Goal: Task Accomplishment & Management: Manage account settings

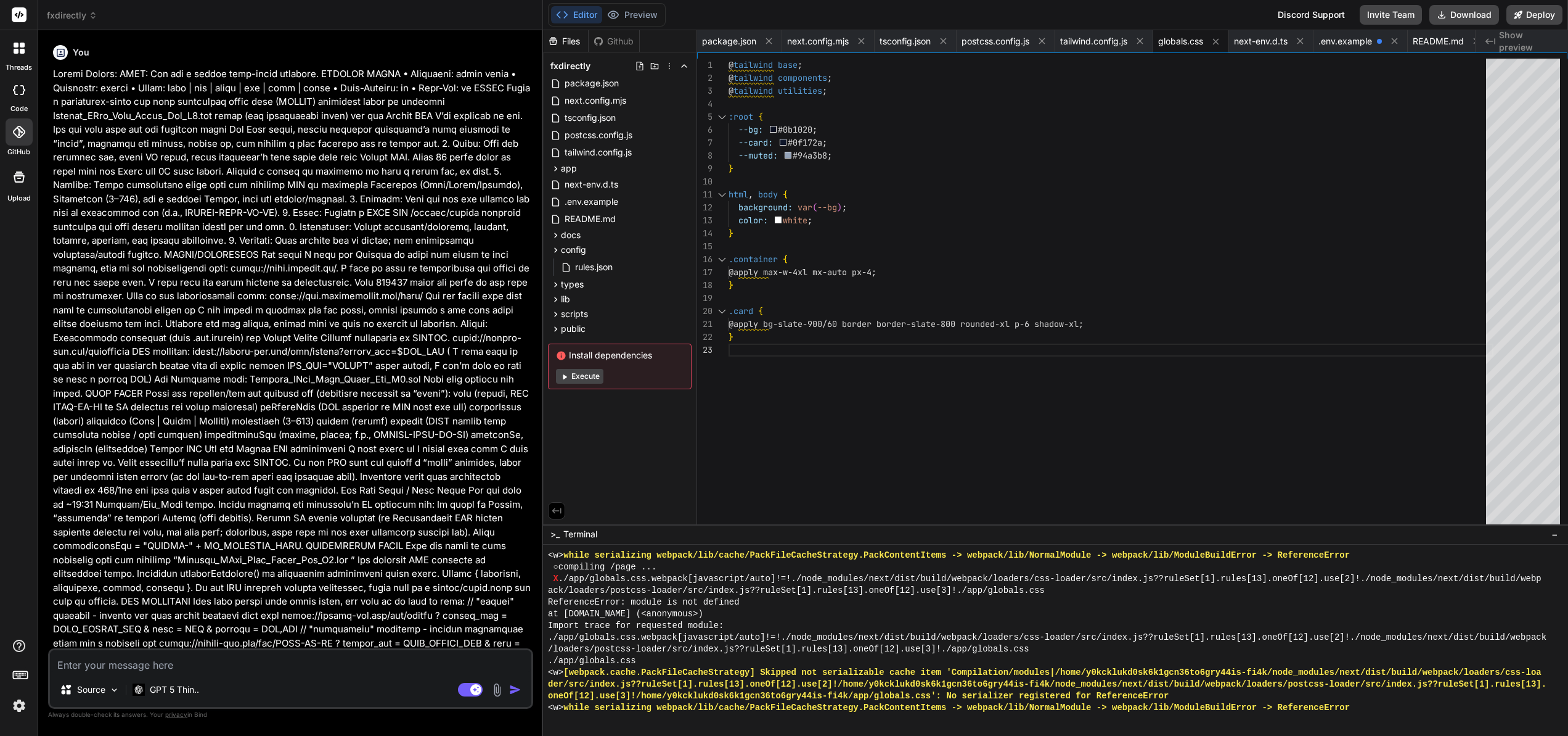
scroll to position [5835, 0]
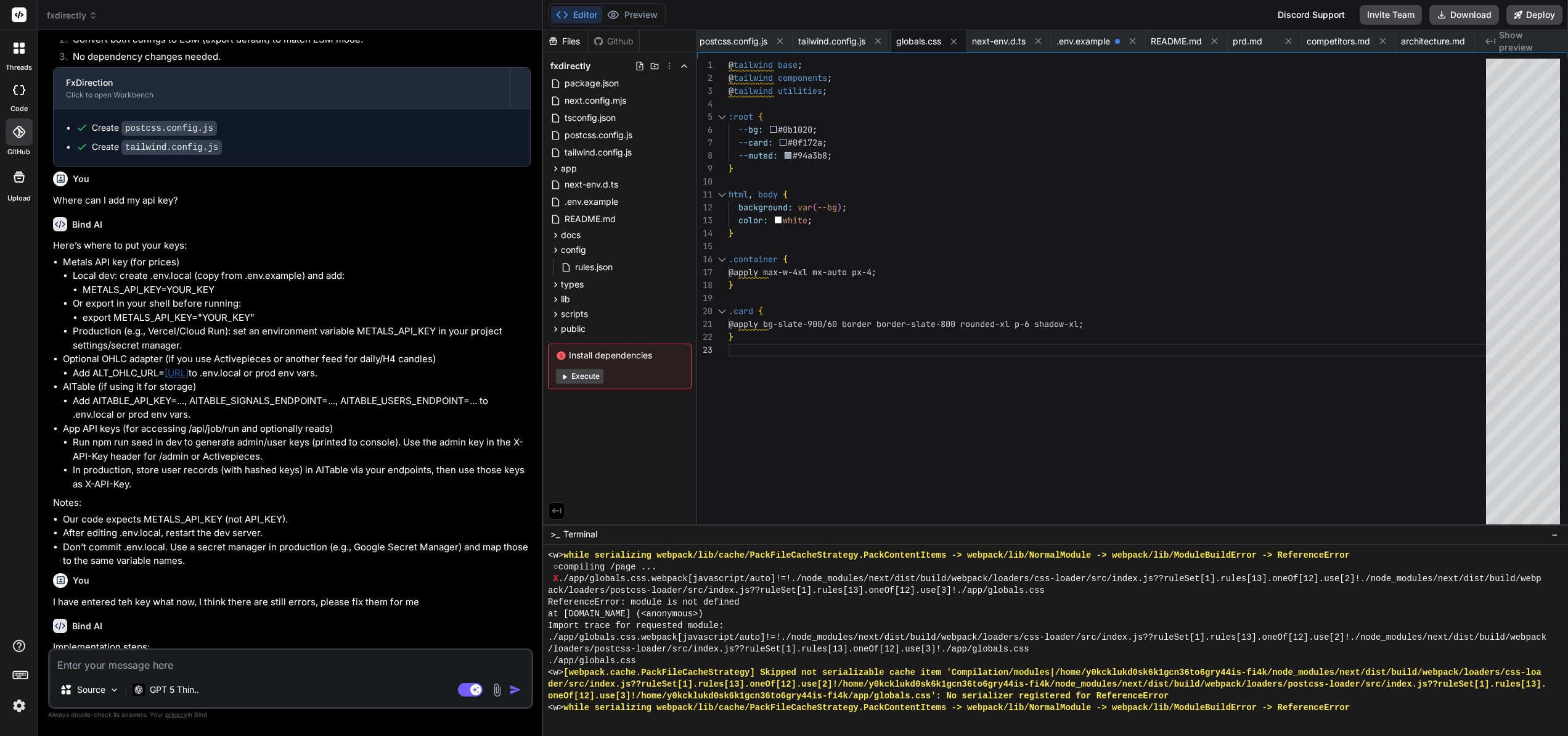
click at [592, 533] on span "Terminal" at bounding box center [580, 533] width 34 height 12
click at [640, 539] on div ">_ Terminal −" at bounding box center [1056, 534] width 1025 height 20
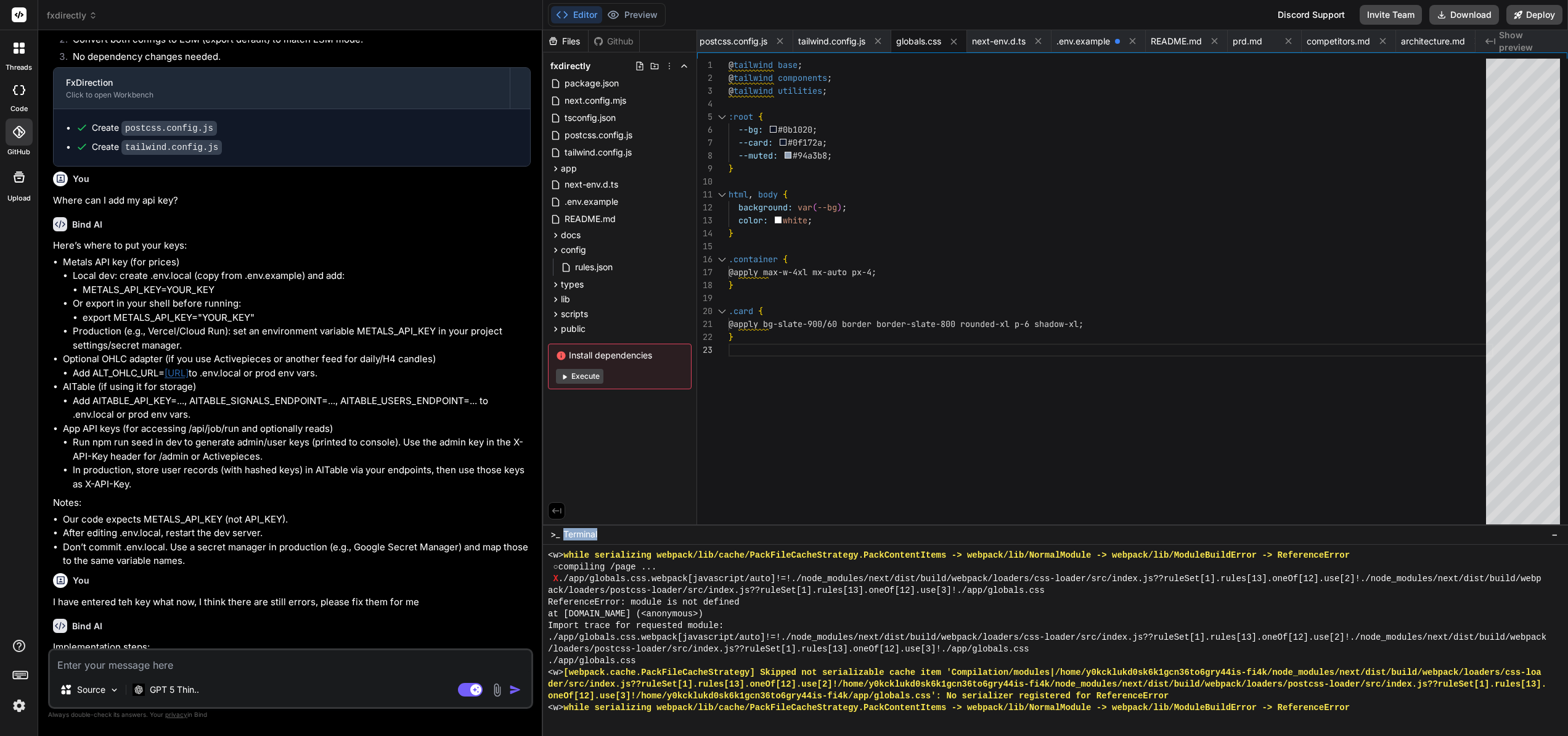
click at [640, 539] on div ">_ Terminal −" at bounding box center [1056, 534] width 1025 height 20
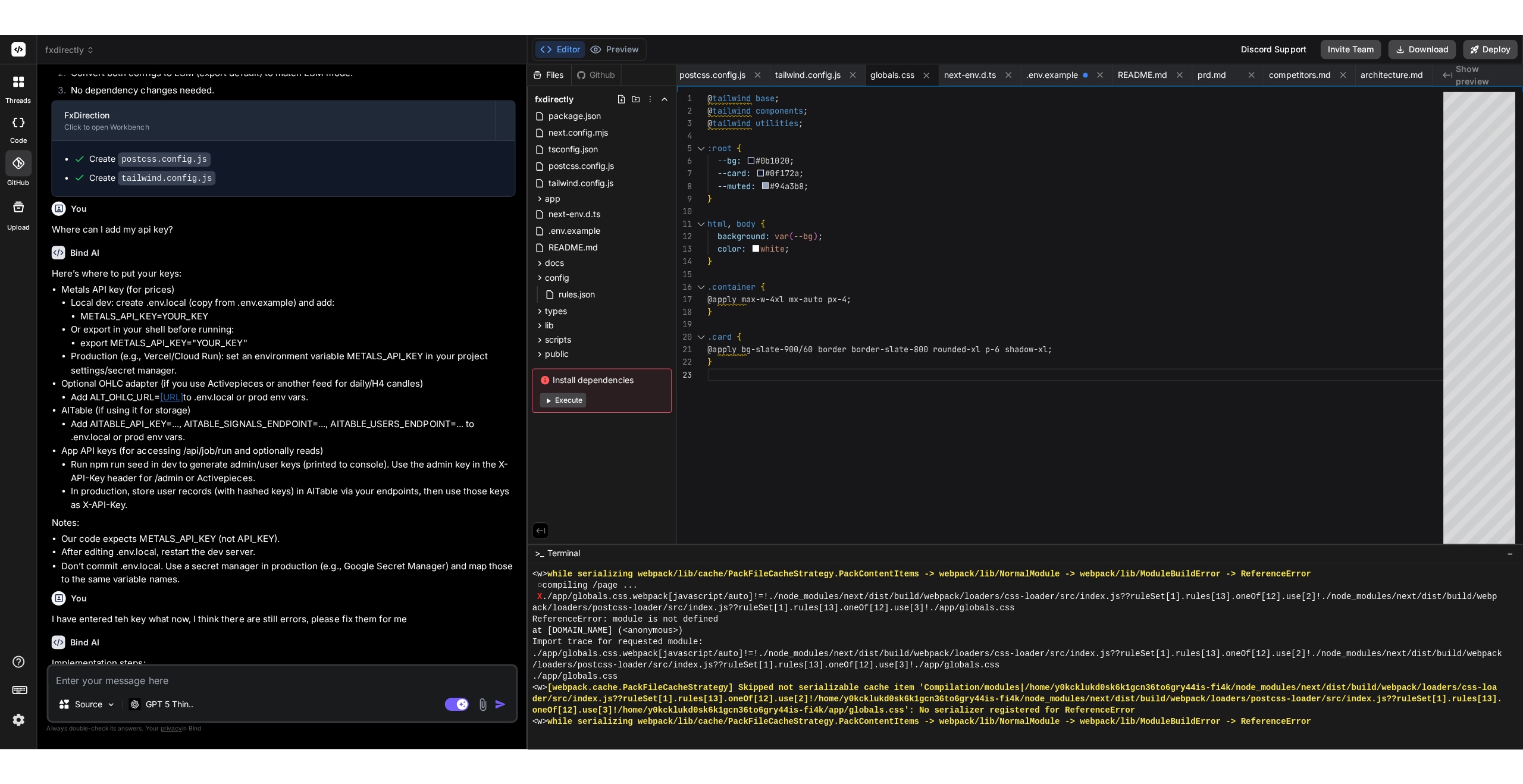
scroll to position [4360, 0]
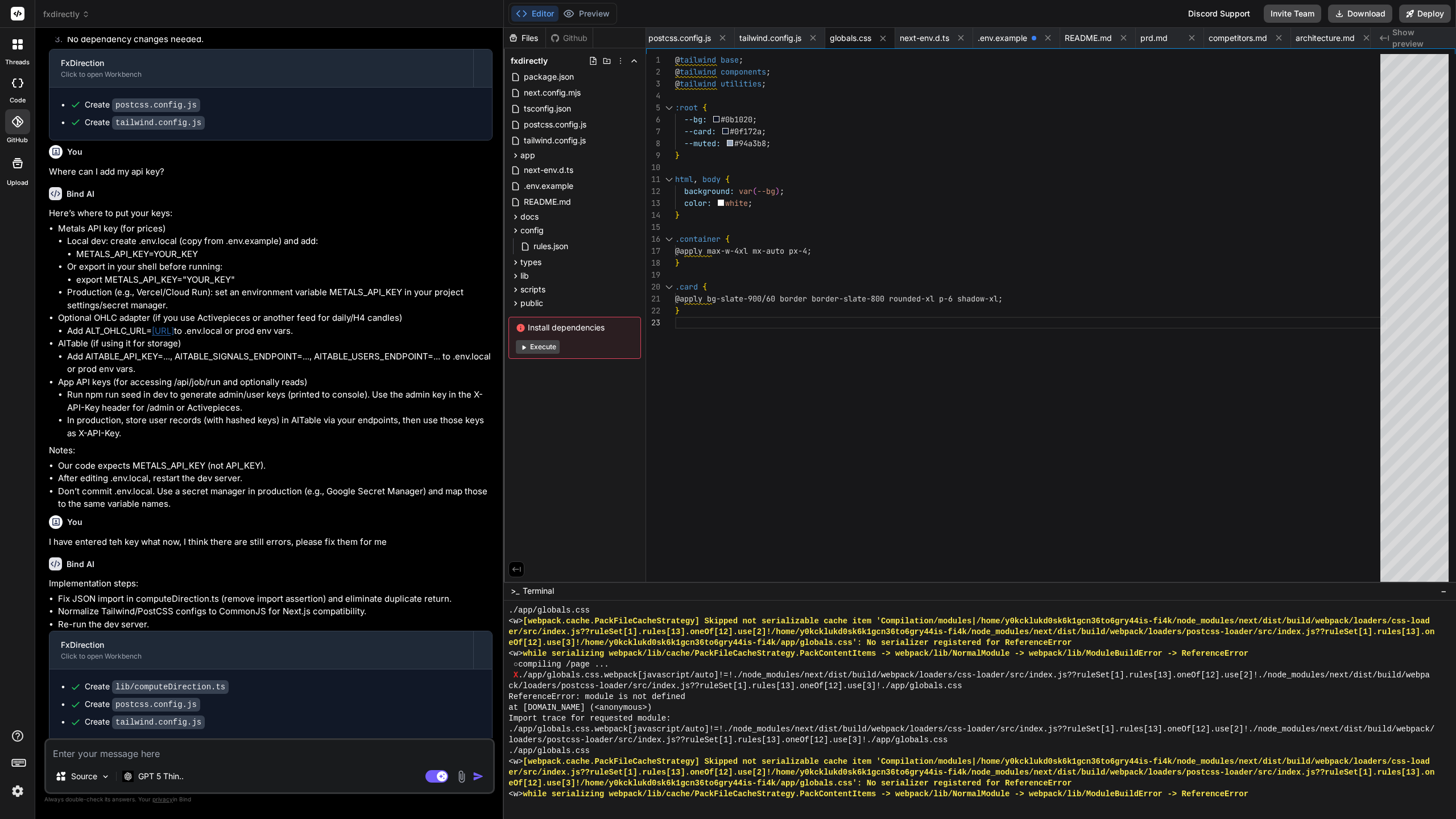
type textarea "x"
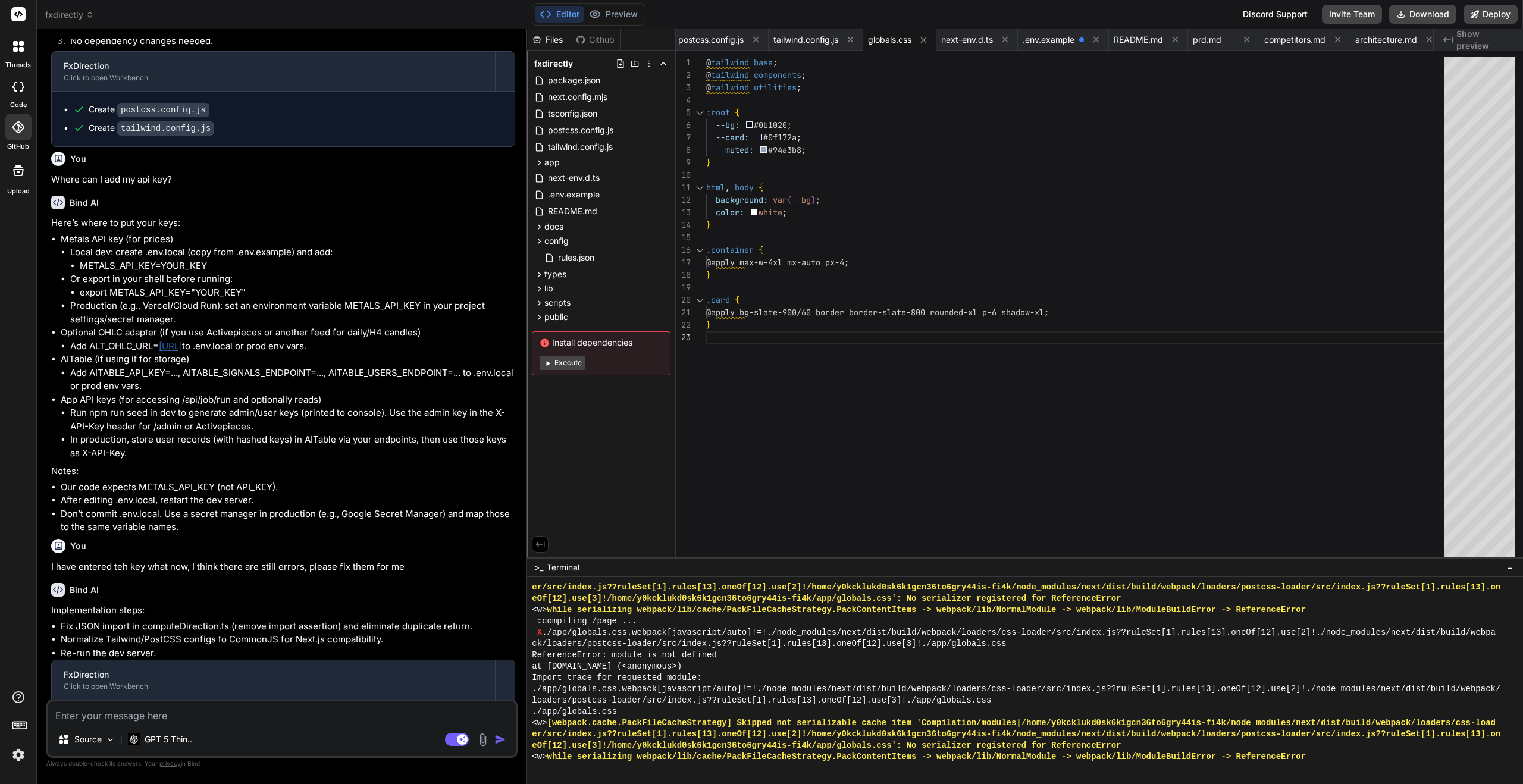
scroll to position [5604, 0]
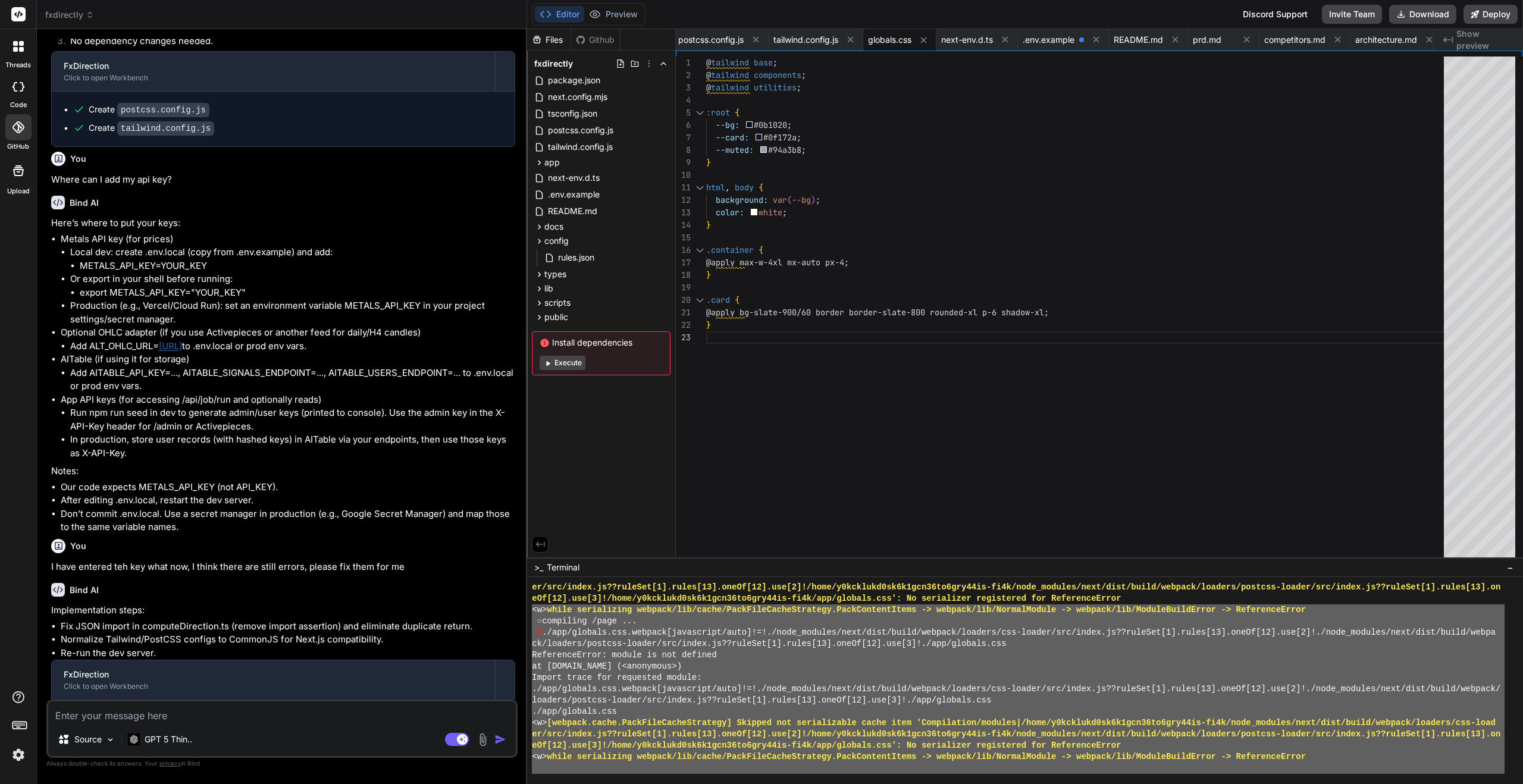
drag, startPoint x: 1522, startPoint y: 779, endPoint x: 1512, endPoint y: 575, distance: 204.2
click at [1513, 575] on div ">_ Terminal − """""""""""""""""""""""""""""""" WWWWWWWWWWWWWWWWWWWWWWWWWWWWWWWW…" at bounding box center [1025, 670] width 996 height 226
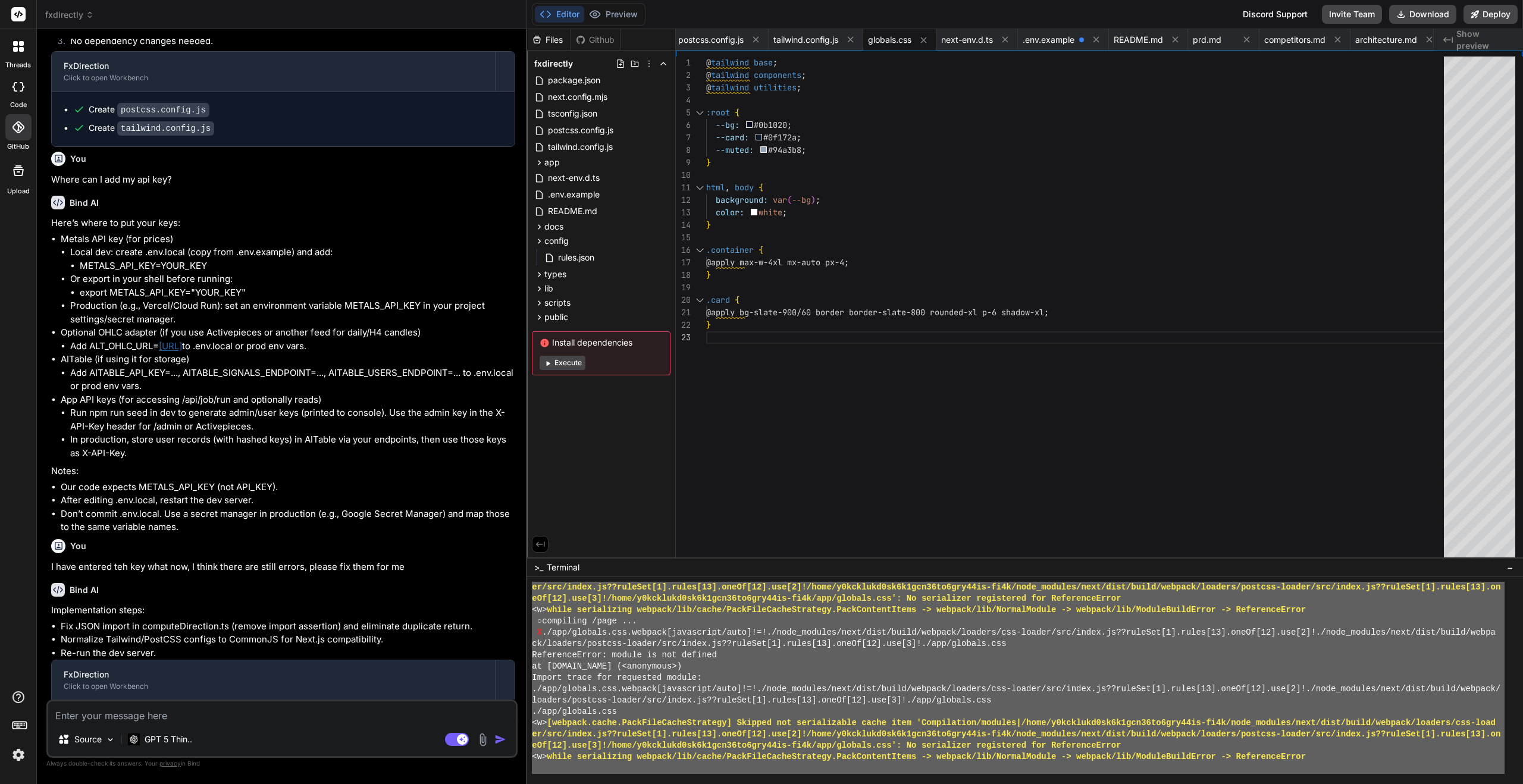
scroll to position [5416, 0]
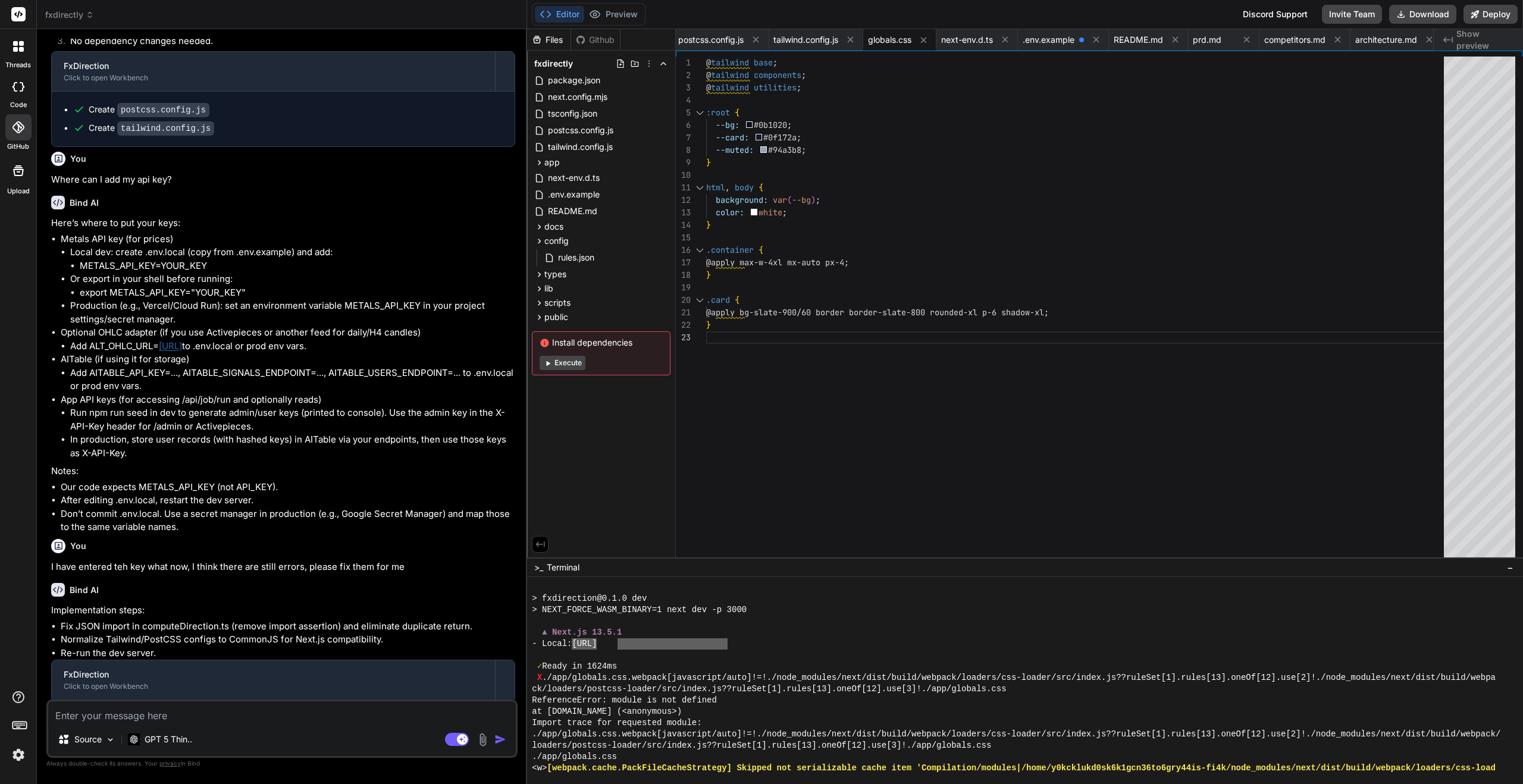
drag, startPoint x: 730, startPoint y: 644, endPoint x: 615, endPoint y: 645, distance: 115.0
click at [615, 645] on div "- Local: http://localhost:3000" at bounding box center [1019, 644] width 973 height 12
type textarea "http://localhost:3000"
click at [164, 709] on textarea at bounding box center [282, 712] width 468 height 21
type textarea "P"
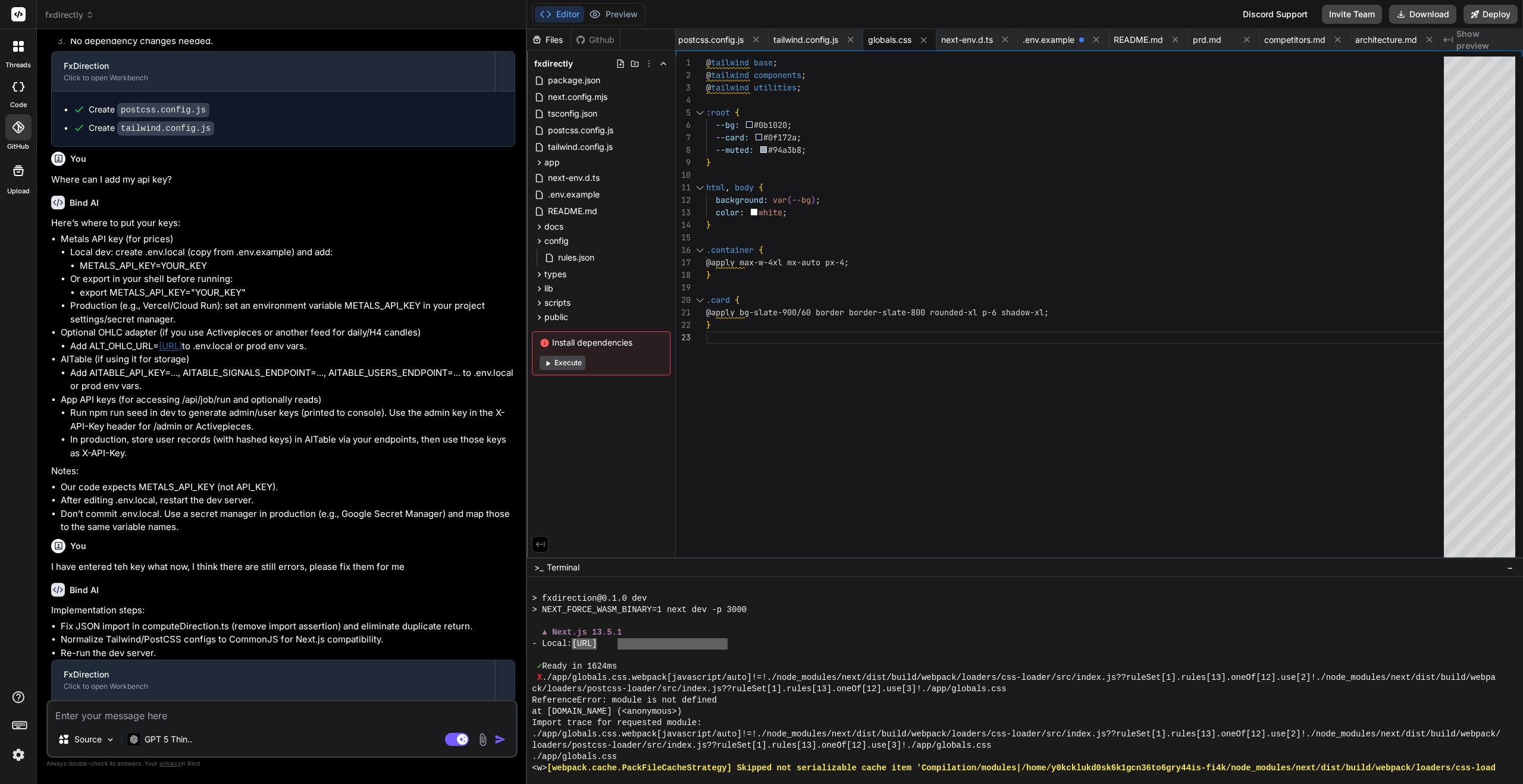
type textarea "x"
type textarea "Pl"
type textarea "x"
type textarea "Ple"
type textarea "x"
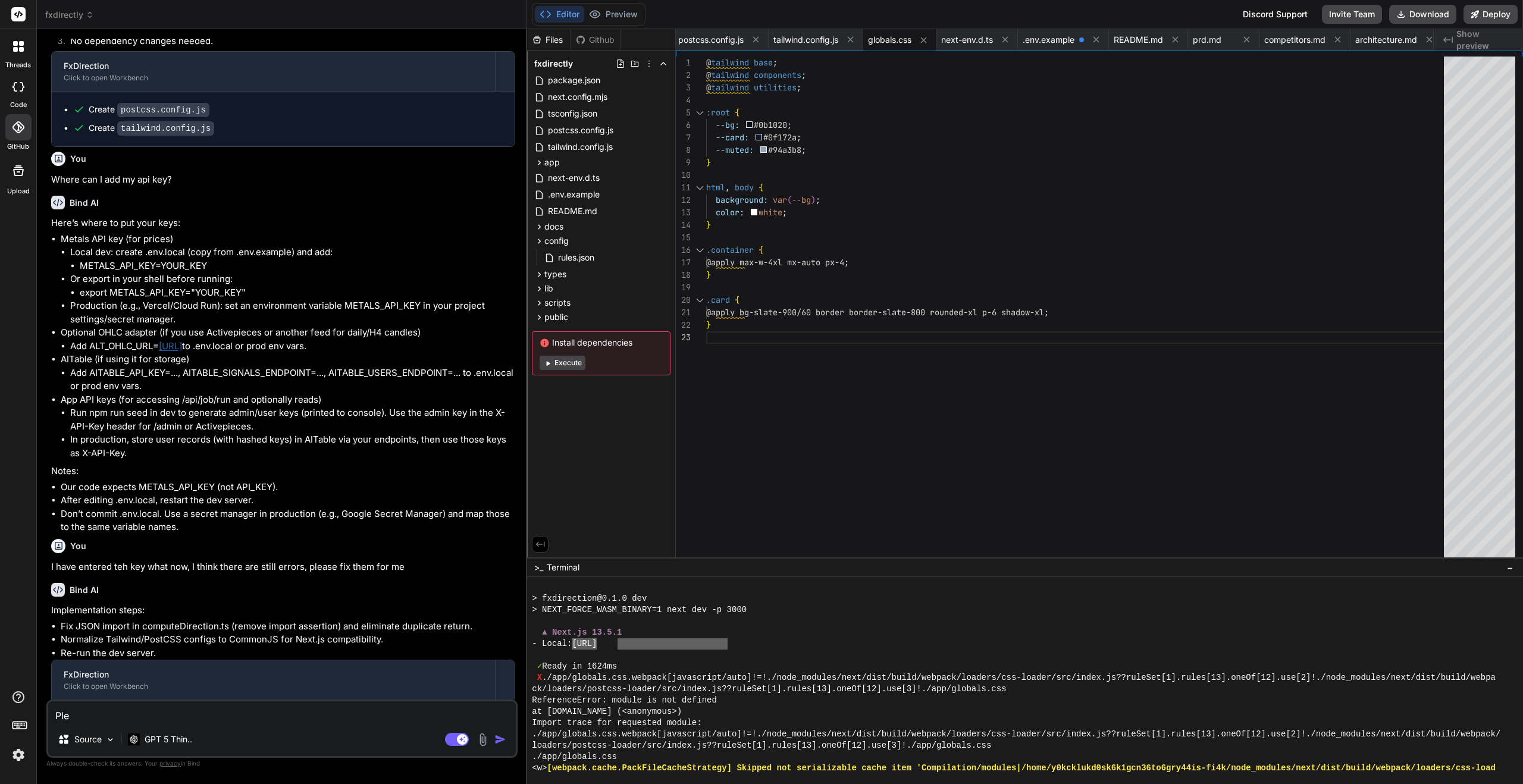
type textarea "Plea"
type textarea "x"
type textarea "Pleas"
type textarea "x"
type textarea "Please"
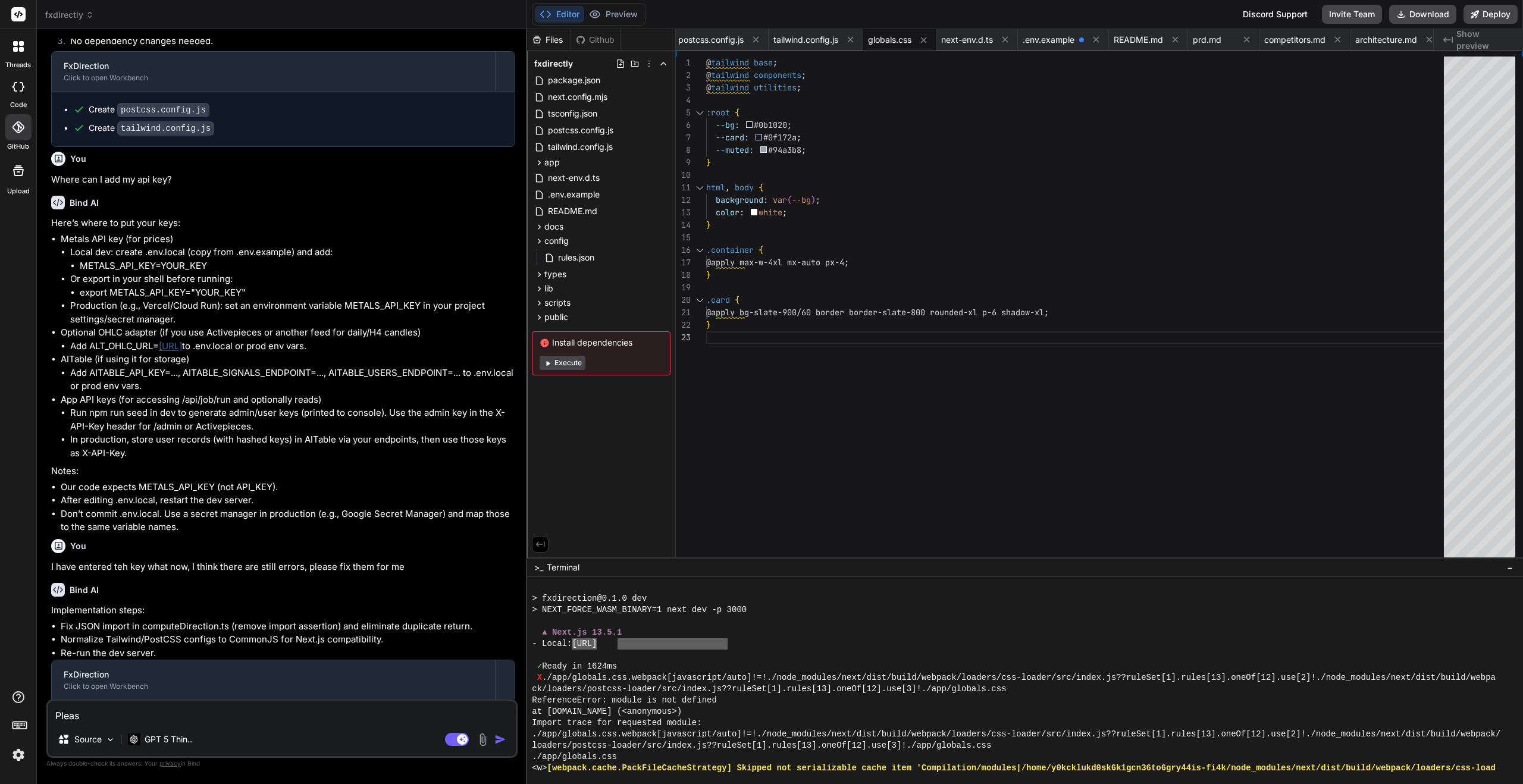
type textarea "x"
type textarea "Please"
type textarea "x"
type textarea "Please c"
type textarea "x"
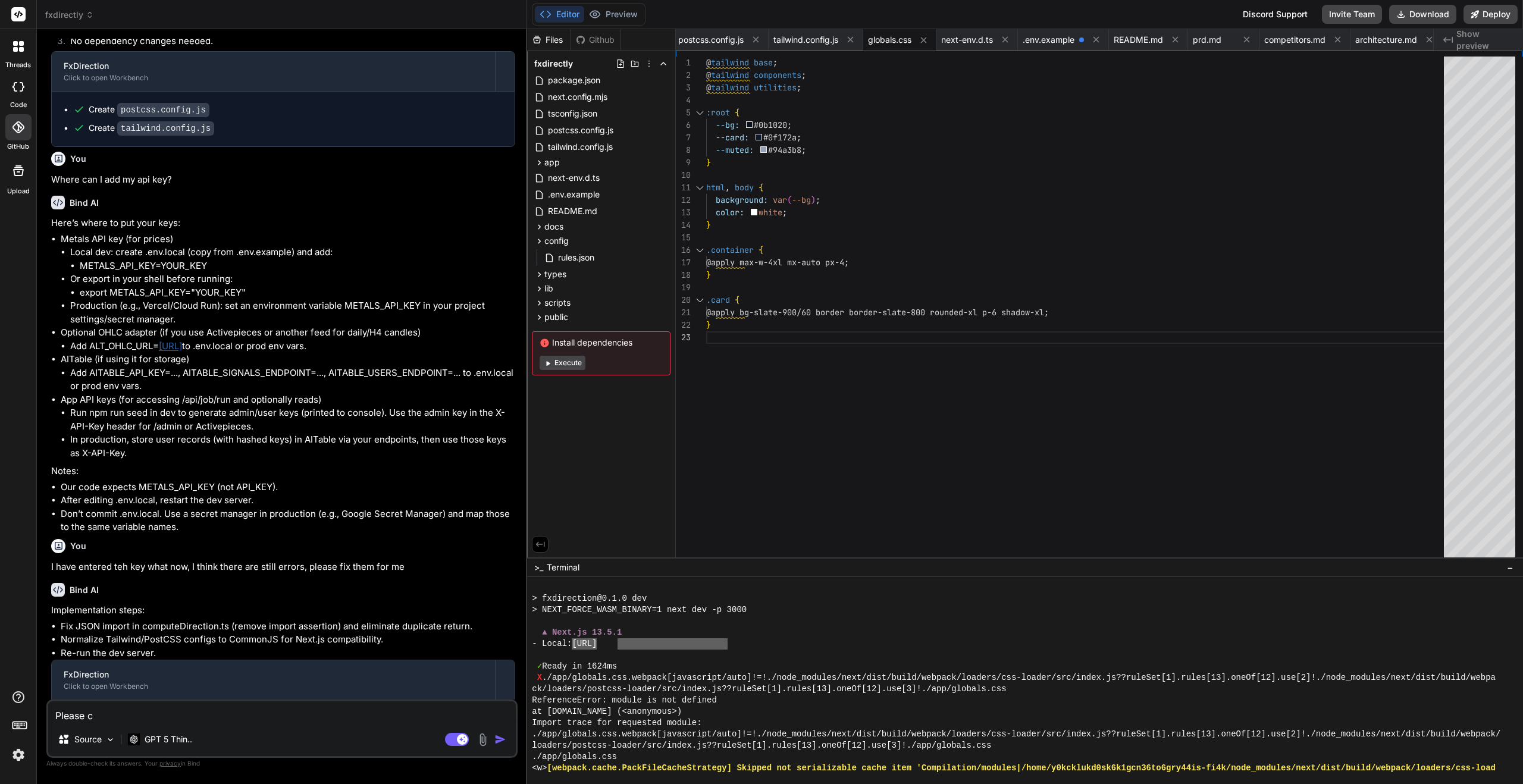
type textarea "Please ch"
type textarea "x"
type textarea "Please cha"
type textarea "x"
type textarea "Please chan"
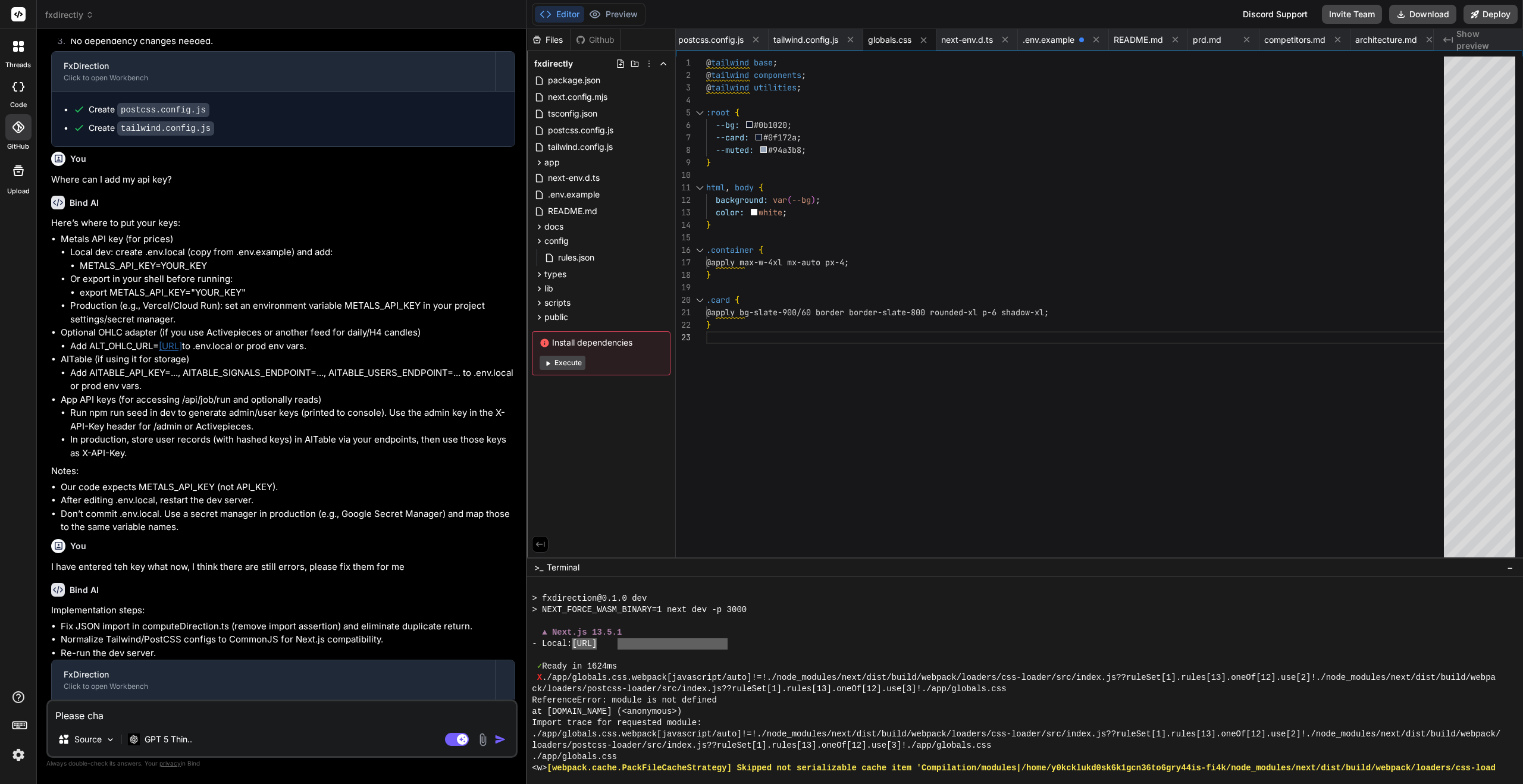
type textarea "x"
type textarea "Please chang"
type textarea "x"
type textarea "Please change"
type textarea "x"
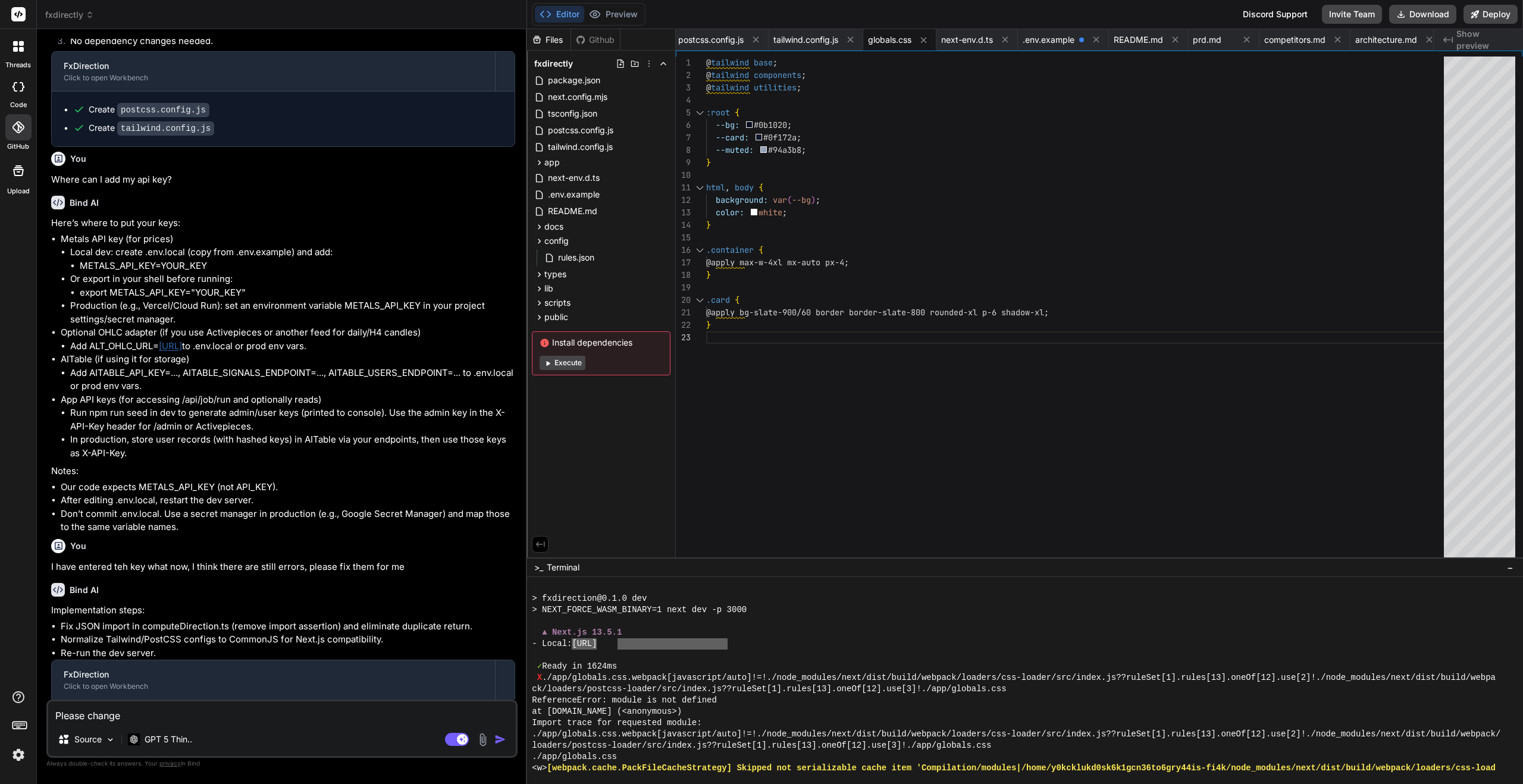
type textarea "Please change"
type textarea "x"
type textarea "Please change t"
type textarea "x"
type textarea "Please change th"
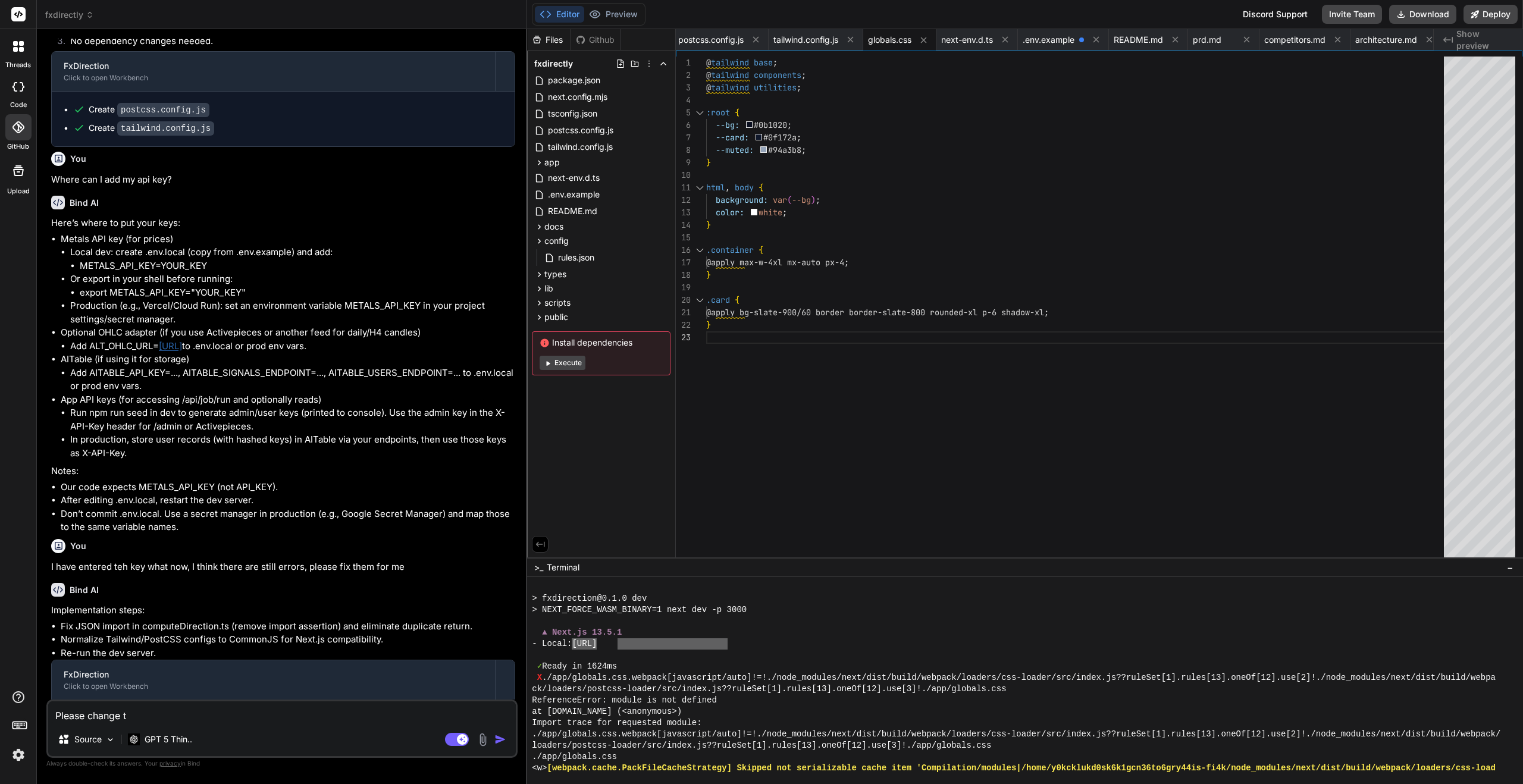
type textarea "x"
type textarea "Please change the"
type textarea "x"
type textarea "Please change the"
type textarea "x"
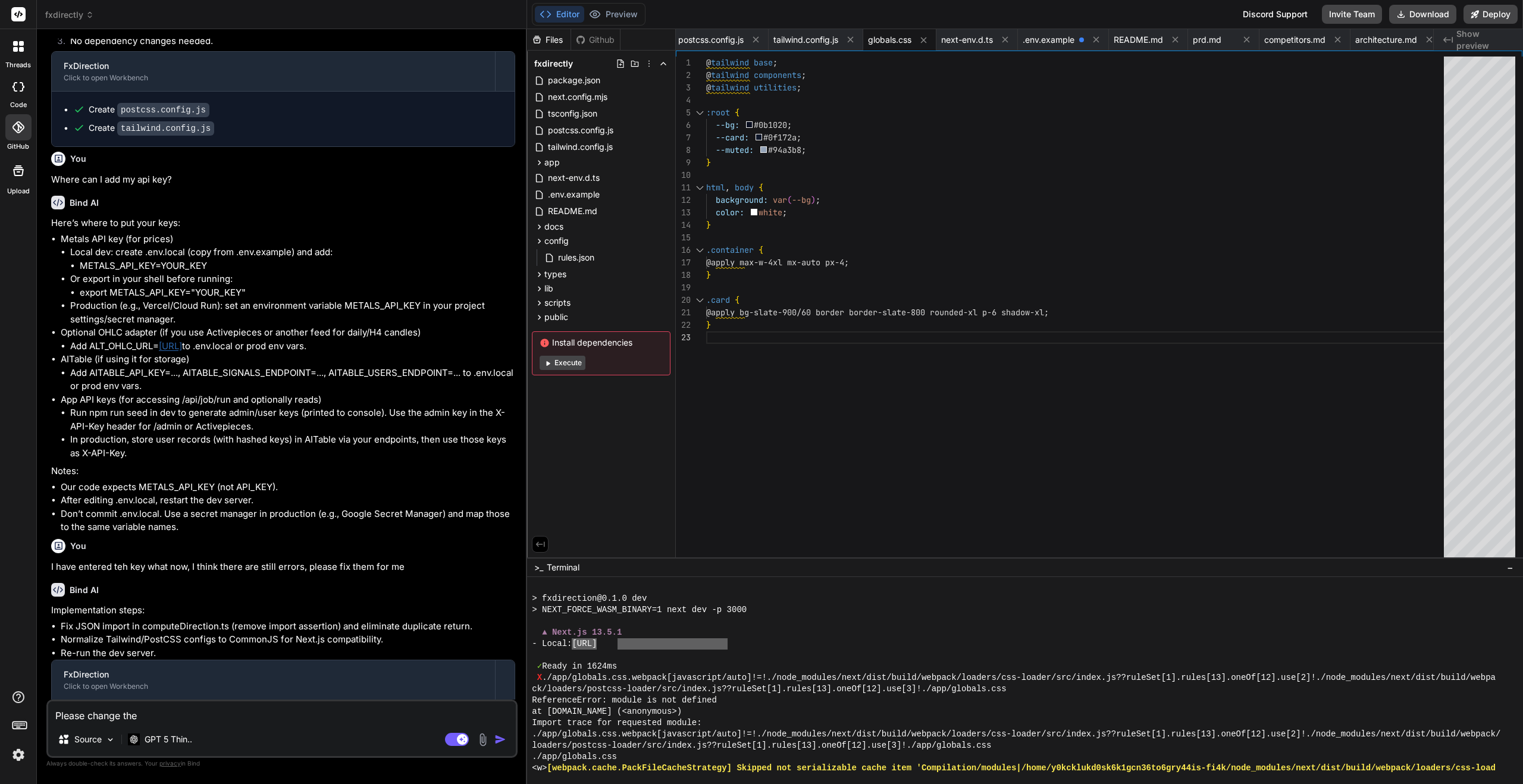
type textarea "Please change the p"
type textarea "x"
type textarea "Please change the po"
type textarea "x"
type textarea "Please change the por"
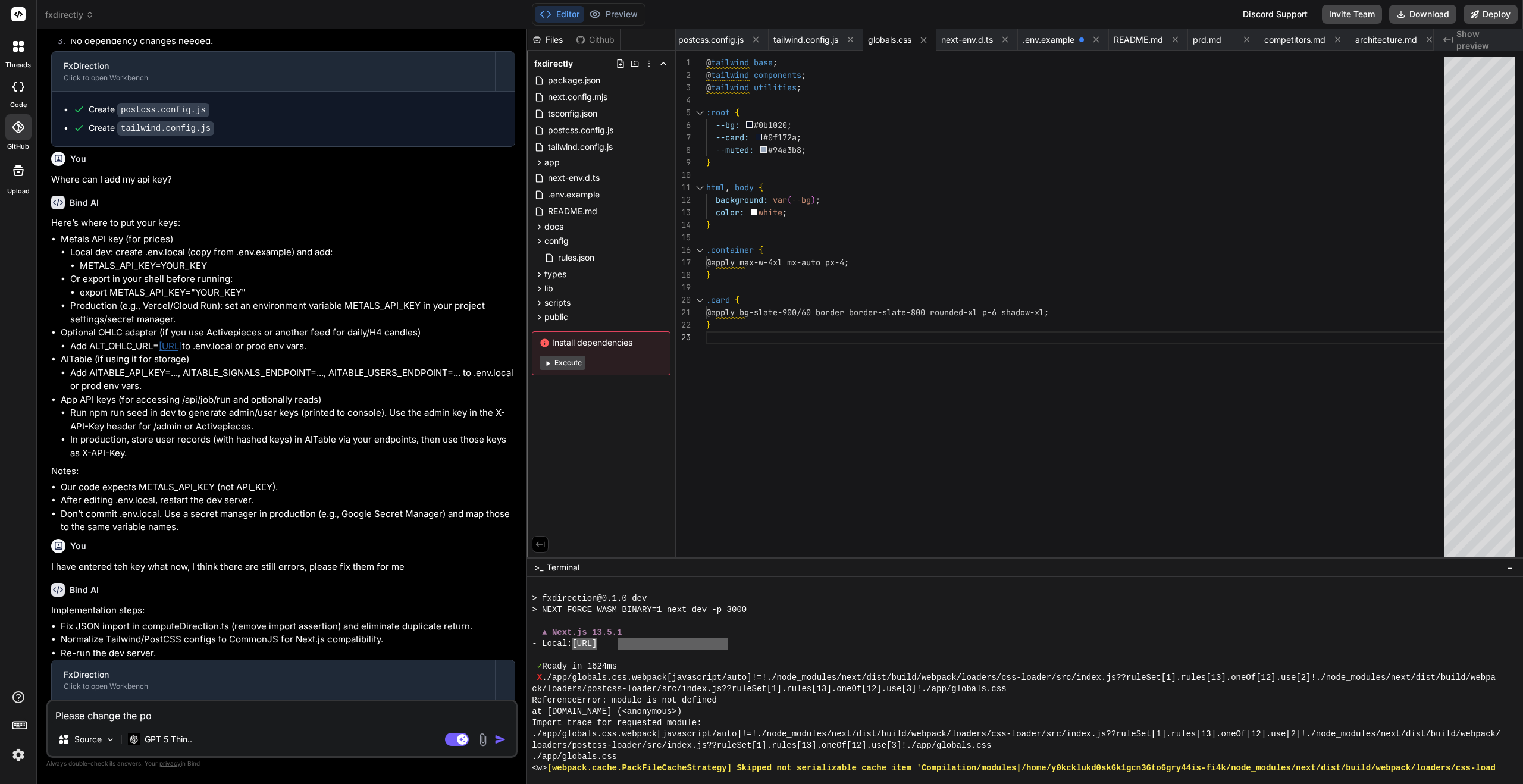
type textarea "x"
type textarea "Please change the port"
type textarea "x"
type textarea "Please change the port"
type textarea "x"
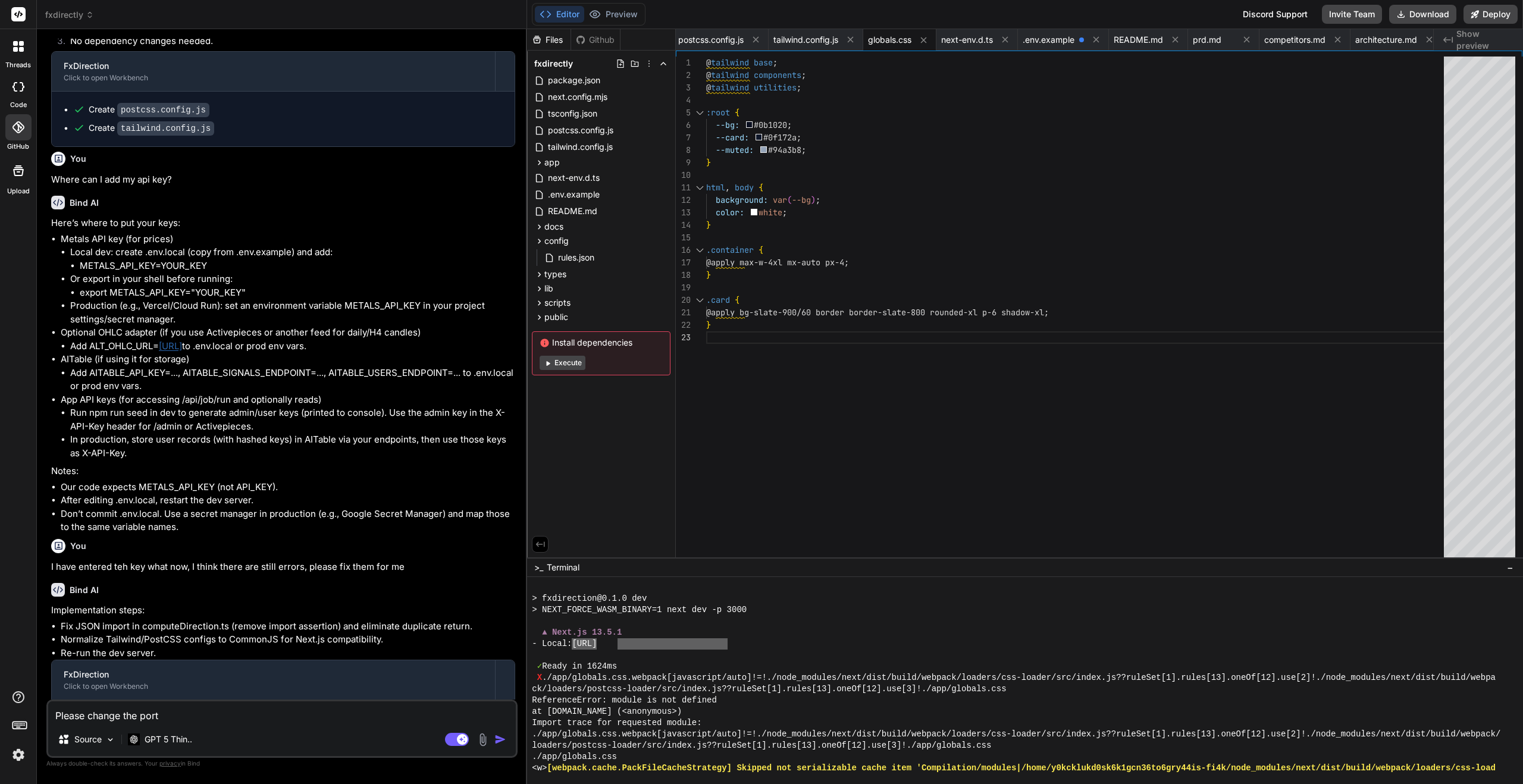
type textarea "Please change the port t"
type textarea "x"
type textarea "Please change the port to"
type textarea "x"
type textarea "Please change the port to"
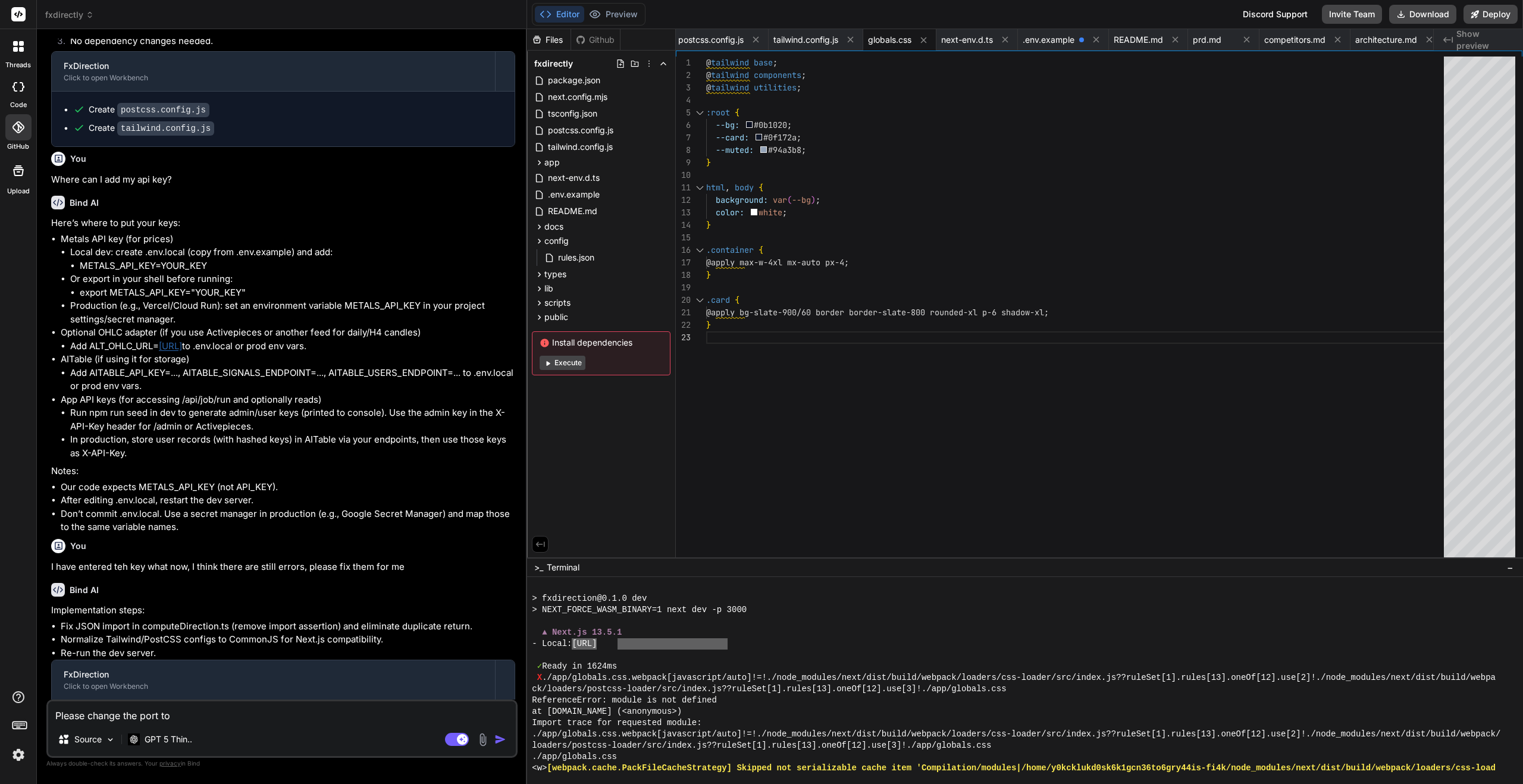
type textarea "x"
click at [211, 708] on textarea "Please change the port to" at bounding box center [282, 712] width 468 height 21
type textarea "Please change the port to"
type textarea "x"
click at [211, 709] on textarea "Please change the port to" at bounding box center [282, 712] width 468 height 21
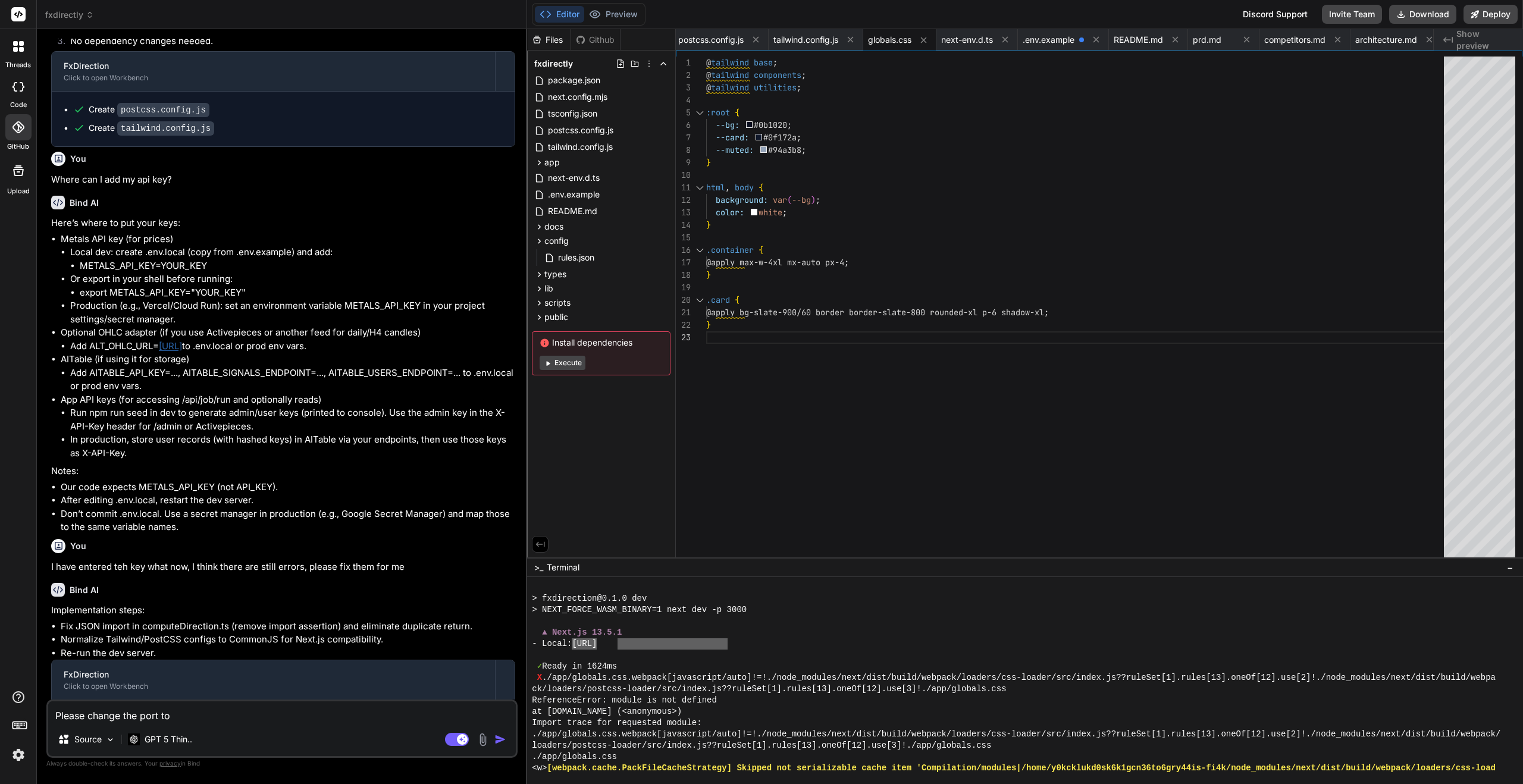
paste textarea
type textarea "Please change the port to"
type textarea "x"
type textarea "Please change the port to"
type textarea "http://localhost:3000"
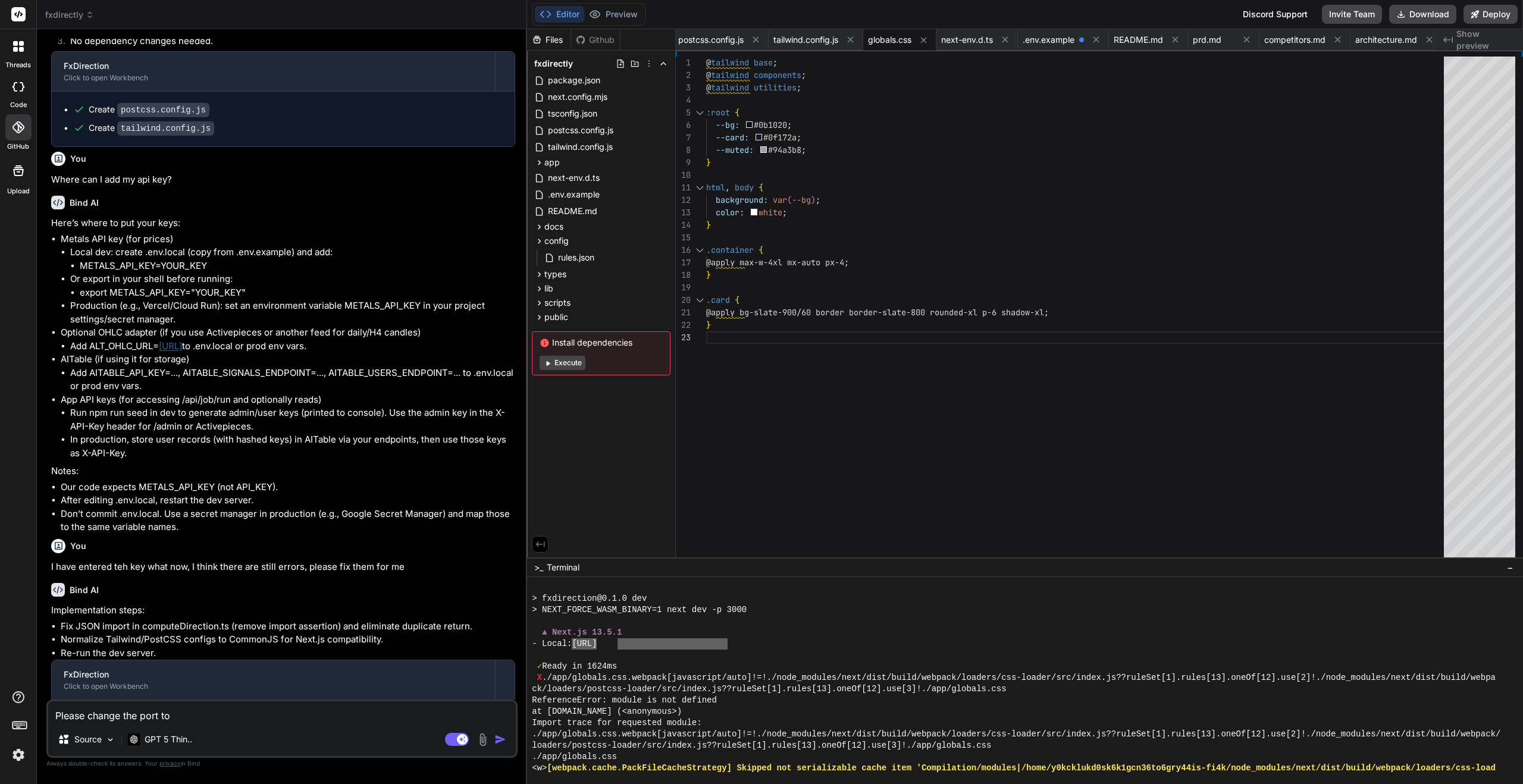
click at [59, 709] on textarea "Please change the port to" at bounding box center [282, 712] width 468 height 21
type textarea "Please change the port to"
type textarea "x"
type textarea "Please change the port to"
type textarea "x"
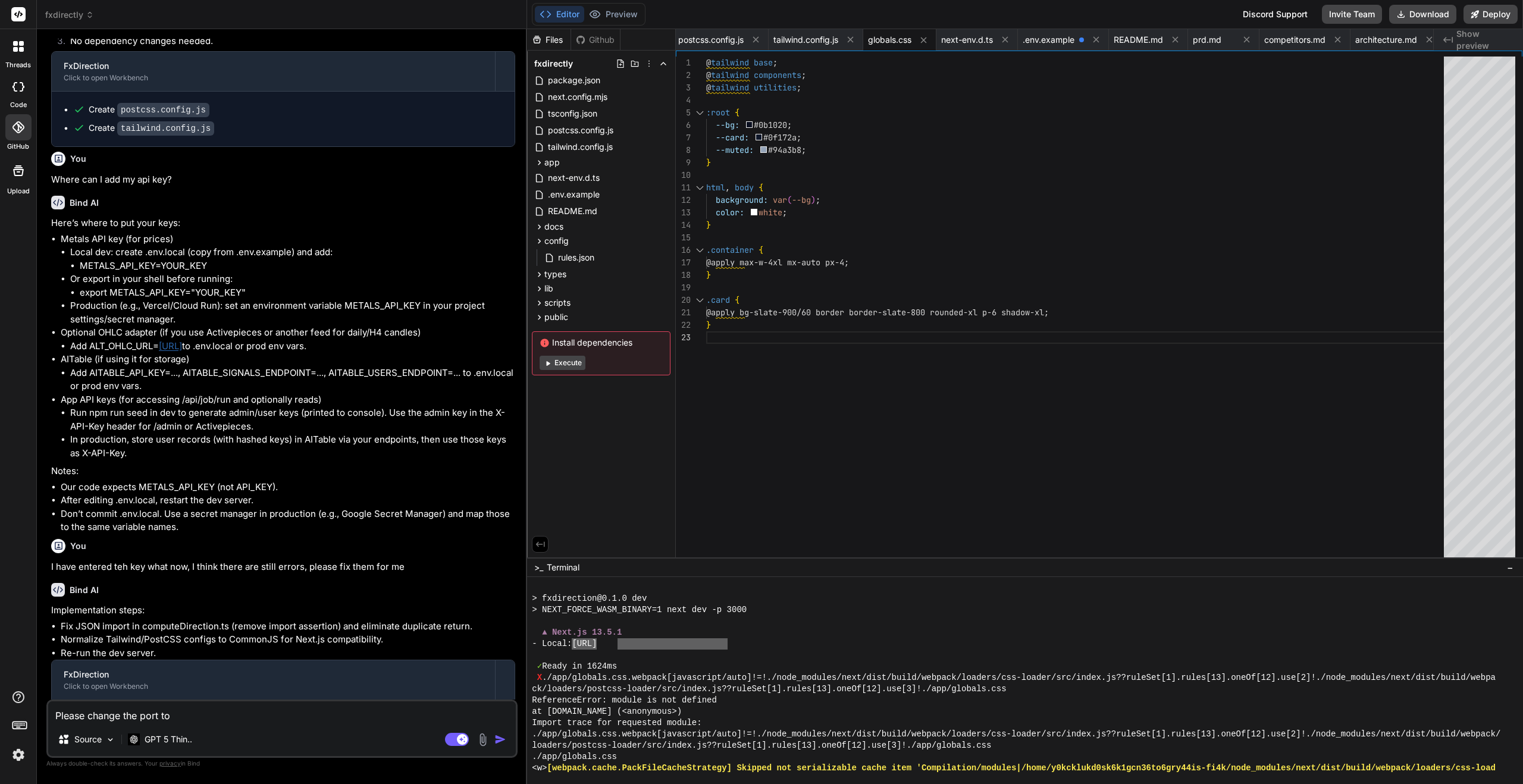
paste textarea "http://localhost:3000"
type textarea "Please change the port to http://localhost:3000"
type textarea "x"
type textarea "Please change the port to http://localhost:300"
type textarea "x"
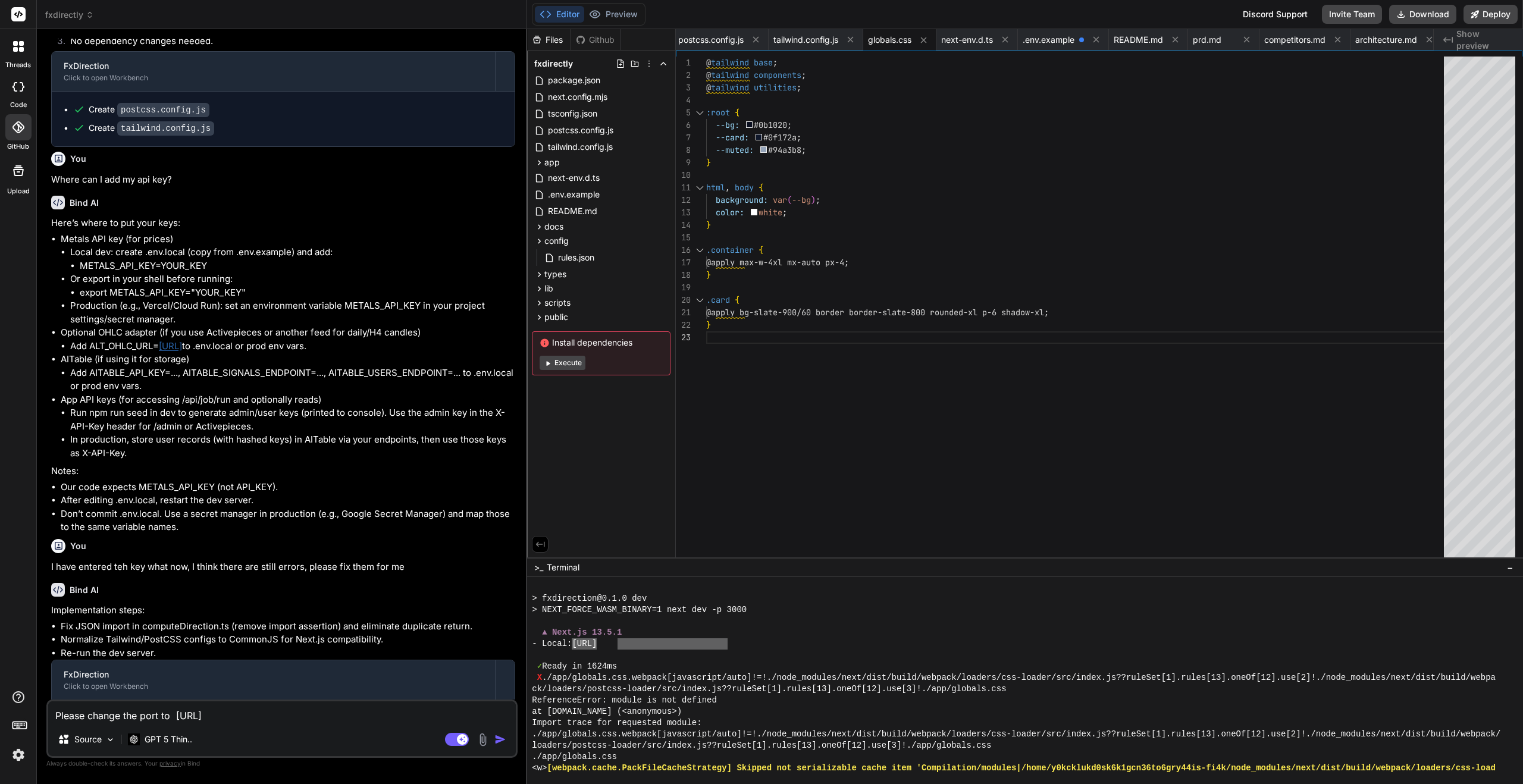
type textarea "Please change the port to http://localhost:30"
type textarea "x"
type textarea "Please change the port to http://localhost:306"
type textarea "x"
type textarea "Please change the port to http://localhost:3068"
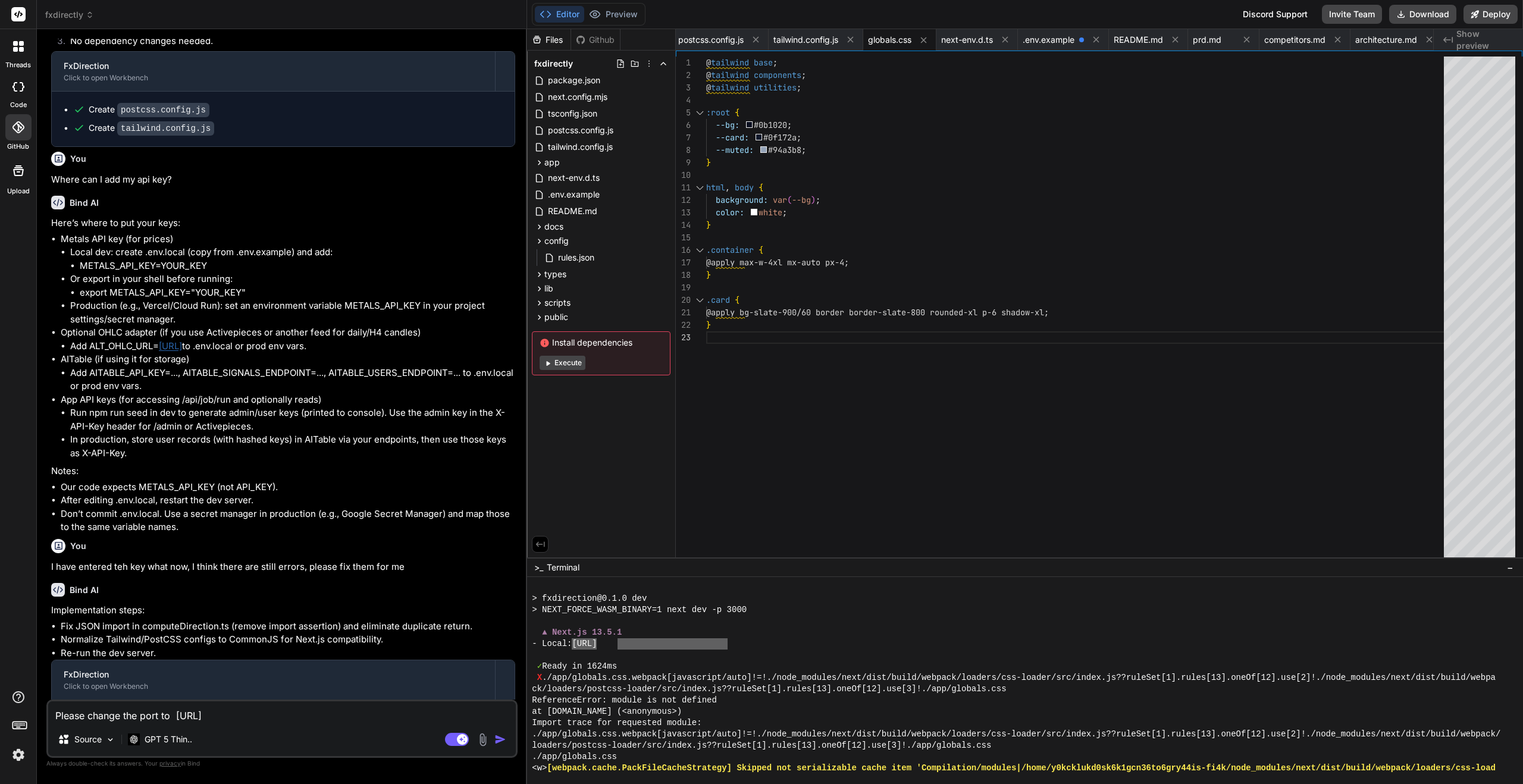
type textarea "x"
type textarea "Please change the port to http://localhost:3068,"
type textarea "x"
type textarea "Please change the port to http://localhost:3068,"
type textarea "x"
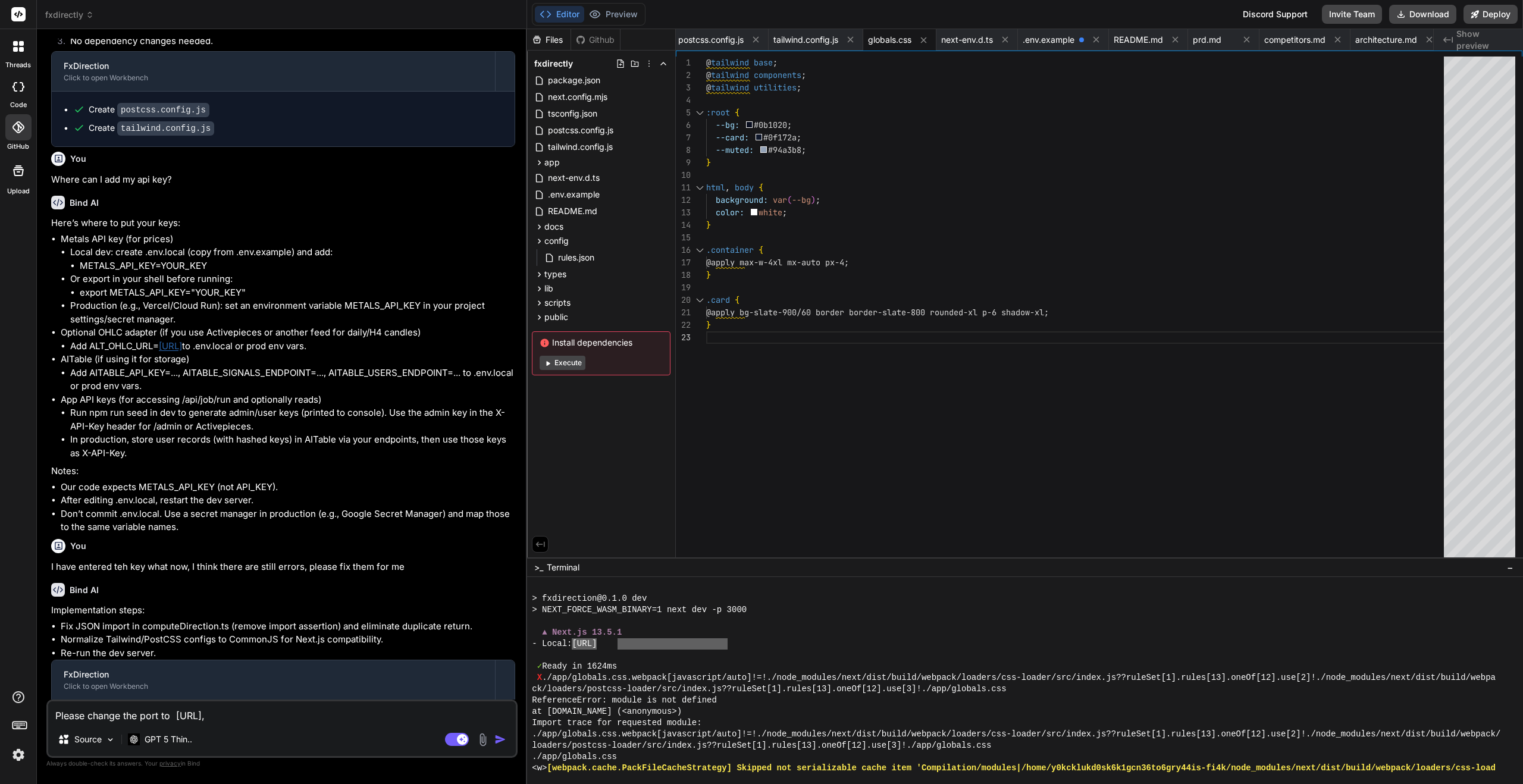
type textarea "Please change the port to http://localhost:3068, b"
type textarea "x"
type textarea "Please change the port to http://localhost:3068, be"
type textarea "x"
type textarea "Please change the port to http://localhost:3068, bec"
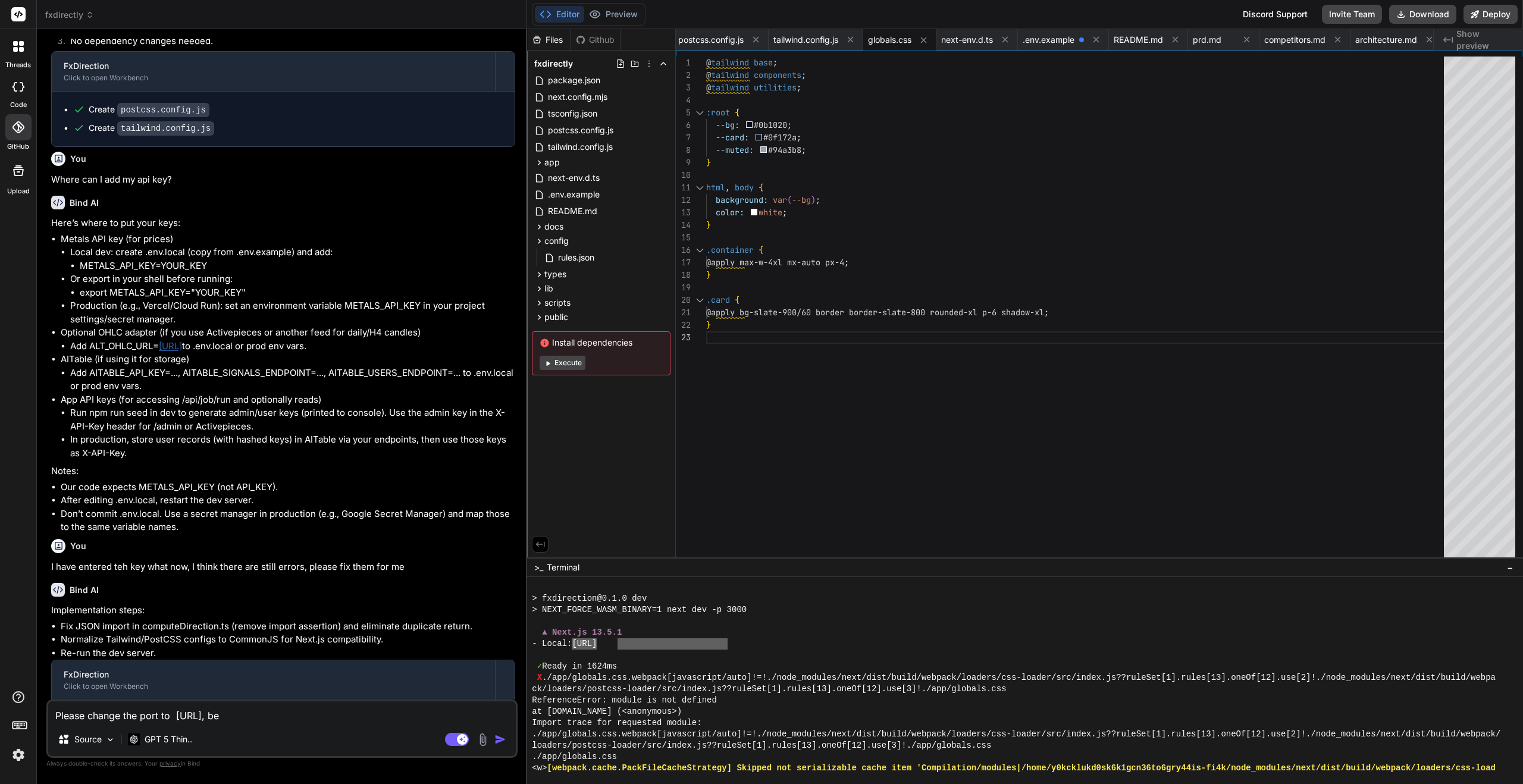
type textarea "x"
type textarea "Please change the port to http://localhost:3068, beca"
type textarea "x"
type textarea "Please change the port to http://localhost:3068, becas"
type textarea "x"
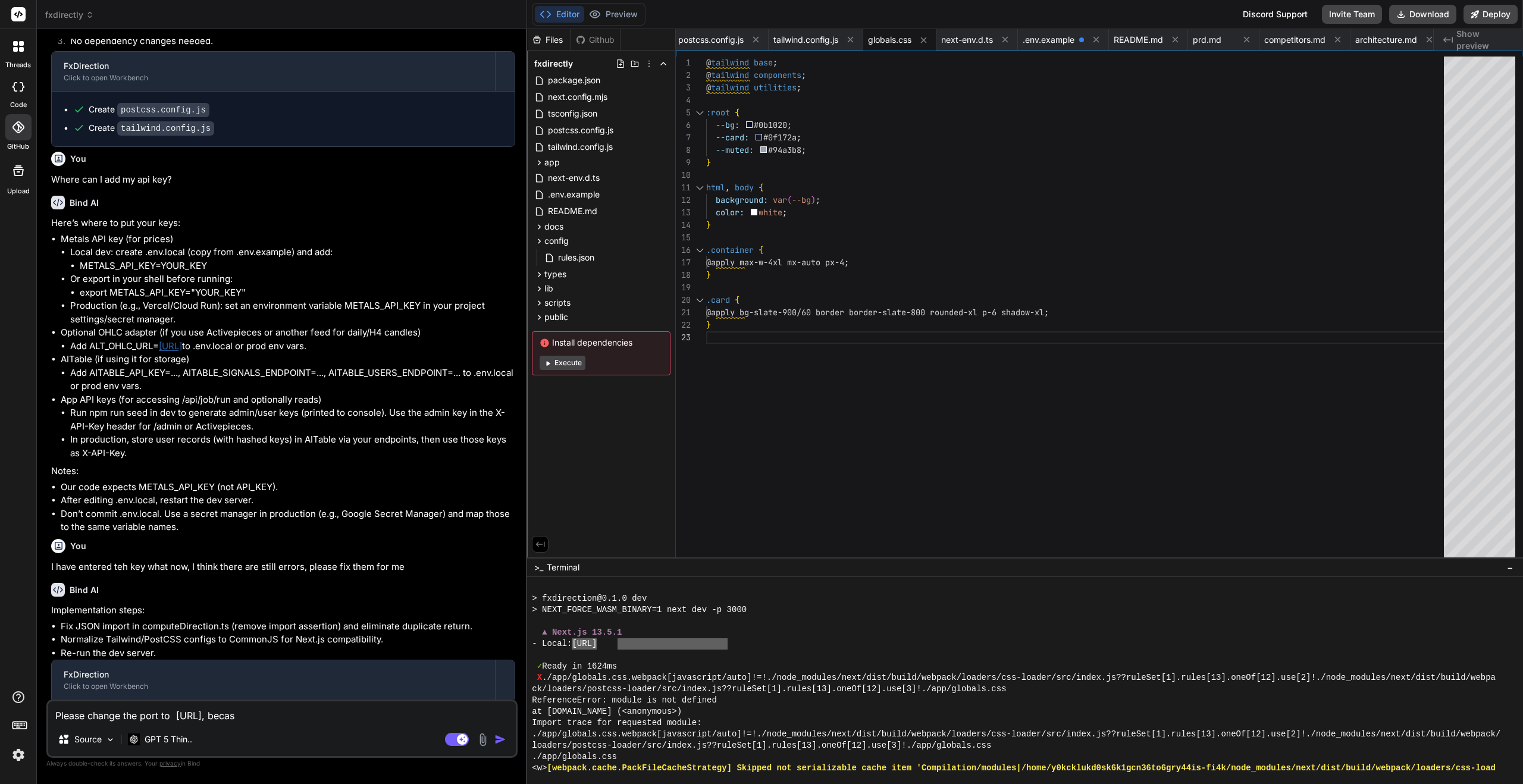
type textarea "Please change the port to http://localhost:3068, becasu"
type textarea "x"
type textarea "Please change the port to http://localhost:3068, becasue"
type textarea "x"
type textarea "Please change the port to http://localhost:3068, becasue"
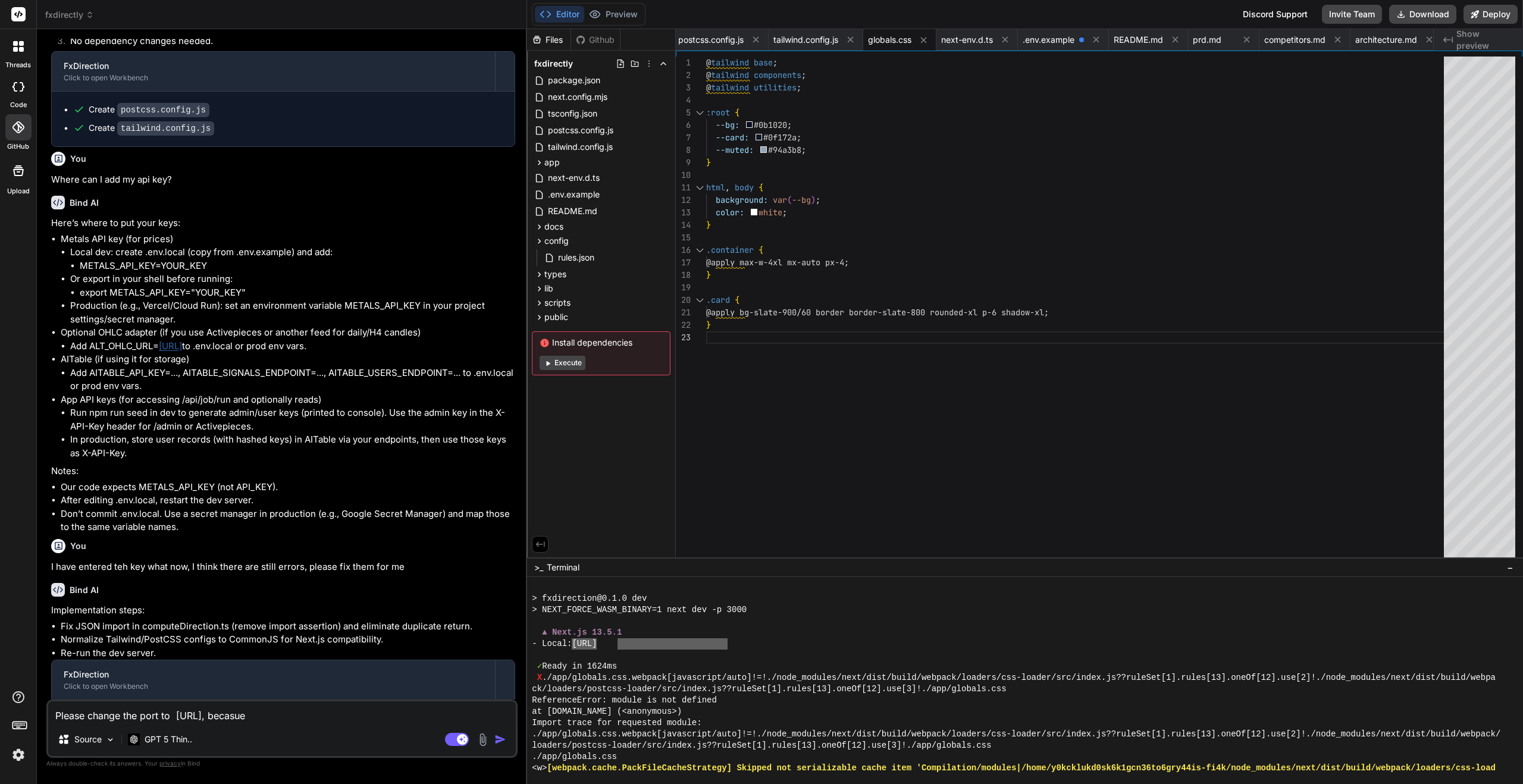
type textarea "x"
type textarea "Please change the port to http://localhost:3068, becasue"
type textarea "x"
type textarea "Please change the port to http://localhost:3068, becasu"
type textarea "x"
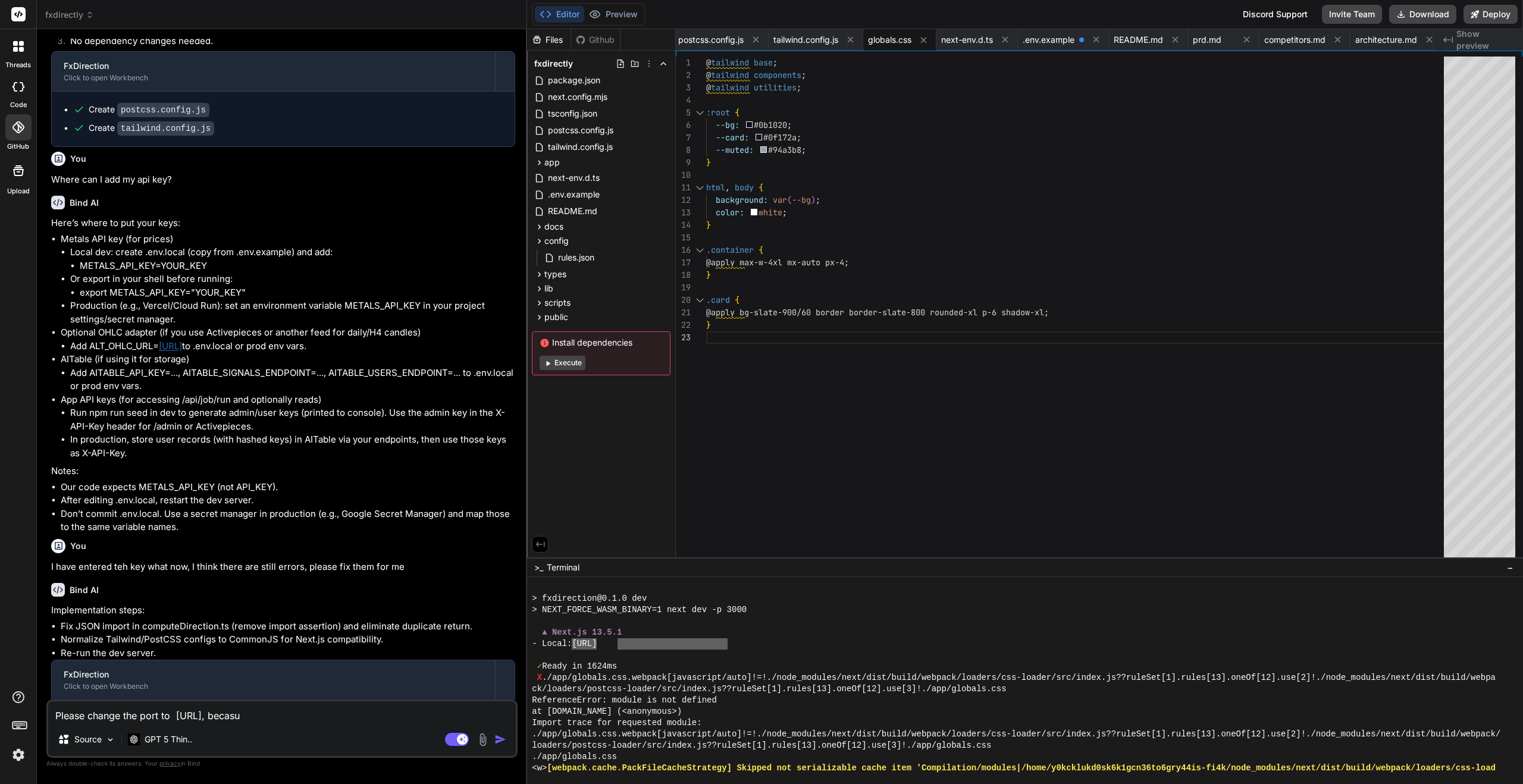
type textarea "Please change the port to http://localhost:3068, becas"
type textarea "x"
type textarea "Please change the port to http://localhost:3068, beca"
type textarea "x"
type textarea "Please change the port to http://localhost:3068, becau"
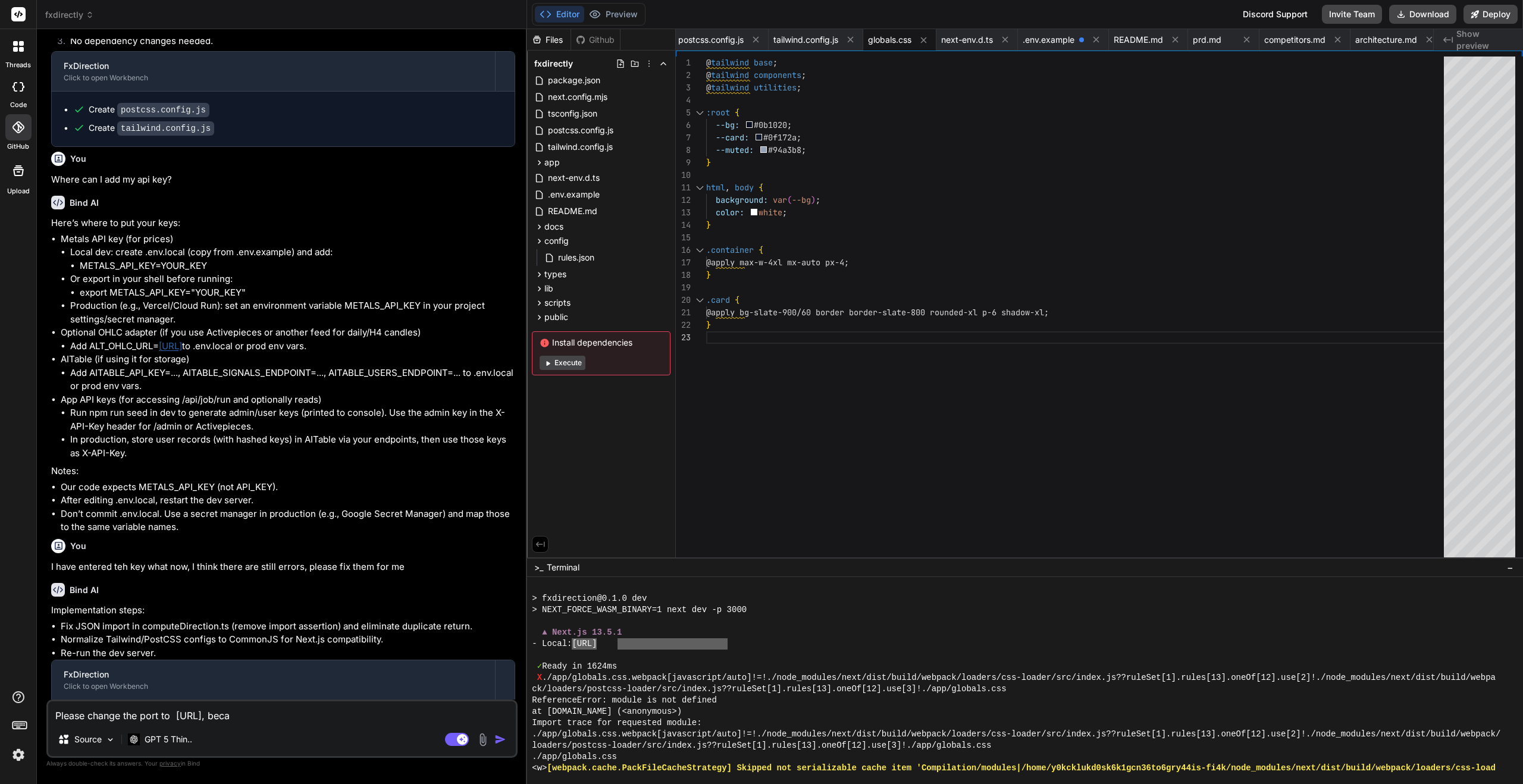
type textarea "x"
type textarea "Please change the port to http://localhost:3068, becaus"
type textarea "x"
type textarea "Please change the port to http://localhost:3068, because"
type textarea "x"
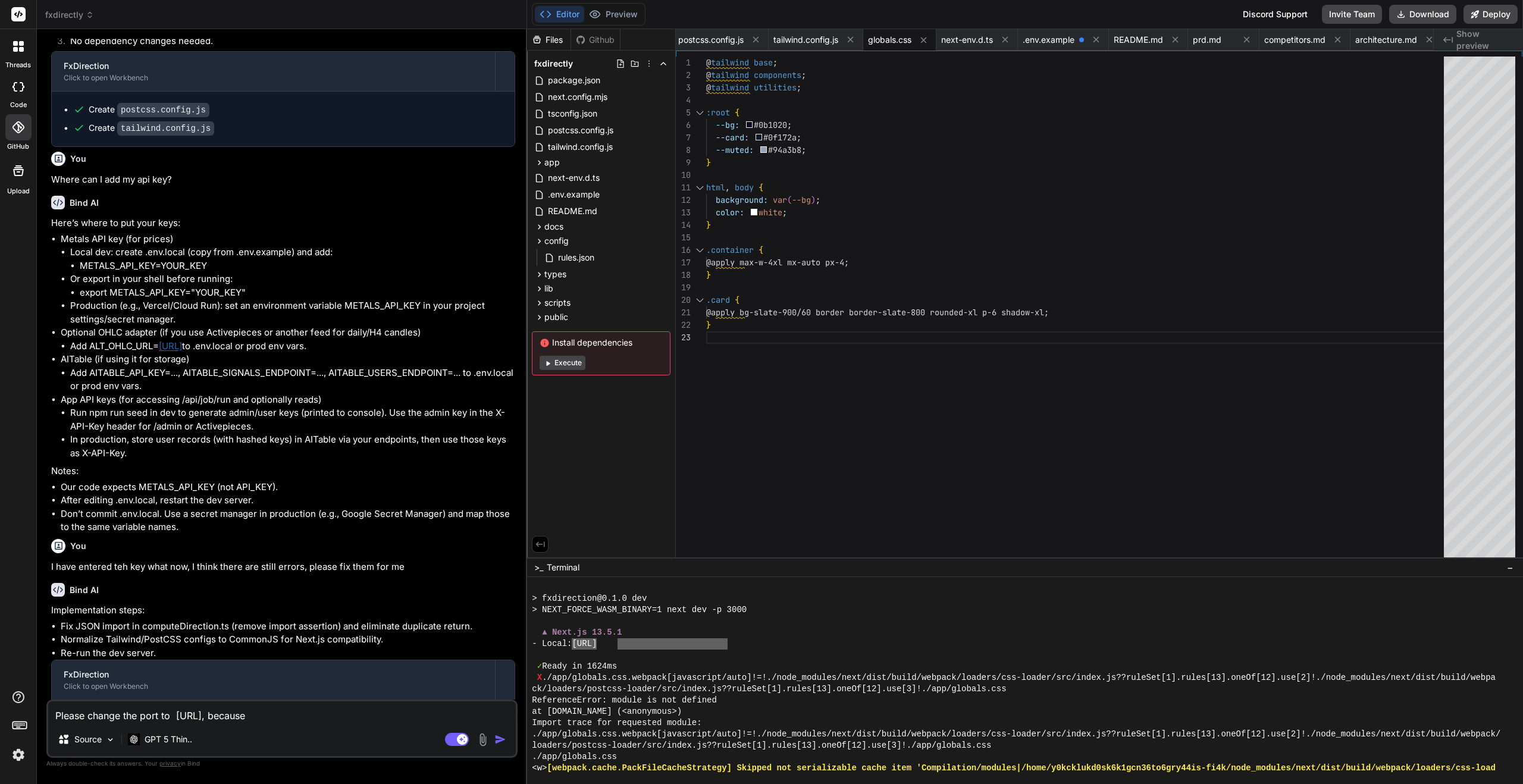
type textarea "Please change the port to http://localhost:3068, because"
type textarea "x"
type textarea "Please change the port to http://localhost:3068, because p"
type textarea "x"
type textarea "Please change the port to http://localhost:3068, because po"
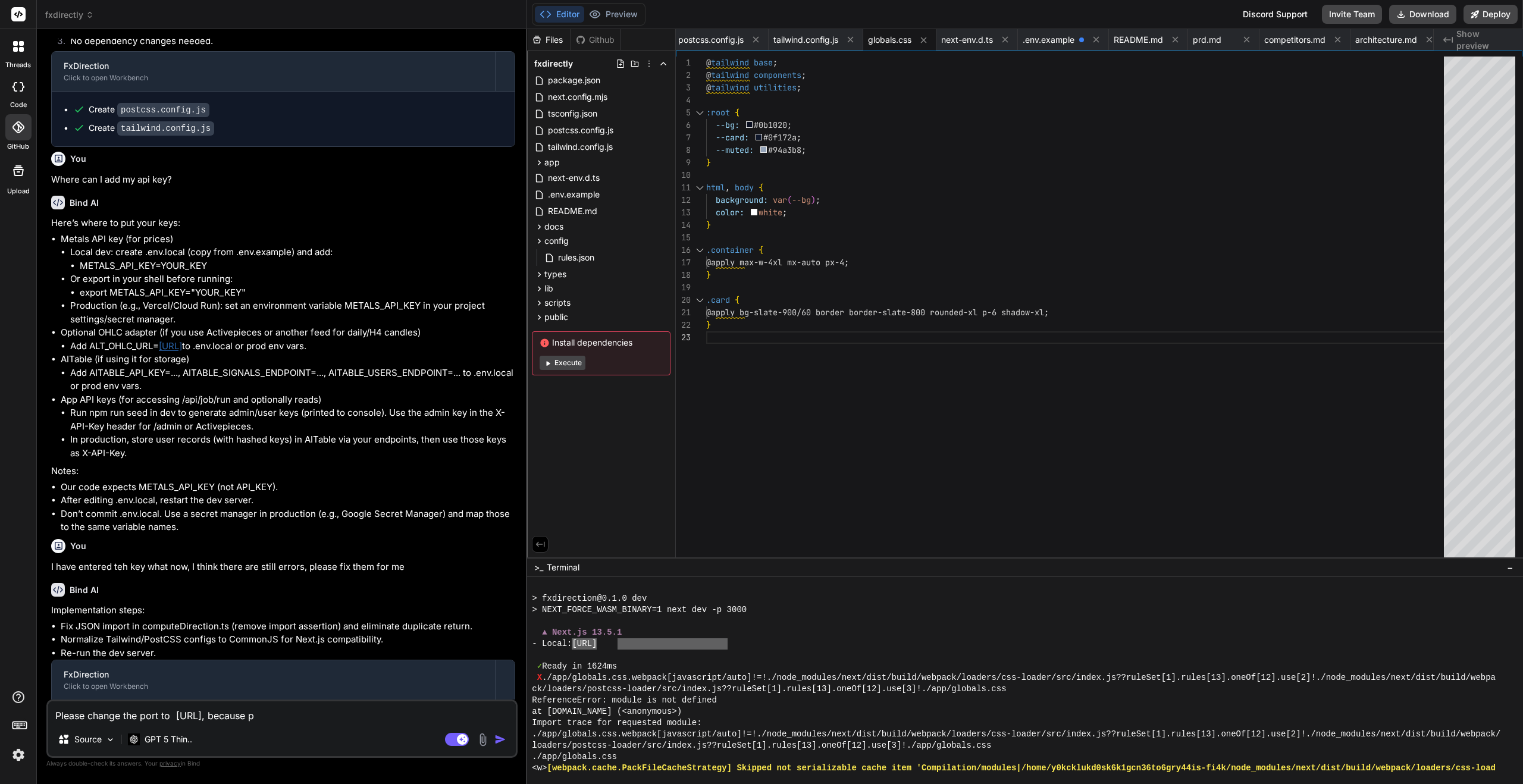
type textarea "x"
type textarea "Please change the port to http://localhost:3068, because por"
type textarea "x"
type textarea "Please change the port to http://localhost:3068, because port"
type textarea "x"
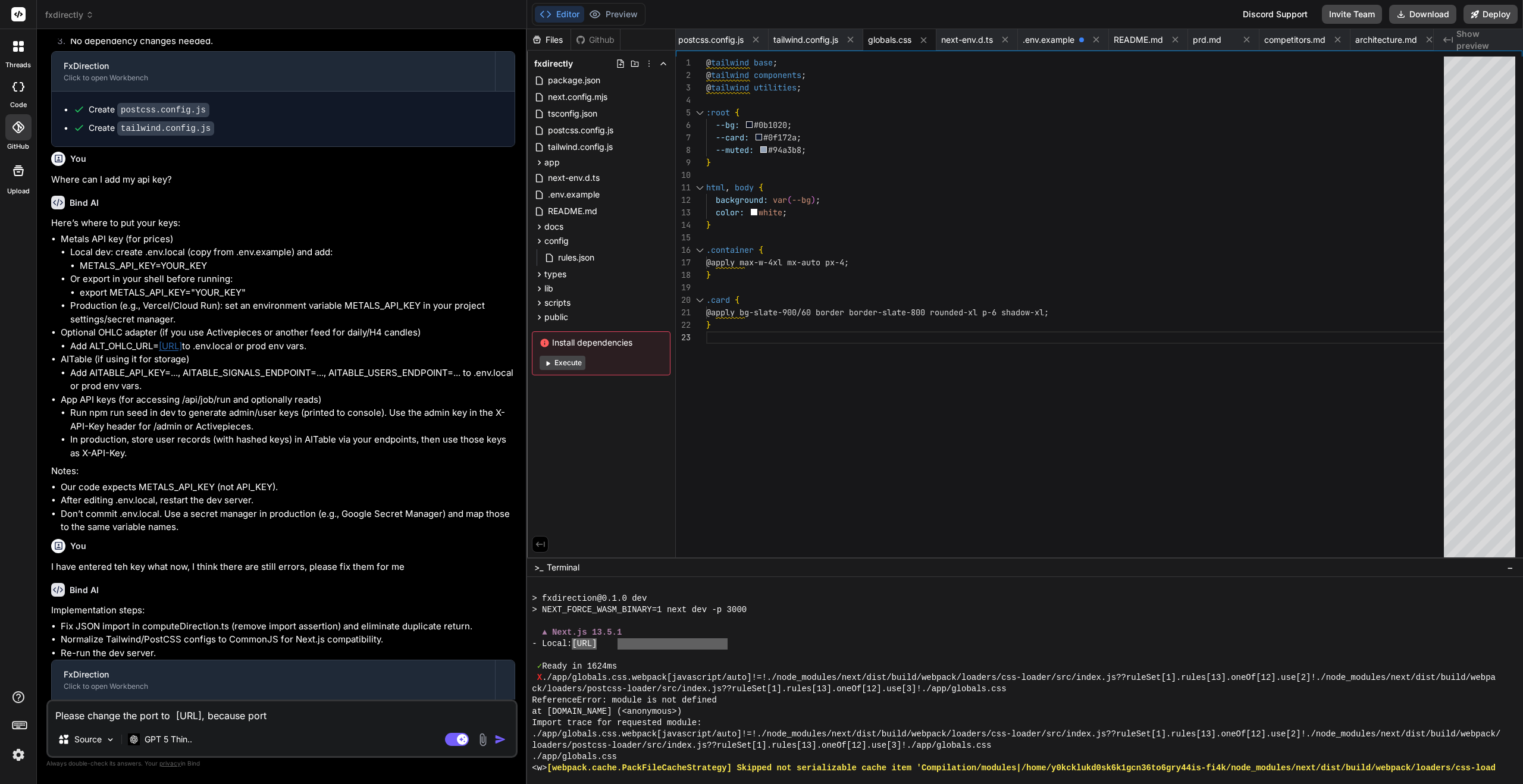
type textarea "Please change the port to http://localhost:3068, because port"
type textarea "x"
type textarea "Please change the port to http://localhost:3068, because port 3"
type textarea "x"
type textarea "Please change the port to http://localhost:3068, because port 30"
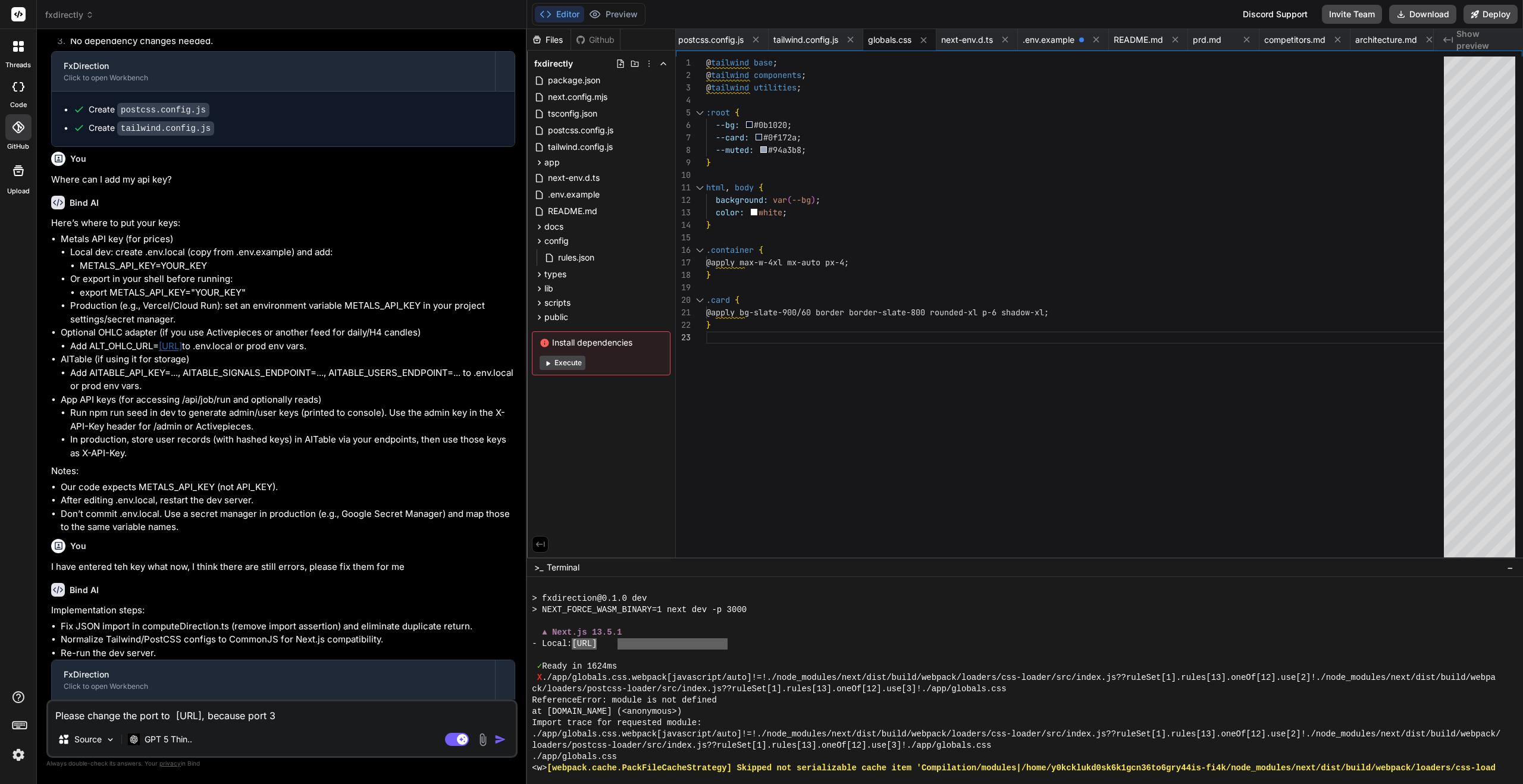
type textarea "x"
type textarea "Please change the port to http://localhost:3068, because port 300"
type textarea "x"
type textarea "Please change the port to http://localhost:3068, because port 3000"
type textarea "x"
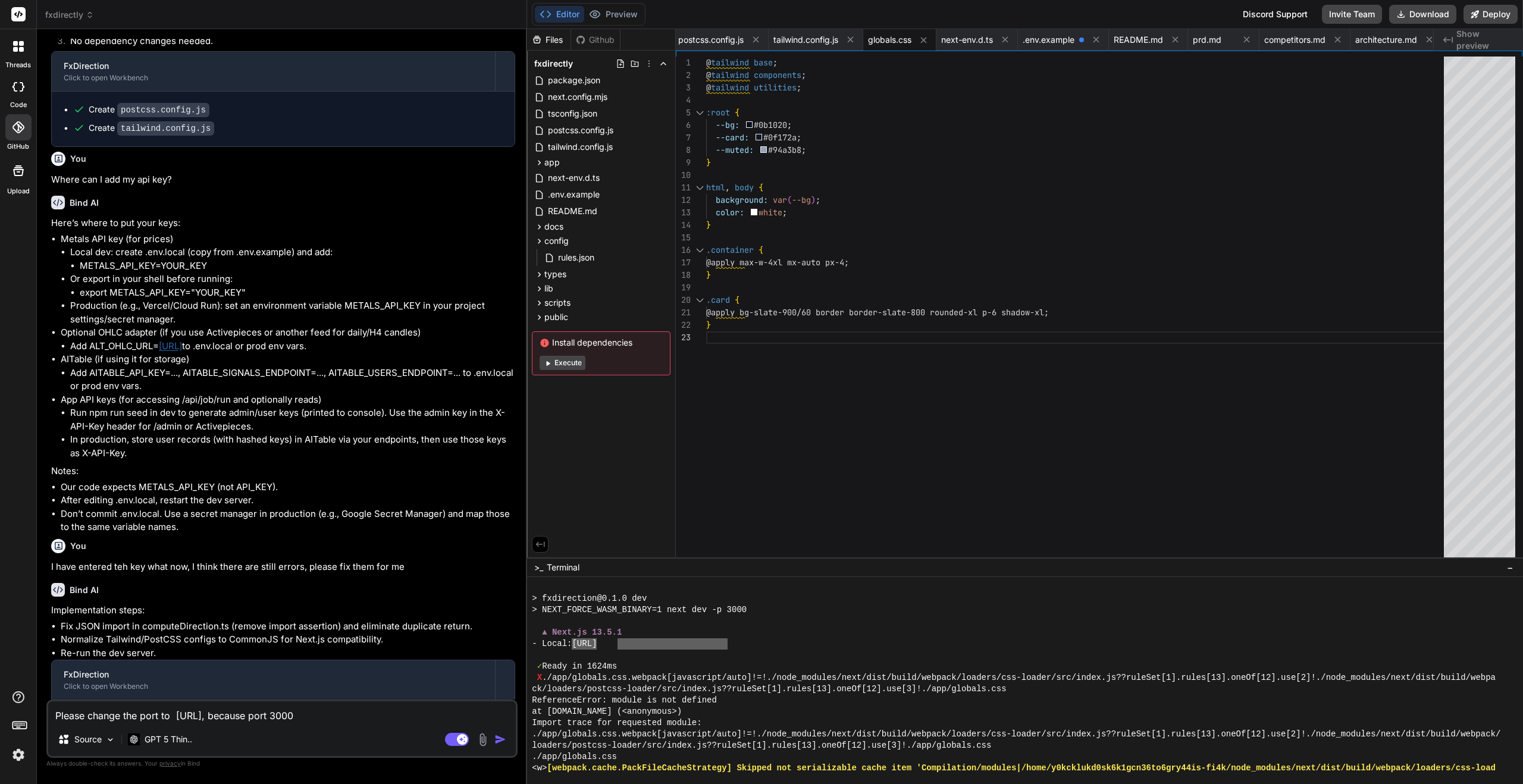
type textarea "Please change the port to http://localhost:3068, because port 3000"
type textarea "x"
type textarea "Please change the port to http://localhost:3068, because port 3000 h"
type textarea "x"
type textarea "Please change the port to http://localhost:3068, because port 3000 ha"
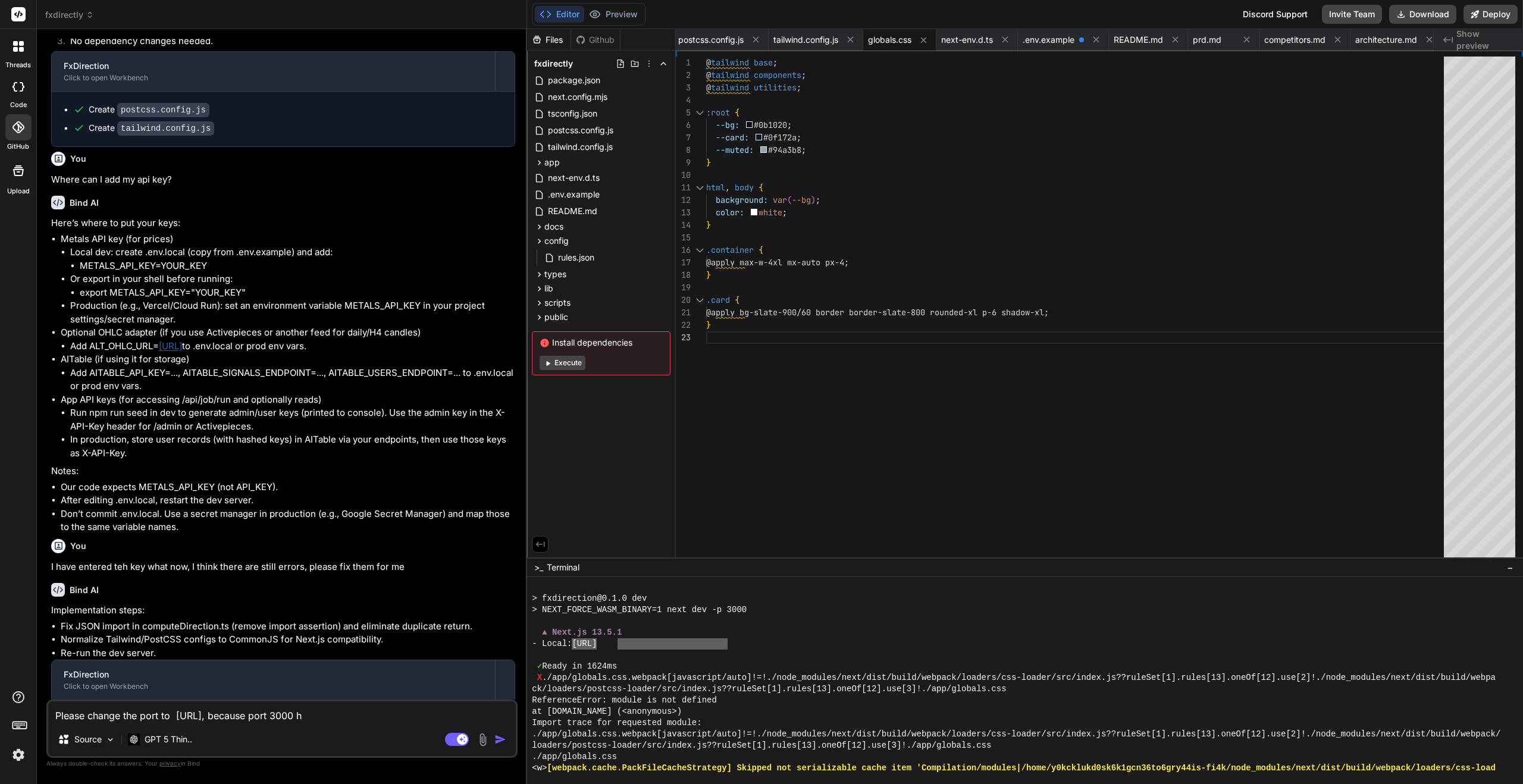
type textarea "x"
type textarea "Please change the port to http://localhost:3068, because port 3000 has"
type textarea "x"
type textarea "Please change the port to http://localhost:3068, because port 3000 has"
type textarea "x"
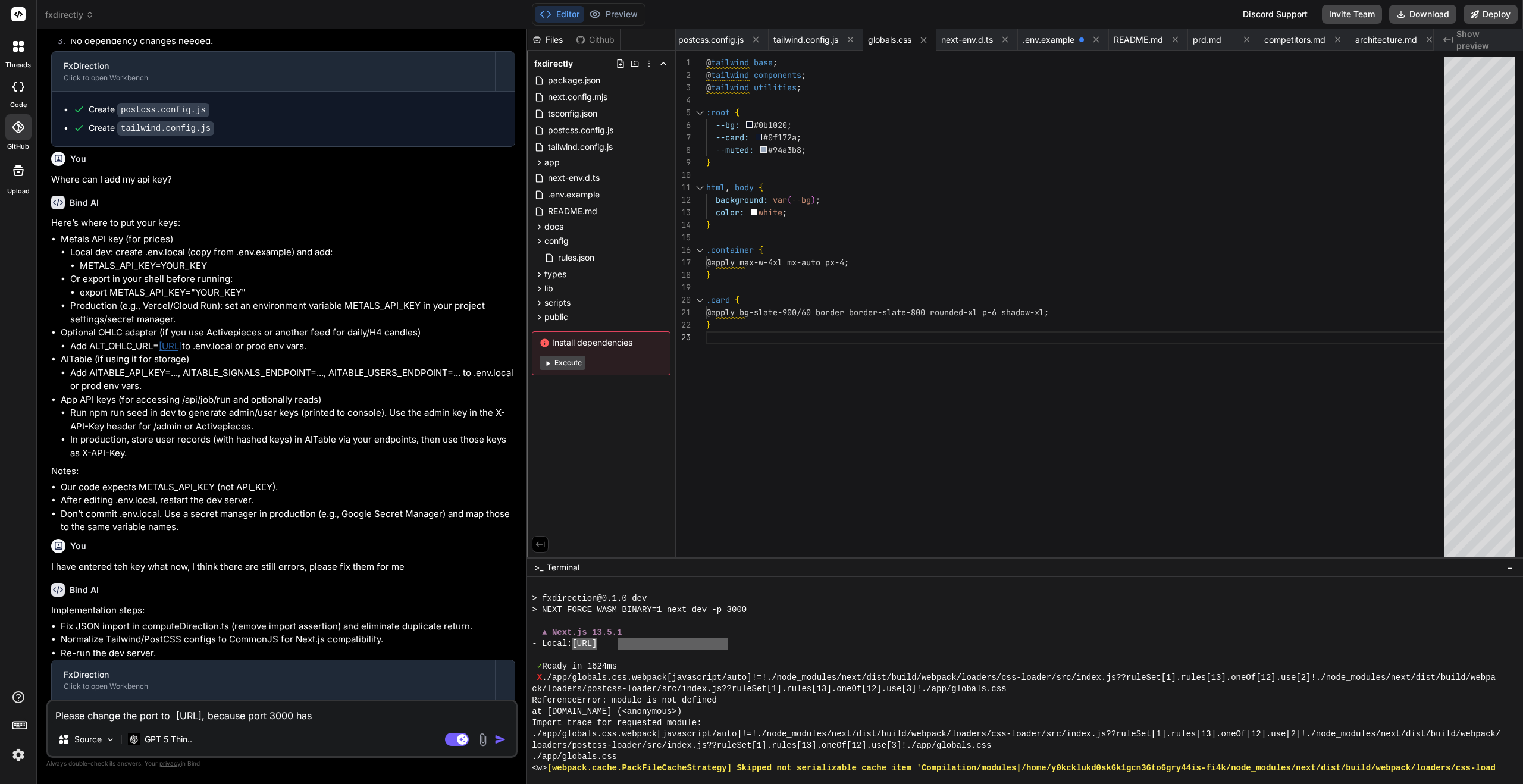
type textarea "Please change the port to http://localhost:3068, because port 3000 has b"
type textarea "x"
type textarea "Please change the port to http://localhost:3068, because port 3000 has be"
type textarea "x"
type textarea "Please change the port to http://localhost:3068, because port 3000 has bee"
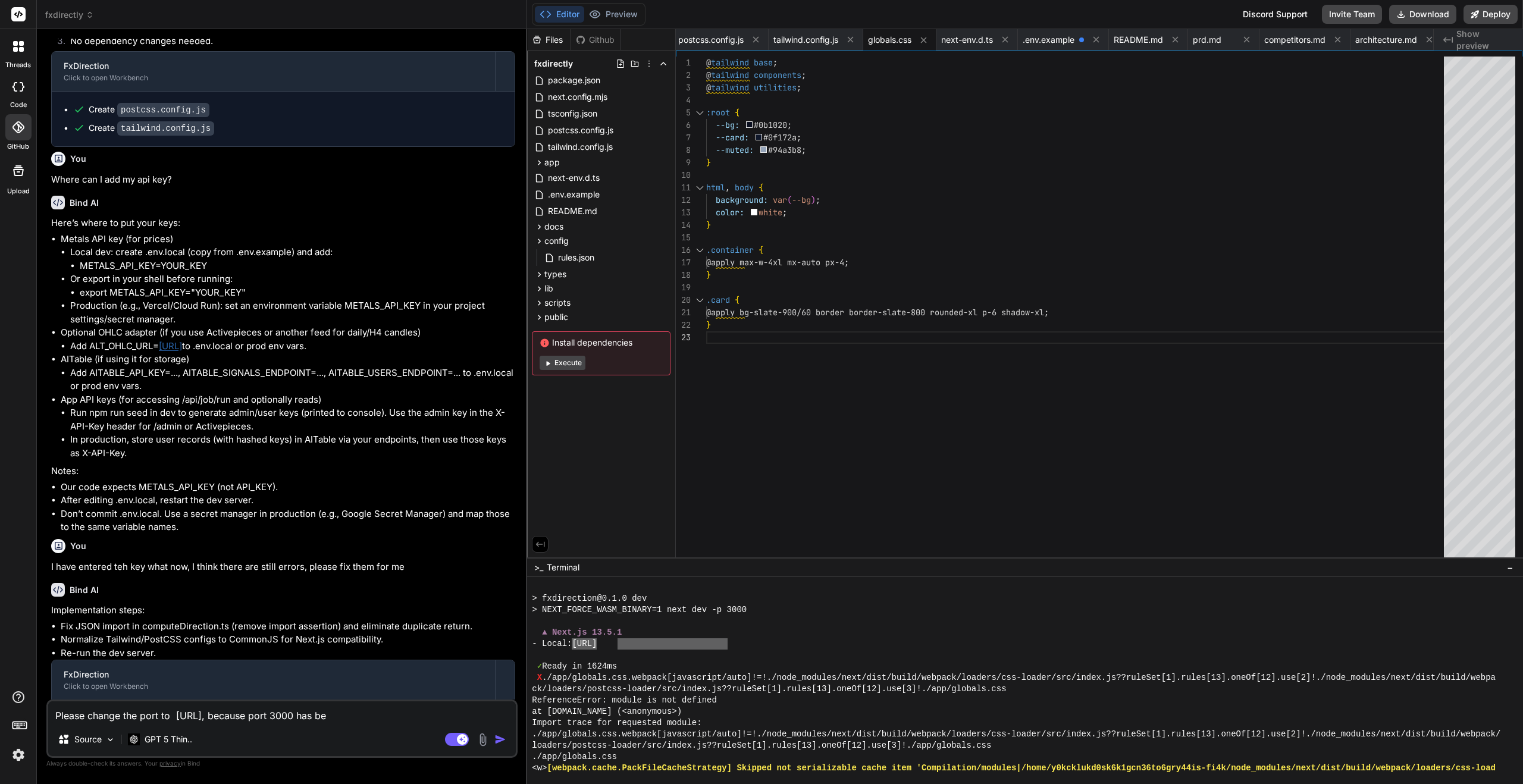
type textarea "x"
type textarea "Please change the port to http://localhost:3068, because port 3000 has been"
type textarea "x"
type textarea "Please change the port to http://localhost:3068, because port 3000 has been"
type textarea "x"
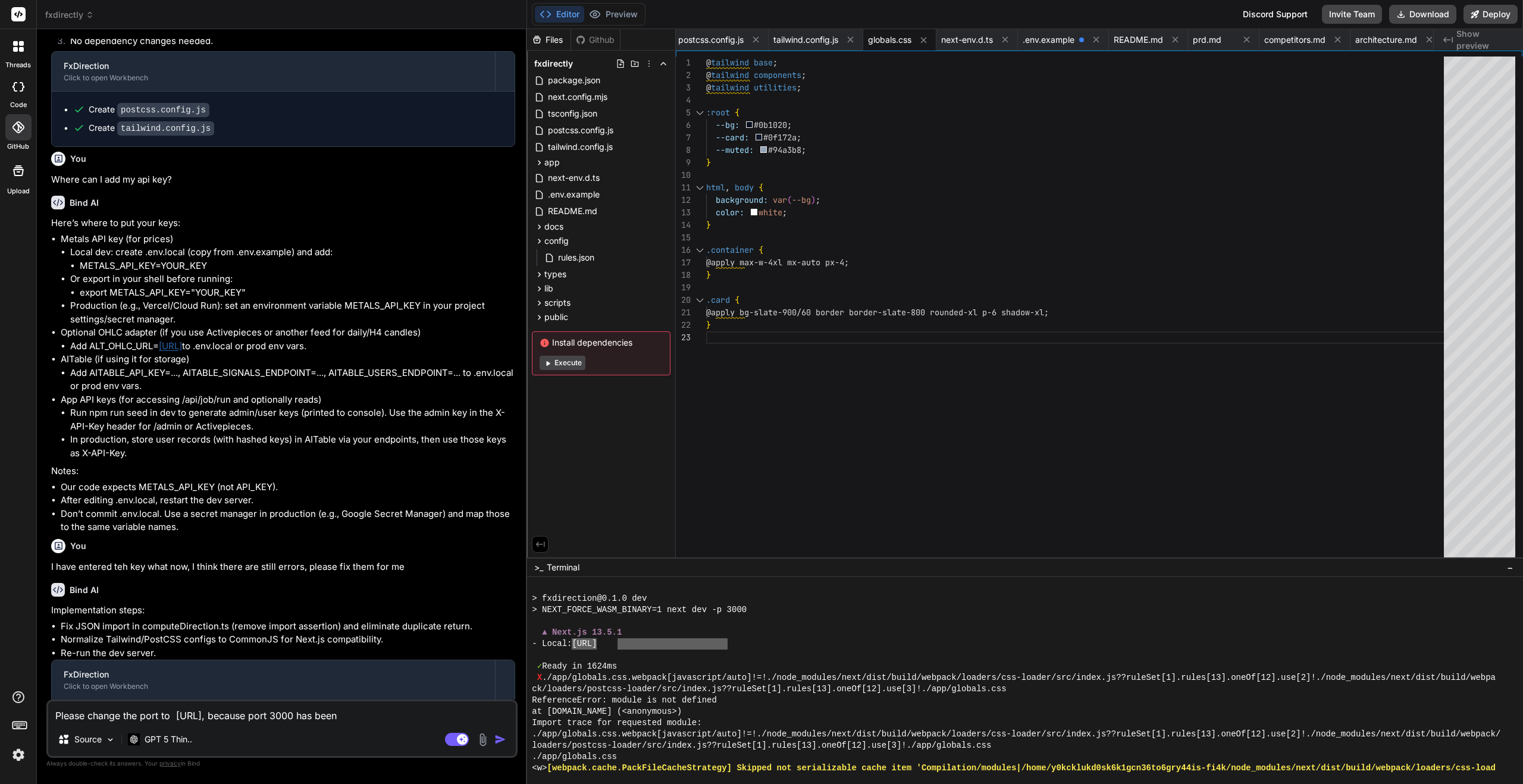
type textarea "Please change the port to http://localhost:3068, because port 3000 has been u"
type textarea "x"
type textarea "Please change the port to http://localhost:3068, because port 3000 has been us"
type textarea "x"
type textarea "Please change the port to http://localhost:3068, because port 3000 has been use"
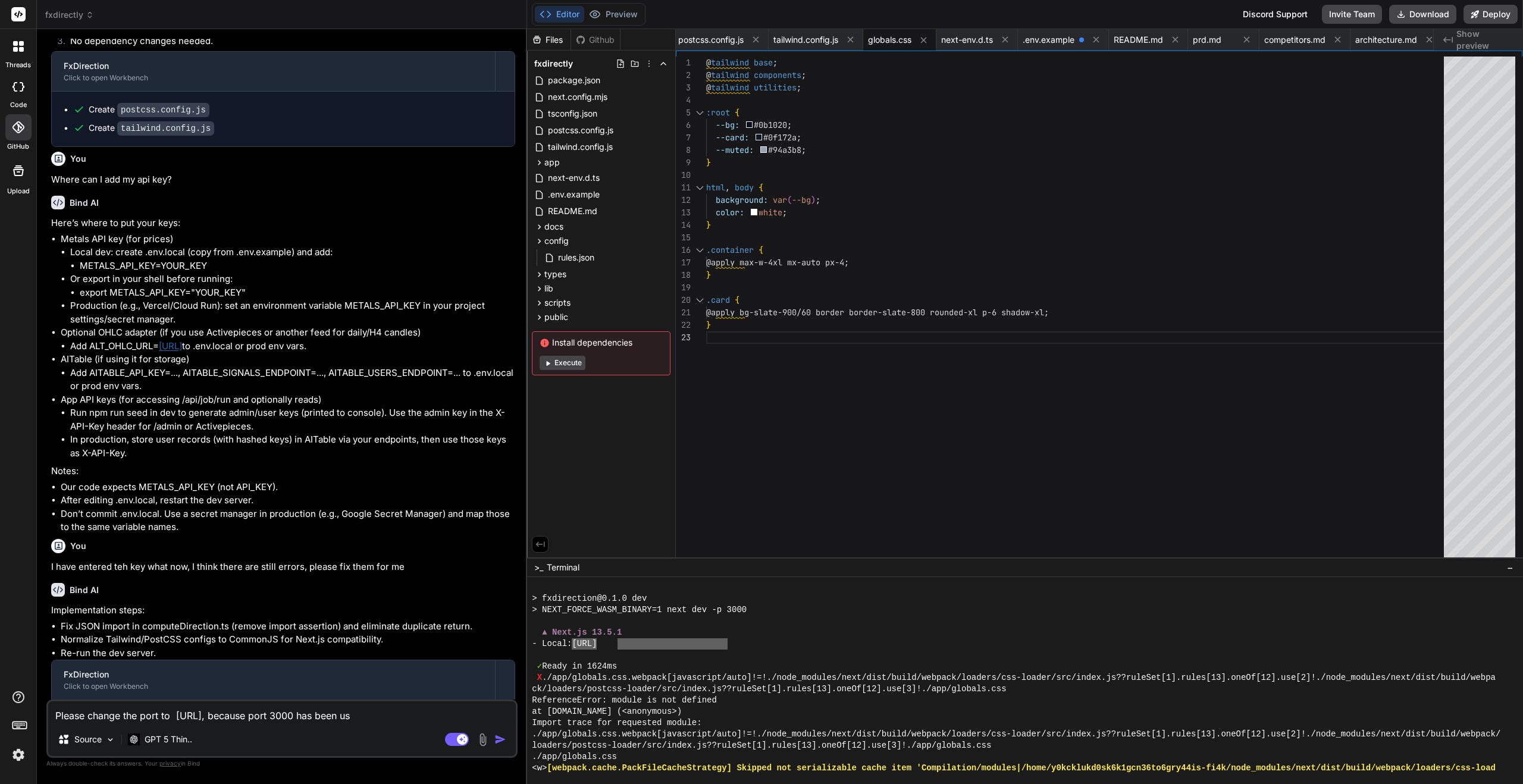
type textarea "x"
type textarea "Please change the port to http://localhost:3068, because port 3000 has been used"
type textarea "x"
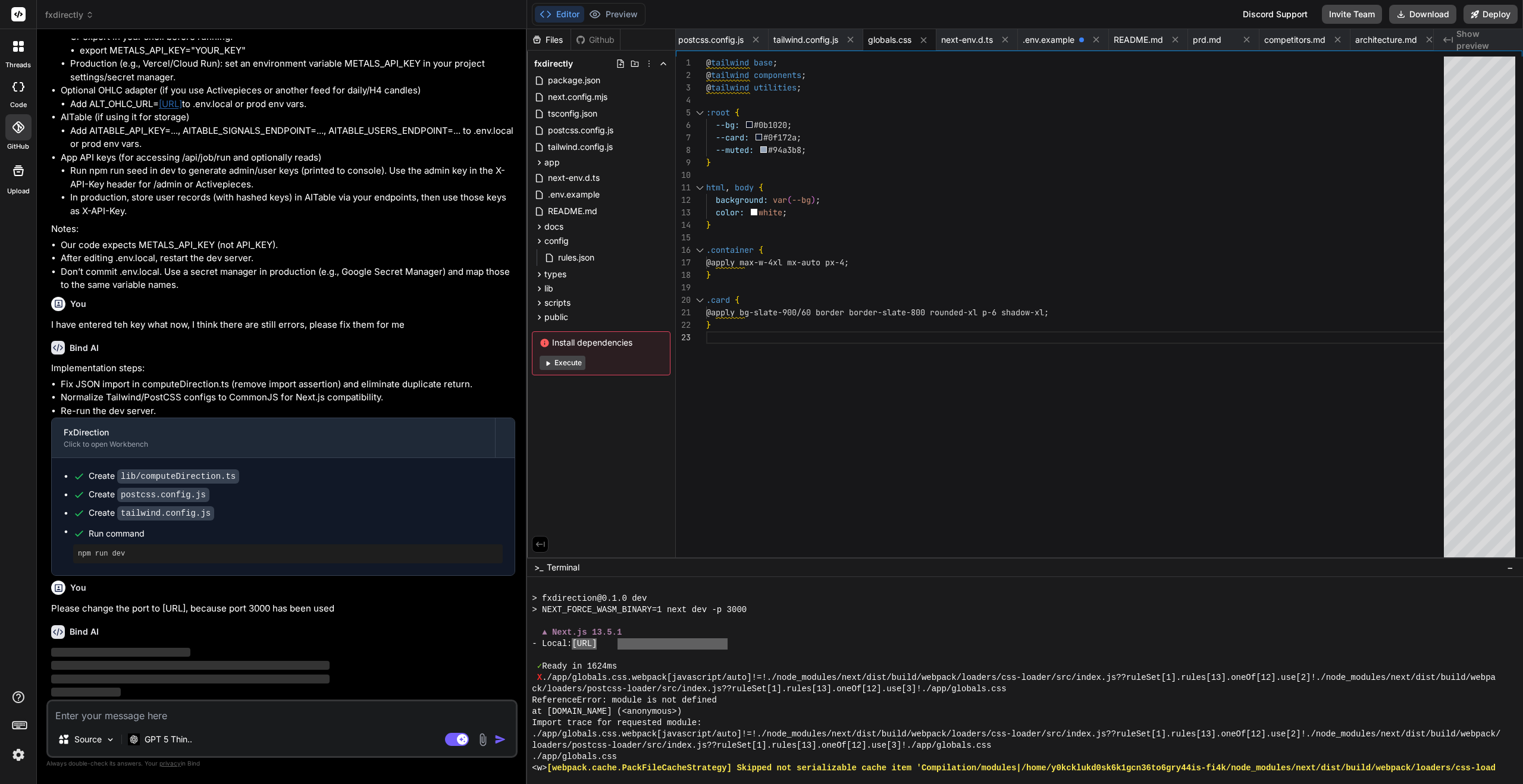
scroll to position [4647, 0]
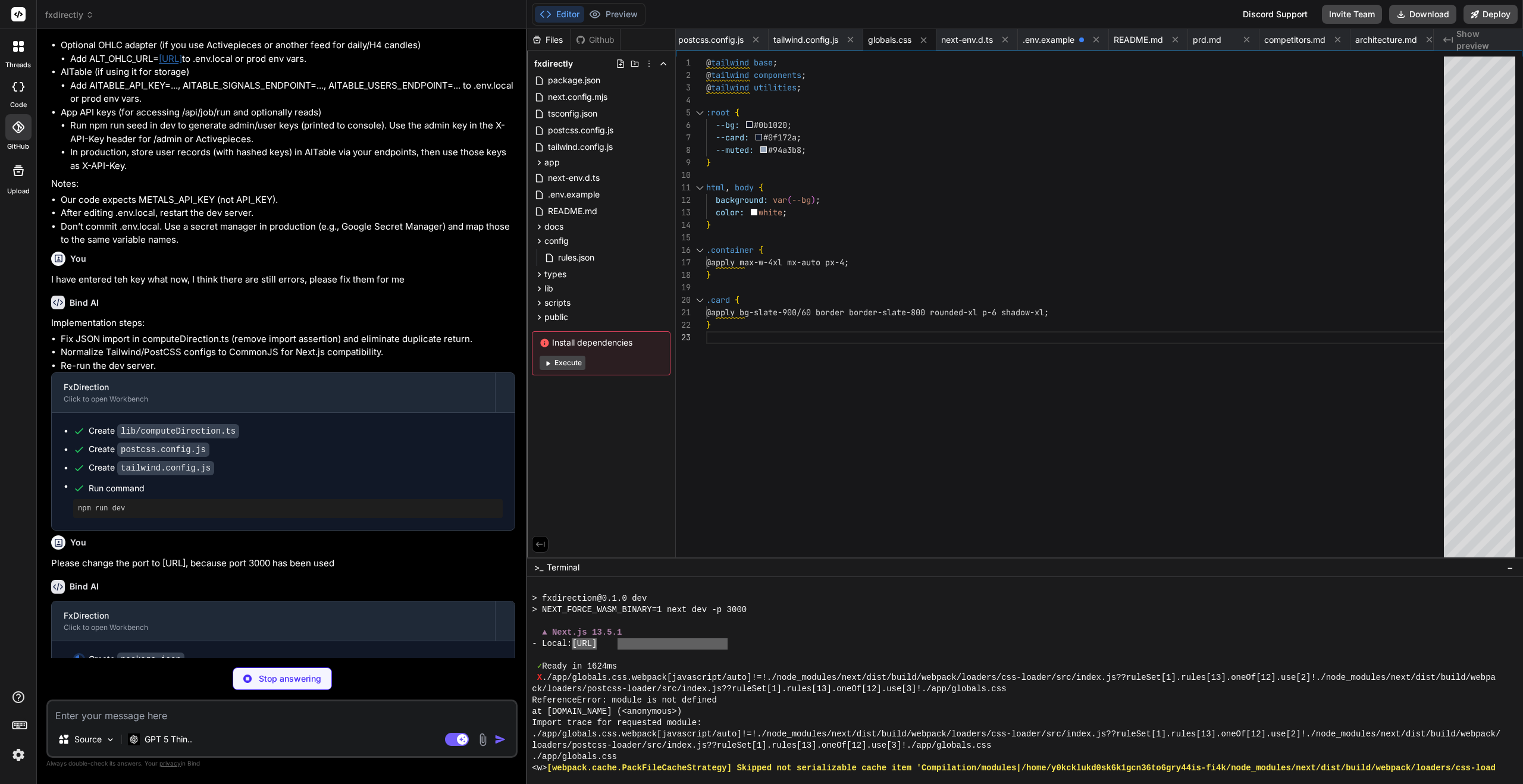
type textarea "x"
type textarea ""tailwindcss": "3.3.3", "typescript": "^5.2.2" } }"
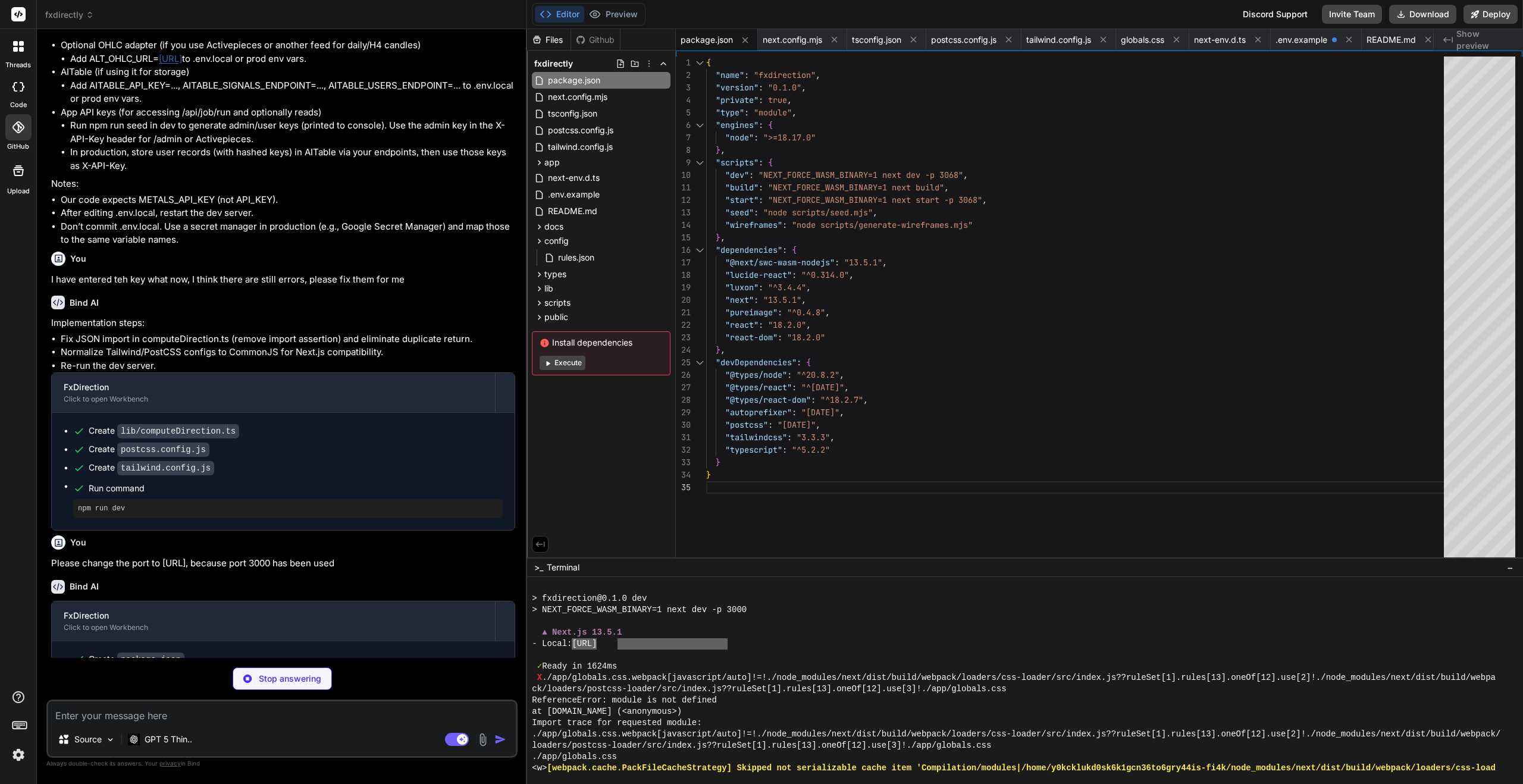
scroll to position [5413, 0]
type textarea "x"
type textarea "REQUIRE_AUTH_FOR_READS=false KEY_SALT=please_change_me # ADMIN_API_KEY is only …"
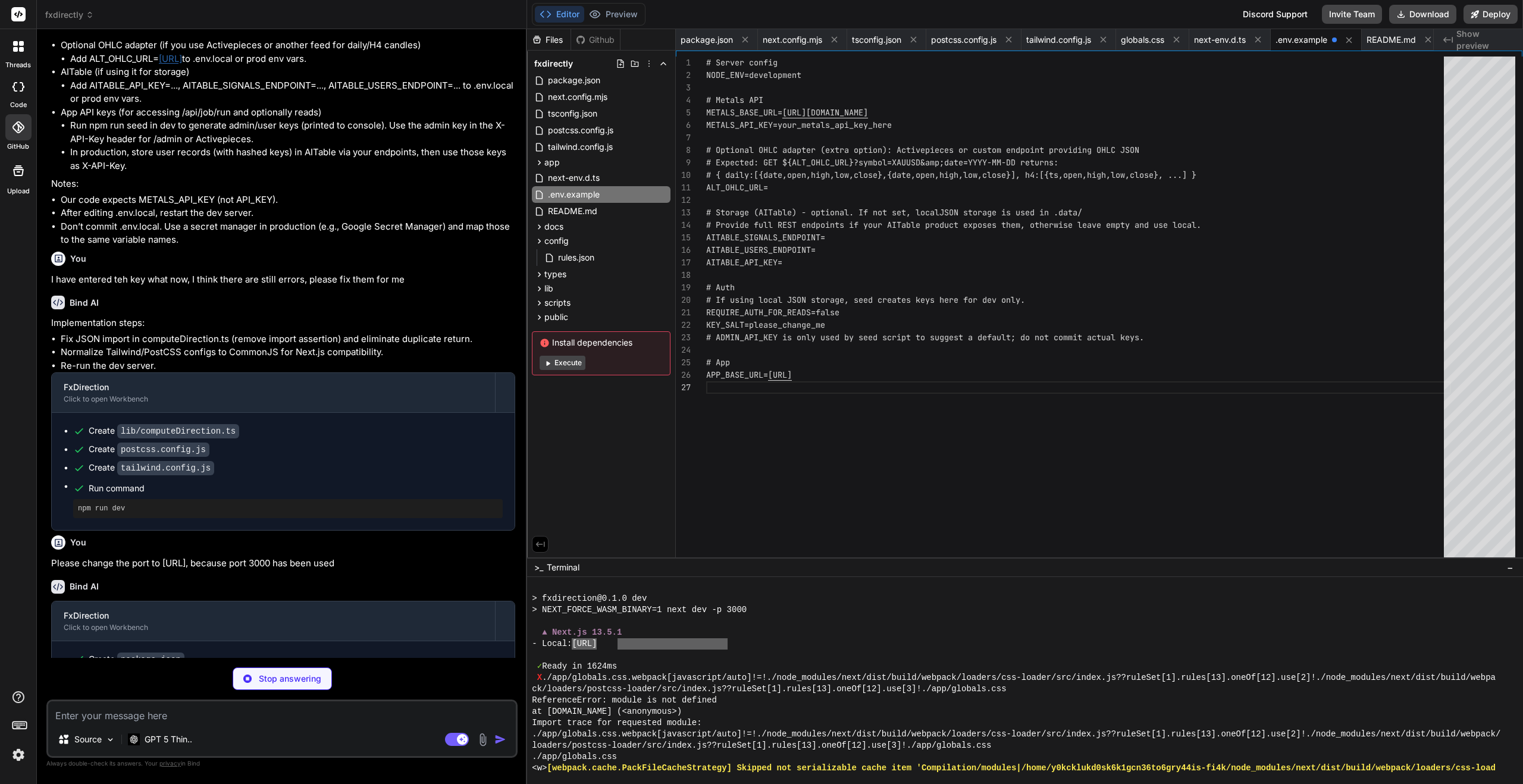
type textarea "x"
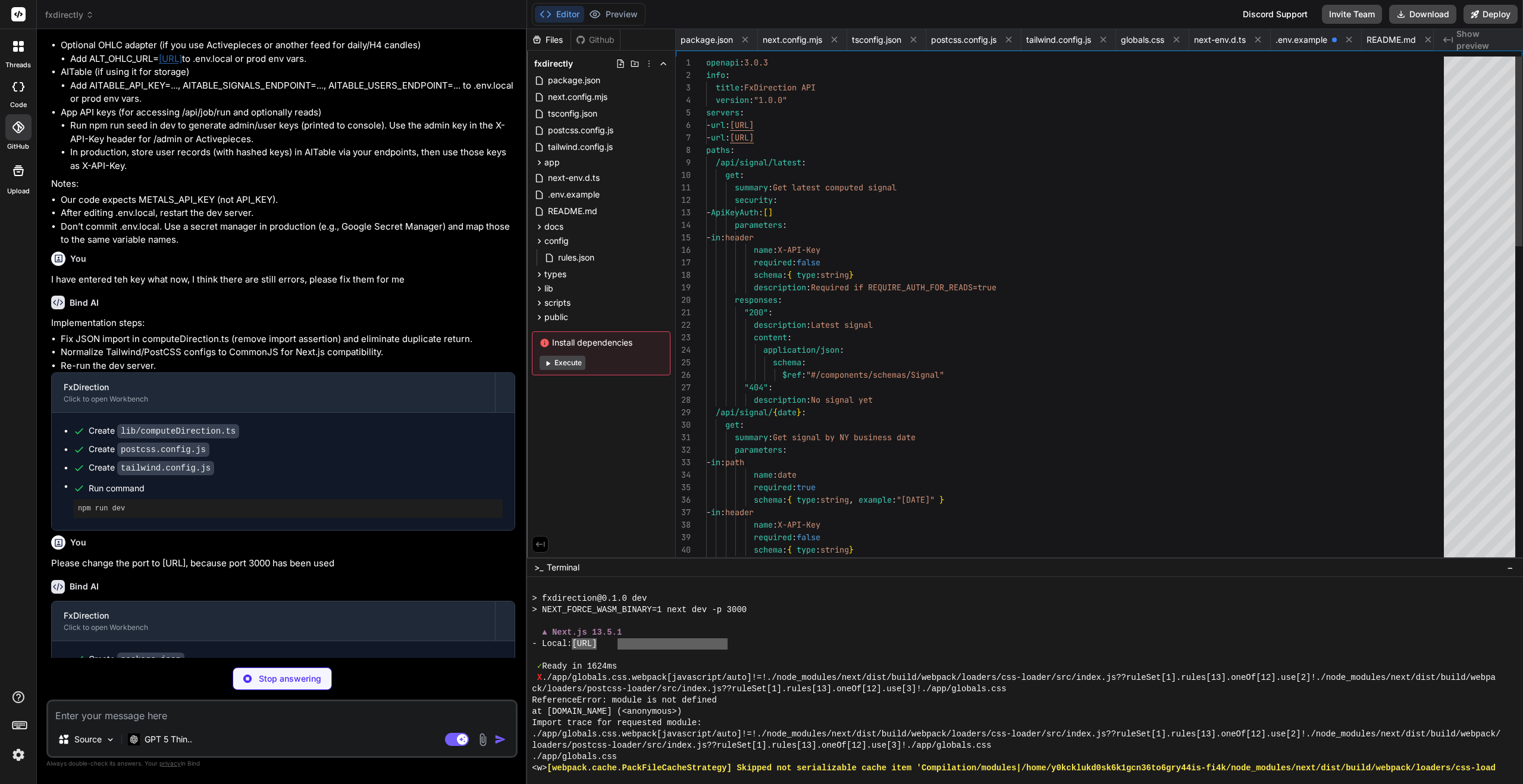
scroll to position [0, 0]
type textarea "x"
type textarea "stepping back until provider data exists. - Confidence is tunable in config/rul…"
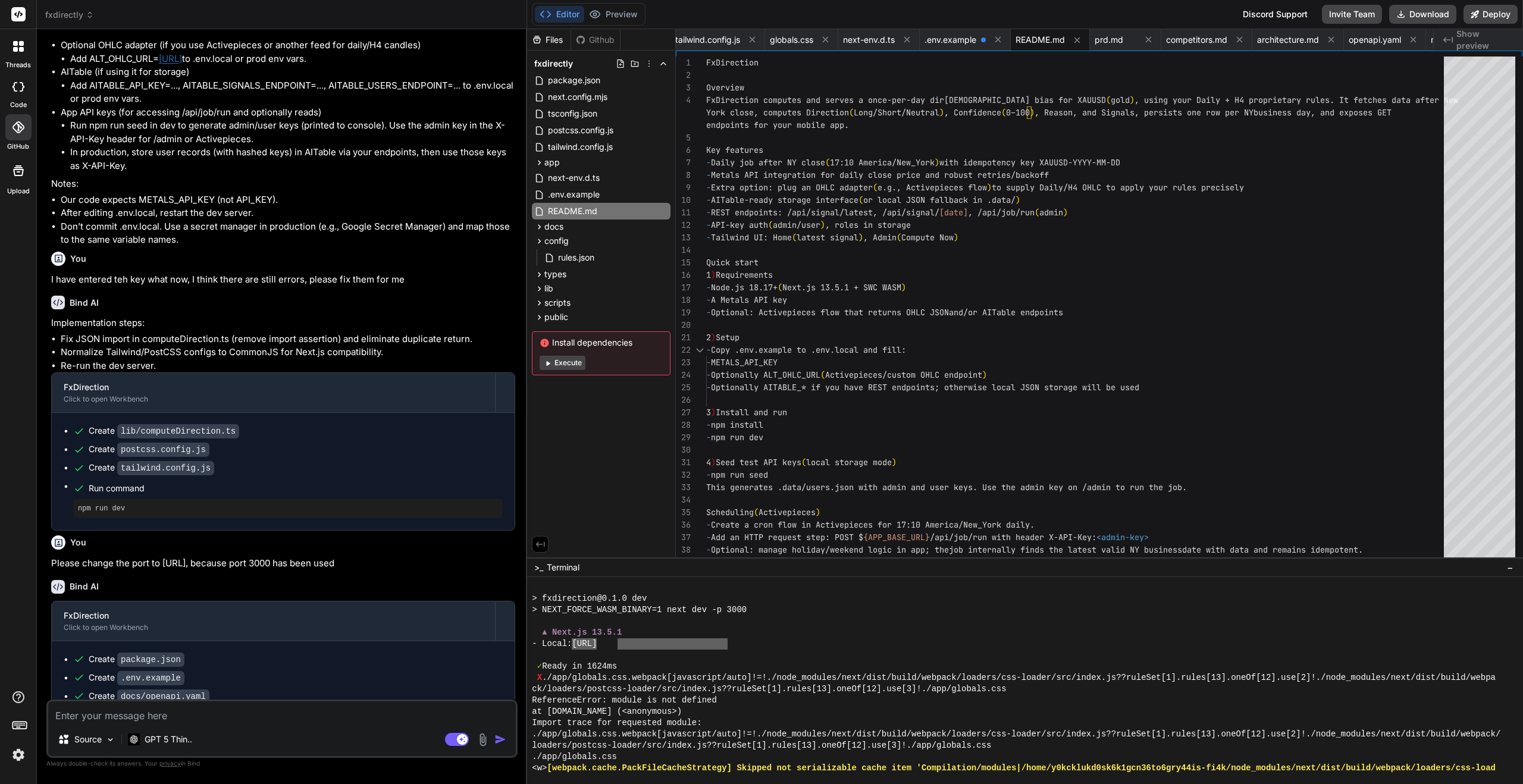
type textarea "x"
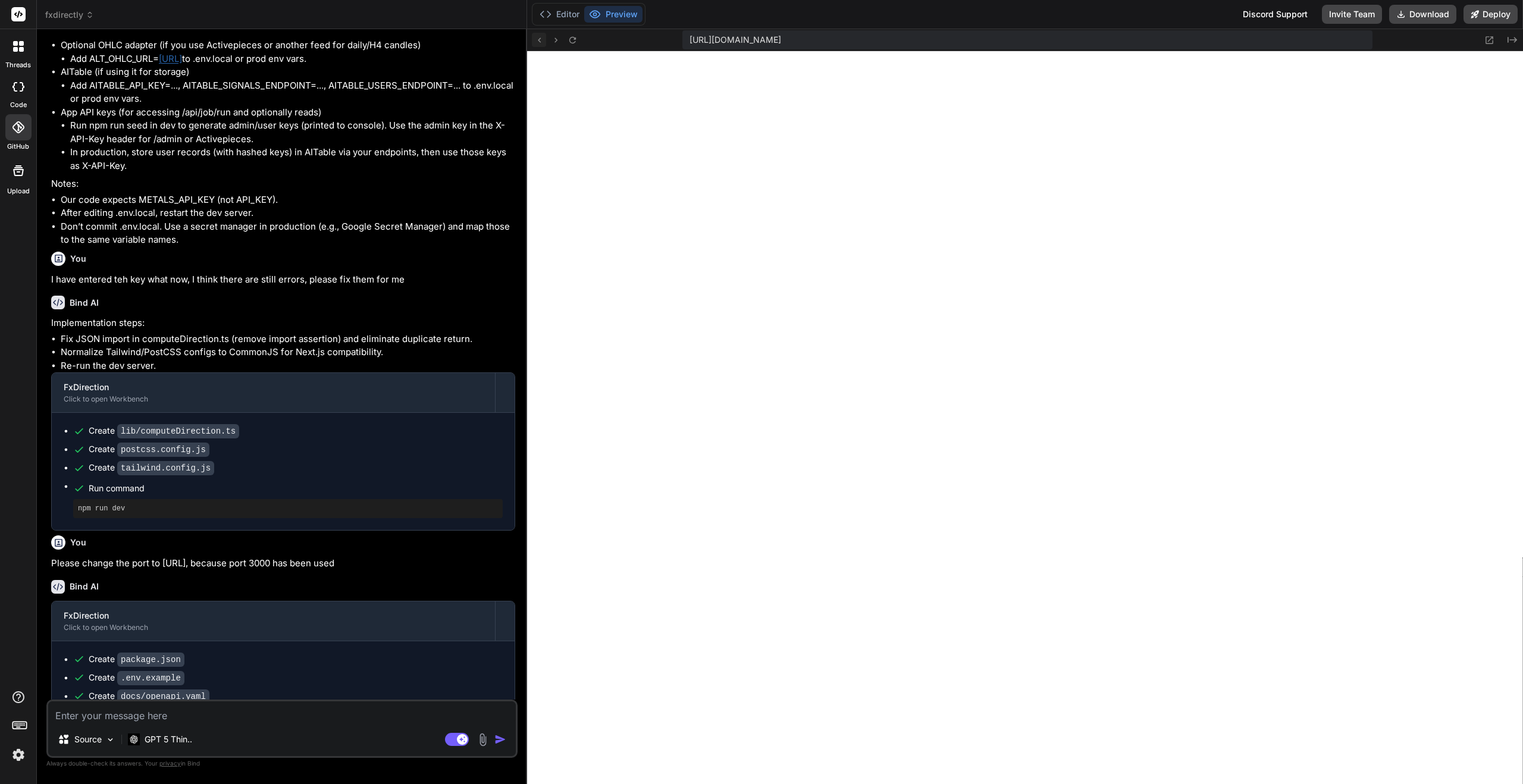
click at [537, 40] on icon at bounding box center [538, 39] width 10 height 10
click at [1513, 38] on icon "Created with Pixso." at bounding box center [1512, 39] width 10 height 10
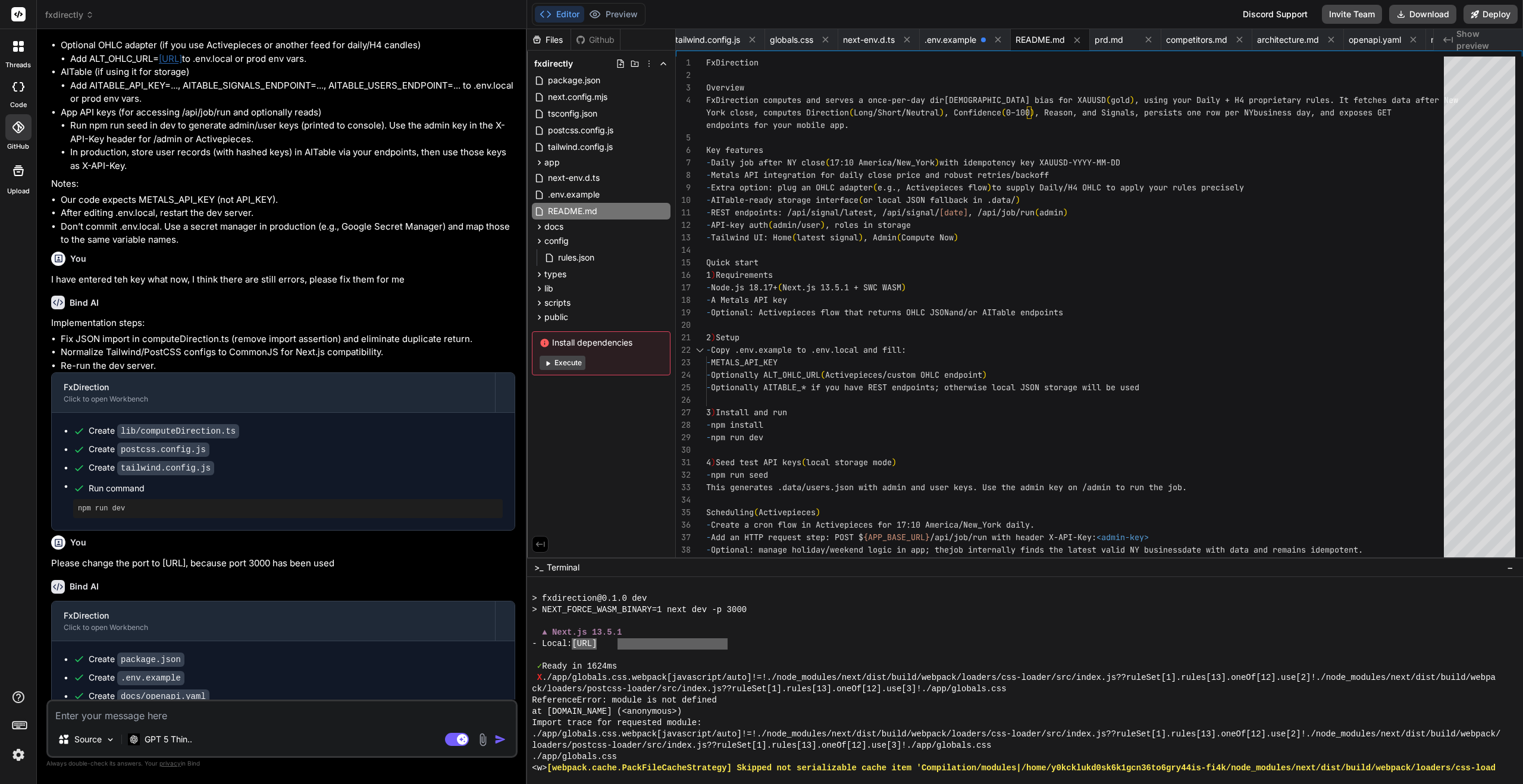
click at [1513, 38] on div "Files Github fxdirectly package.json next.config.mjs tsconfig.json postcss.conf…" at bounding box center [1025, 293] width 996 height 528
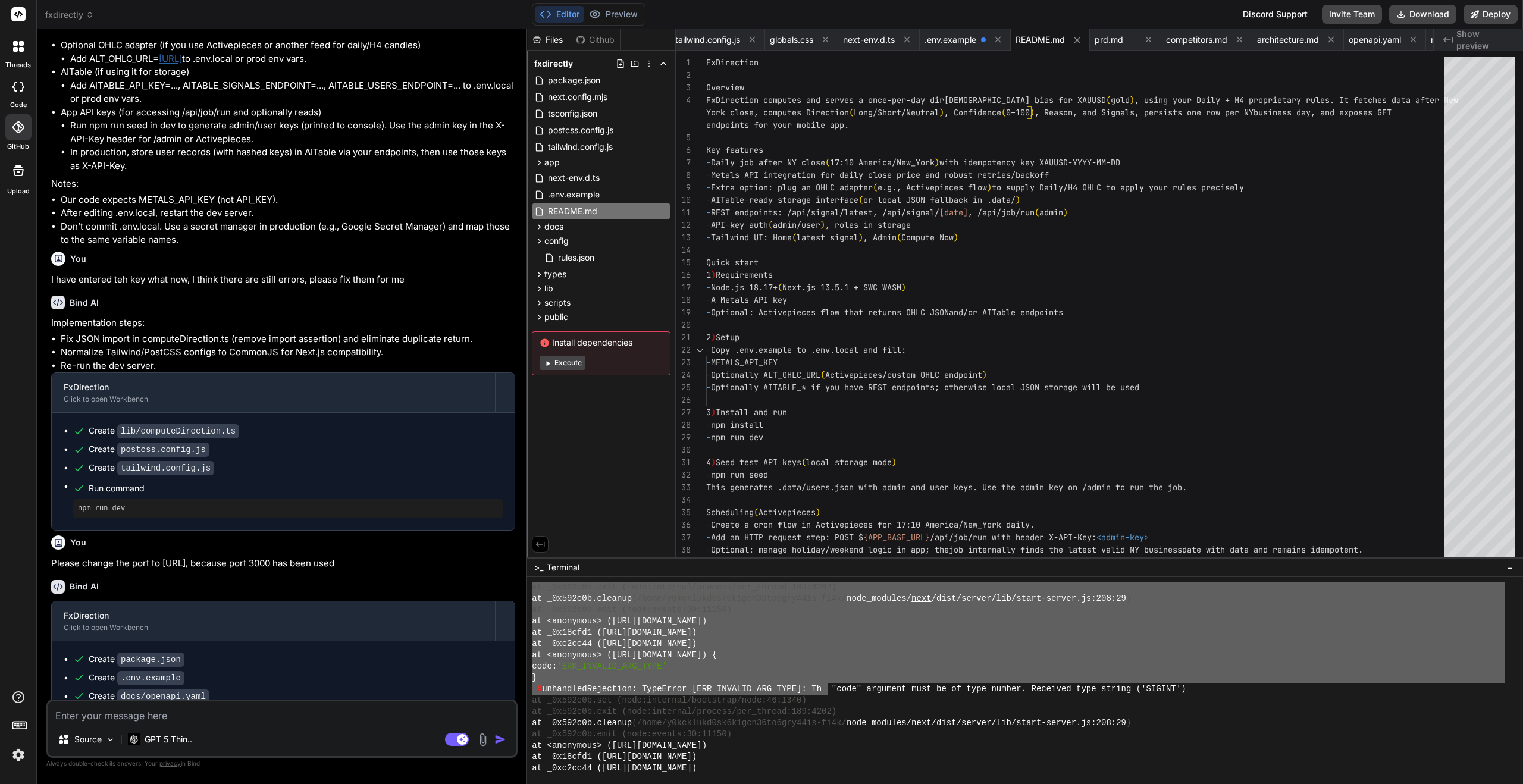
scroll to position [7831, 0]
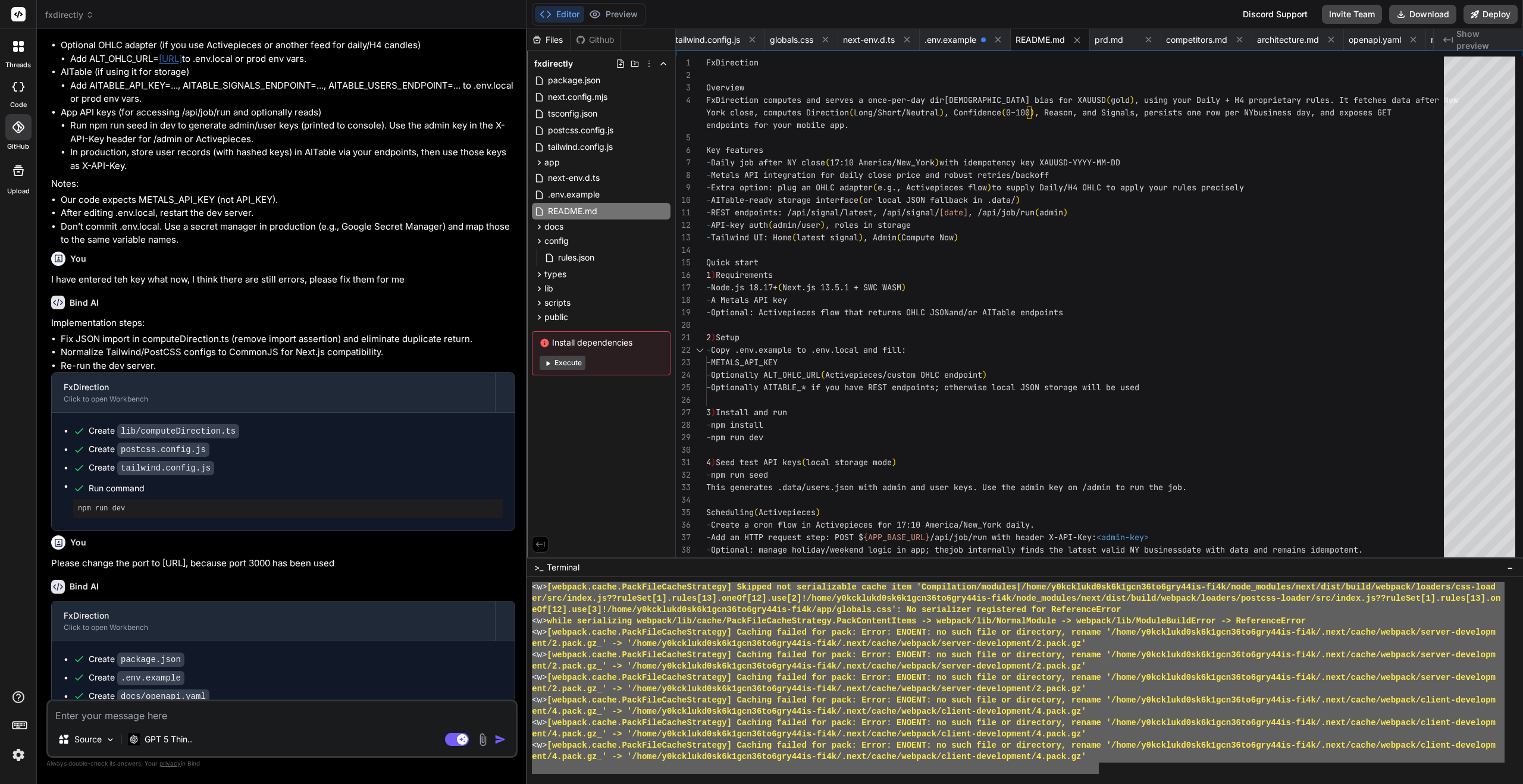
drag, startPoint x: 534, startPoint y: 645, endPoint x: 1099, endPoint y: 767, distance: 578.0
click at [589, 709] on div at bounding box center [1019, 768] width 973 height 12
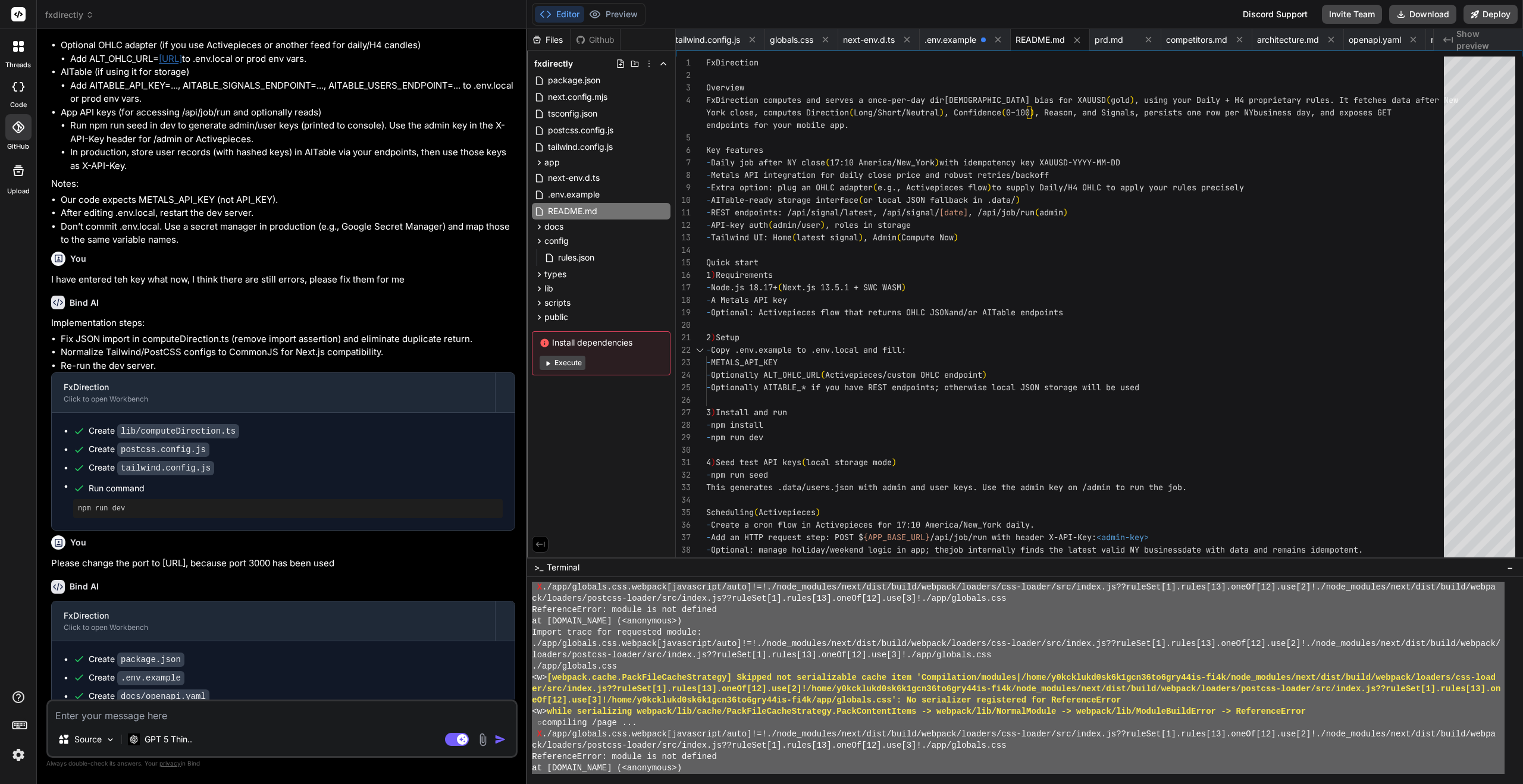
scroll to position [5322, 0]
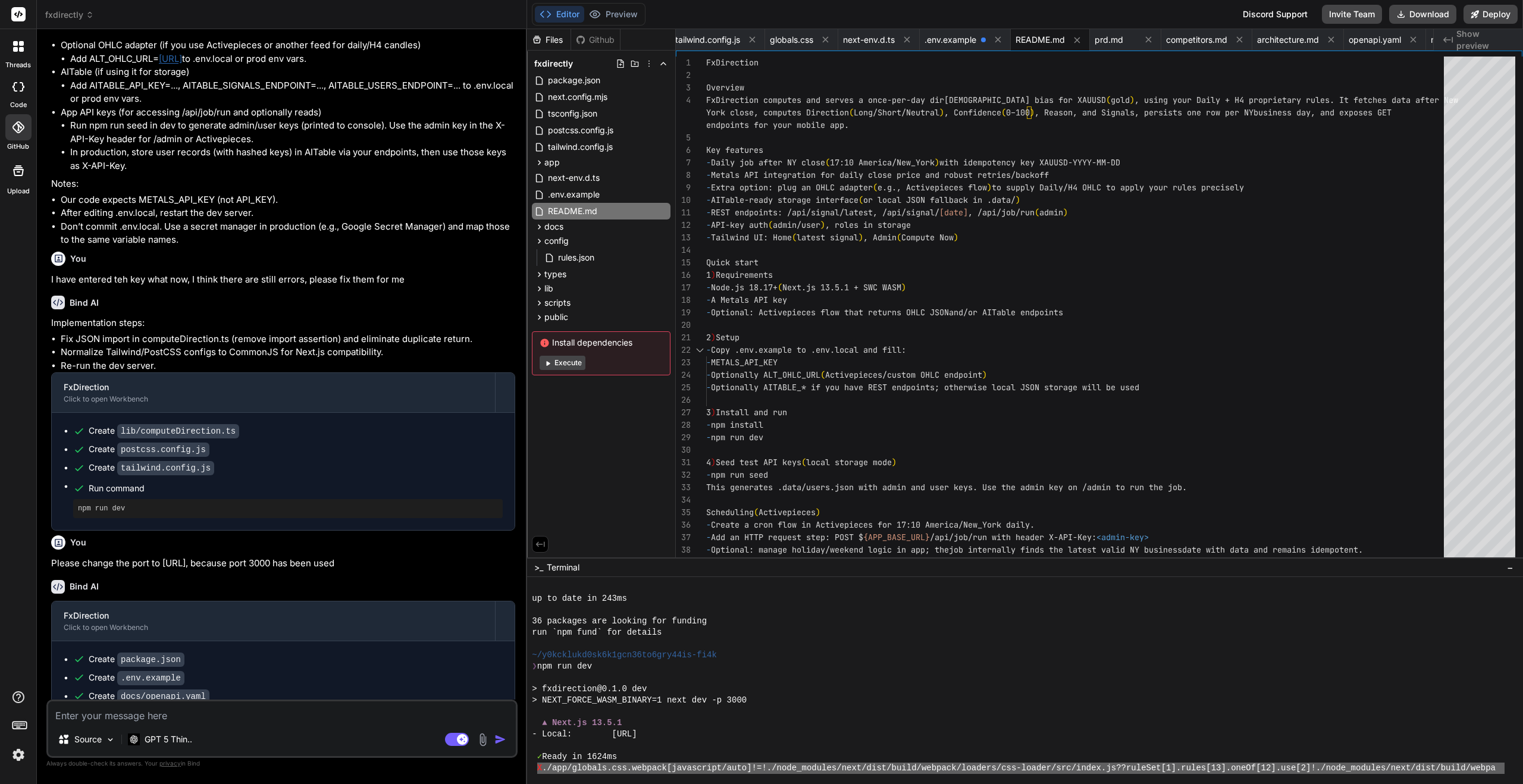
drag, startPoint x: 1099, startPoint y: 744, endPoint x: 538, endPoint y: 763, distance: 561.3
click at [536, 709] on div "up to date in 243ms 36 packages are looking for funding run `npm fund` for deta…" at bounding box center [1019, 678] width 973 height 192
type textarea "X ./app/globals.css.webpack[javascript/auto]!=!./node_modules/next/dist/build/w…"
click at [104, 709] on textarea at bounding box center [282, 712] width 468 height 21
type textarea "P"
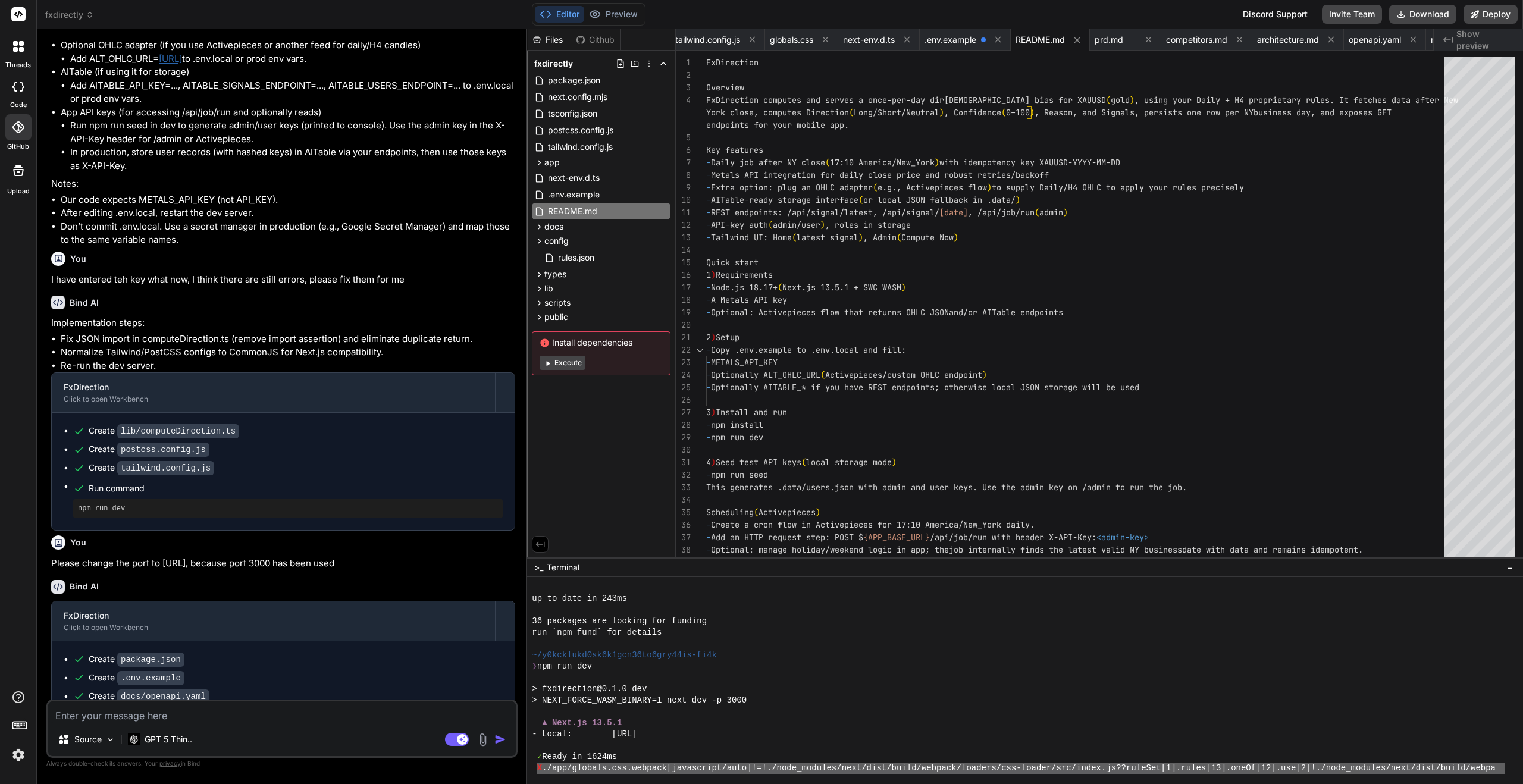
type textarea "x"
type textarea "Pl"
type textarea "x"
type textarea "Ple"
type textarea "x"
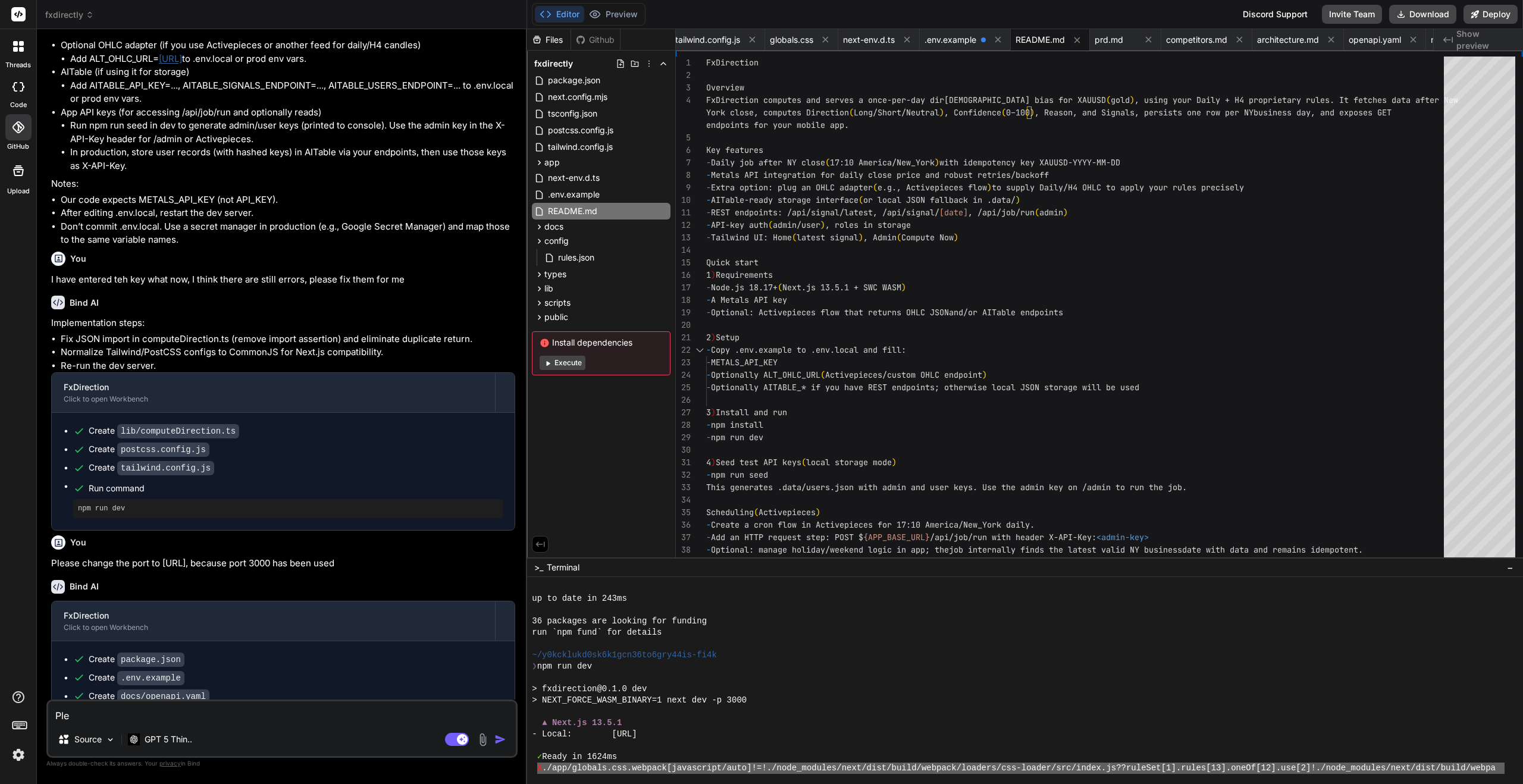
type textarea "Plea"
type textarea "x"
type textarea "Pleas"
type textarea "x"
type textarea "Please"
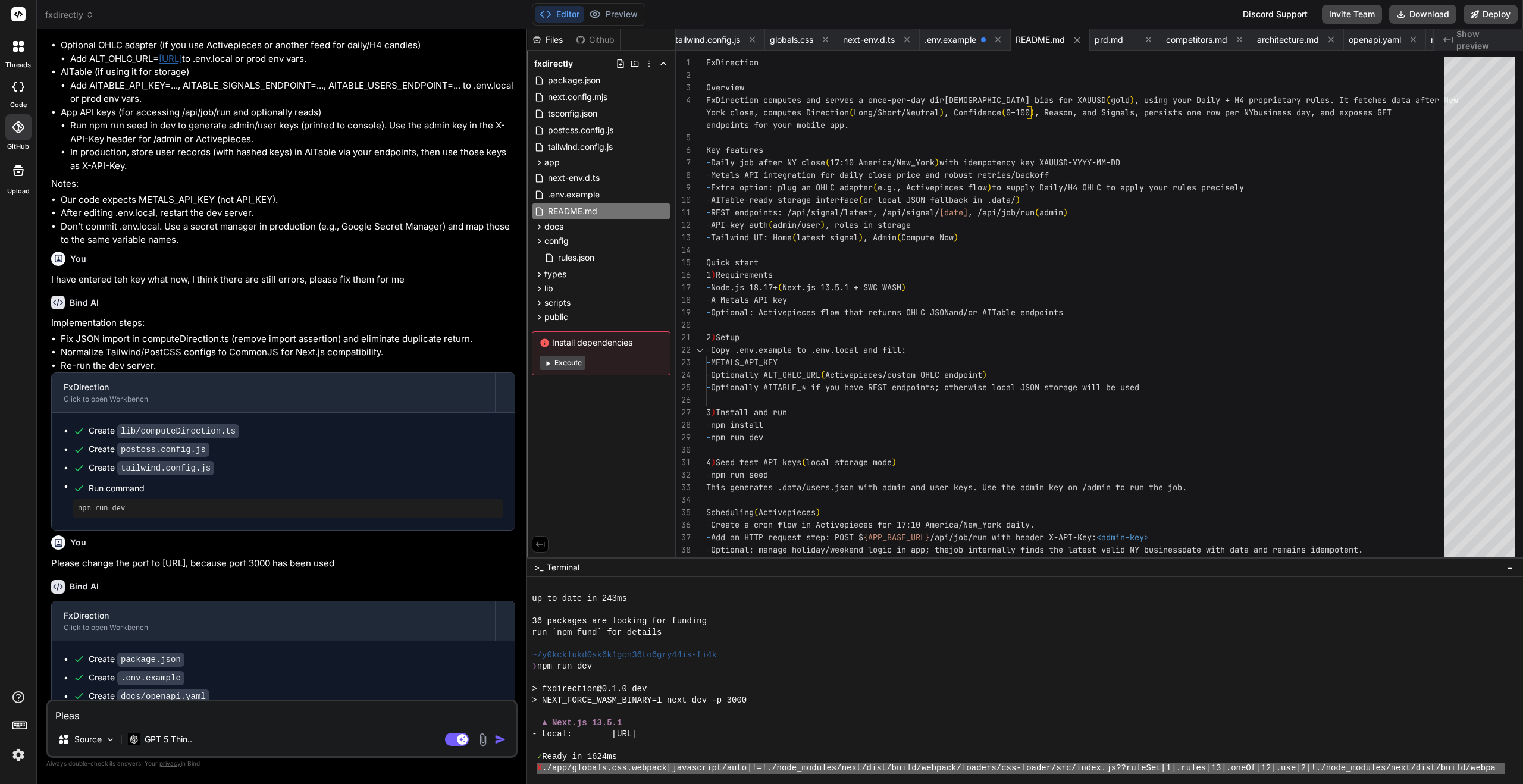
type textarea "x"
type textarea "Please"
type textarea "x"
type textarea "Please f"
type textarea "x"
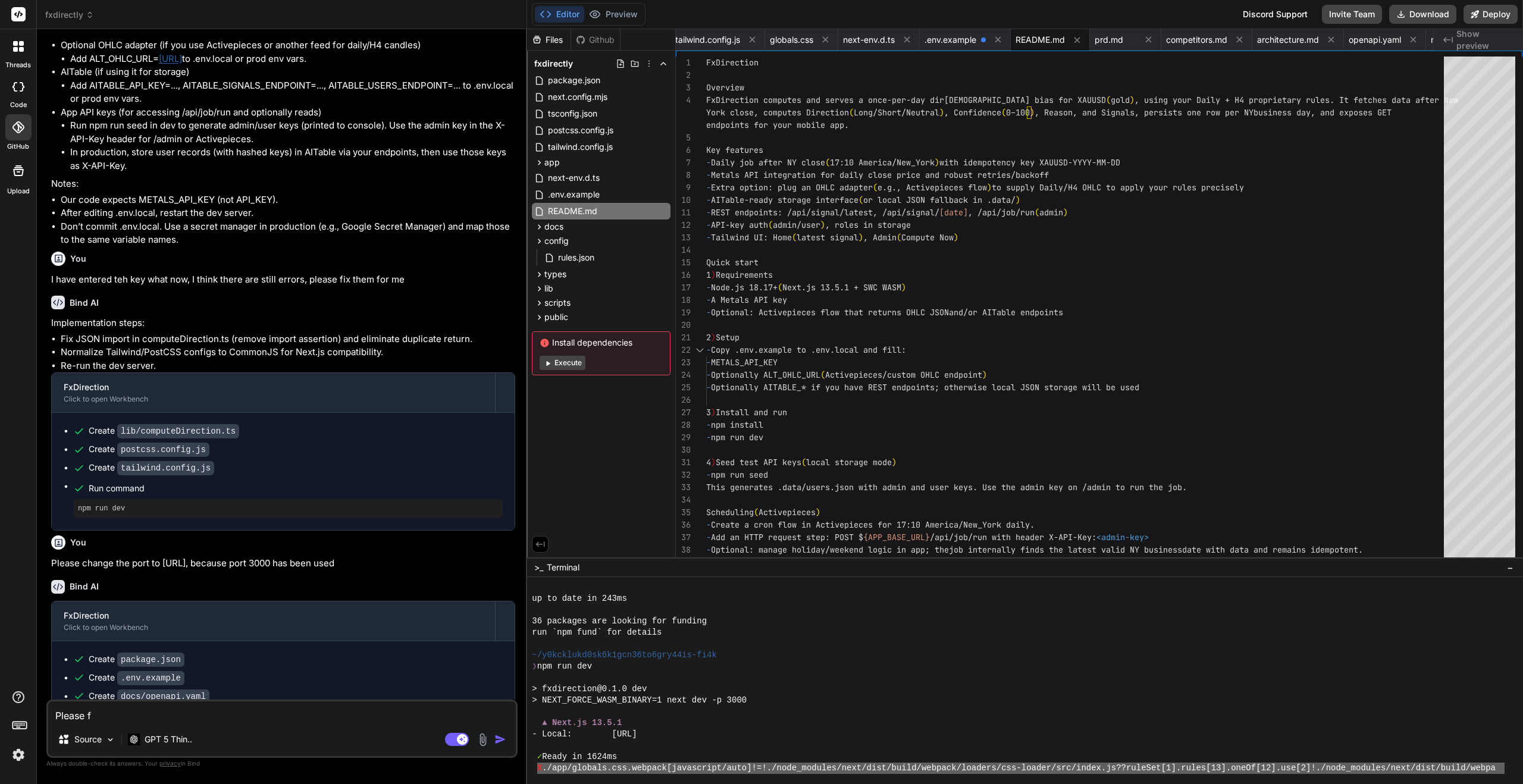
type textarea "Please fi"
type textarea "x"
type textarea "Please fix"
type textarea "x"
type textarea "Please fix"
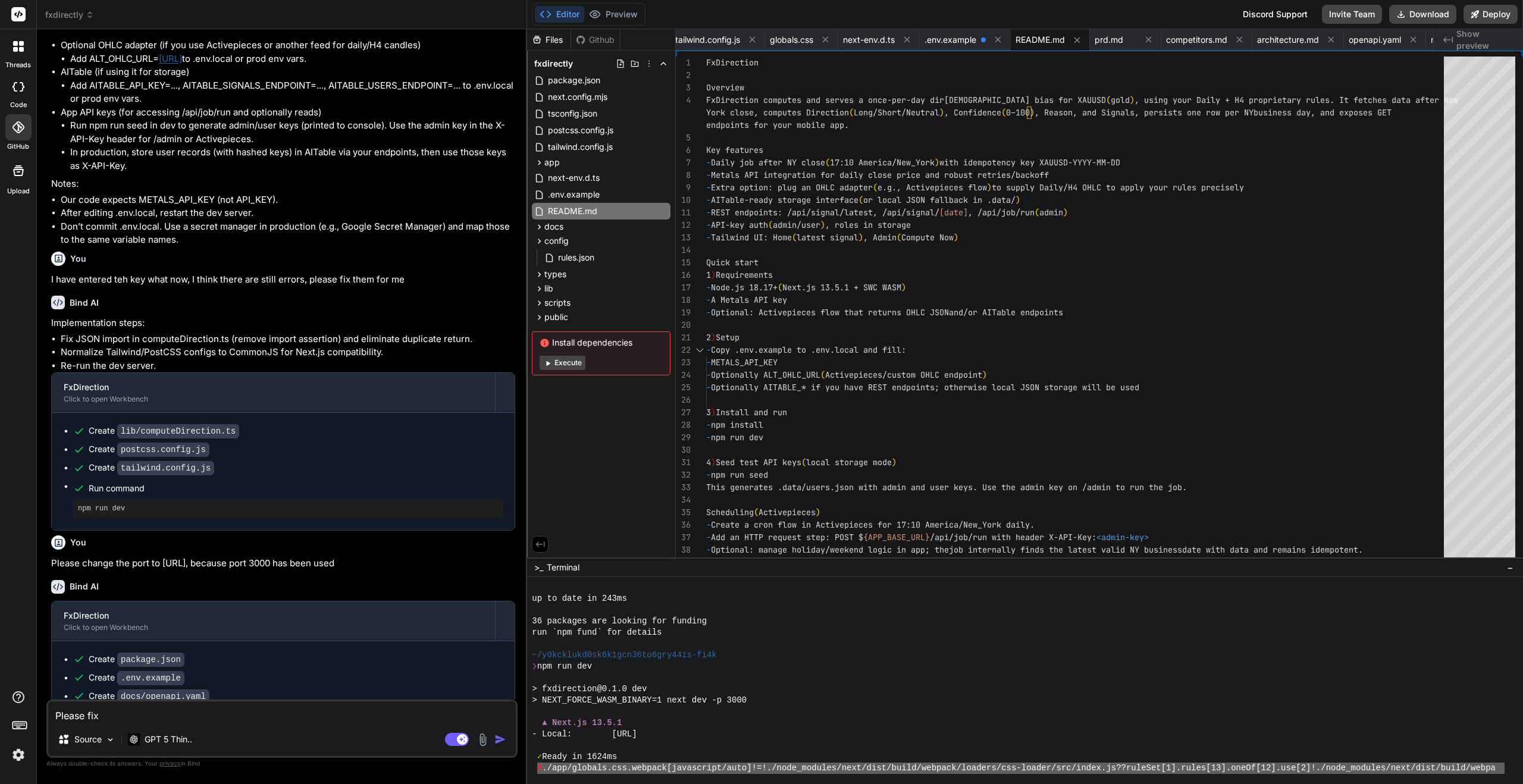
type textarea "x"
type textarea "Please fix t"
type textarea "x"
type textarea "Please fix th"
type textarea "x"
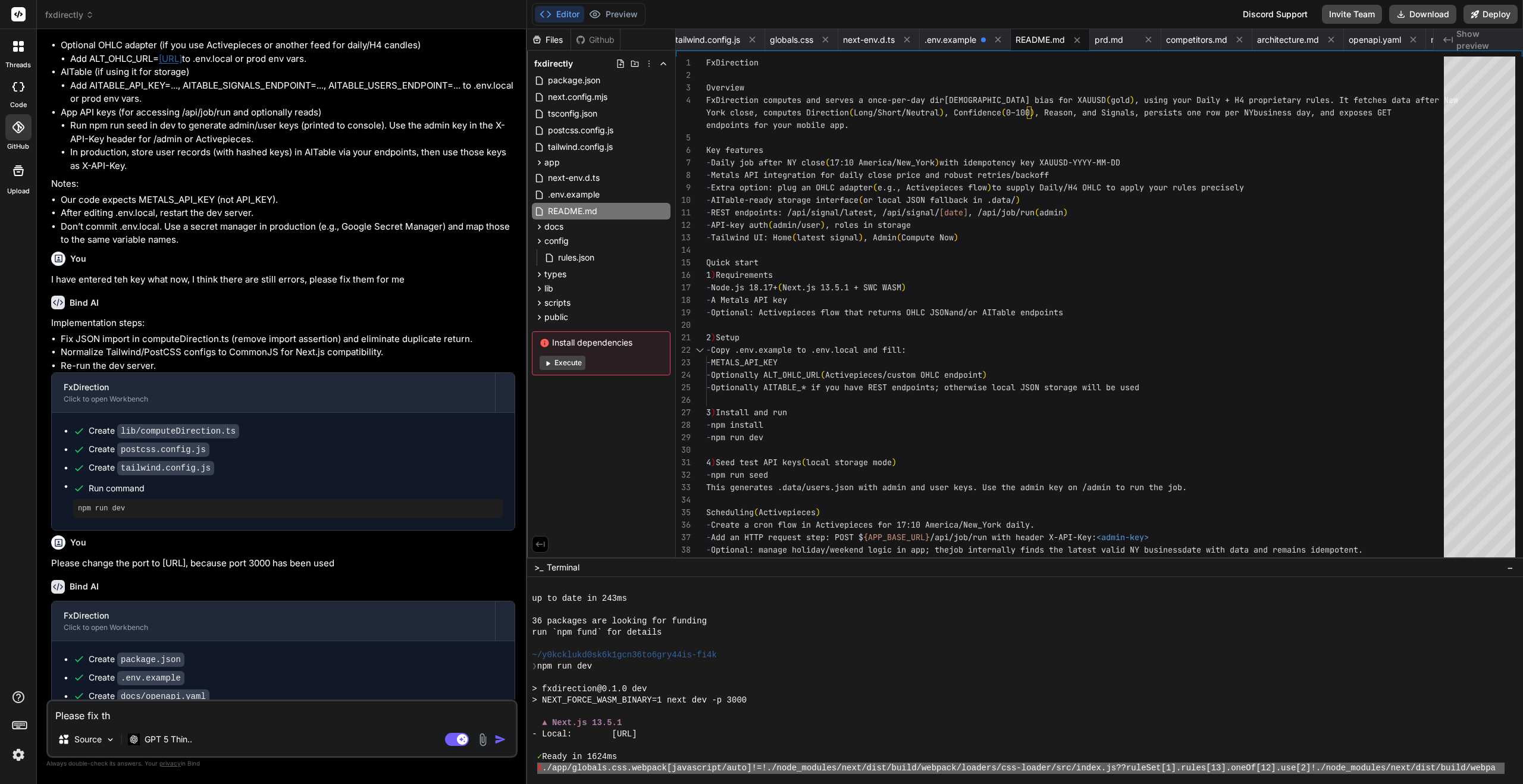
type textarea "Please fix the"
type textarea "x"
type textarea "Please fix the"
paste textarea "X ./app/globals.css.webpack[javascript/auto]!=!./node_modules/next/dist/build/w…"
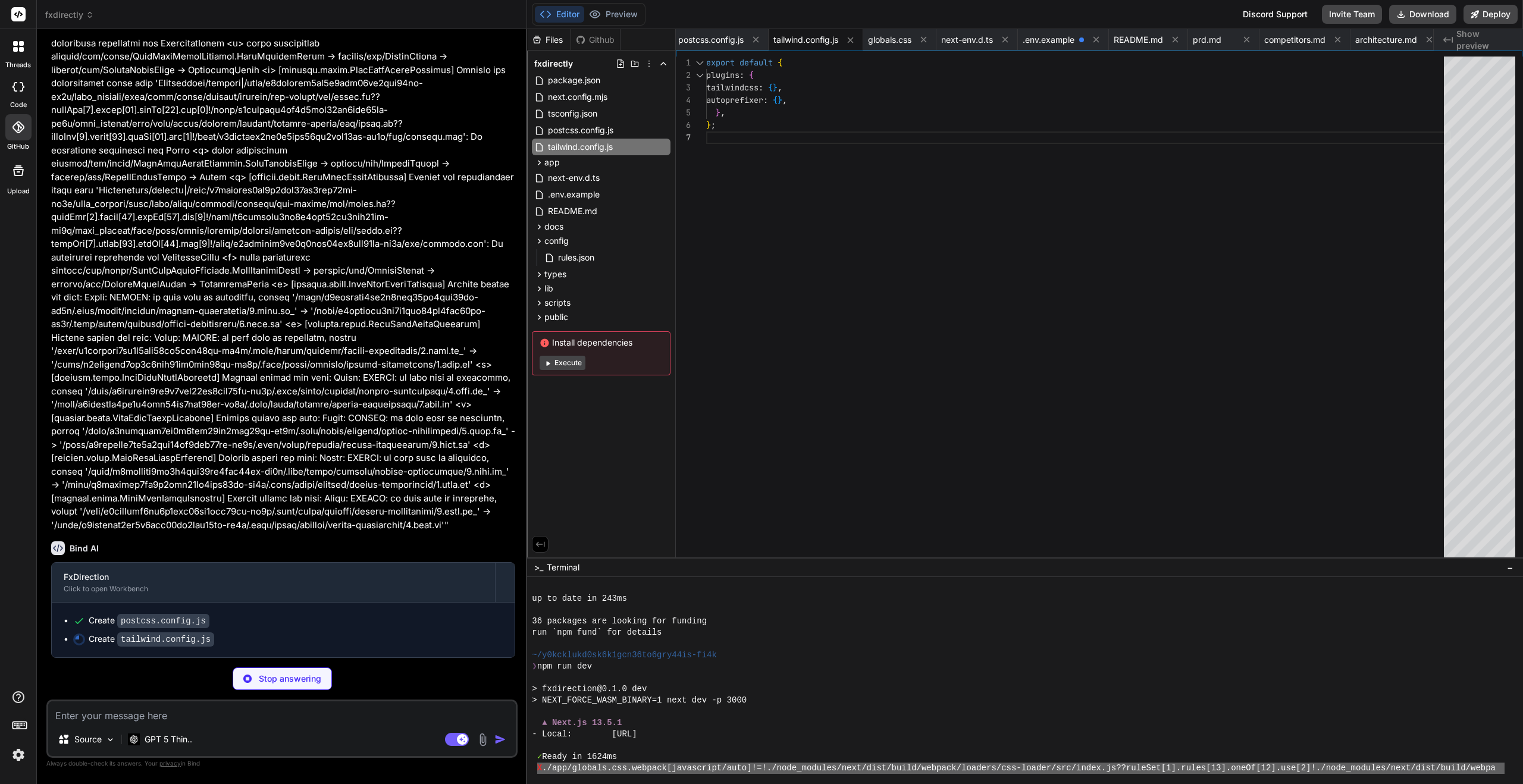
scroll to position [88, 0]
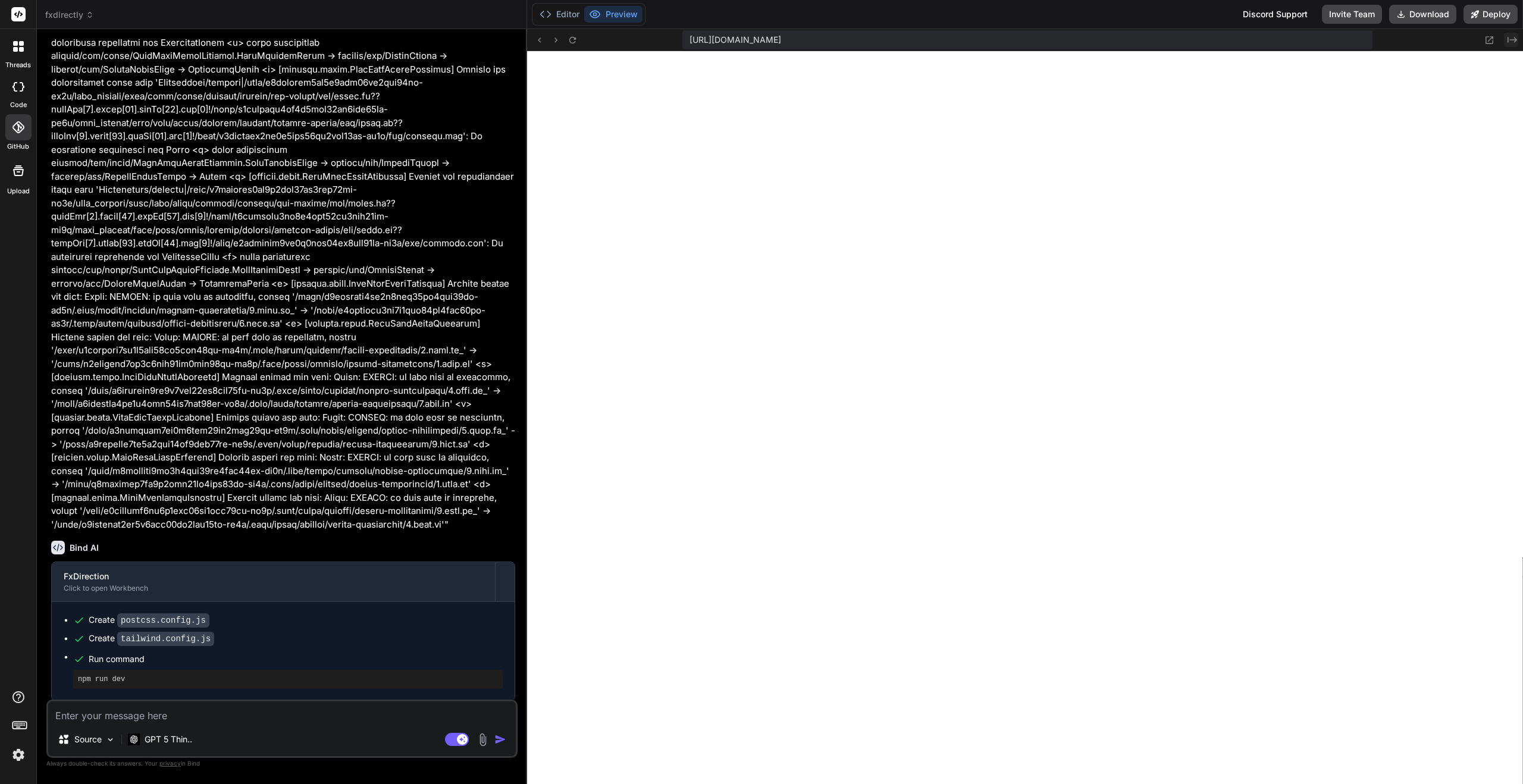
click at [1513, 42] on icon "Created with Pixso." at bounding box center [1512, 39] width 10 height 10
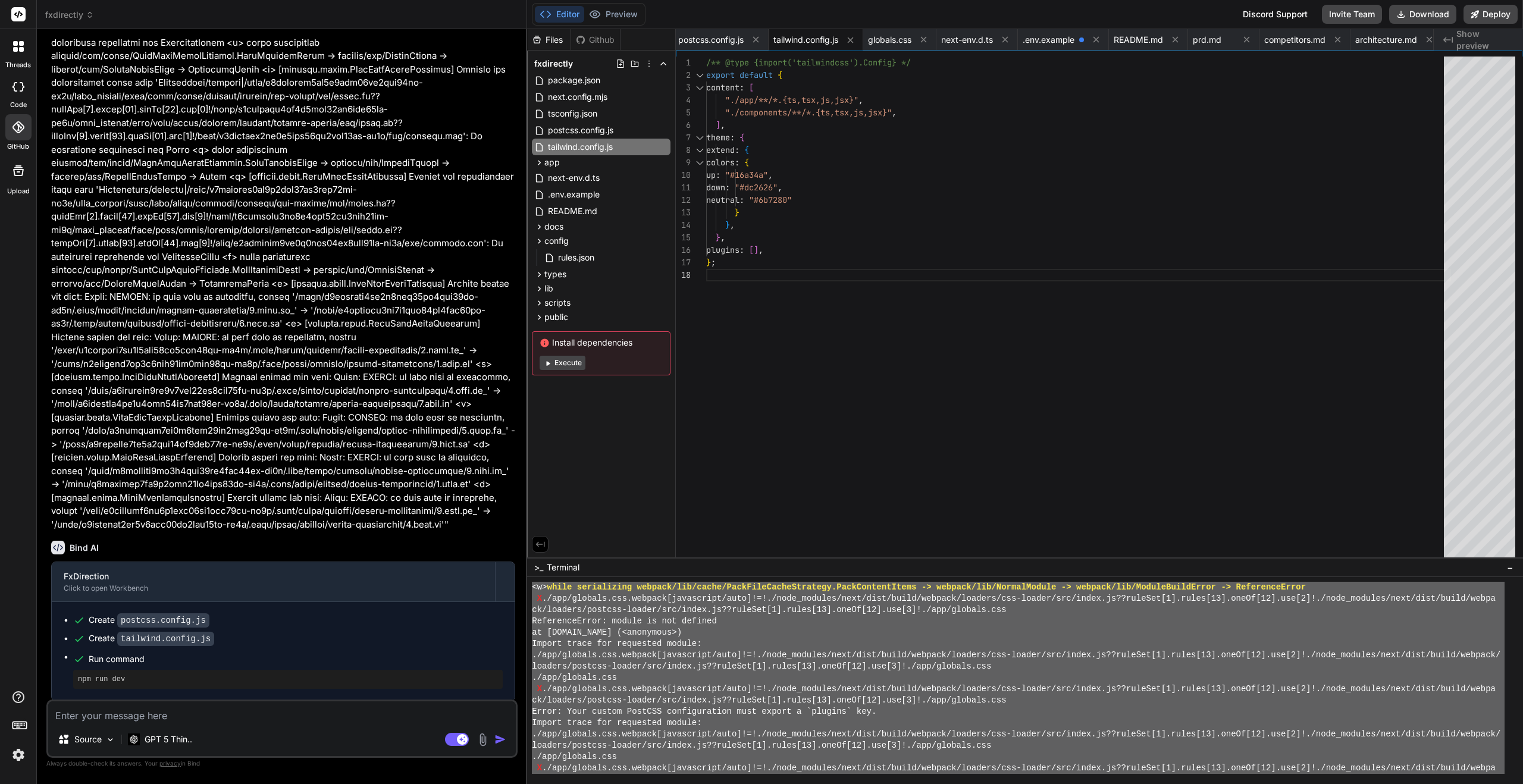
scroll to position [5777, 0]
click at [581, 362] on button "Execute" at bounding box center [562, 363] width 46 height 14
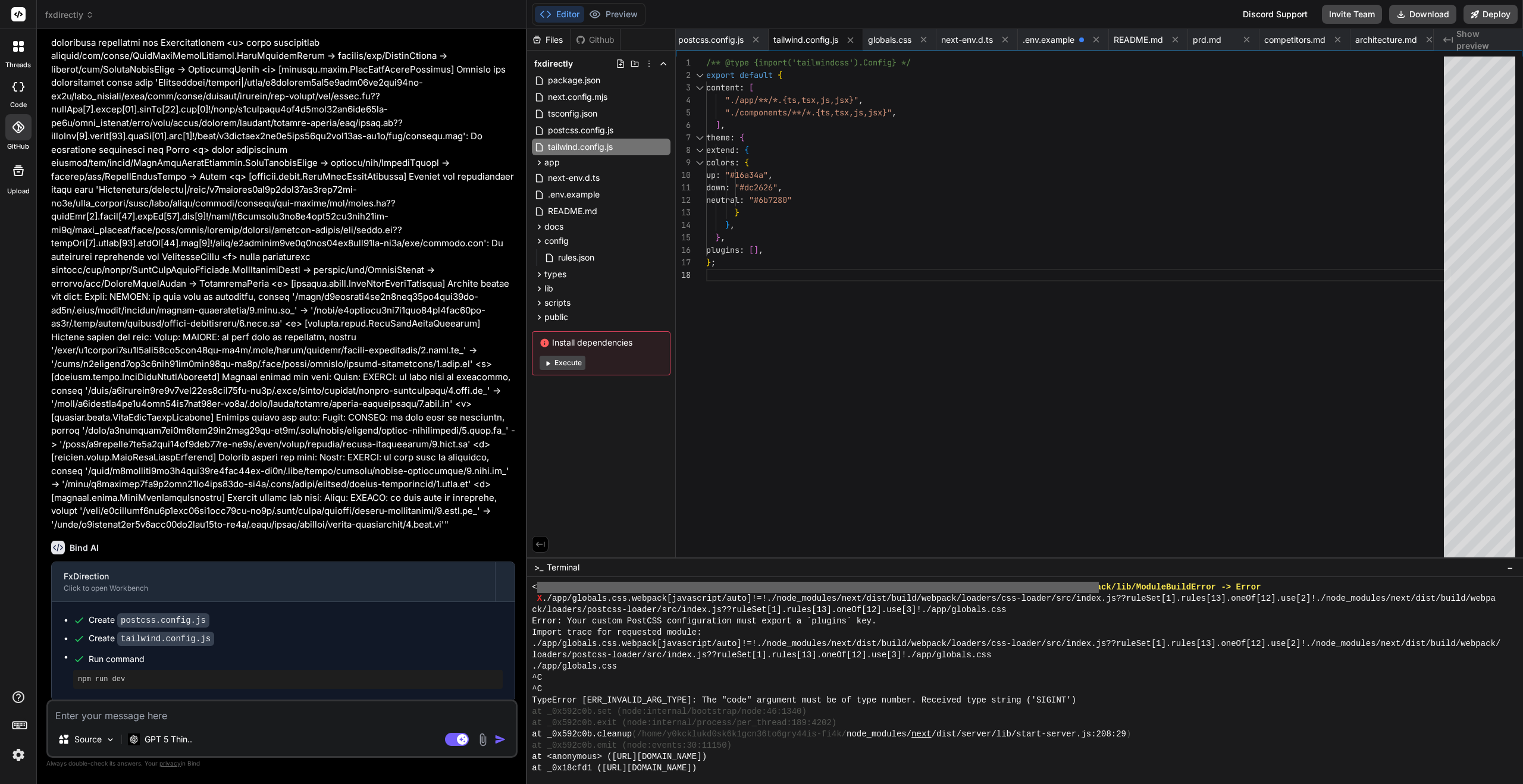
scroll to position [9446, 0]
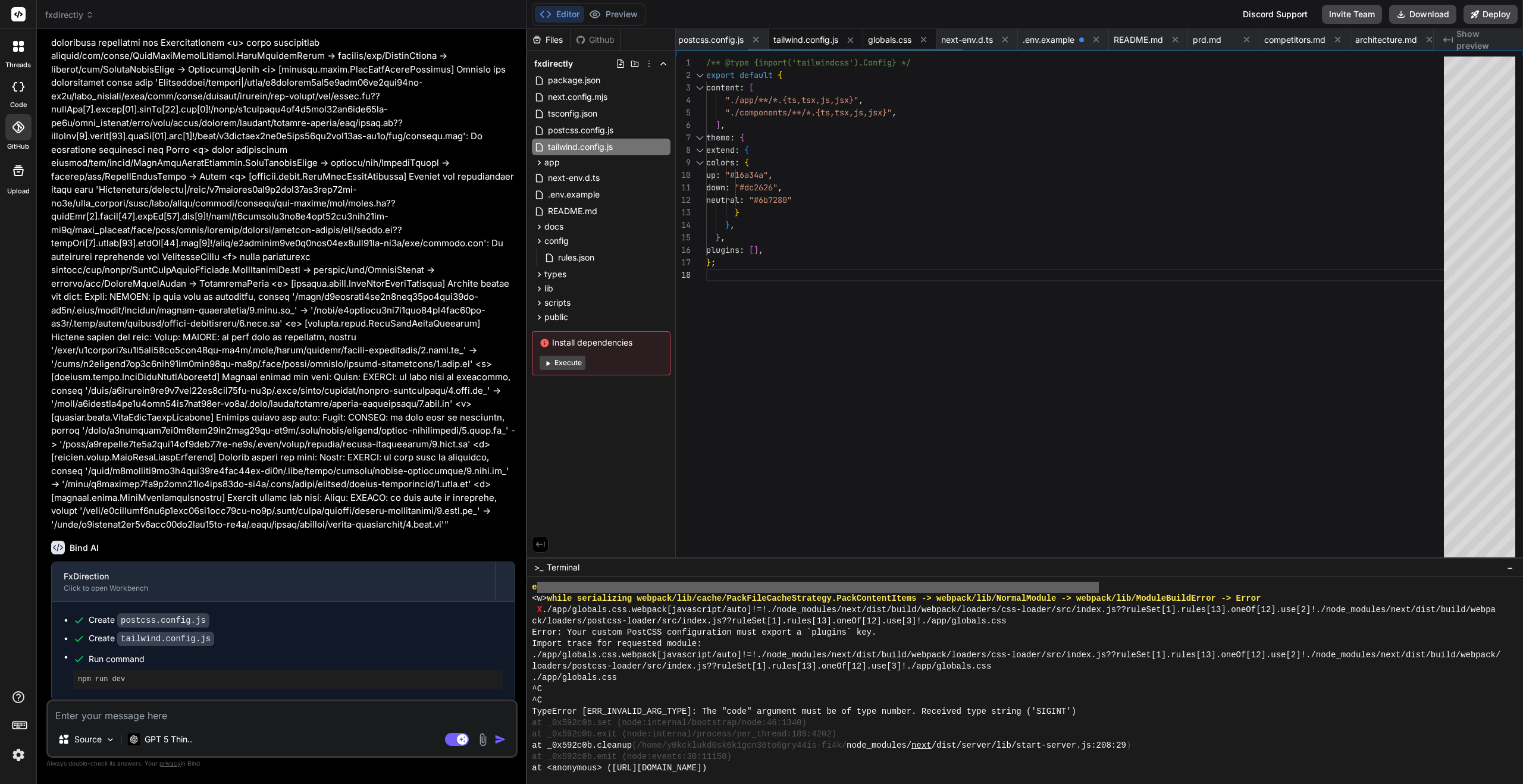
click at [886, 44] on span "globals.css" at bounding box center [890, 39] width 44 height 12
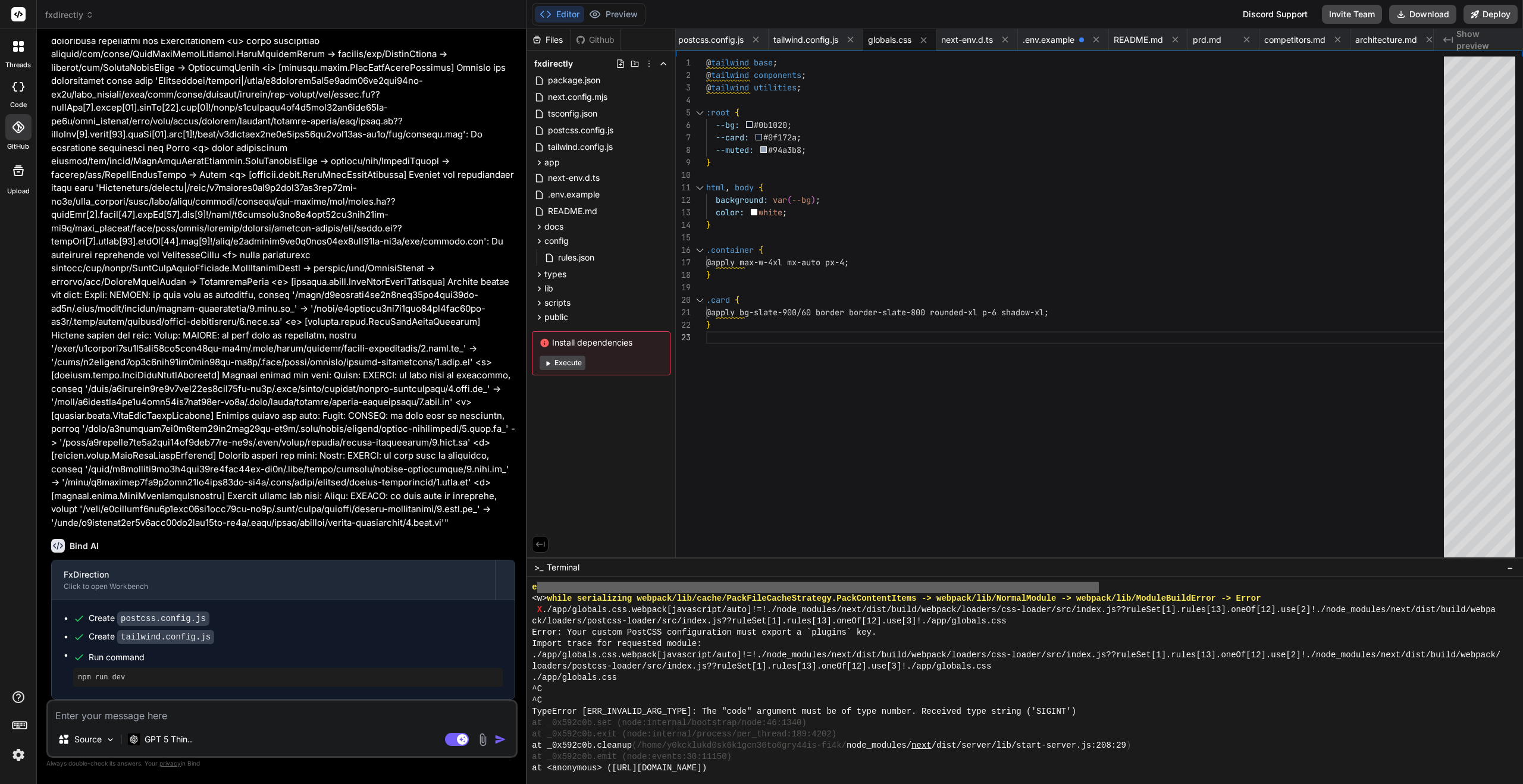
scroll to position [8354, 0]
click at [81, 709] on textarea at bounding box center [282, 712] width 468 height 21
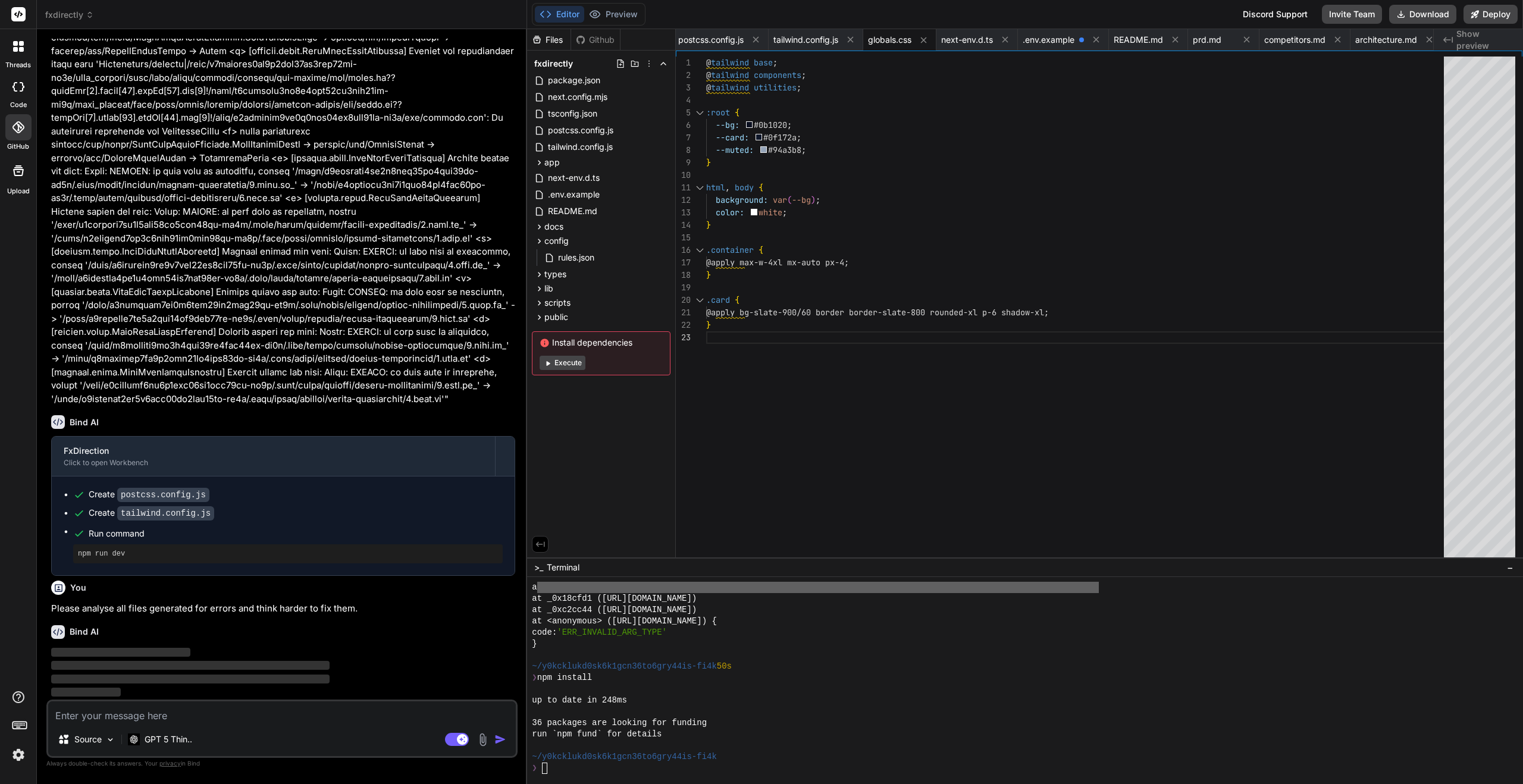
scroll to position [8434, 0]
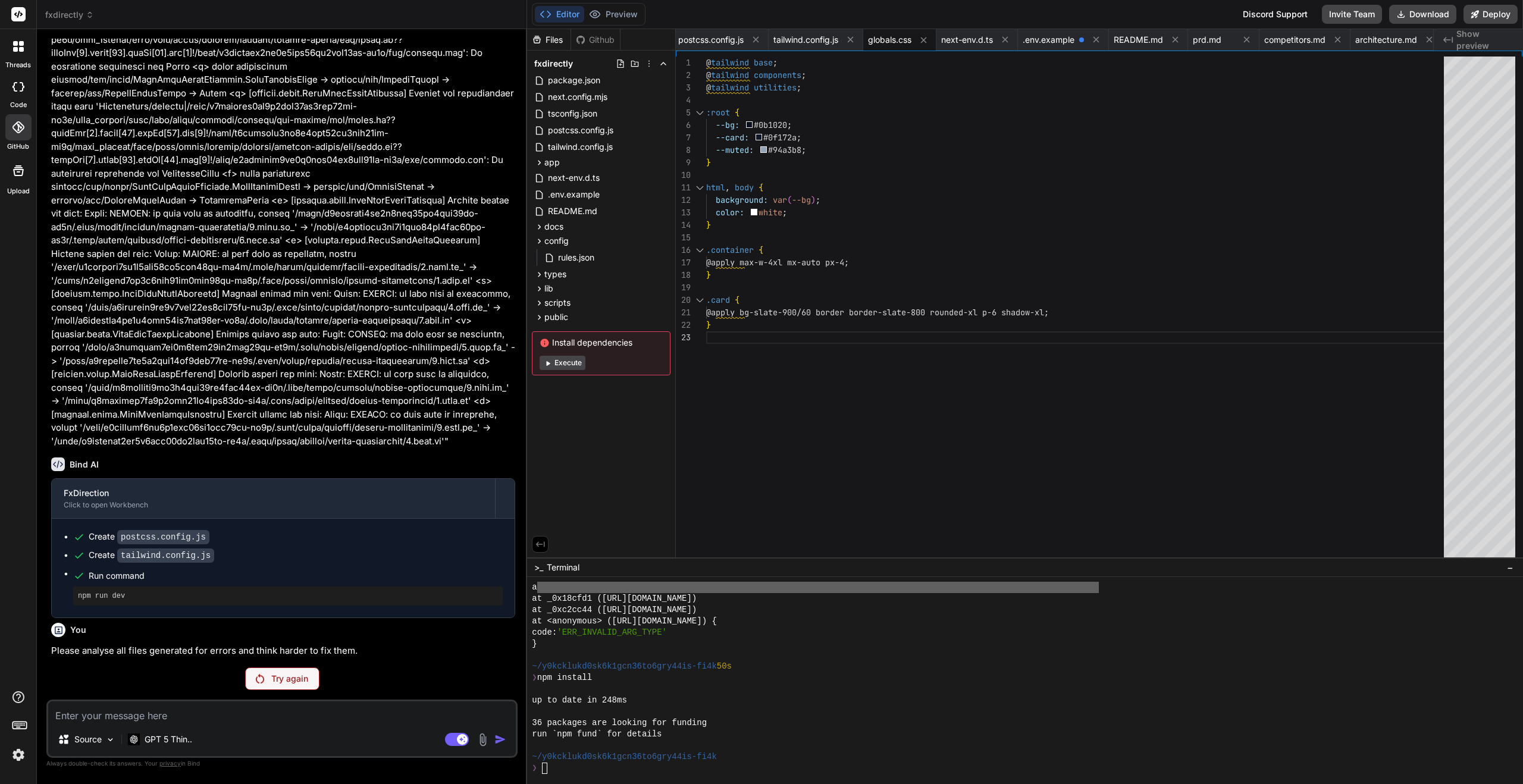
click at [278, 683] on p "Try again" at bounding box center [289, 678] width 37 height 12
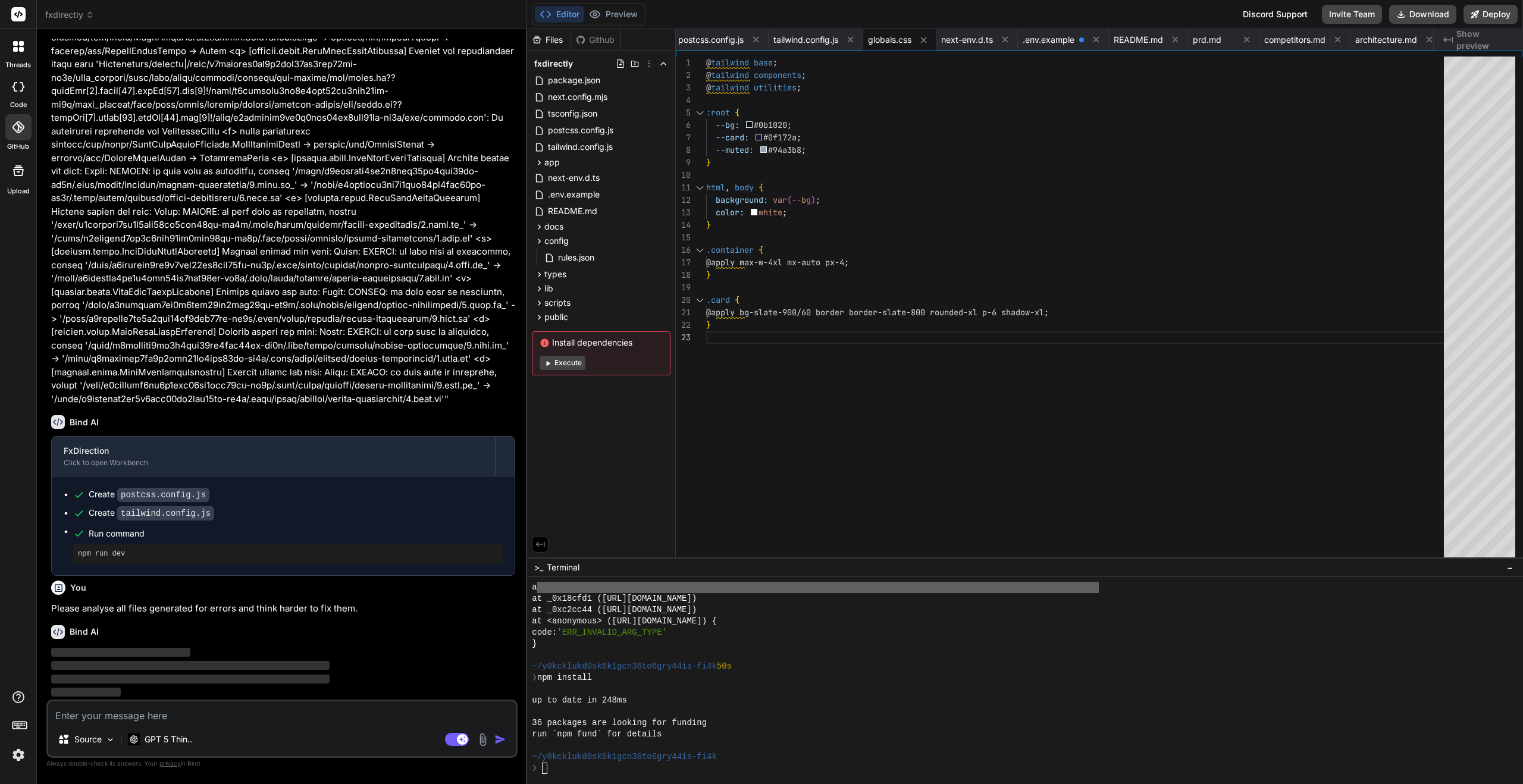
scroll to position [8477, 0]
click at [110, 709] on img at bounding box center [110, 739] width 10 height 10
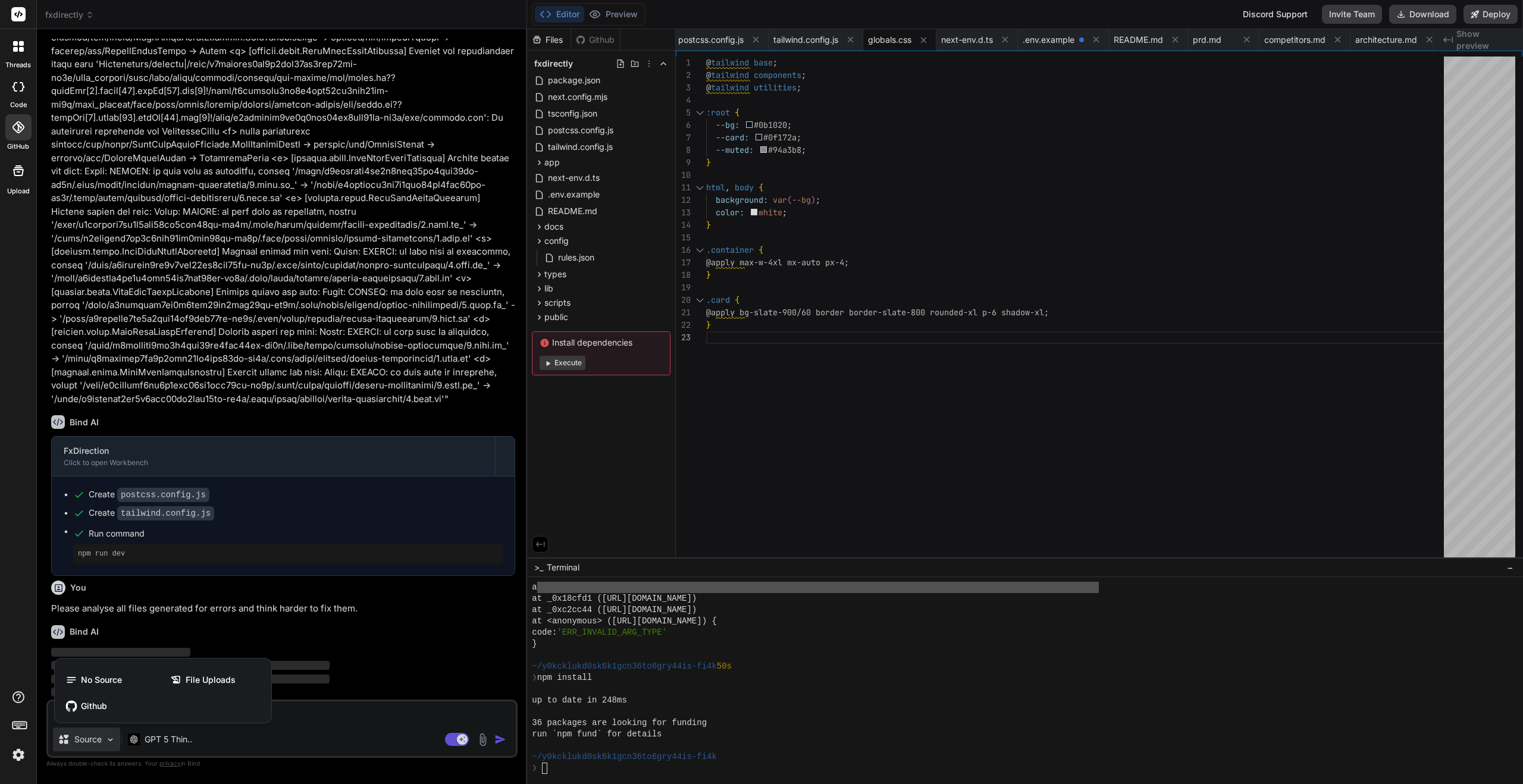
click at [482, 643] on div at bounding box center [761, 392] width 1523 height 784
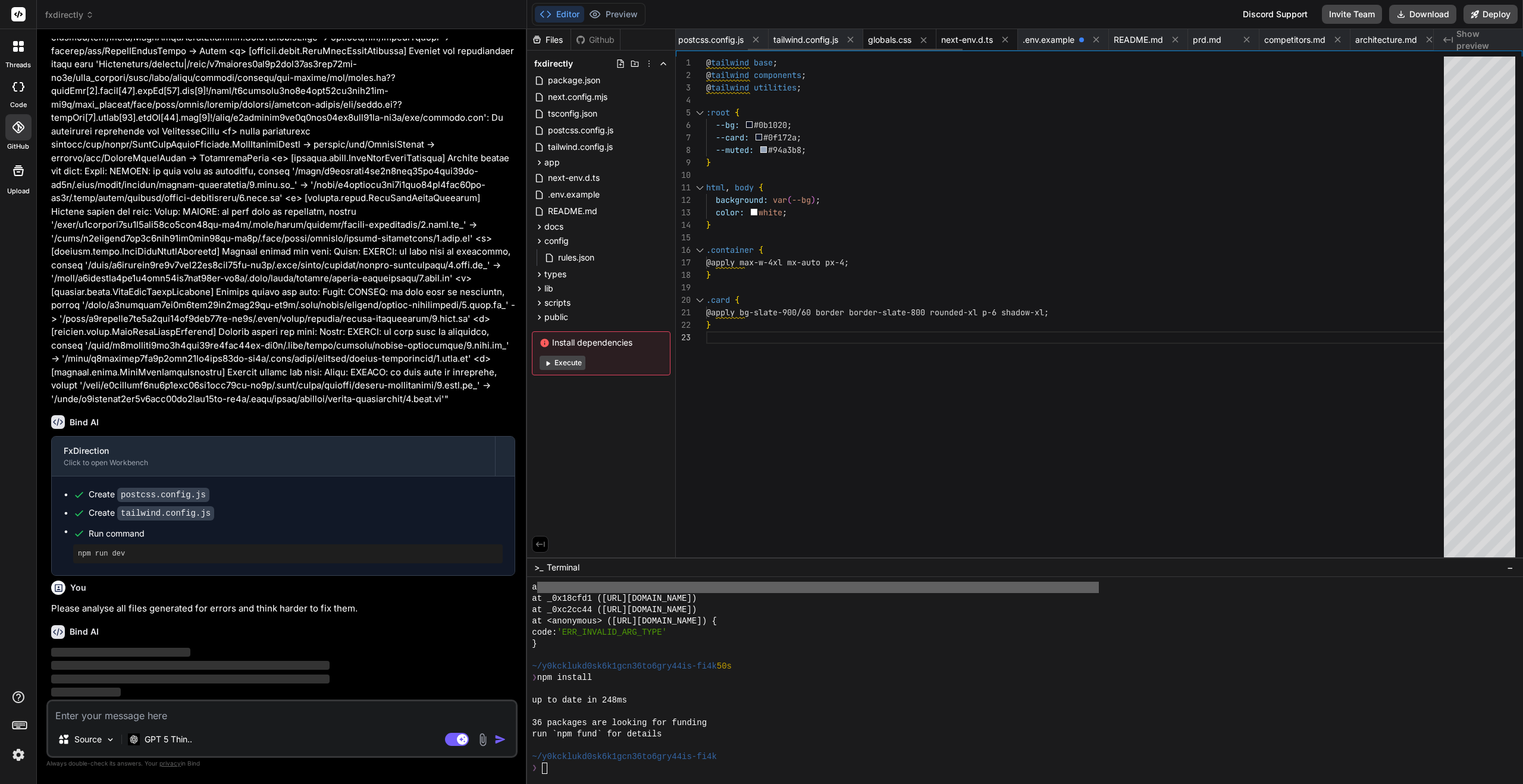
click at [980, 44] on span "next-env.d.ts" at bounding box center [967, 39] width 52 height 12
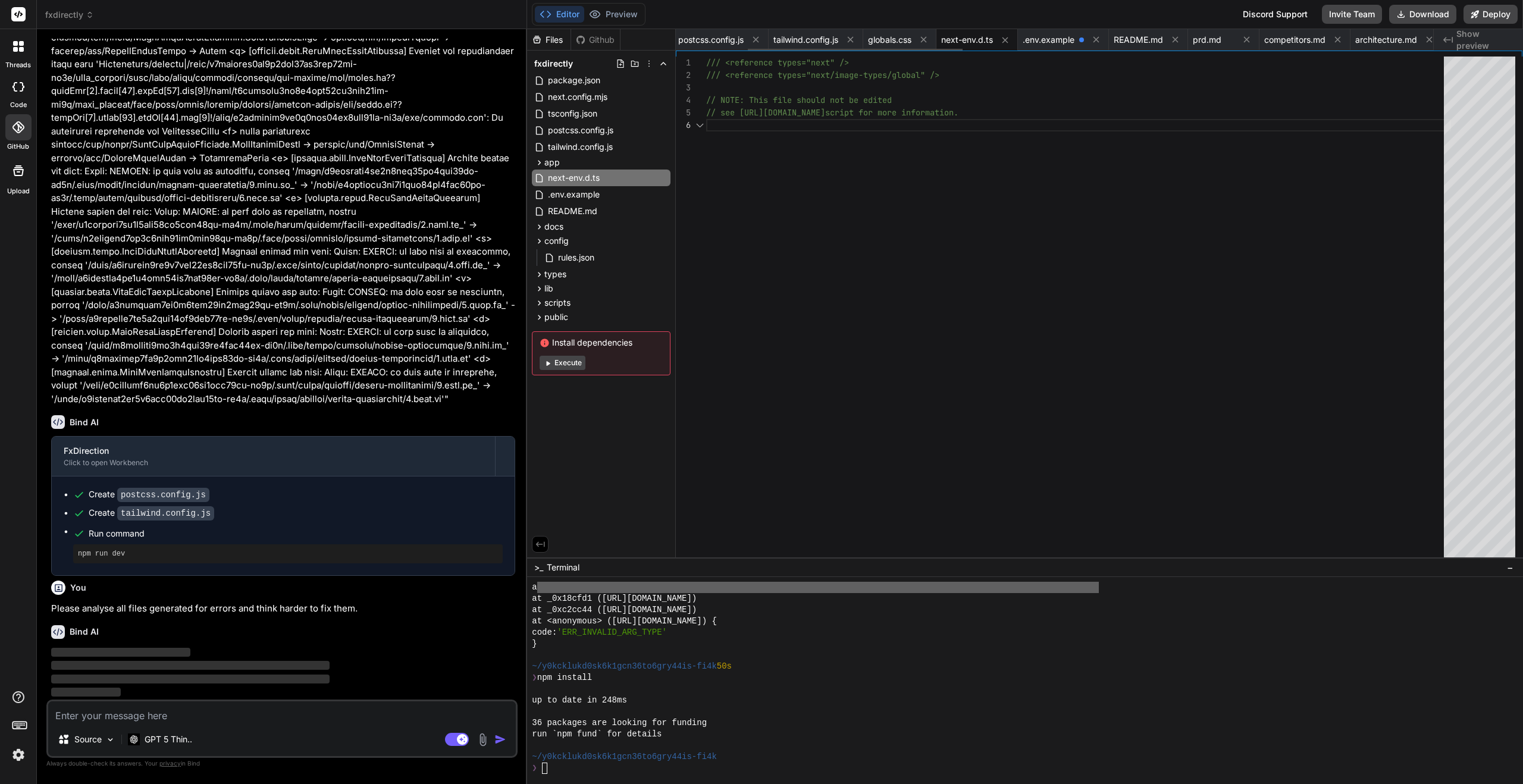
scroll to position [63, 0]
click at [1059, 38] on span ".env.example" at bounding box center [1049, 39] width 52 height 12
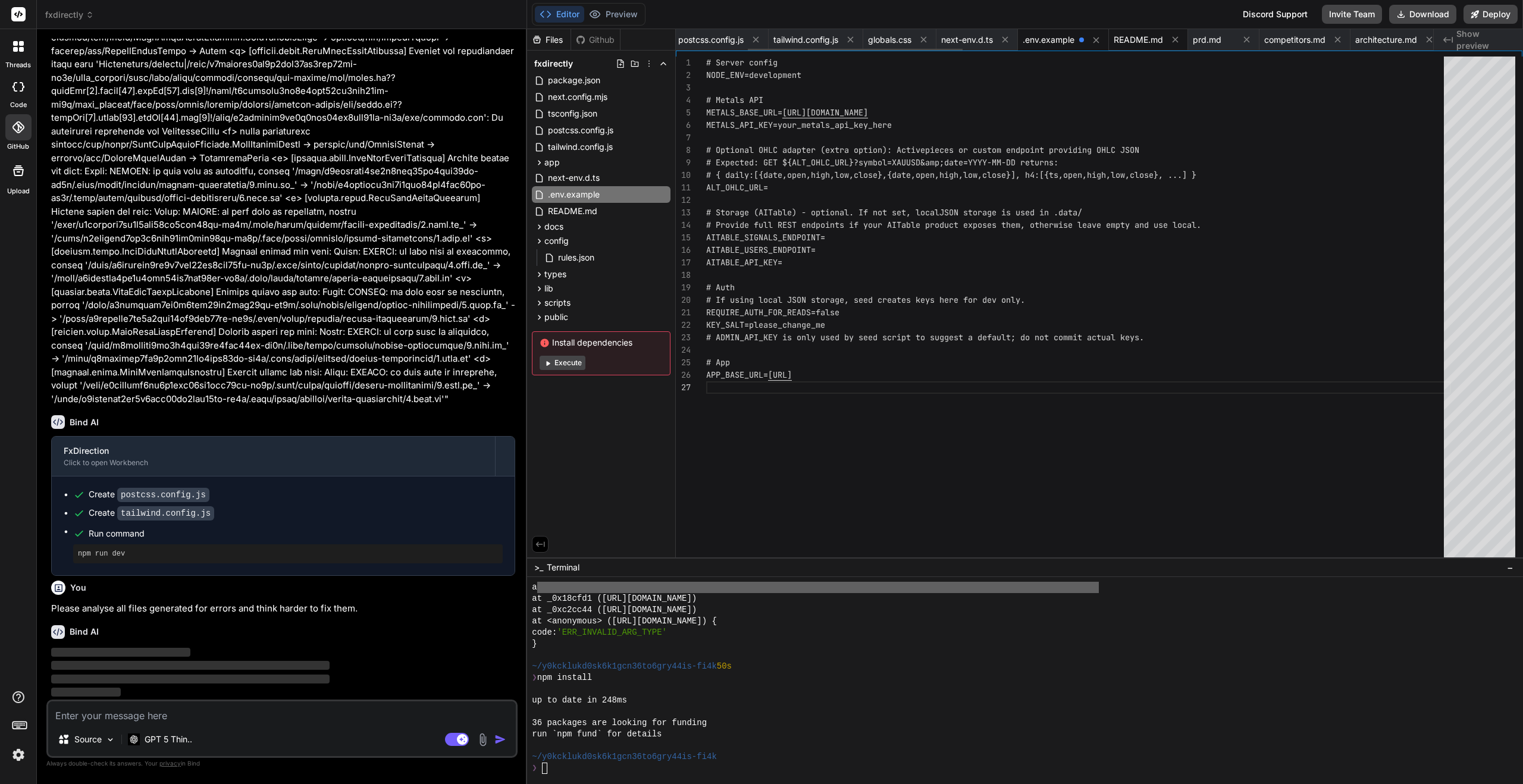
click at [1152, 31] on div "README.md" at bounding box center [1148, 40] width 79 height 21
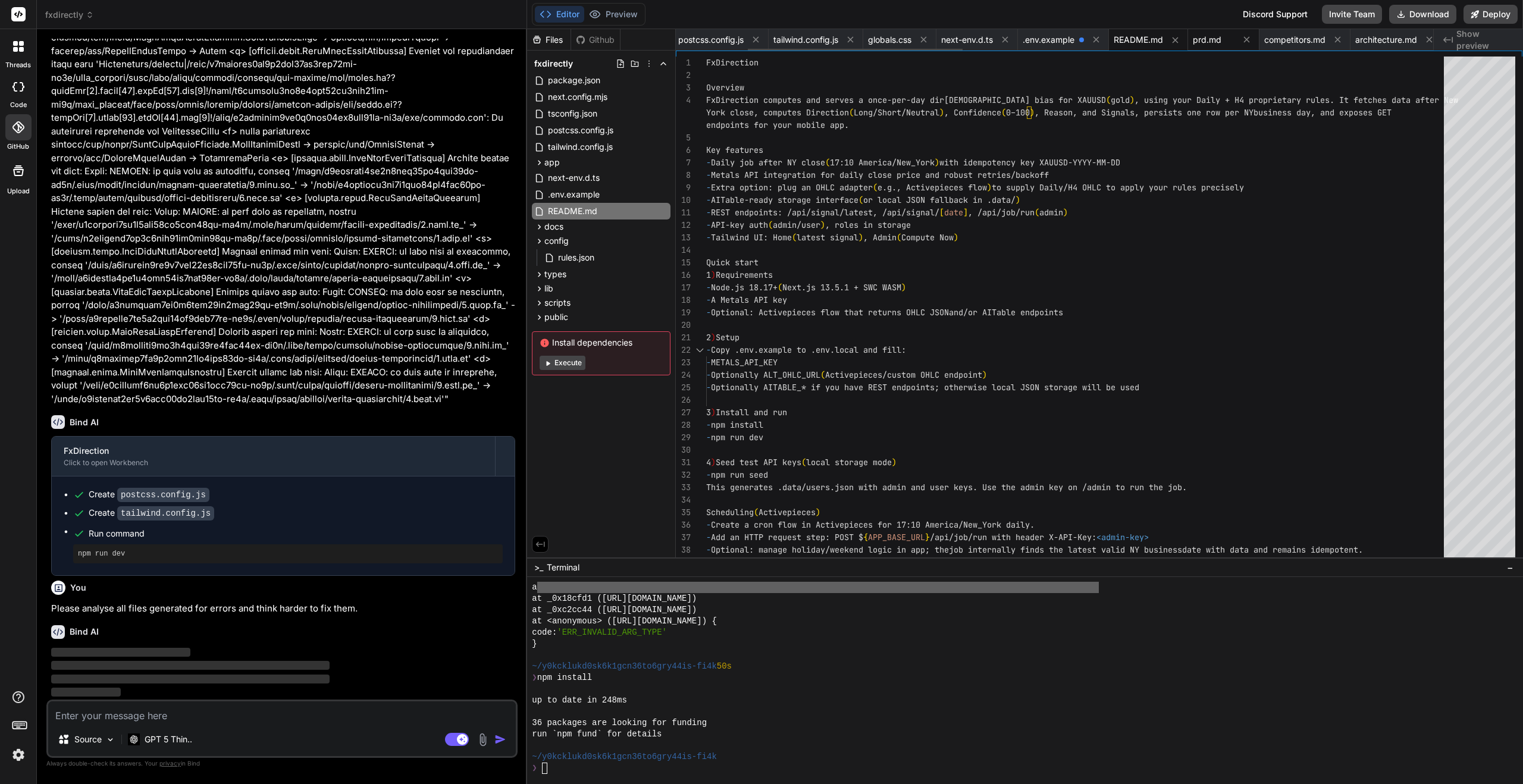
click at [1211, 44] on span "prd.md" at bounding box center [1207, 39] width 29 height 12
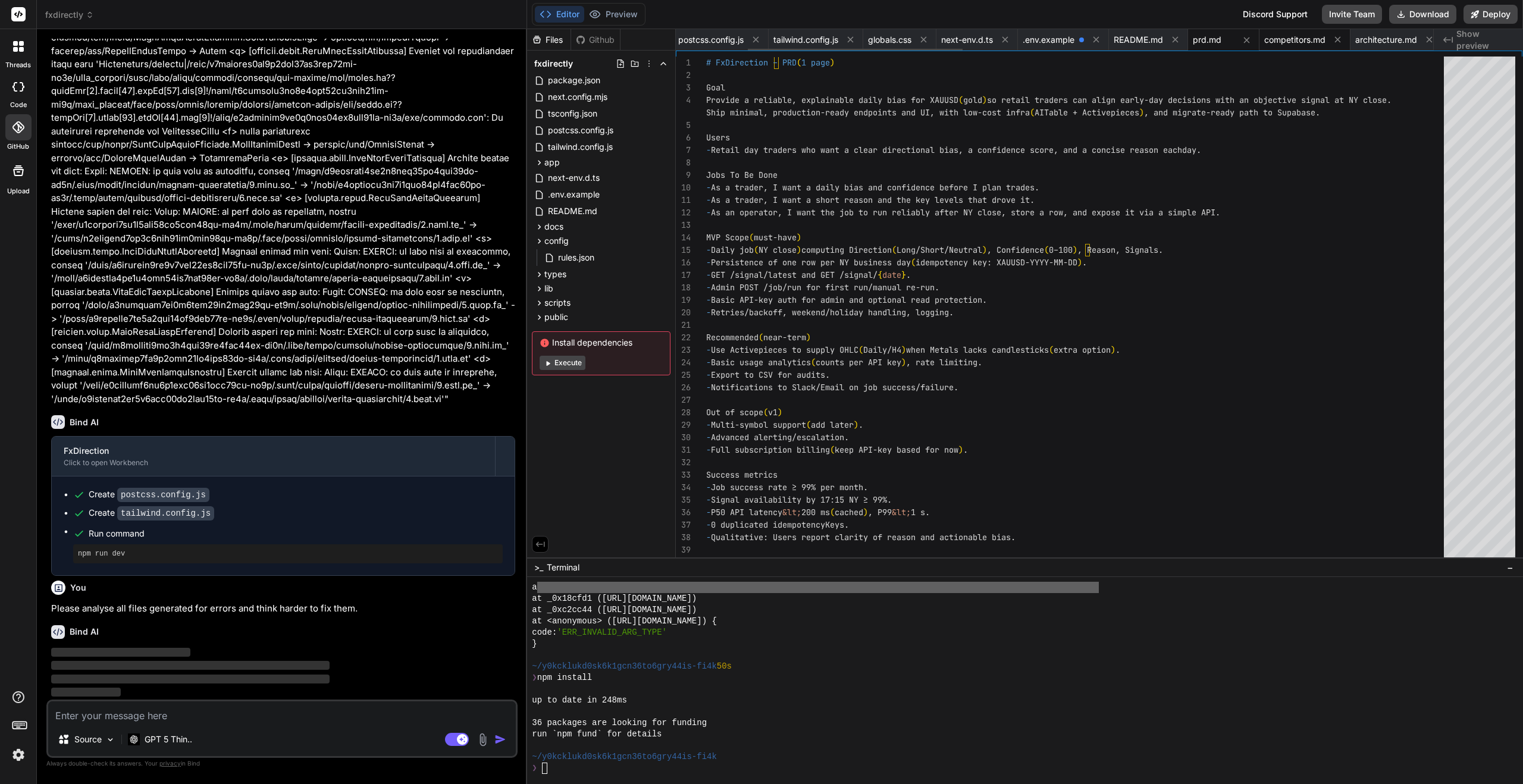
click at [1302, 40] on span "competitors.md" at bounding box center [1295, 39] width 62 height 12
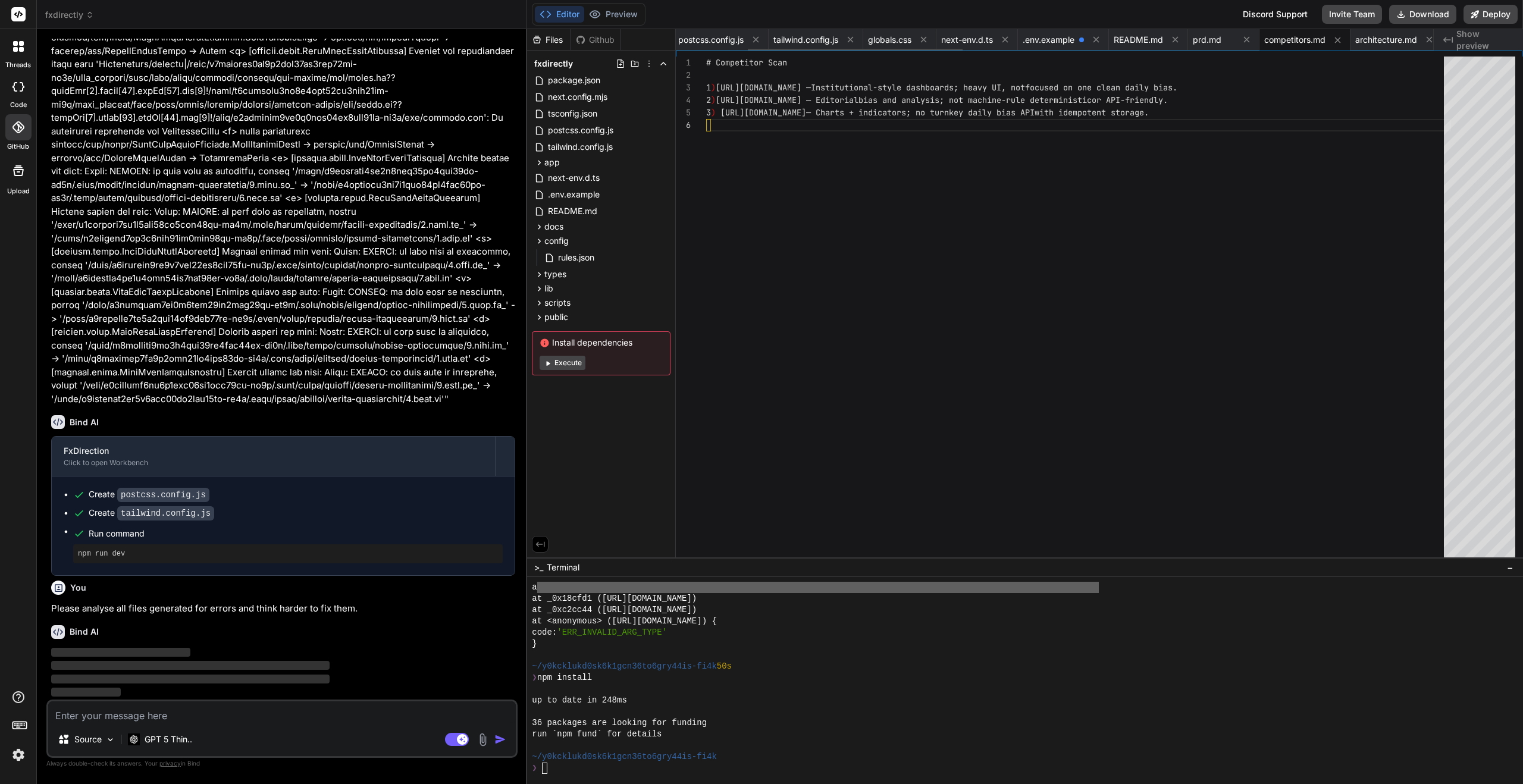
scroll to position [63, 0]
click at [1397, 35] on span "architecture.md" at bounding box center [1385, 39] width 62 height 12
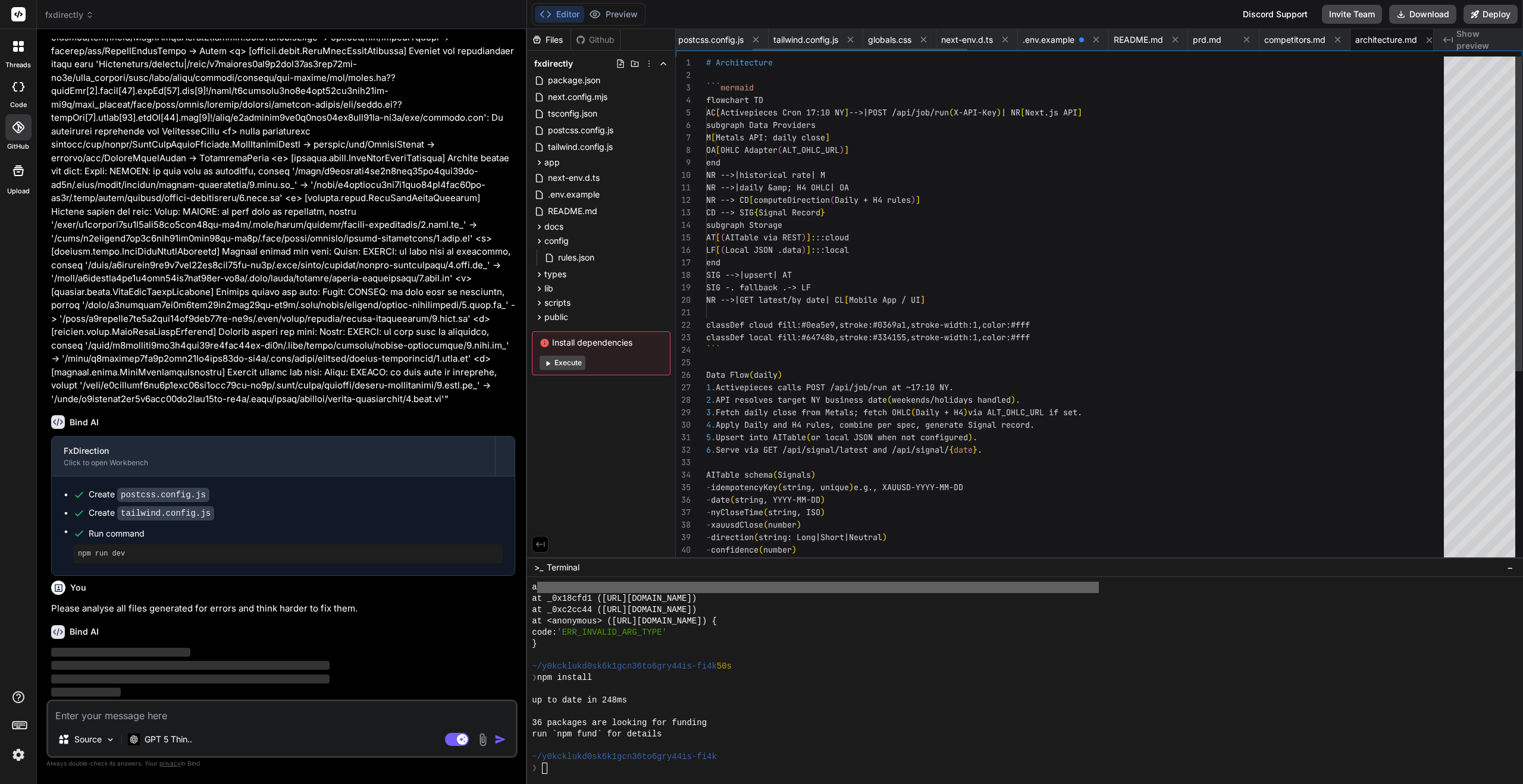
scroll to position [0, 269]
click at [1486, 38] on span "Show preview" at bounding box center [1485, 39] width 57 height 24
click at [1487, 38] on span "Show preview" at bounding box center [1485, 39] width 57 height 24
click at [1205, 41] on span "prd.md" at bounding box center [1191, 39] width 29 height 12
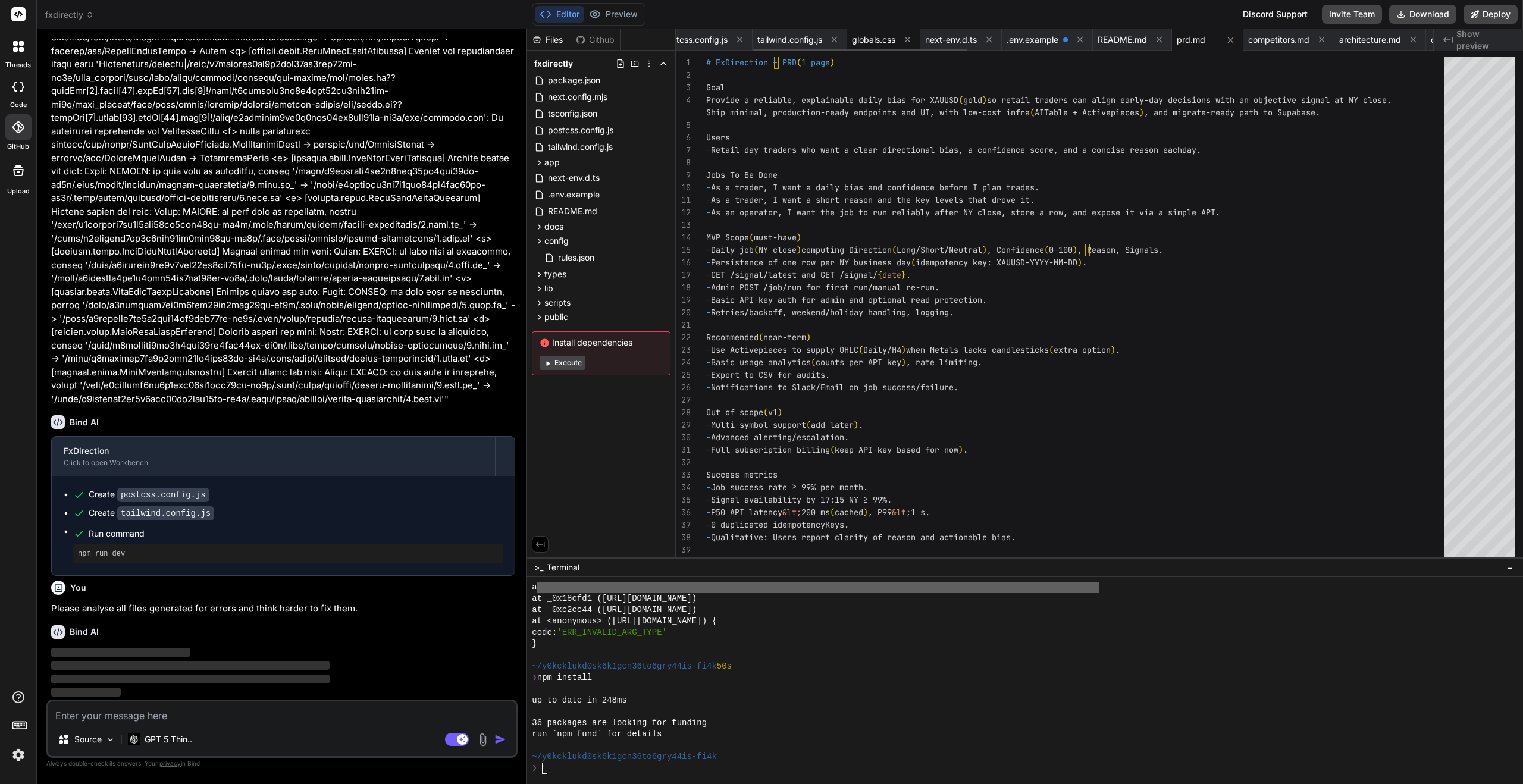
click at [867, 42] on span "globals.css" at bounding box center [874, 39] width 44 height 12
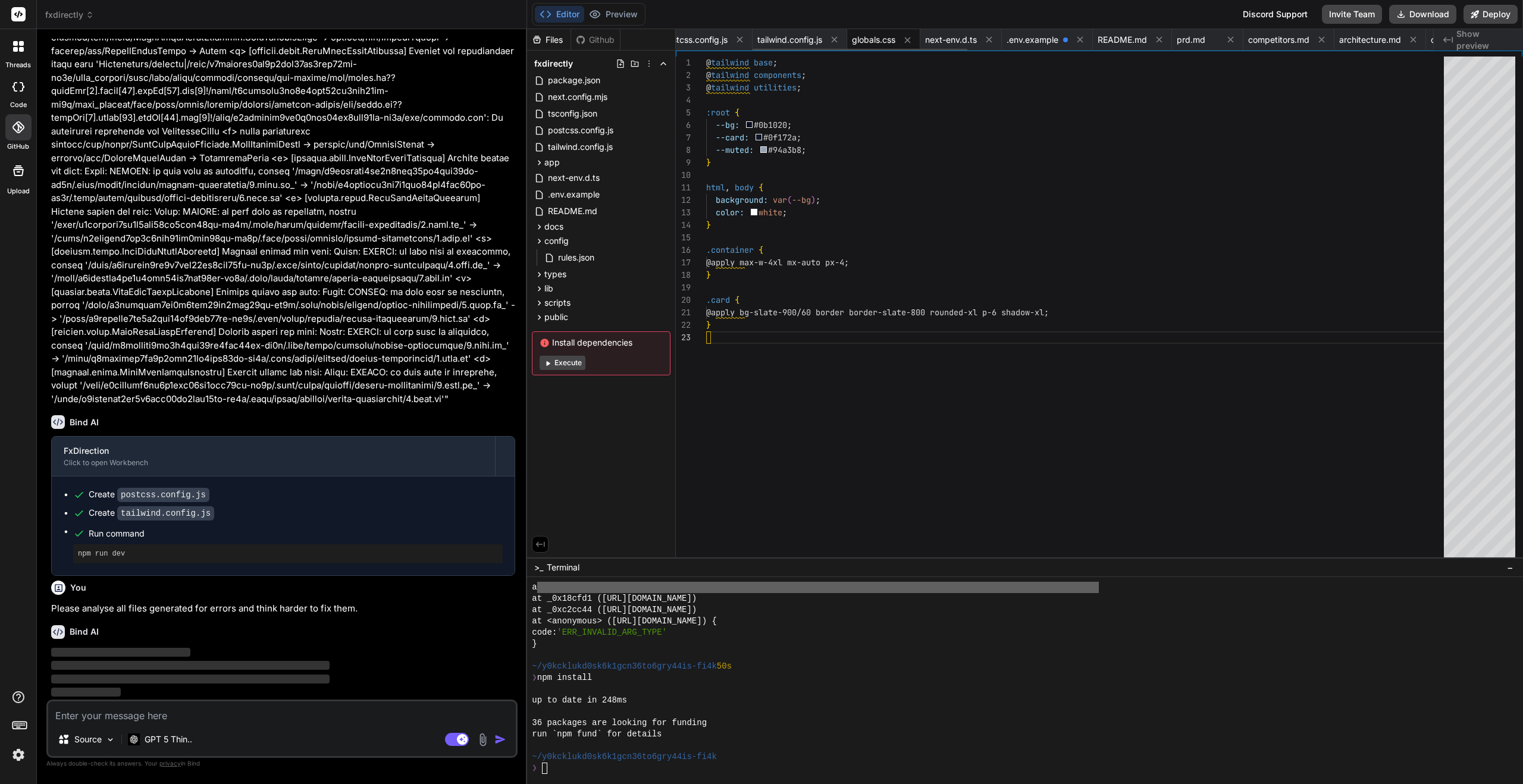
scroll to position [25, 0]
click at [703, 38] on span "postcss.config.js" at bounding box center [694, 39] width 65 height 12
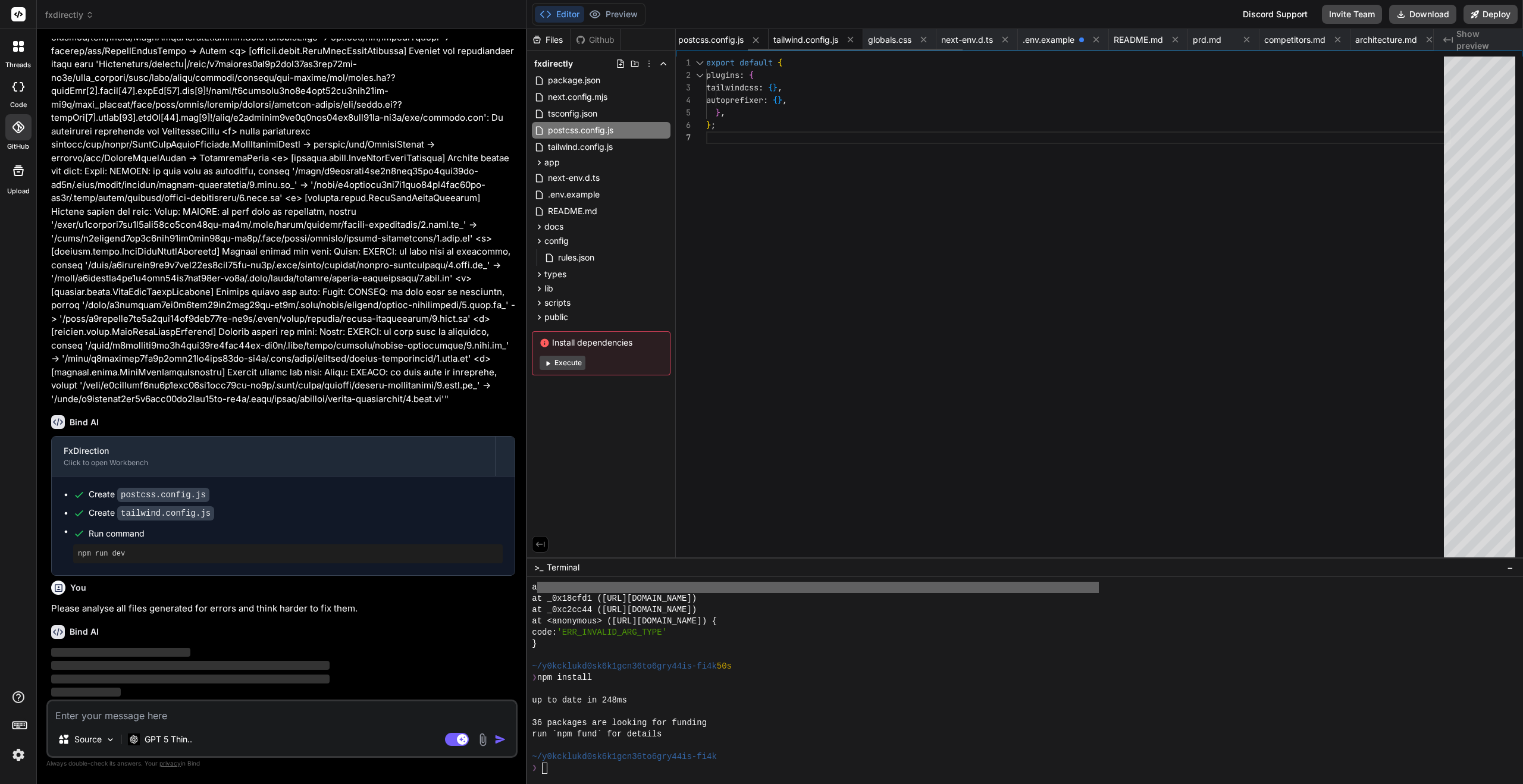
click at [799, 44] on span "tailwind.config.js" at bounding box center [806, 39] width 65 height 12
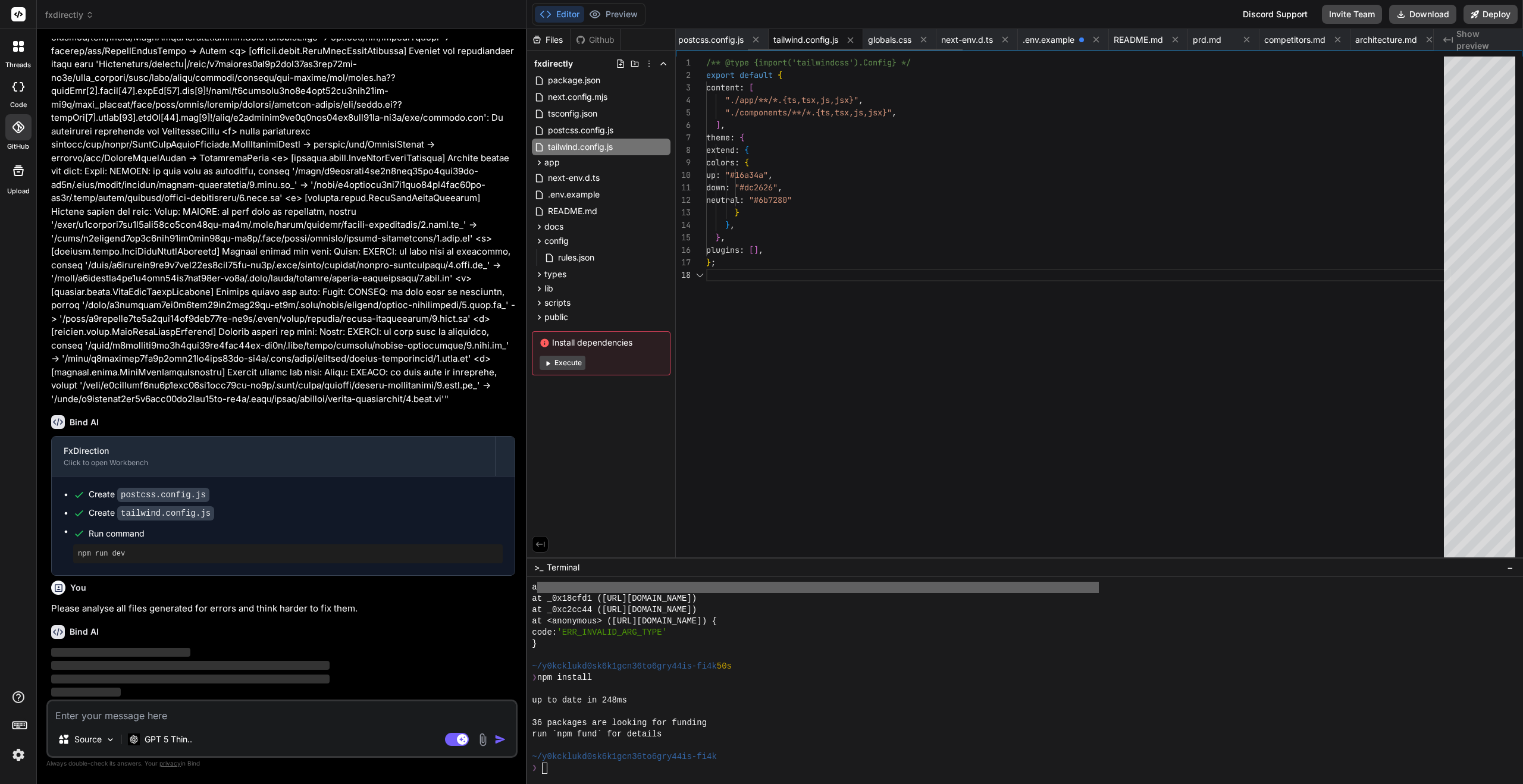
scroll to position [88, 0]
click at [890, 37] on span "globals.css" at bounding box center [890, 39] width 44 height 12
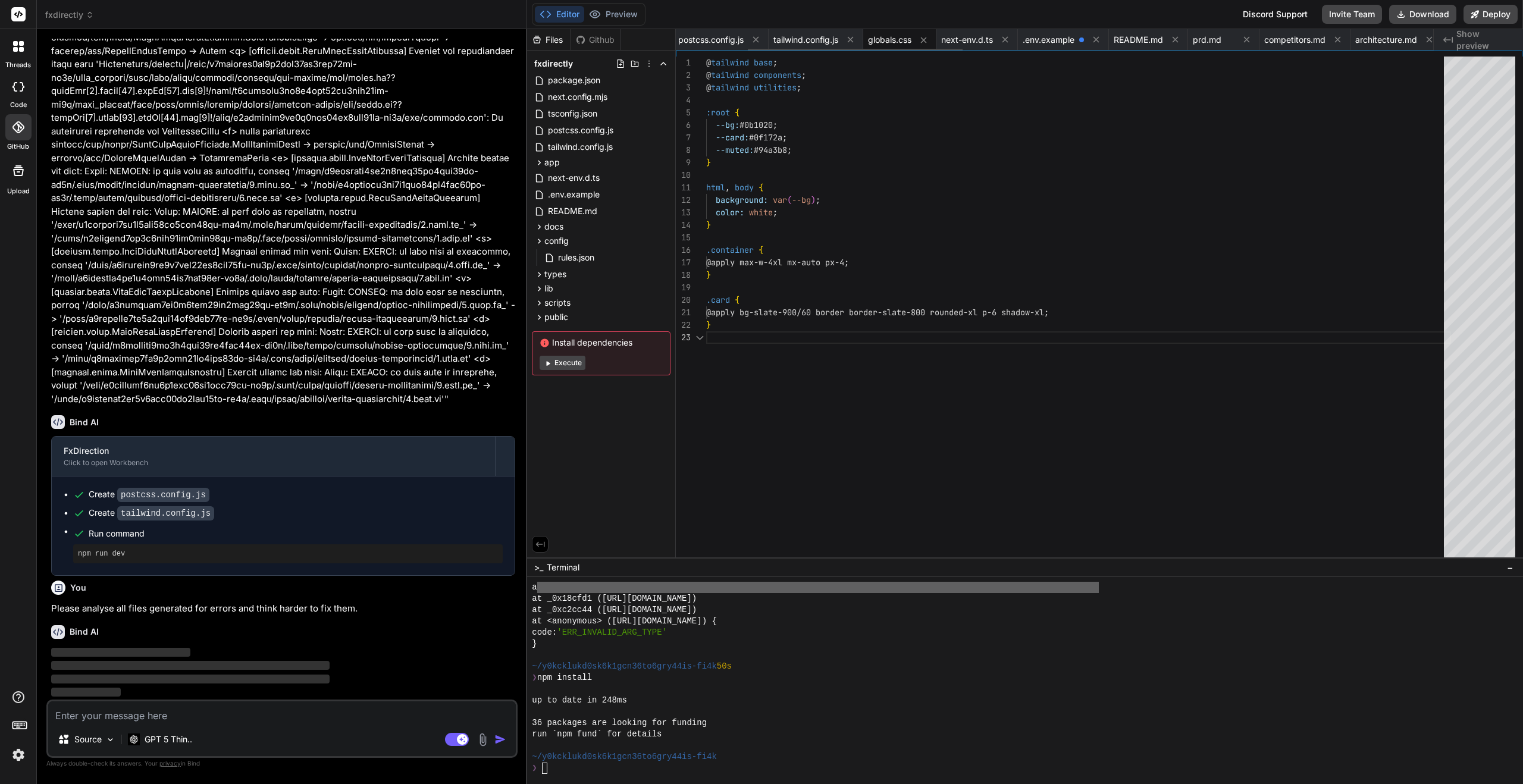
scroll to position [25, 0]
click at [905, 36] on span "globals.css" at bounding box center [890, 39] width 44 height 12
click at [969, 41] on span "next-env.d.ts" at bounding box center [967, 39] width 52 height 12
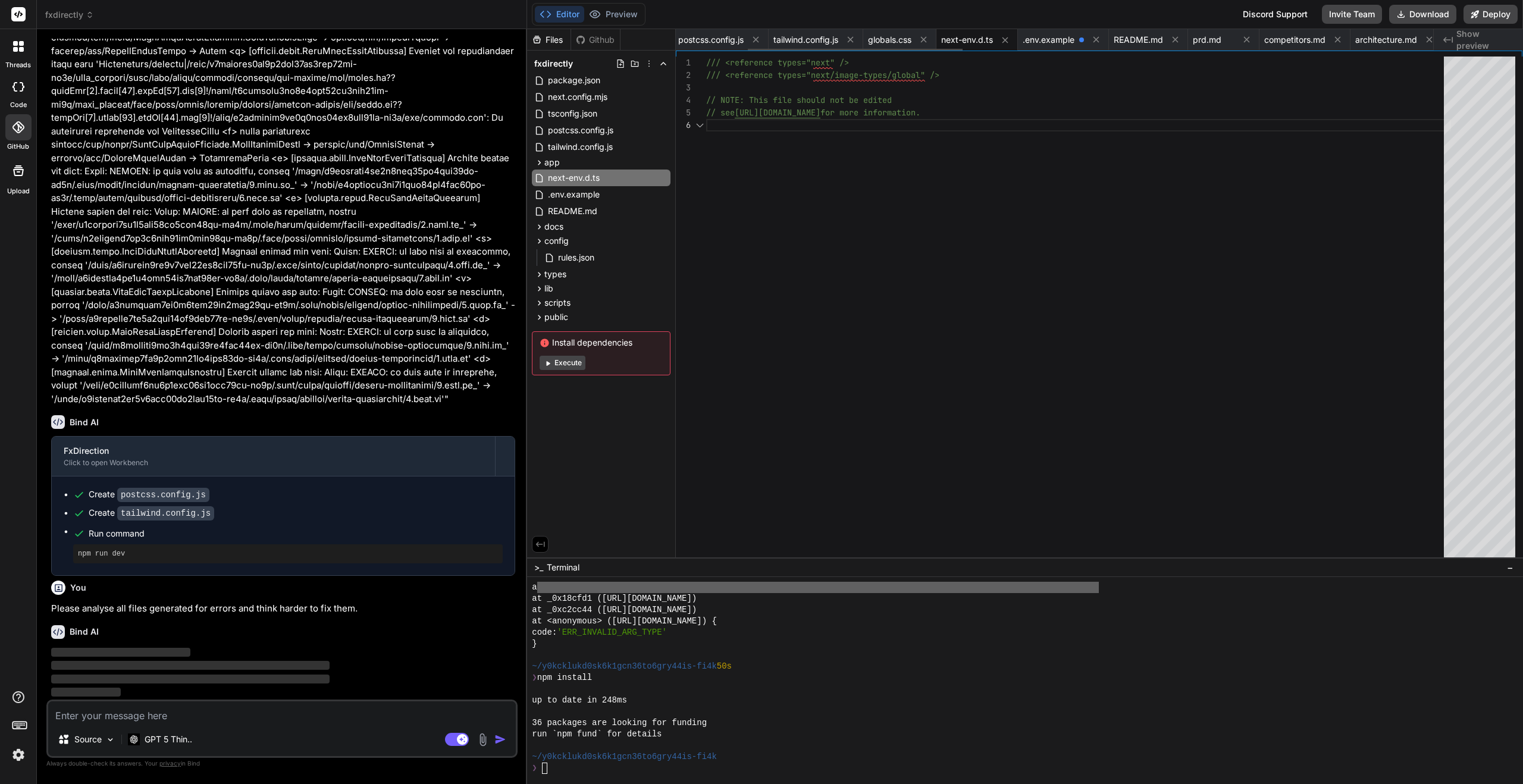
scroll to position [63, 0]
click at [1053, 44] on span ".env.example" at bounding box center [1049, 39] width 52 height 12
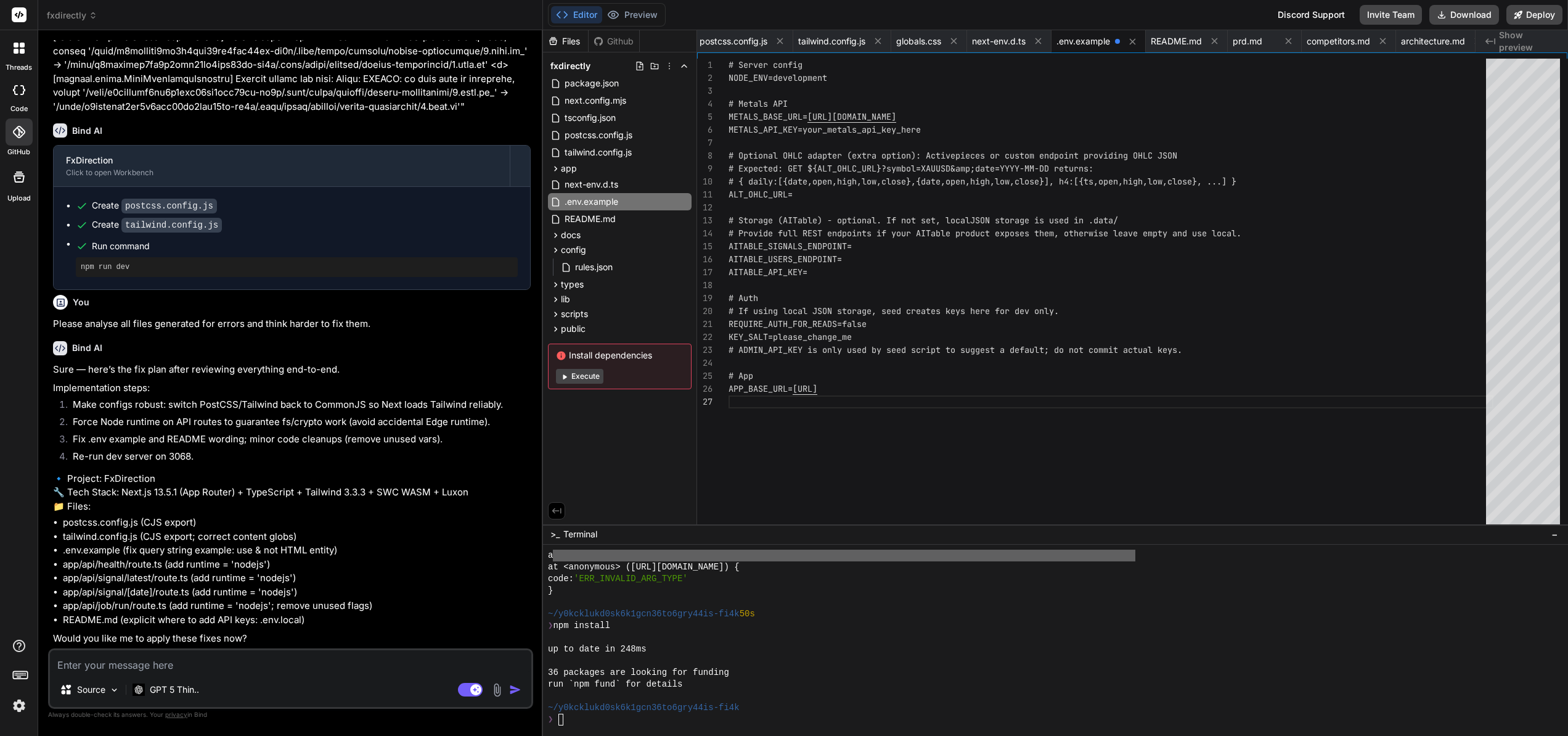
scroll to position [9153, 0]
click at [120, 660] on textarea at bounding box center [291, 661] width 482 height 22
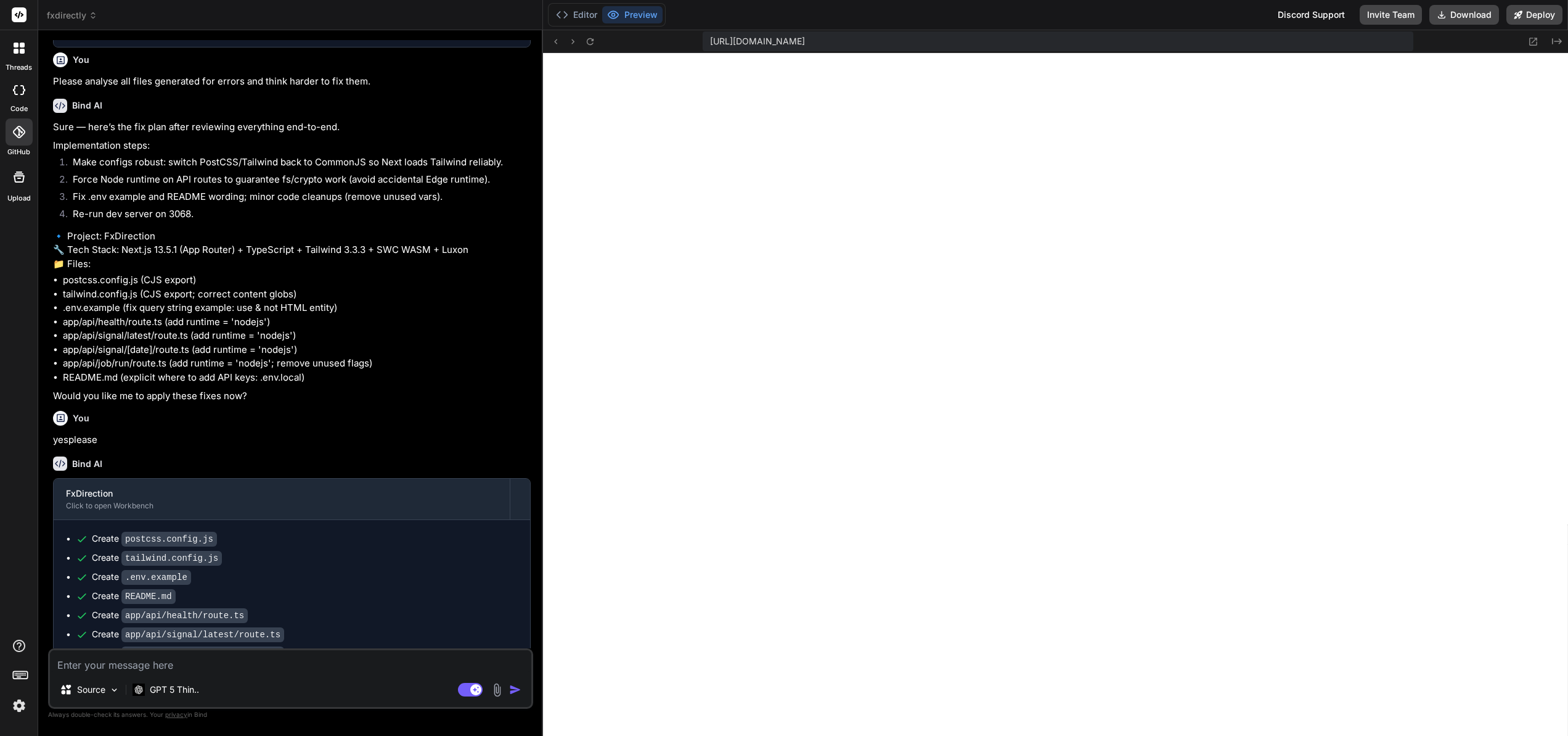
scroll to position [9483, 0]
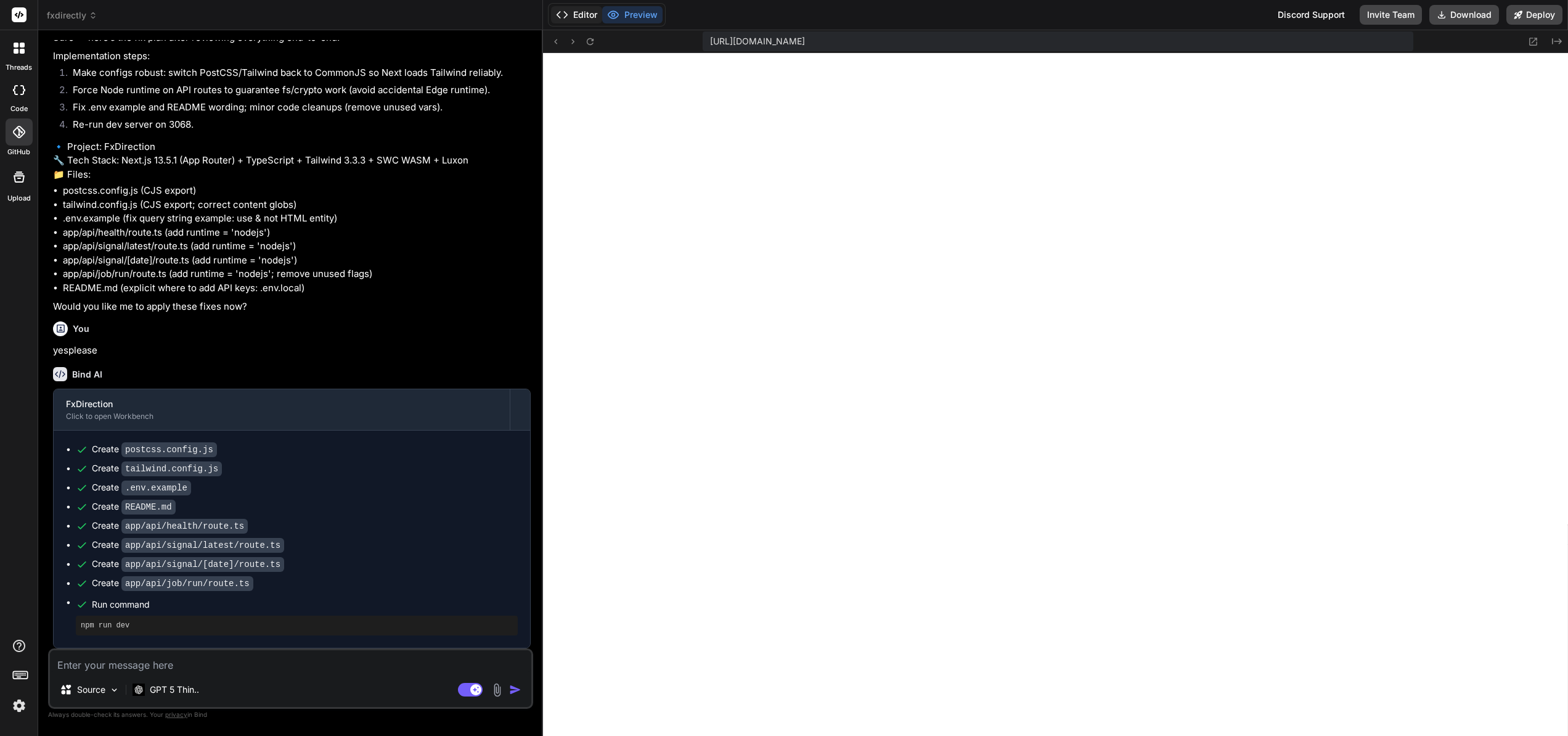
click at [585, 18] on button "Editor" at bounding box center [576, 15] width 51 height 18
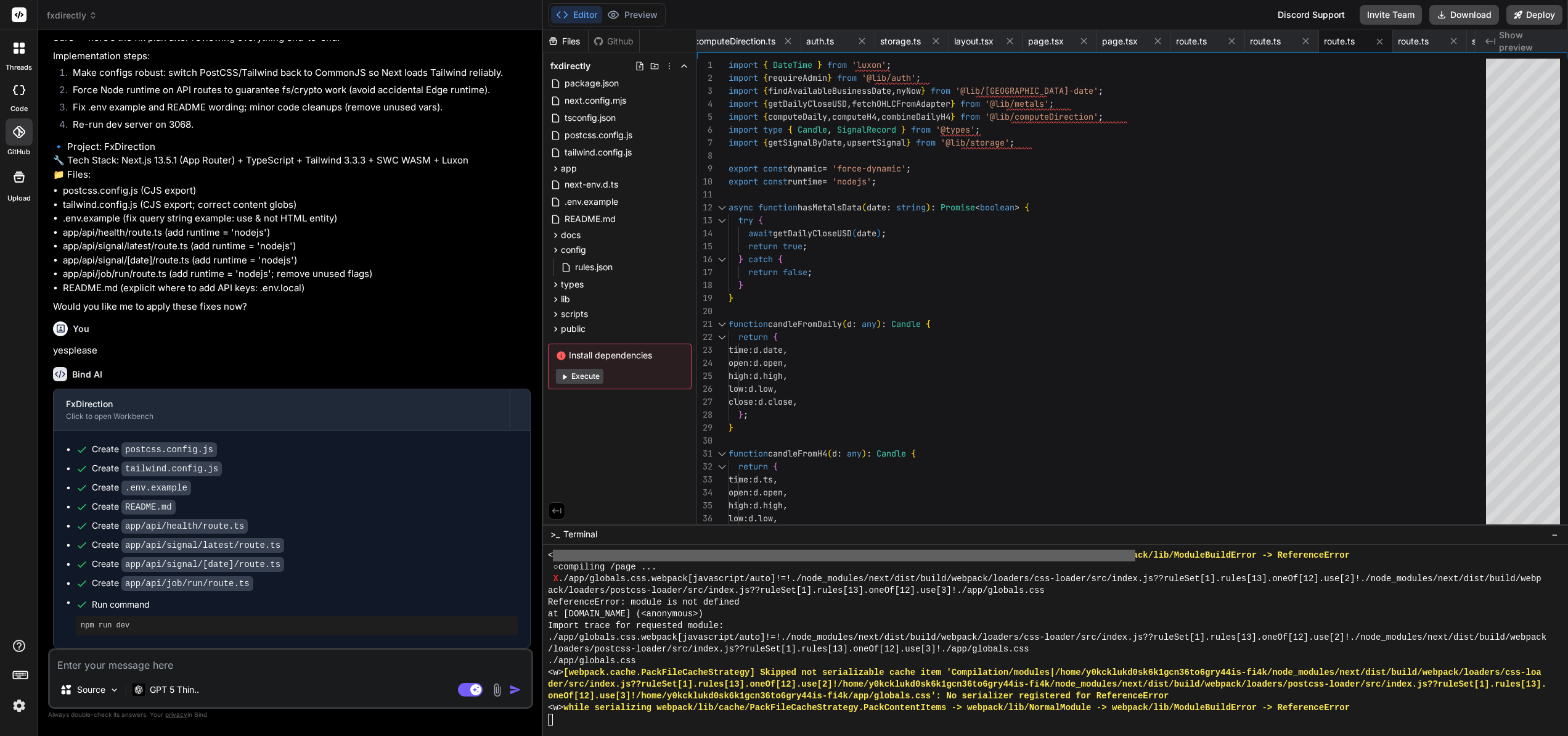
click at [595, 379] on button "Execute" at bounding box center [579, 376] width 47 height 15
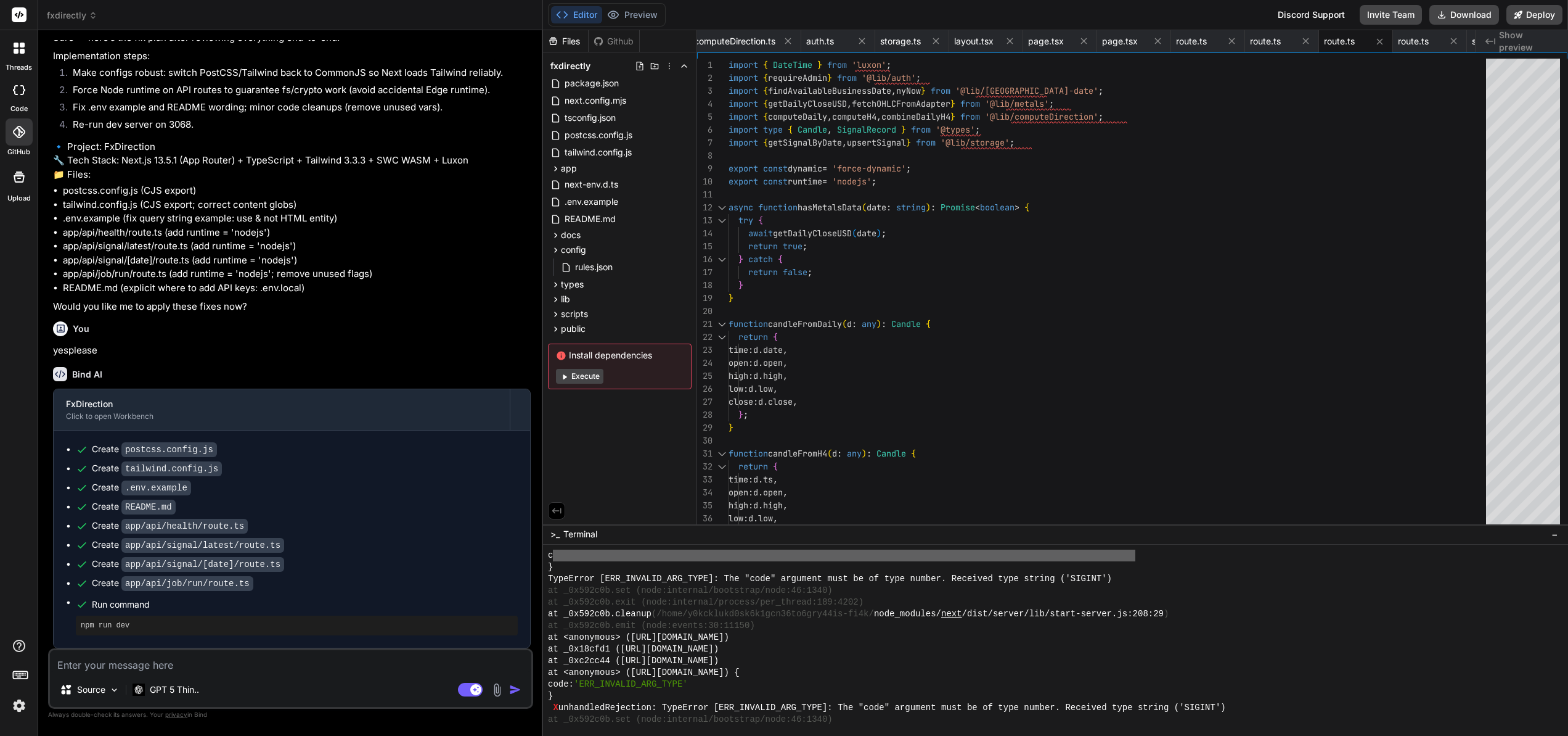
scroll to position [11023, 0]
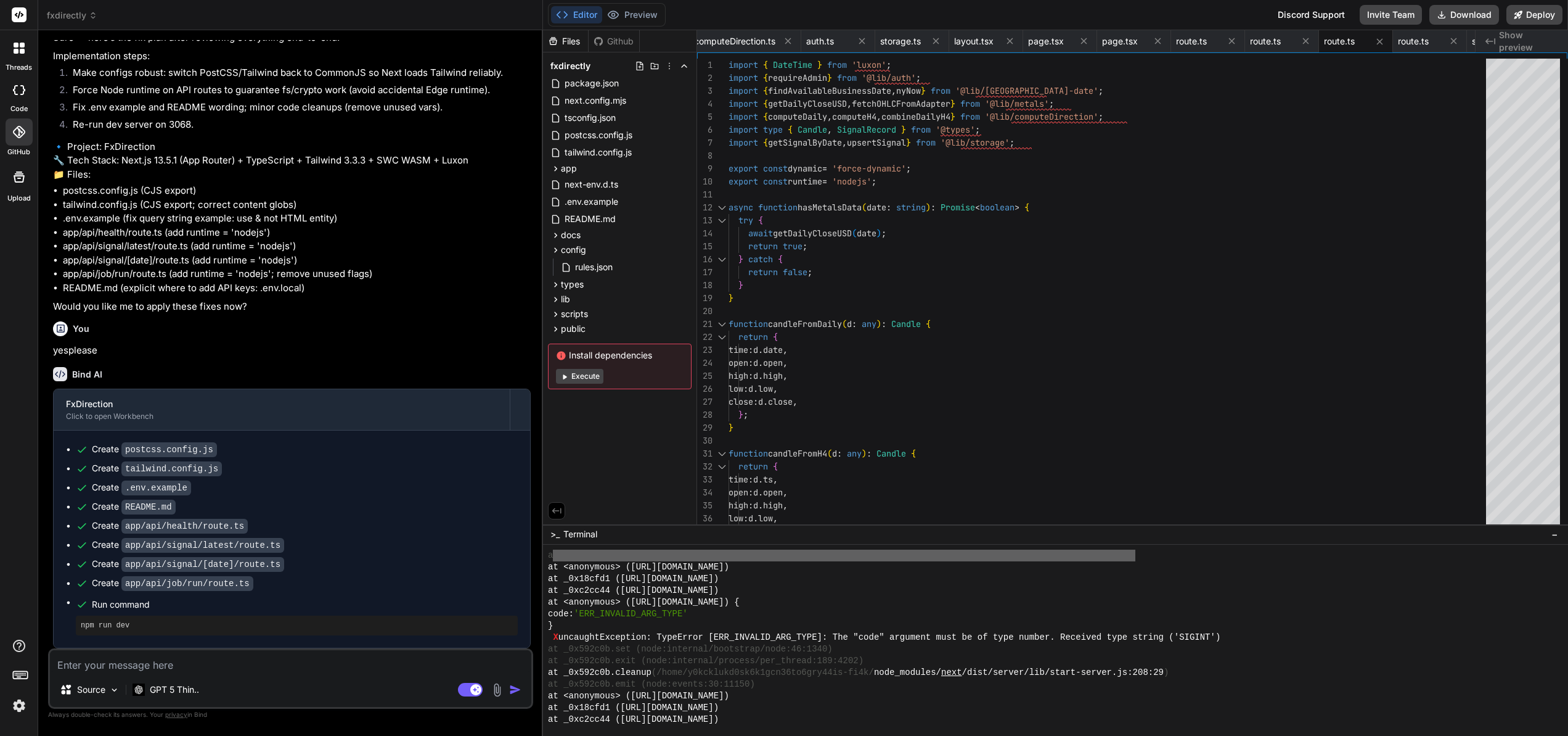
click at [1510, 44] on span "Show preview" at bounding box center [1529, 41] width 59 height 25
click at [1511, 42] on span "Show preview" at bounding box center [1529, 41] width 59 height 25
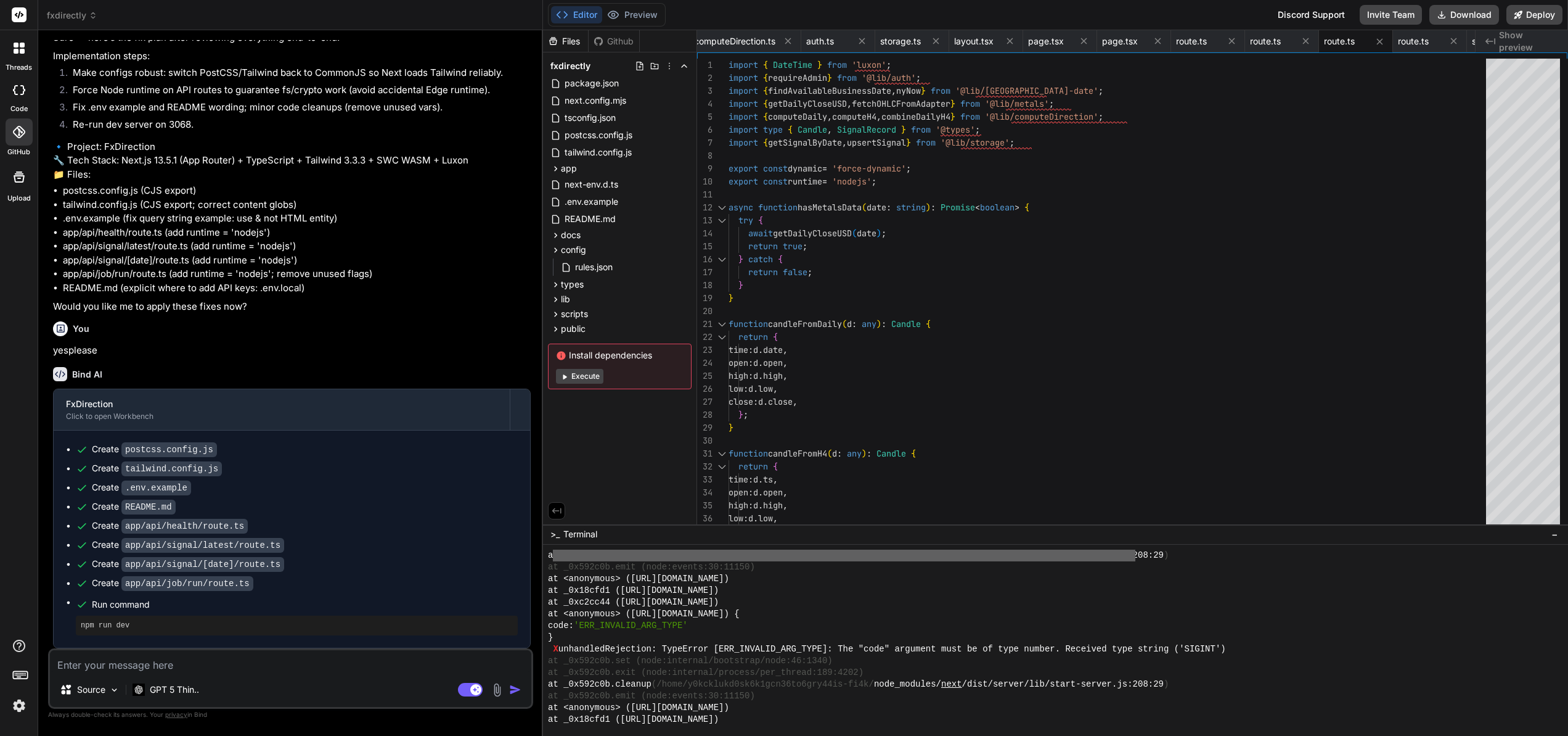
scroll to position [11690, 0]
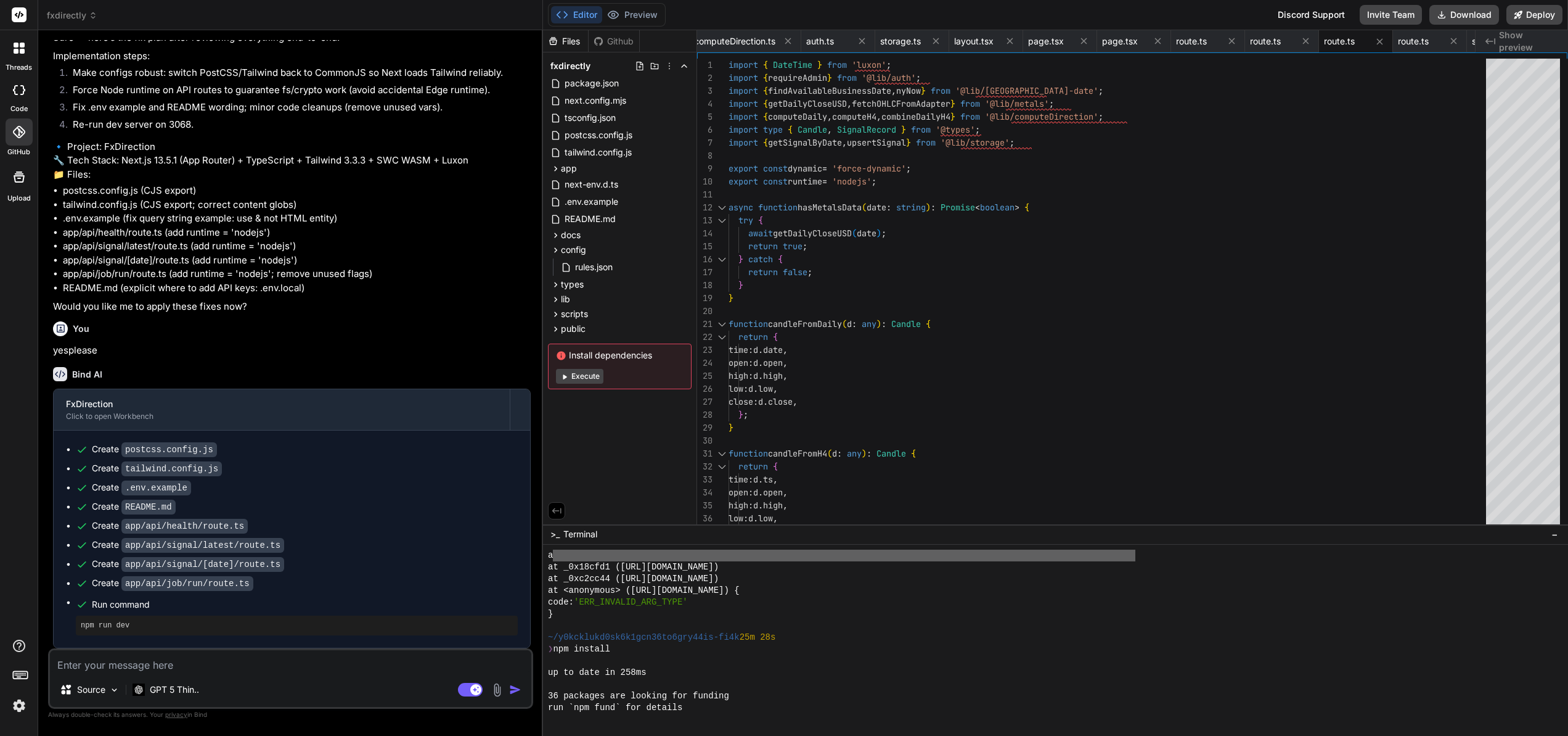
click at [349, 577] on div "Create app/api/job/run/route.ts" at bounding box center [297, 583] width 442 height 13
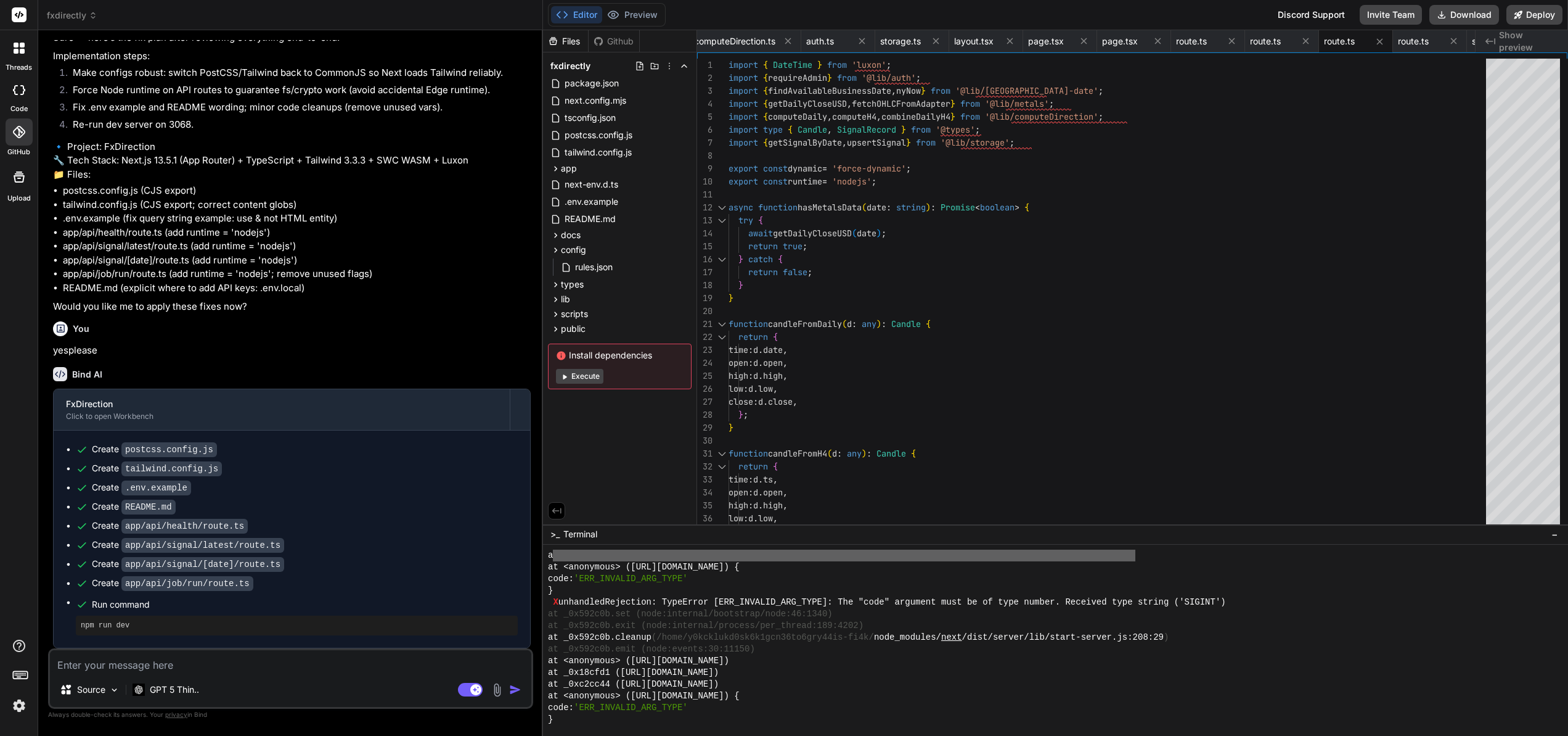
scroll to position [11485, 0]
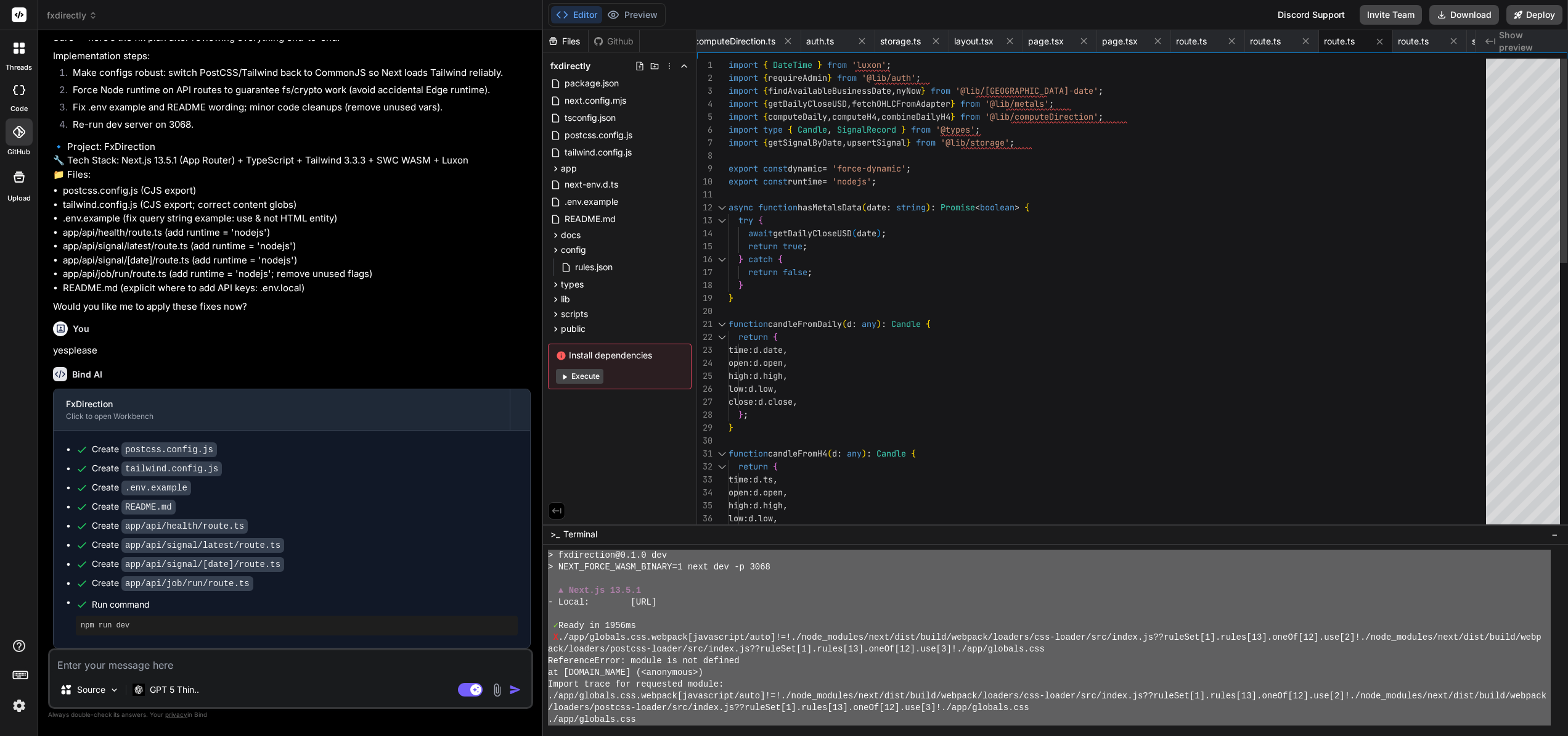
drag, startPoint x: 988, startPoint y: 549, endPoint x: 986, endPoint y: 499, distance: 50.0
click at [986, 499] on div "Files Github fxdirectly package.json next.config.mjs tsconfig.json postcss.conf…" at bounding box center [1056, 383] width 1025 height 705
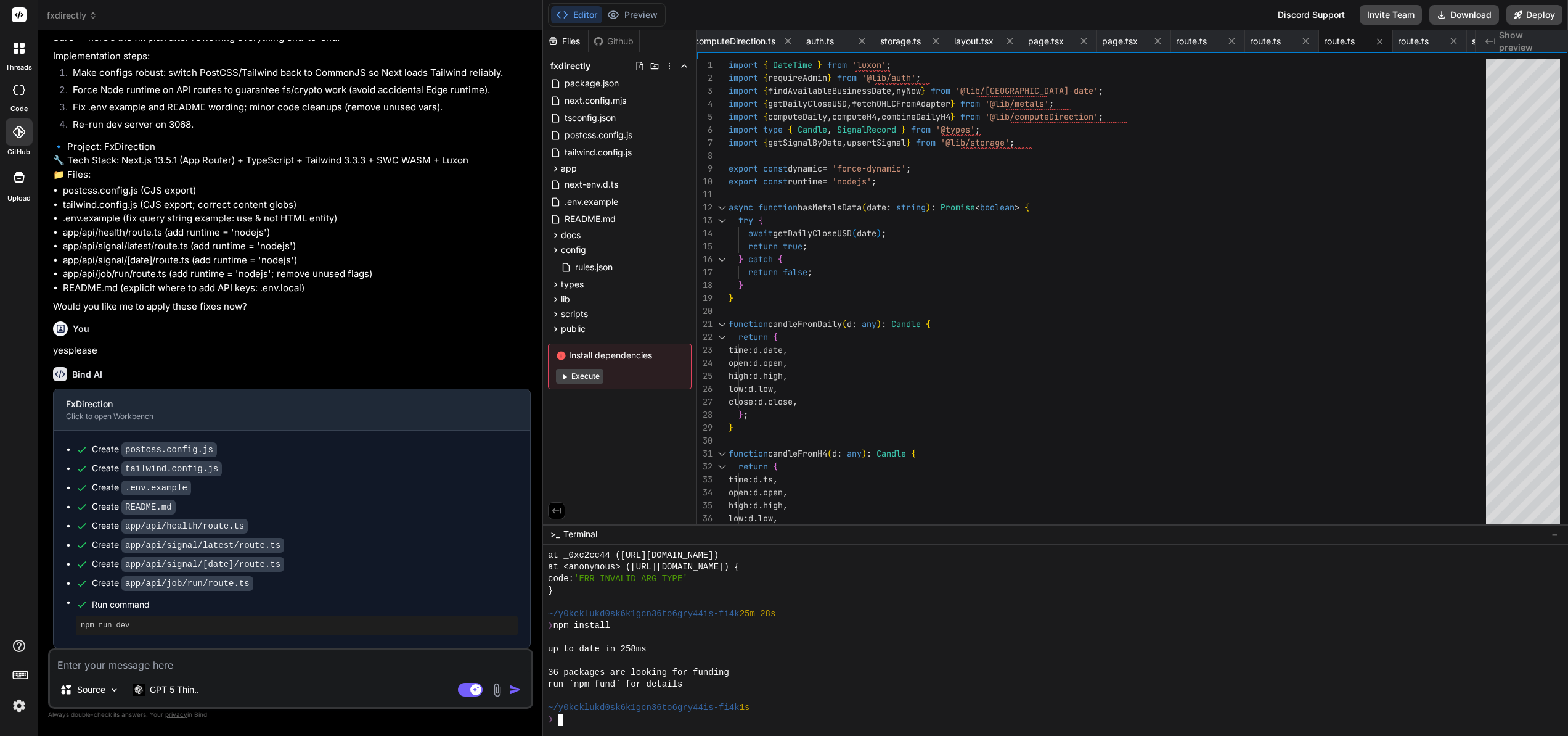
scroll to position [11717, 0]
click at [514, 577] on div "Create app/api/job/run/route.ts" at bounding box center [297, 583] width 442 height 13
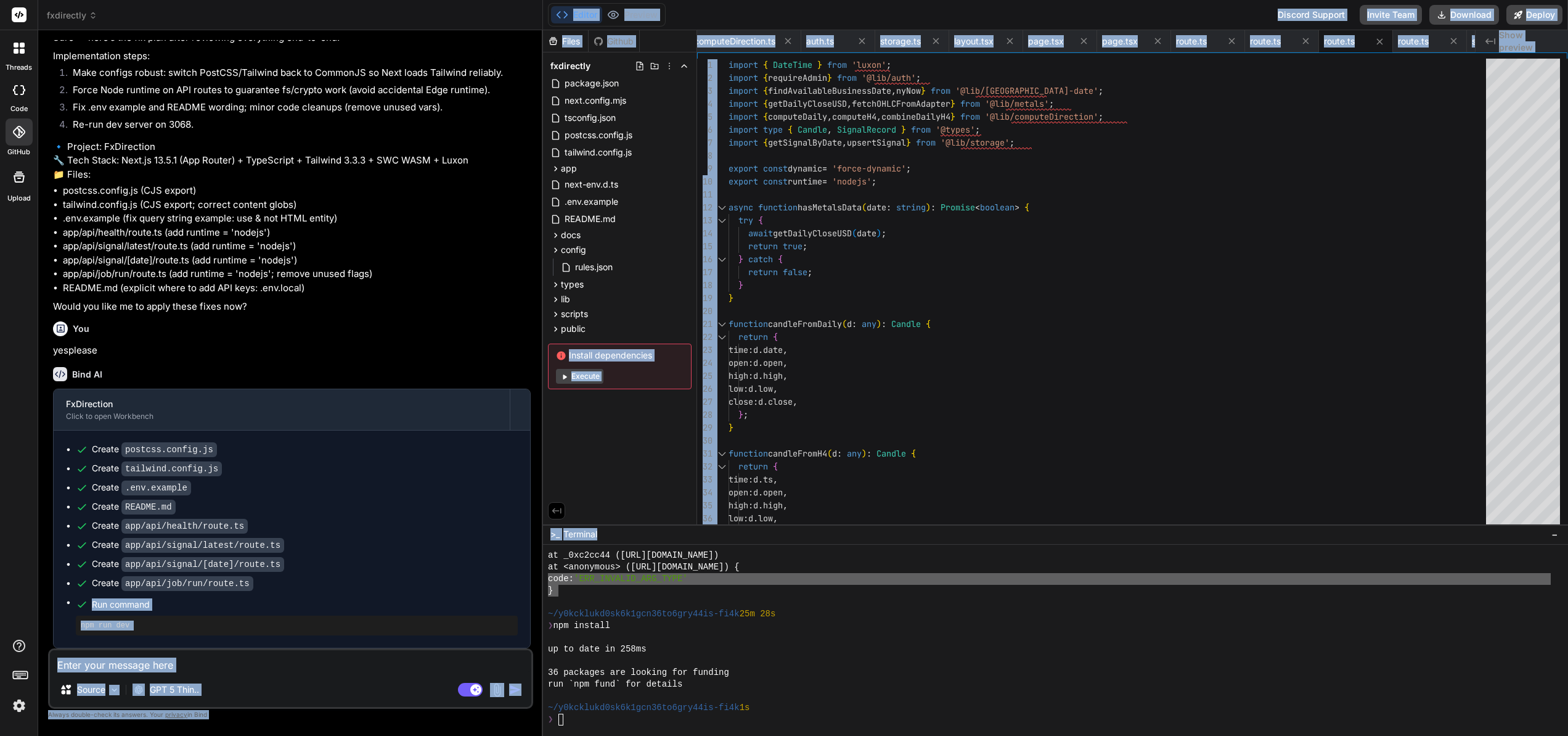
drag, startPoint x: 514, startPoint y: 577, endPoint x: 590, endPoint y: 542, distance: 83.7
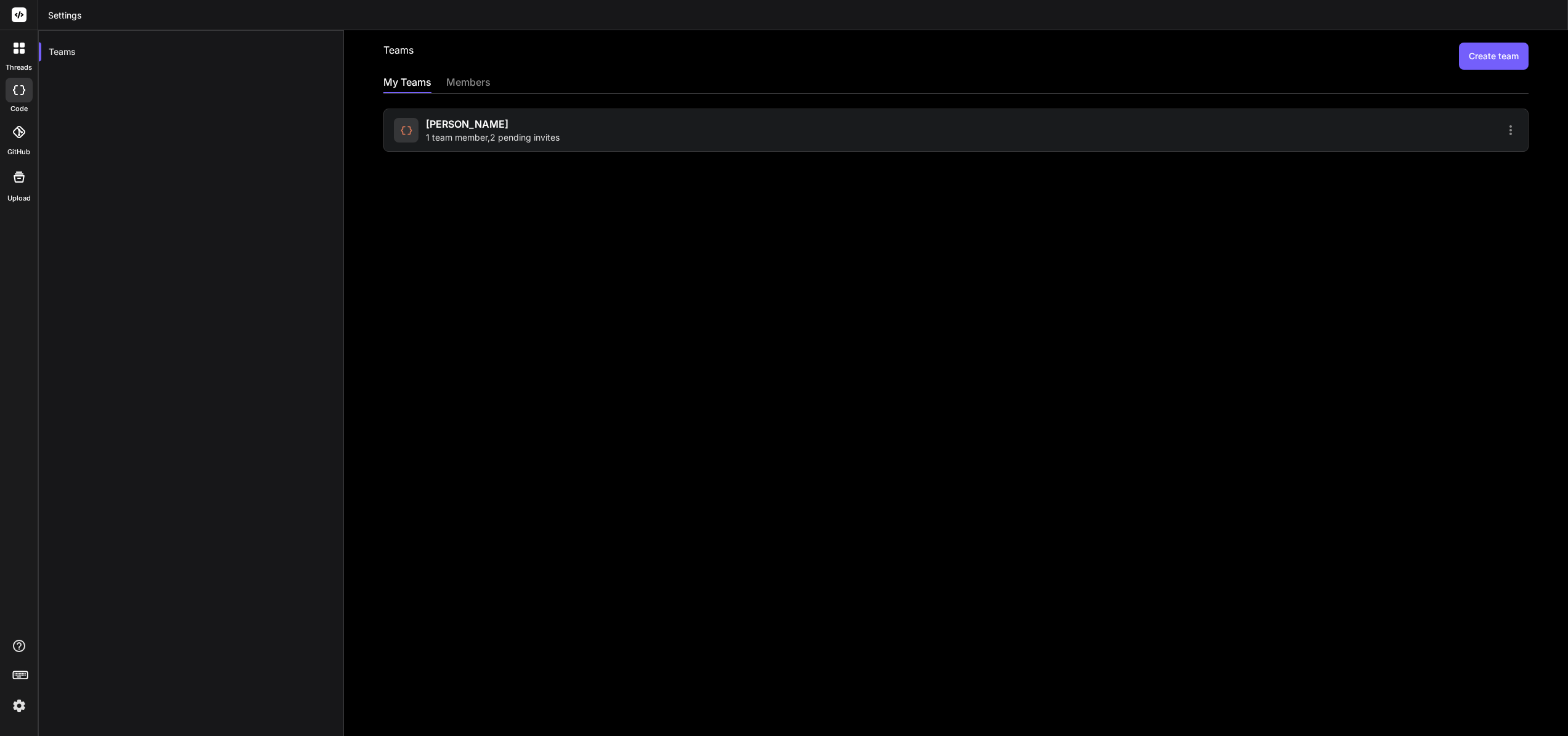
click at [25, 98] on div at bounding box center [19, 90] width 27 height 25
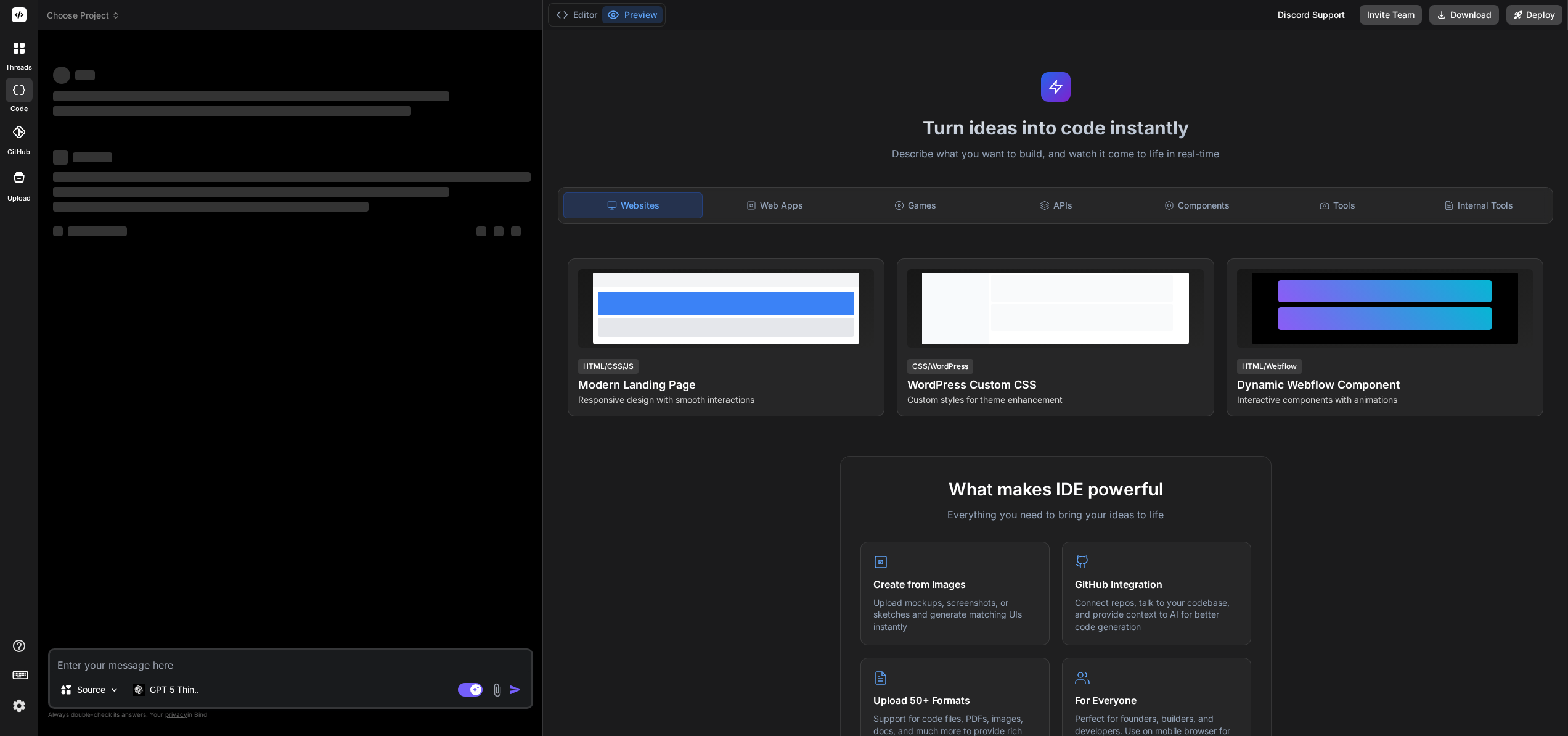
click at [103, 16] on span "Choose Project" at bounding box center [83, 15] width 73 height 12
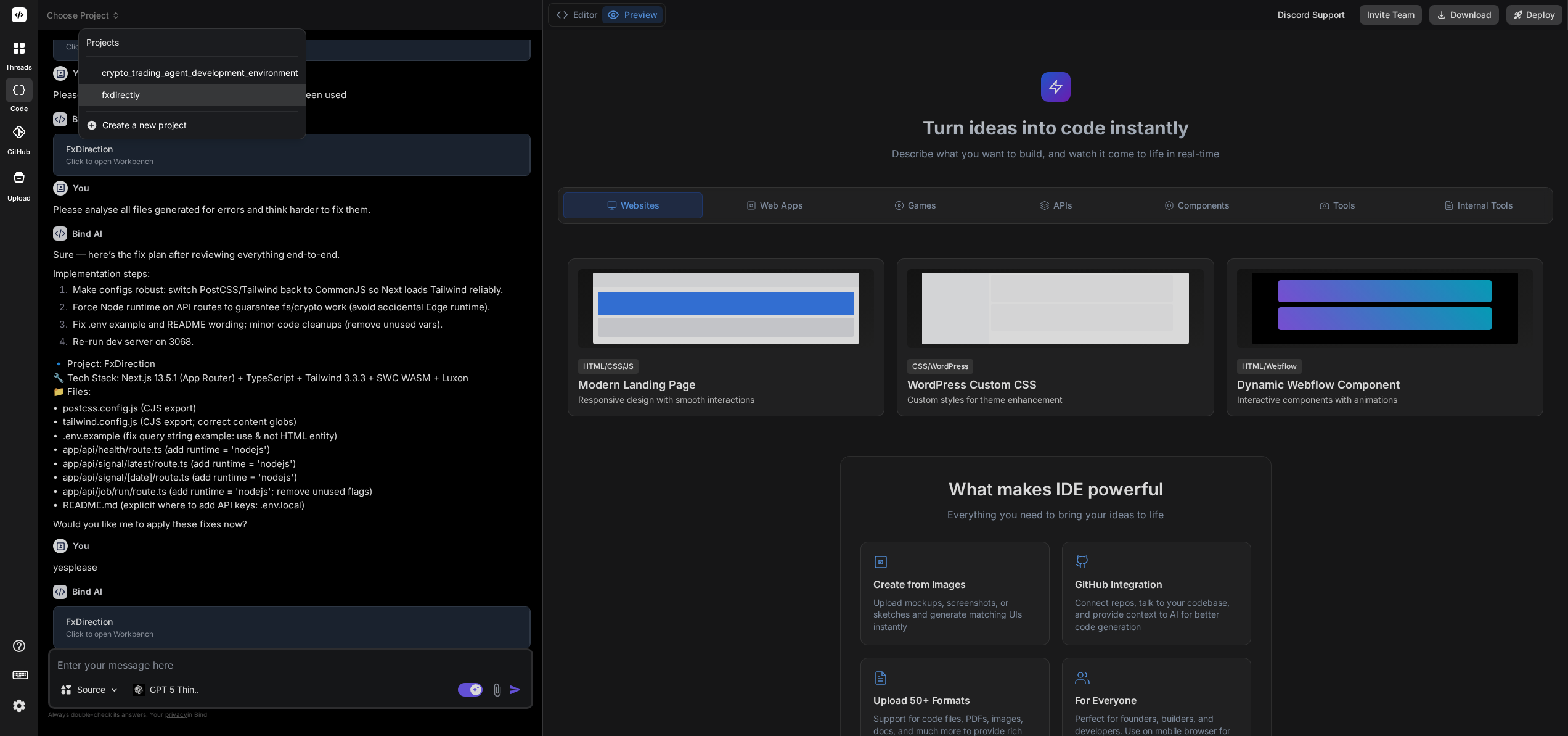
scroll to position [293, 0]
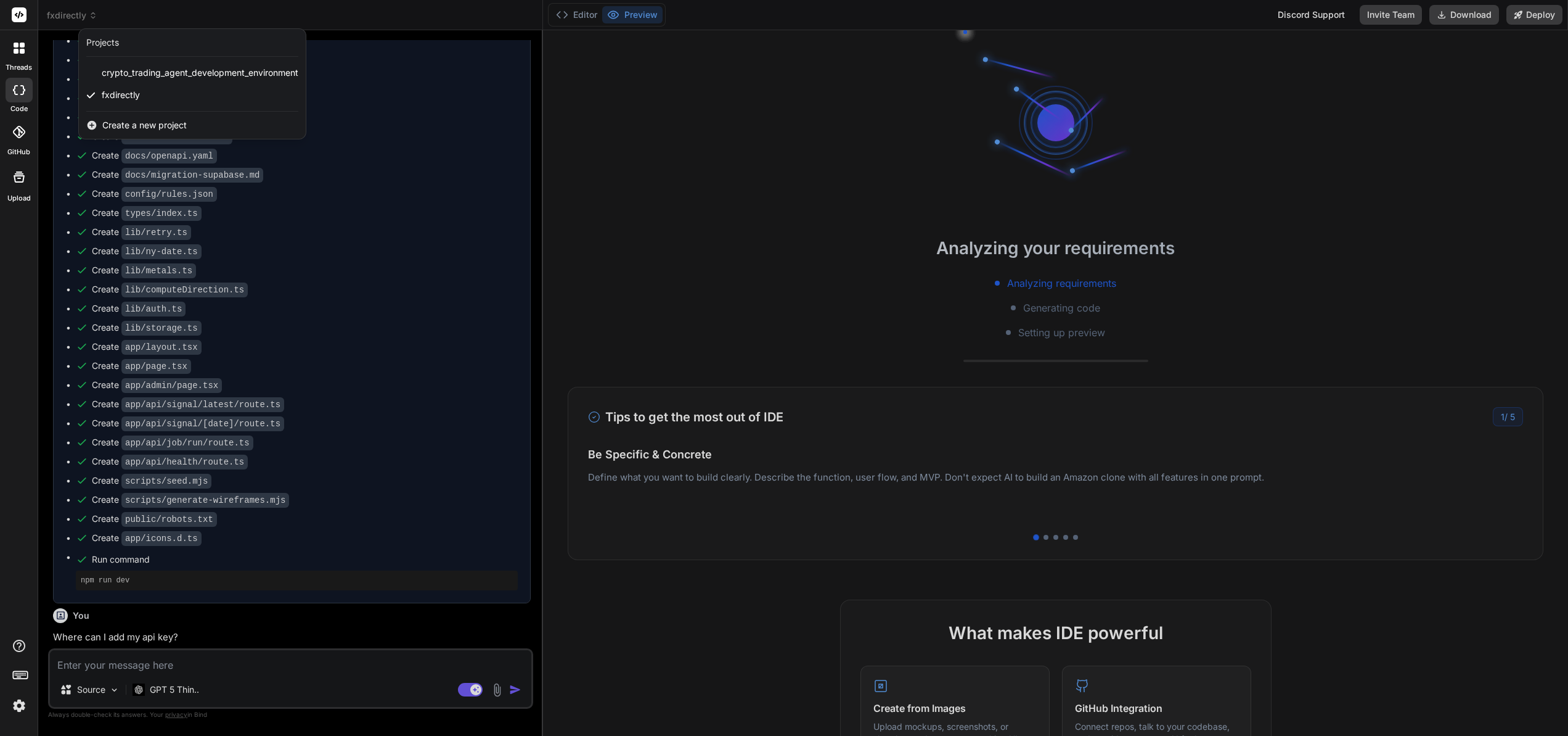
click at [1341, 570] on div at bounding box center [784, 368] width 1568 height 736
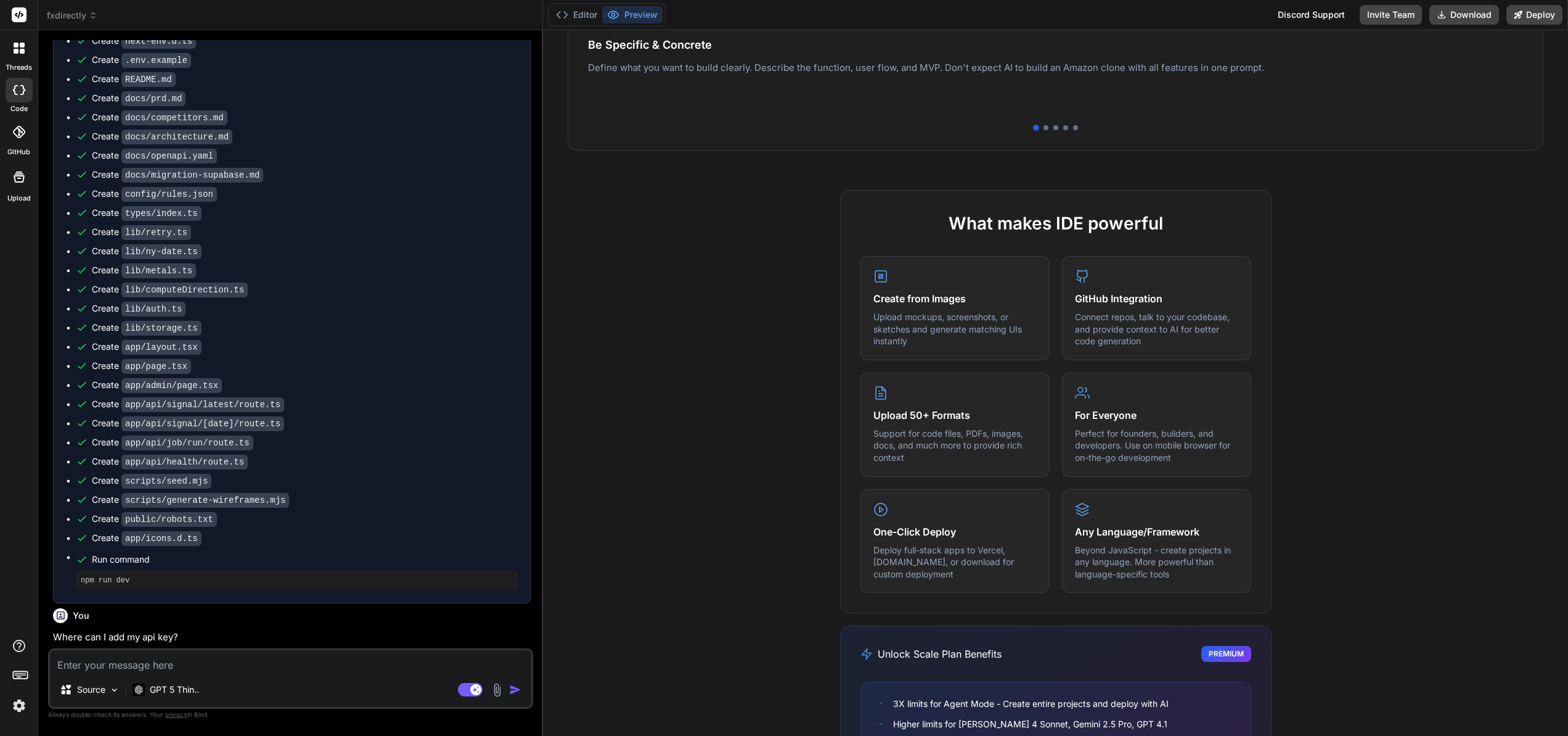
scroll to position [303, 0]
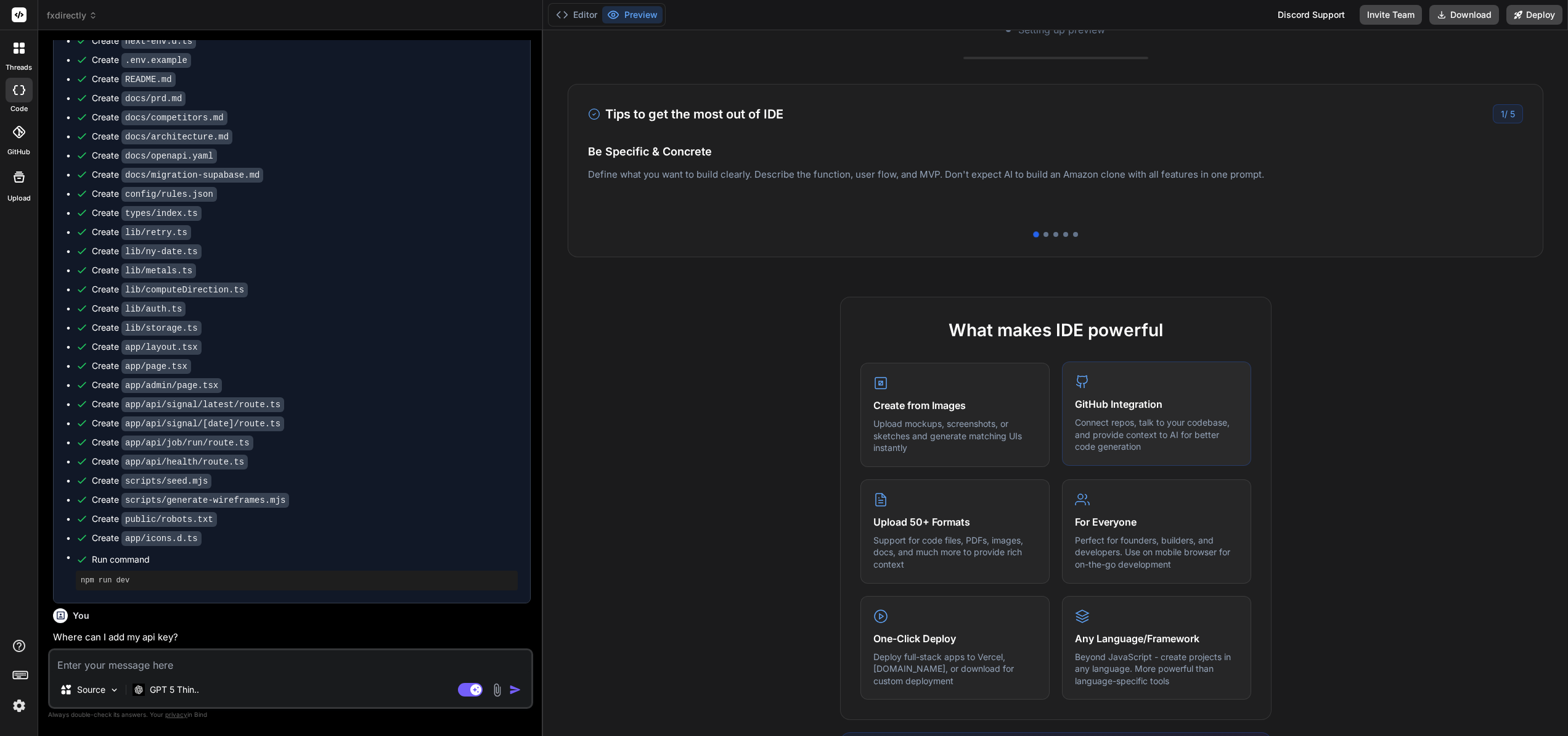
click at [1121, 419] on p "Connect repos, talk to your codebase, and provide context to AI for better code…" at bounding box center [1157, 434] width 163 height 36
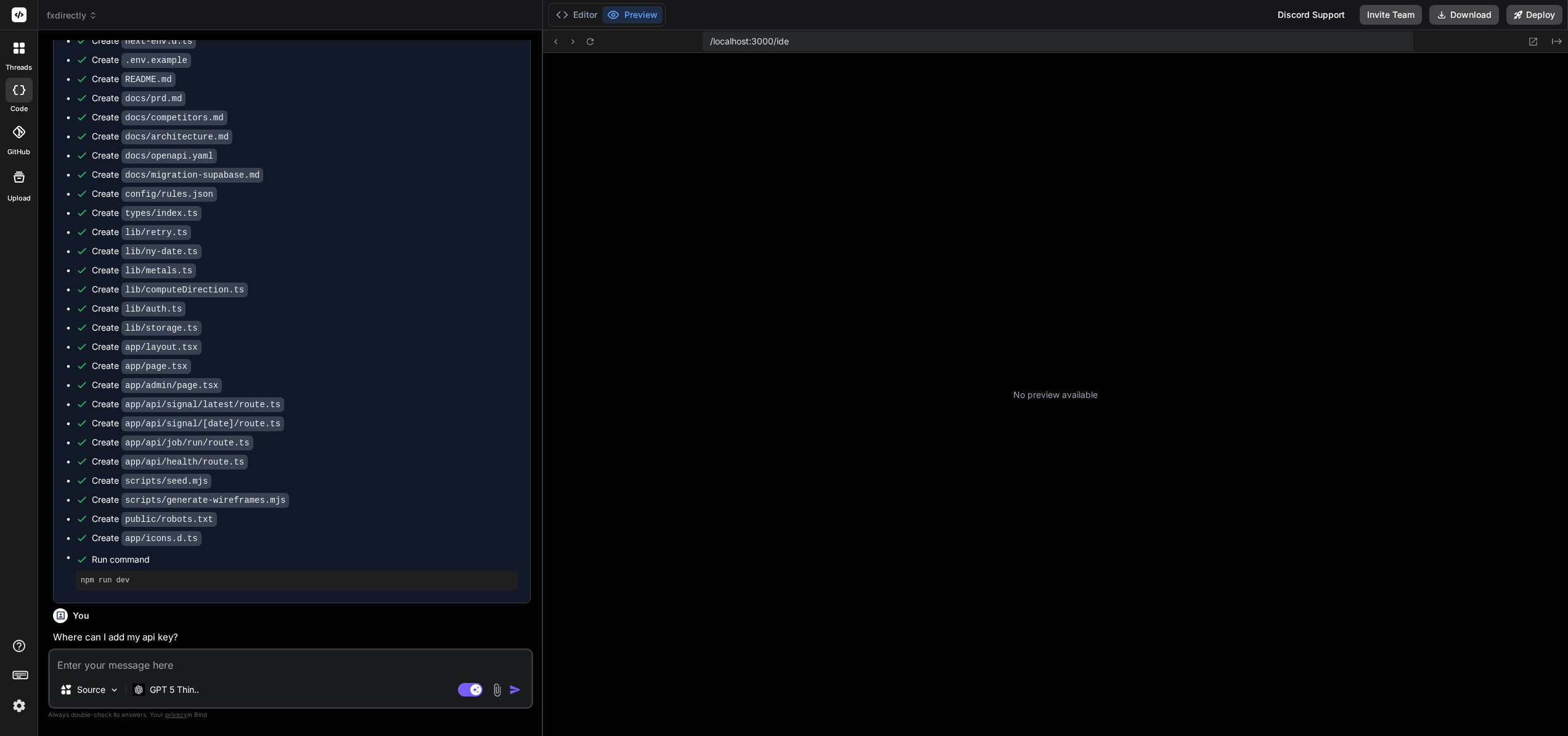
scroll to position [70, 0]
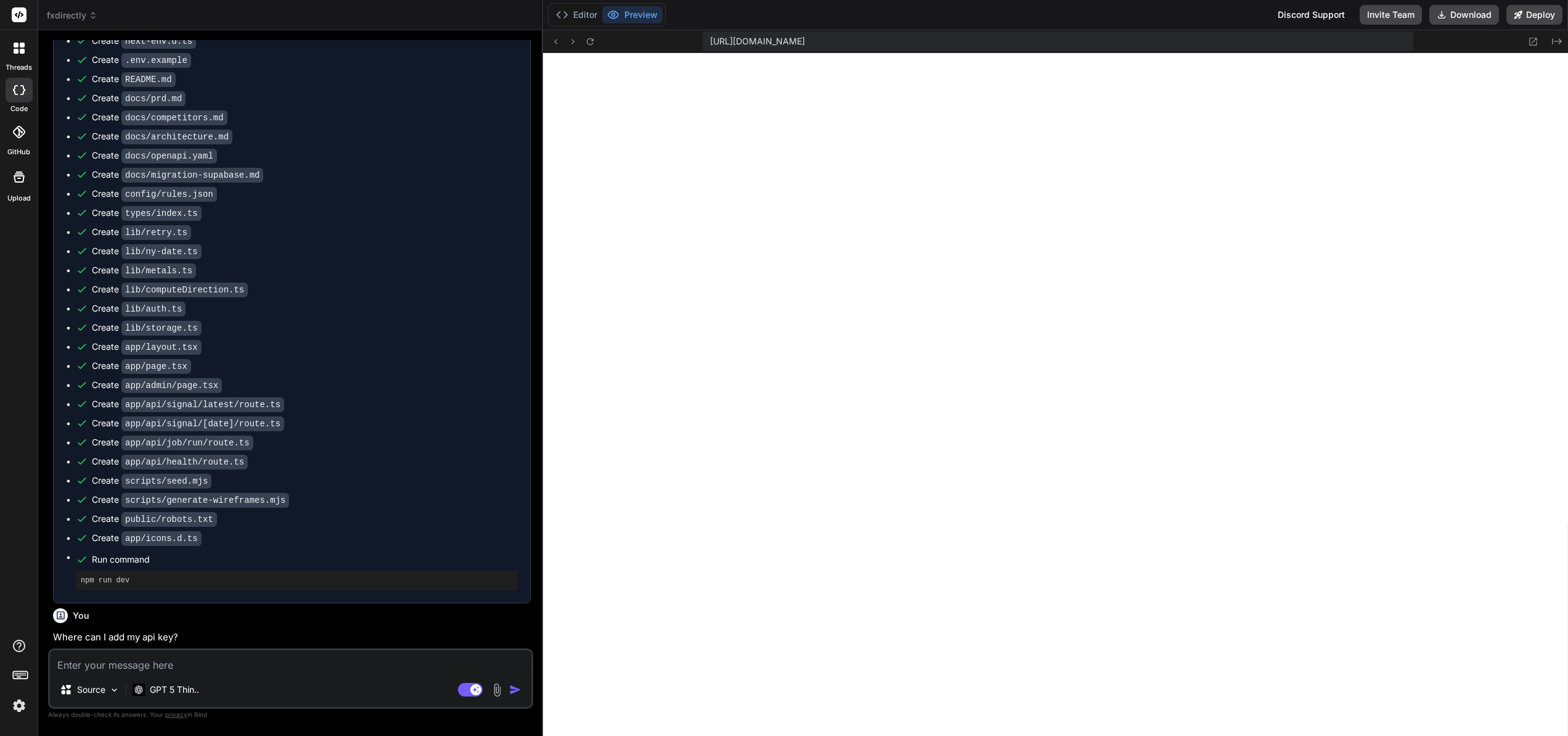
type textarea "x"
click at [595, 43] on icon at bounding box center [589, 41] width 10 height 10
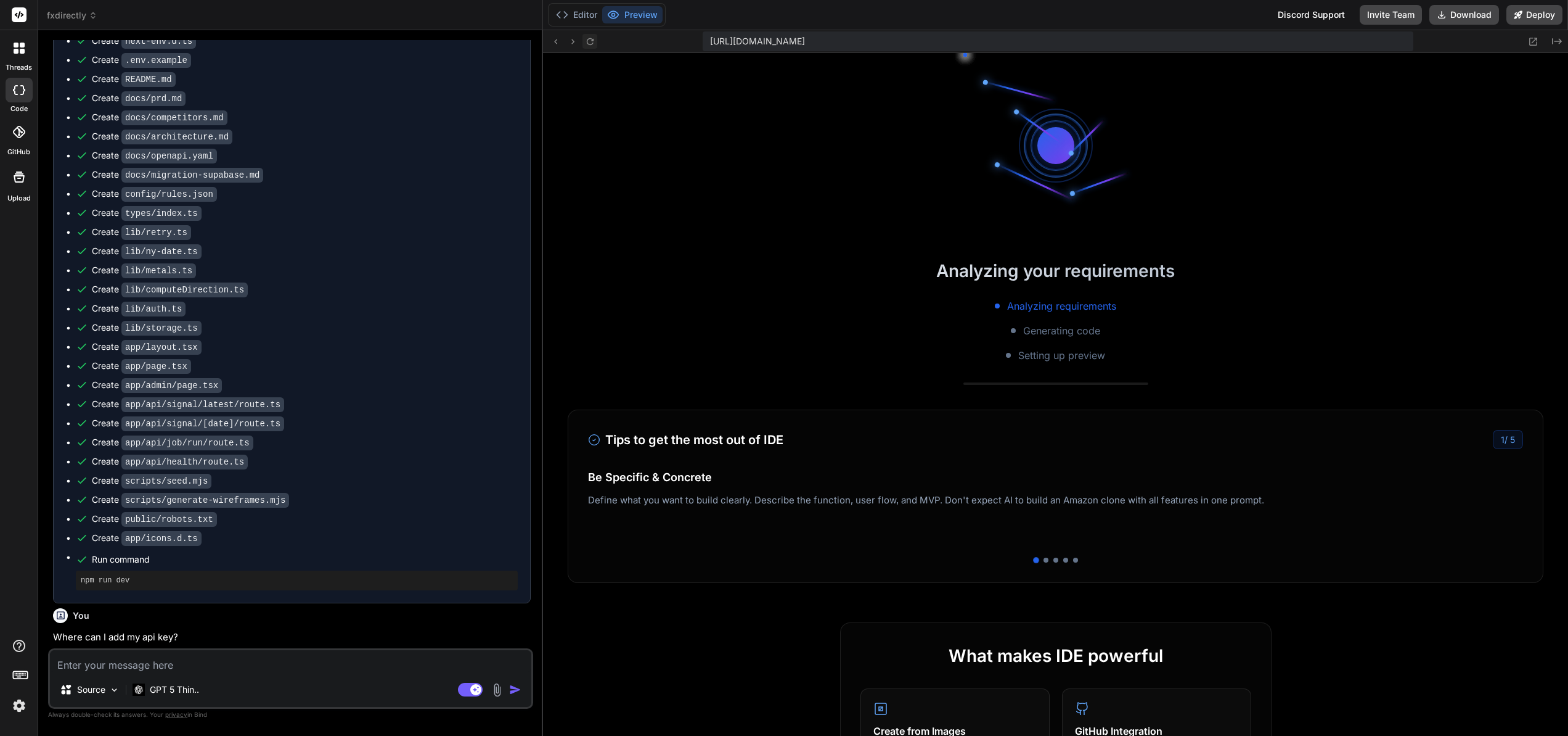
scroll to position [527, 0]
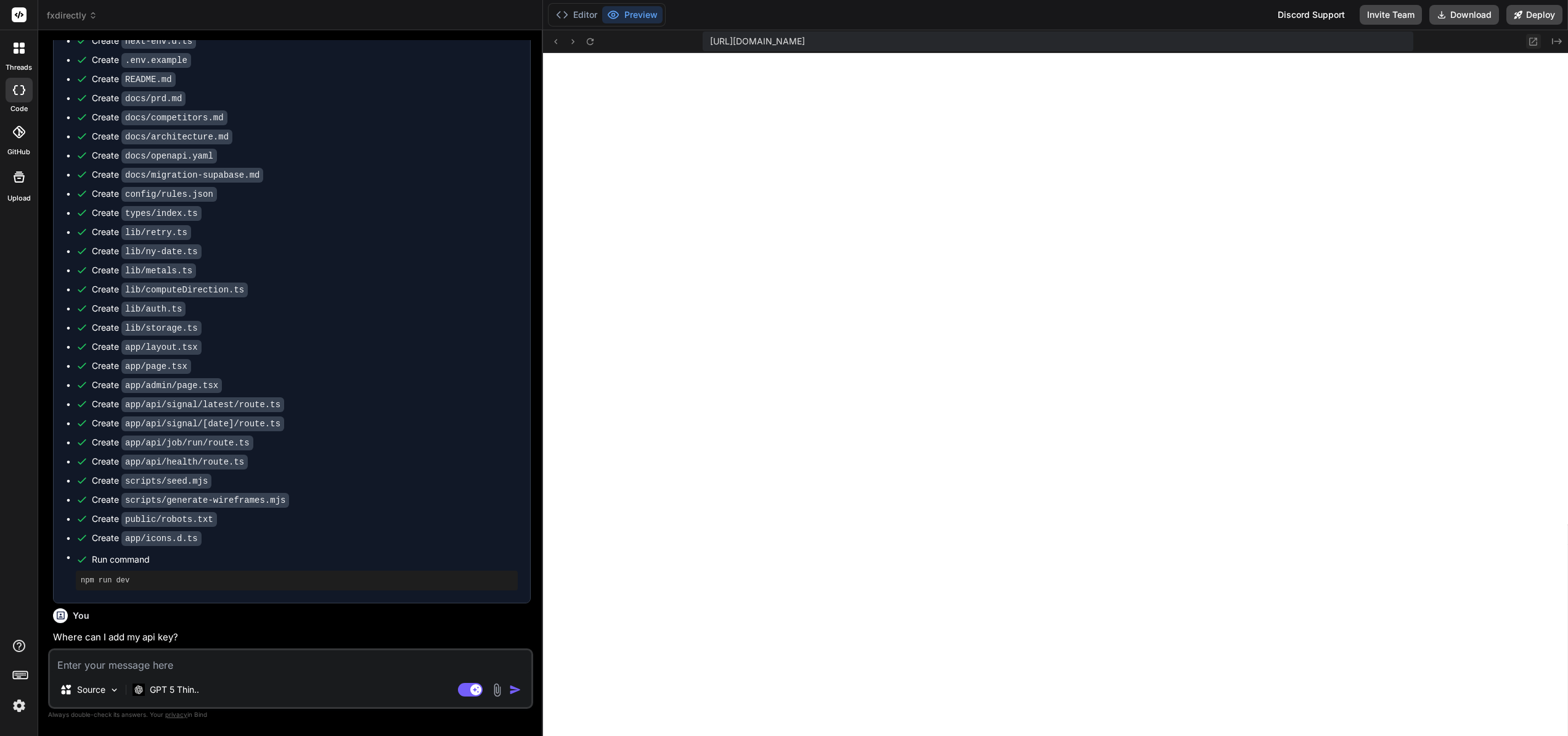
click at [1535, 44] on icon at bounding box center [1533, 41] width 10 height 10
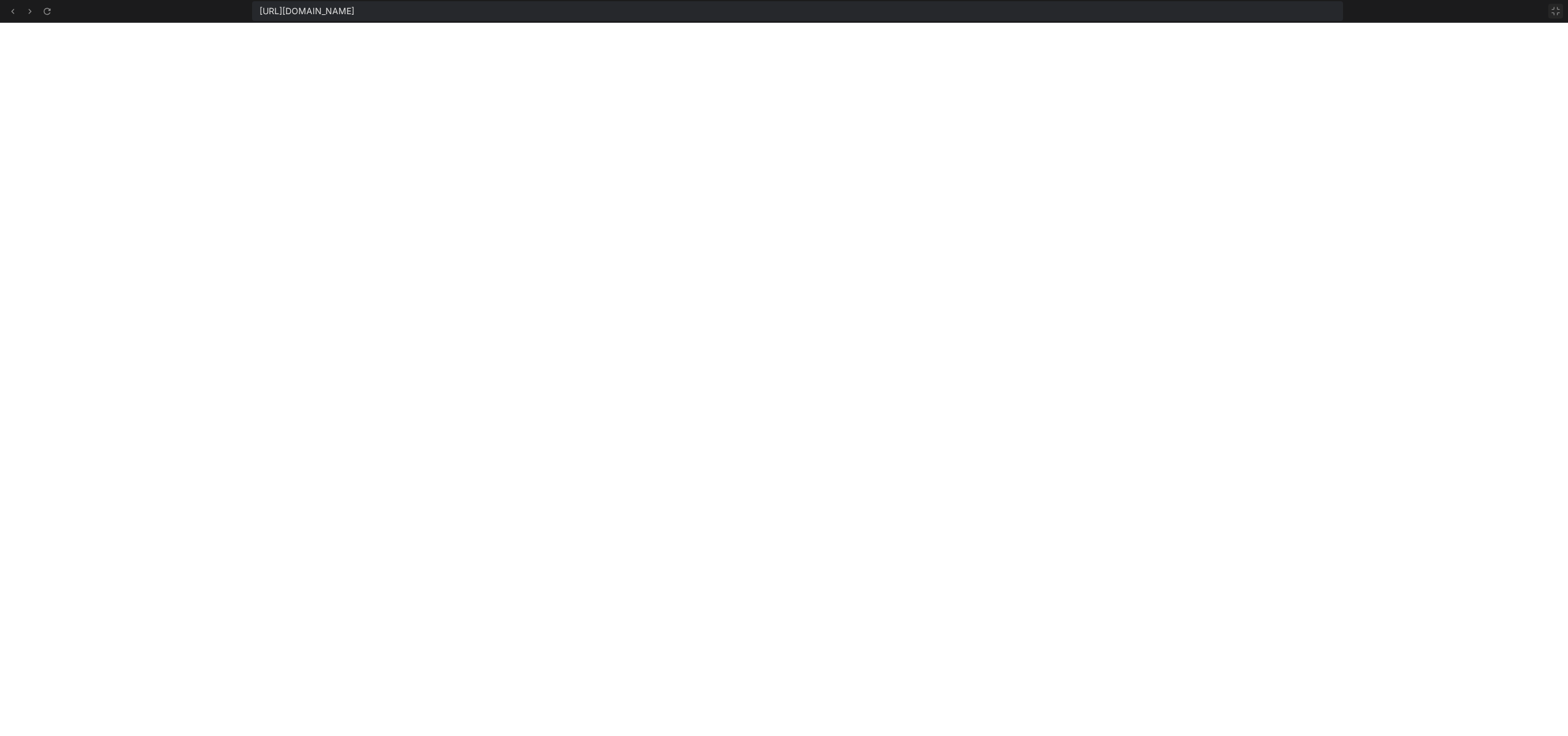
click at [1551, 12] on icon at bounding box center [1556, 11] width 10 height 10
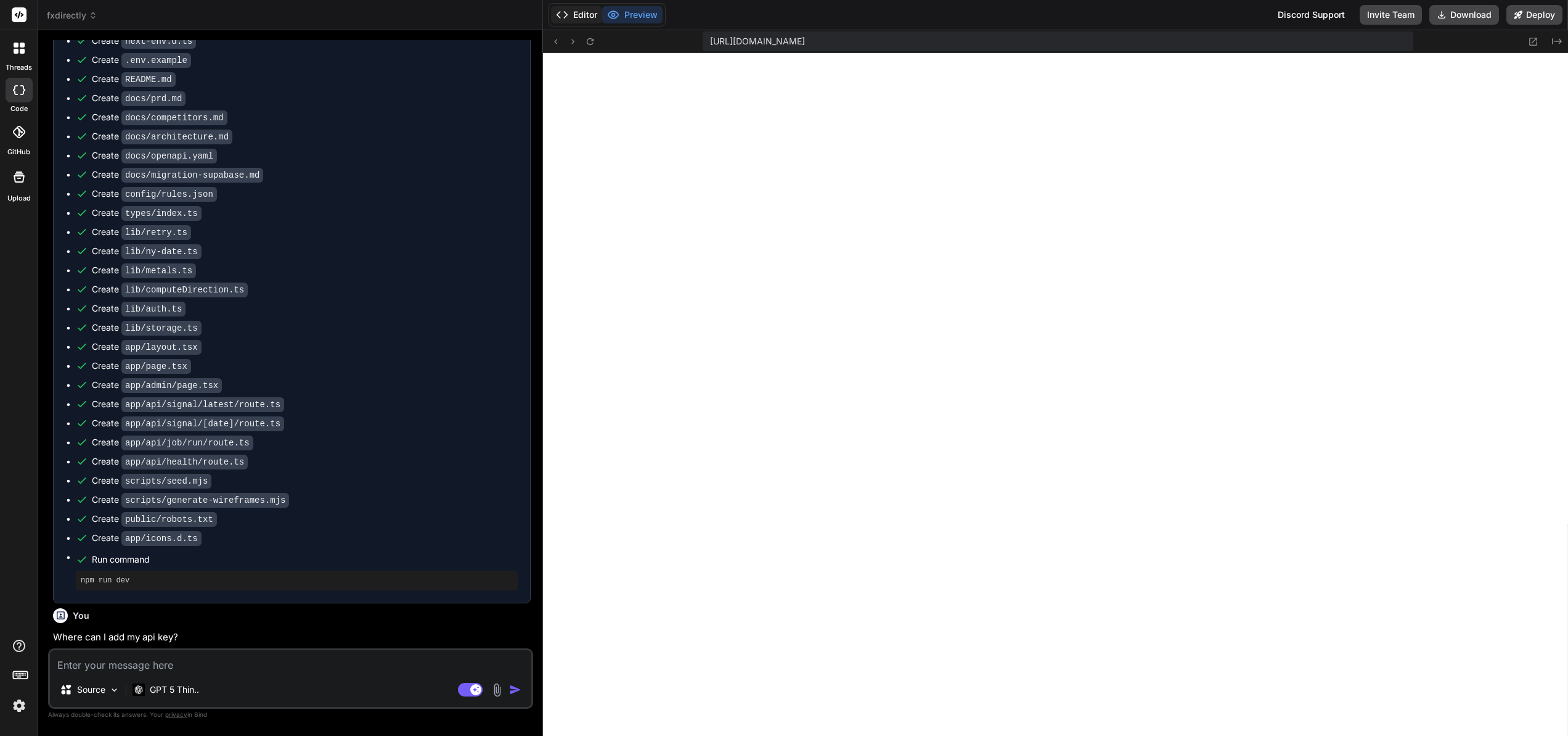
click at [586, 18] on button "Editor" at bounding box center [576, 15] width 51 height 18
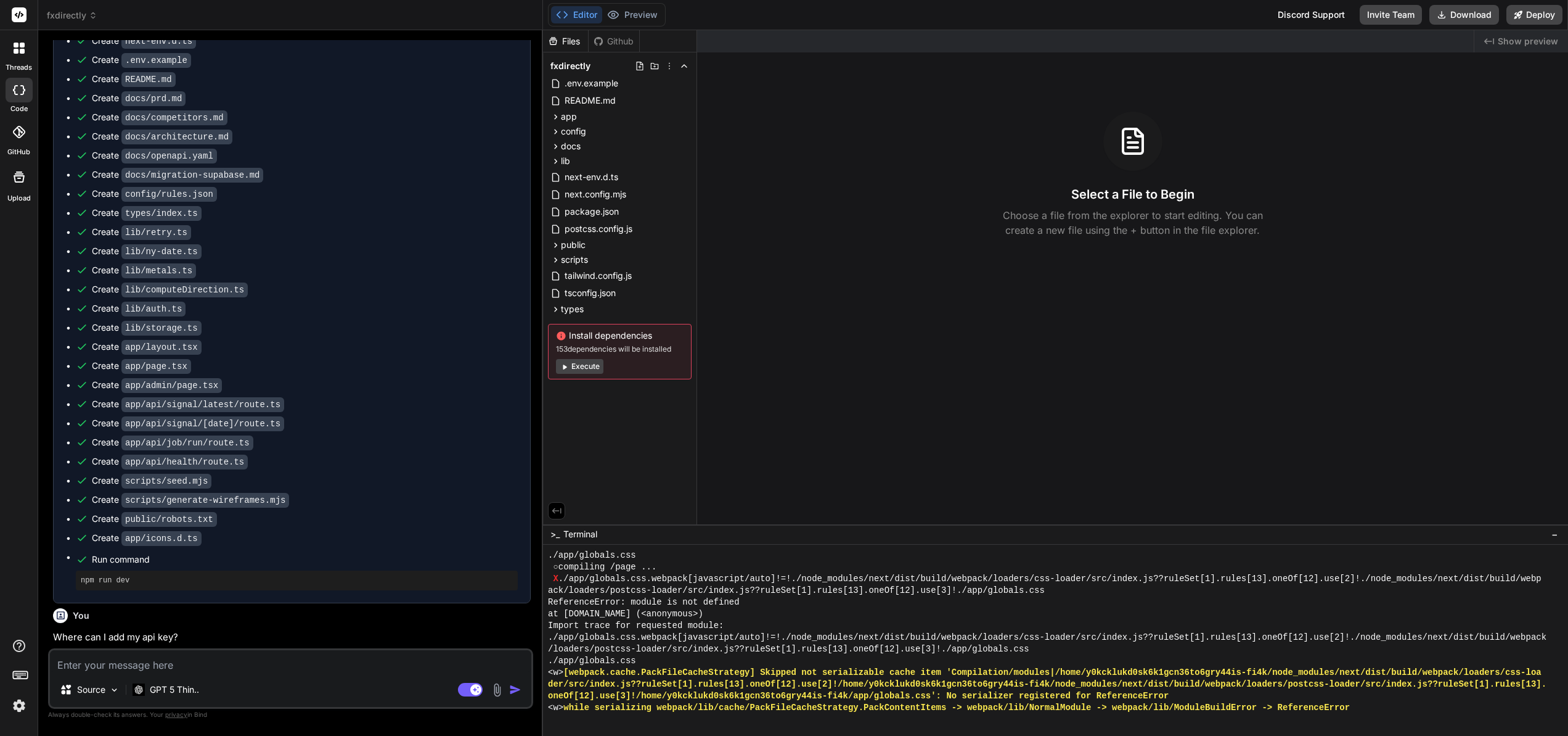
click at [590, 535] on span "Terminal" at bounding box center [580, 533] width 34 height 12
click at [606, 535] on div ">_ Terminal −" at bounding box center [1056, 534] width 1025 height 20
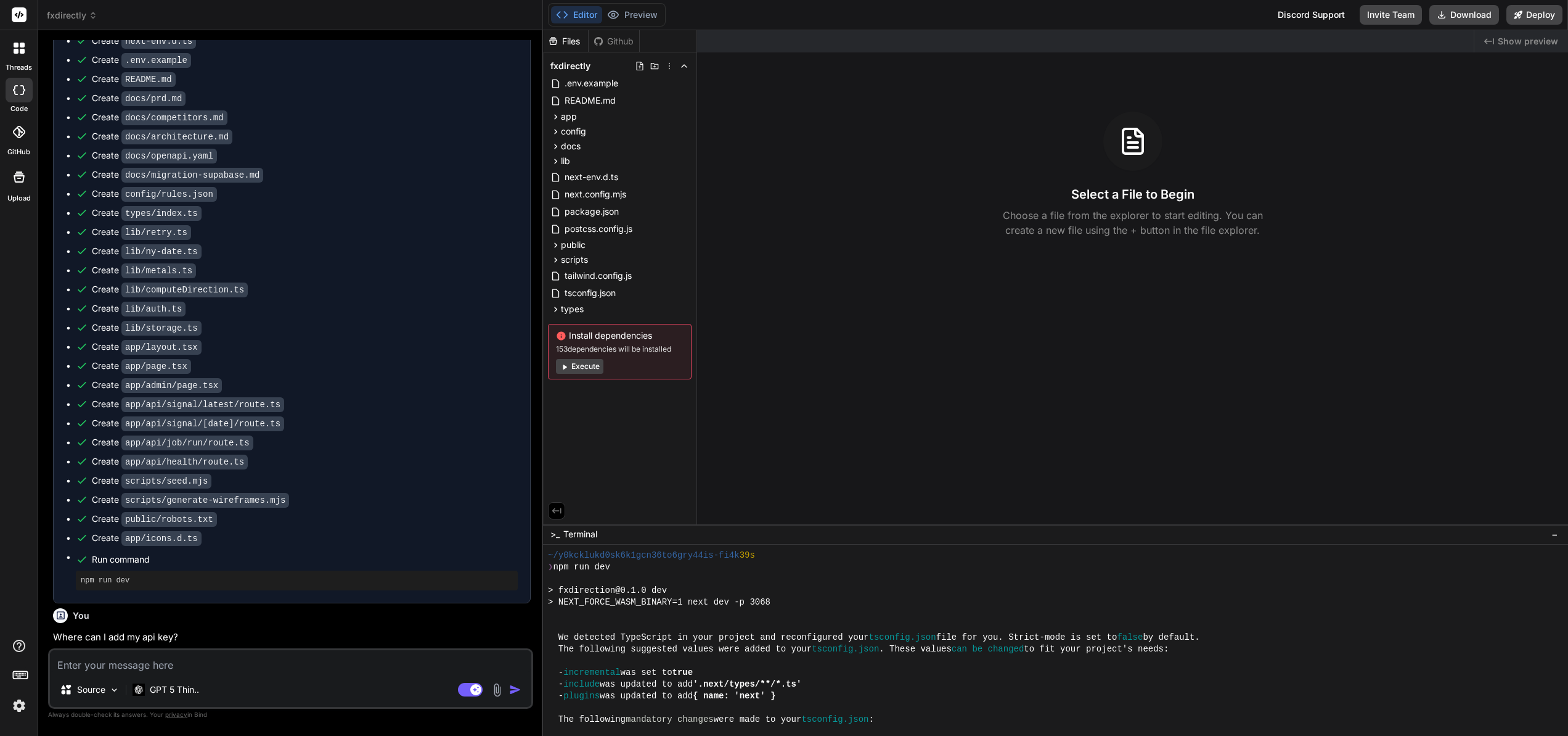
scroll to position [375, 0]
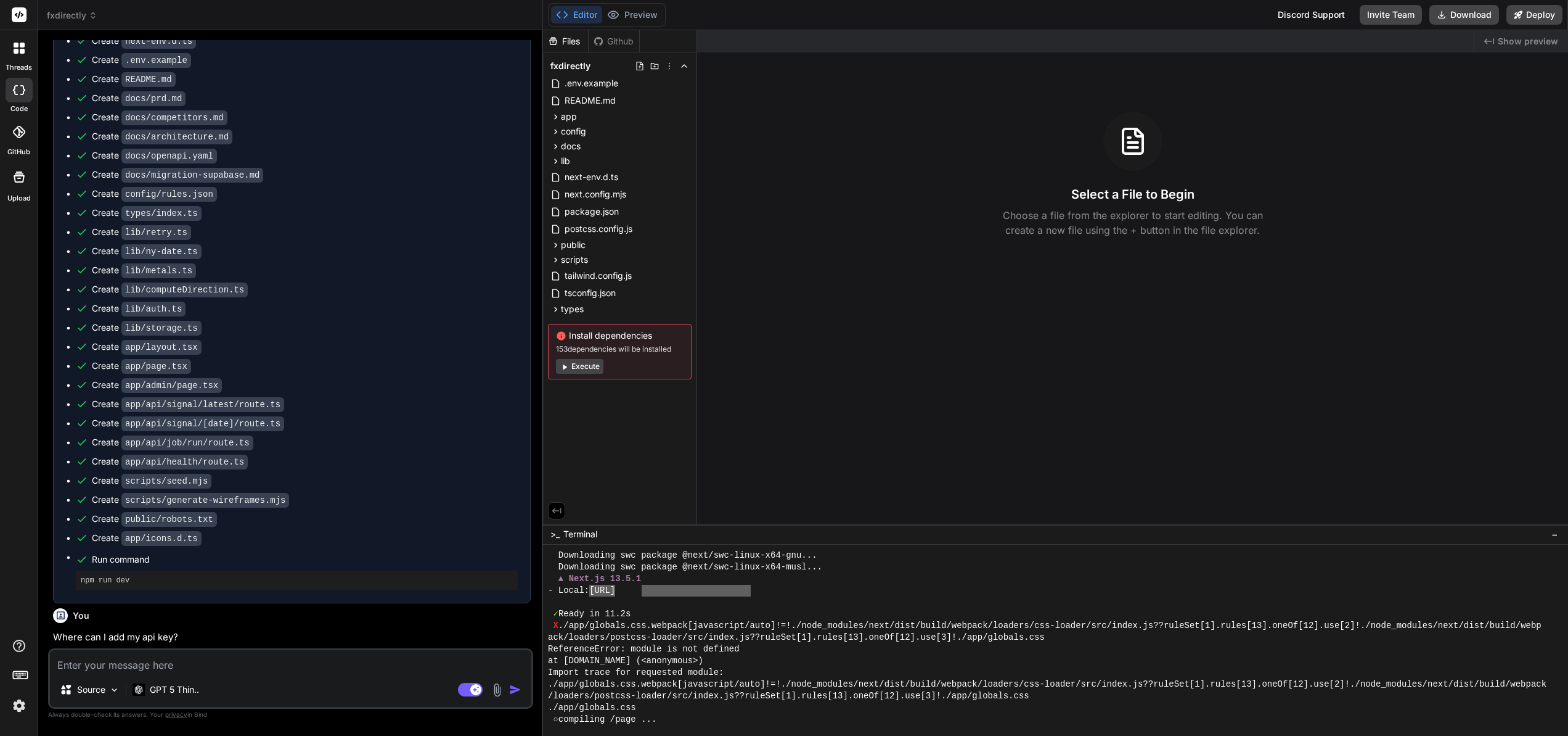
drag, startPoint x: 753, startPoint y: 590, endPoint x: 664, endPoint y: 594, distance: 89.1
click at [644, 591] on div "- Local: http://localhost:3068" at bounding box center [1049, 590] width 1003 height 12
type textarea "http://localhost:3068"
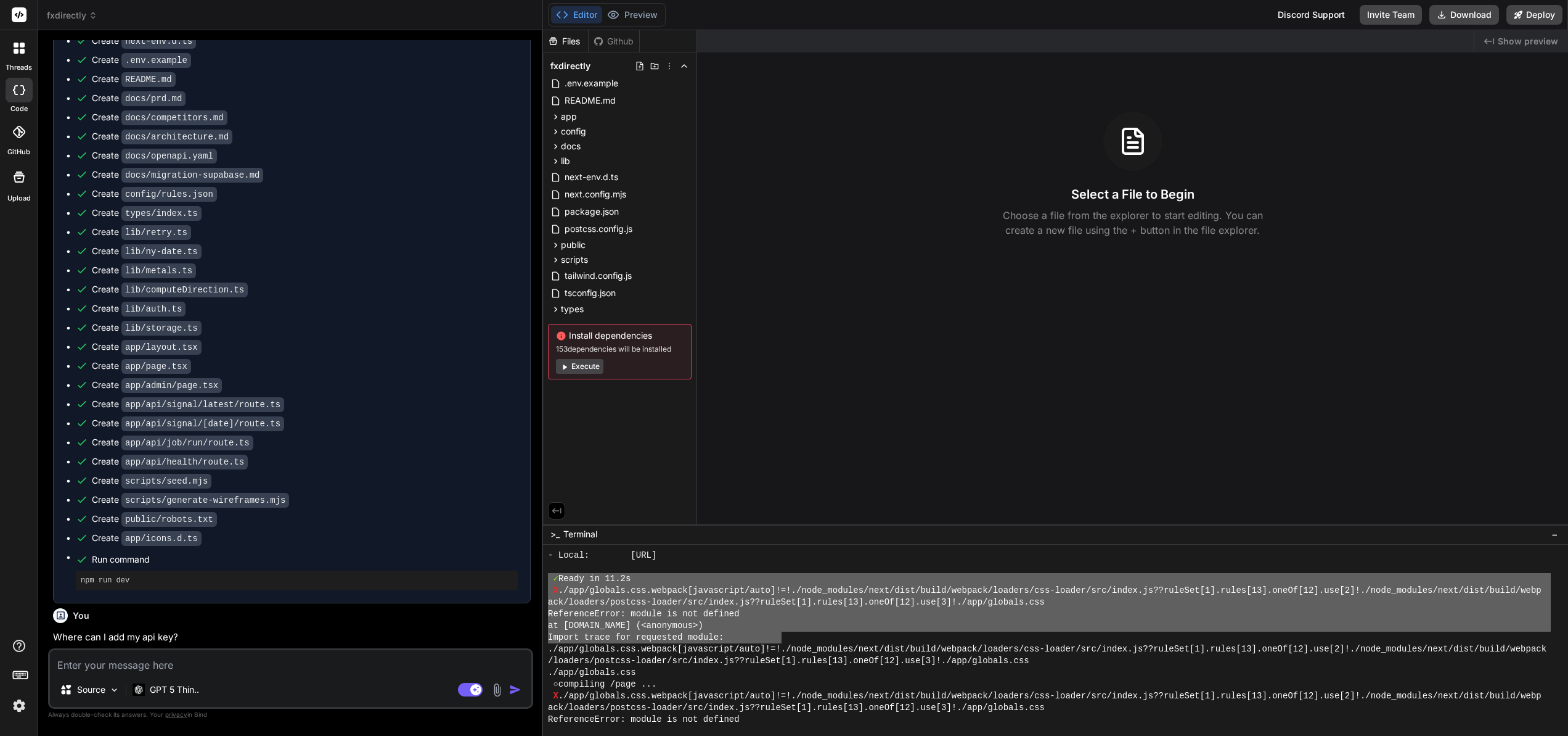
scroll to position [423, 0]
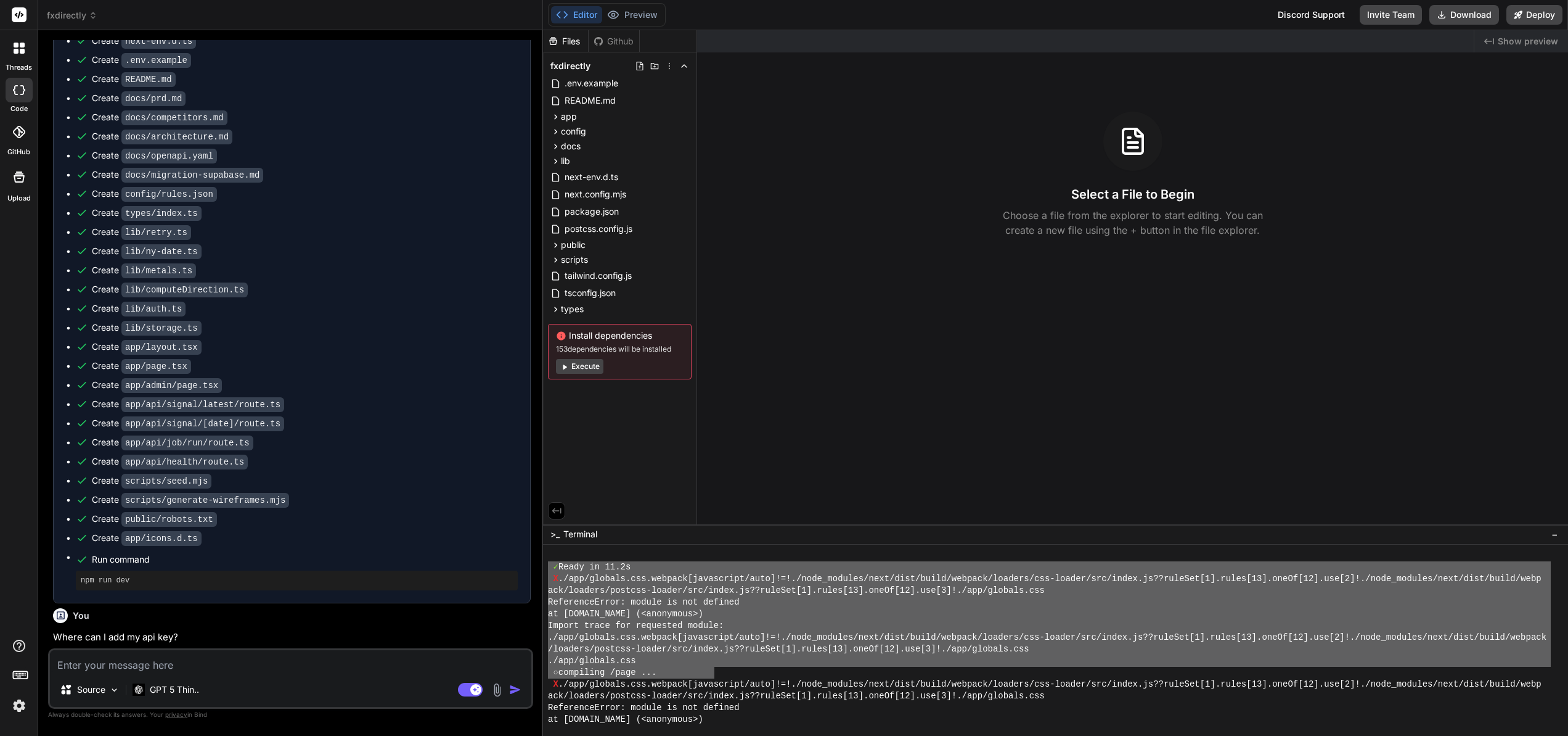
drag, startPoint x: 550, startPoint y: 615, endPoint x: 714, endPoint y: 675, distance: 174.6
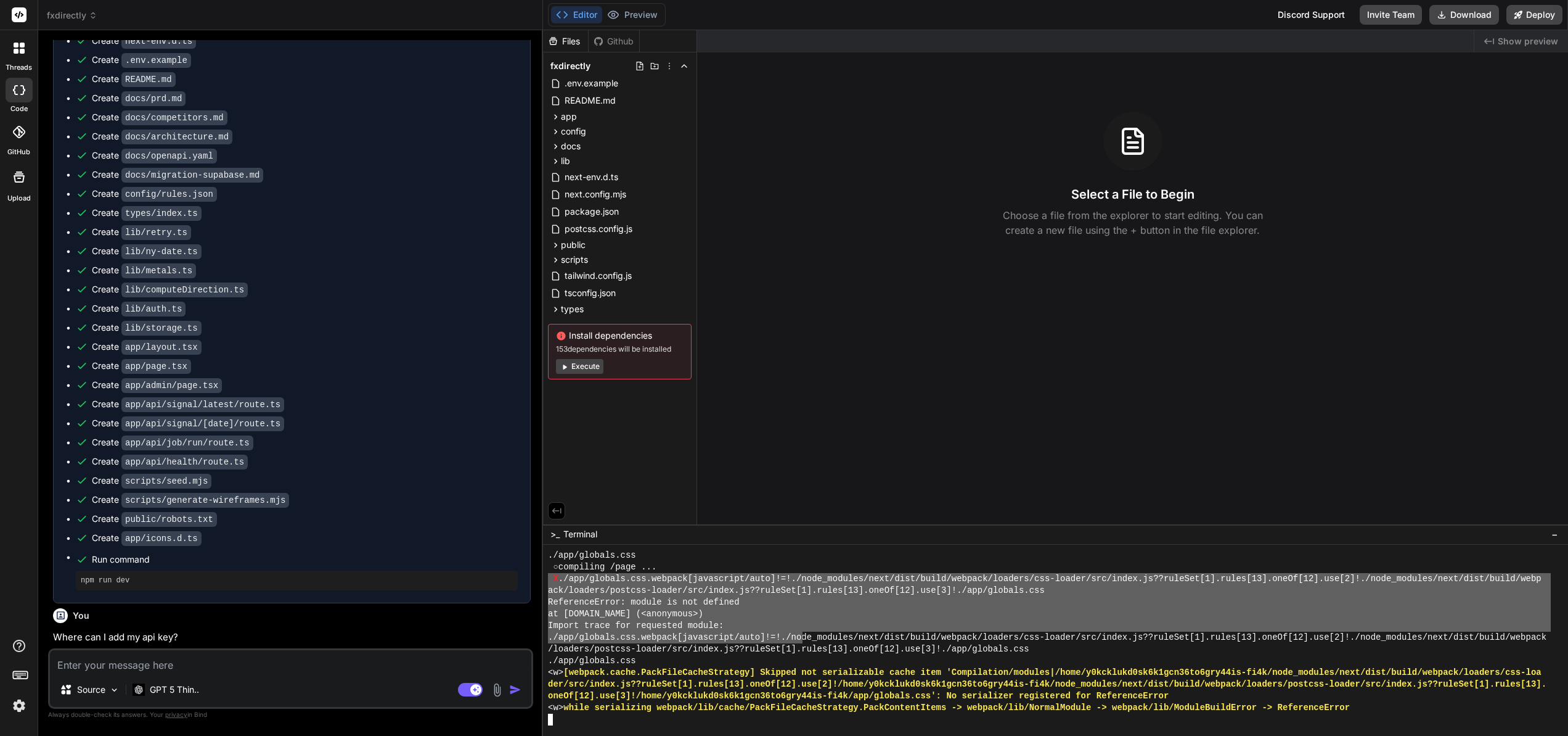
scroll to position [527, 0]
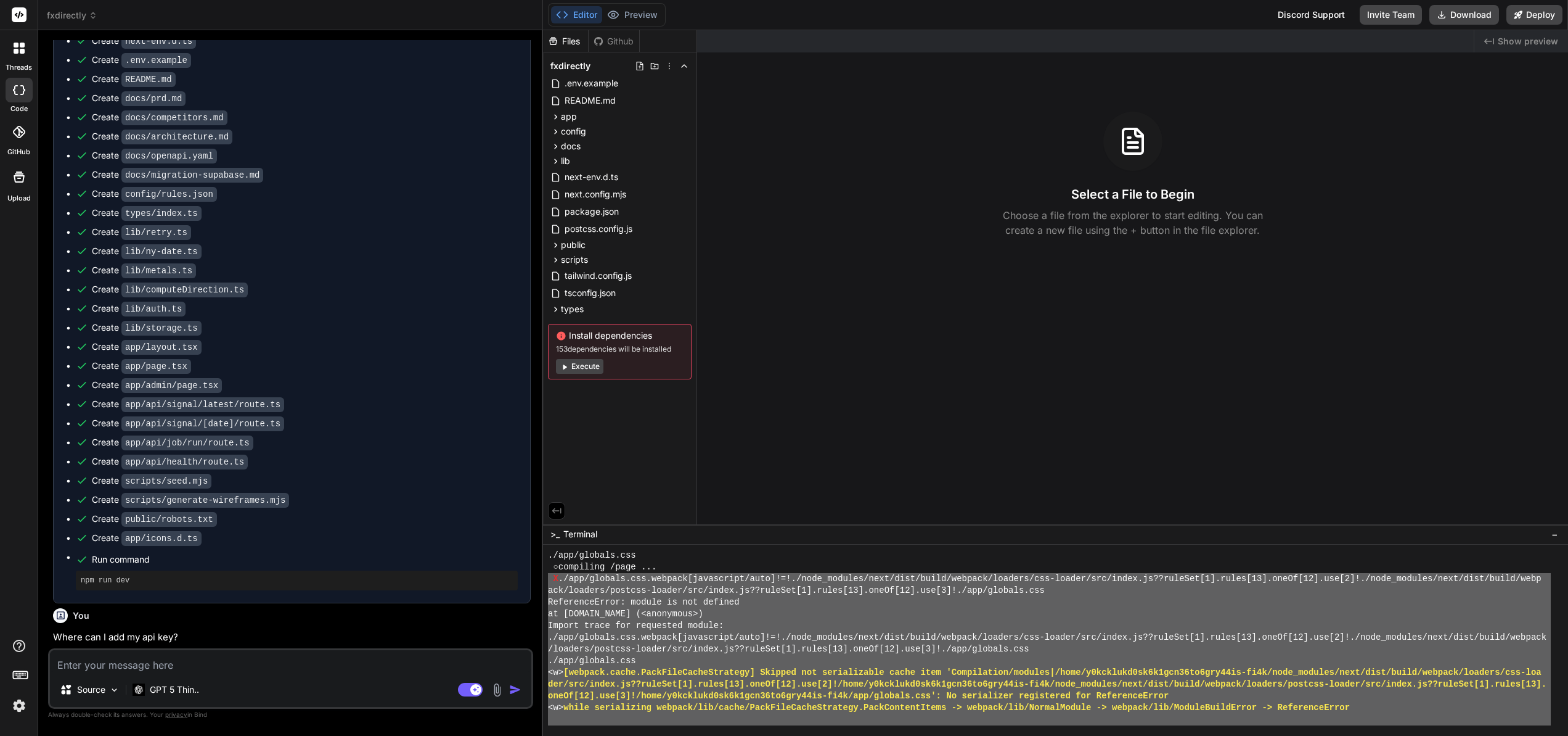
drag, startPoint x: 550, startPoint y: 602, endPoint x: 1152, endPoint y: 774, distance: 626.1
type textarea "X ./app/globals.css.webpack[javascript/auto]!=!./node_modules/next/dist/build/w…"
click at [78, 661] on textarea at bounding box center [291, 661] width 482 height 22
type textarea "x"
type textarea "I"
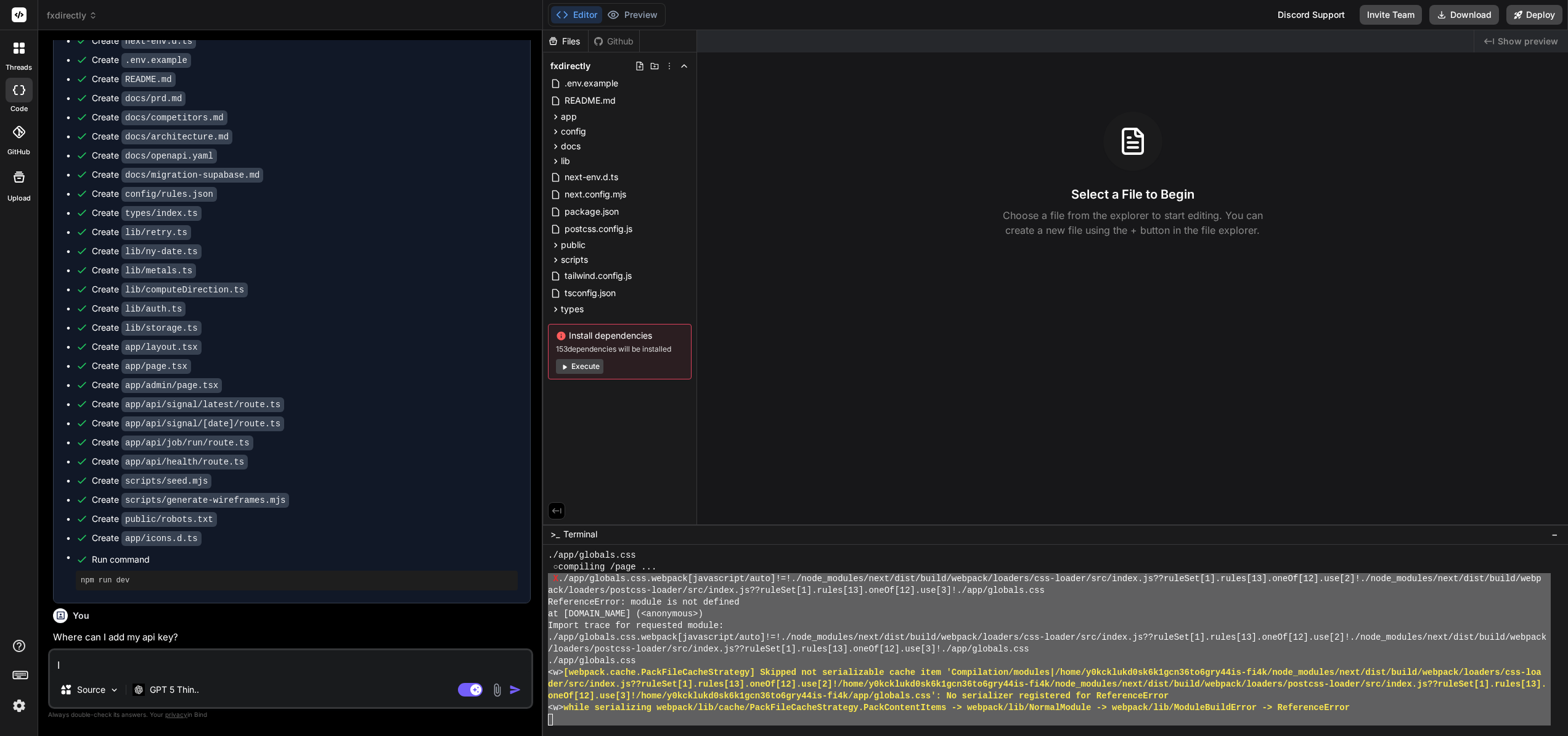
type textarea "x"
type textarea "I'"
type textarea "x"
type textarea "I'm"
type textarea "x"
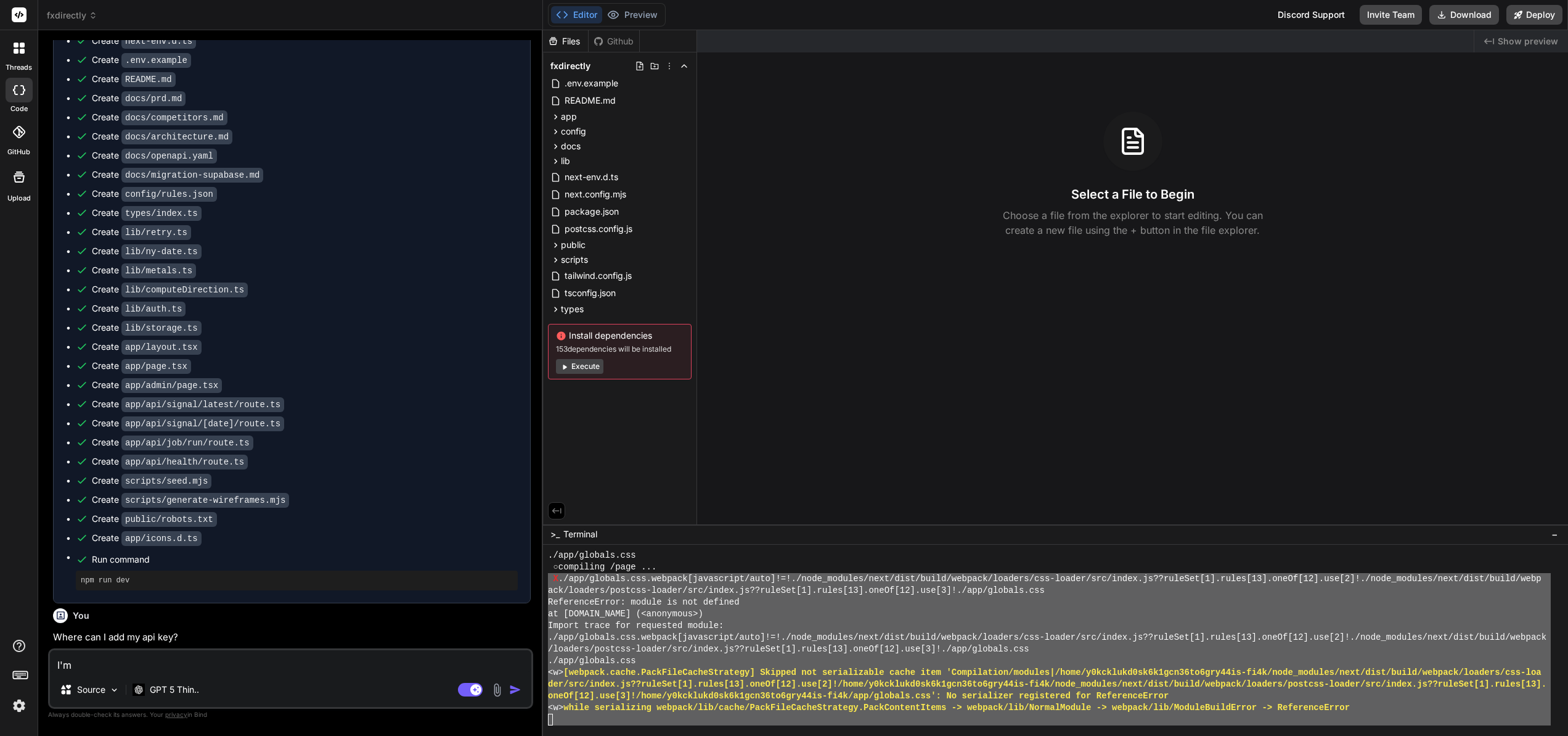
type textarea "I'm"
type textarea "x"
type textarea "I'm g"
type textarea "x"
type textarea "I'm ge"
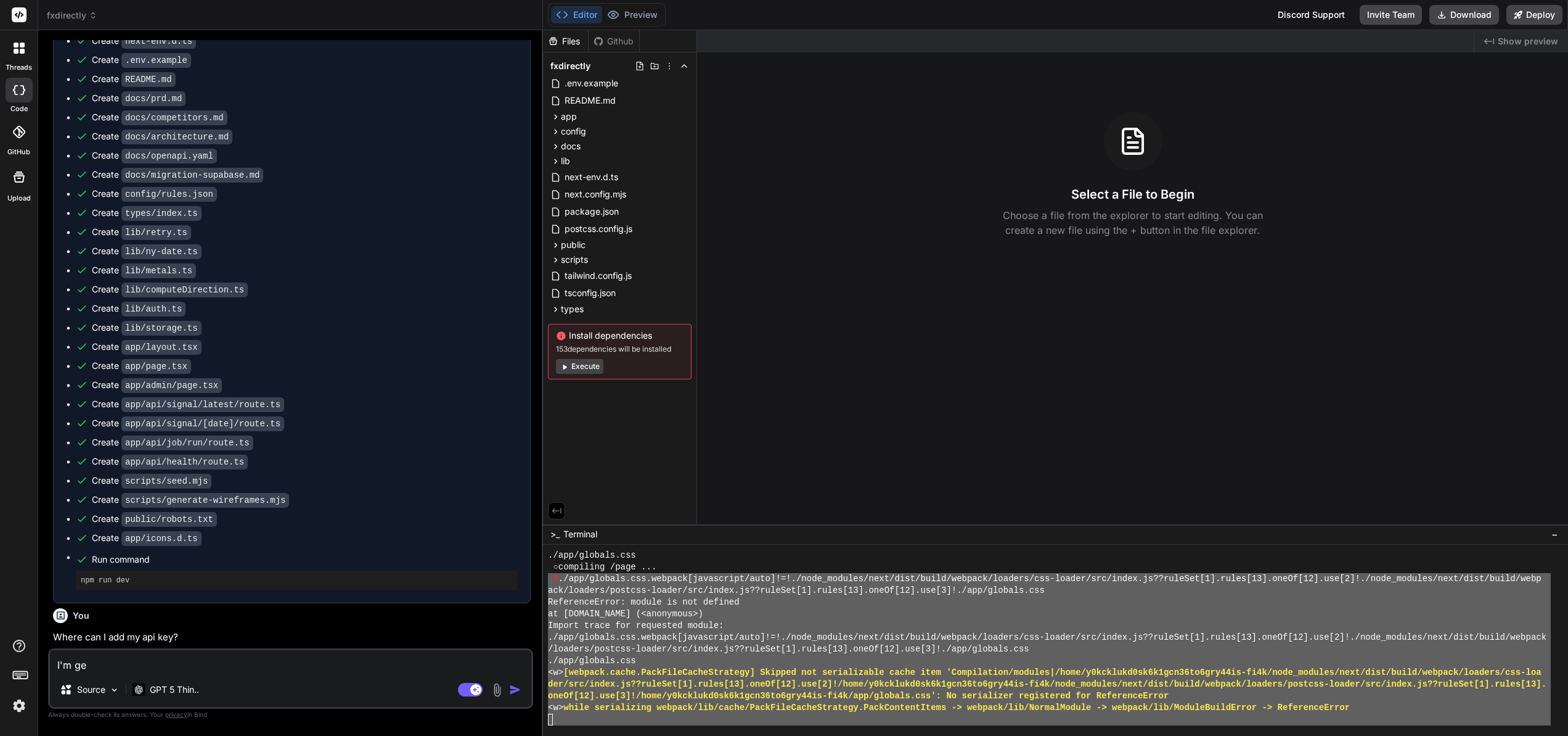
type textarea "x"
type textarea "I'm get"
type textarea "x"
type textarea "I'm gett"
type textarea "x"
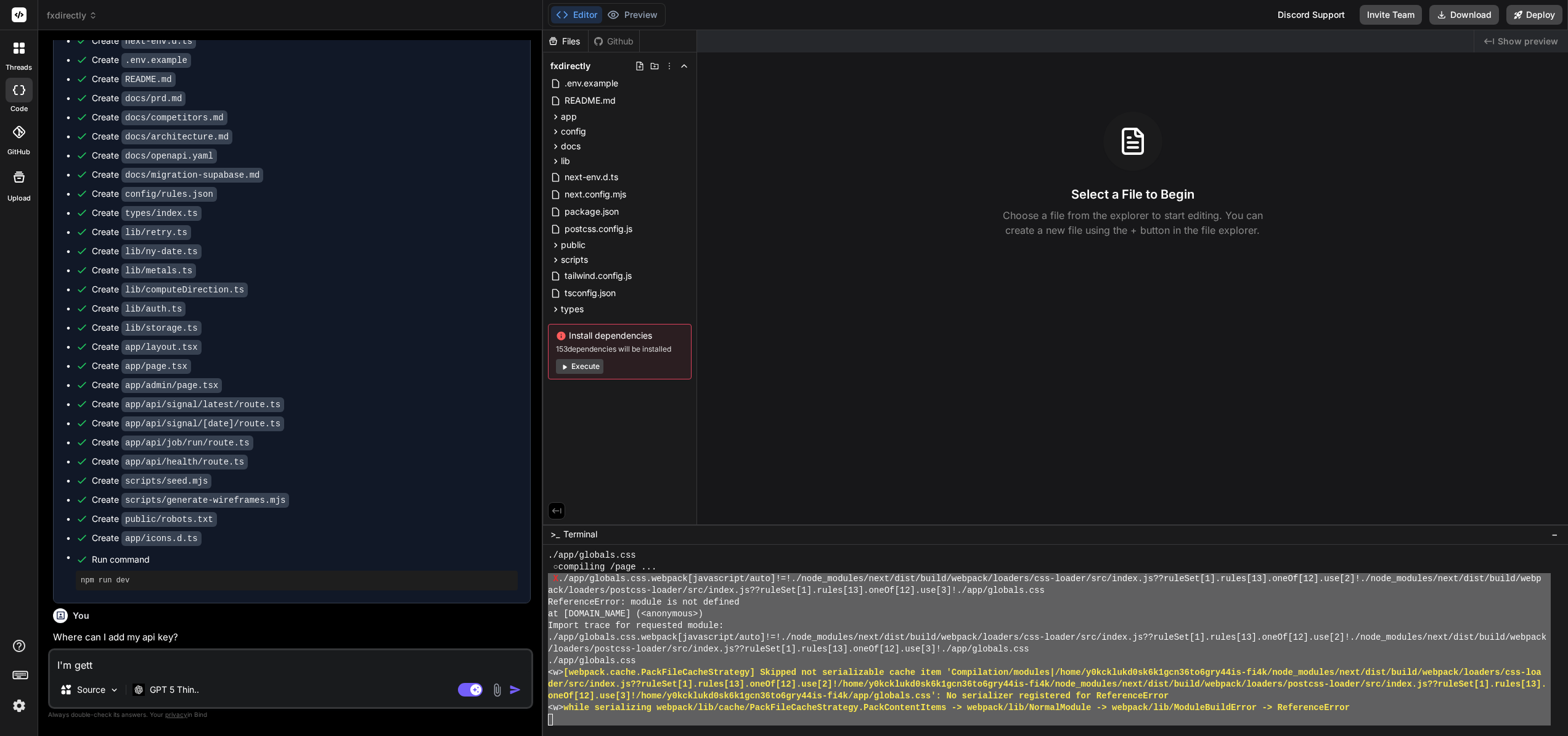
type textarea "I'm getti"
type textarea "x"
type textarea "I'm gettin"
type textarea "x"
type textarea "I'm getting"
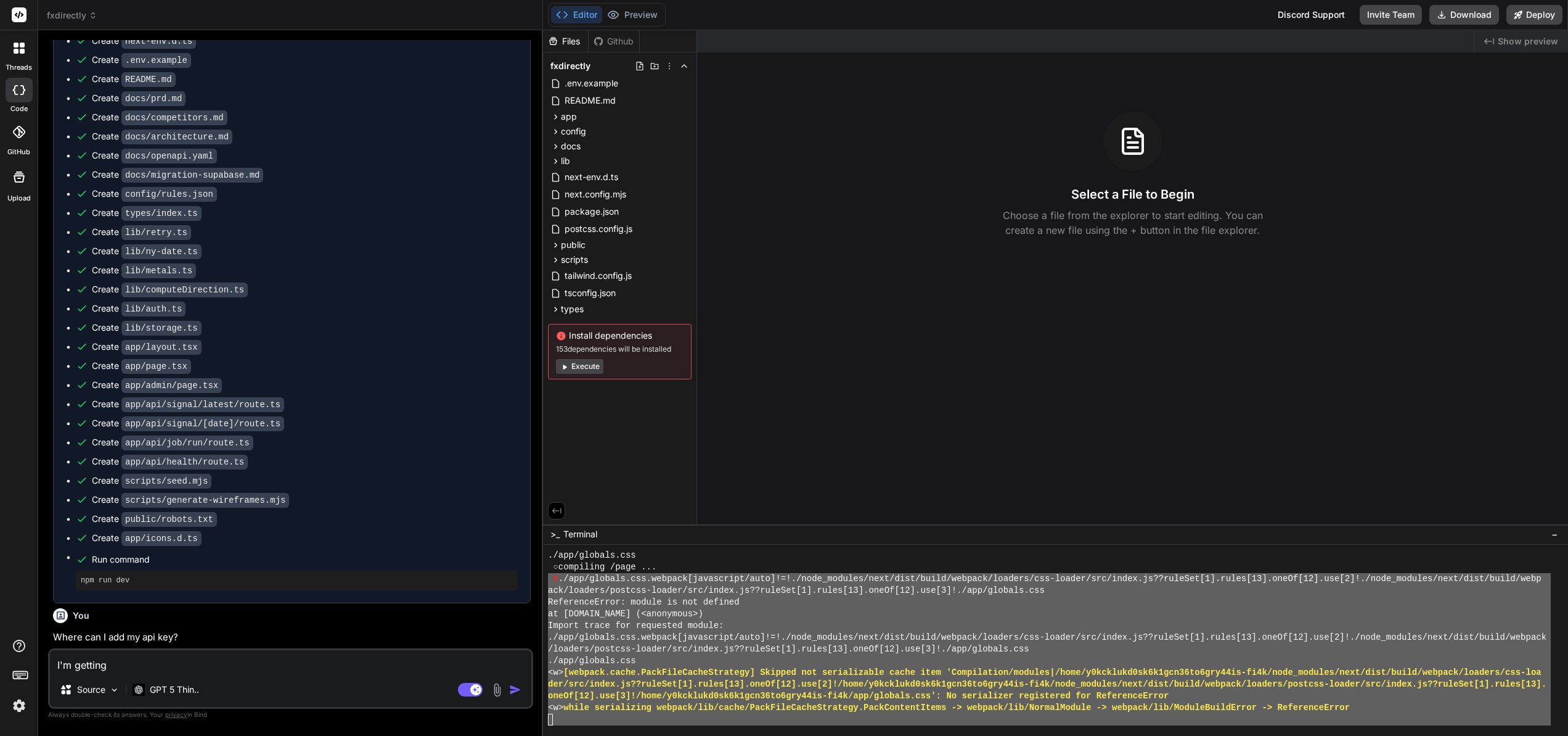
type textarea "x"
type textarea "I'm getting"
type textarea "x"
type textarea "I'm getting t"
type textarea "x"
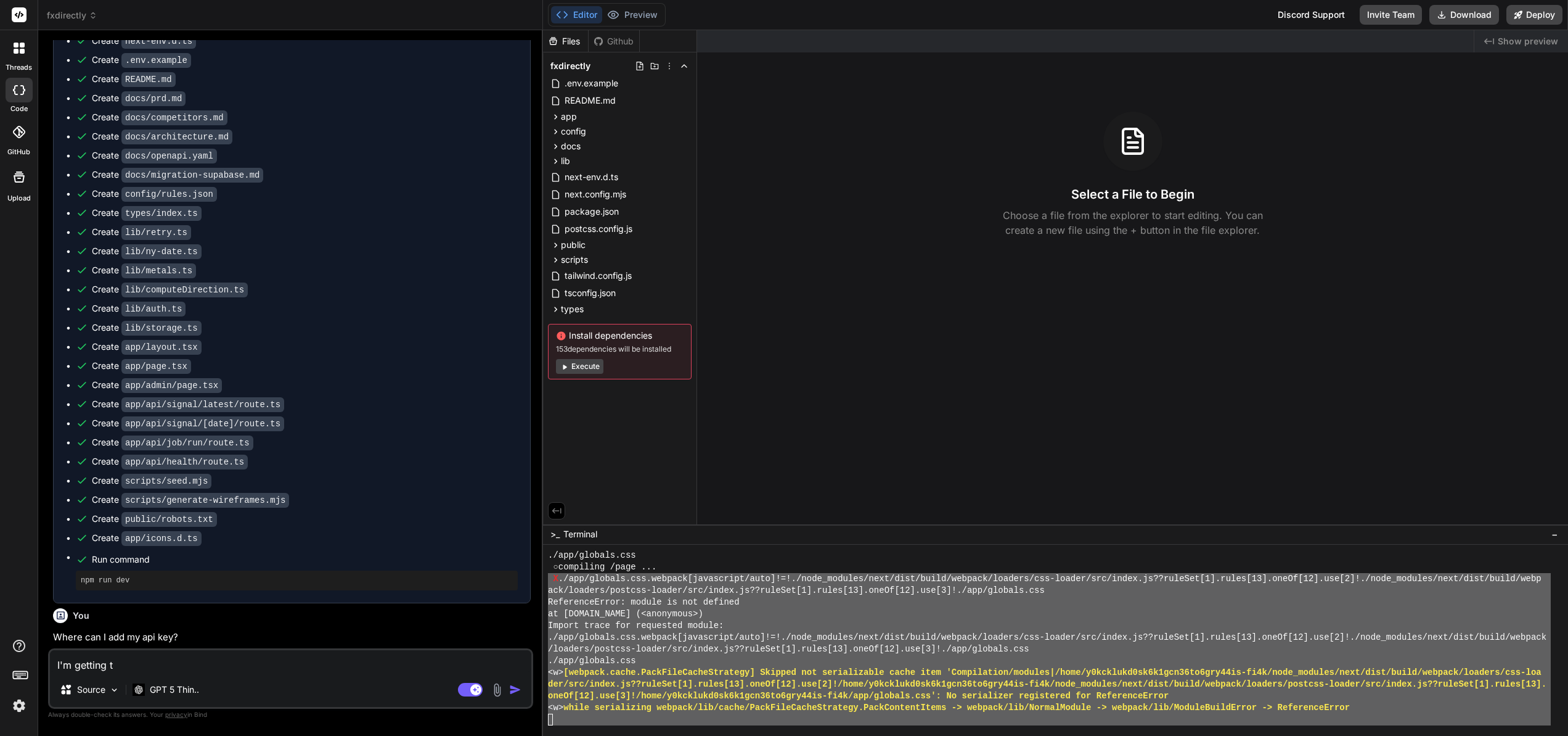
type textarea "I'm getting th"
type textarea "x"
type textarea "I'm getting the"
type textarea "x"
type textarea "I'm getting the"
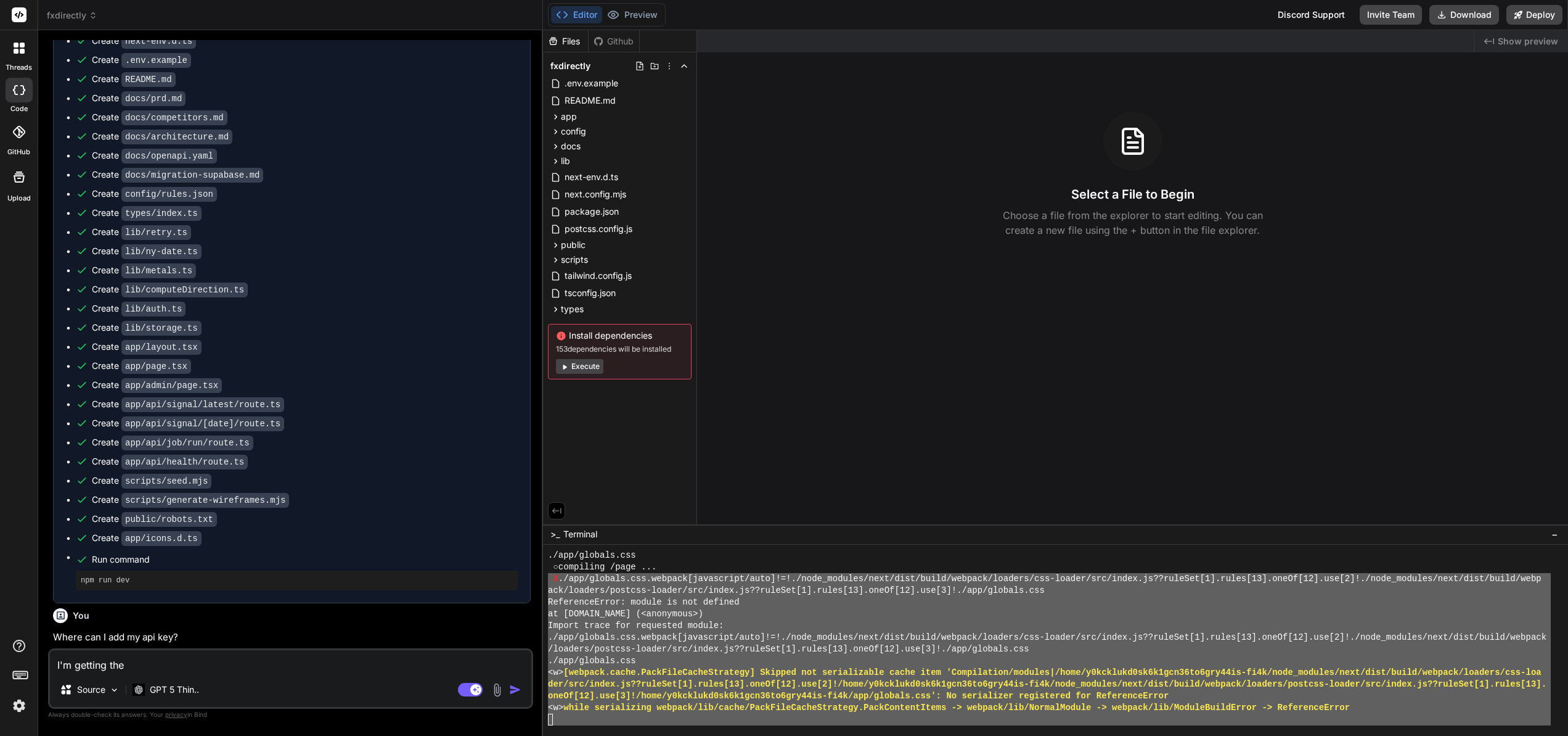
type textarea "x"
type textarea "I'm getting the f"
type textarea "x"
type textarea "I'm getting the fo"
type textarea "x"
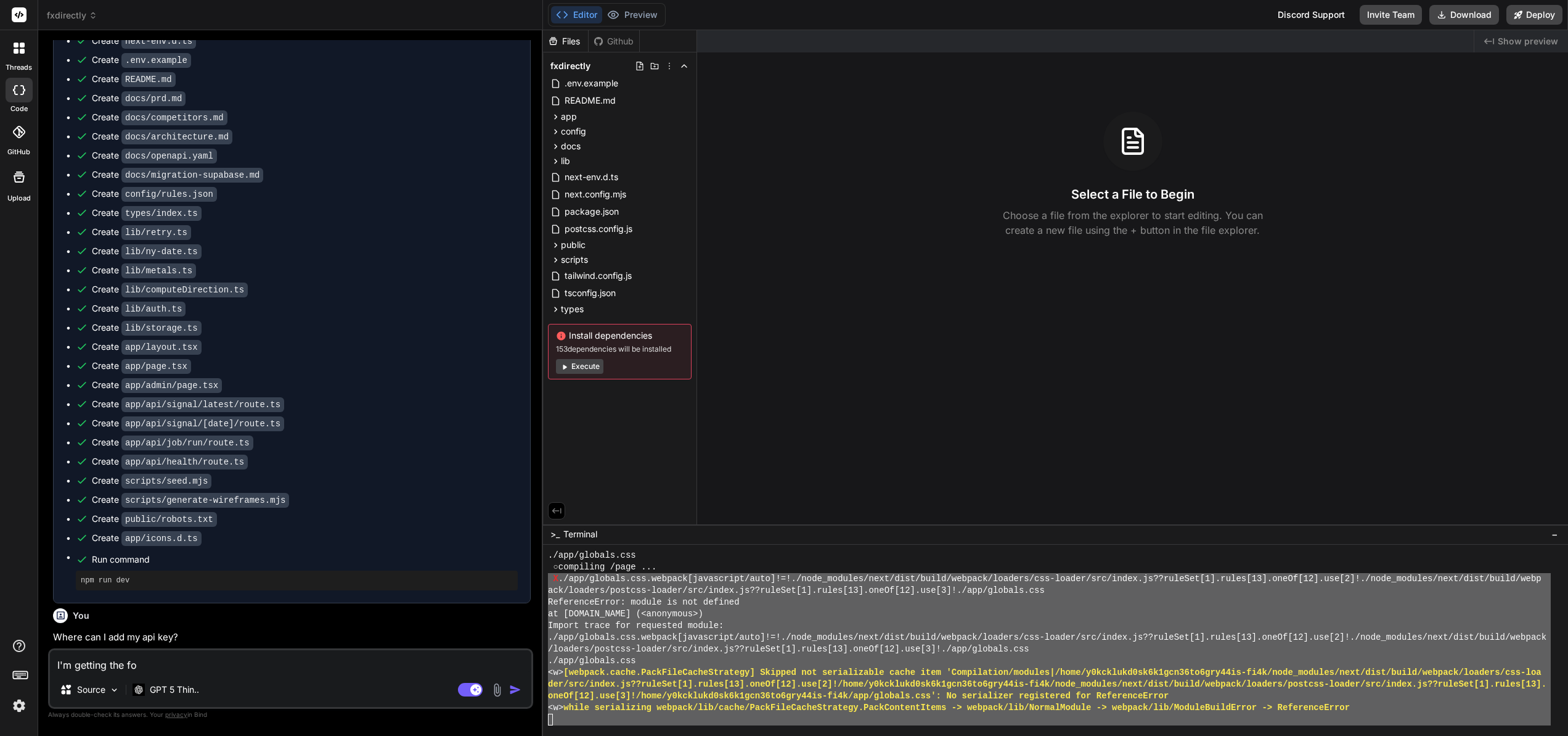
type textarea "I'm getting the fol"
type textarea "x"
type textarea "I'm getting the foll"
type textarea "x"
type textarea "I'm getting the follo"
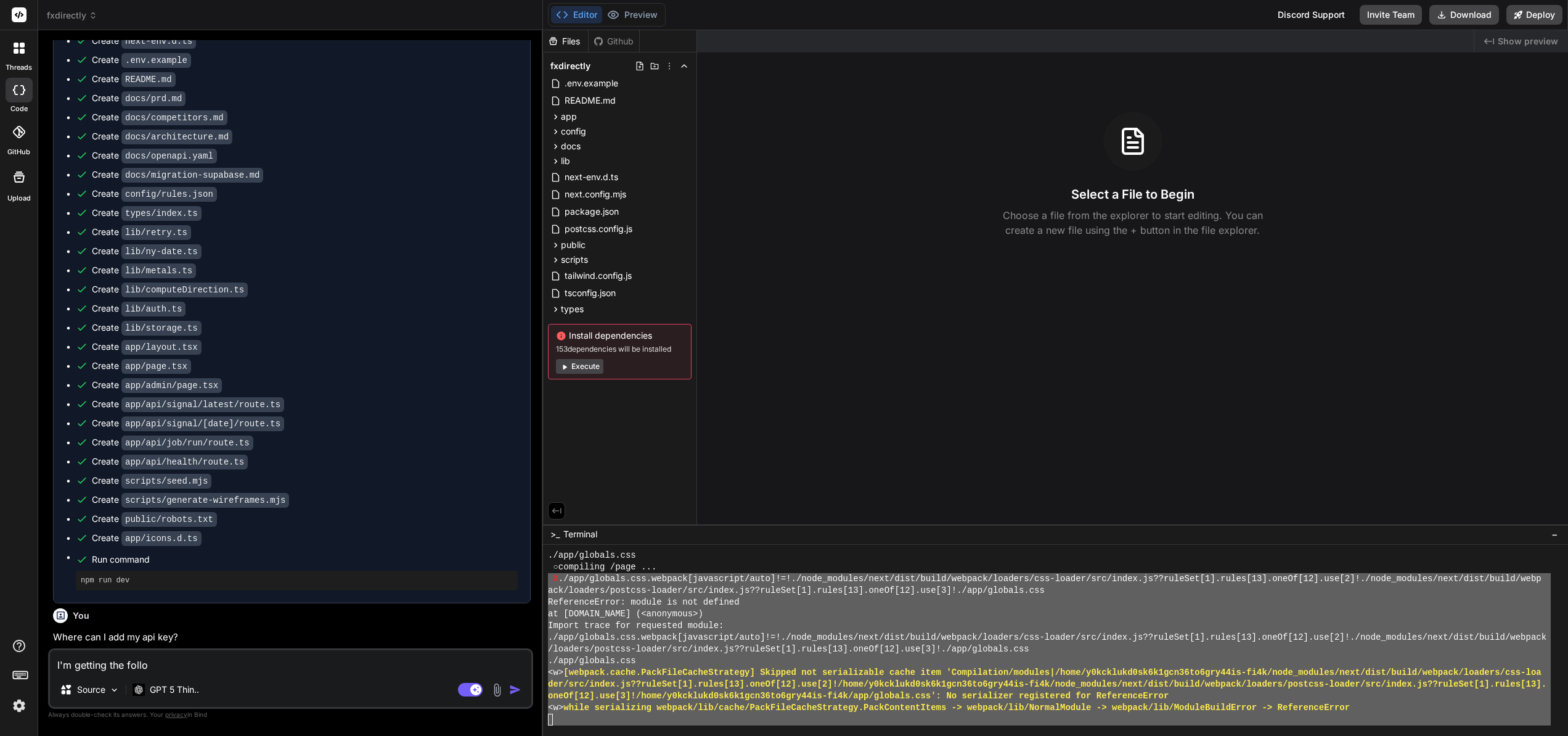
type textarea "x"
type textarea "I'm getting the follow"
type textarea "x"
type textarea "I'm getting the followi"
type textarea "x"
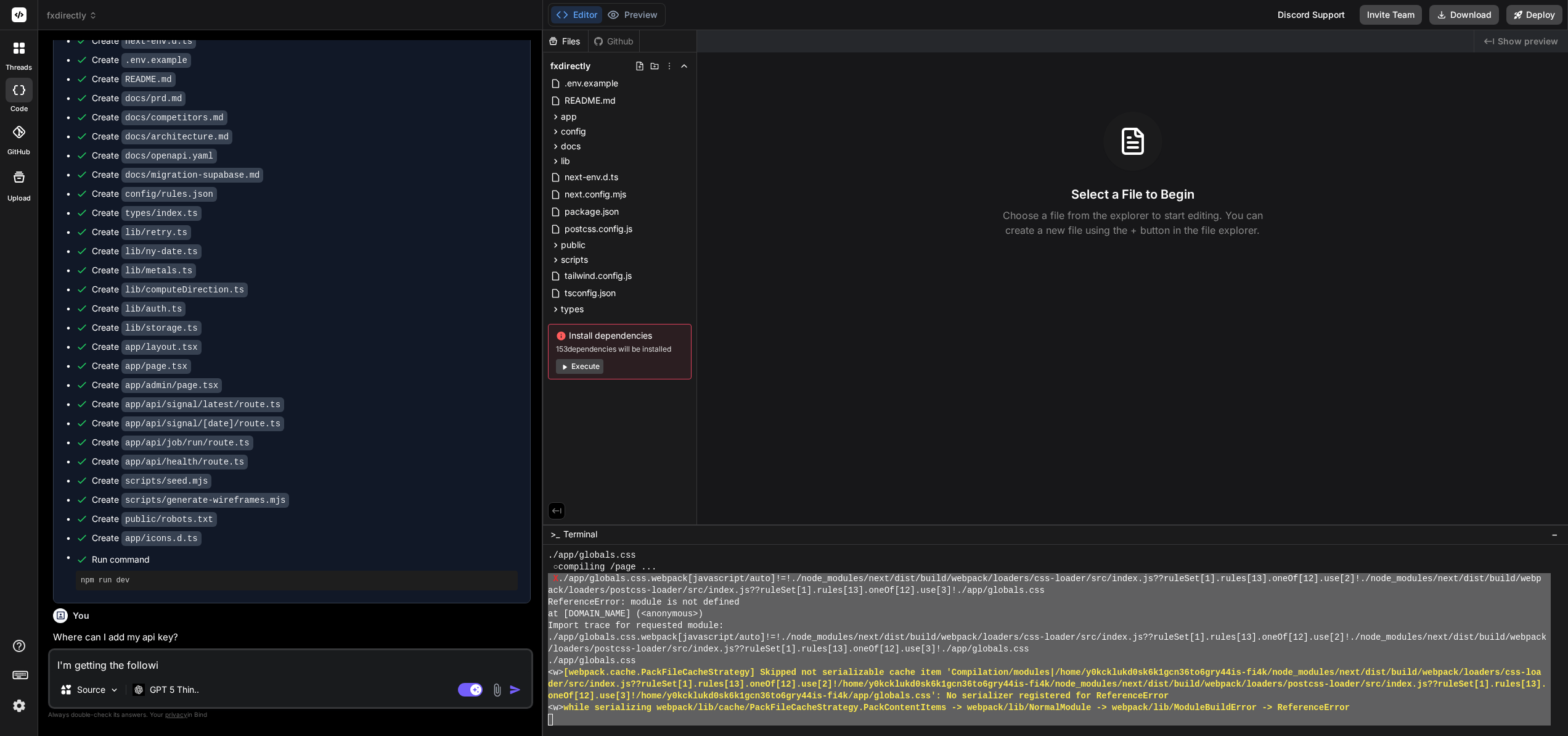
type textarea "I'm getting the followin"
type textarea "x"
type textarea "I'm getting the following"
type textarea "x"
type textarea "I'm getting the following"
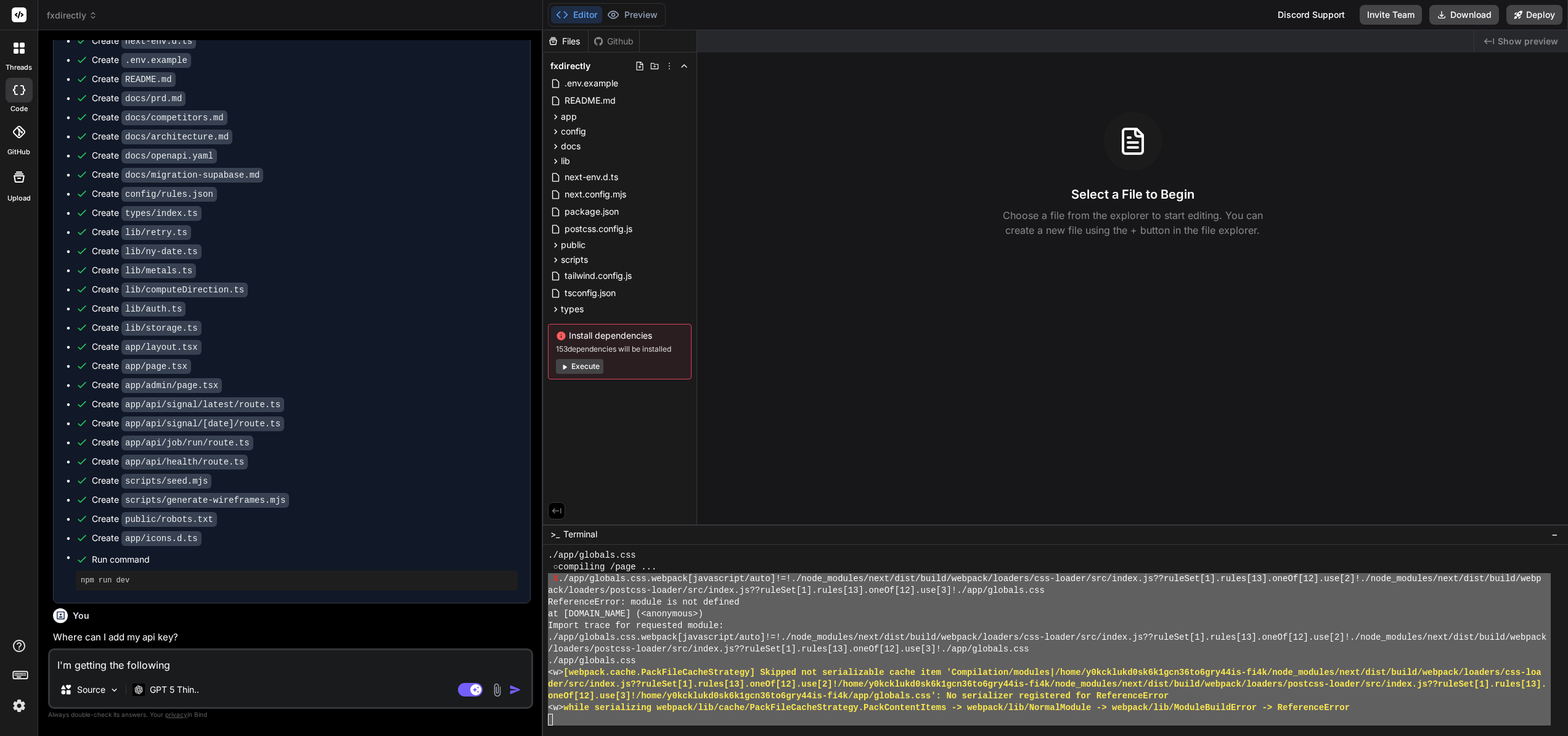
type textarea "x"
type textarea "I'm getting the following c"
type textarea "x"
type textarea "I'm getting the following co"
type textarea "x"
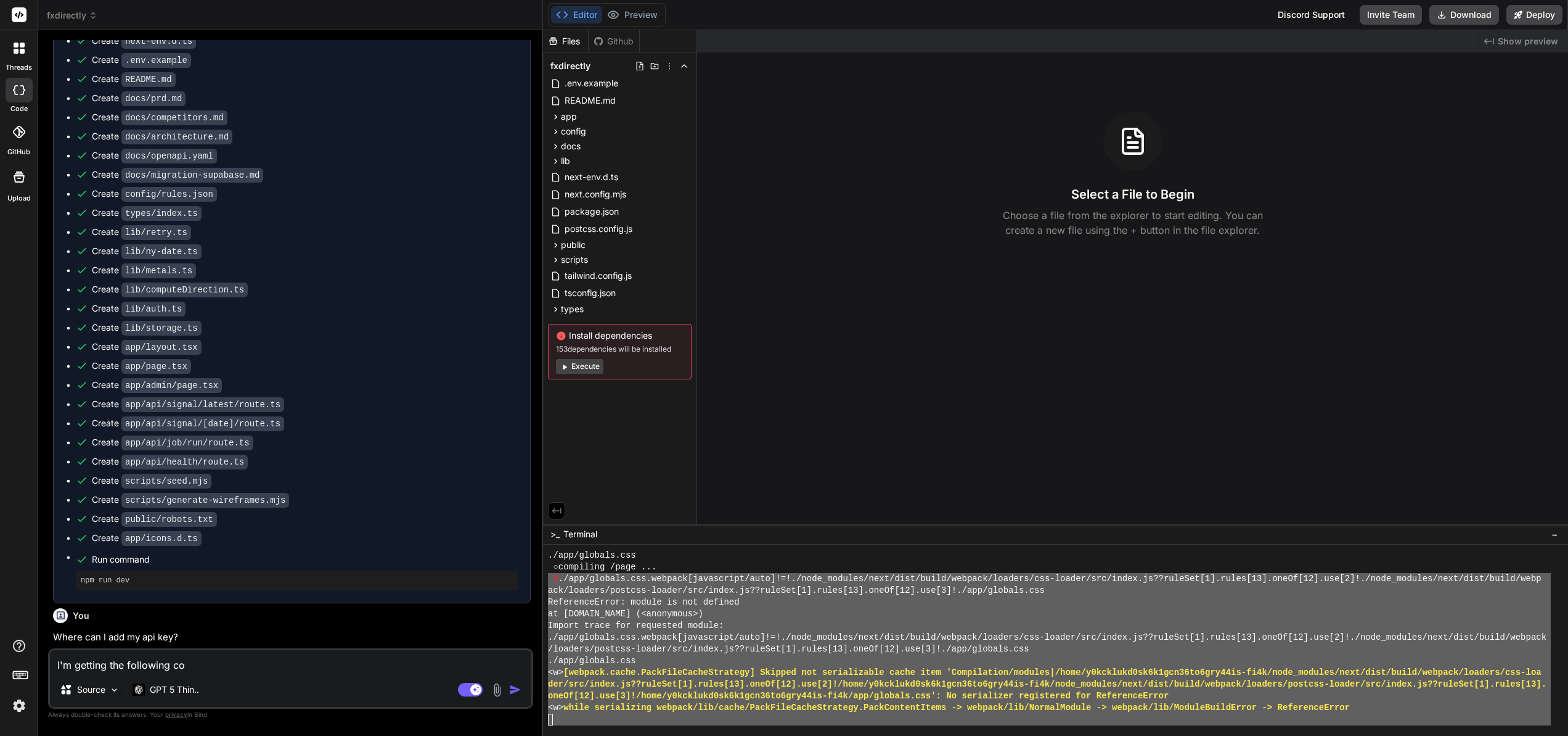
type textarea "I'm getting the following com"
type textarea "x"
type textarea "I'm getting the following comp"
type textarea "x"
type textarea "I'm getting the following compi"
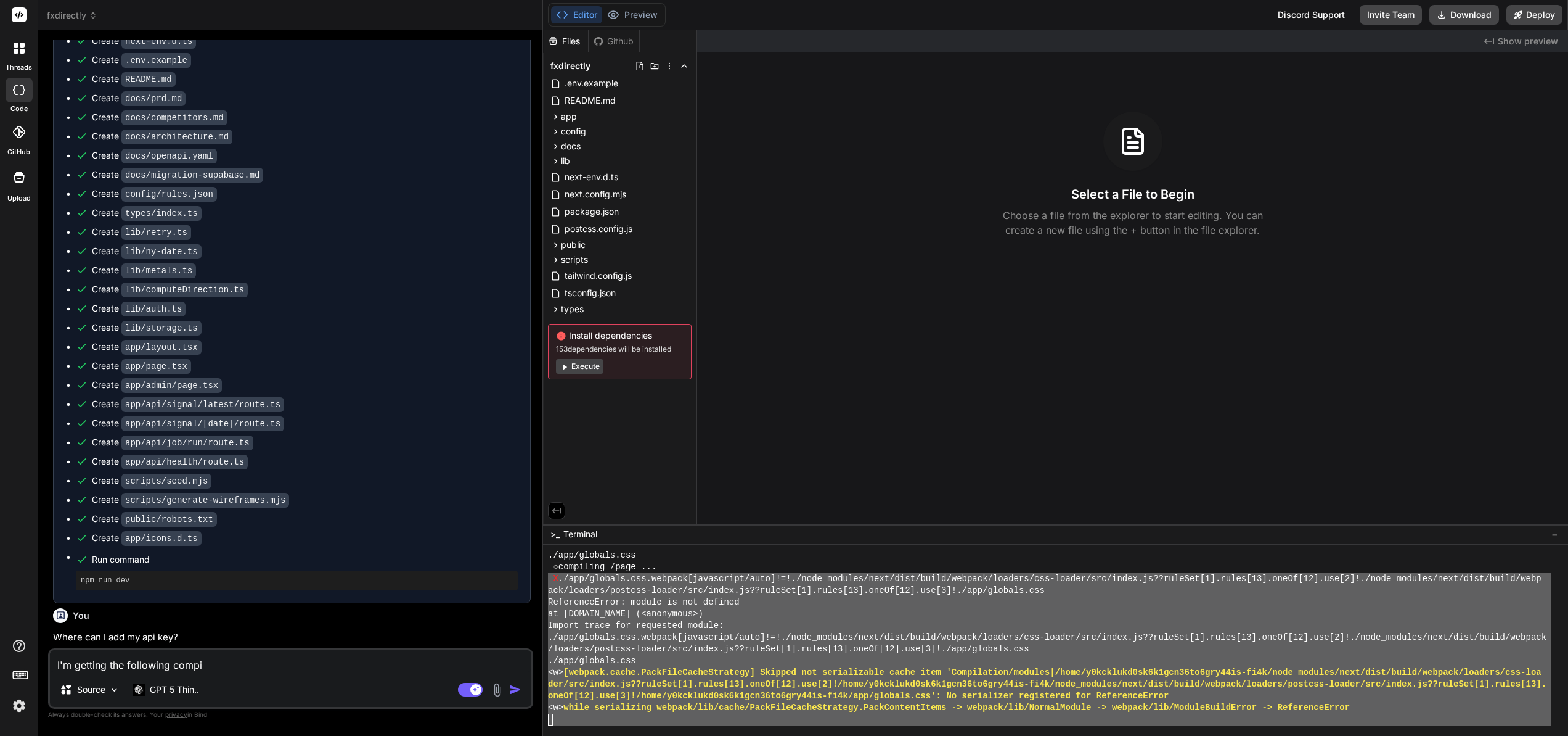
type textarea "x"
type textarea "I'm getting the following compil"
type textarea "x"
type textarea "I'm getting the following compile"
type textarea "x"
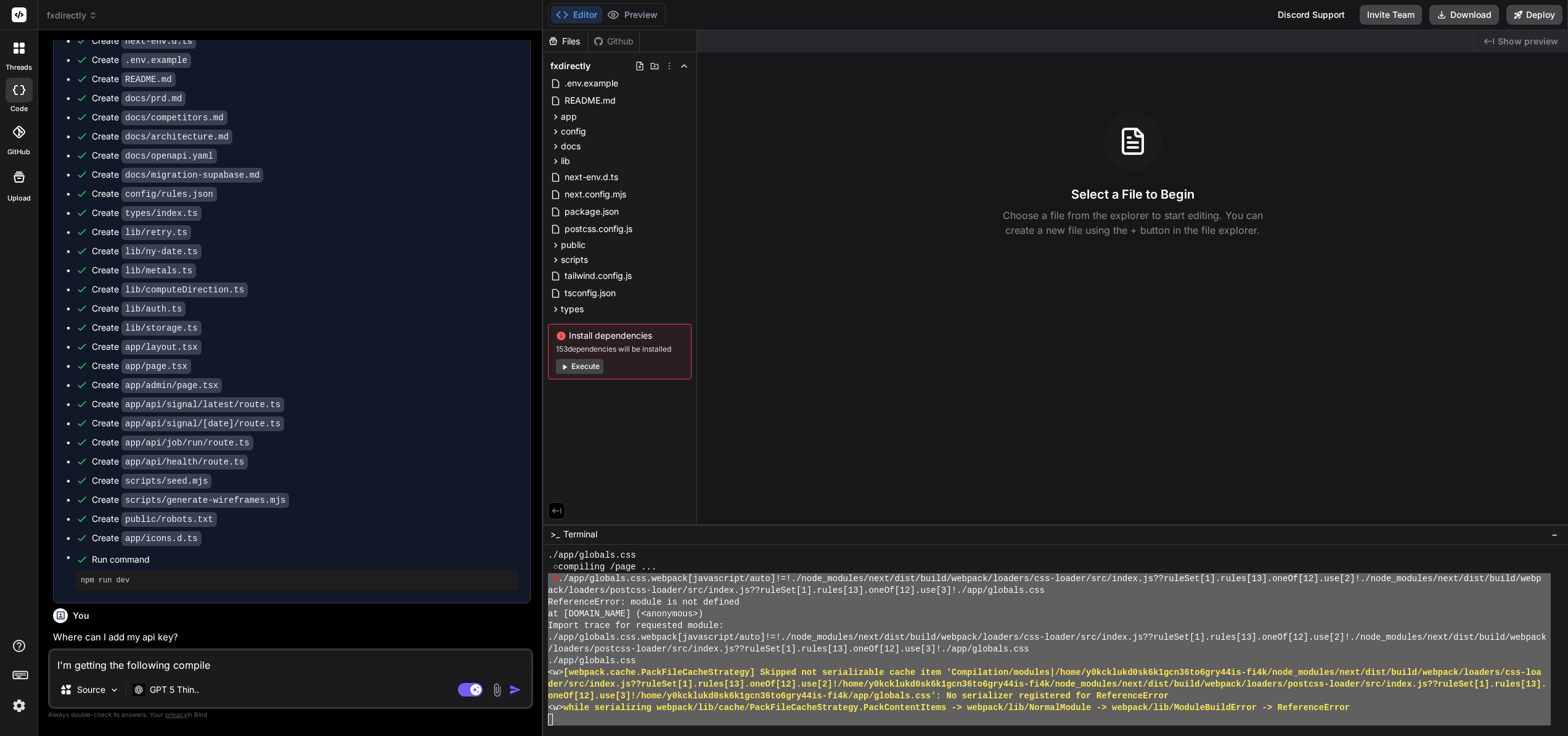
type textarea "I'm getting the following compile"
type textarea "x"
type textarea "I'm getting the following compile e"
type textarea "x"
type textarea "I'm getting the following compile er"
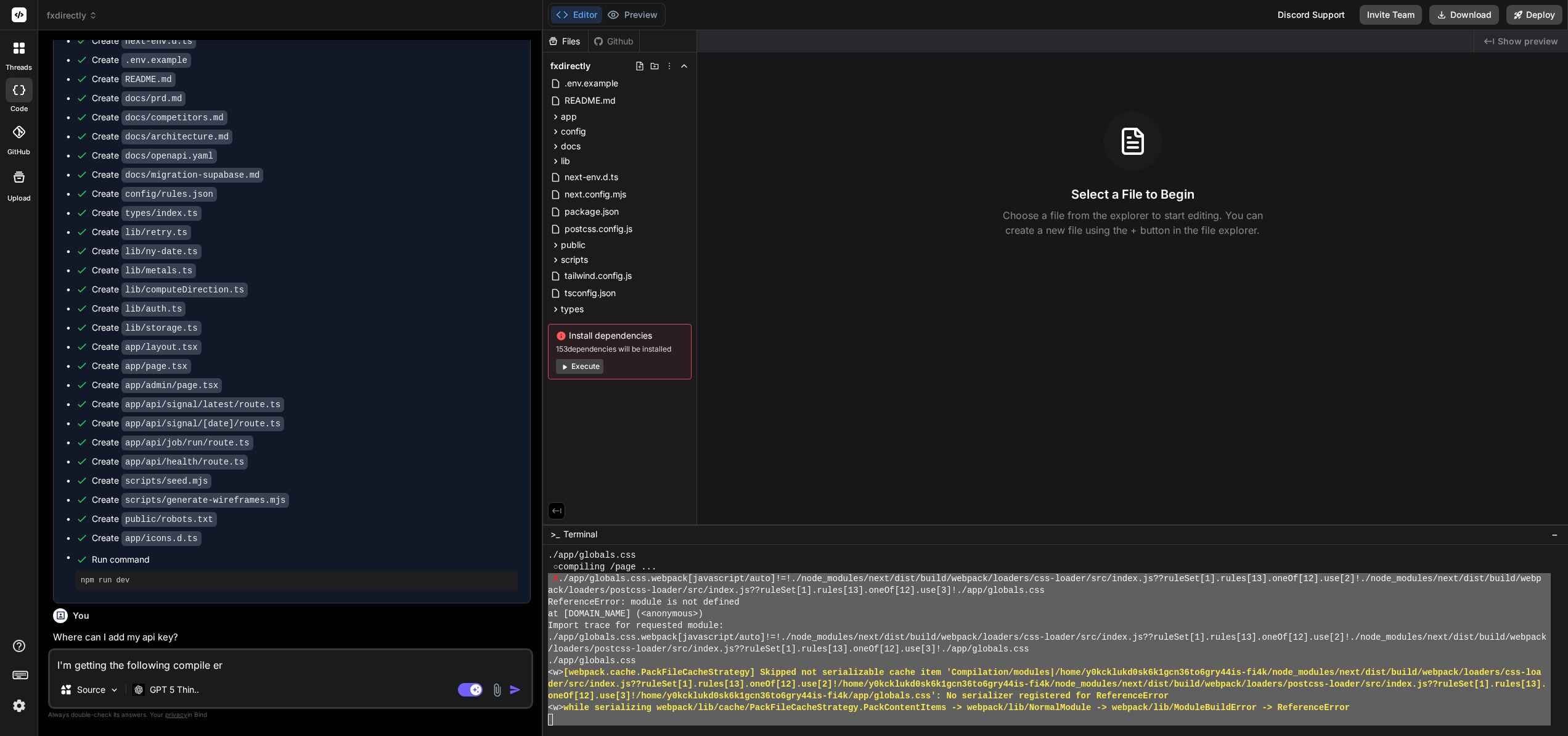
type textarea "x"
type textarea "I'm getting the following compile err"
type textarea "x"
type textarea "I'm getting the following compile erro"
type textarea "x"
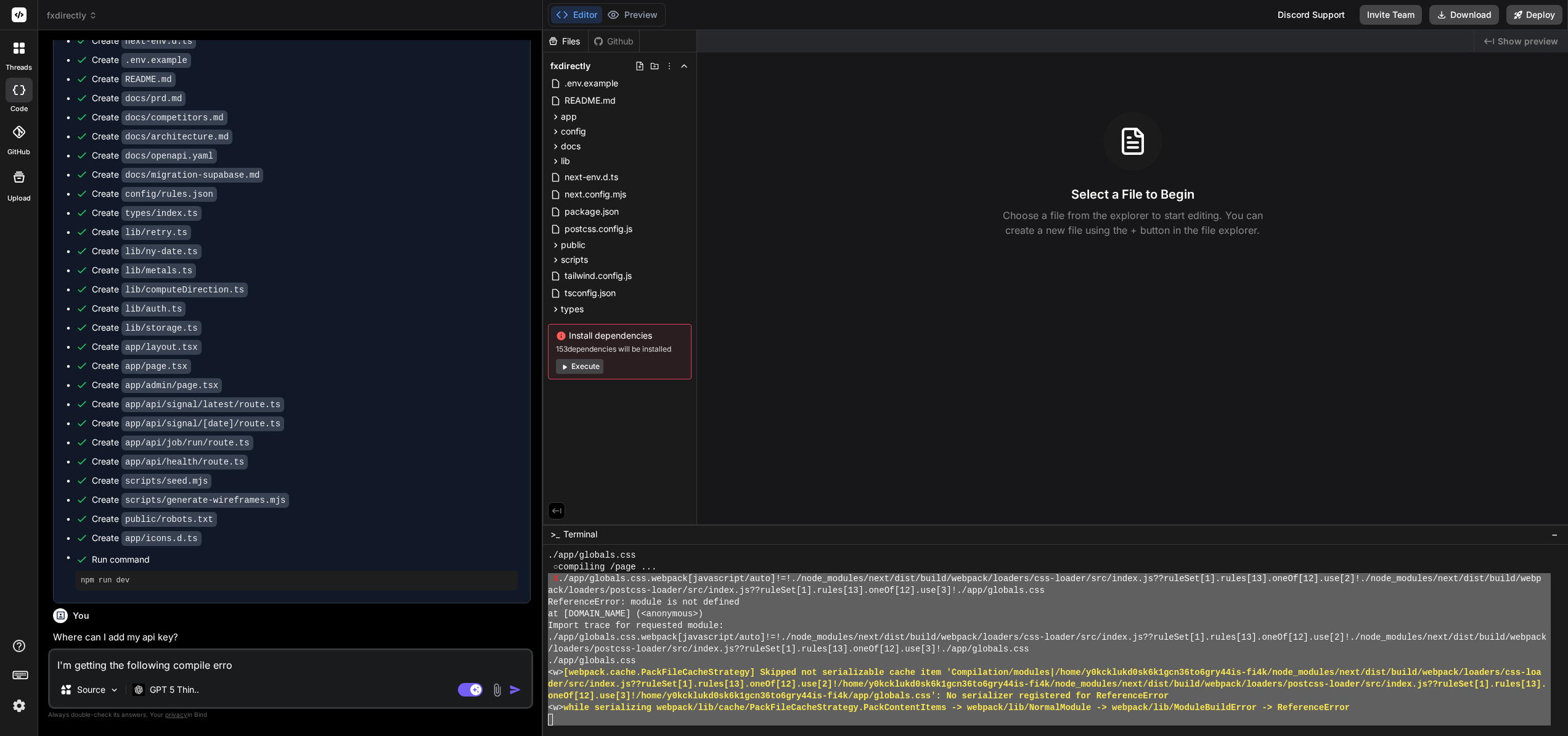
type textarea "I'm getting the following compile error"
type textarea "x"
type textarea "I'm getting the following compile errors"
type textarea "x"
type textarea "I'm getting the following compile errors:"
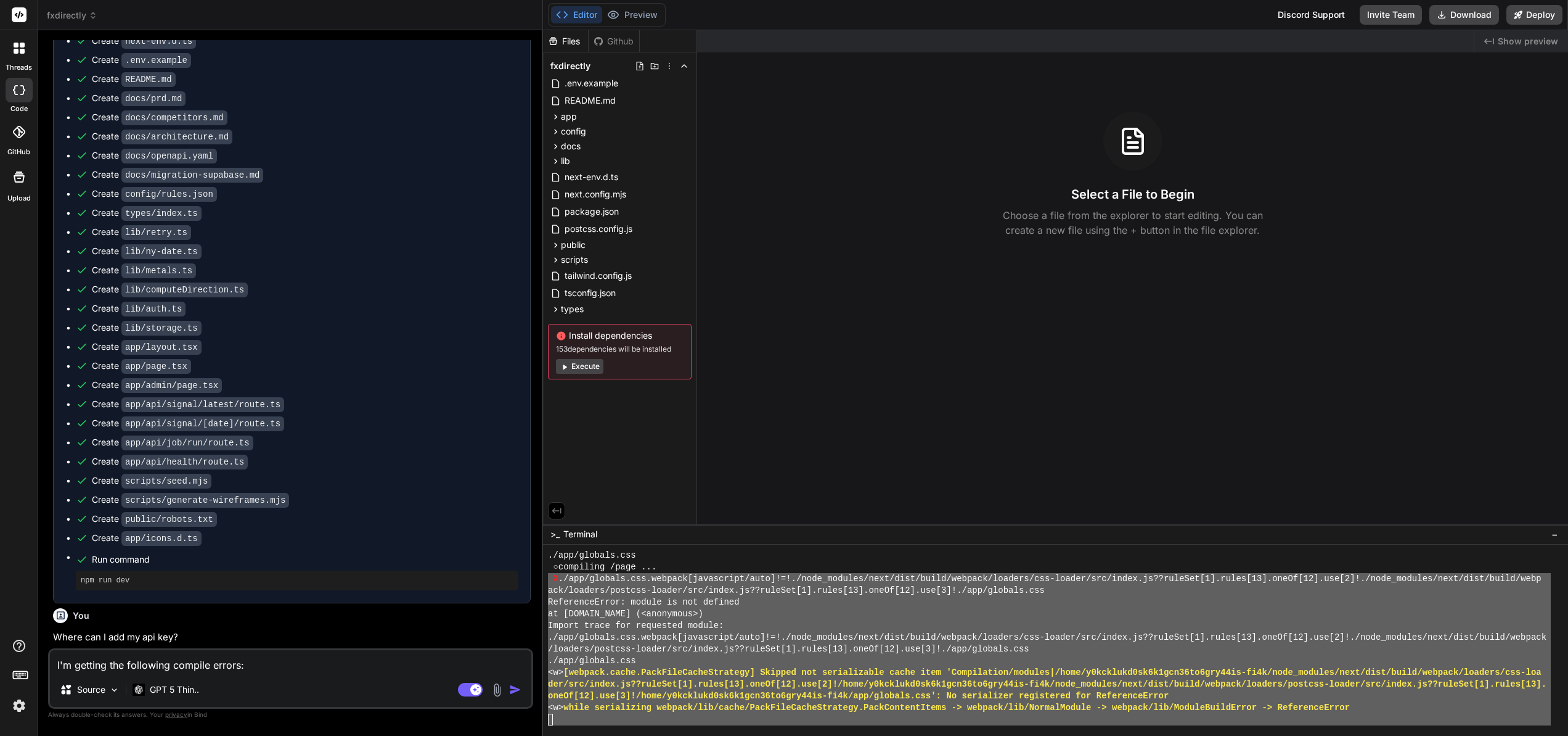
type textarea "x"
type textarea "I'm getting the following compile errors:"
type textarea "x"
type textarea "I'm getting the following compile errors:,"
type textarea "x"
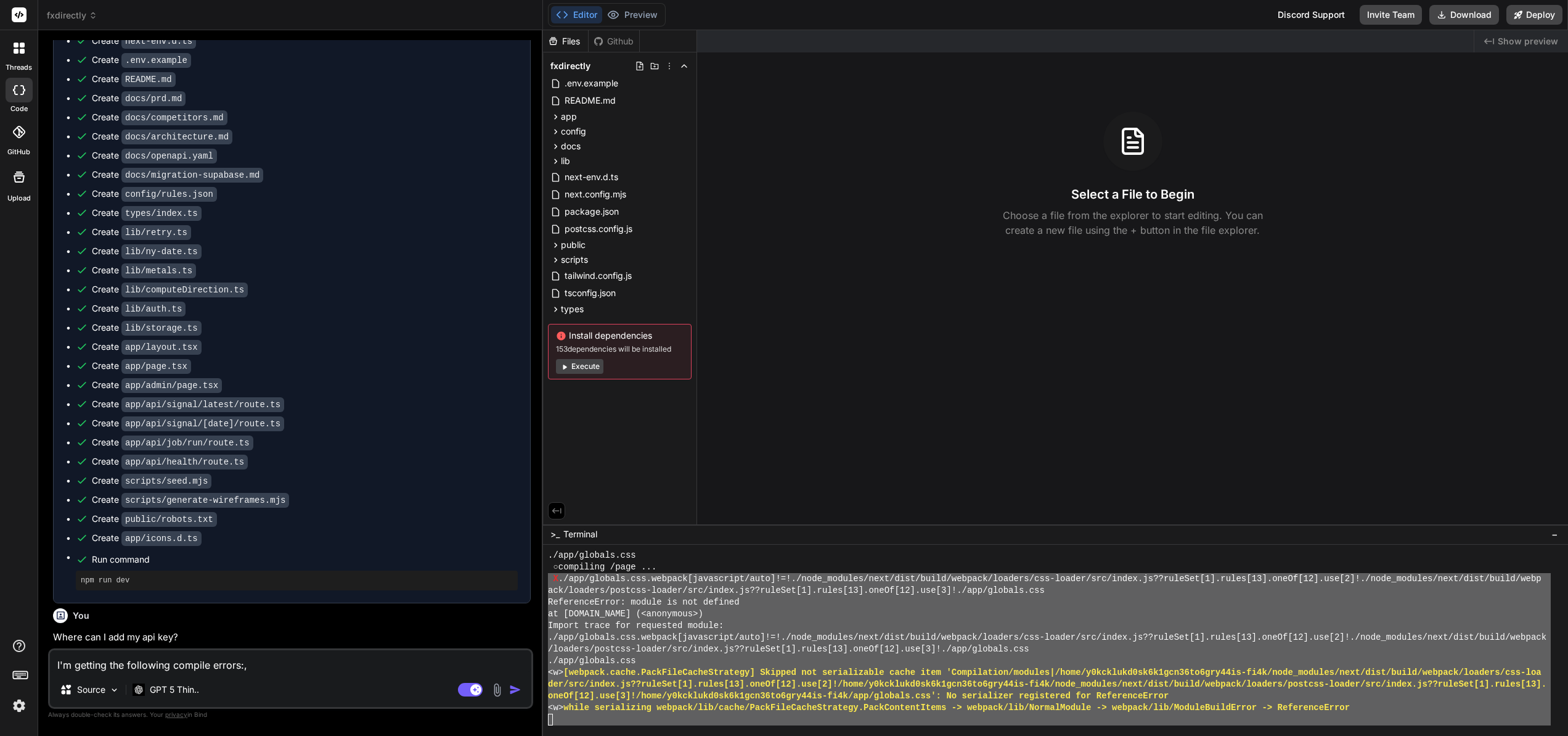
type textarea "I'm getting the following compile errors:,"
type textarea "x"
type textarea "I'm getting the following compile errors:, h"
type textarea "x"
type textarea "I'm getting the following compile errors:, ho"
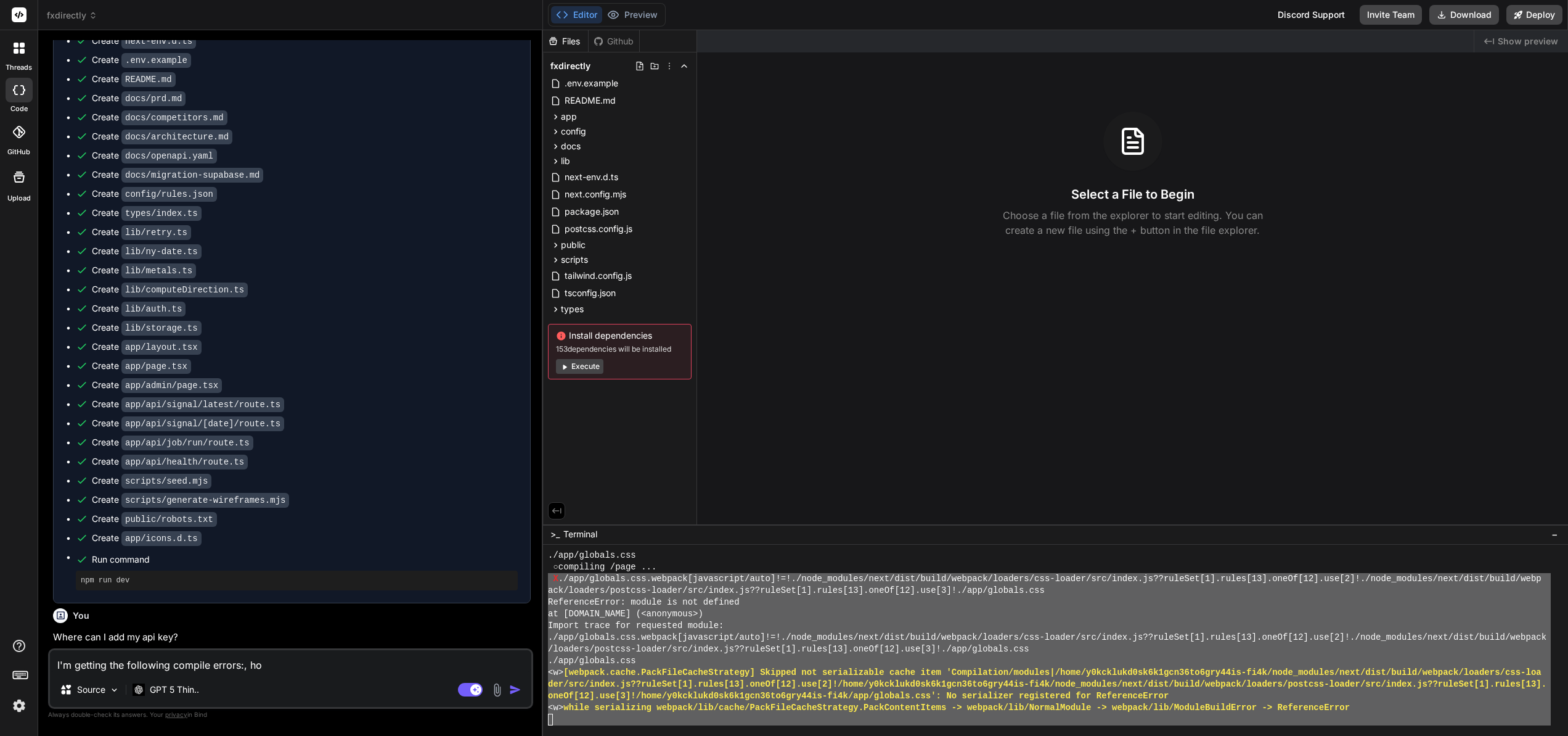
type textarea "x"
type textarea "I'm getting the following compile errors:, how"
type textarea "x"
type textarea "I'm getting the following compile errors:, how"
type textarea "x"
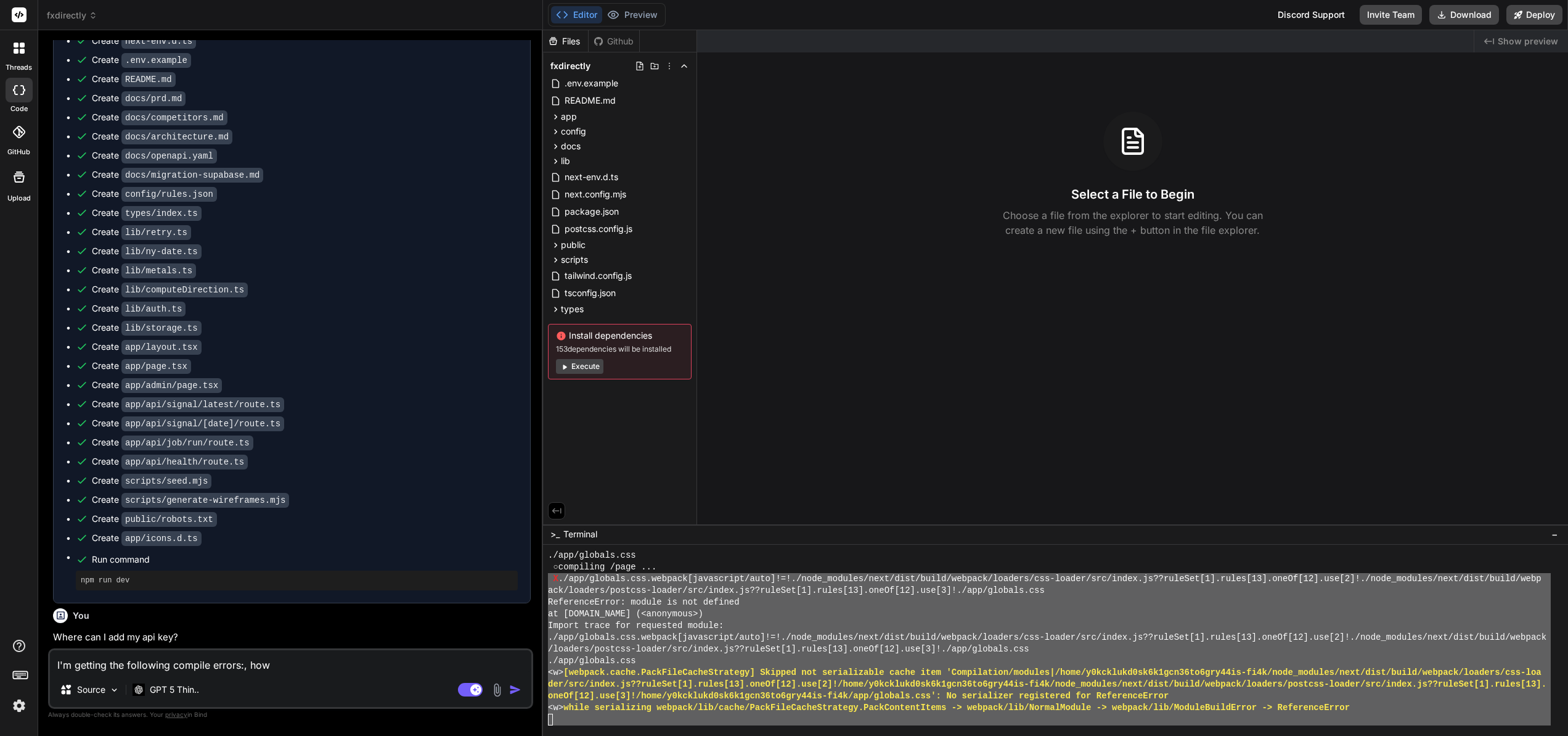
type textarea "I'm getting the following compile errors:, how d"
type textarea "x"
type textarea "I'm getting the following compile errors:, how do"
type textarea "x"
type textarea "I'm getting the following compile errors:, how do"
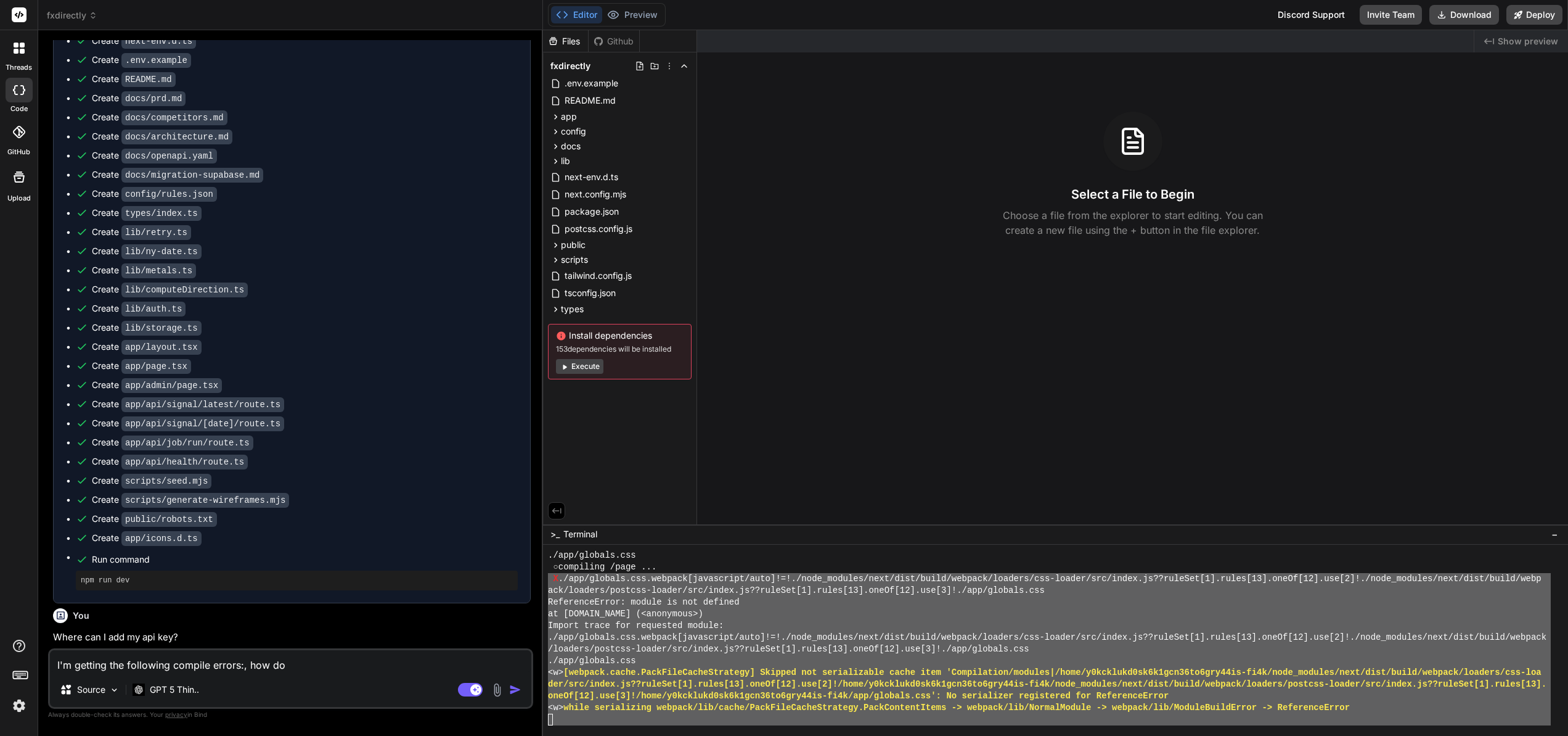
type textarea "x"
type textarea "I'm getting the following compile errors:, how do I"
type textarea "x"
type textarea "I'm getting the following compile errors:, how do I"
type textarea "x"
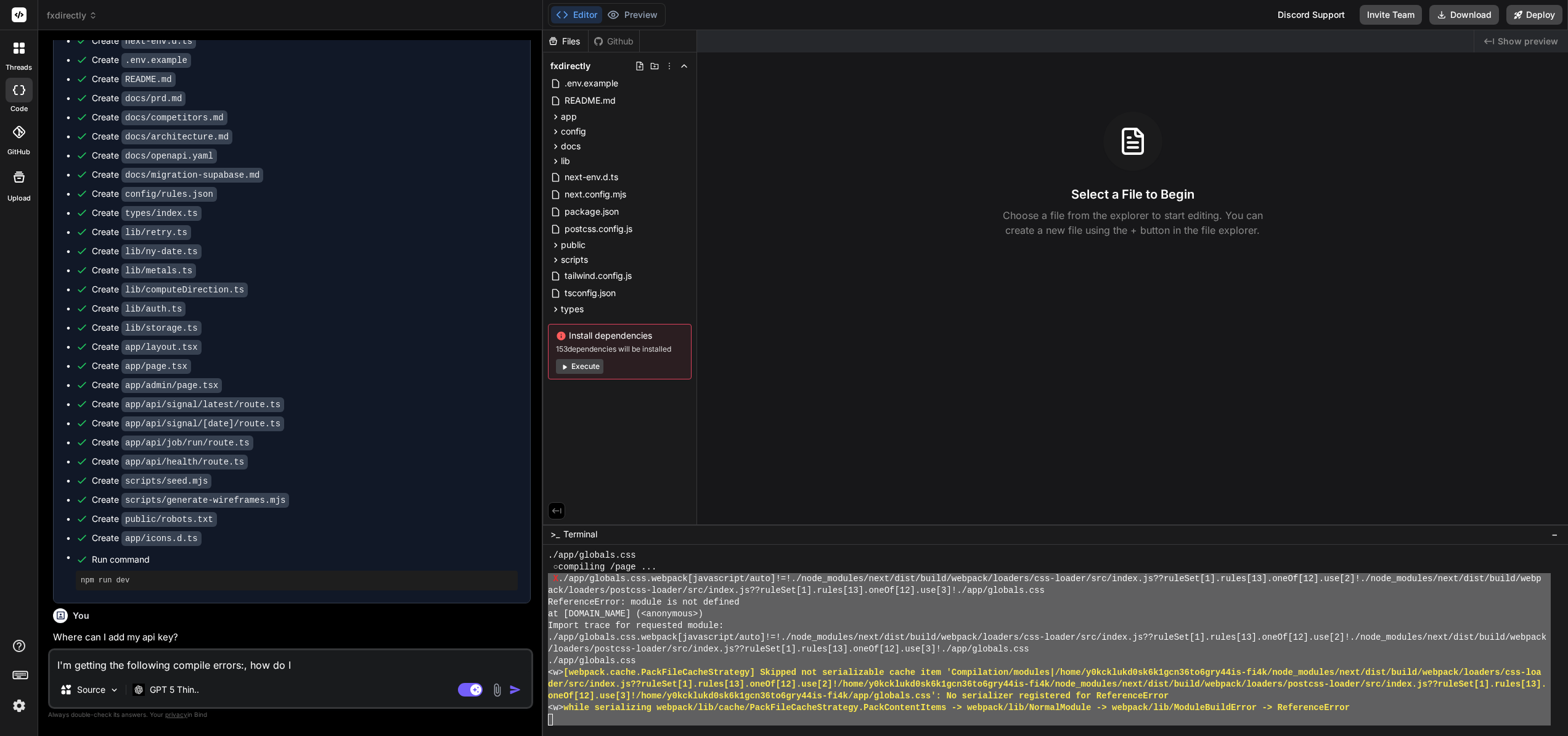
type textarea "I'm getting the following compile errors:, how do I f"
type textarea "x"
type textarea "I'm getting the following compile errors:, how do I fi"
type textarea "x"
type textarea "I'm getting the following compile errors:, how do I fio"
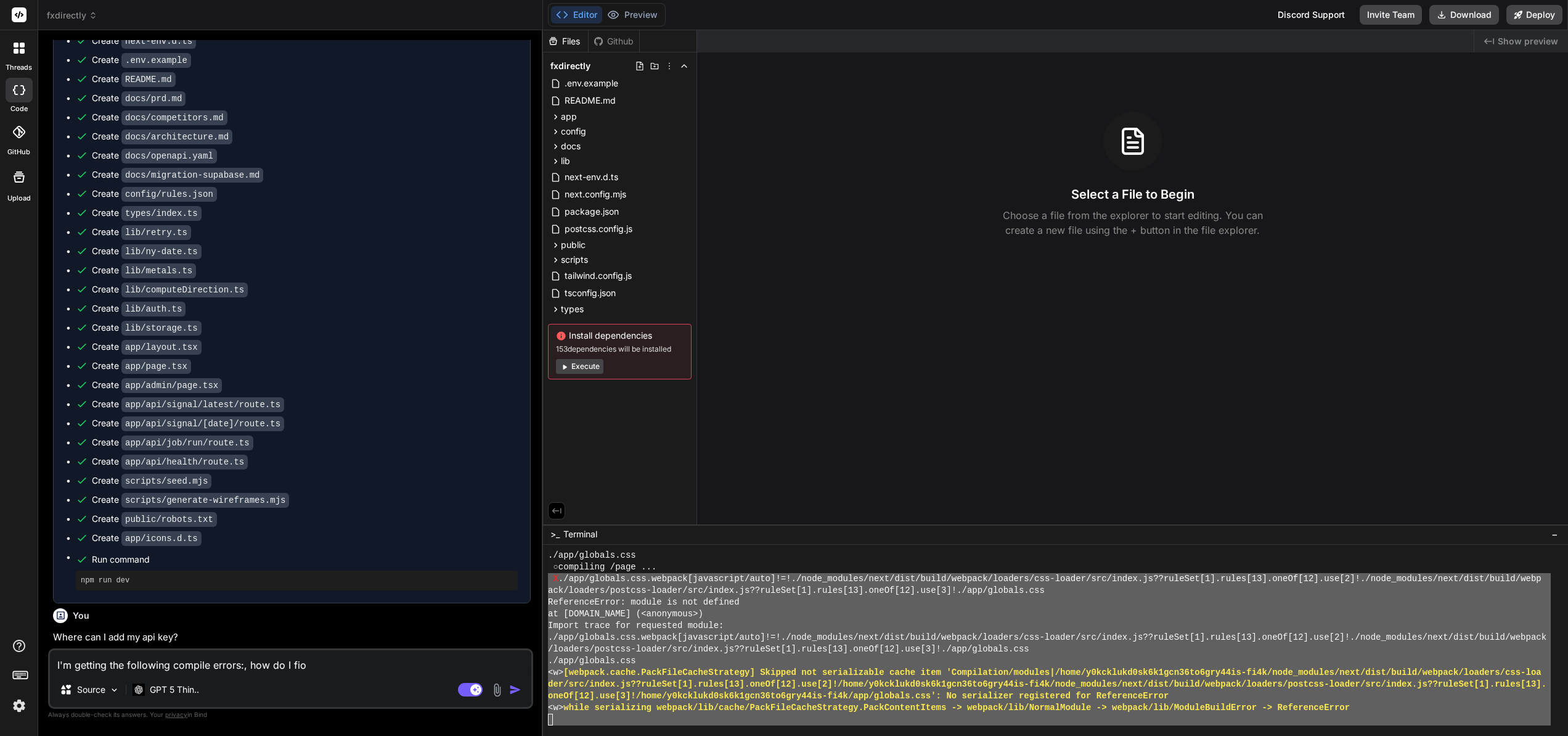
type textarea "x"
type textarea "I'm getting the following compile errors:, how do I fiox"
type textarea "x"
type textarea "I'm getting the following compile errors:, how do I fio"
type textarea "x"
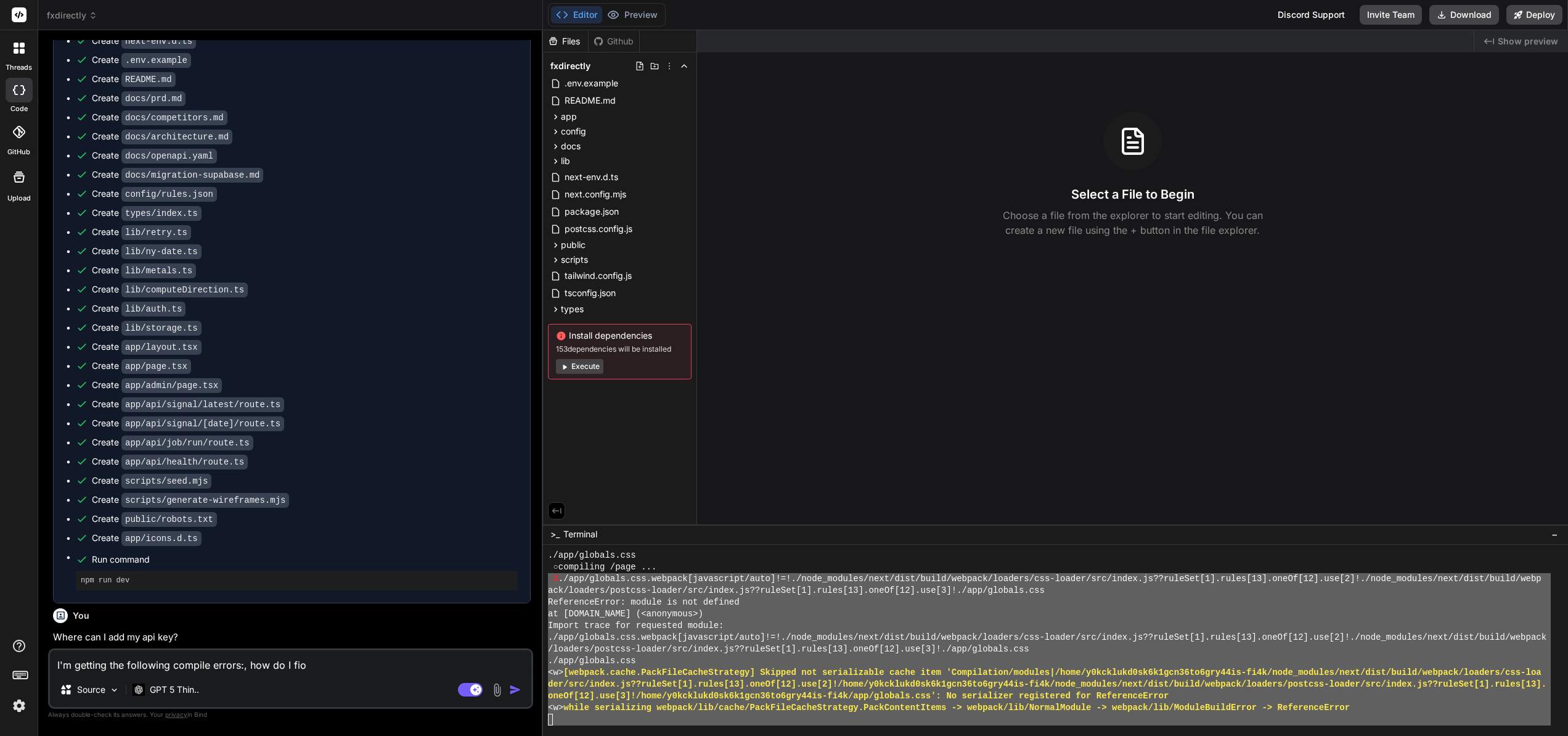
type textarea "I'm getting the following compile errors:, how do I fi"
type textarea "x"
type textarea "I'm getting the following compile errors:, how do I fix"
type textarea "x"
type textarea "I'm getting the following compile errors:, how do I fix"
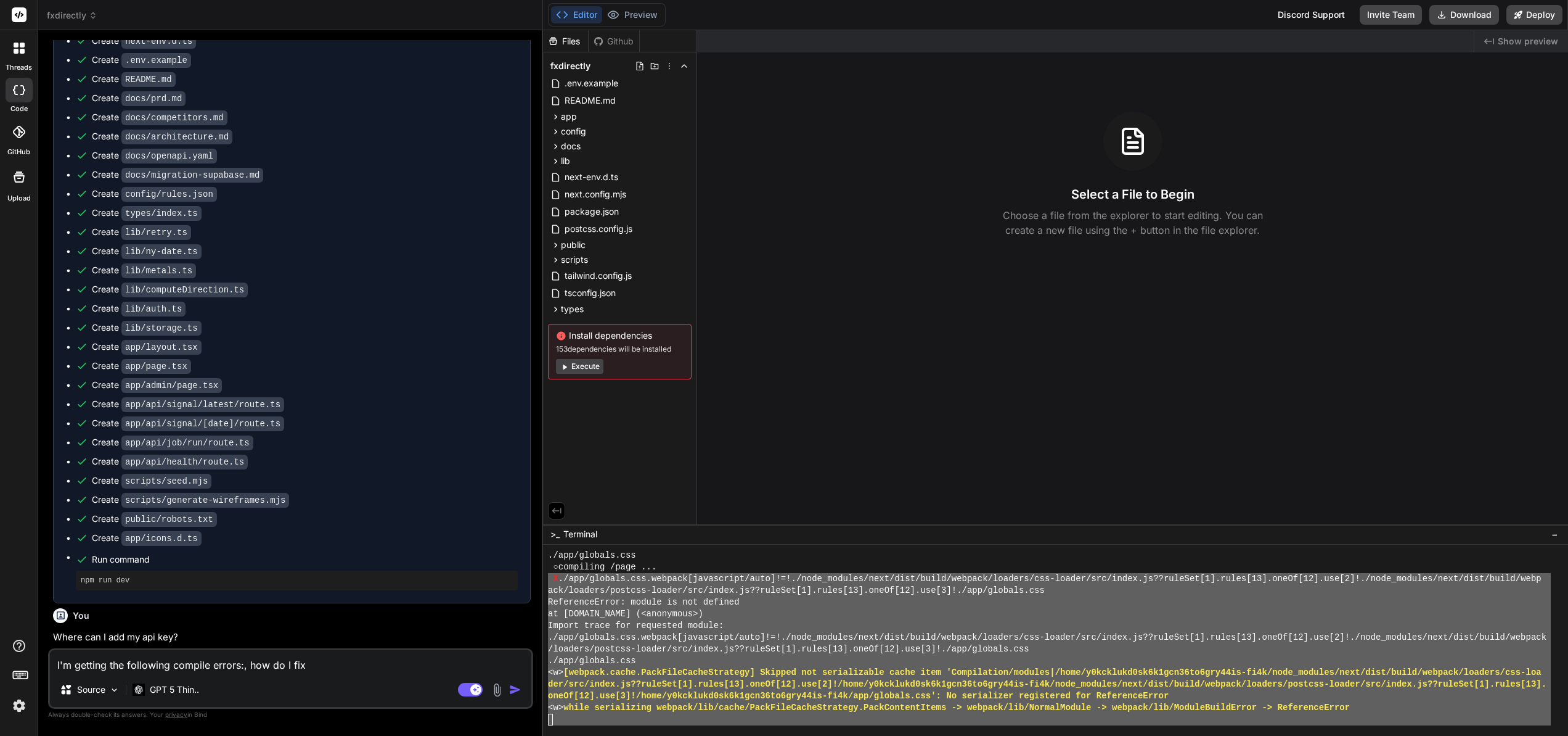
type textarea "x"
type textarea "I'm getting the following compile errors:, how do I fix t"
type textarea "x"
type textarea "I'm getting the following compile errors:, how do I fix th"
type textarea "x"
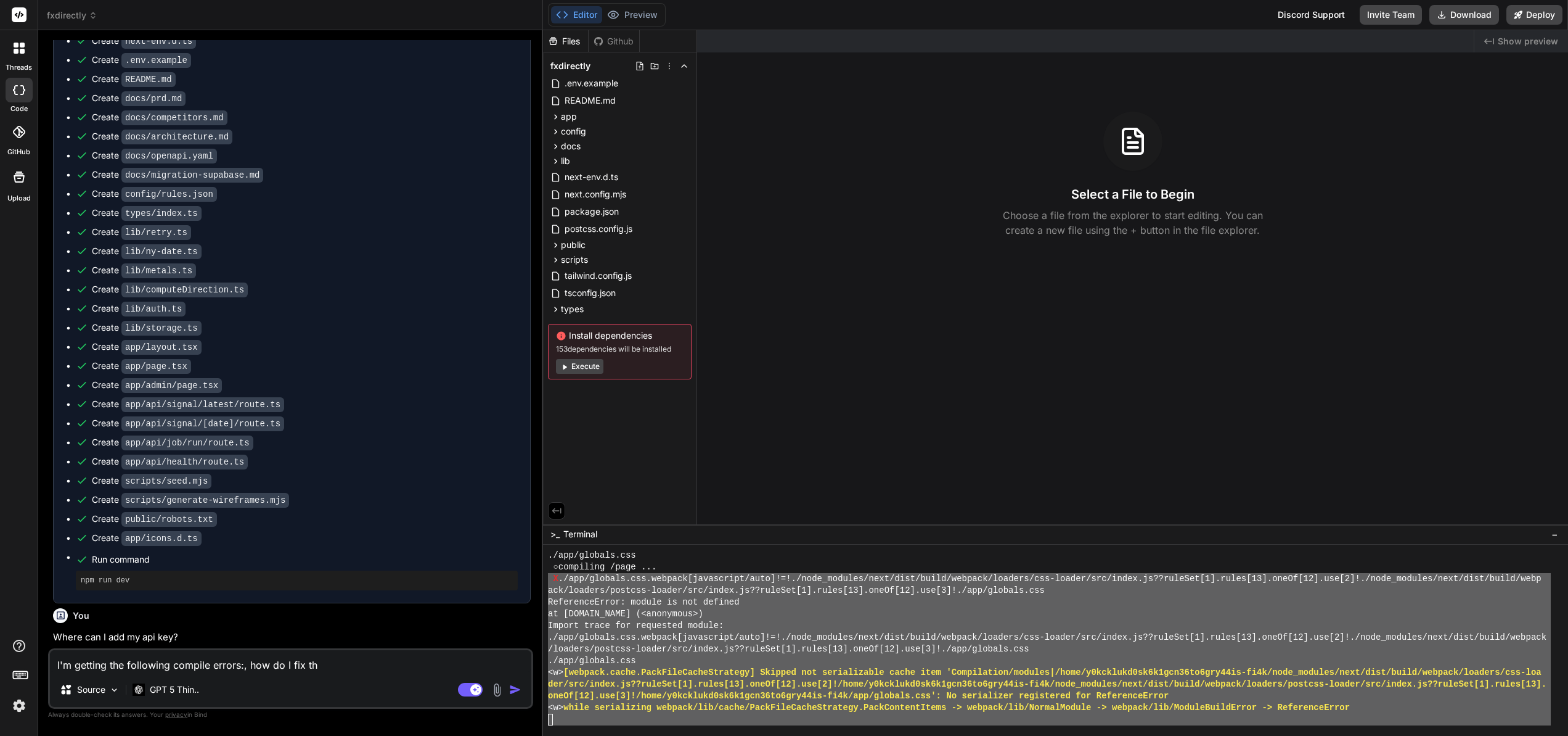
type textarea "I'm getting the following compile errors:, how do I fix the"
type textarea "x"
type textarea "I'm getting the following compile errors:, how do I fix them"
type textarea "x"
type textarea "I'm getting the following compile errors:, how do I fix them"
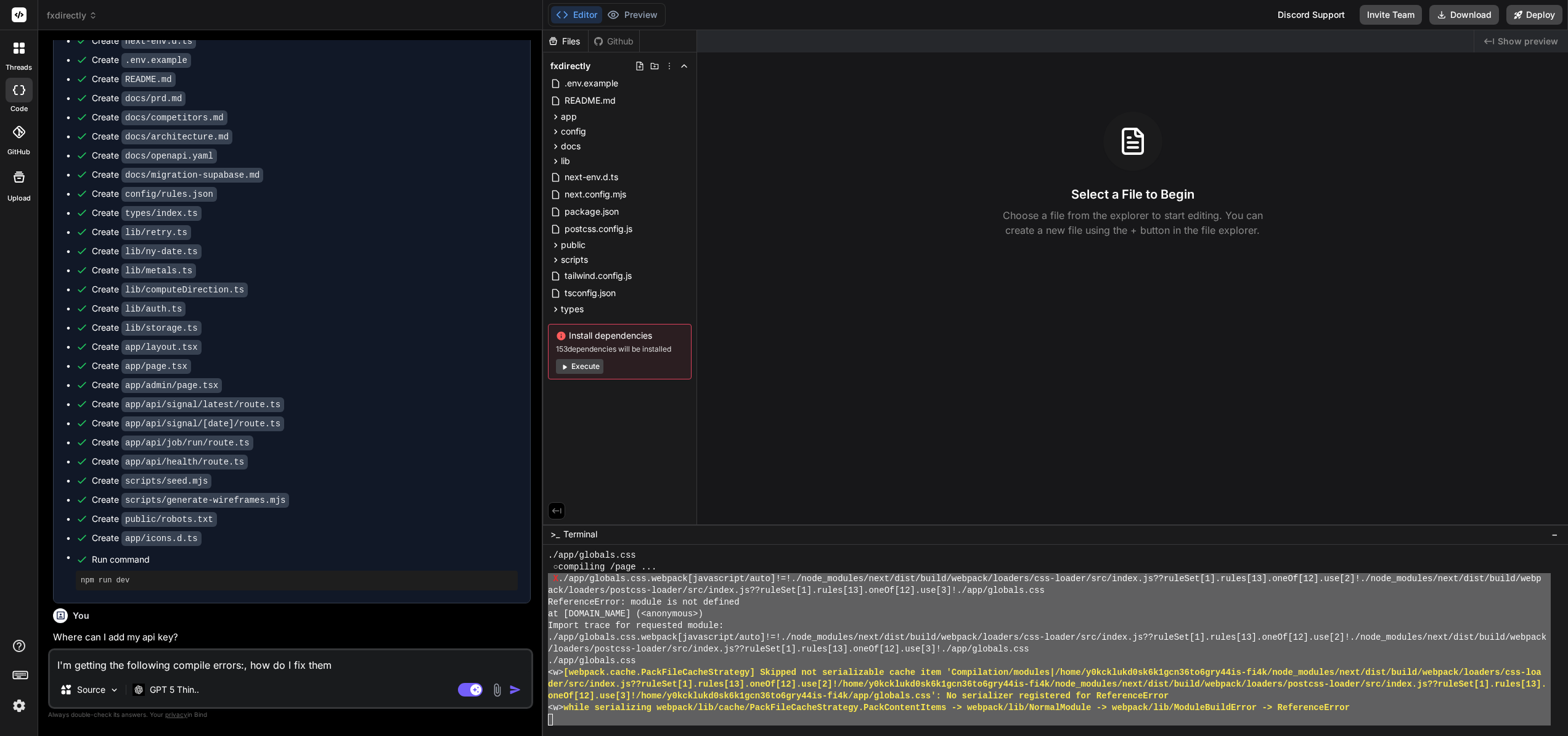
type textarea "x"
type textarea "I'm getting the following compile errors:, how do I fix them p"
type textarea "x"
type textarea "I'm getting the following compile errors:, how do I fix them pl"
type textarea "x"
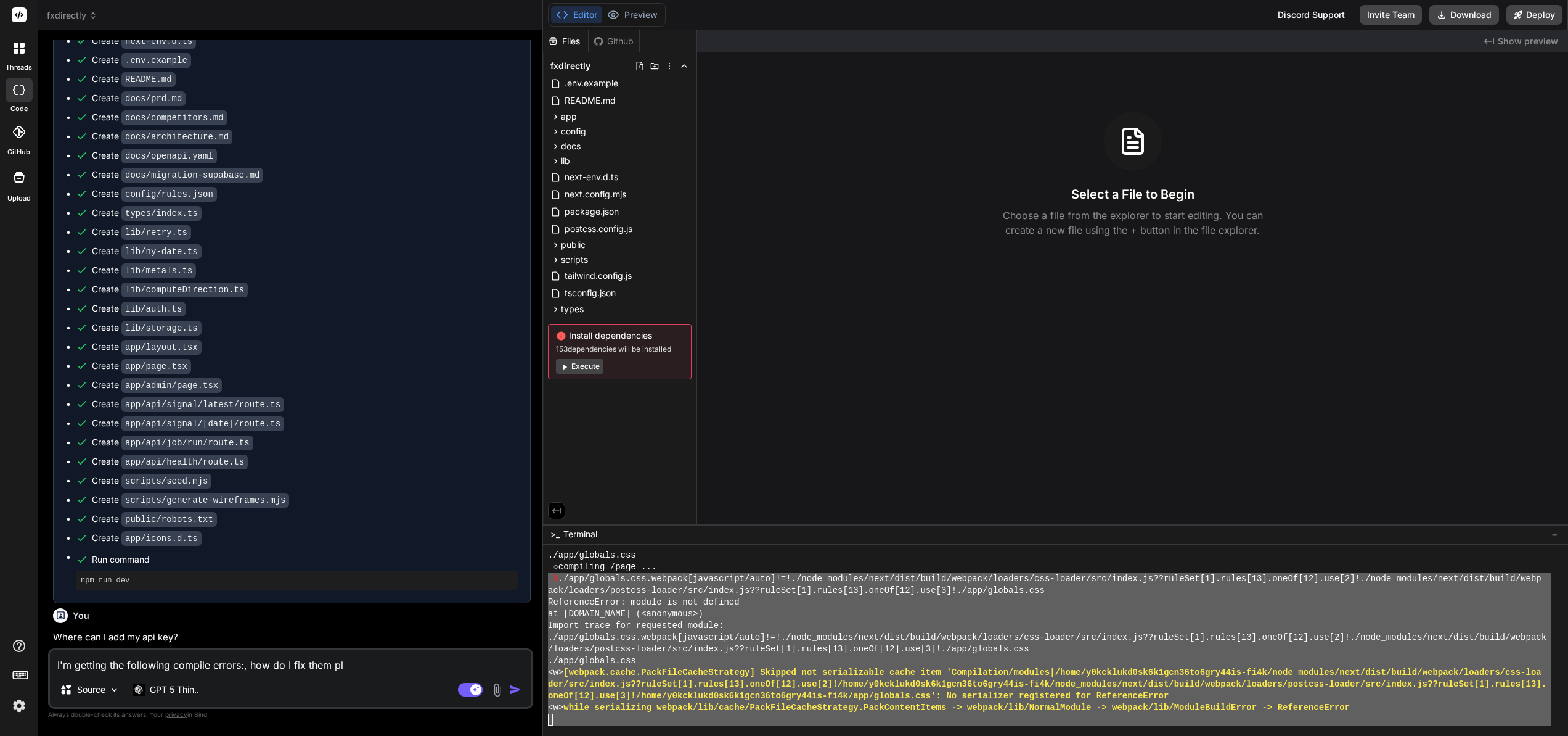
type textarea "I'm getting the following compile errors:, how do I fix them ple"
type textarea "x"
type textarea "I'm getting the following compile errors:, how do I fix them plea"
type textarea "x"
type textarea "I'm getting the following compile errors:, how do I fix them pleas"
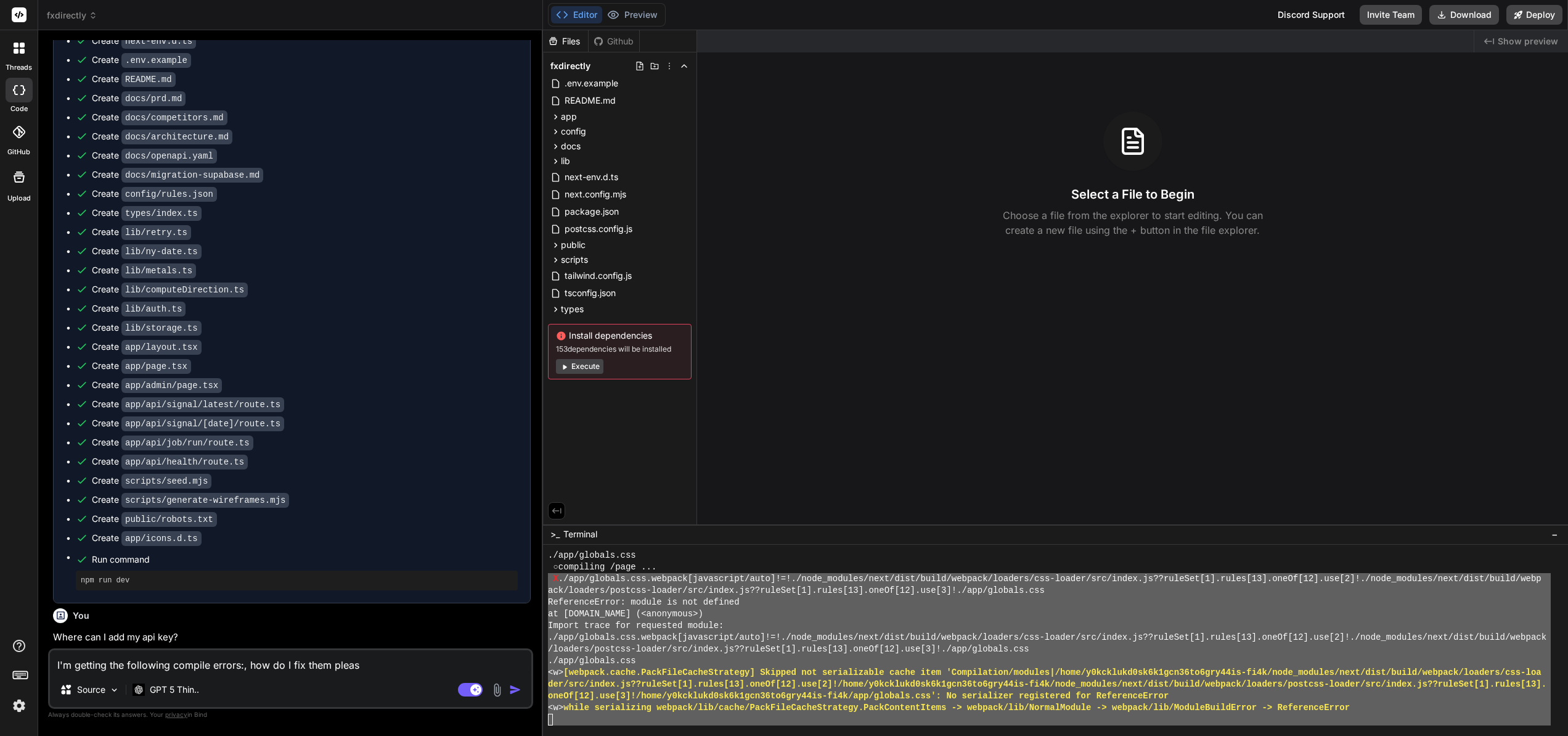
type textarea "x"
type textarea "I'm getting the following compile errors:, how do I fix them please"
type textarea "x"
type textarea "I'm getting the following compile errors:, how do I fix them please?"
type textarea "x"
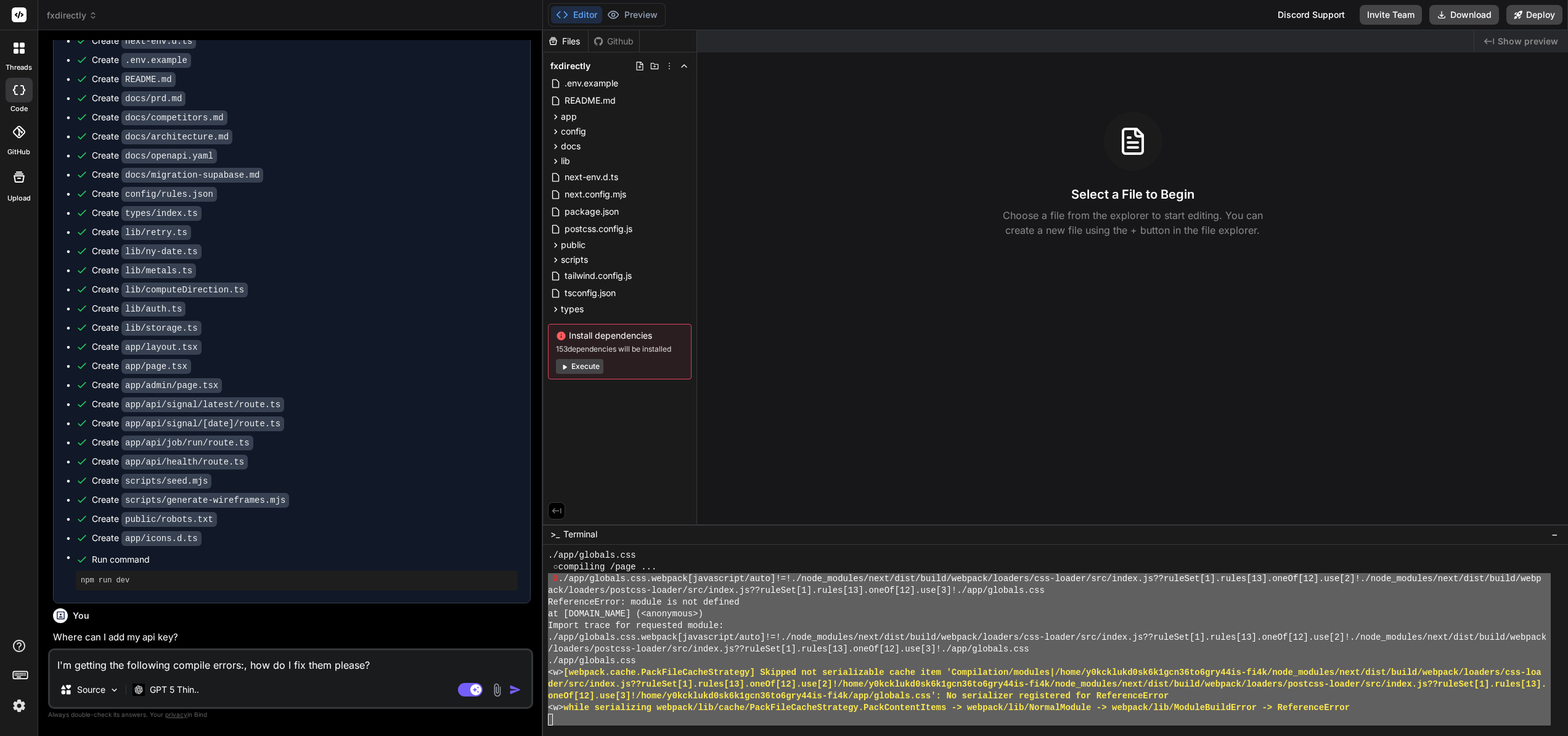
type textarea "I'm getting the following compile errors:, how do I fix them please?"
type textarea "x"
type textarea "I'm getting the following compile errors:, how do I fix them please? ""
type textarea "x"
type textarea "I'm getting the following compile errors:, how do I fix them please? """
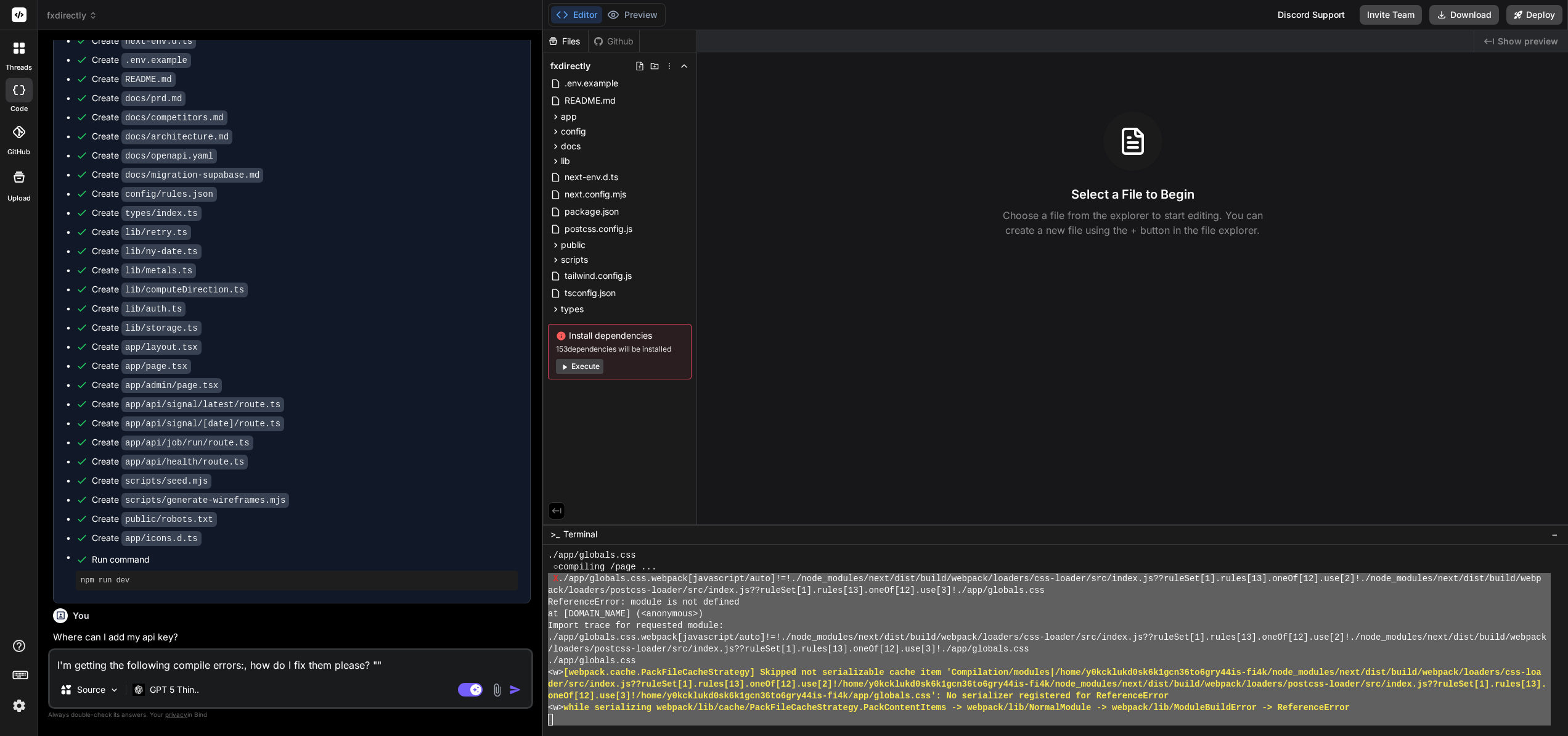
paste textarea "X ./app/globals.css.webpack[javascript/auto]!=!./node_modules/next/dist/build/w…"
type textarea "x"
type textarea "I'm getting the following compile errors:, how do I fix them please? " X ./app/…"
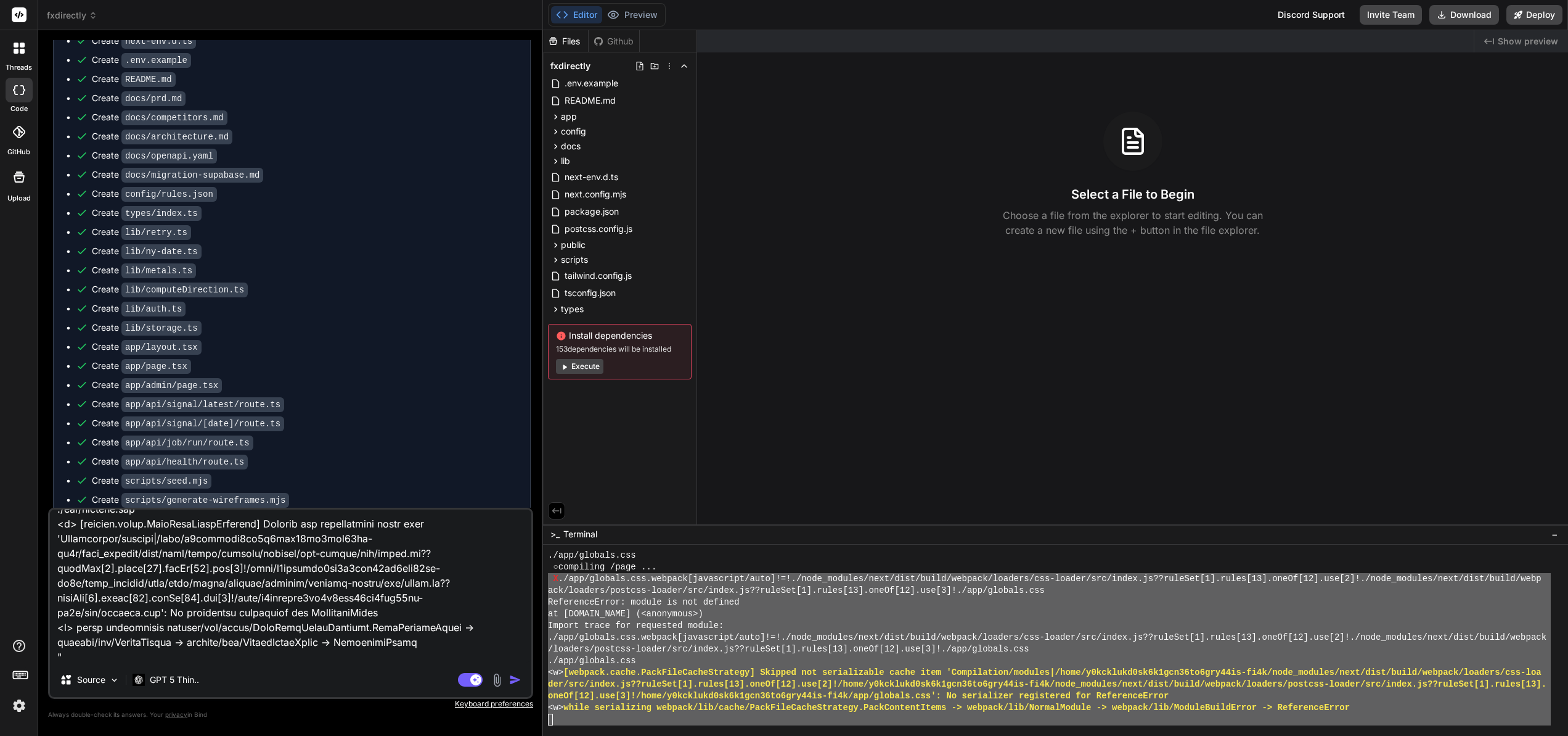
type textarea "x"
type textarea "I'm getting the following compile errors:, how do I fix them please? " X ./app/…"
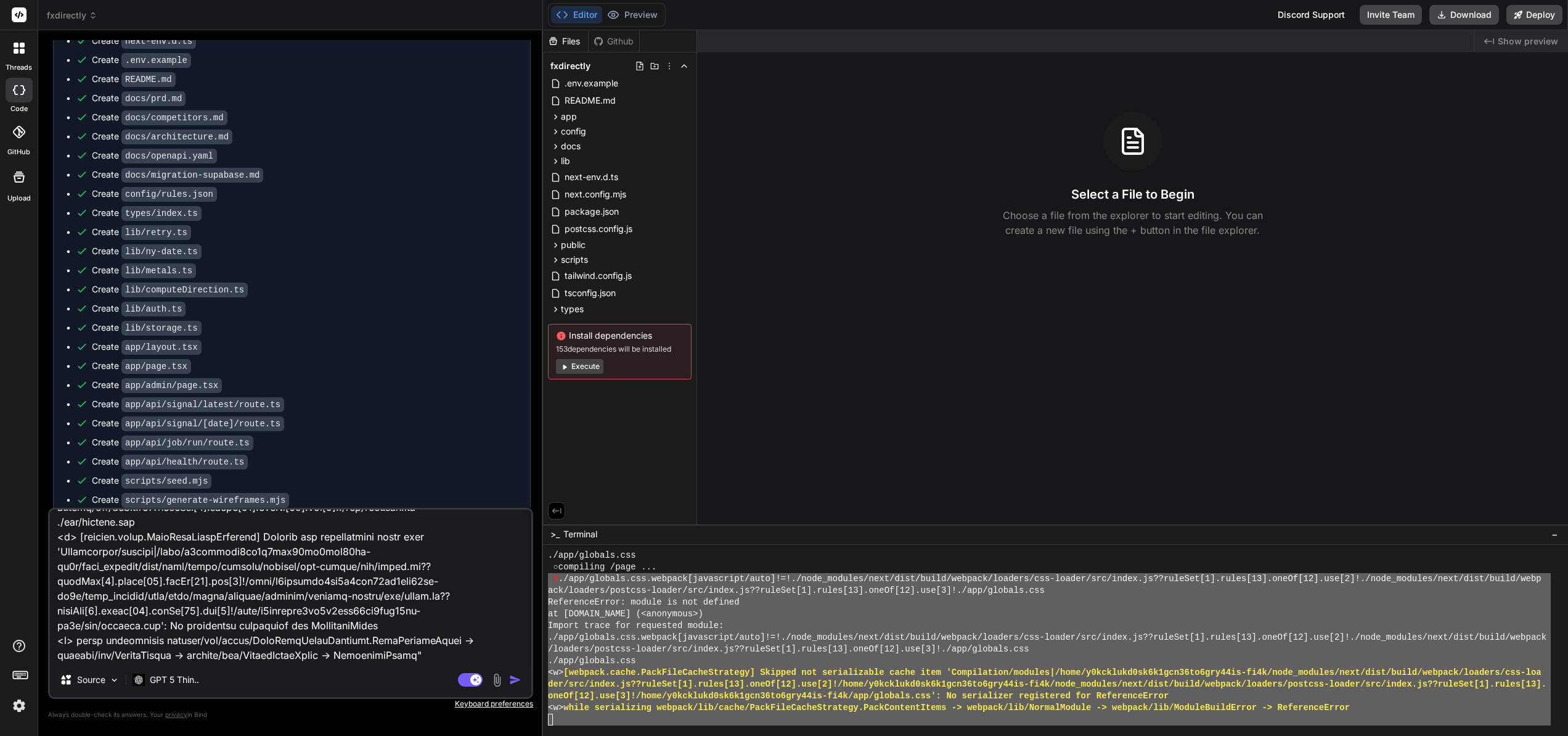
scroll to position [180, 0]
type textarea "x"
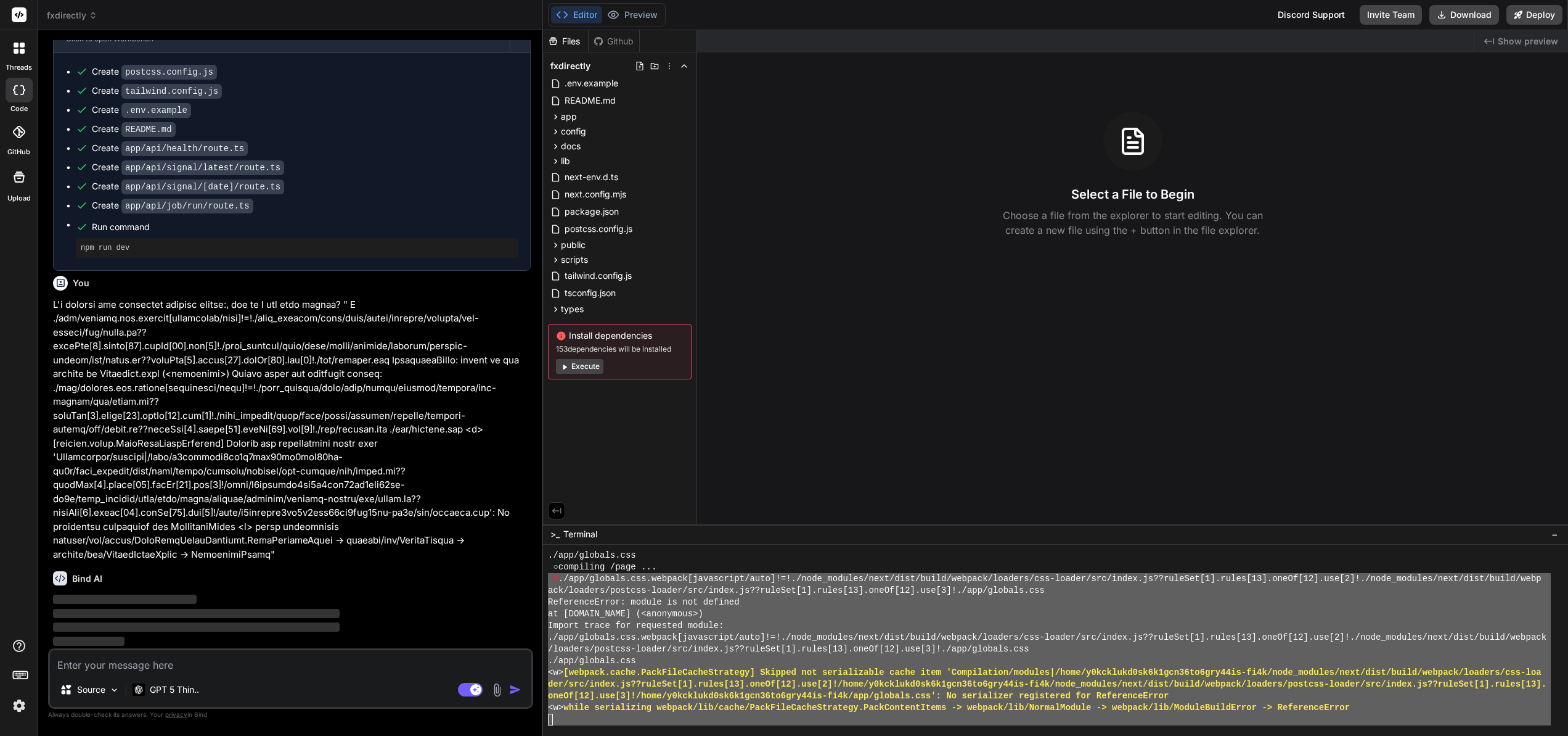
scroll to position [1841, 0]
click at [588, 102] on span "README.md" at bounding box center [590, 100] width 54 height 15
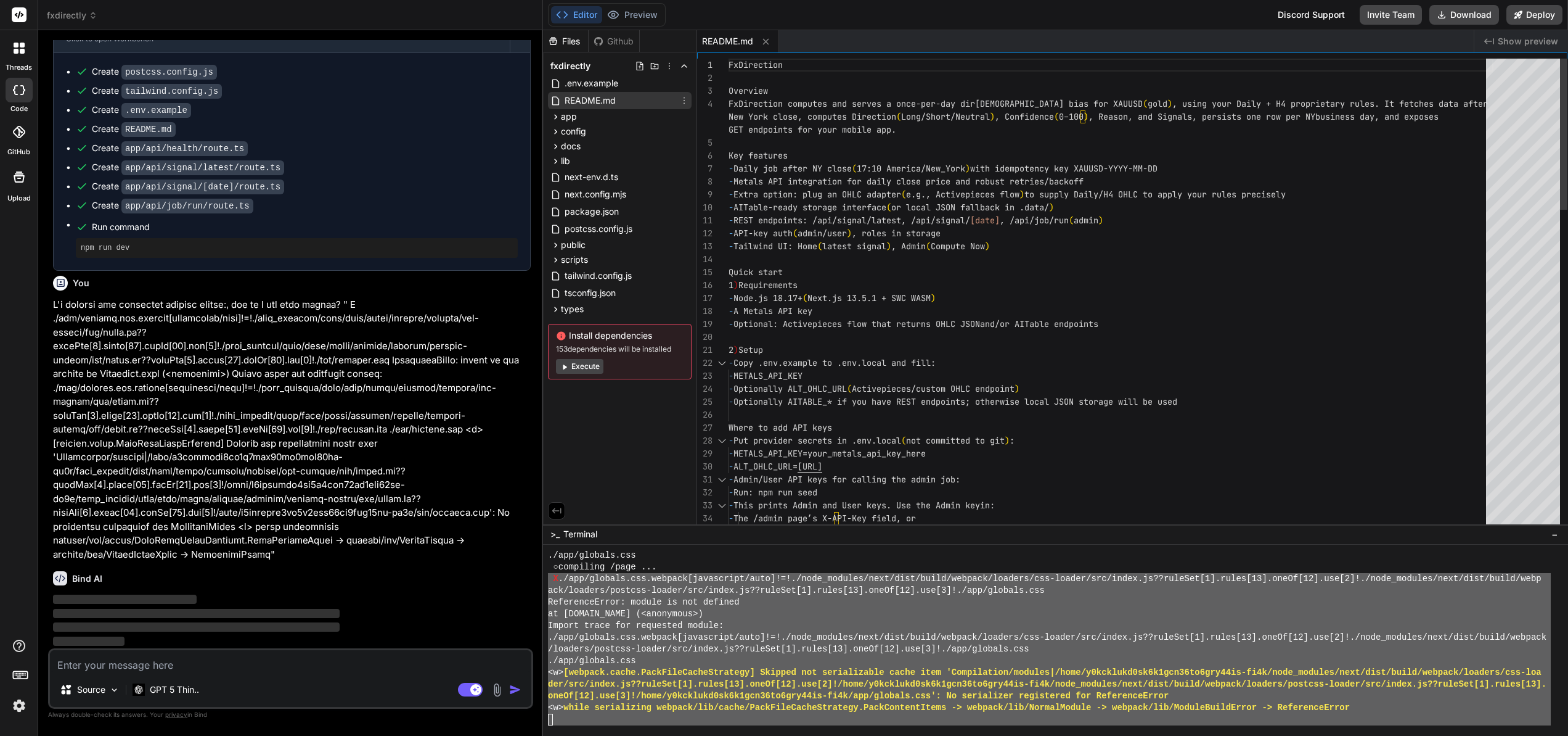
type textarea "x"
type textarea "- Optional: Activepieces flow that returns OHLC JSON and/or AITable endpoints 2…"
drag, startPoint x: 969, startPoint y: 325, endPoint x: 948, endPoint y: 325, distance: 21.0
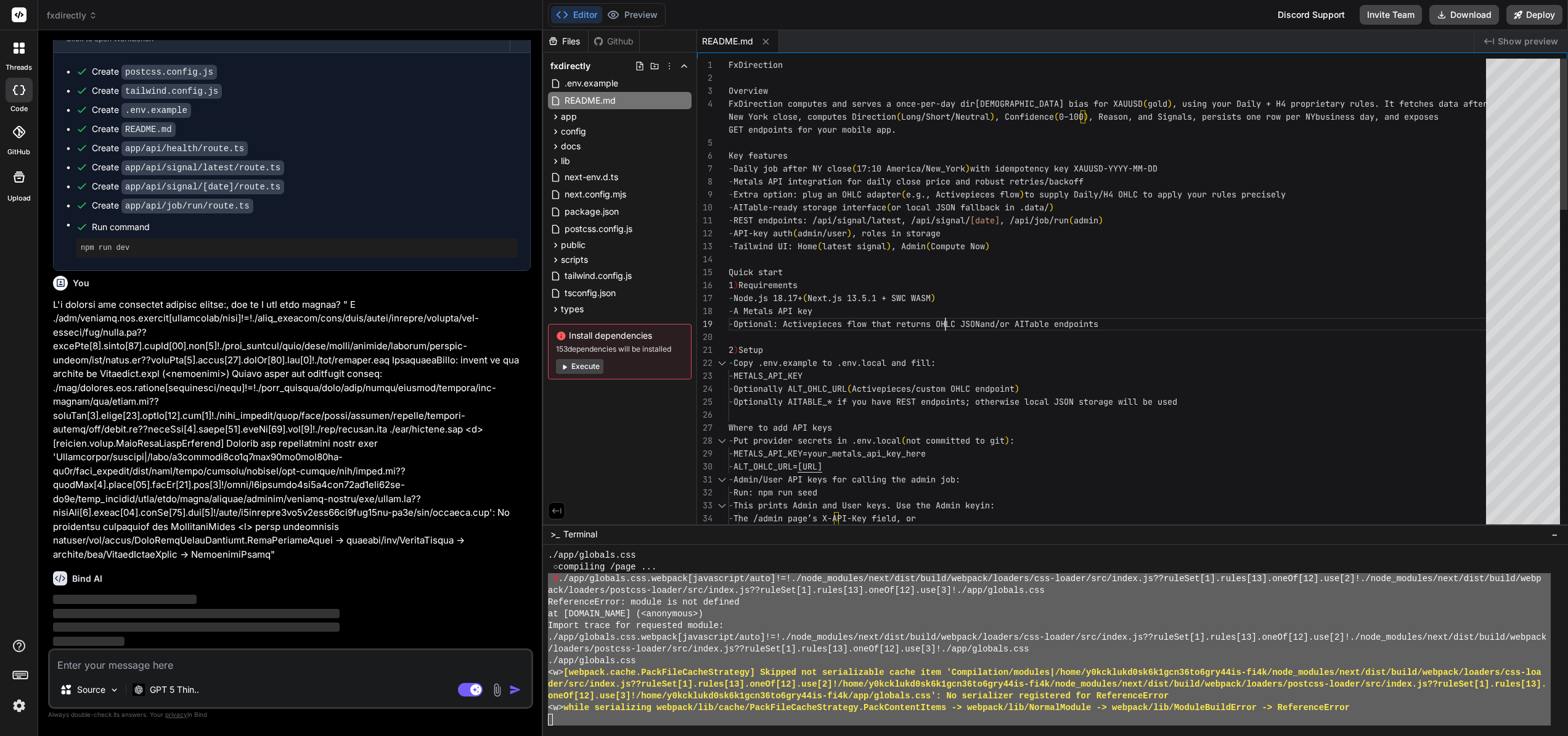
scroll to position [0, 0]
drag, startPoint x: 946, startPoint y: 324, endPoint x: 965, endPoint y: 325, distance: 19.0
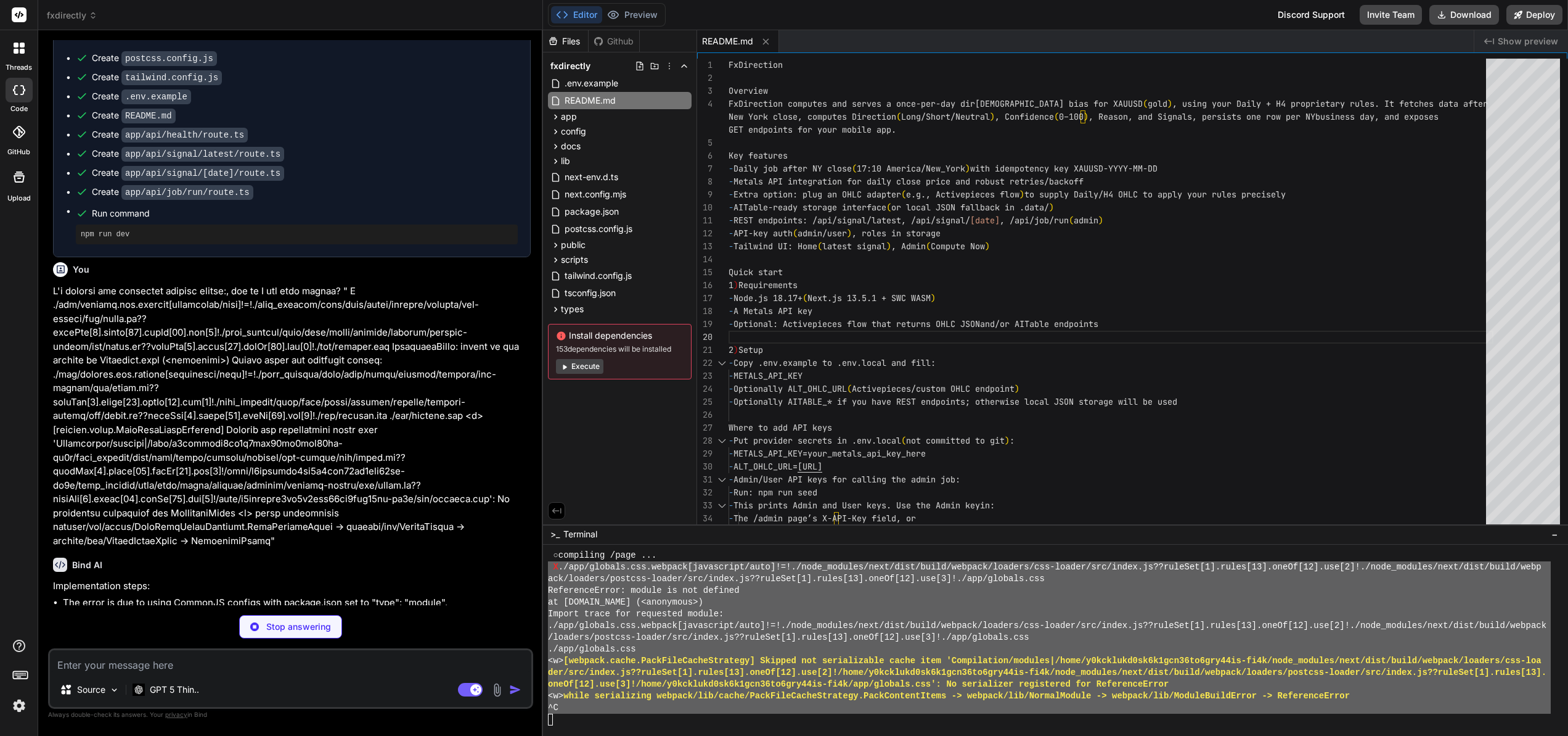
scroll to position [1652, 0]
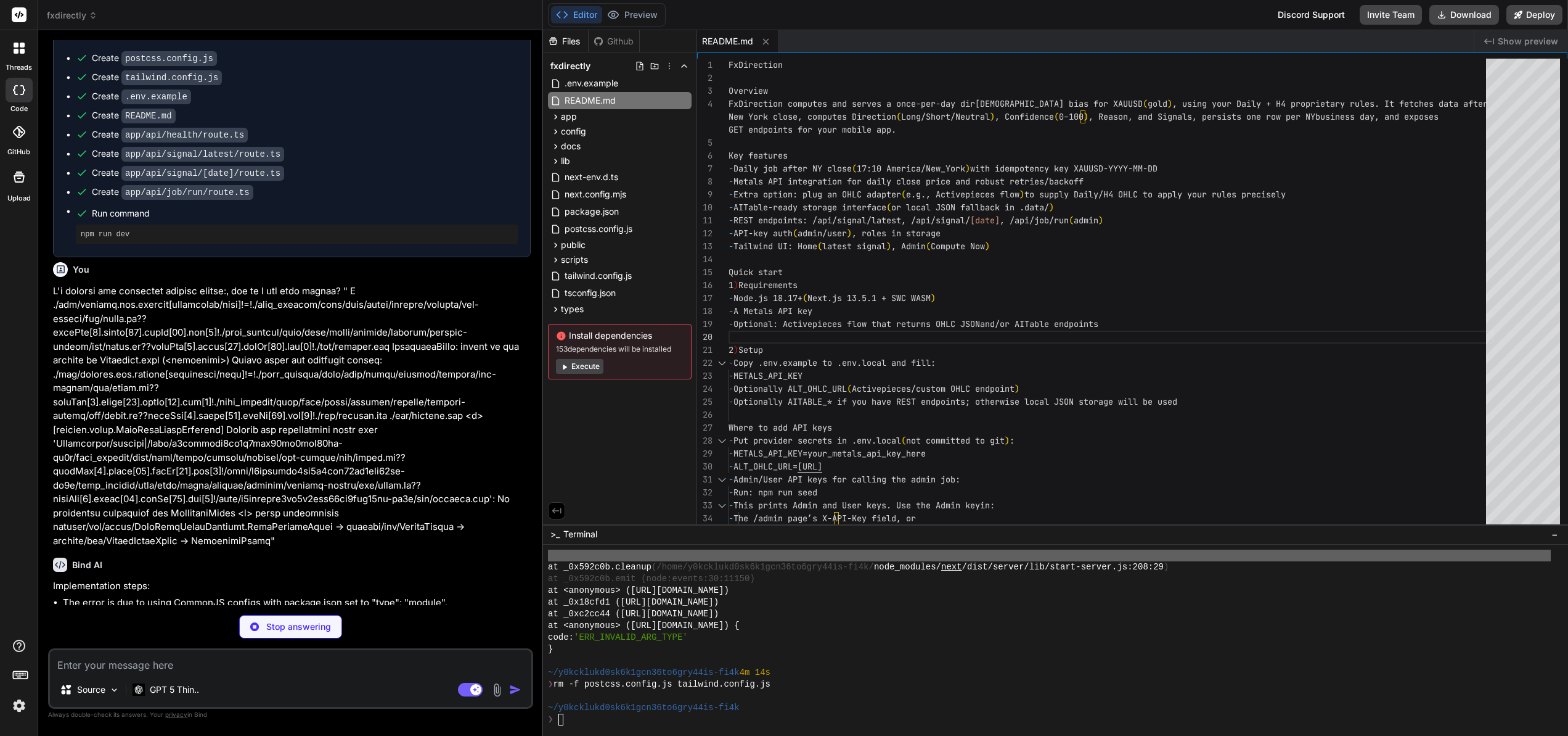
type textarea "x"
type textarea "module.exports = { plugins: { tailwindcss: {}, autoprefixer: {}, }, };"
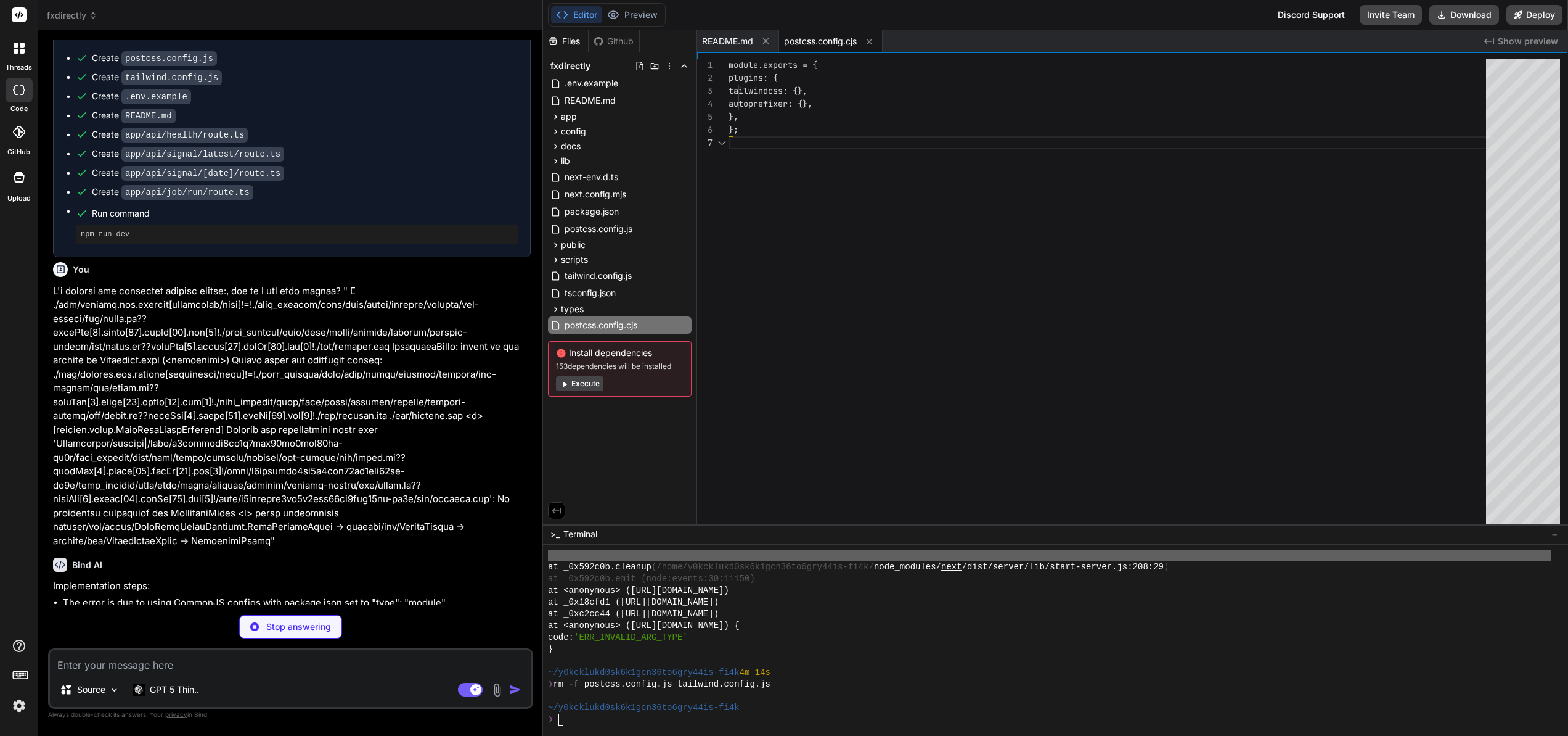
scroll to position [78, 0]
type textarea "x"
type textarea "down: "#dc2626", neutral: "#6b7280" } }, }, plugins: [], };"
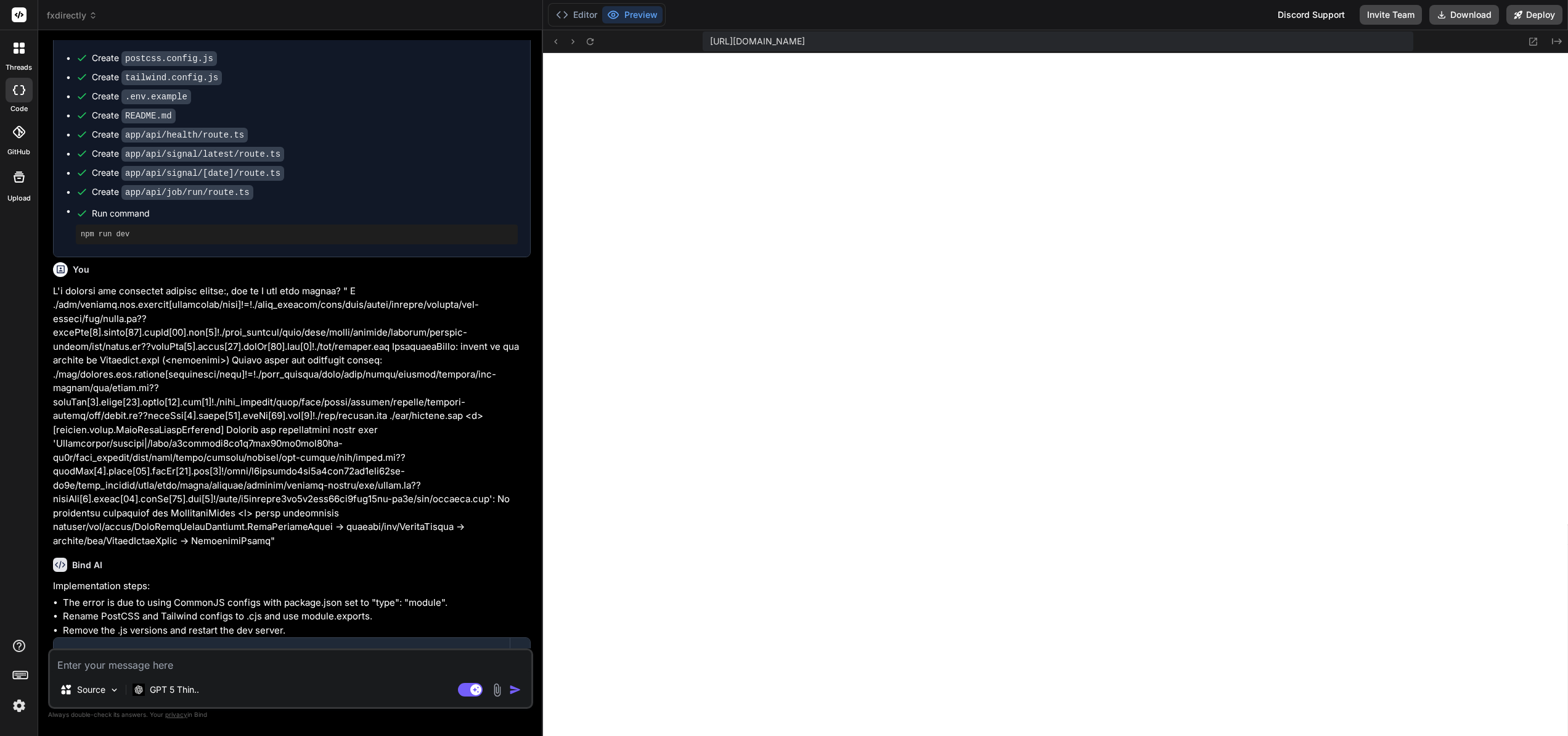
scroll to position [1863, 0]
click at [616, 18] on icon at bounding box center [613, 15] width 10 height 7
click at [590, 16] on button "Editor" at bounding box center [576, 15] width 51 height 18
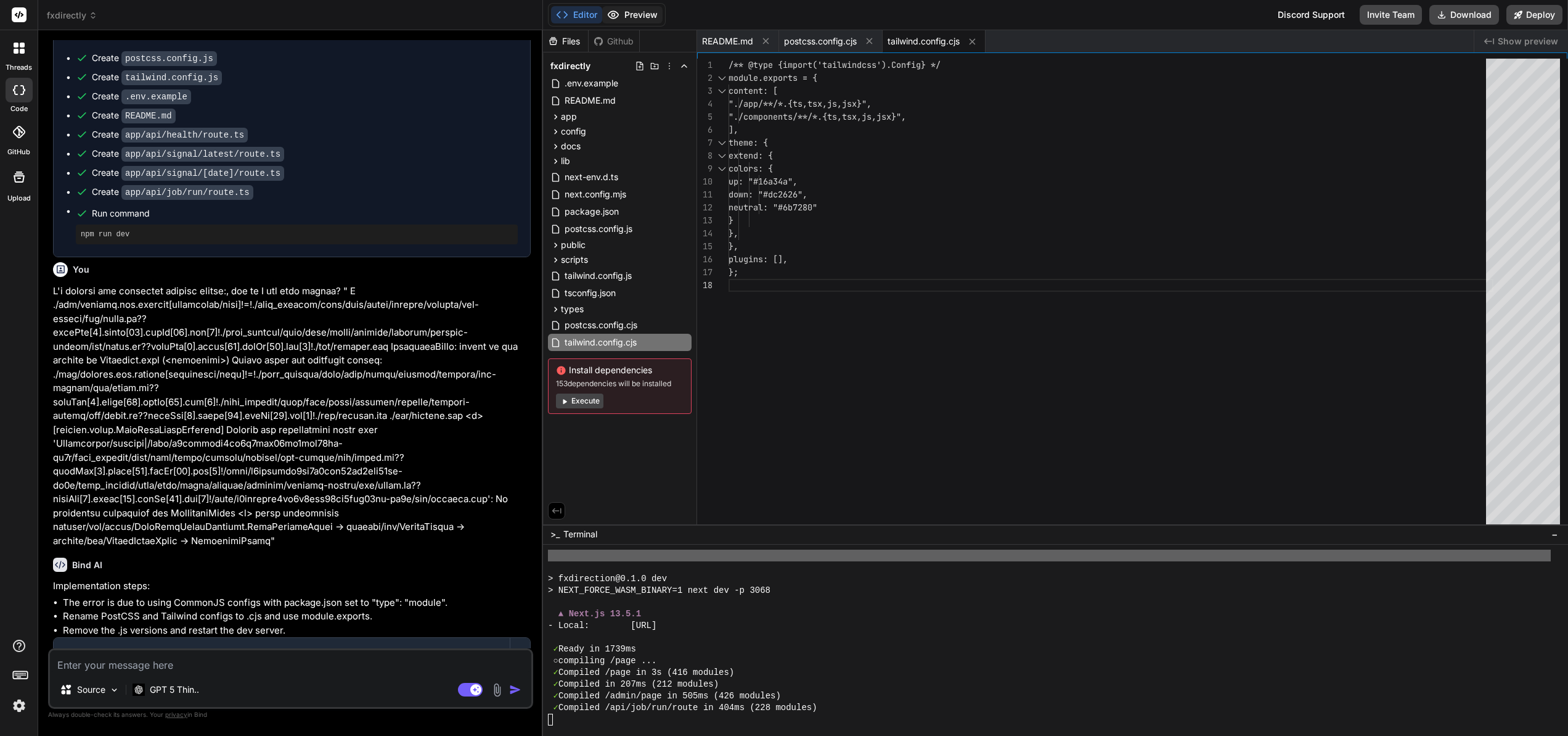
click at [635, 16] on button "Preview" at bounding box center [632, 15] width 60 height 18
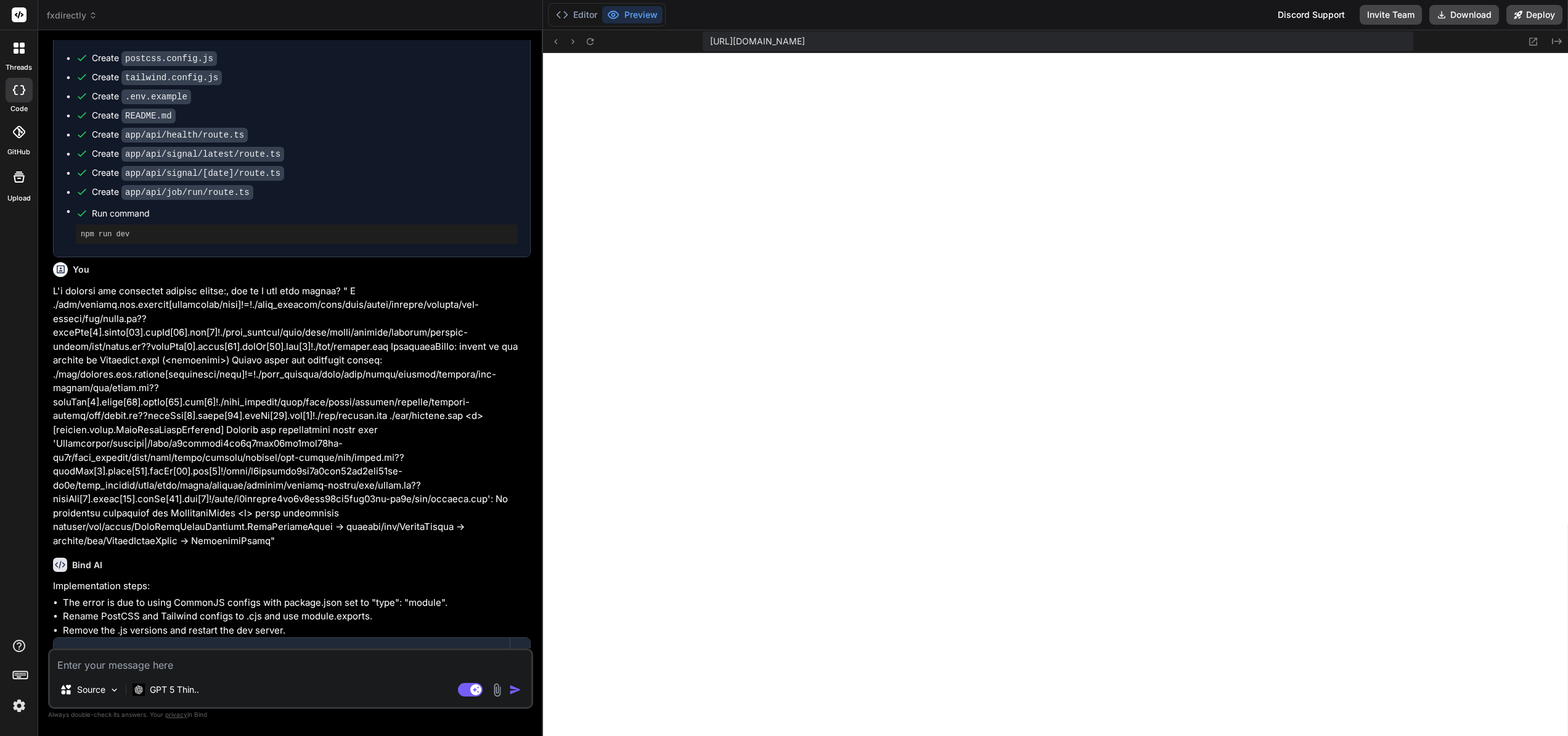
click at [117, 667] on textarea at bounding box center [291, 661] width 482 height 22
type textarea "x"
type textarea "I"
type textarea "x"
type textarea "I"
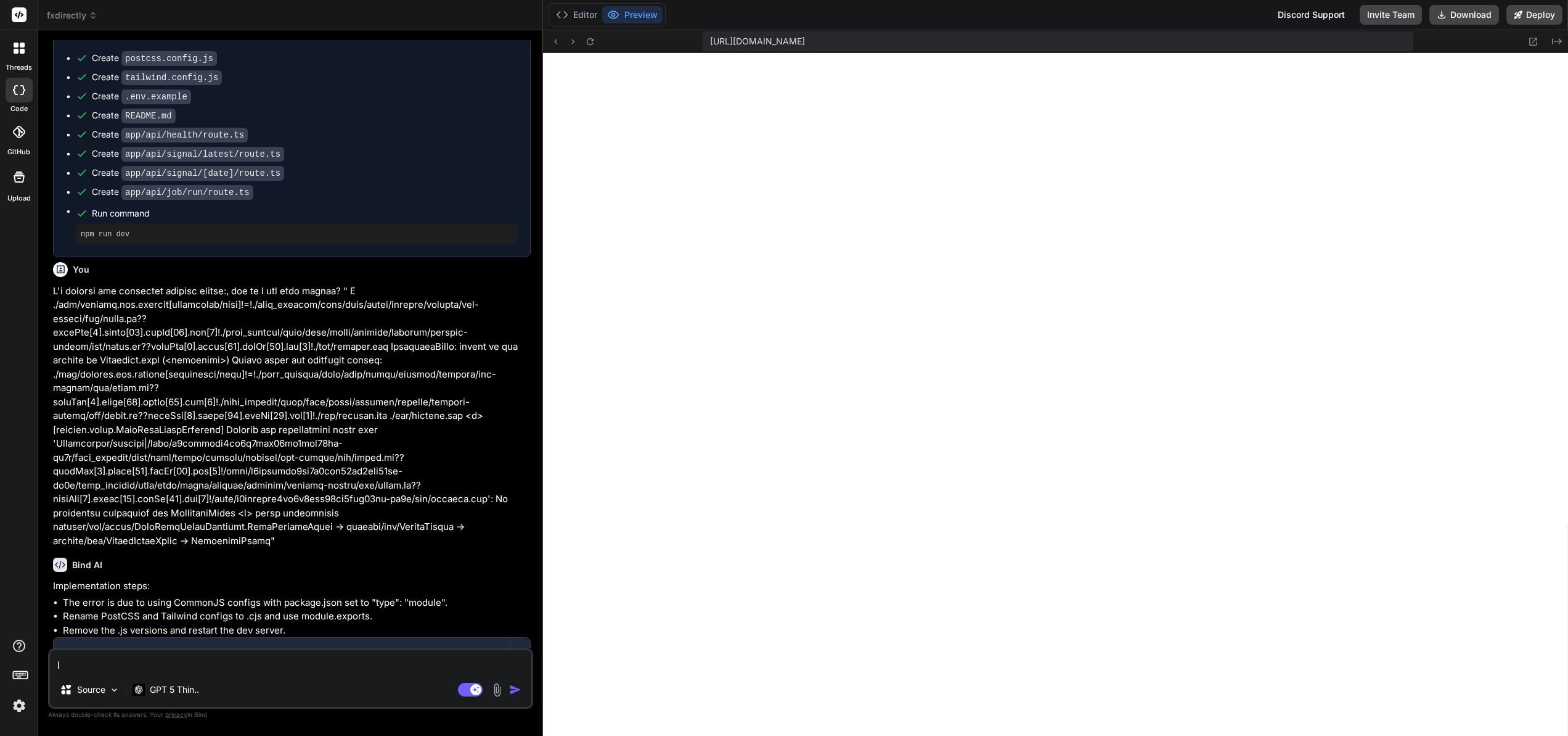
type textarea "x"
type textarea "I p"
type textarea "x"
type textarea "I pa"
type textarea "x"
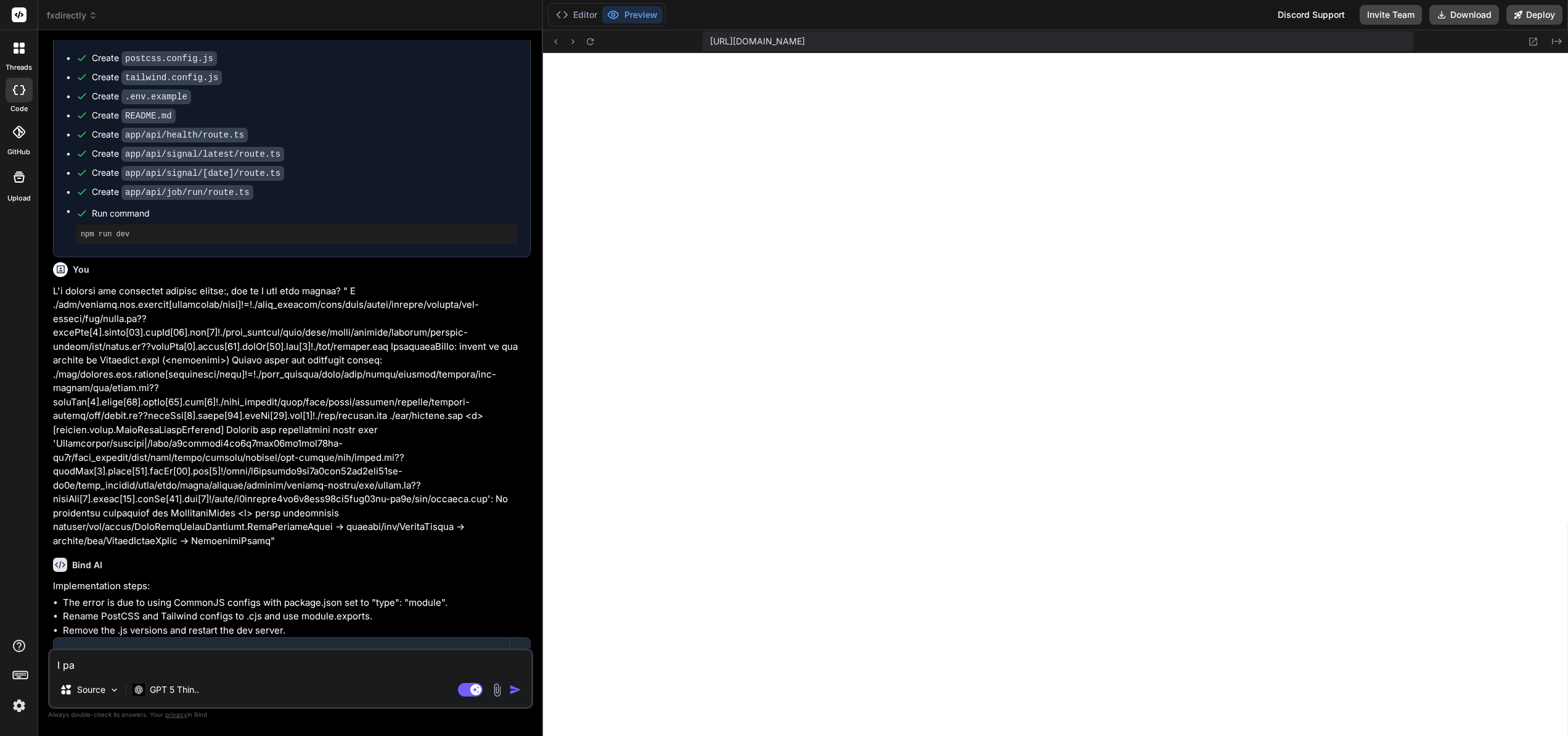
type textarea "I pas"
type textarea "x"
type textarea "I past"
type textarea "x"
type textarea "I paste"
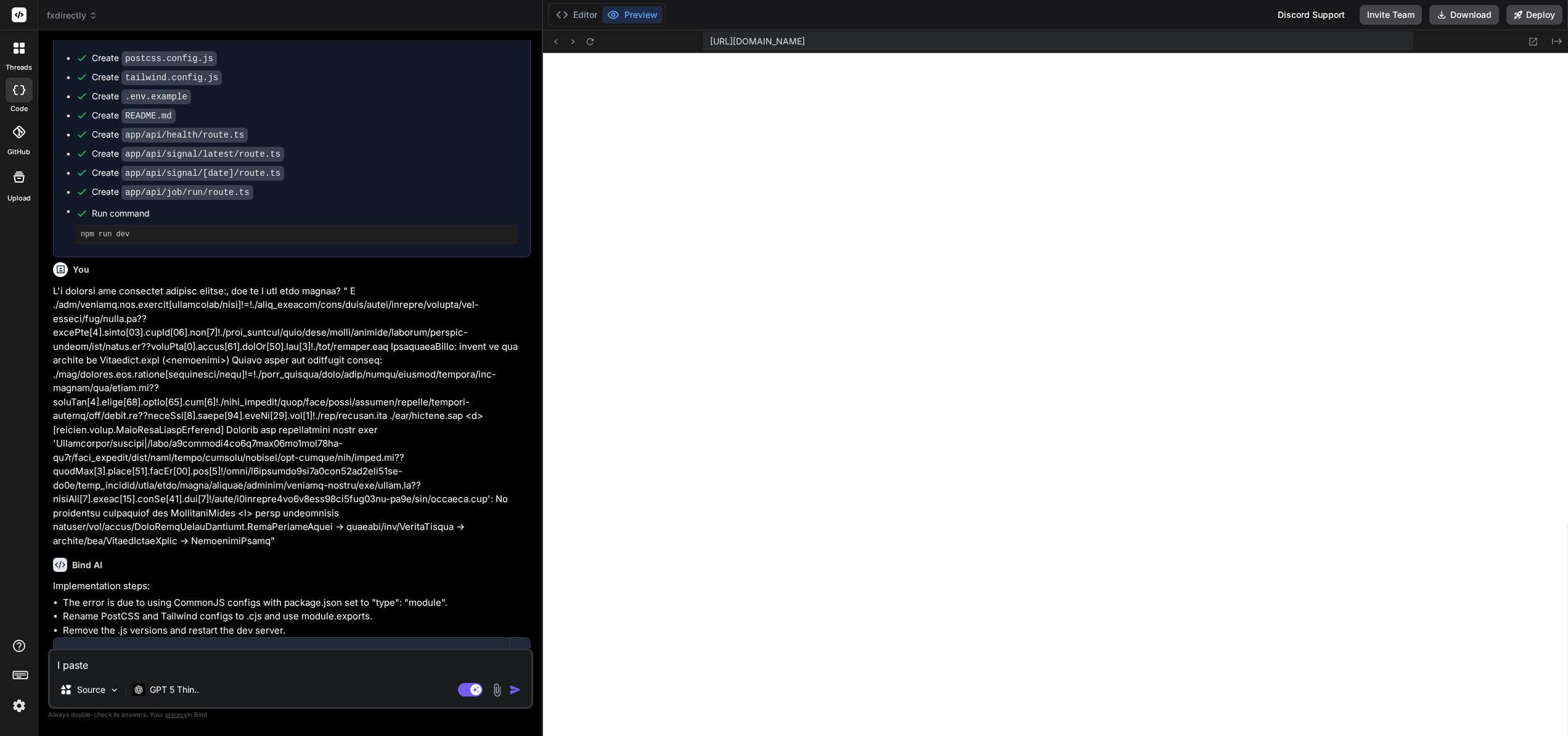
type textarea "x"
type textarea "I pasted"
type textarea "x"
type textarea "I pasted"
type textarea "x"
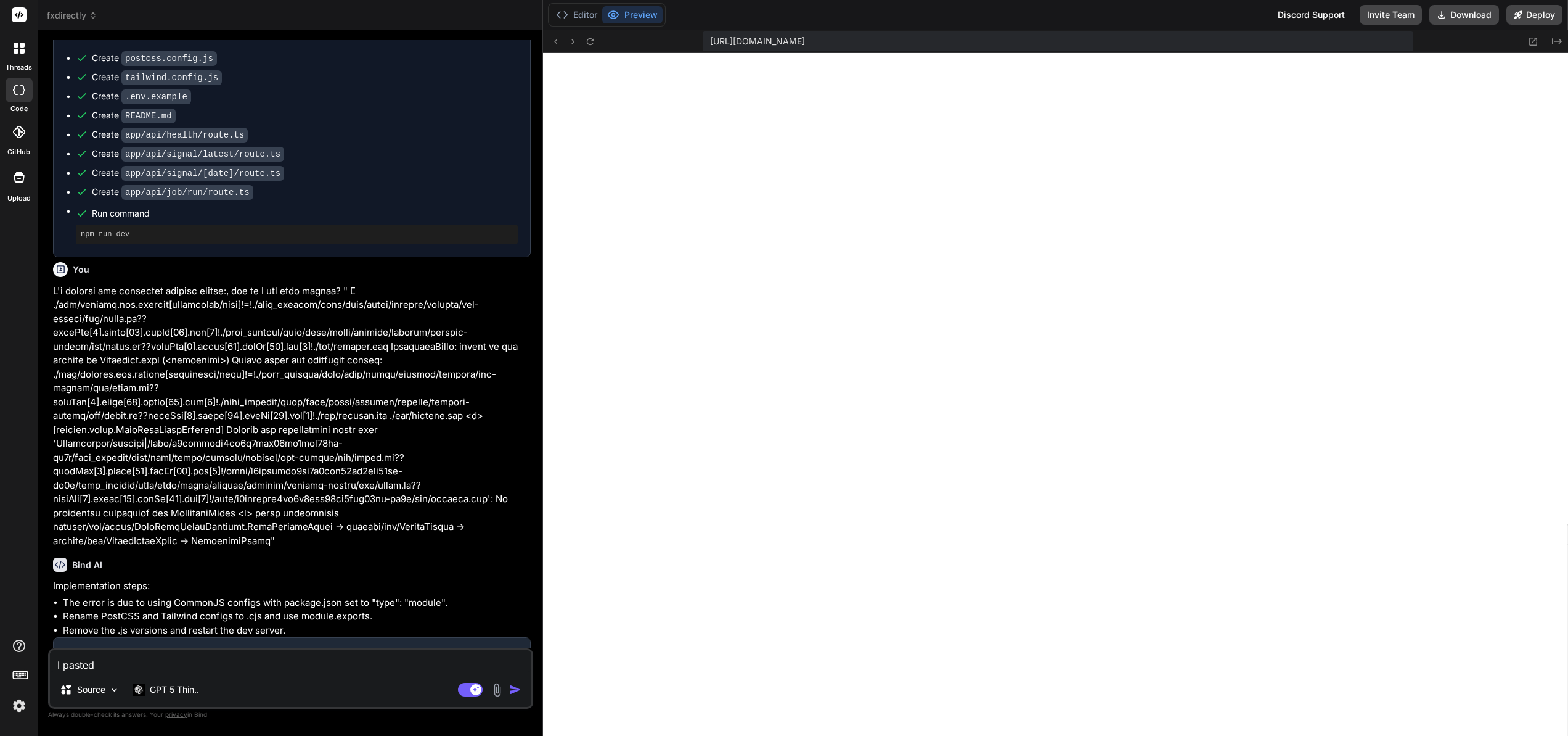
type textarea "I pasted m"
type textarea "x"
type textarea "I pasted my"
type textarea "x"
type textarea "I pasted my"
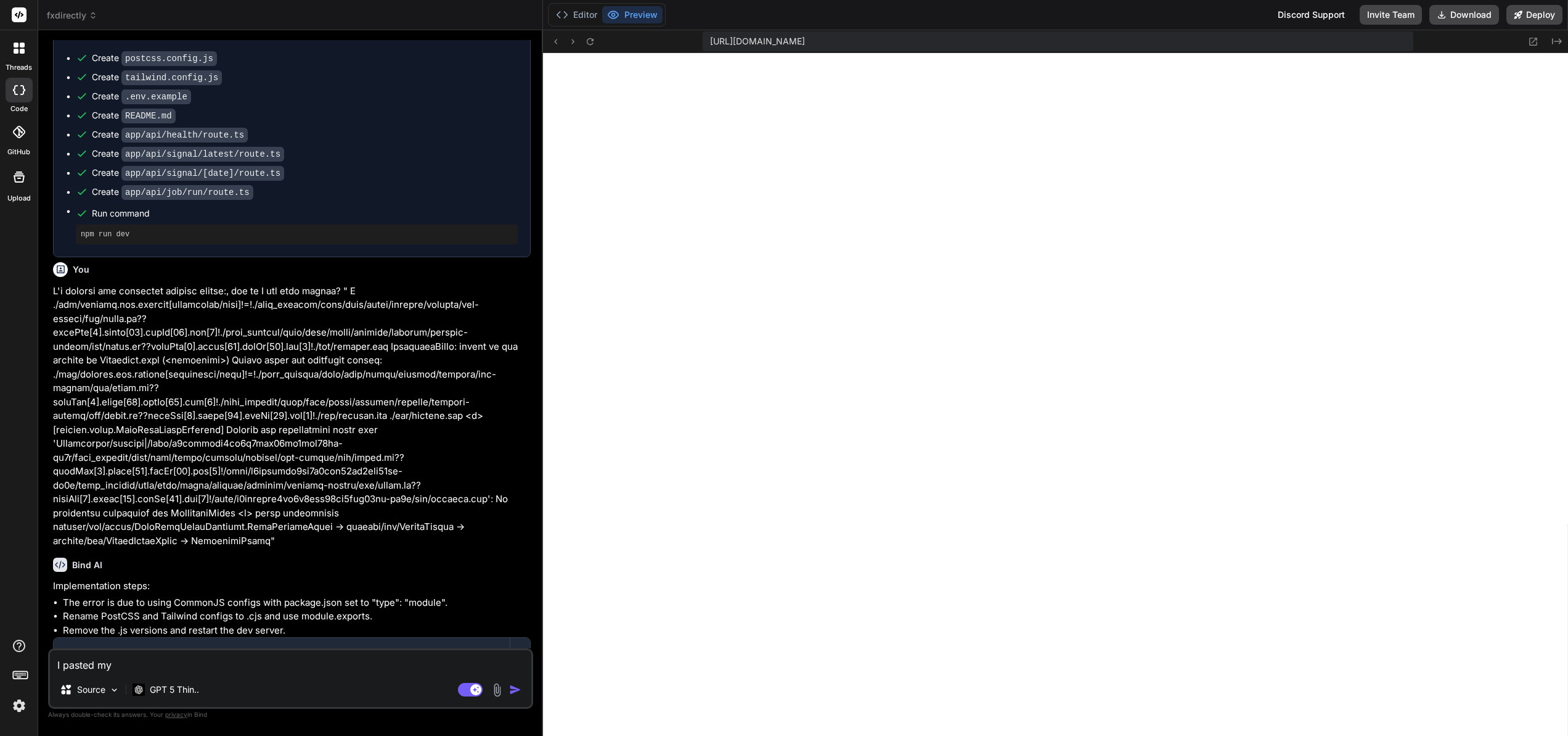
type textarea "x"
type textarea "I pasted my m"
type textarea "x"
type textarea "I pasted my me"
type textarea "x"
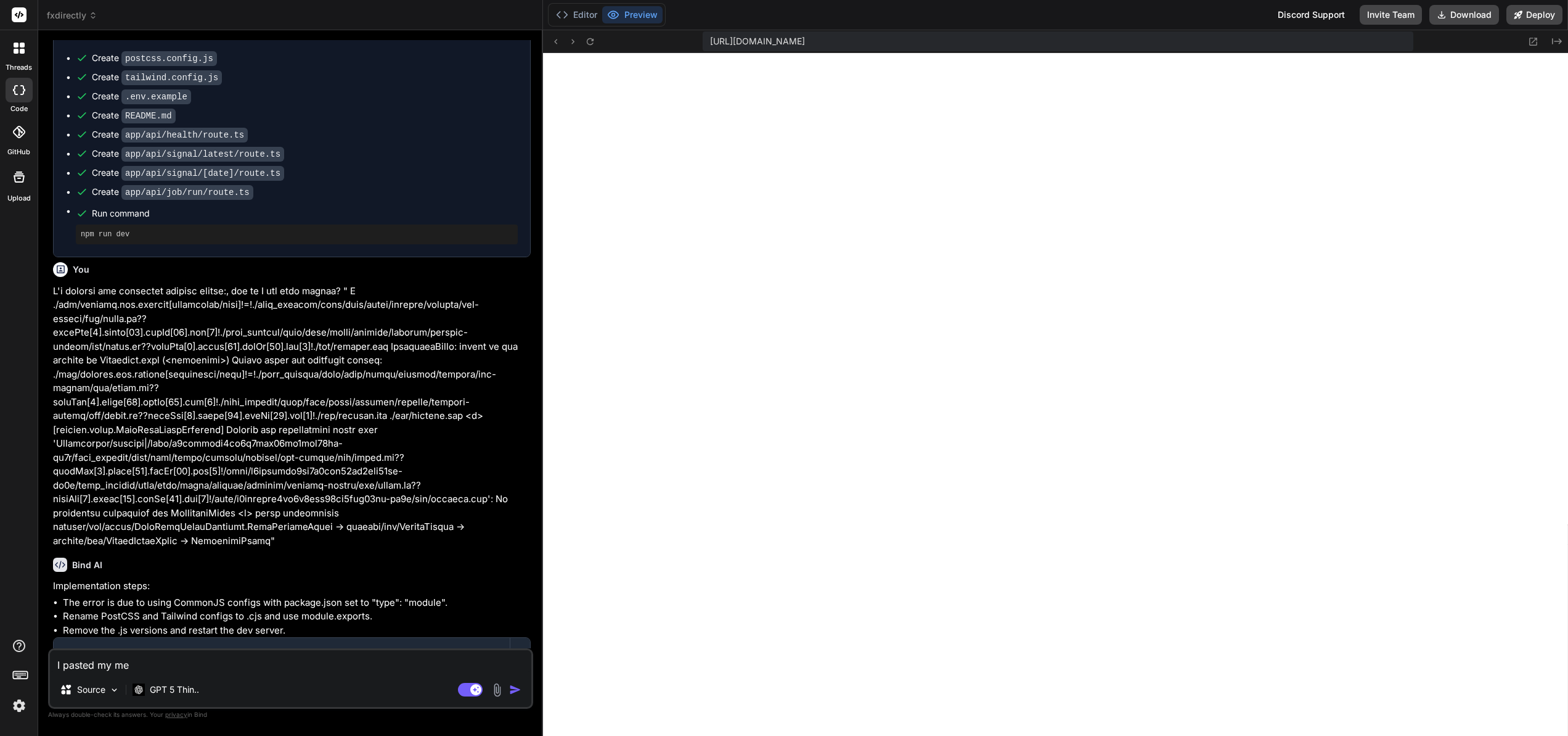
type textarea "I pasted my met"
type textarea "x"
type textarea "I pasted my meta"
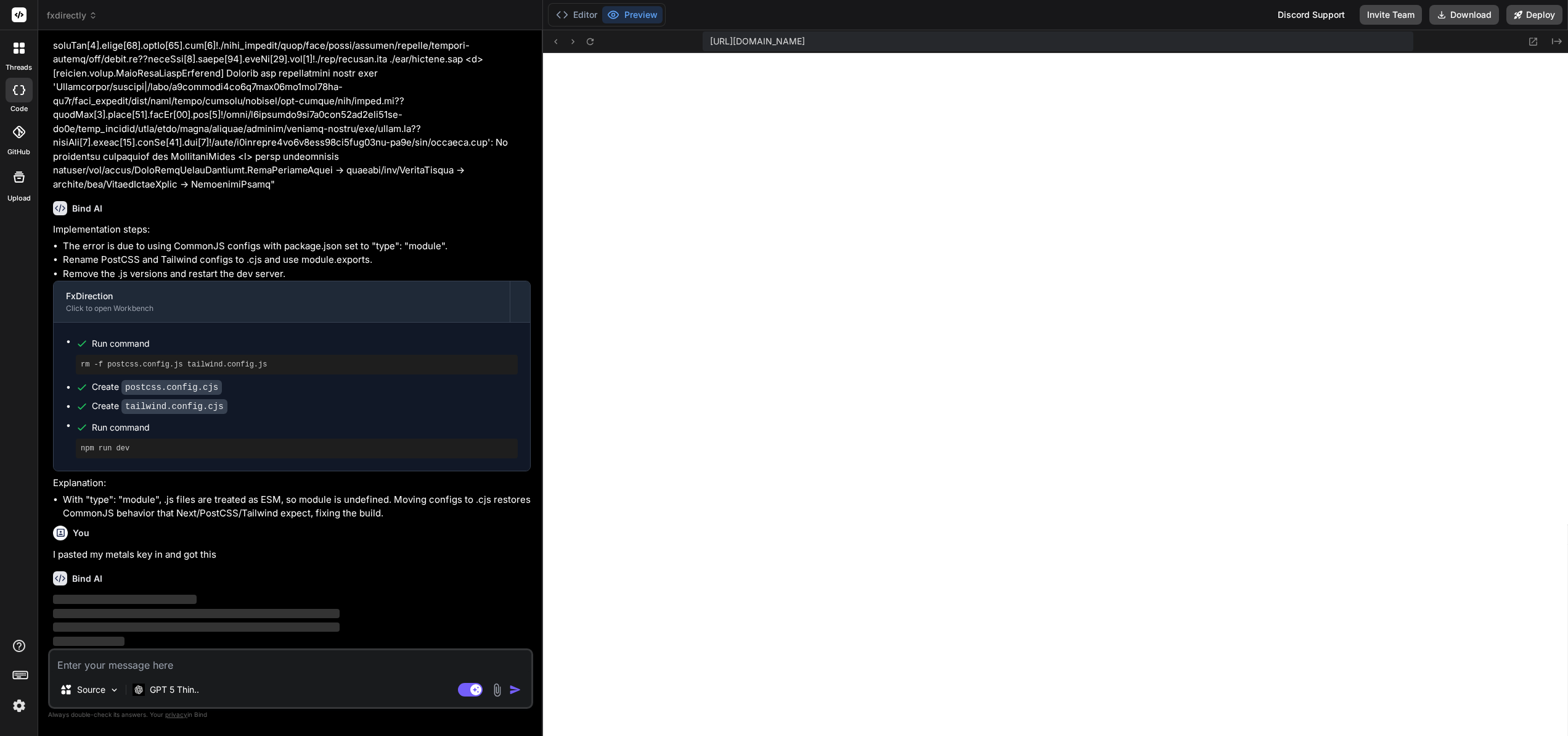
scroll to position [2210, 0]
paste textarea "{ "error": "Unauthorized" }"
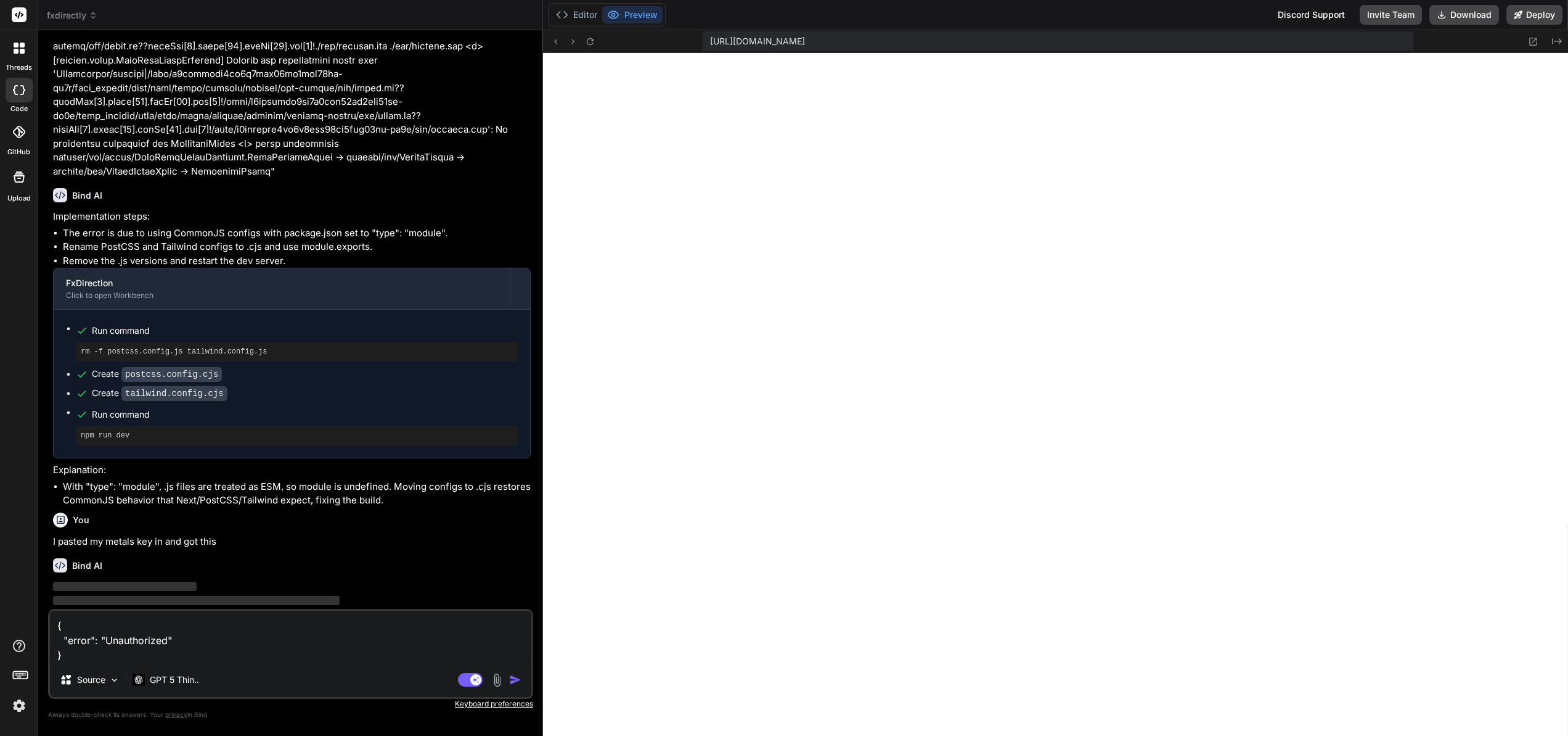
click at [512, 679] on img "button" at bounding box center [515, 679] width 12 height 12
click at [512, 680] on img "button" at bounding box center [515, 679] width 12 height 12
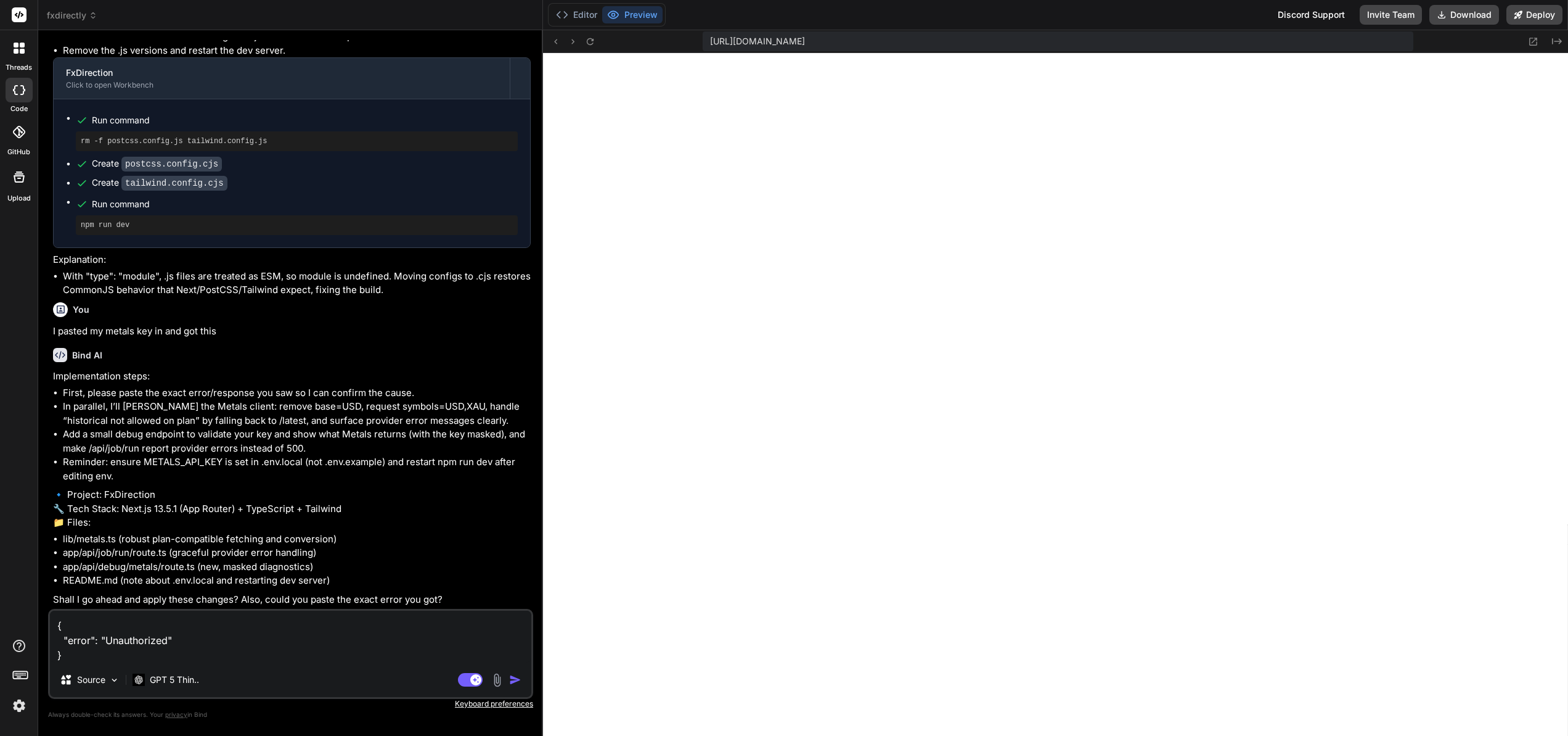
scroll to position [2461, 0]
click at [518, 680] on img "button" at bounding box center [515, 679] width 12 height 12
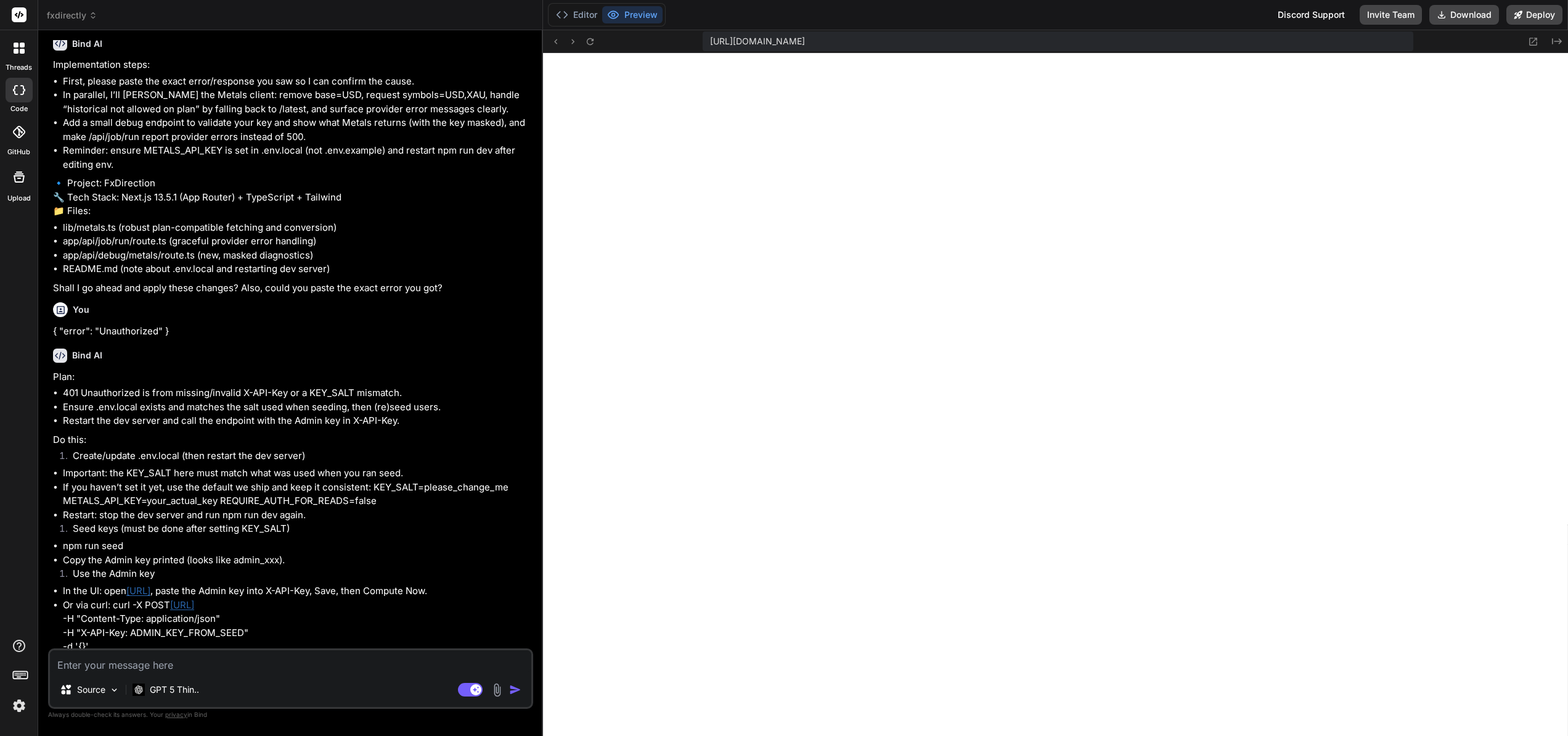
scroll to position [2760, 0]
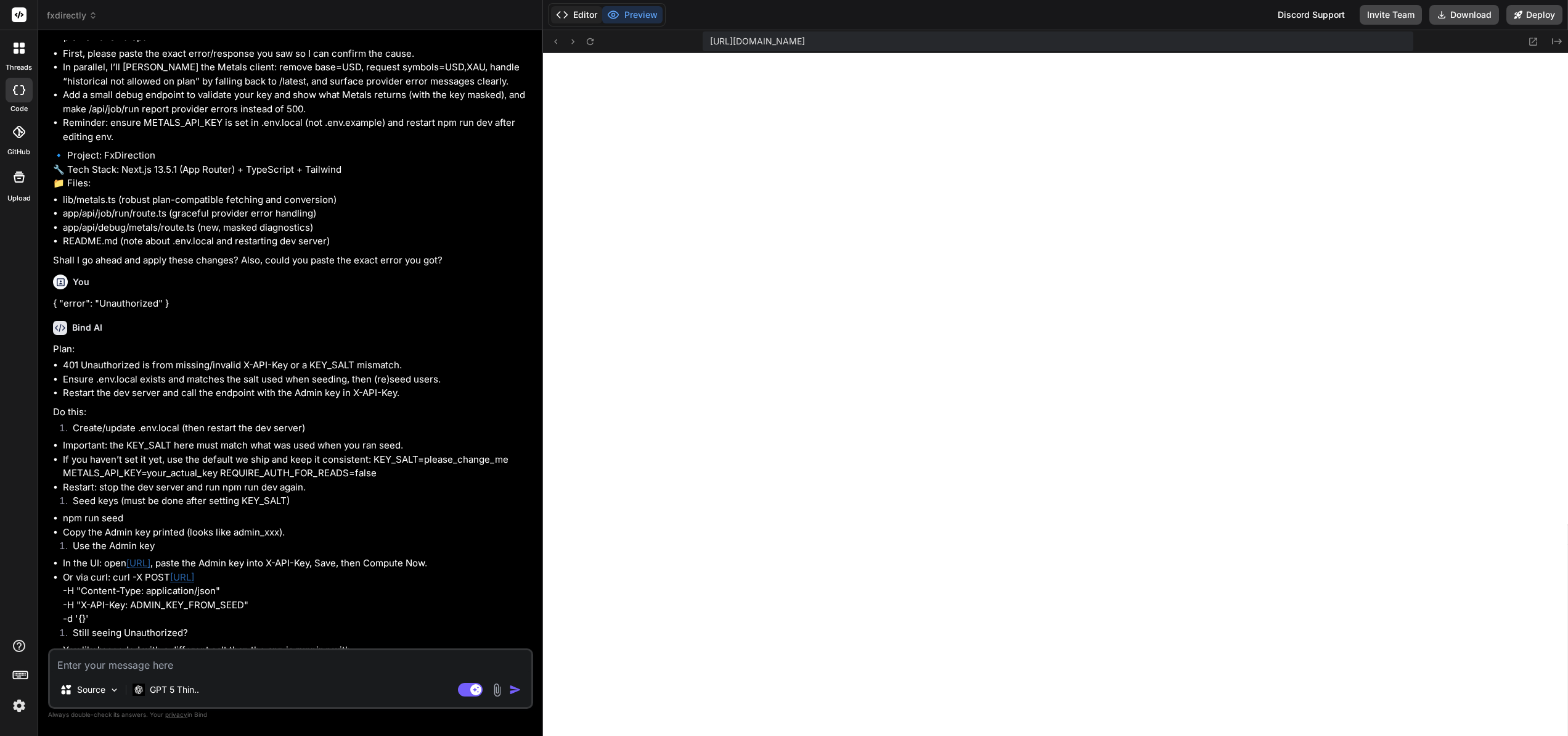
click at [581, 16] on button "Editor" at bounding box center [576, 15] width 51 height 18
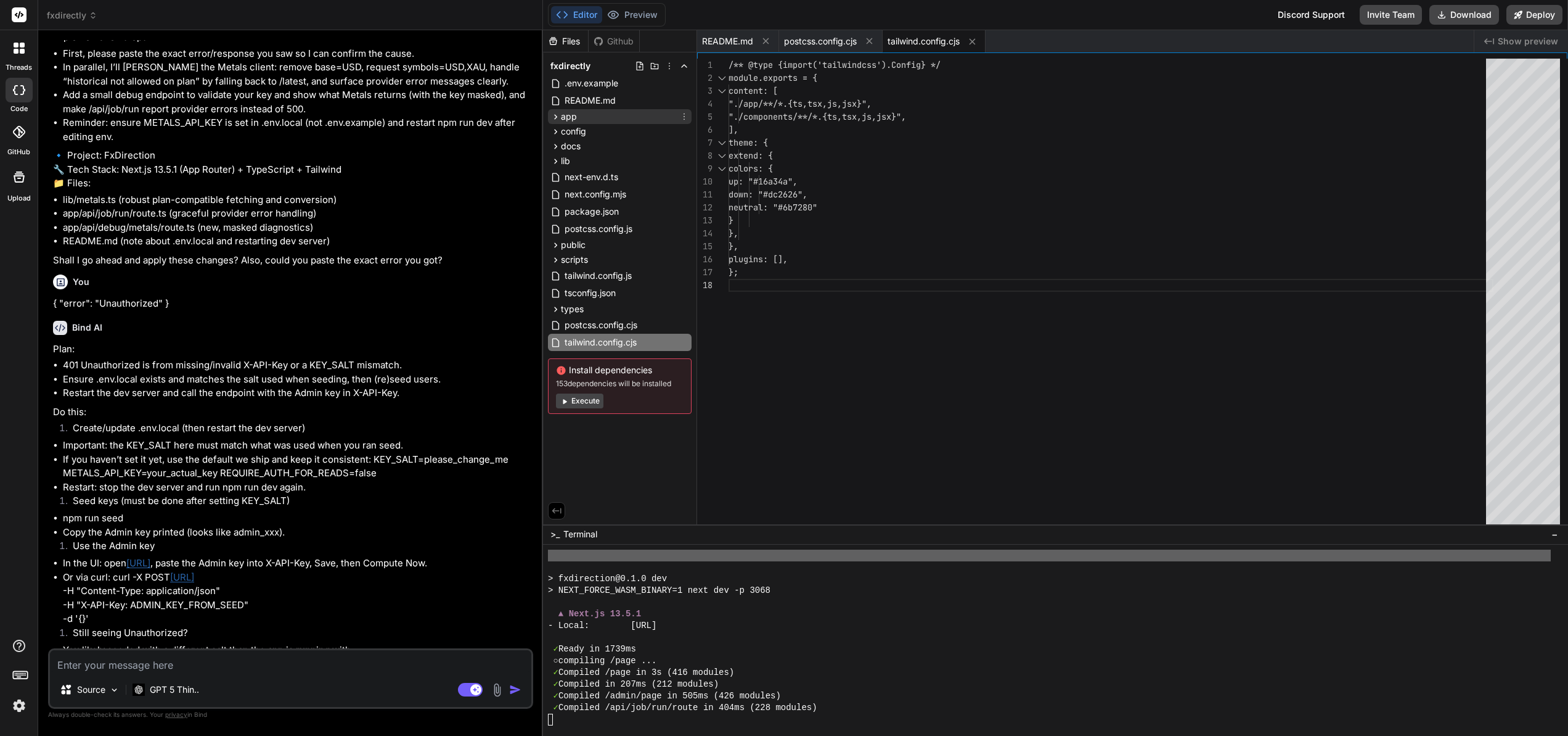
click at [560, 115] on icon at bounding box center [555, 116] width 10 height 10
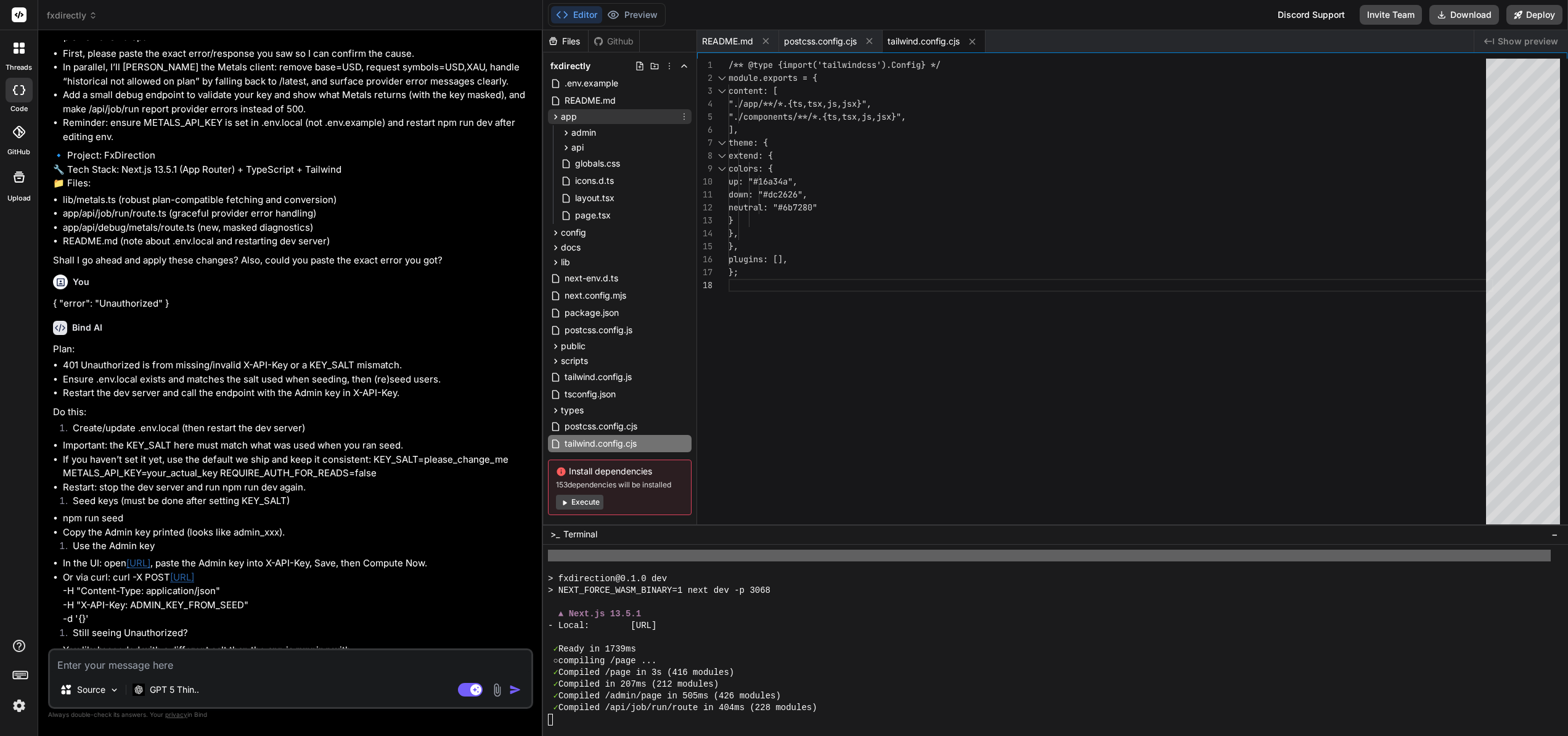
click at [560, 115] on icon at bounding box center [555, 116] width 10 height 10
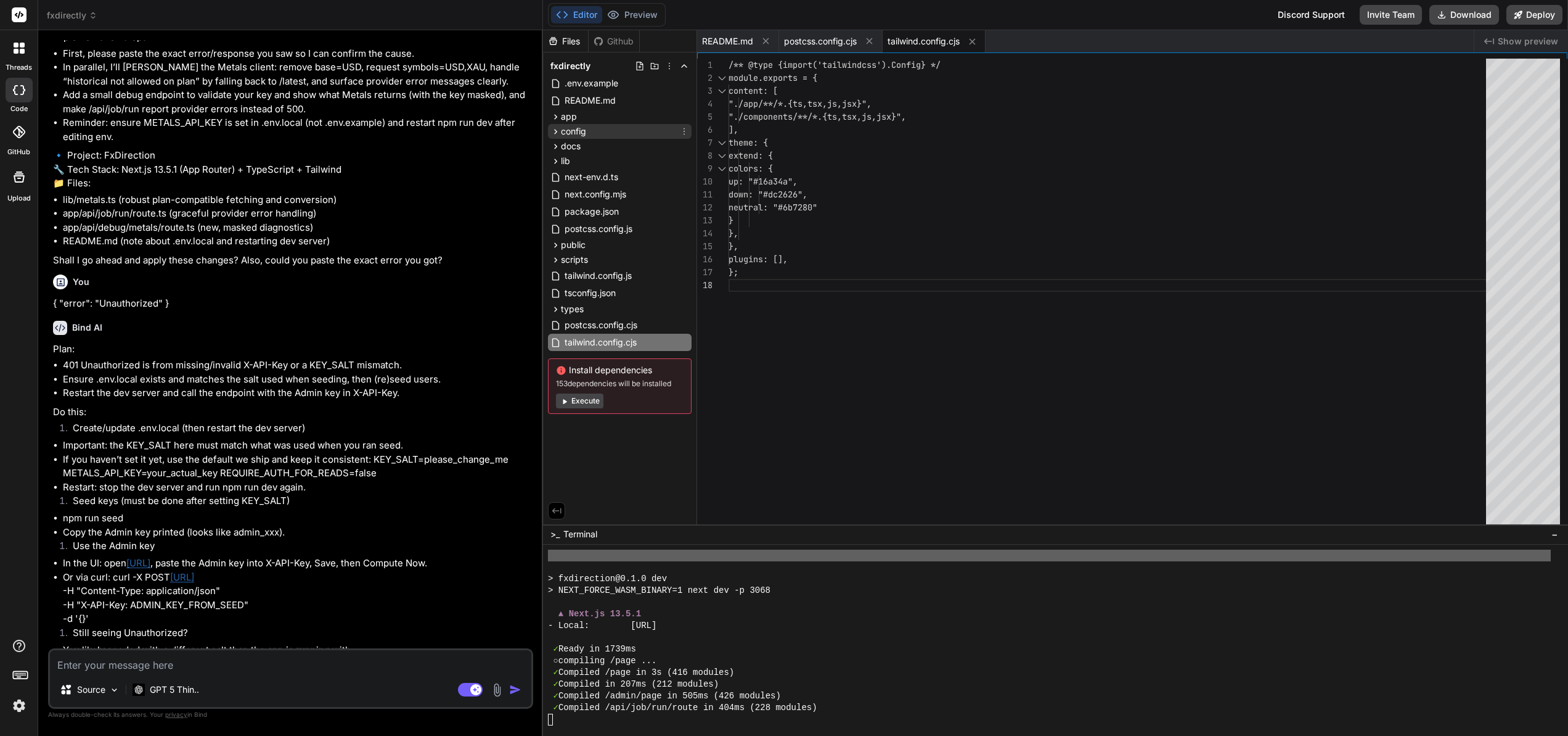
click at [566, 129] on span "config" at bounding box center [573, 131] width 25 height 12
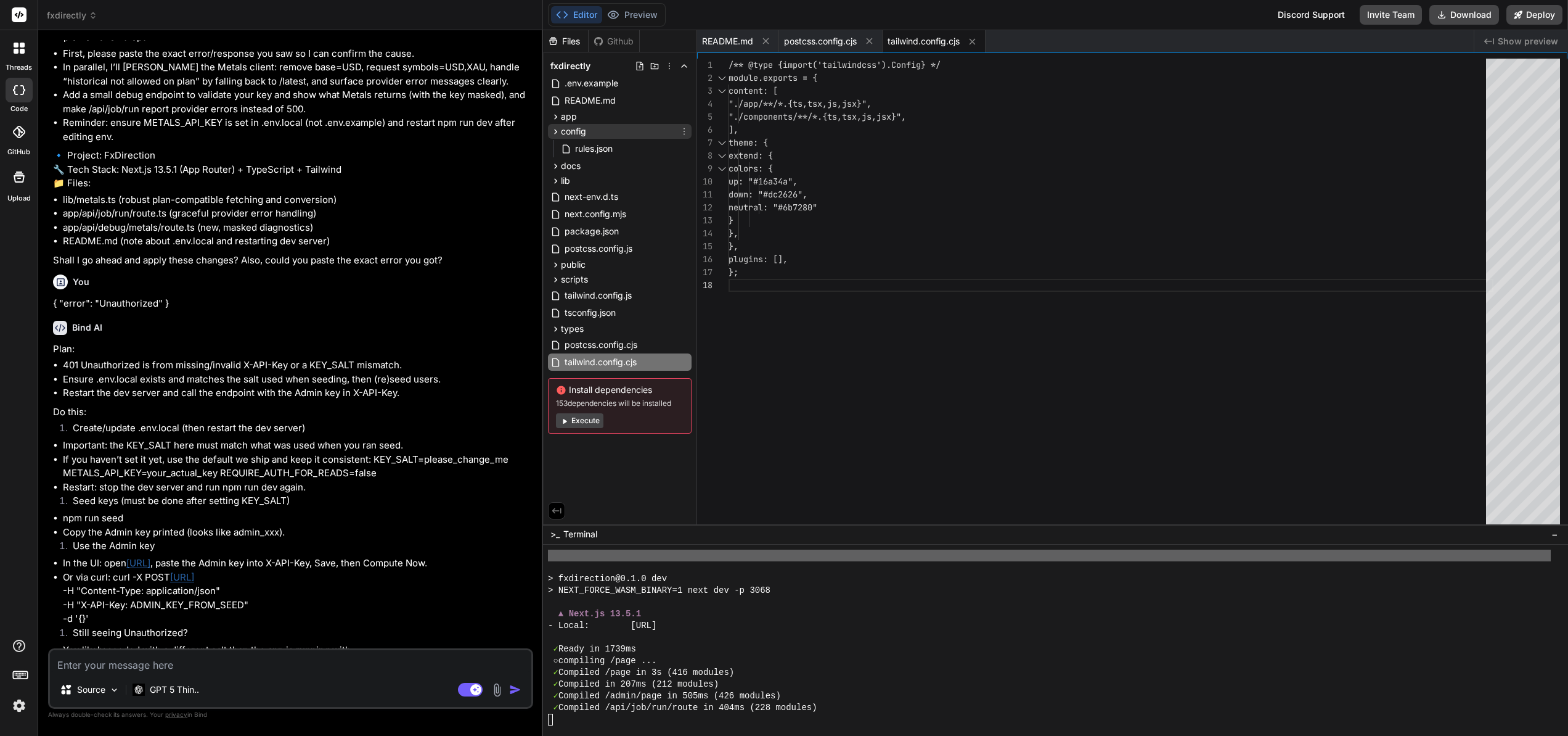
click at [566, 129] on span "config" at bounding box center [573, 131] width 25 height 12
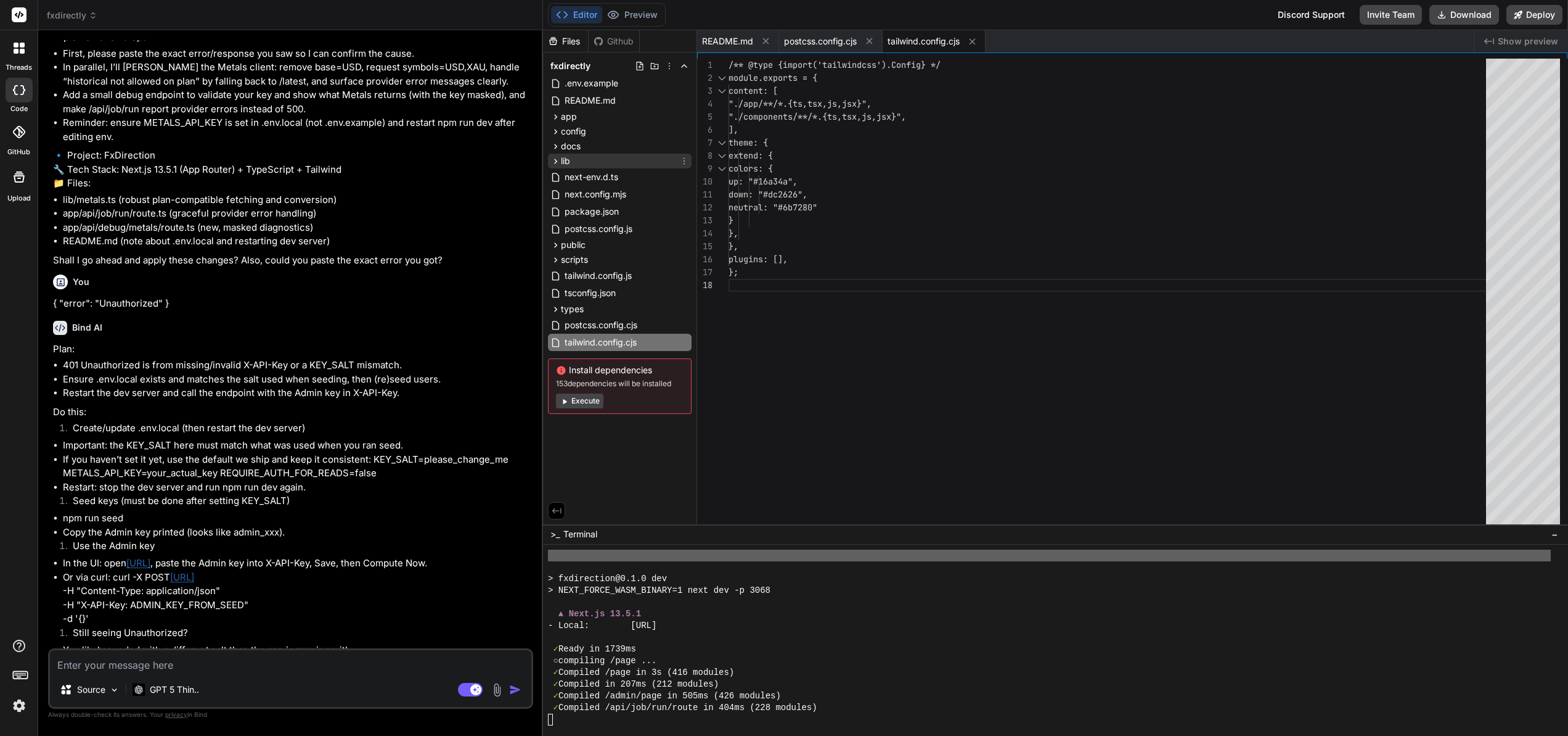
click at [563, 158] on span "lib" at bounding box center [565, 160] width 9 height 12
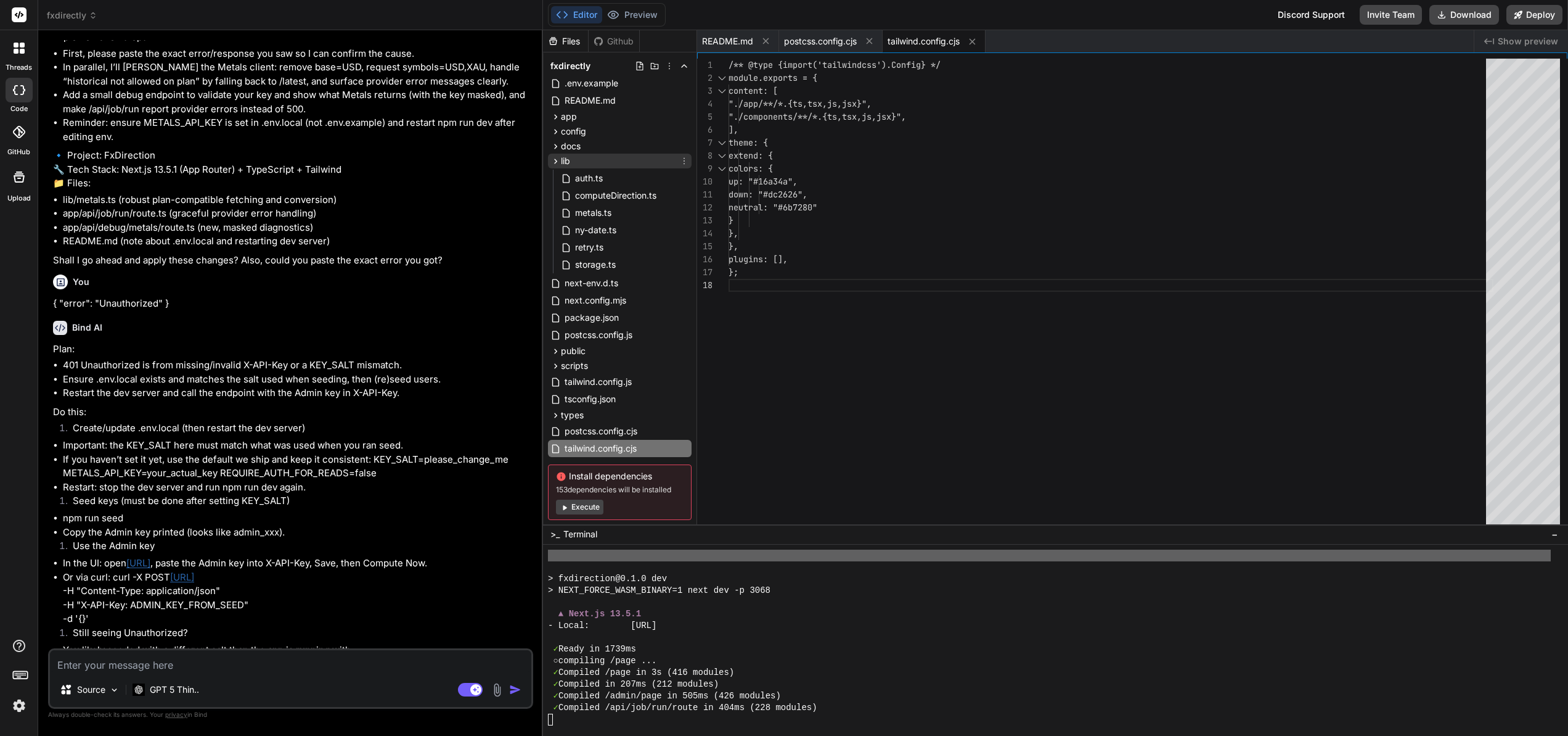
click at [563, 158] on span "lib" at bounding box center [565, 160] width 9 height 12
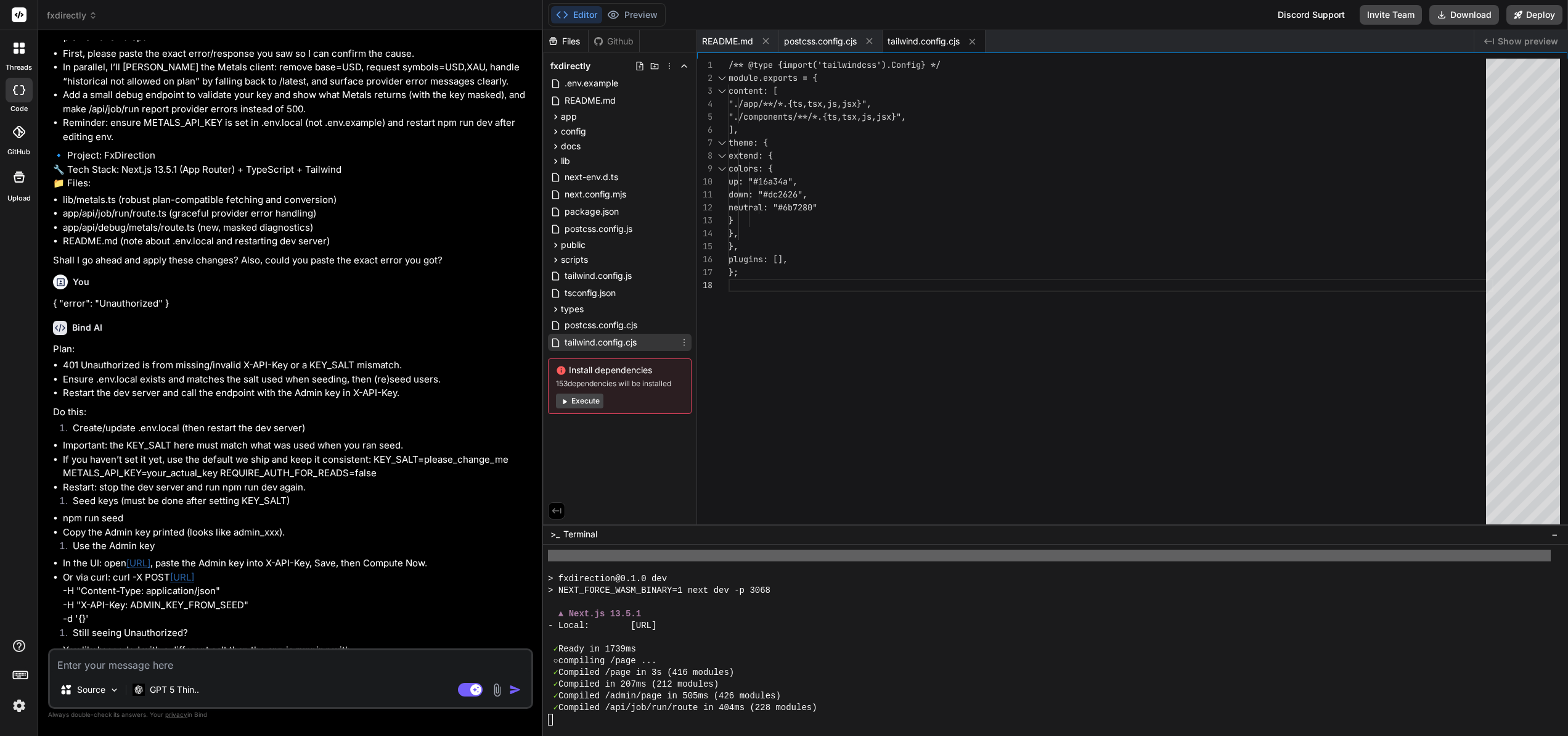
click at [601, 342] on span "tailwind.config.cjs" at bounding box center [601, 342] width 74 height 15
click at [592, 397] on button "Execute" at bounding box center [579, 400] width 47 height 15
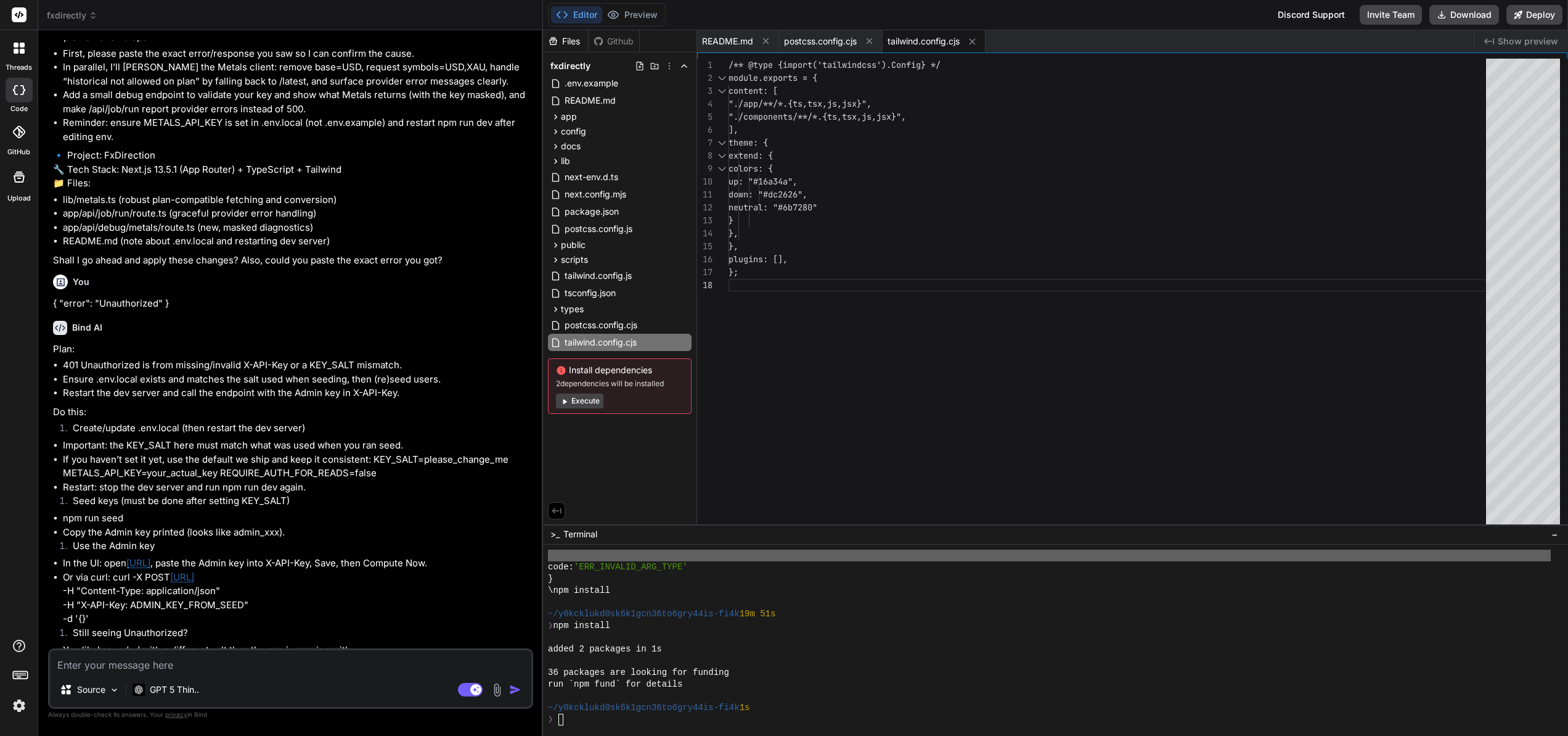
scroll to position [3058, 0]
click at [591, 402] on button "Execute" at bounding box center [579, 400] width 47 height 15
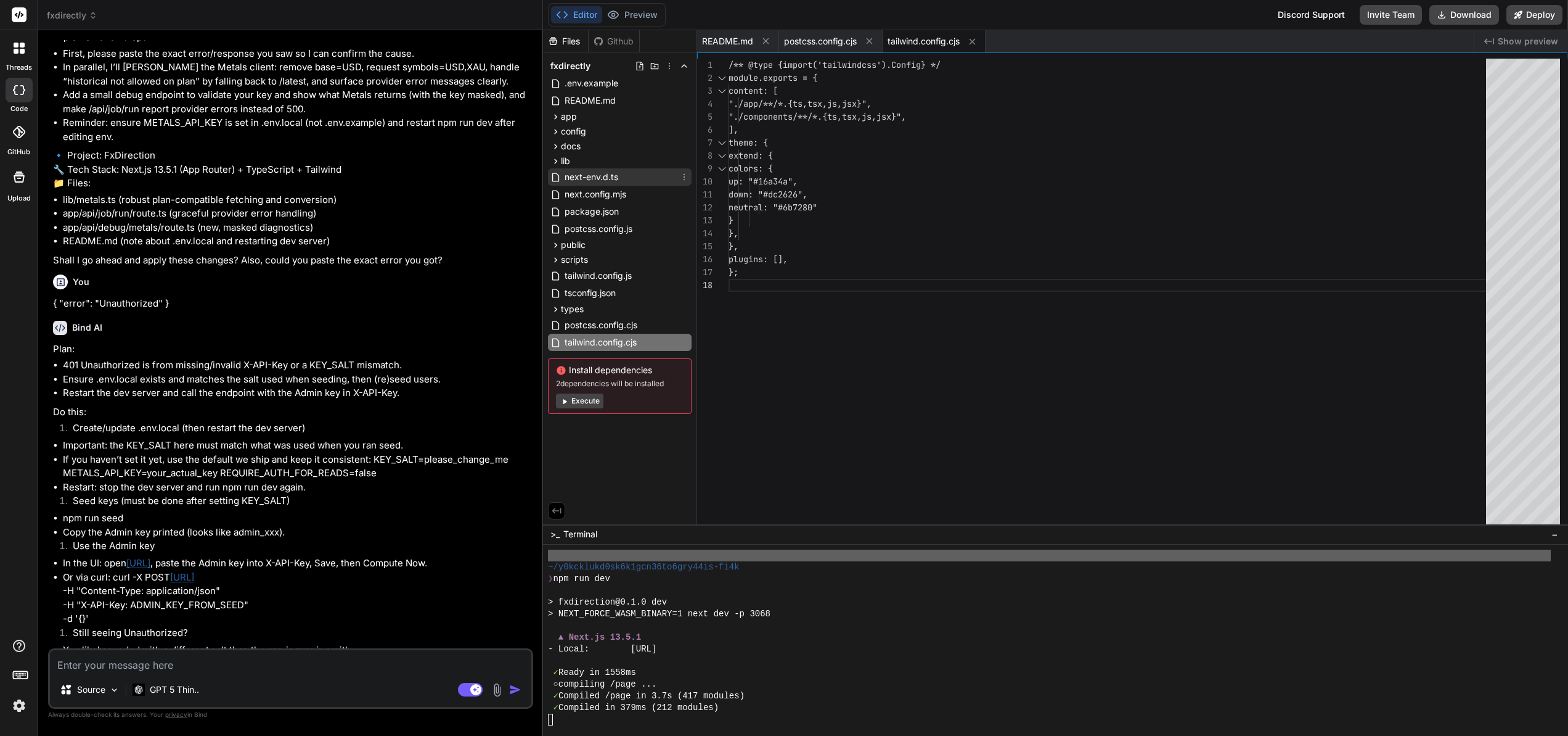
scroll to position [3339, 0]
click at [608, 324] on span "postcss.config.cjs" at bounding box center [601, 325] width 75 height 15
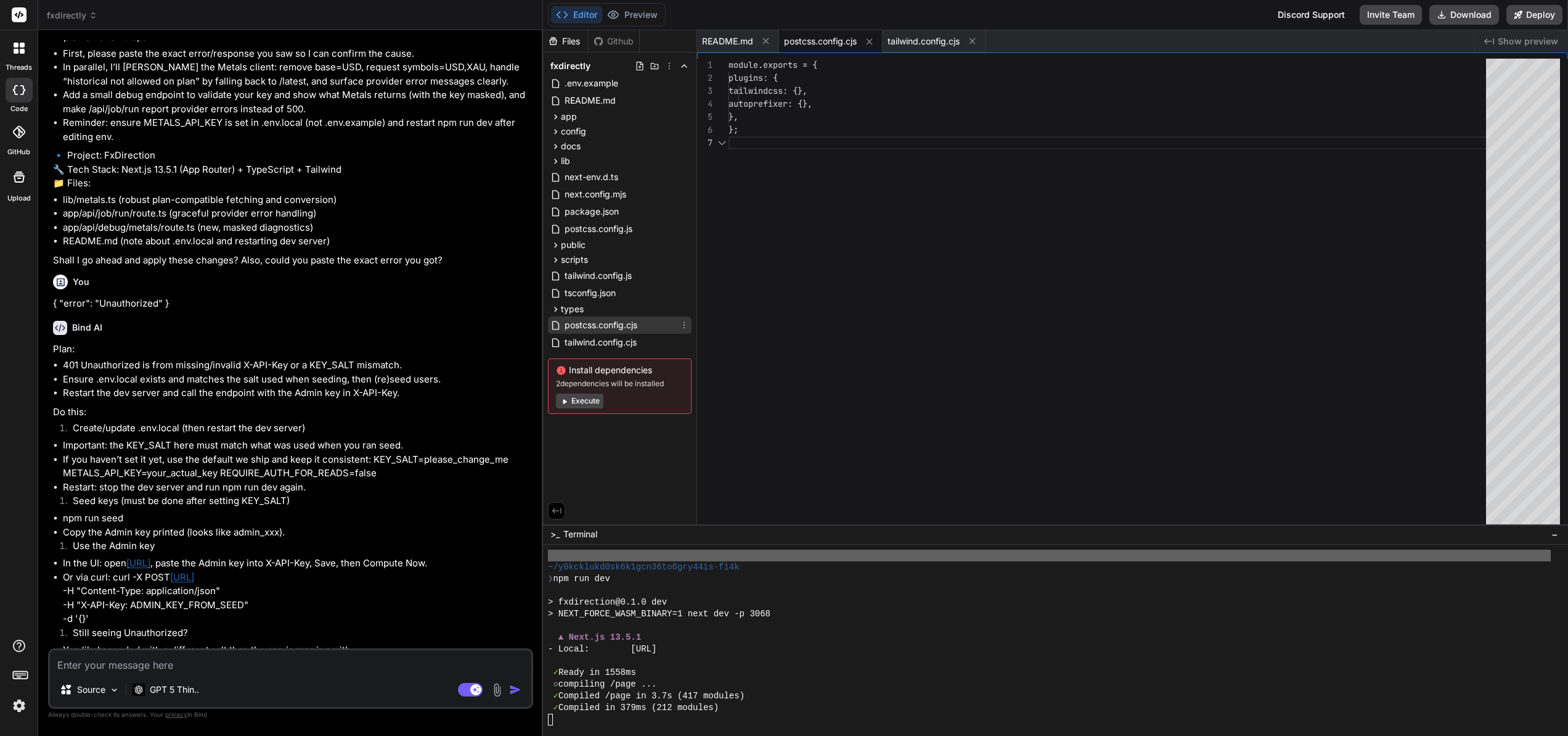
scroll to position [78, 0]
click at [577, 312] on span "types" at bounding box center [572, 309] width 23 height 12
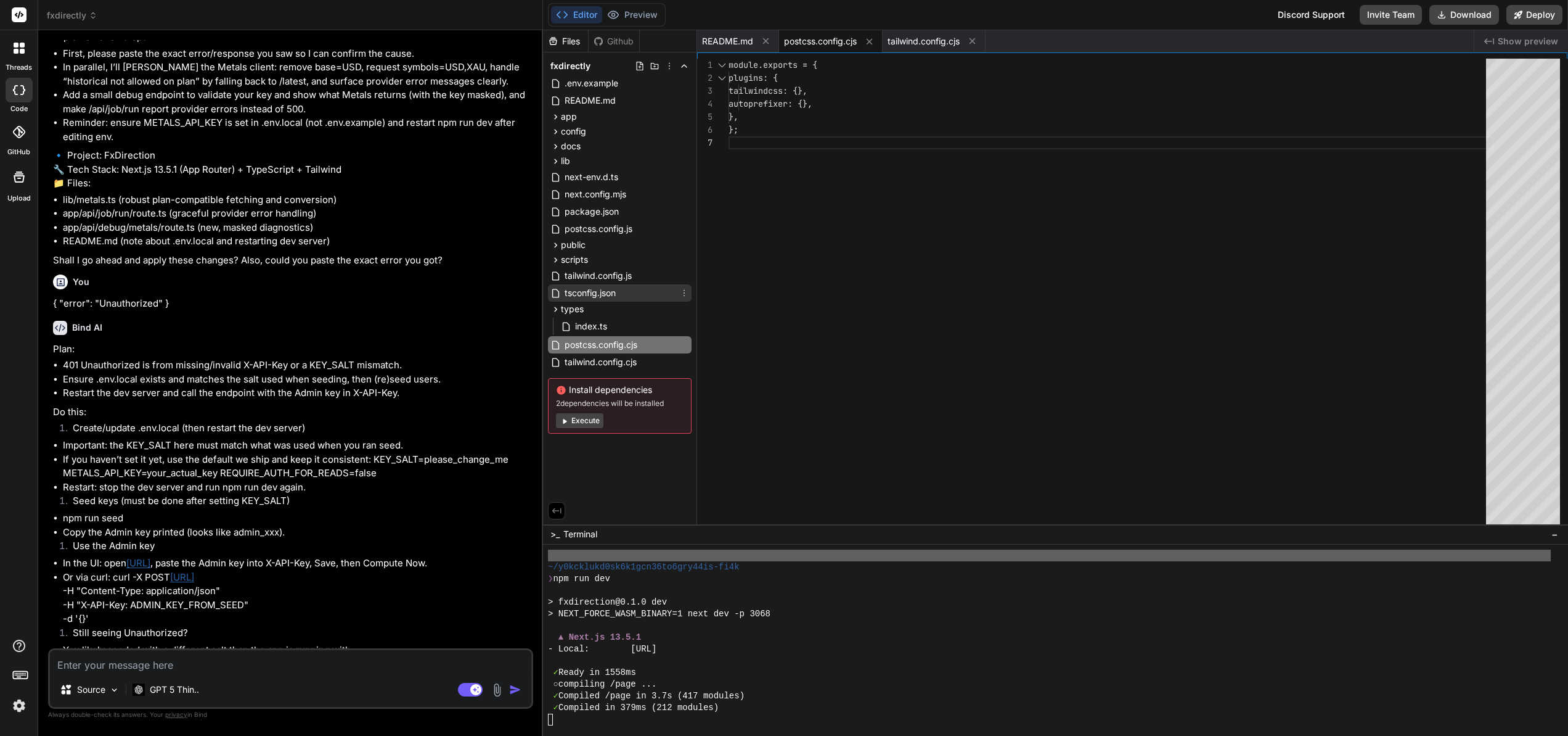
click at [578, 290] on span "tsconfig.json" at bounding box center [590, 293] width 54 height 15
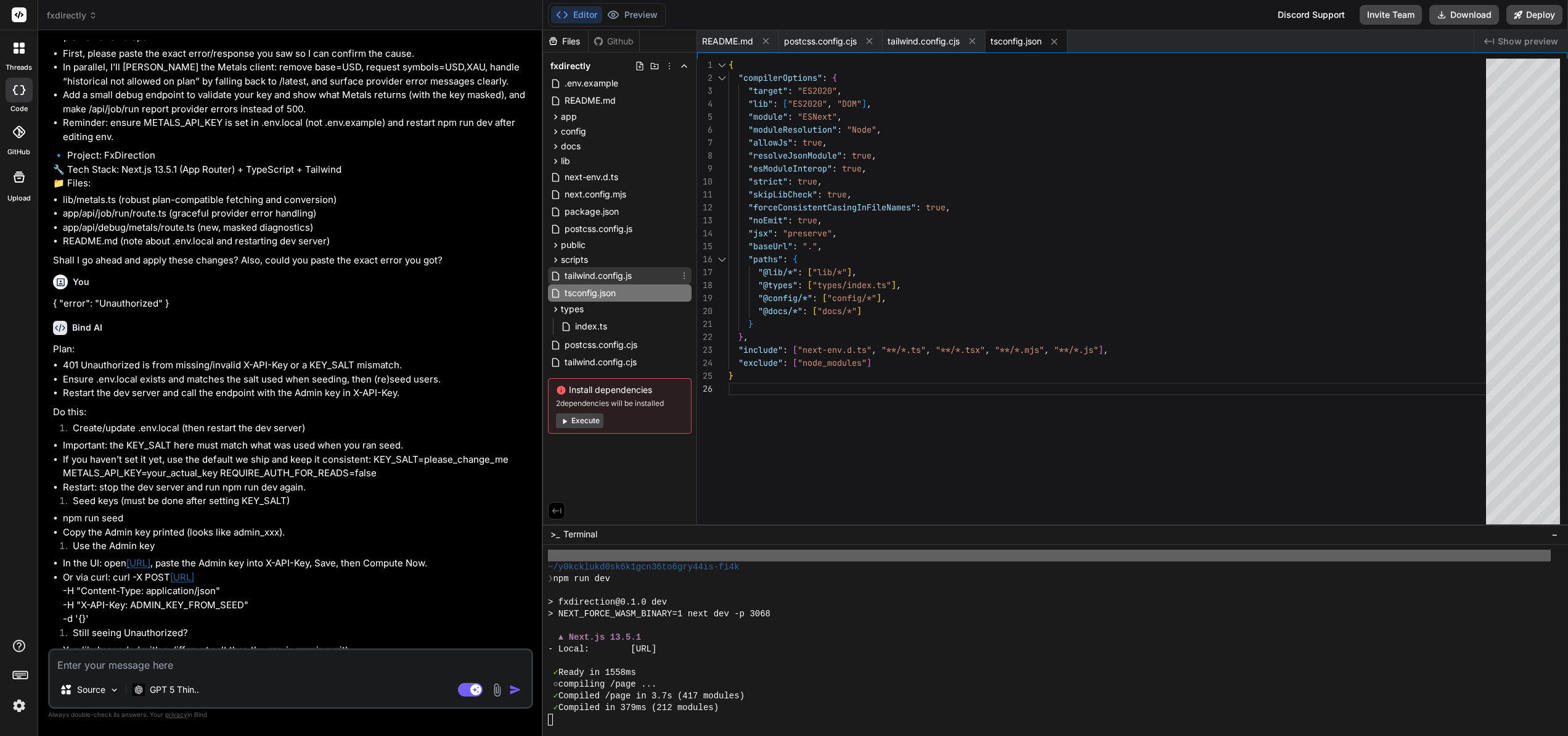
click at [587, 274] on span "tailwind.config.js" at bounding box center [598, 275] width 70 height 15
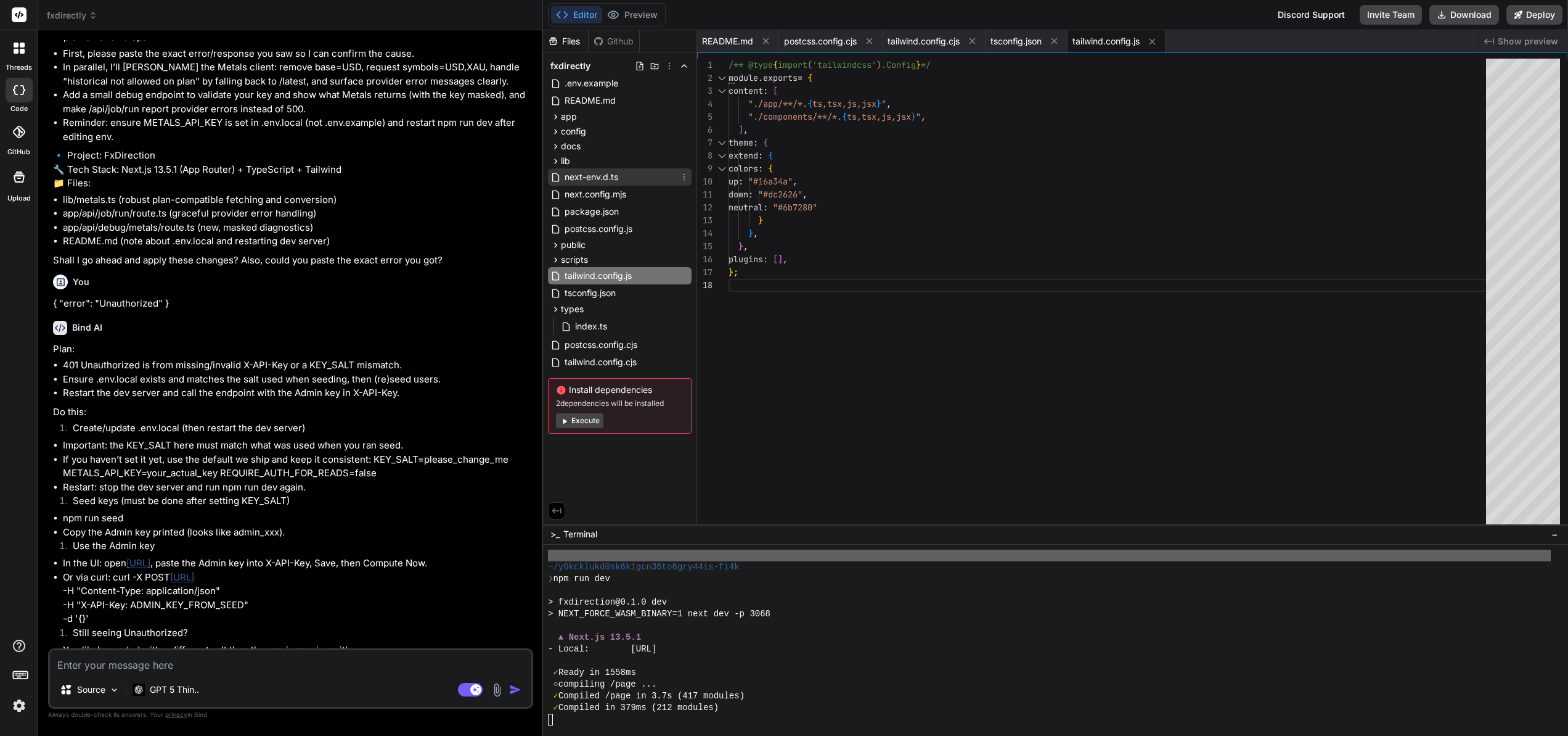
click at [601, 177] on span "next-env.d.ts" at bounding box center [591, 177] width 57 height 15
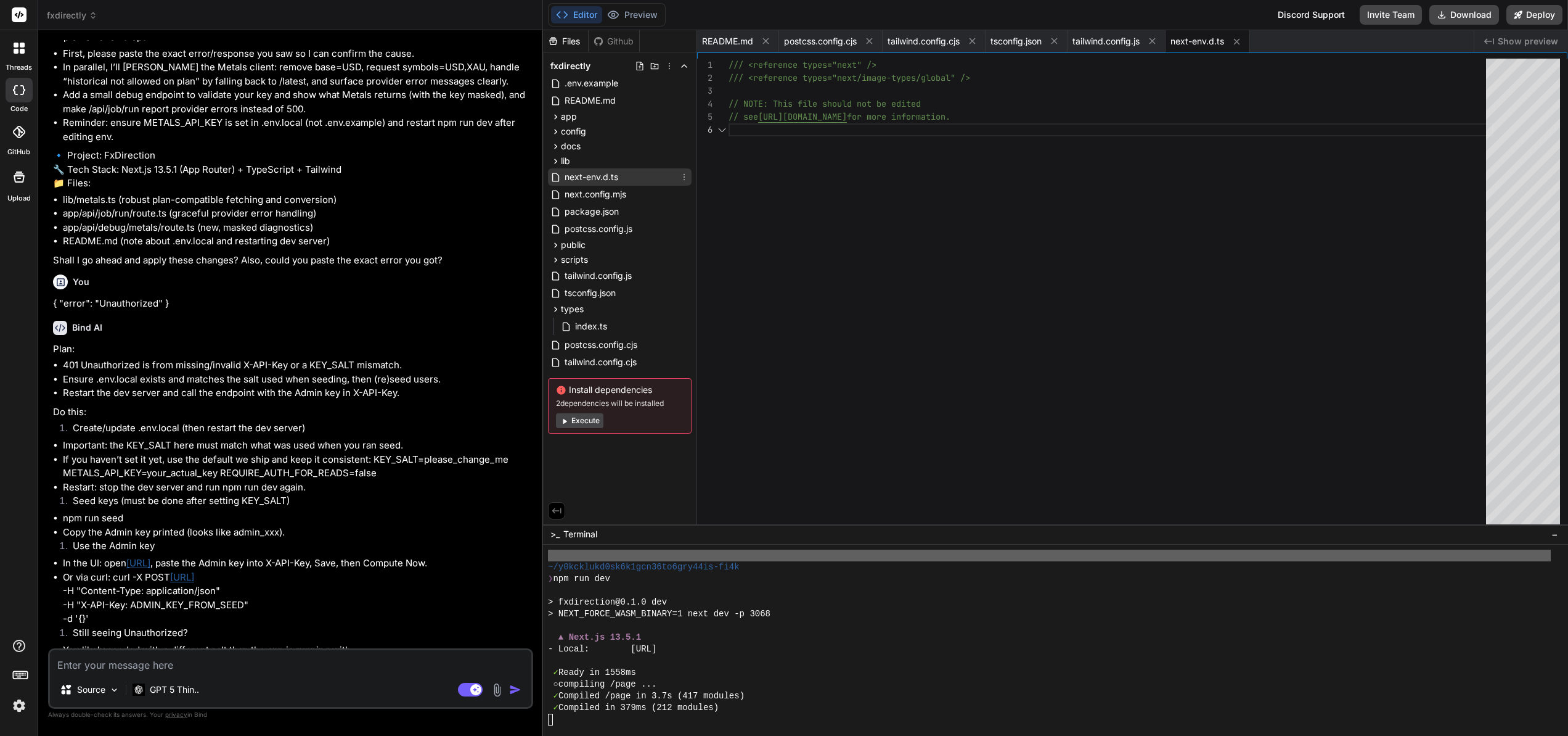
scroll to position [65, 0]
click at [558, 159] on icon at bounding box center [555, 160] width 10 height 10
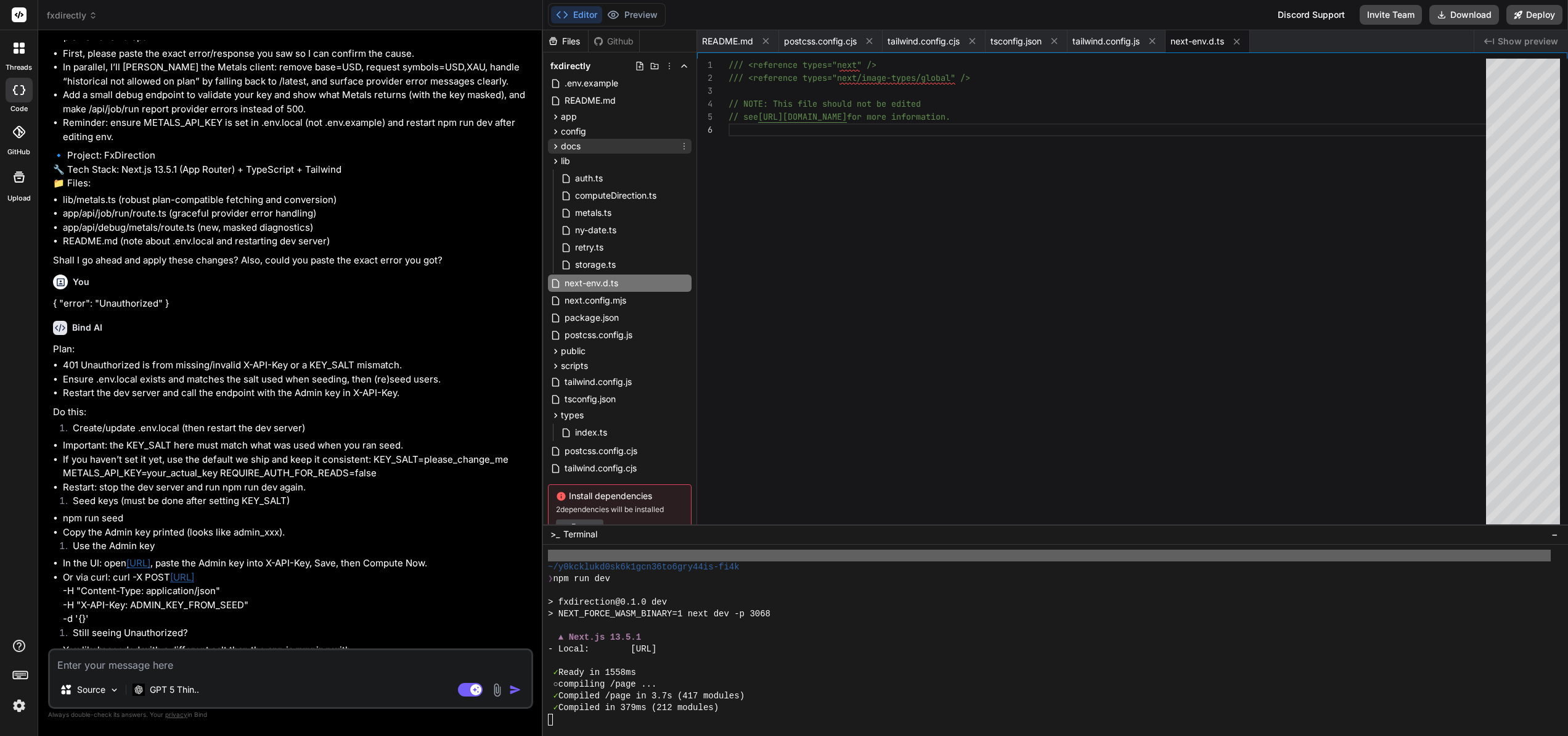
click at [568, 145] on span "docs" at bounding box center [570, 146] width 19 height 12
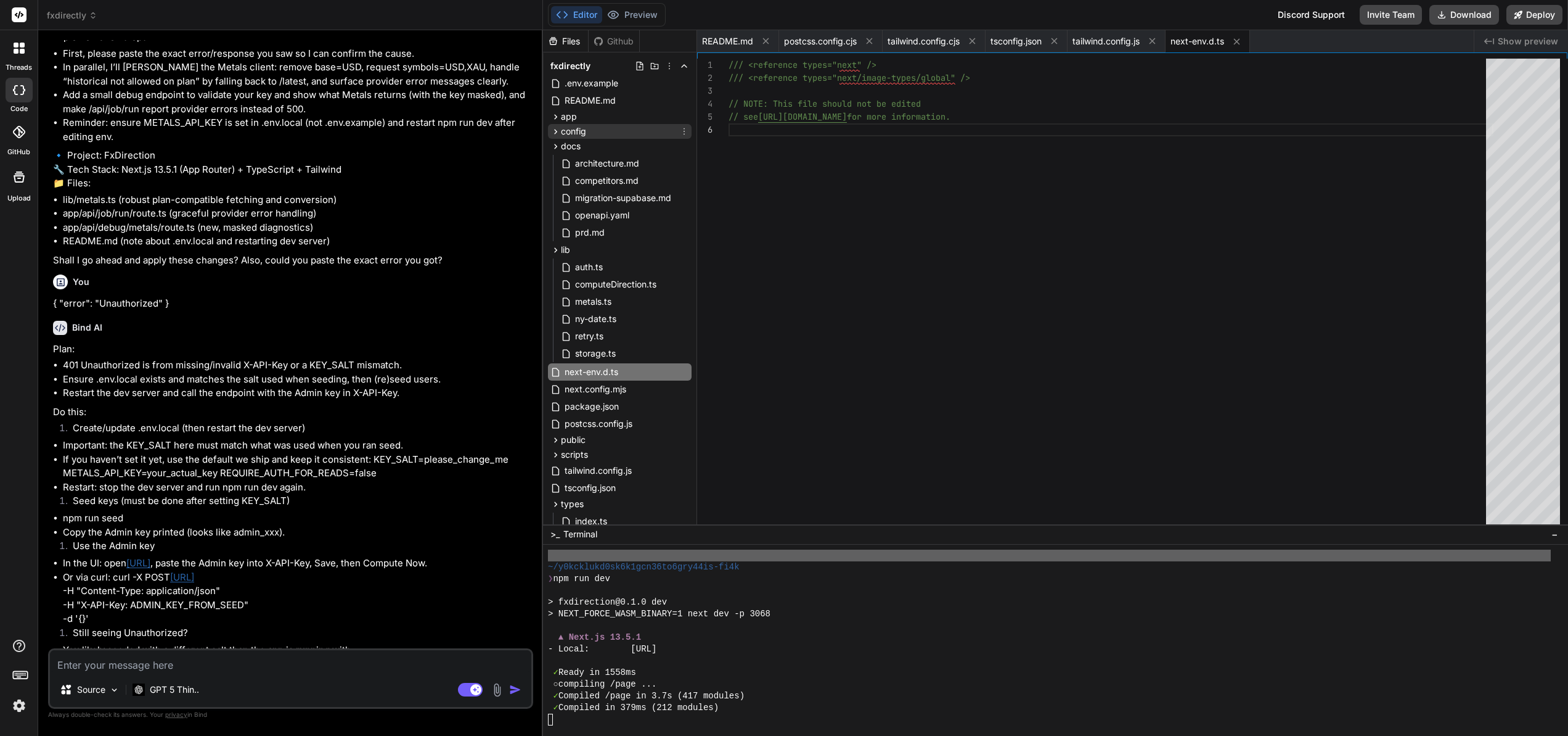
click at [555, 131] on icon at bounding box center [555, 131] width 10 height 10
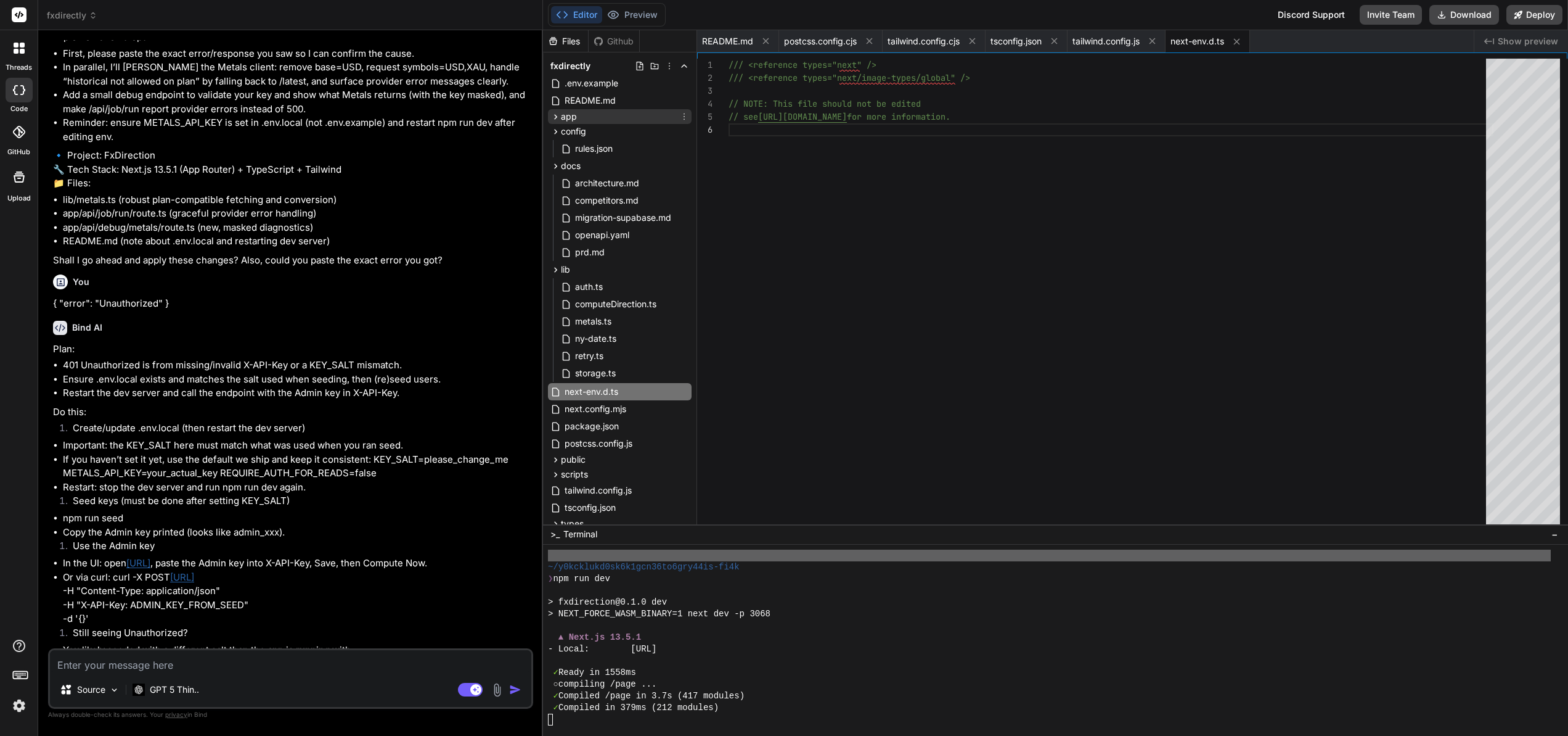
click at [558, 115] on icon at bounding box center [555, 116] width 10 height 10
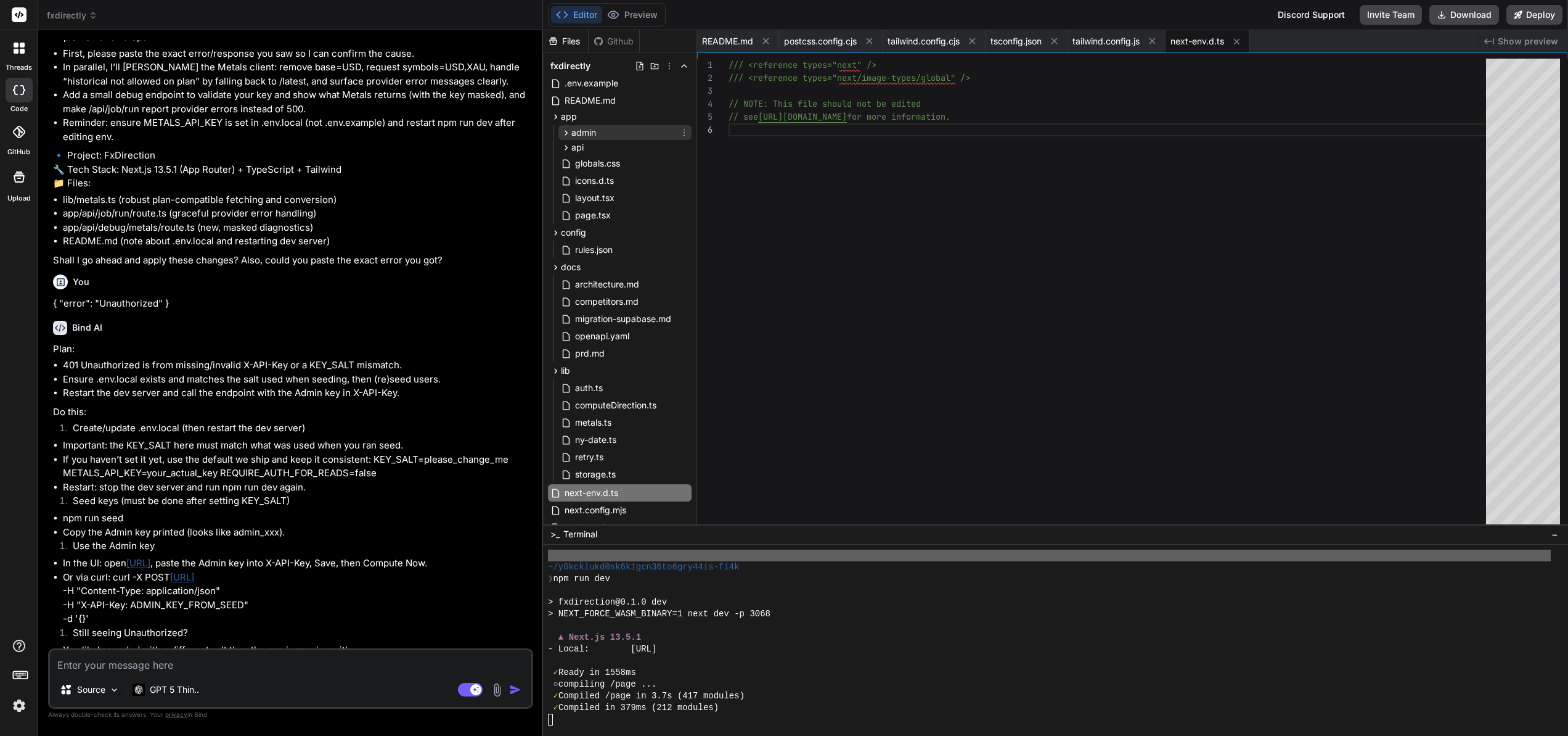
click at [578, 133] on span "admin" at bounding box center [584, 132] width 25 height 12
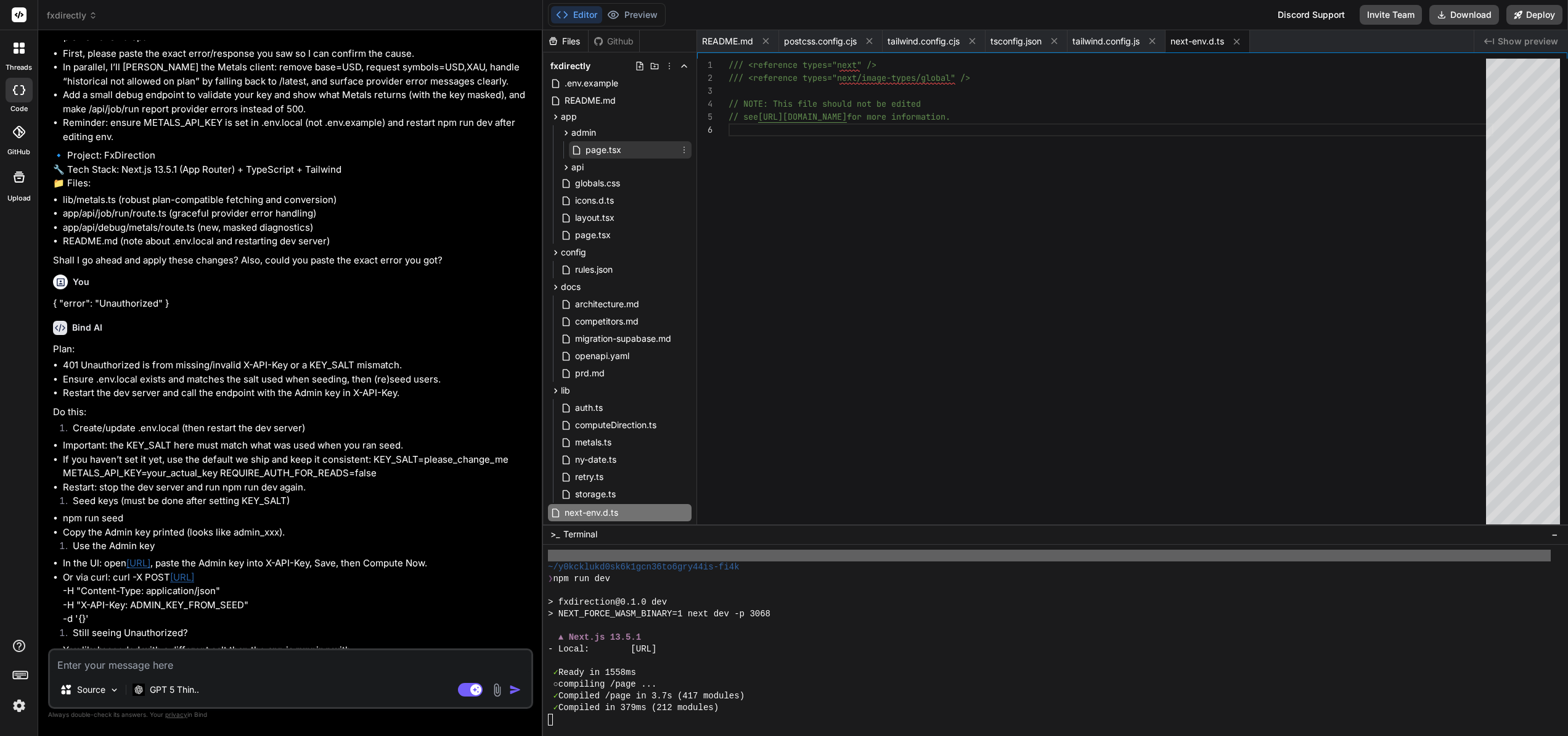
click at [588, 149] on span "page.tsx" at bounding box center [603, 150] width 38 height 15
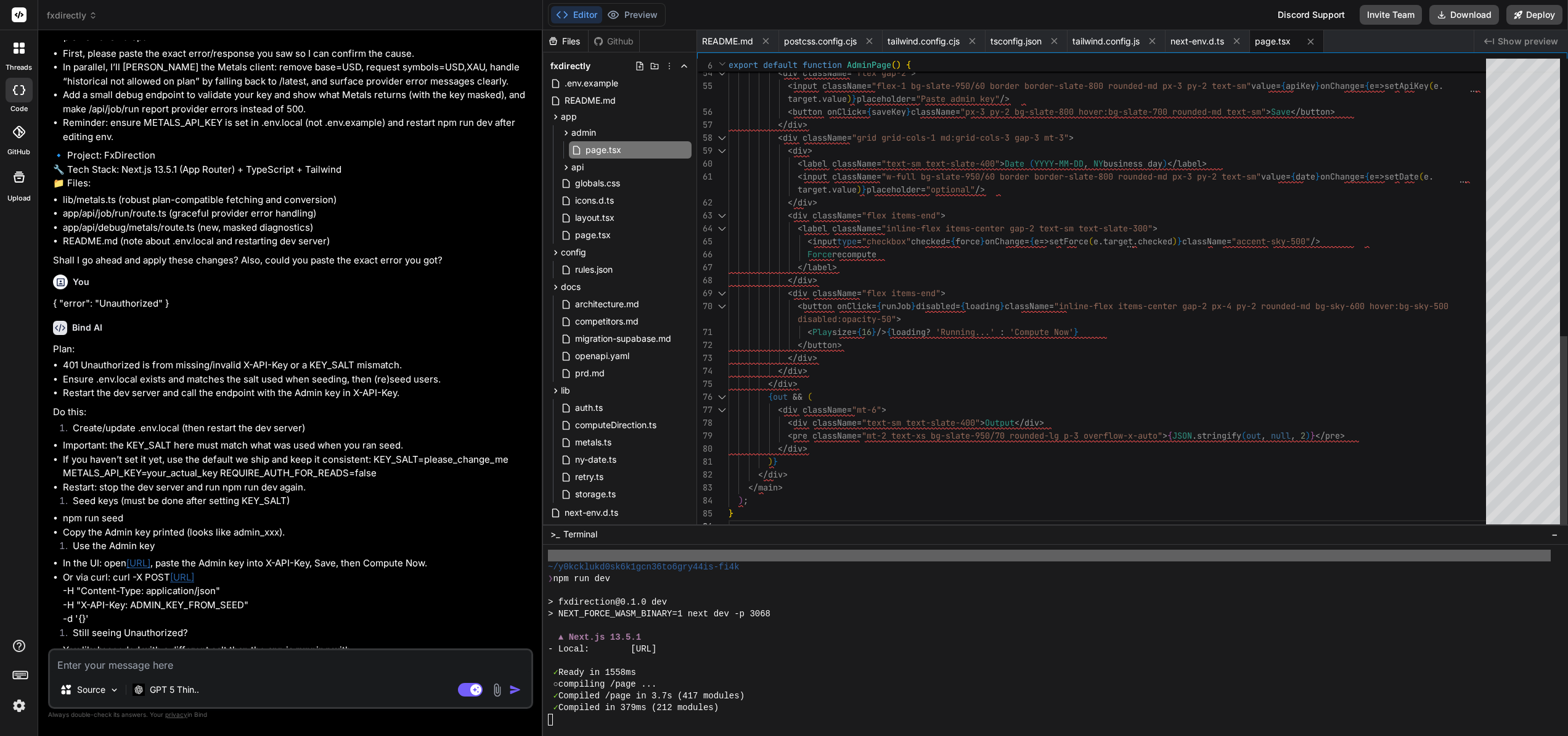
scroll to position [104, 0]
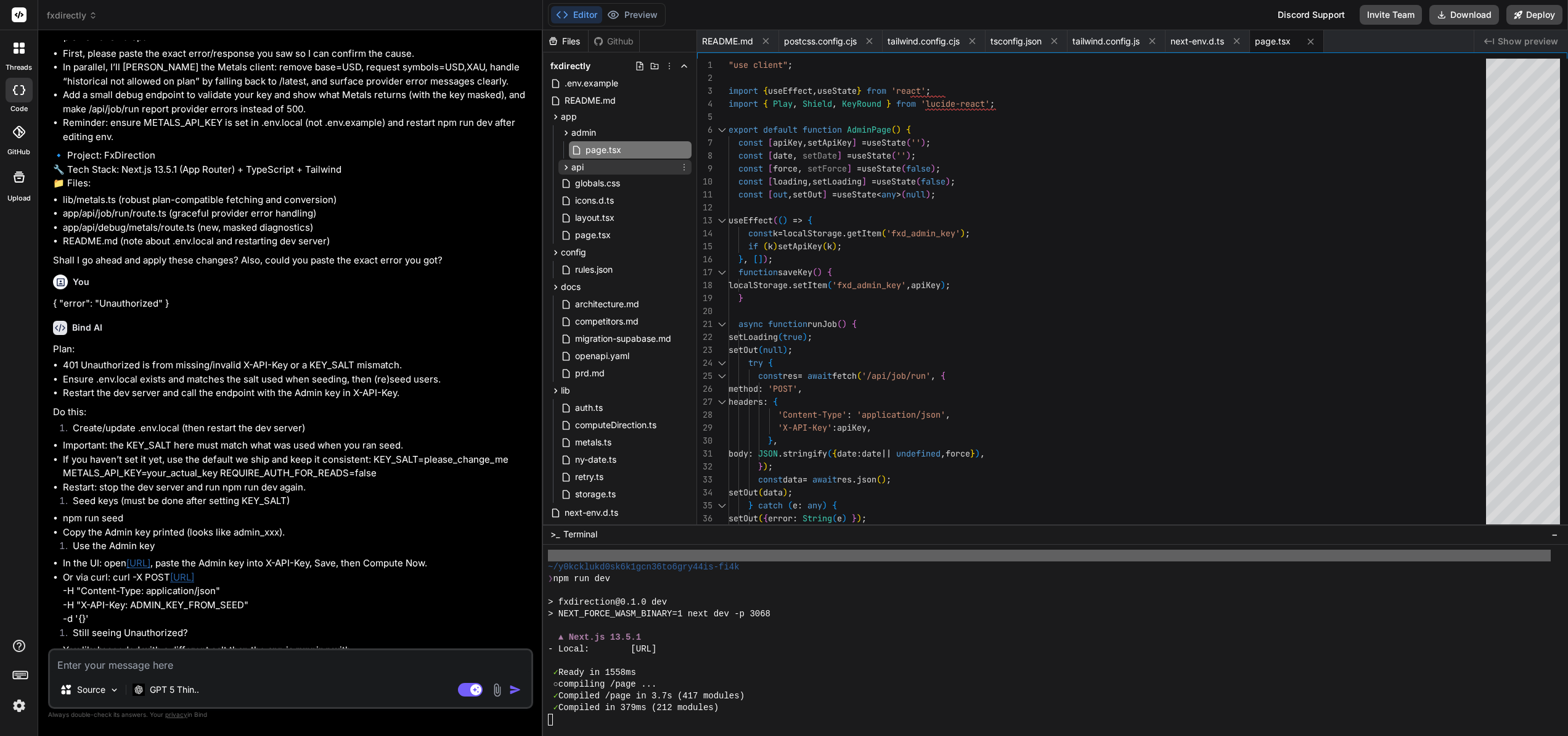
click at [581, 167] on span "api" at bounding box center [577, 167] width 12 height 12
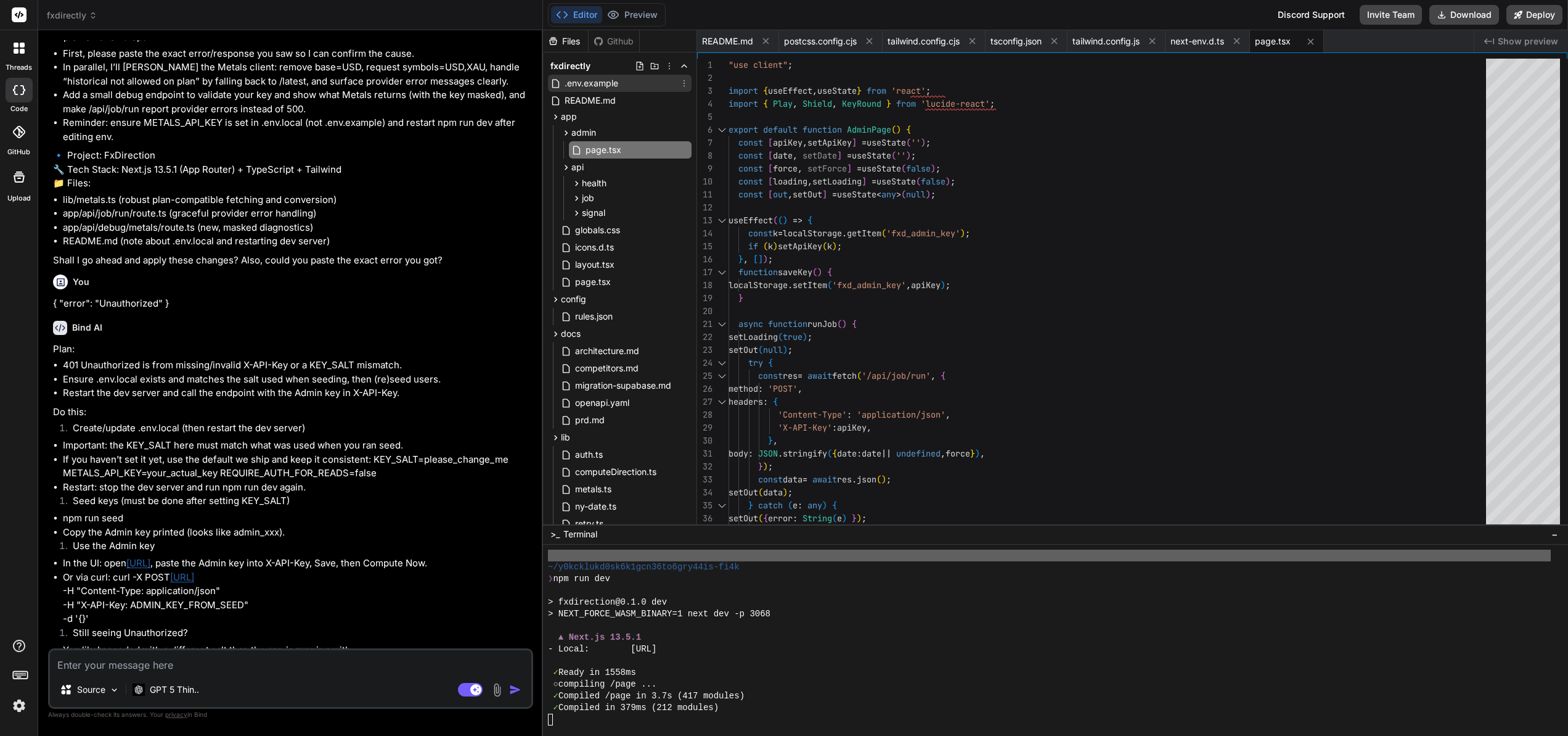
click at [600, 81] on span ".env.example" at bounding box center [591, 83] width 57 height 15
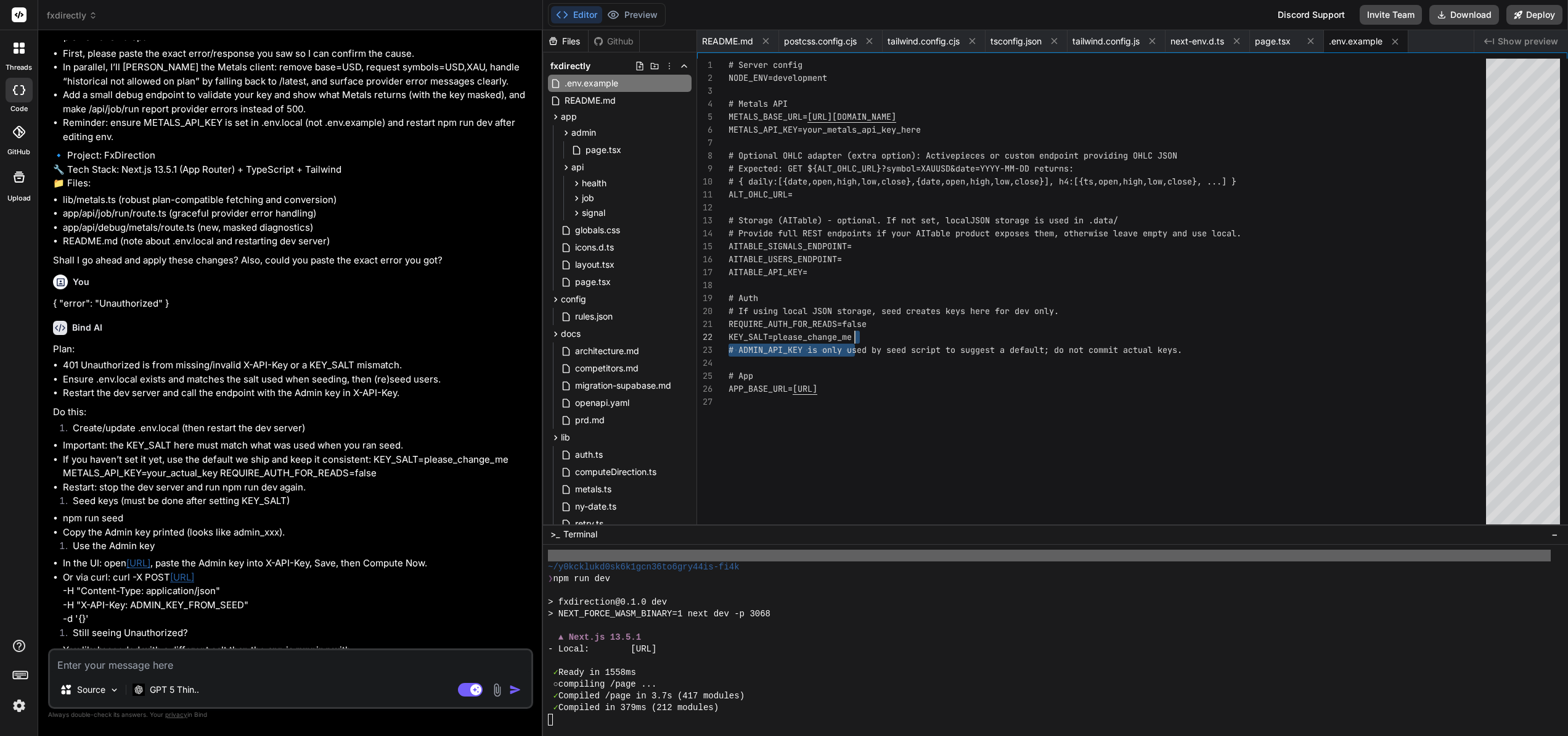
scroll to position [13, 0]
drag, startPoint x: 854, startPoint y: 337, endPoint x: 775, endPoint y: 336, distance: 79.0
click at [775, 336] on div "# App APP_BASE_URL= http://localhost:3068 AITABLE_SIGNALS_ENDPOINT= AITABLE_USE…" at bounding box center [1111, 294] width 765 height 471
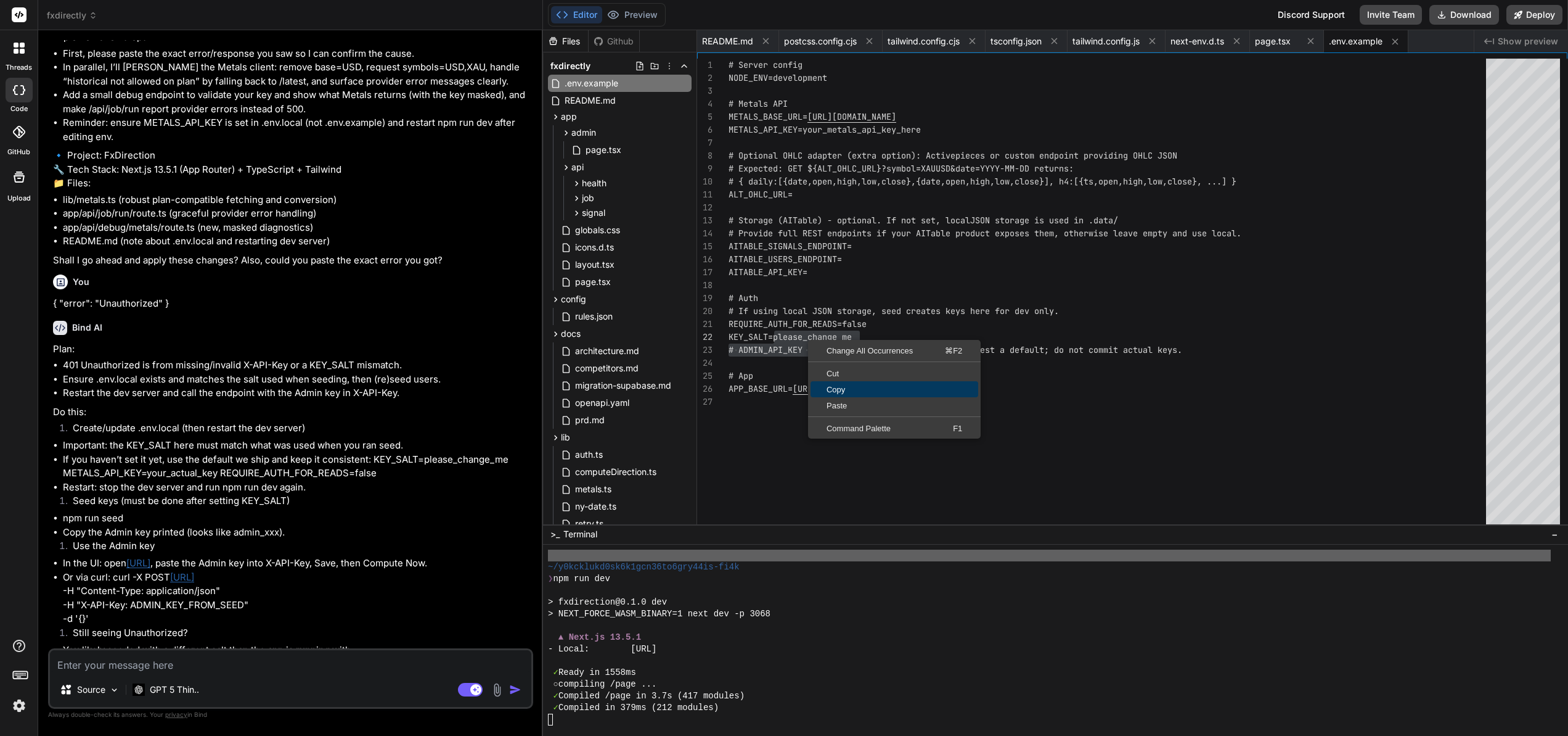
click at [844, 387] on span "Copy" at bounding box center [894, 389] width 168 height 8
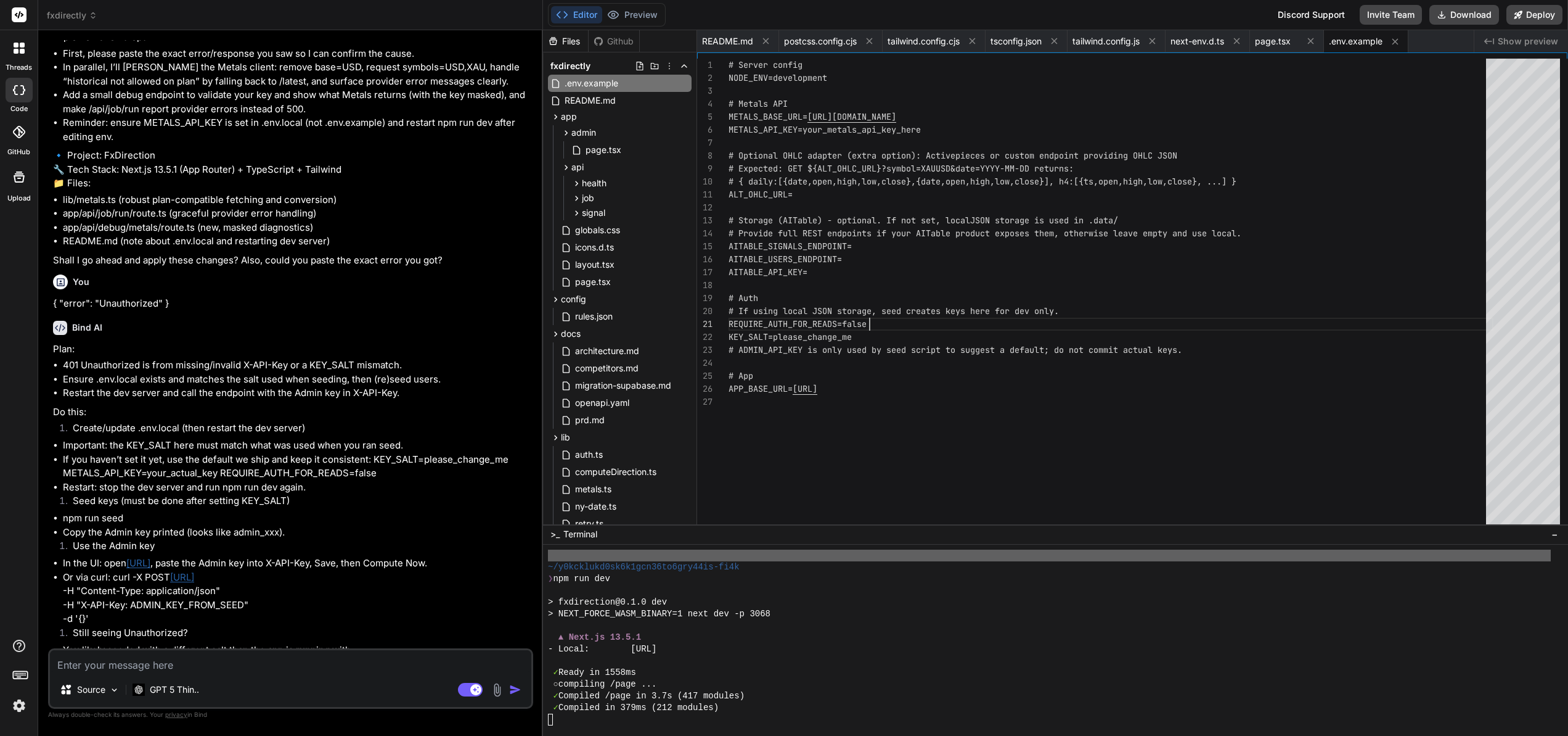
scroll to position [0, 0]
click at [926, 322] on div "# App APP_BASE_URL= http://localhost:3068 AITABLE_SIGNALS_ENDPOINT= AITABLE_USE…" at bounding box center [1111, 294] width 765 height 471
drag, startPoint x: 855, startPoint y: 338, endPoint x: 783, endPoint y: 336, distance: 72.0
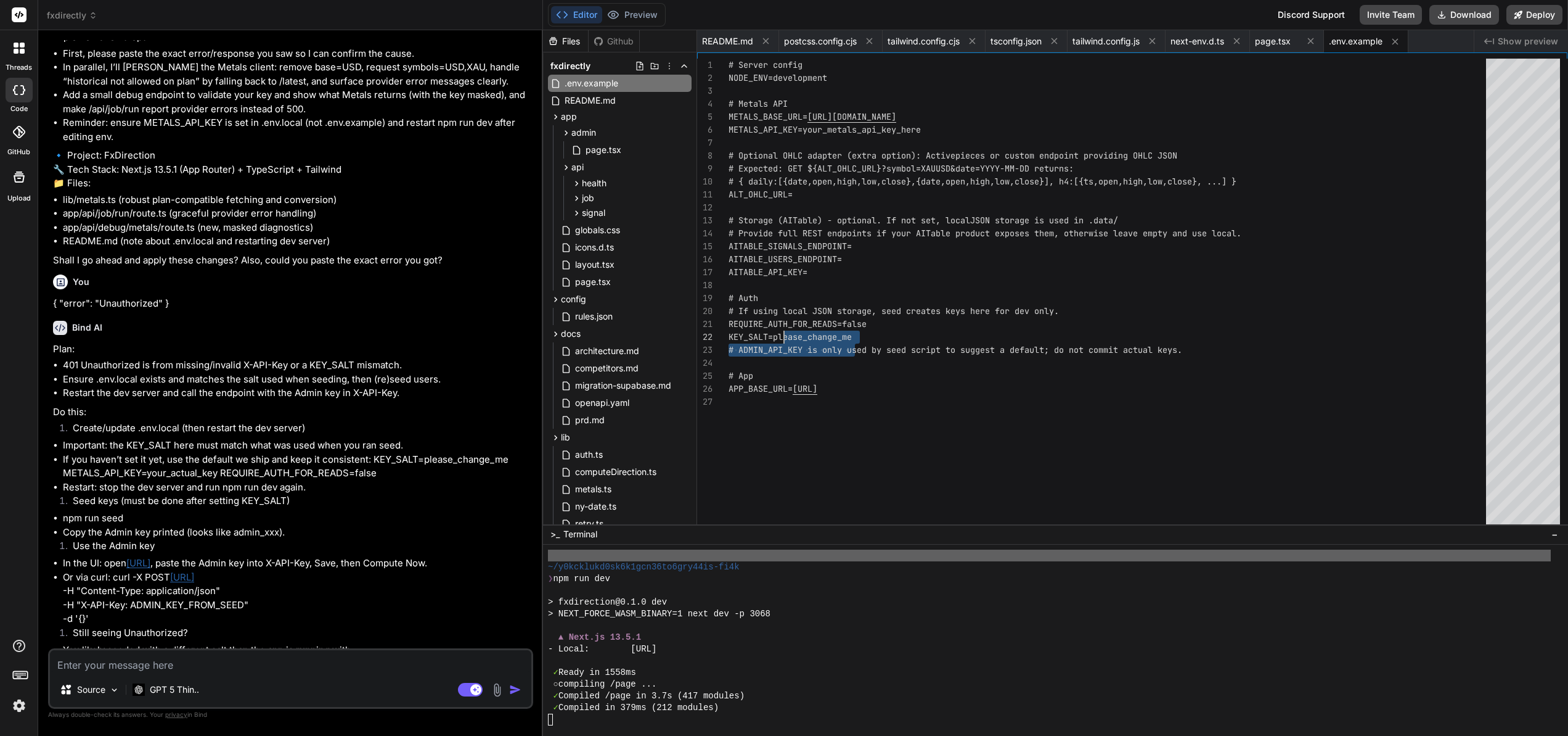
click at [783, 336] on div "# App APP_BASE_URL= http://localhost:3068 AITABLE_SIGNALS_ENDPOINT= AITABLE_USE…" at bounding box center [1111, 294] width 765 height 471
click at [756, 335] on div "# App APP_BASE_URL= http://localhost:3068 AITABLE_SIGNALS_ENDPOINT= AITABLE_USE…" at bounding box center [1111, 294] width 765 height 471
drag, startPoint x: 777, startPoint y: 337, endPoint x: 804, endPoint y: 337, distance: 27.0
click at [804, 337] on div "# App APP_BASE_URL= http://localhost:3068 AITABLE_SIGNALS_ENDPOINT= AITABLE_USE…" at bounding box center [1111, 294] width 765 height 471
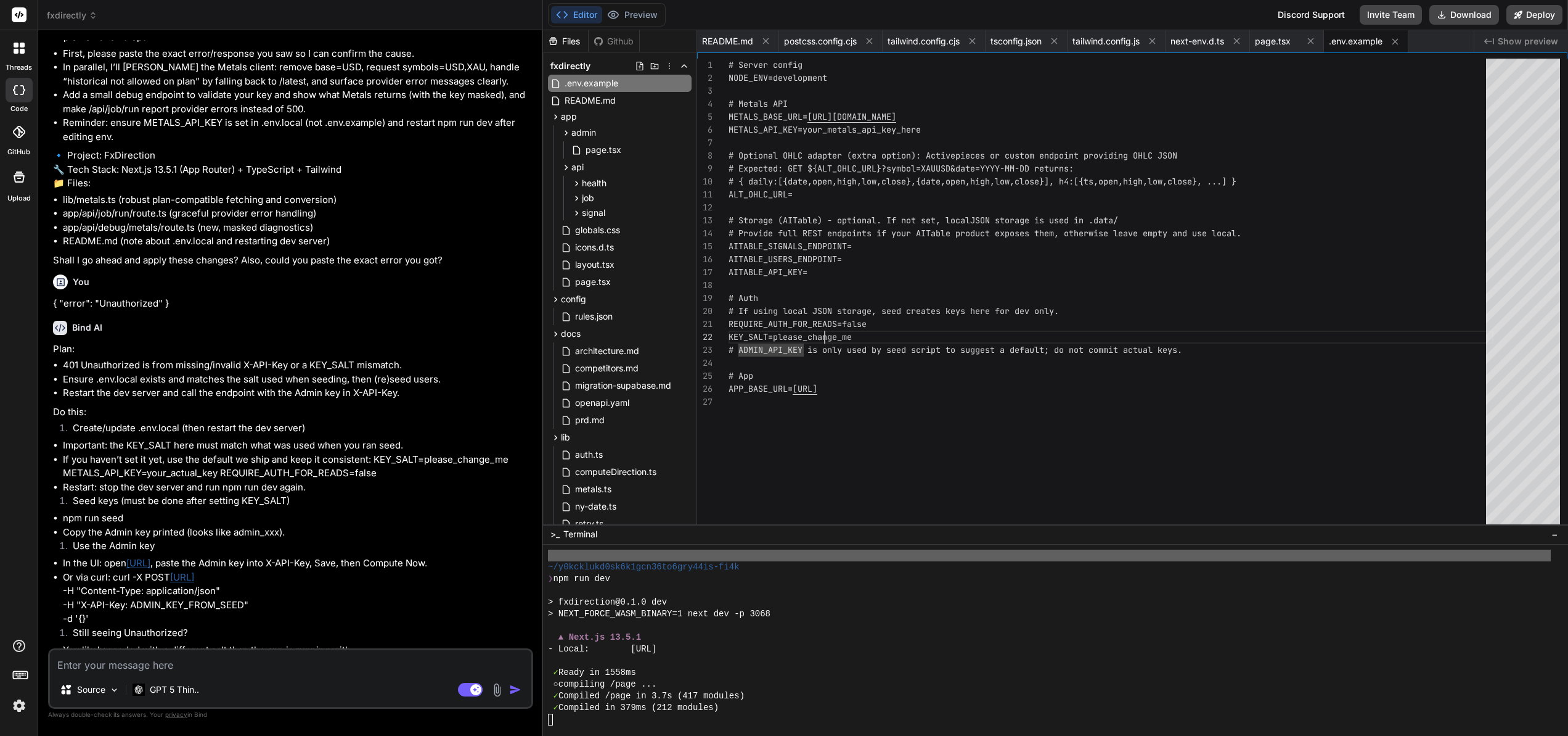
scroll to position [13, 0]
click at [823, 336] on div "# App APP_BASE_URL= http://localhost:3068 AITABLE_SIGNALS_ENDPOINT= AITABLE_USE…" at bounding box center [1111, 294] width 765 height 471
click at [850, 336] on div "# App APP_BASE_URL= http://localhost:3068 AITABLE_SIGNALS_ENDPOINT= AITABLE_USE…" at bounding box center [1111, 294] width 765 height 471
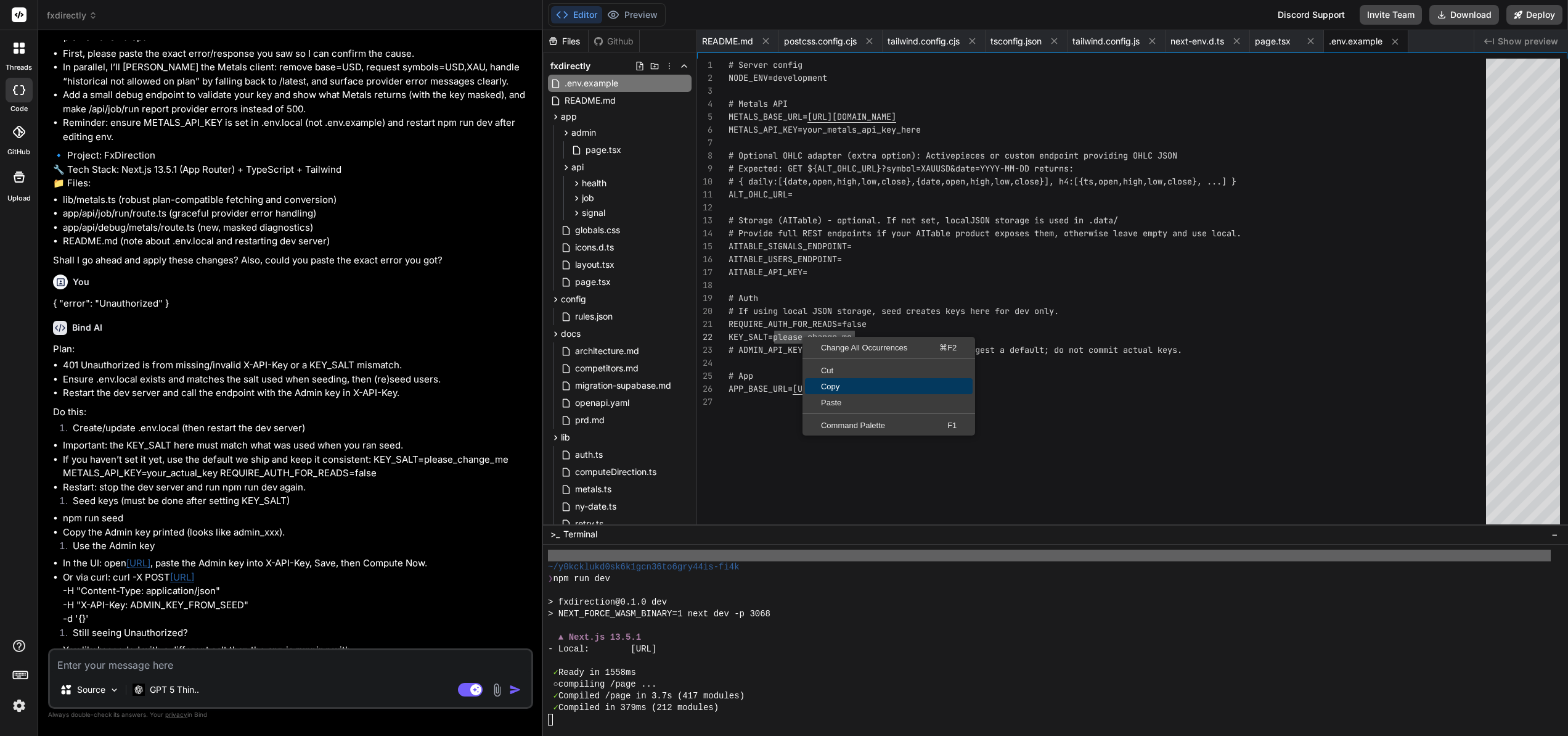
click at [841, 384] on span "Copy" at bounding box center [889, 386] width 168 height 8
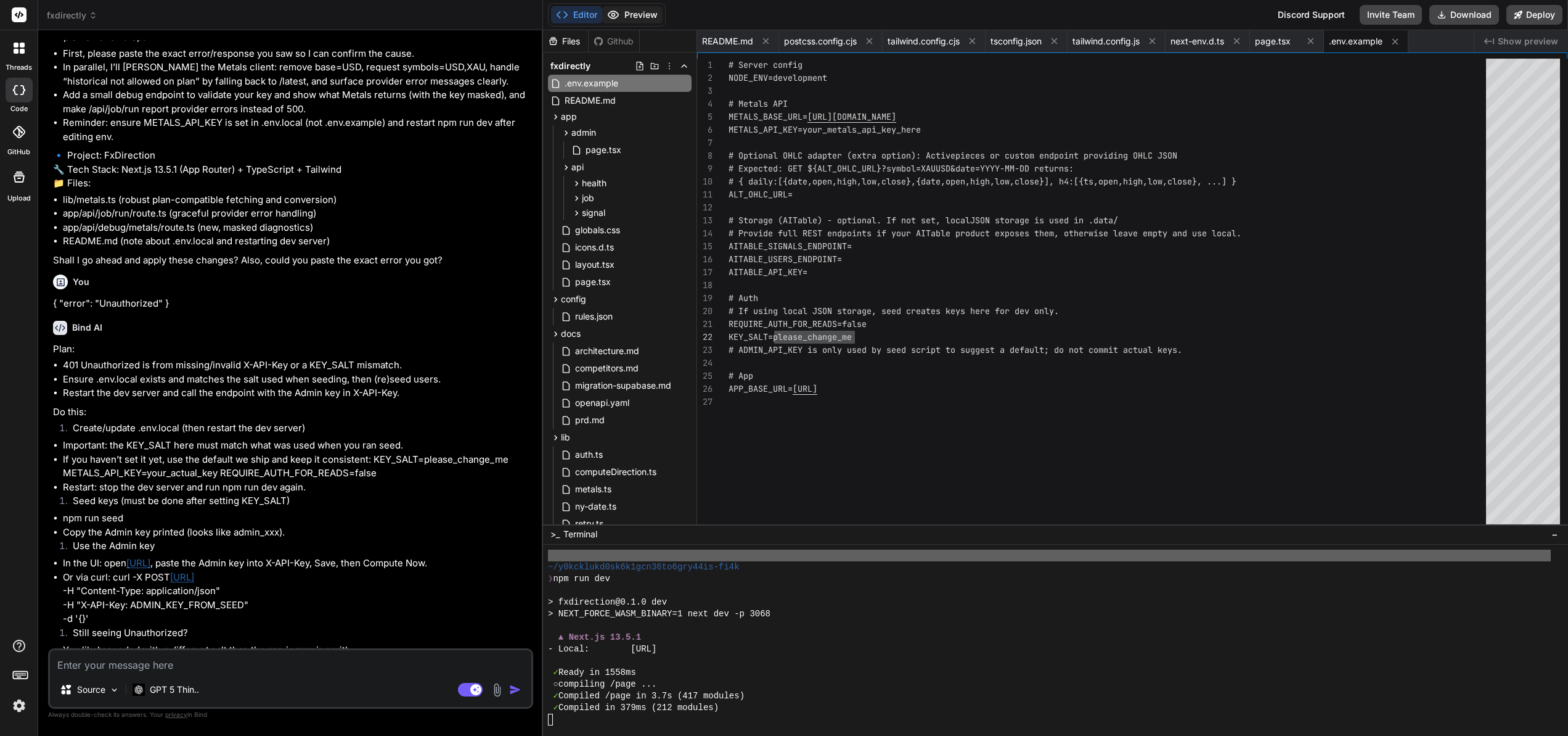
click at [639, 16] on button "Preview" at bounding box center [632, 15] width 60 height 18
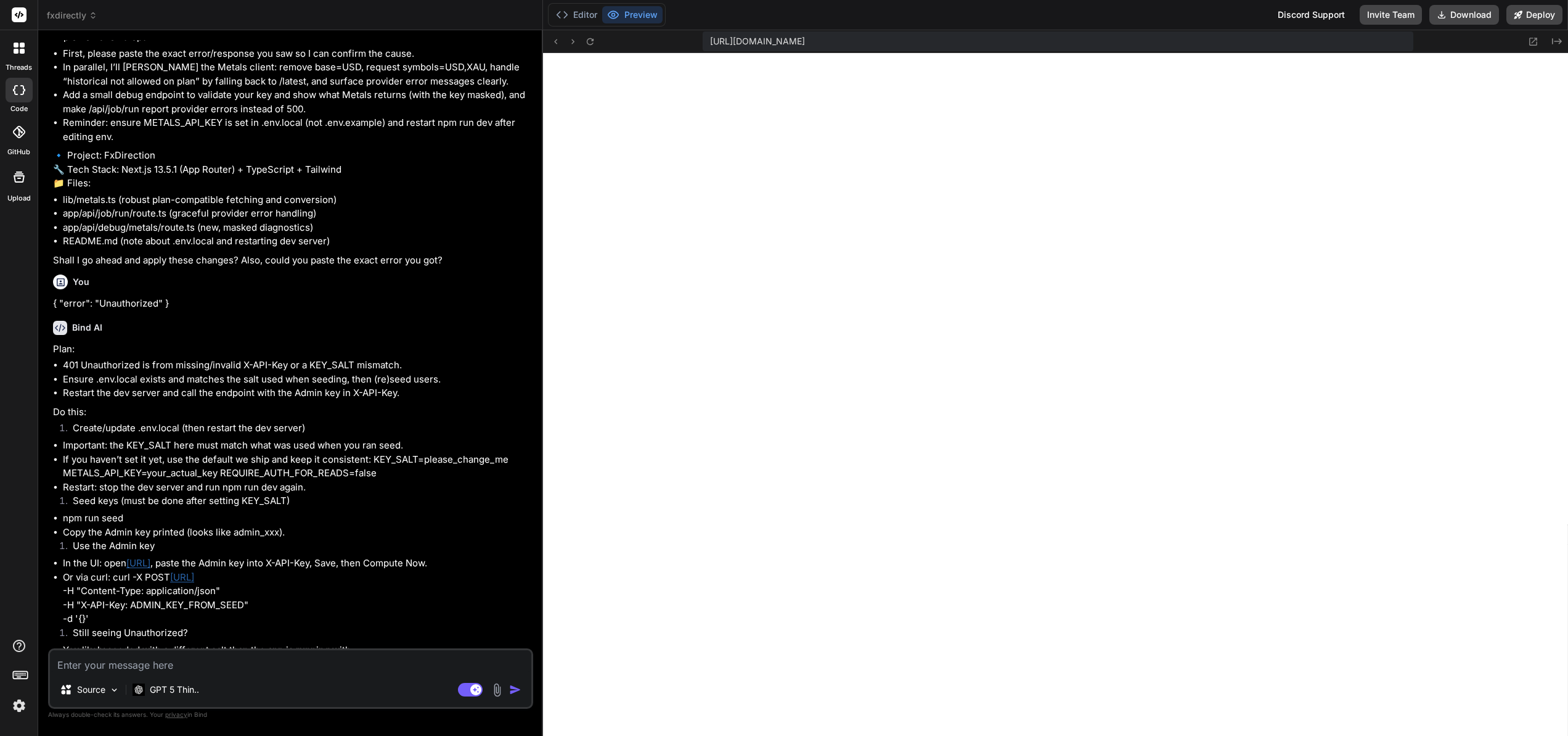
scroll to position [3363, 0]
click at [583, 21] on button "Editor" at bounding box center [576, 15] width 51 height 18
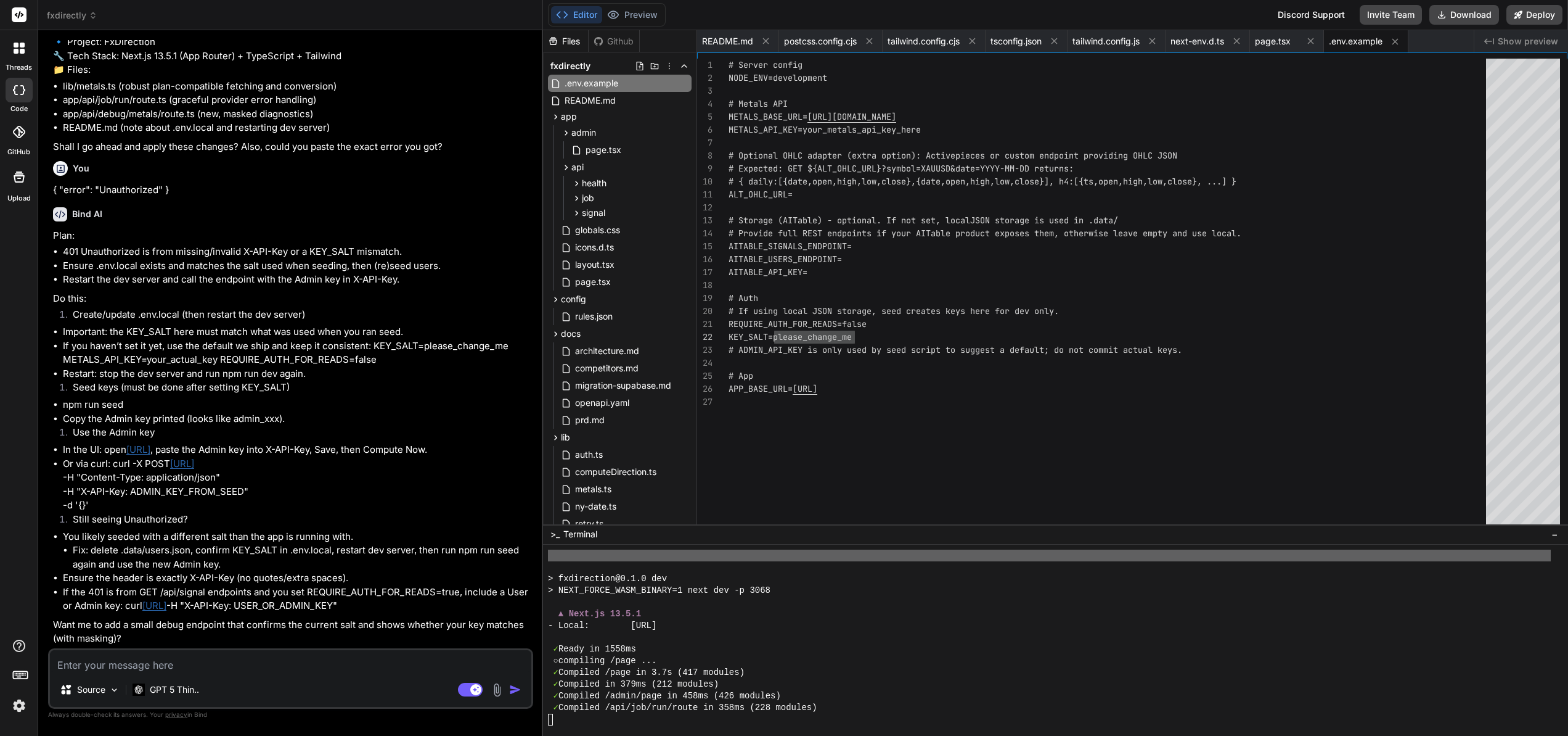
scroll to position [2913, 0]
click at [126, 666] on textarea at bounding box center [291, 661] width 482 height 22
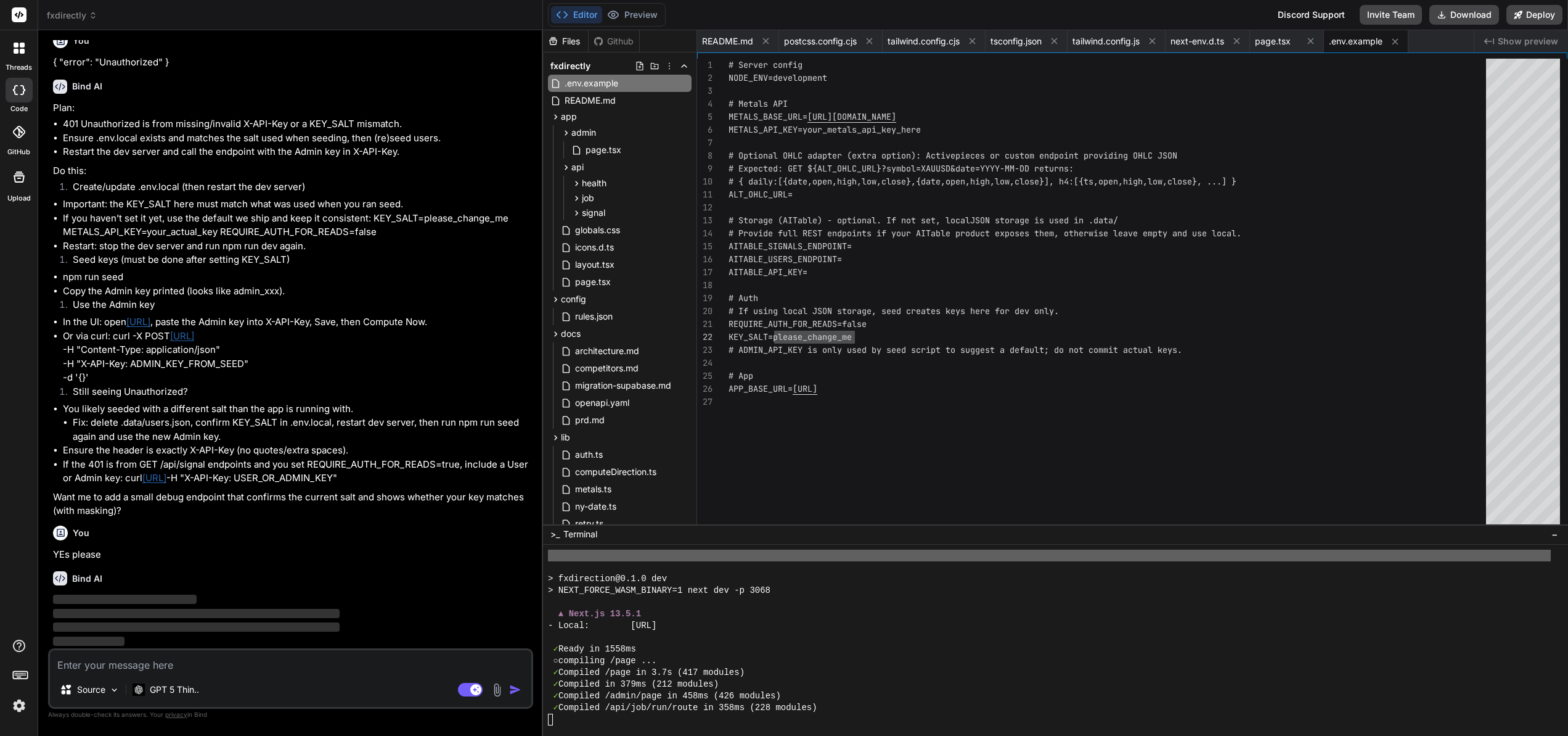
scroll to position [3041, 0]
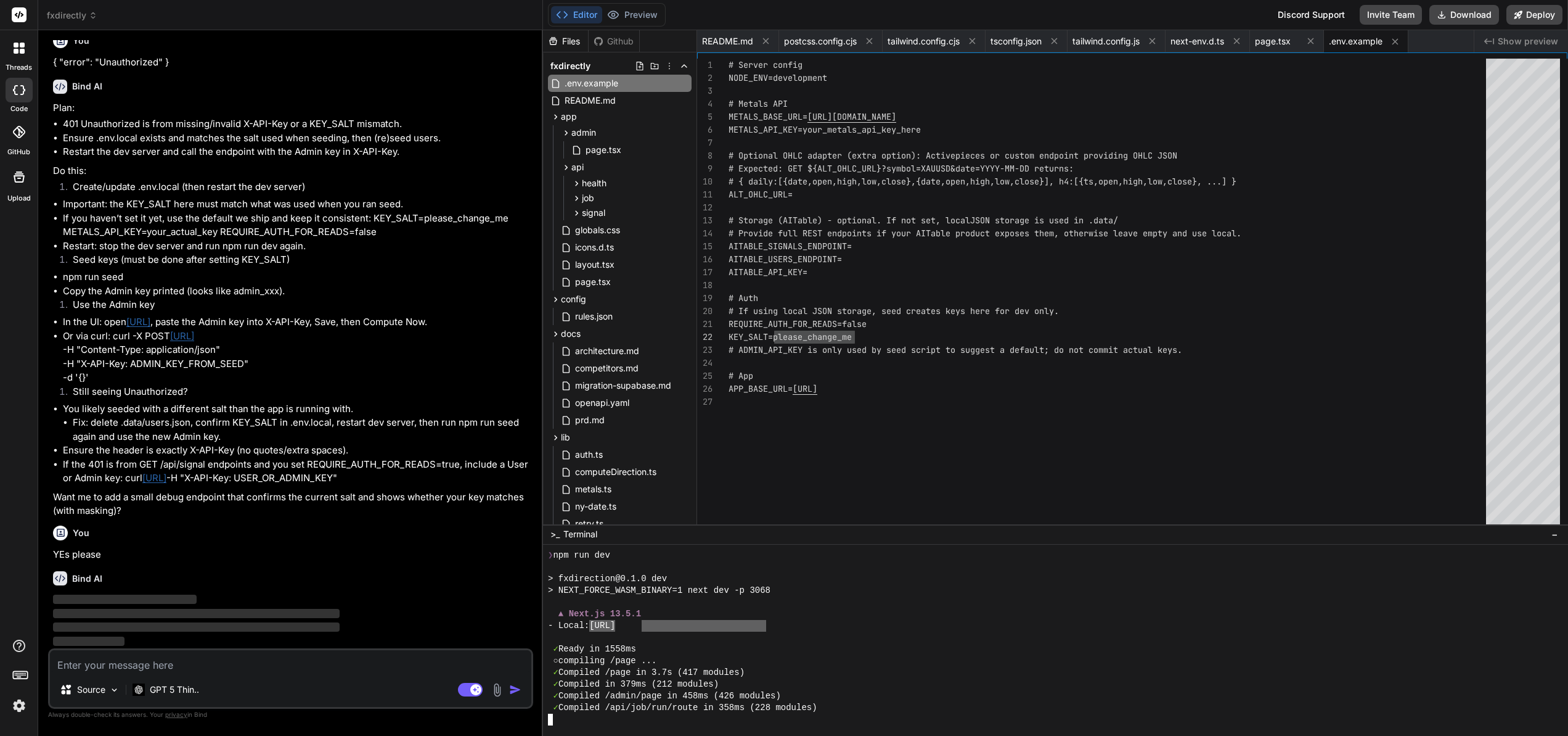
drag, startPoint x: 644, startPoint y: 626, endPoint x: 765, endPoint y: 624, distance: 121.0
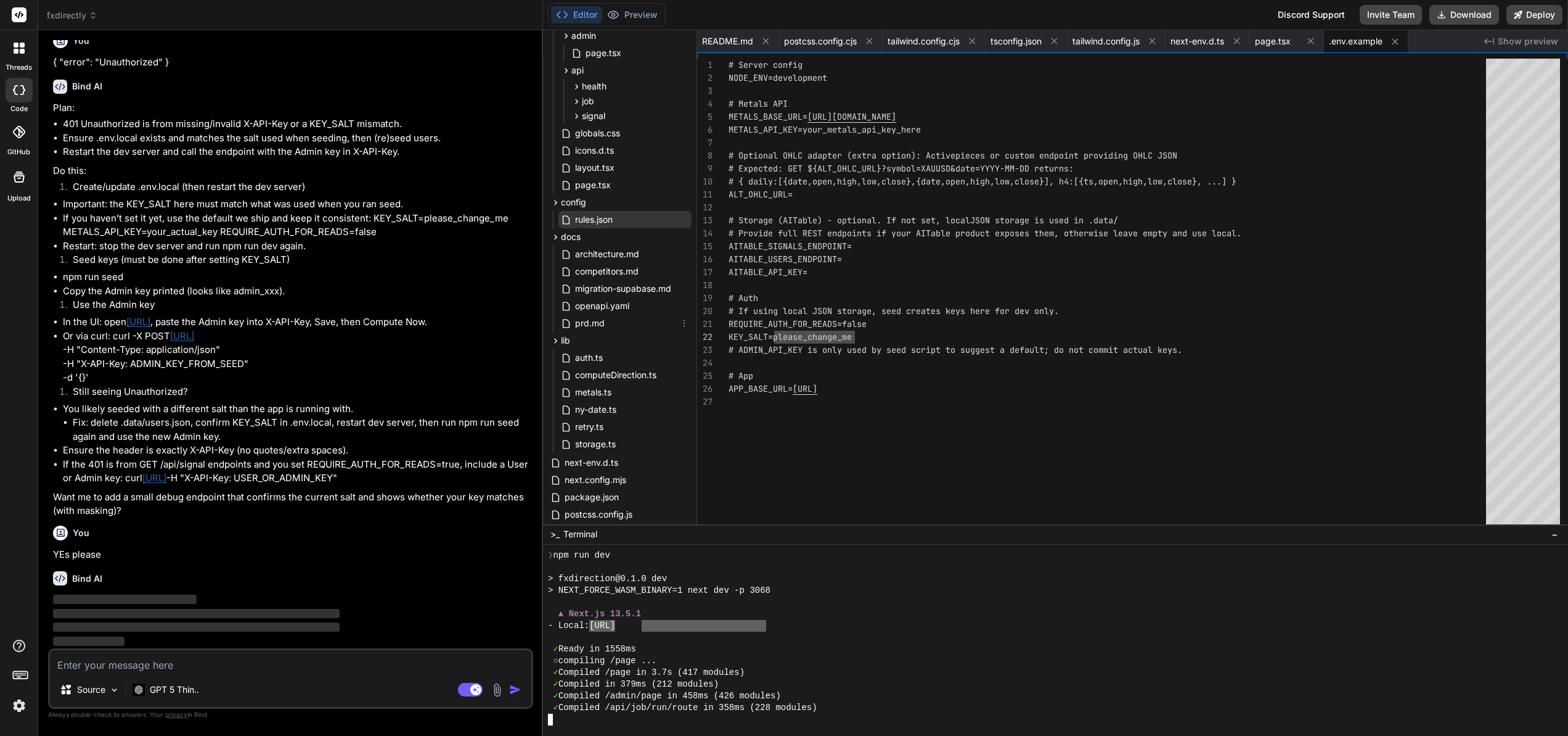
scroll to position [319, 0]
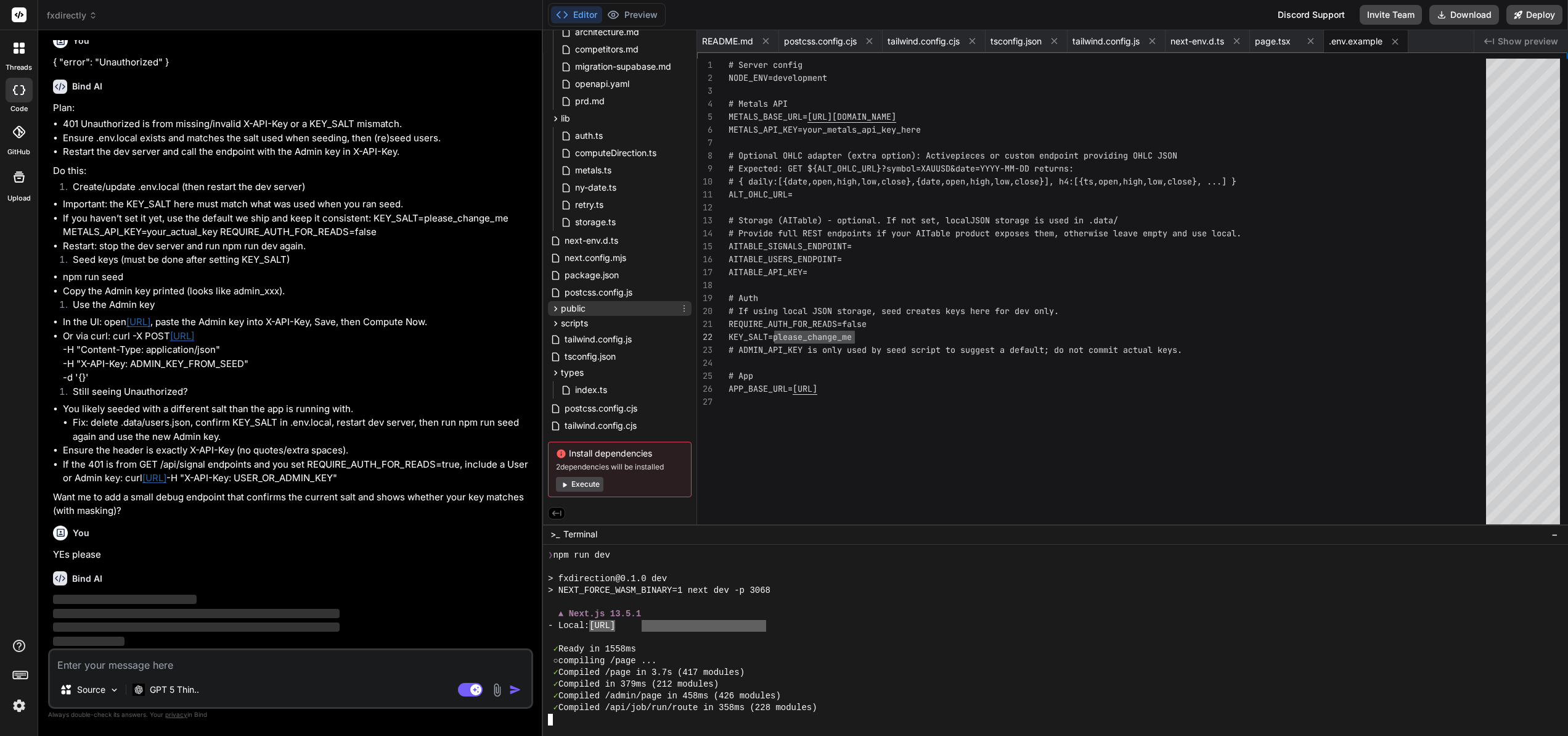
click at [575, 310] on span "public" at bounding box center [573, 308] width 25 height 12
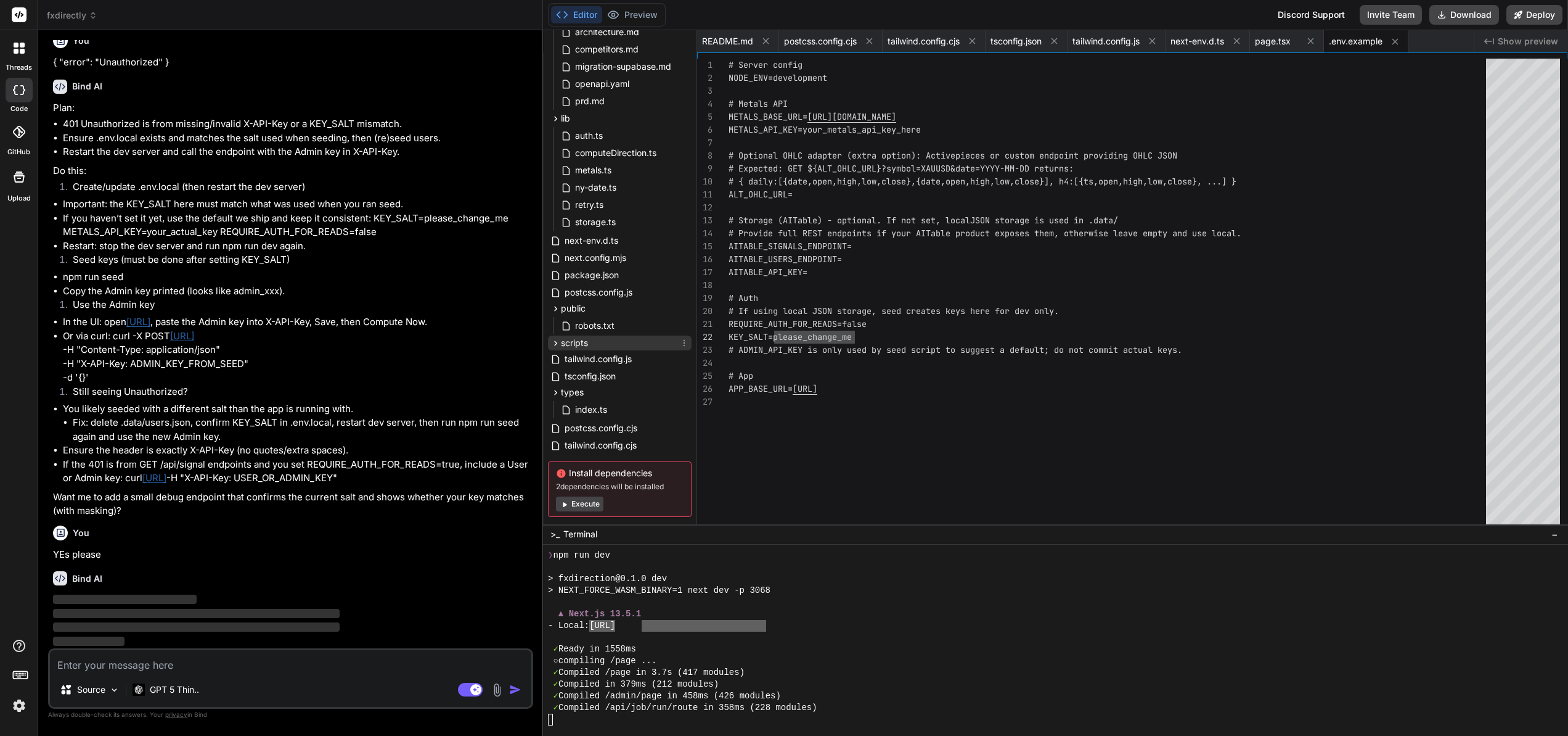
click at [572, 343] on span "scripts" at bounding box center [574, 342] width 27 height 12
click at [618, 364] on span "generate-wireframes.mjs" at bounding box center [625, 361] width 103 height 15
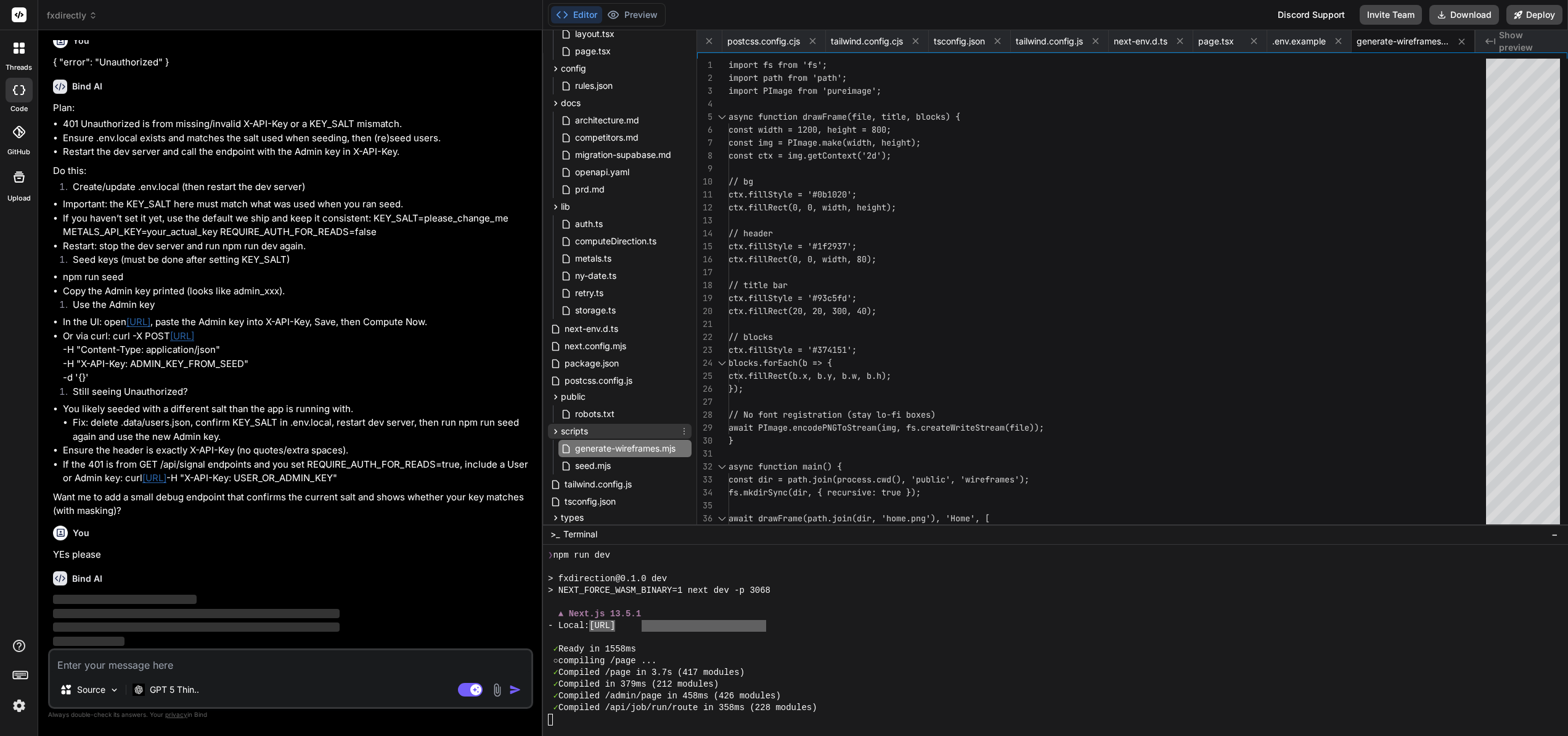
scroll to position [182, 0]
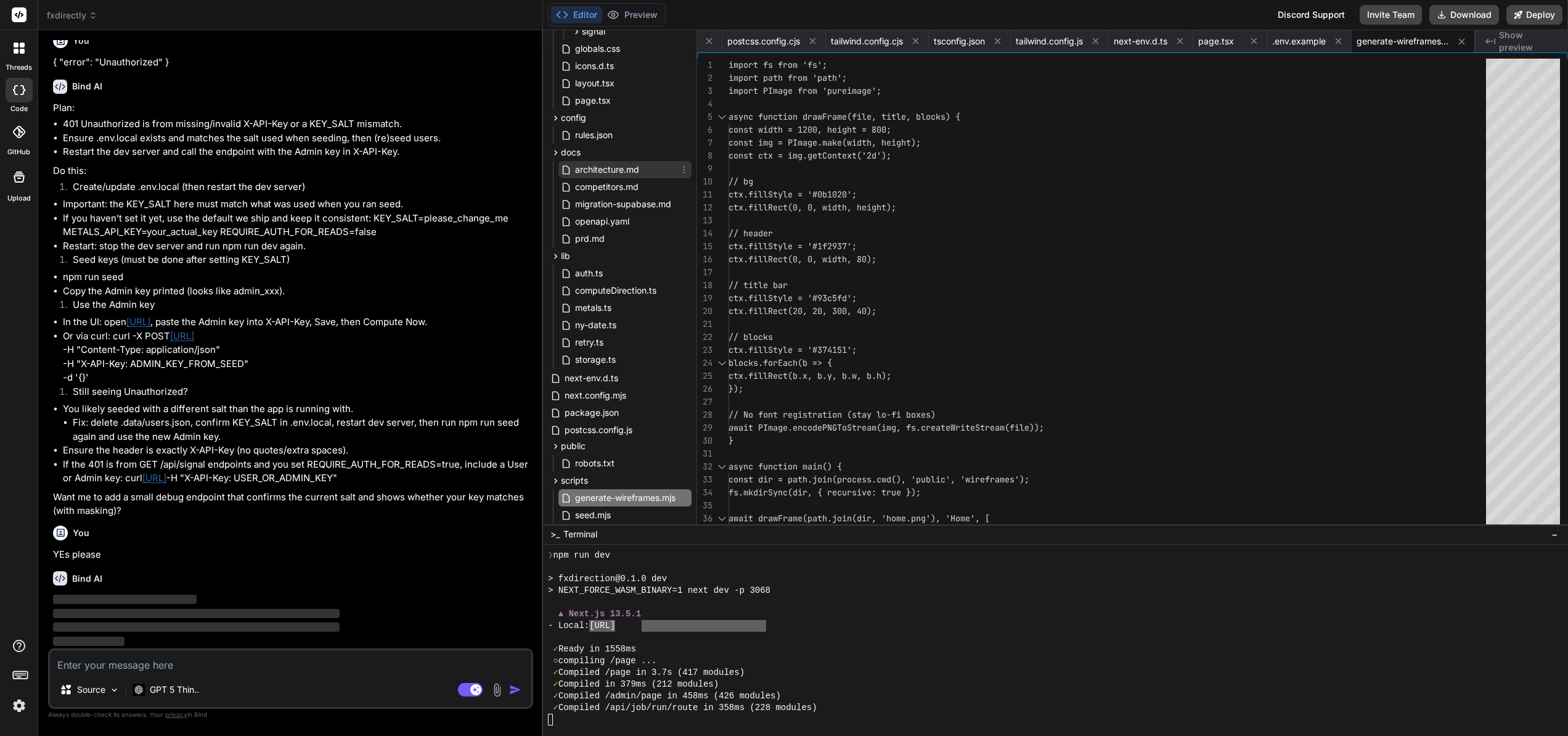
click at [621, 169] on span "architecture.md" at bounding box center [607, 170] width 67 height 15
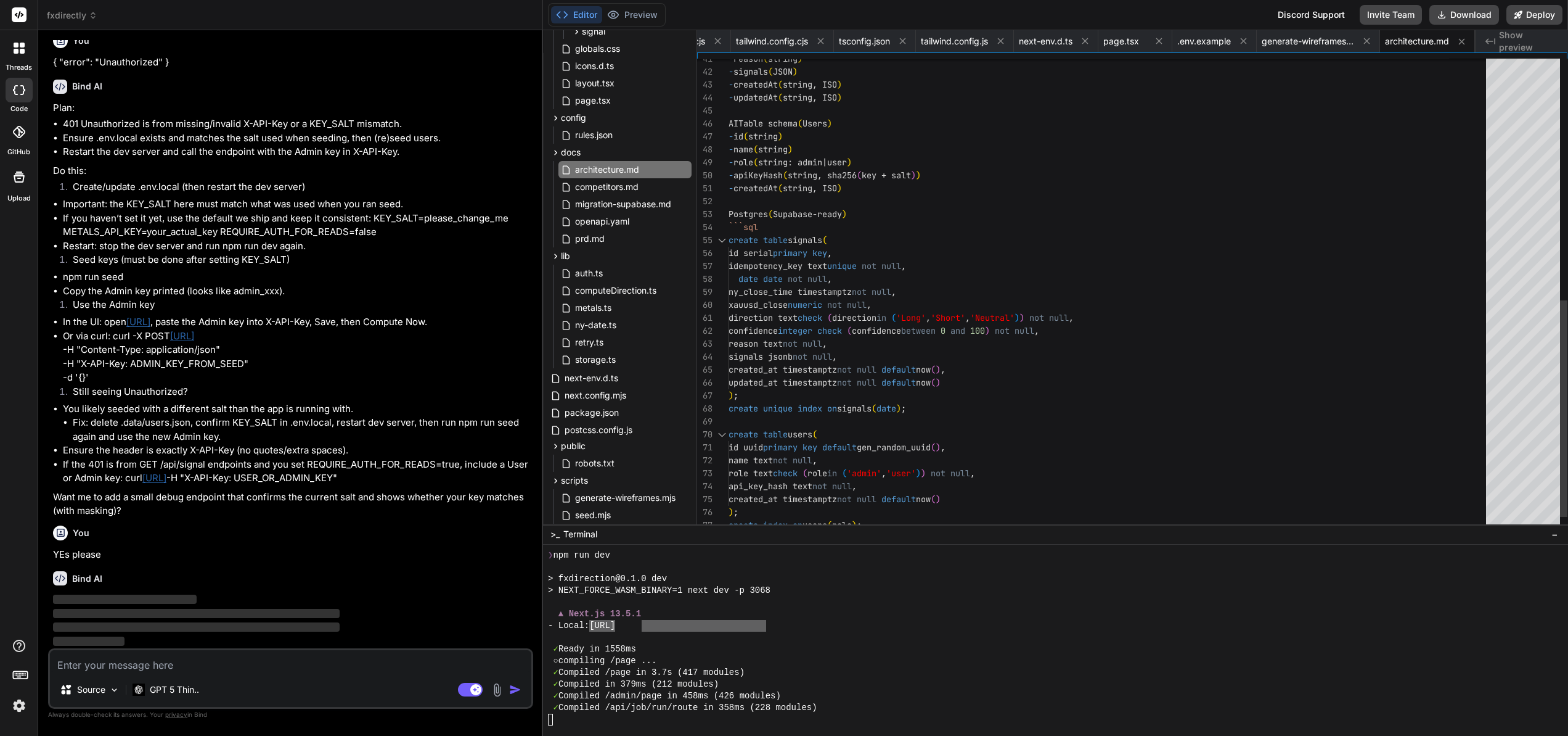
scroll to position [104, 0]
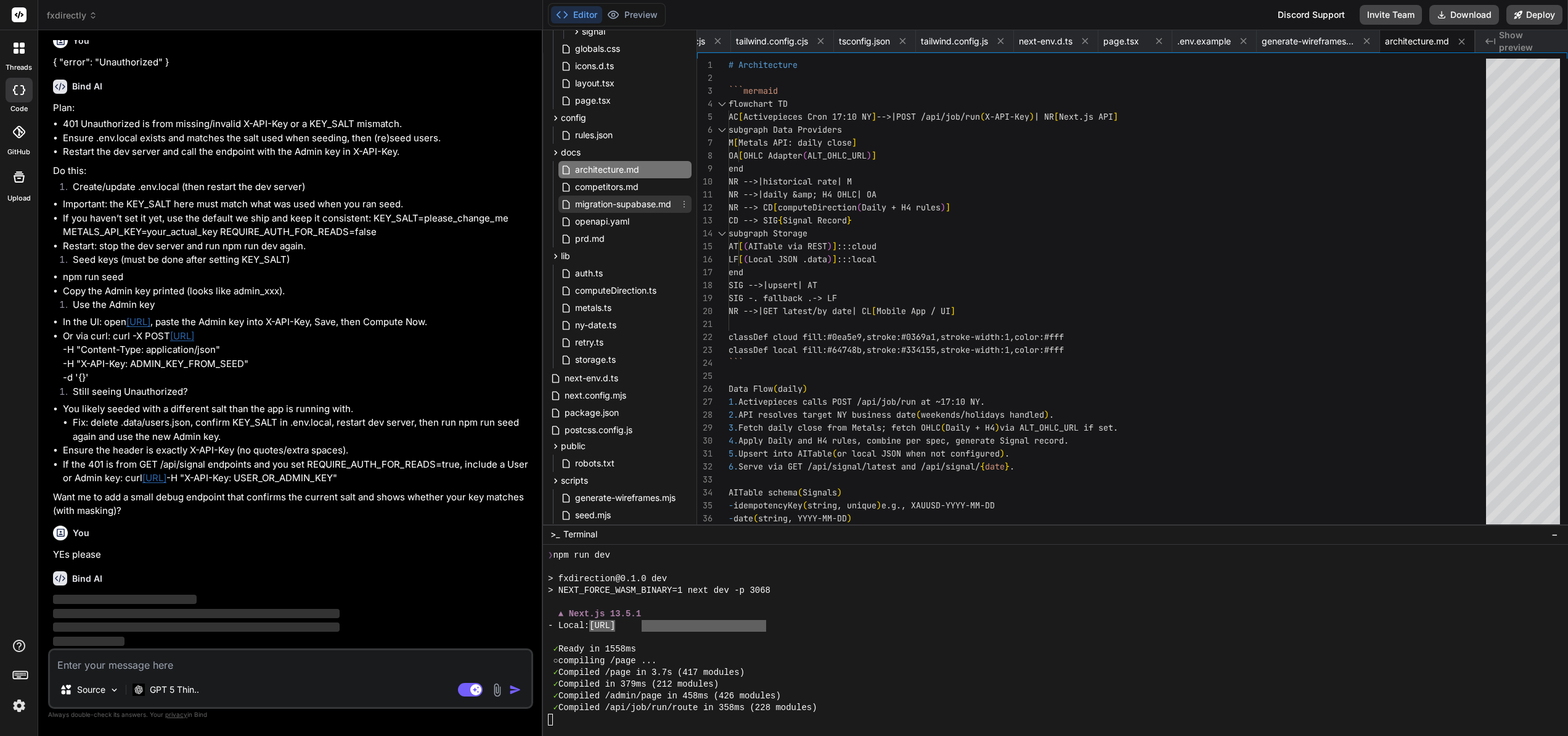
click at [639, 209] on span "migration-supabase.md" at bounding box center [623, 204] width 98 height 15
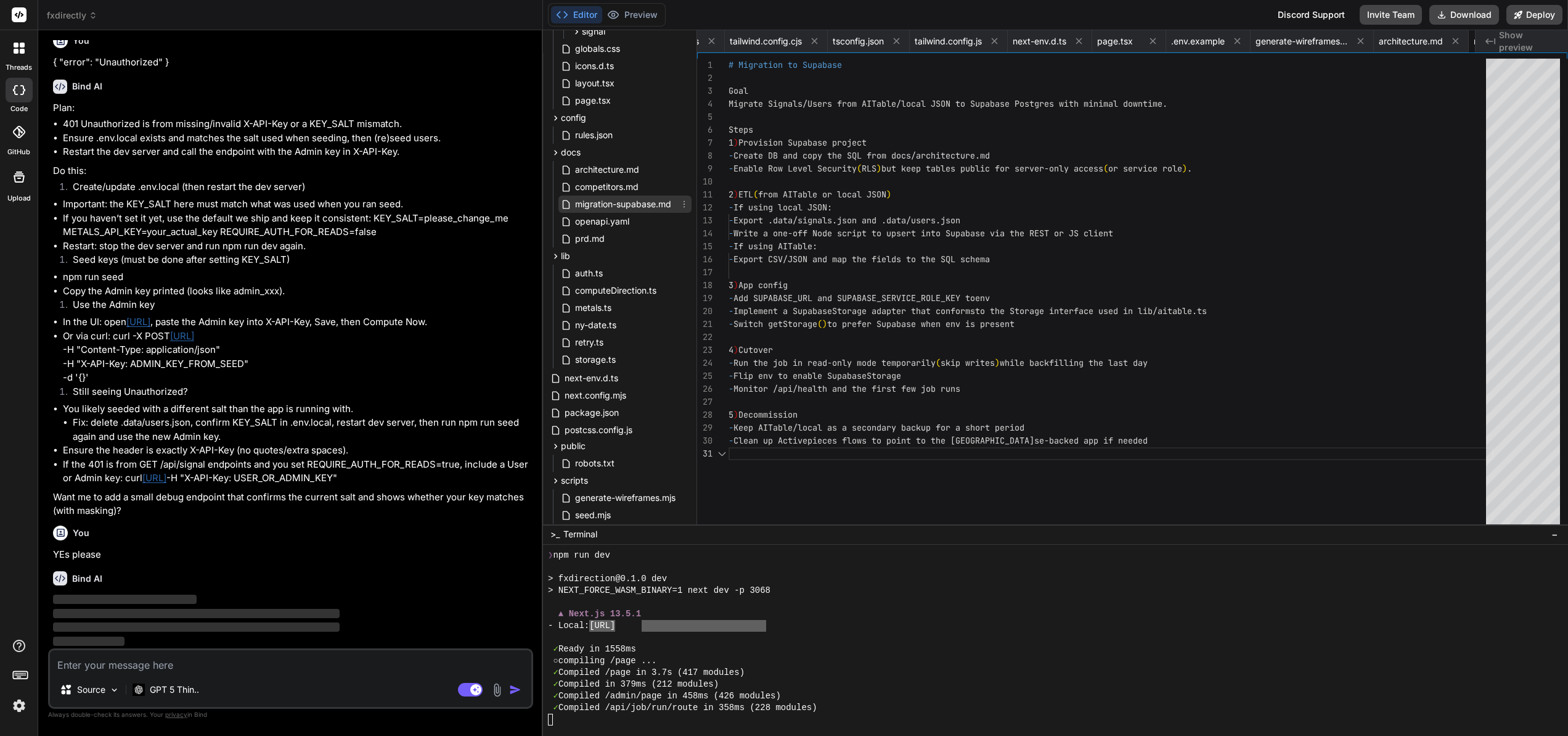
scroll to position [0, 0]
click at [623, 166] on span "architecture.md" at bounding box center [607, 170] width 67 height 15
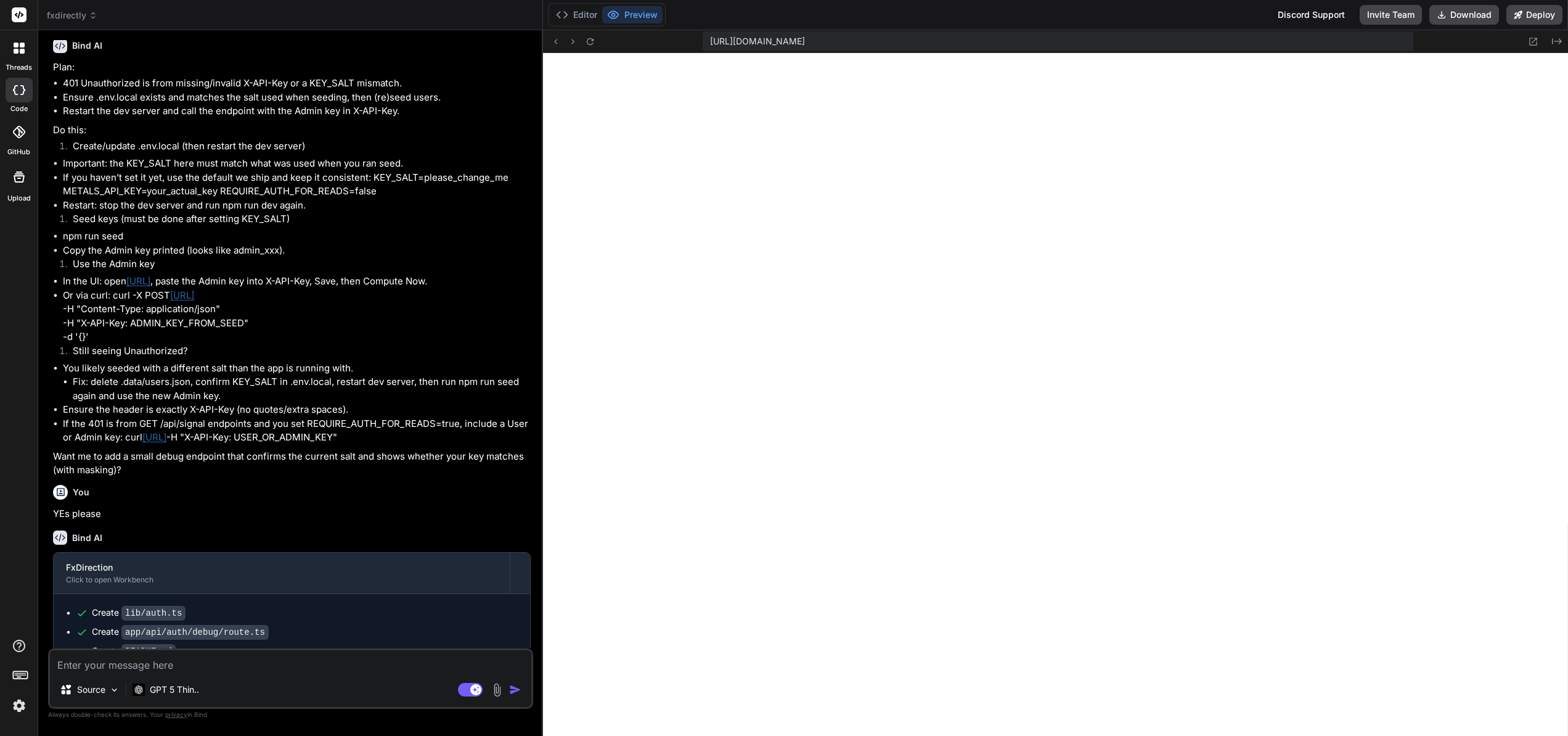
scroll to position [5073, 0]
click at [82, 663] on textarea at bounding box center [291, 661] width 482 height 22
click at [512, 689] on img "button" at bounding box center [515, 689] width 12 height 12
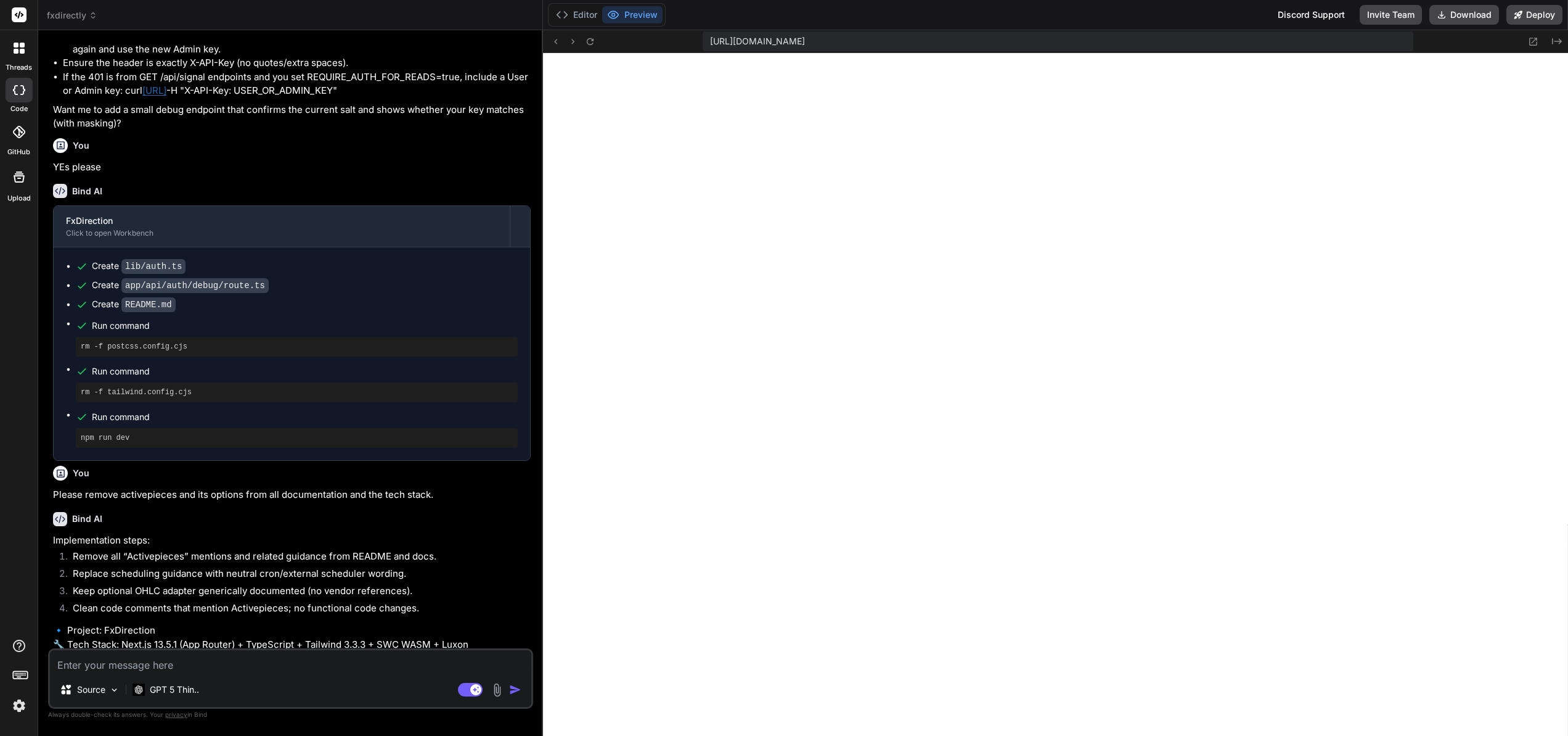
scroll to position [3579, 0]
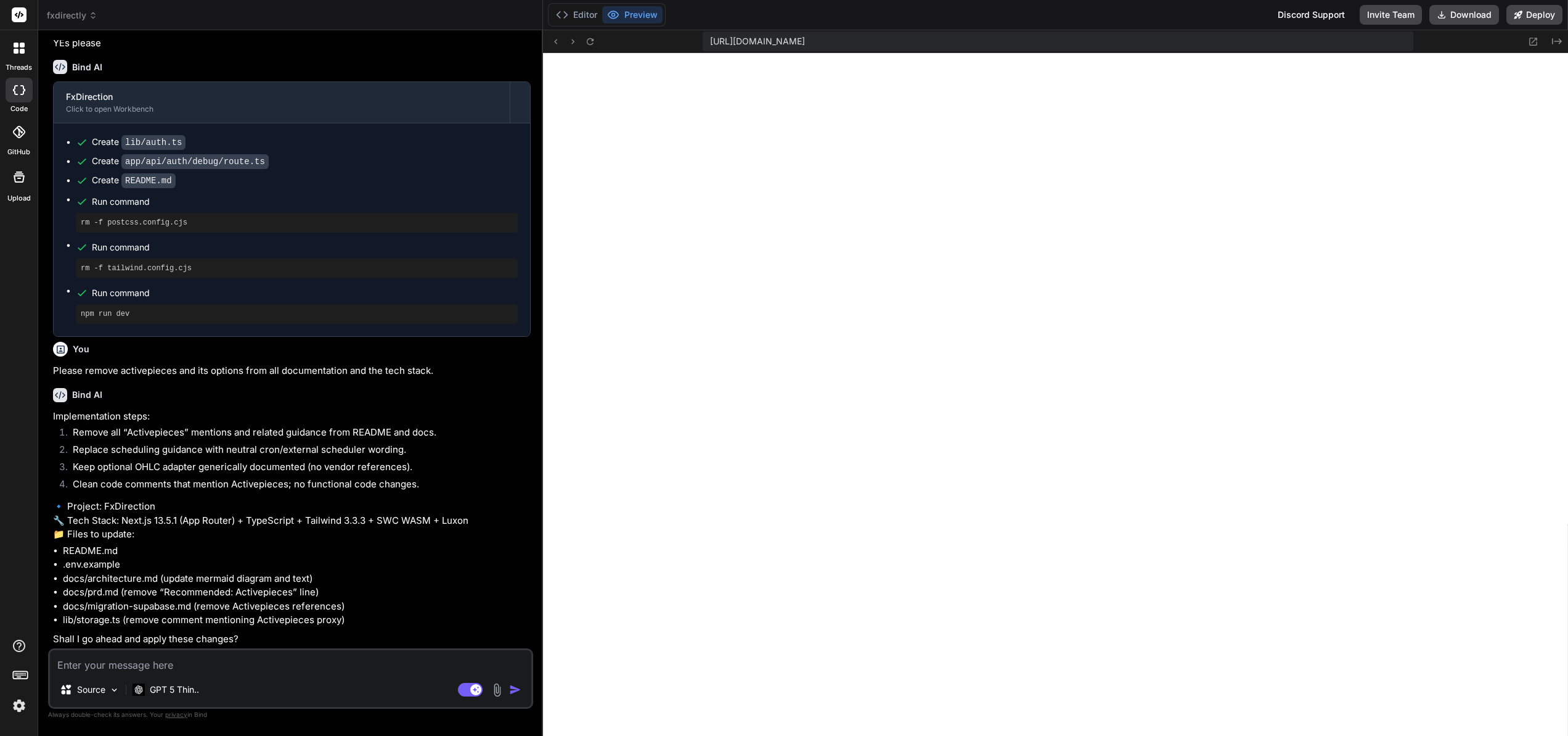
click at [177, 670] on textarea at bounding box center [291, 661] width 482 height 22
click at [196, 669] on textarea at bounding box center [291, 661] width 482 height 22
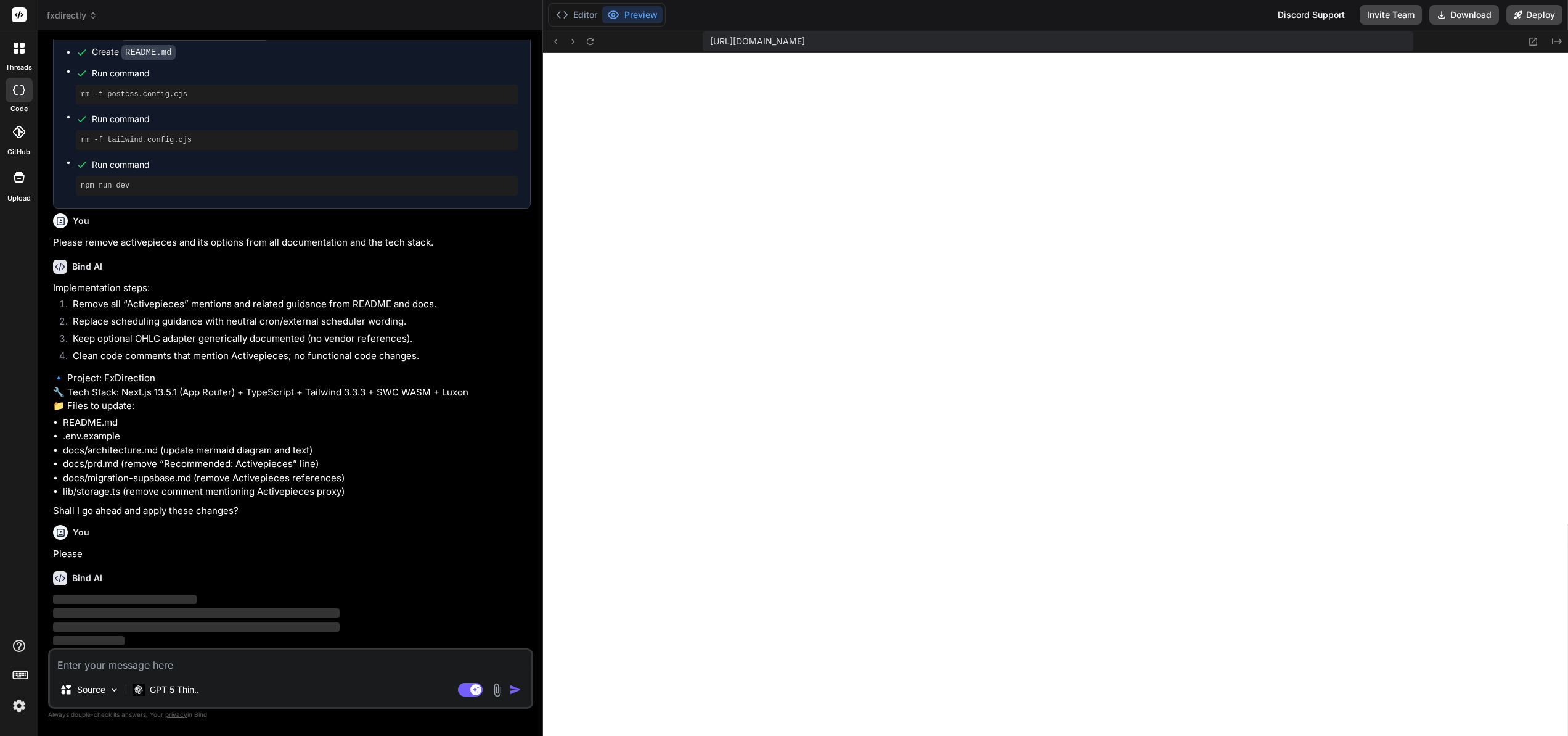
scroll to position [3708, 0]
click at [94, 14] on icon at bounding box center [93, 13] width 4 height 2
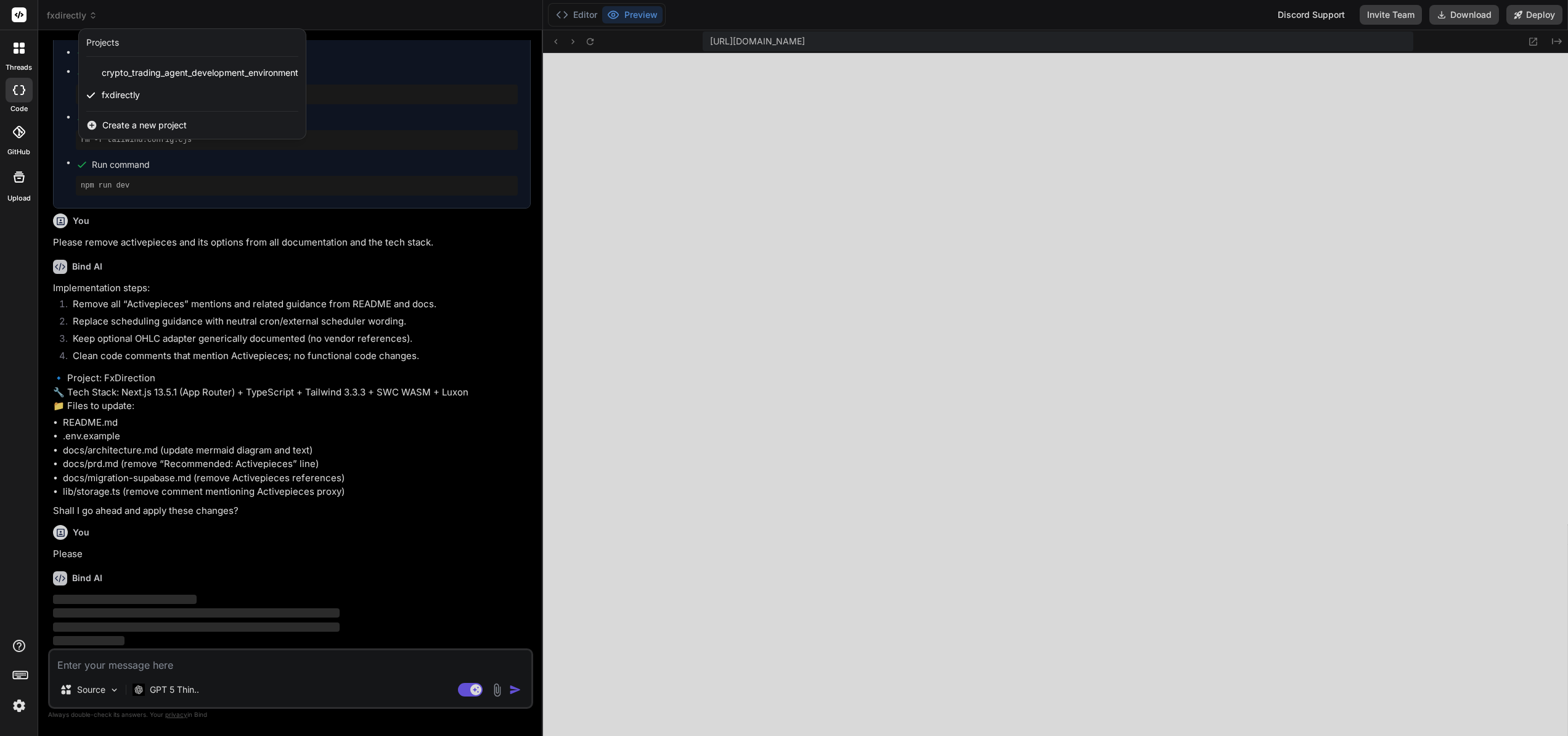
click at [158, 6] on div at bounding box center [784, 368] width 1568 height 736
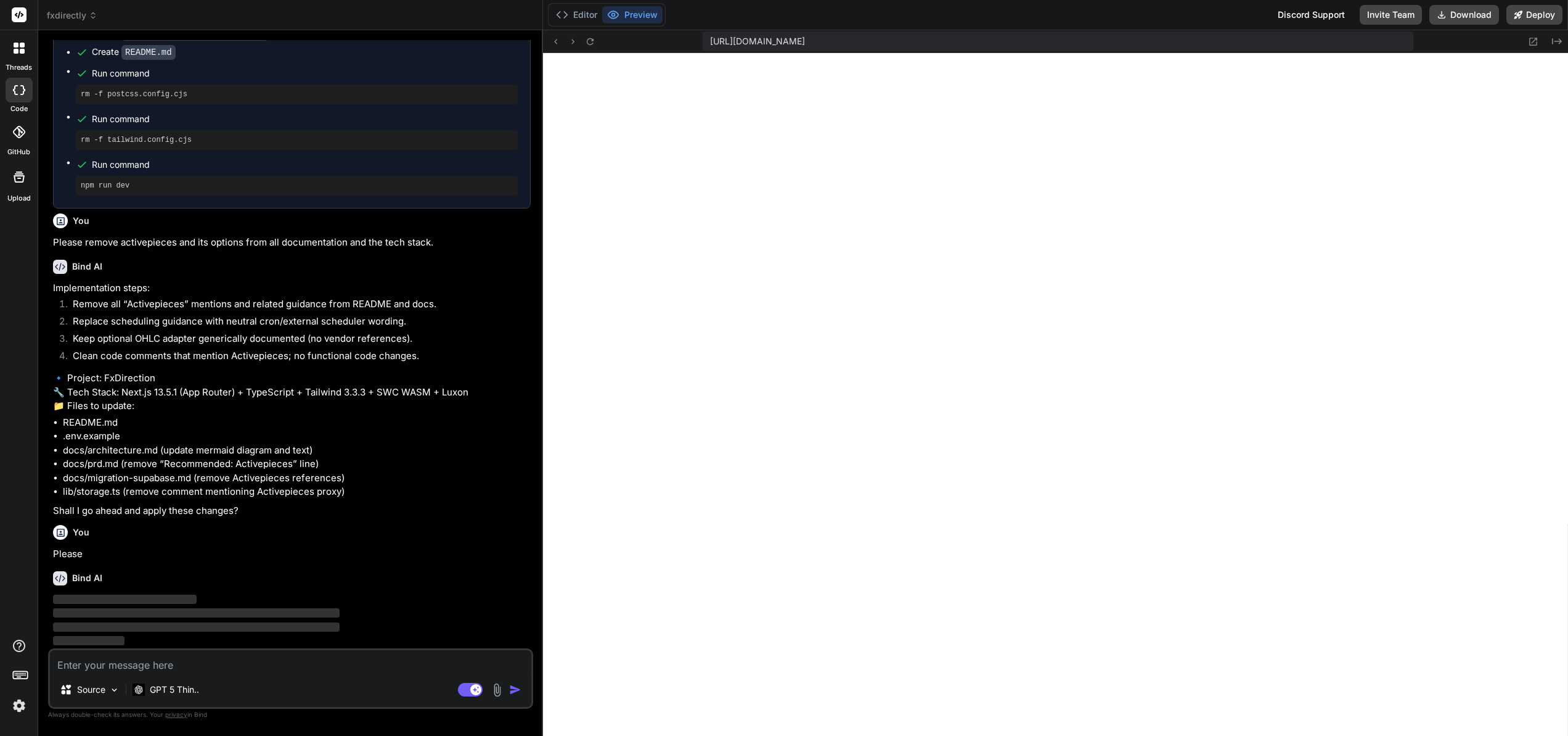
click at [79, 15] on span "fxdirectly" at bounding box center [72, 15] width 51 height 12
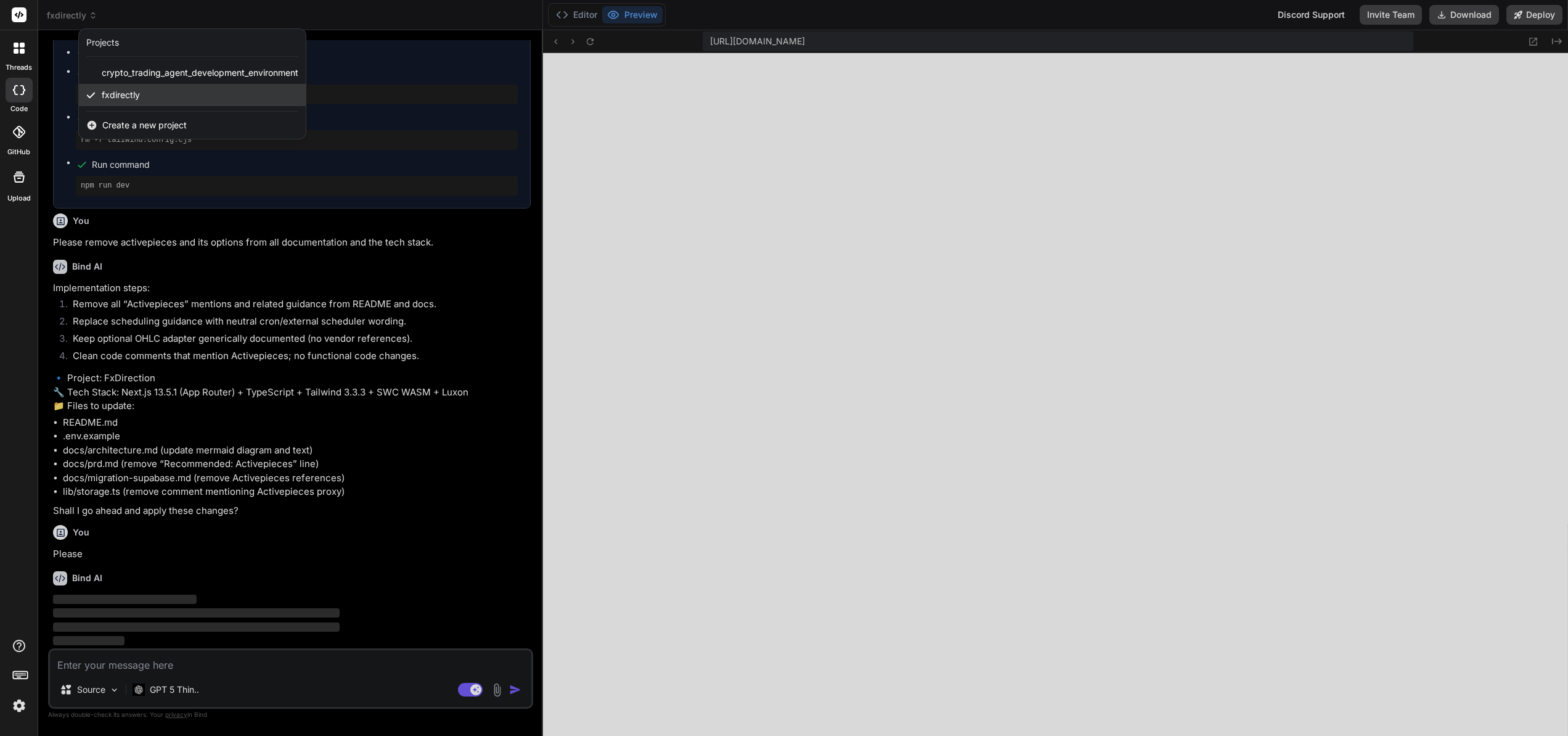
click at [120, 95] on span "fxdirectly" at bounding box center [120, 95] width 38 height 12
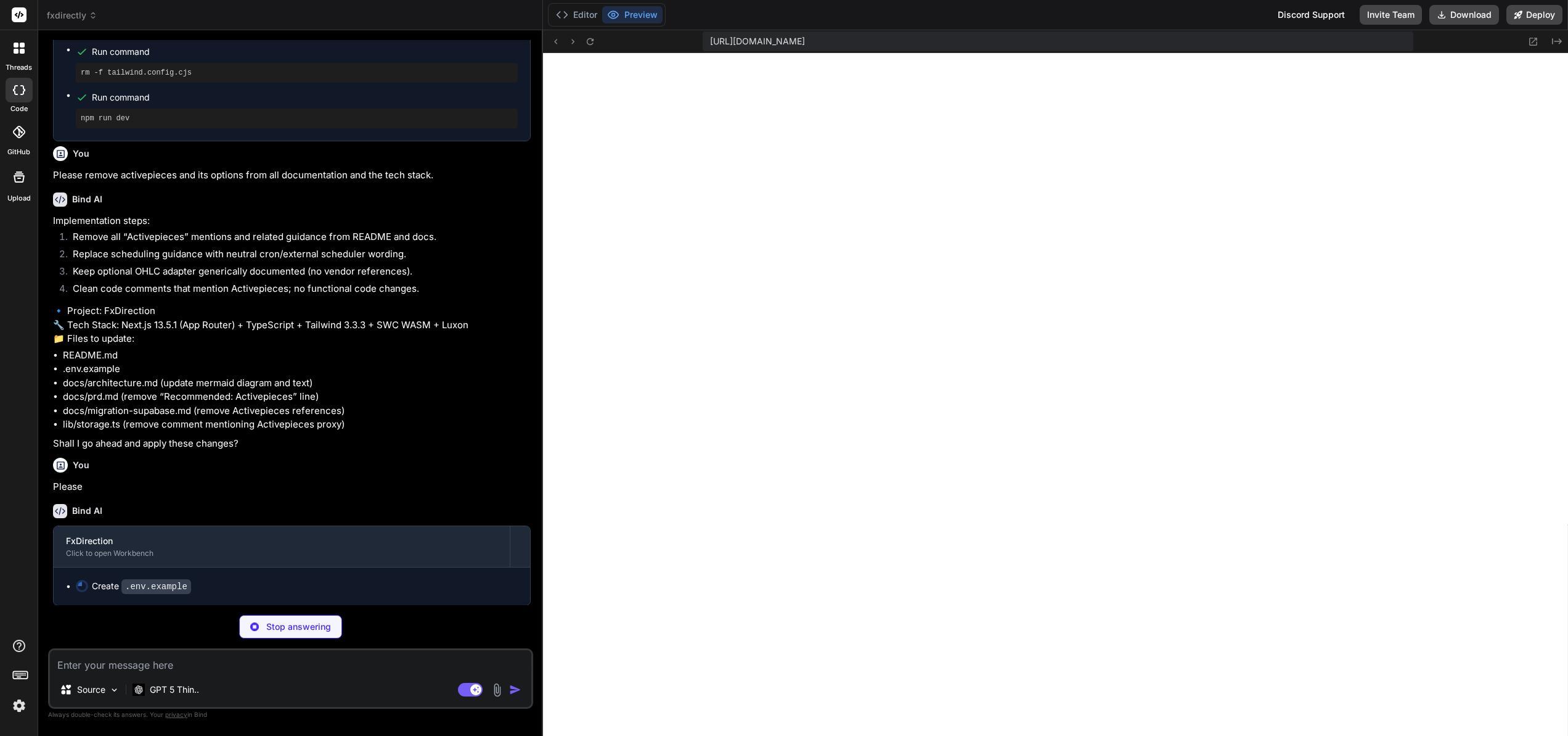
scroll to position [78, 0]
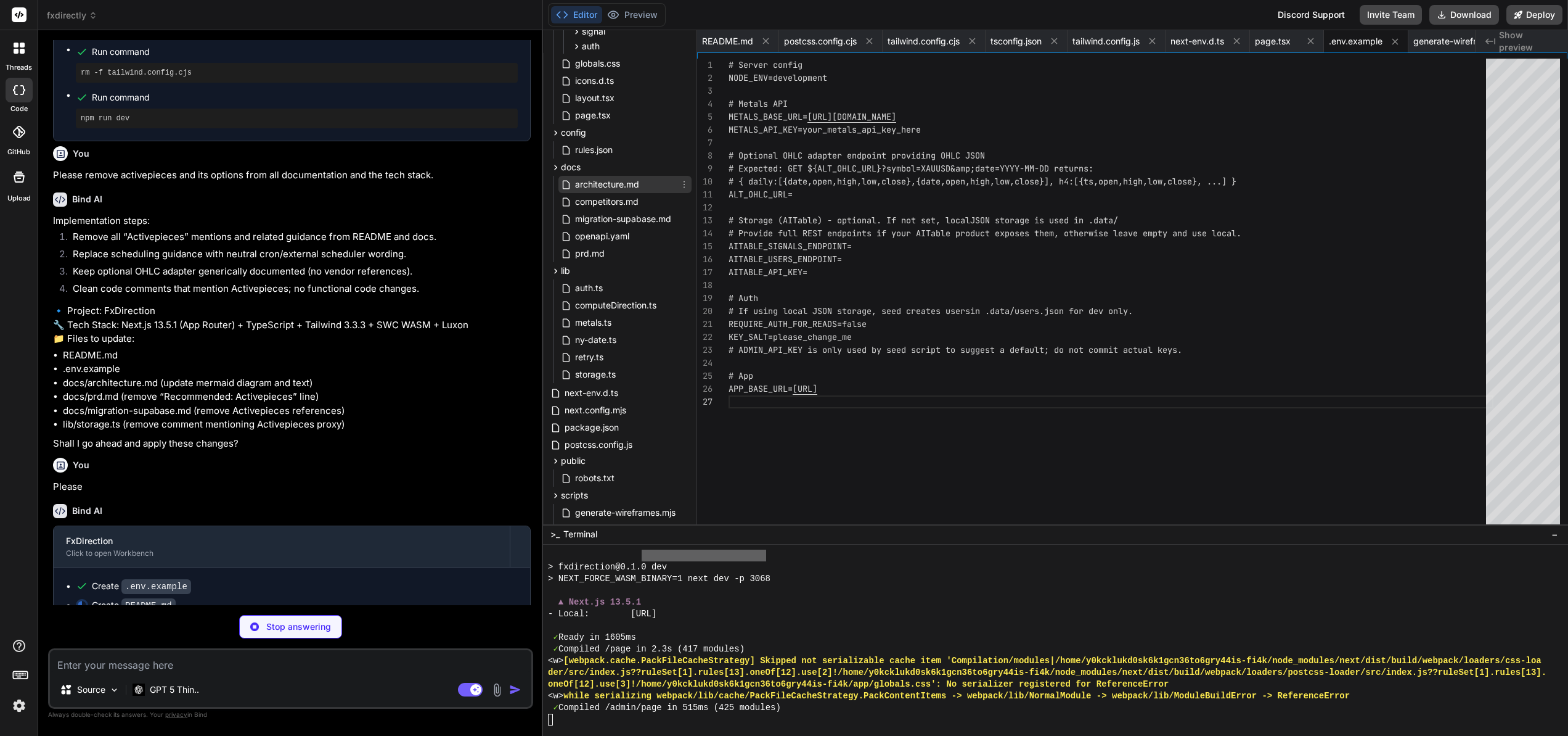
click at [604, 184] on span "architecture.md" at bounding box center [607, 184] width 67 height 15
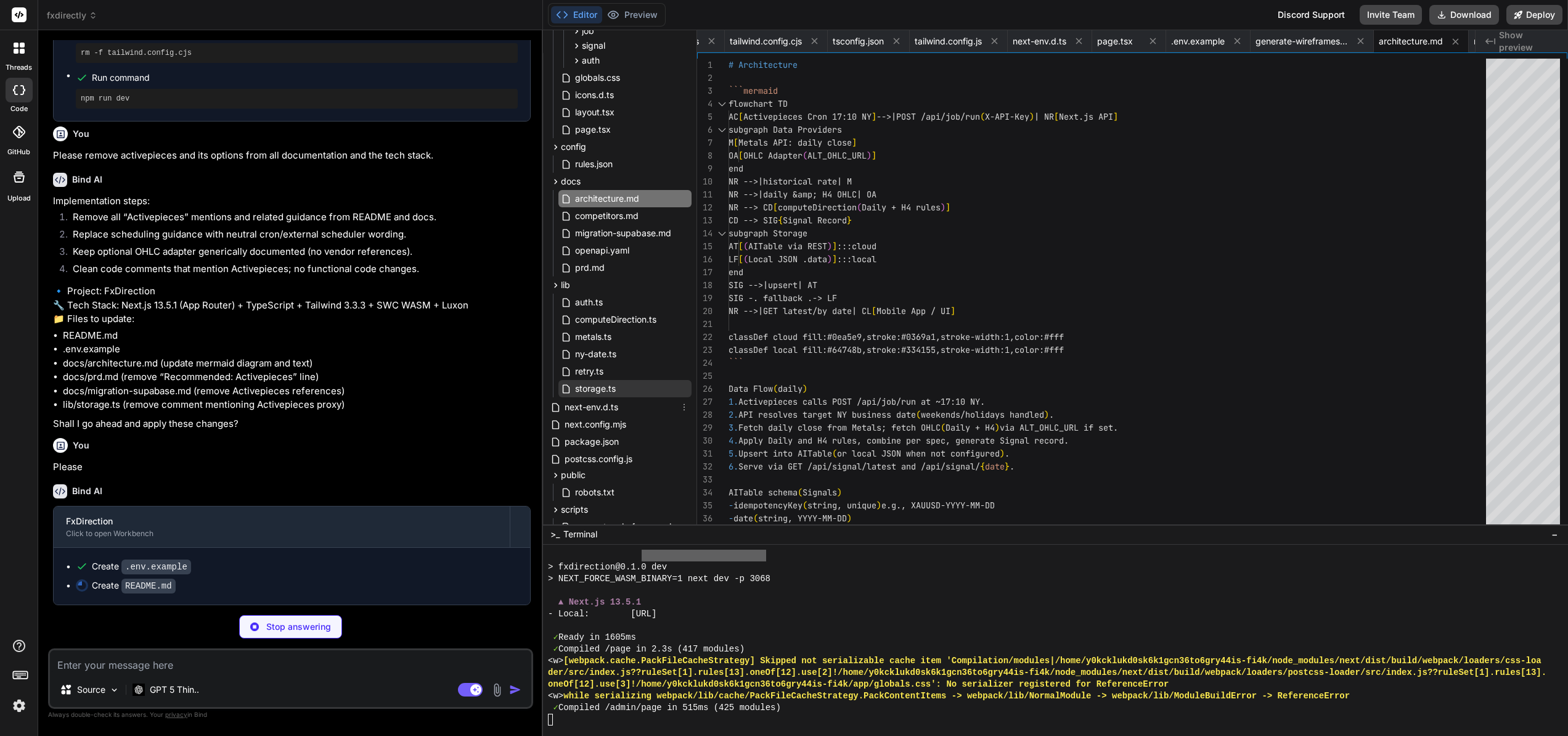
scroll to position [0, 0]
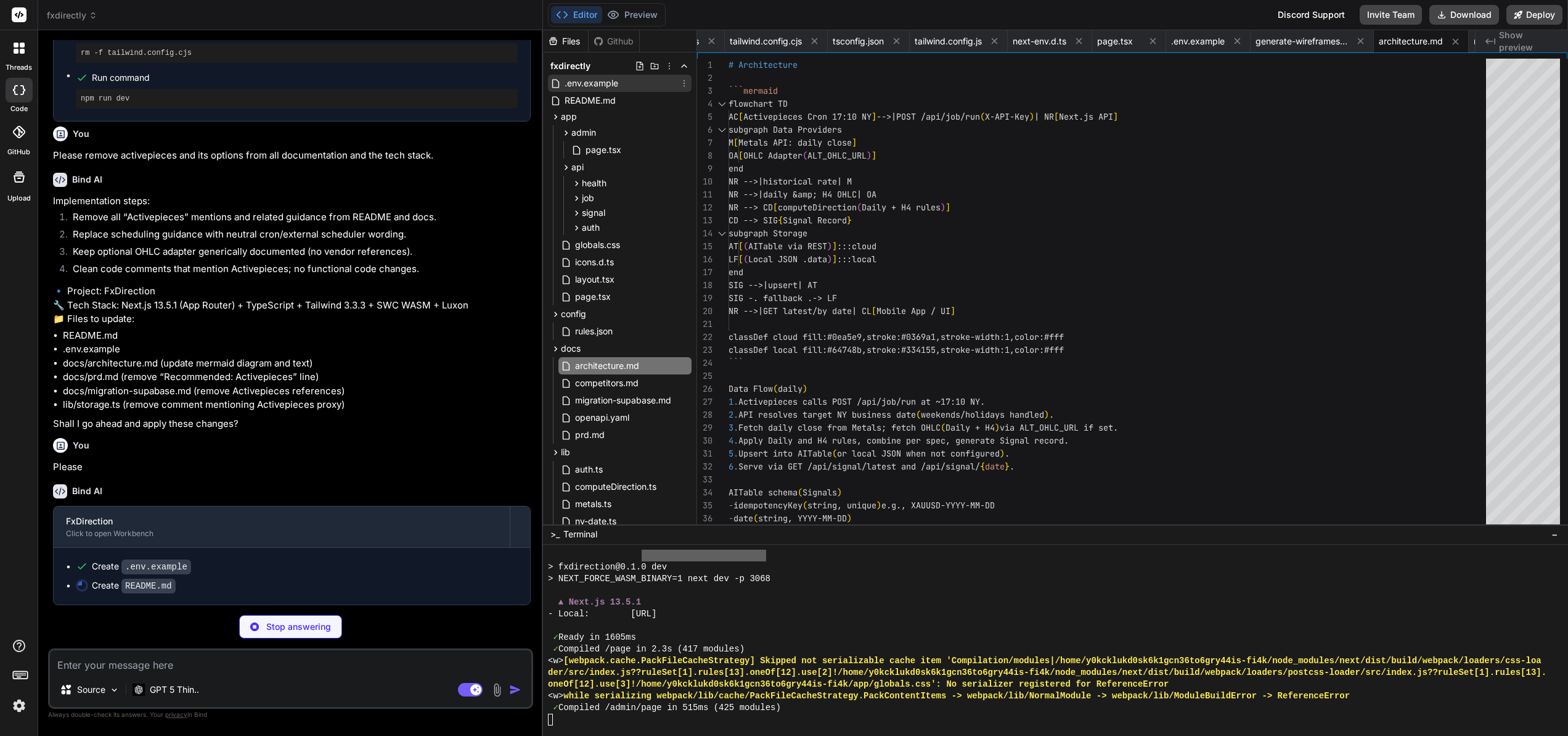
click at [596, 82] on span ".env.example" at bounding box center [591, 83] width 57 height 15
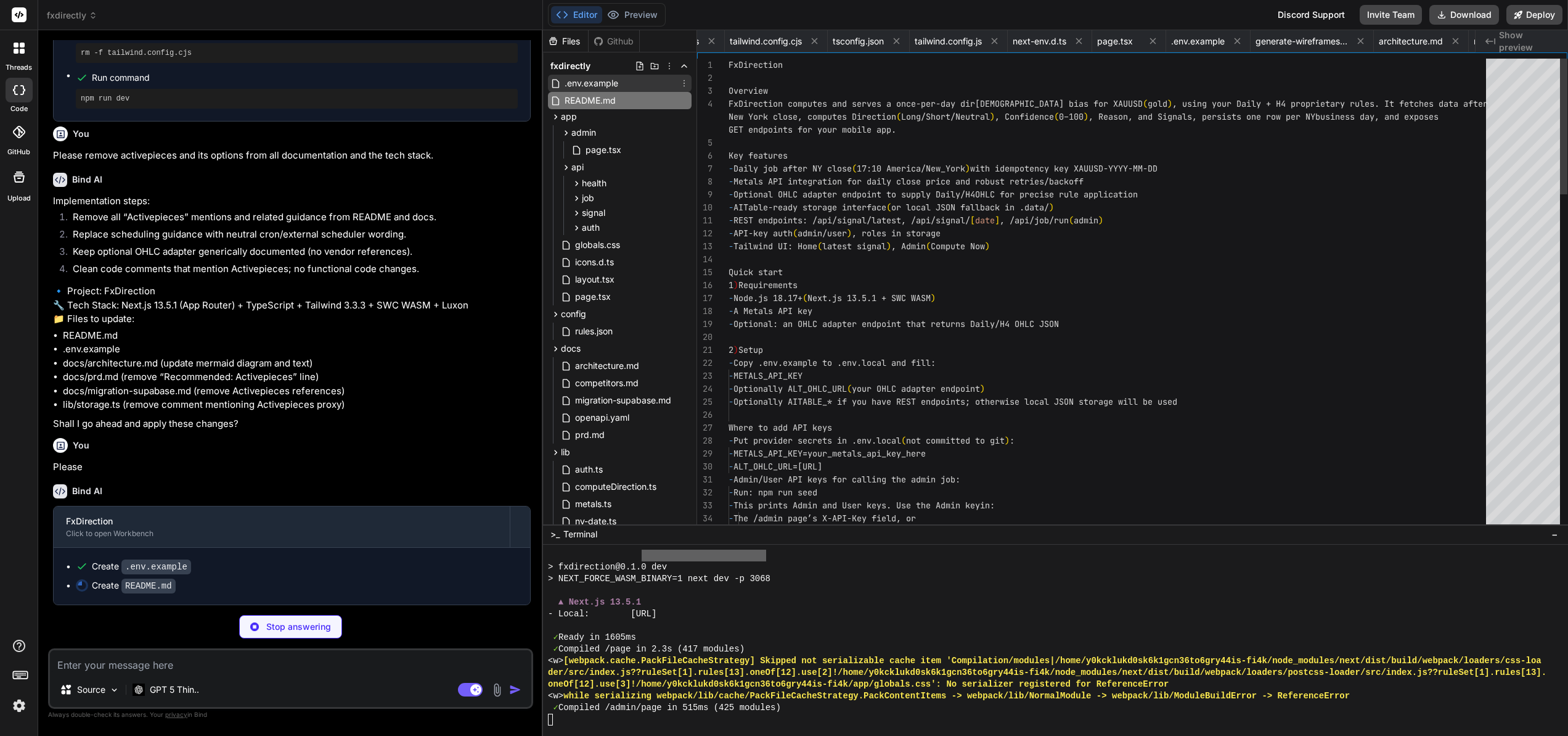
scroll to position [65, 0]
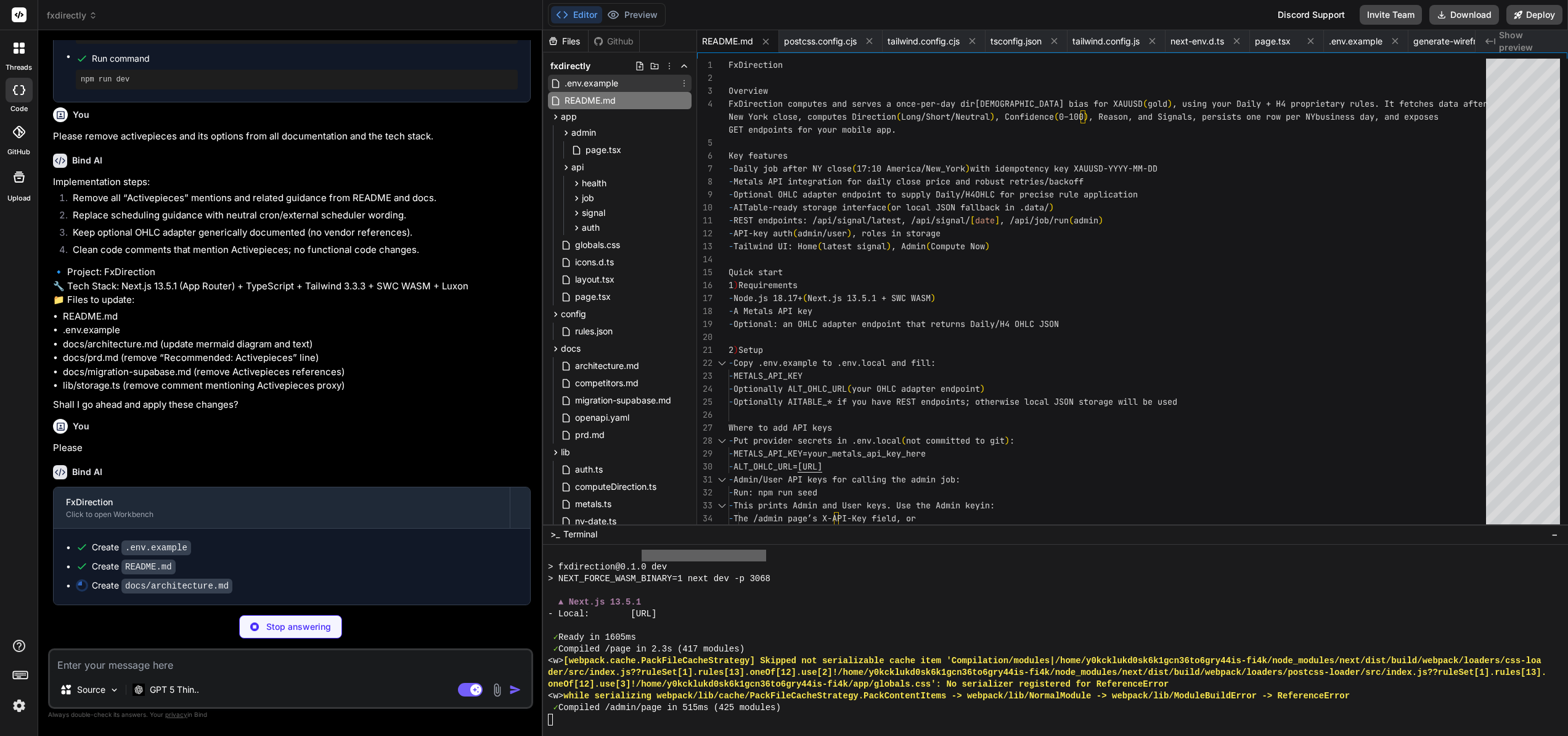
click at [598, 83] on span ".env.example" at bounding box center [591, 83] width 57 height 15
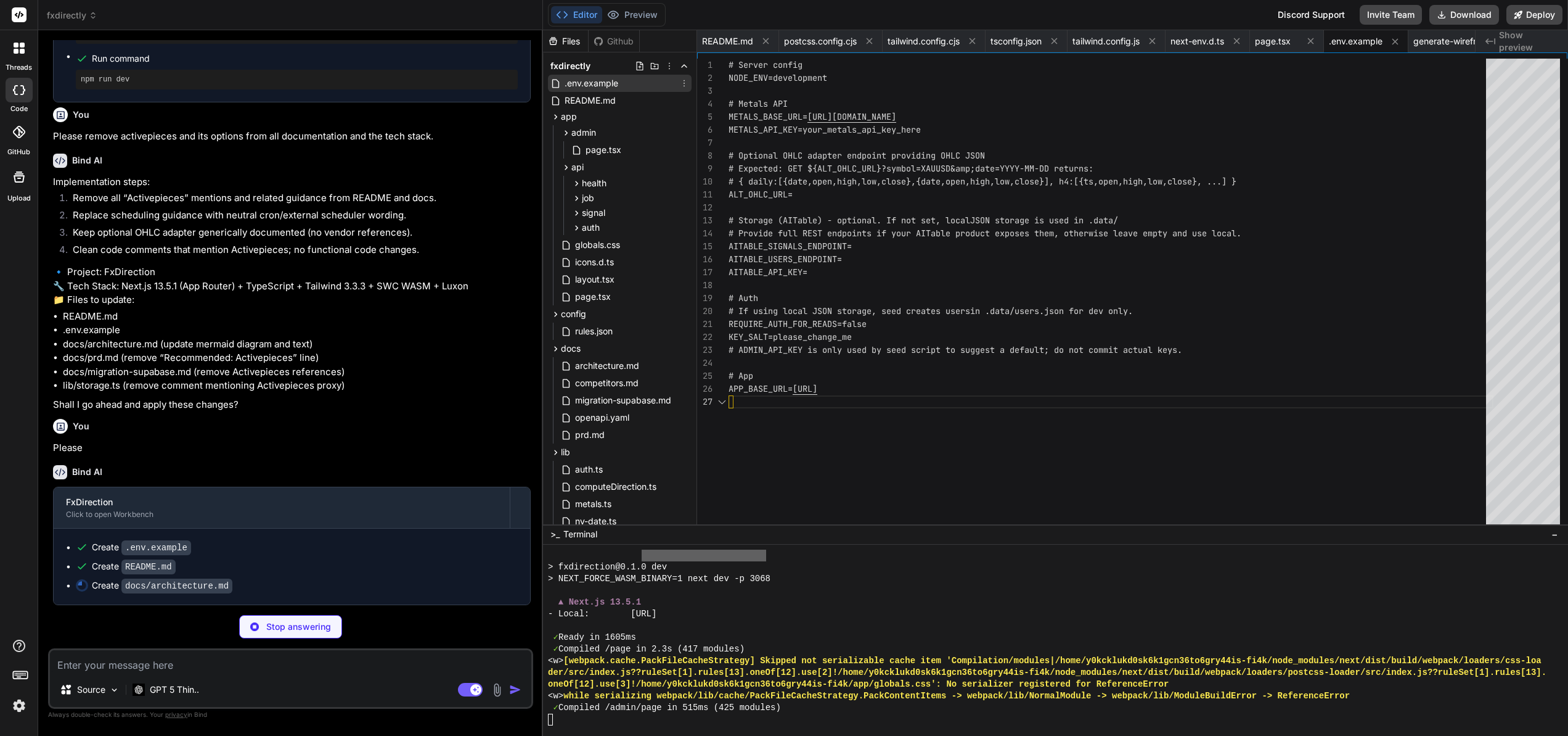
scroll to position [78, 0]
click at [592, 96] on span "README.md" at bounding box center [590, 100] width 54 height 15
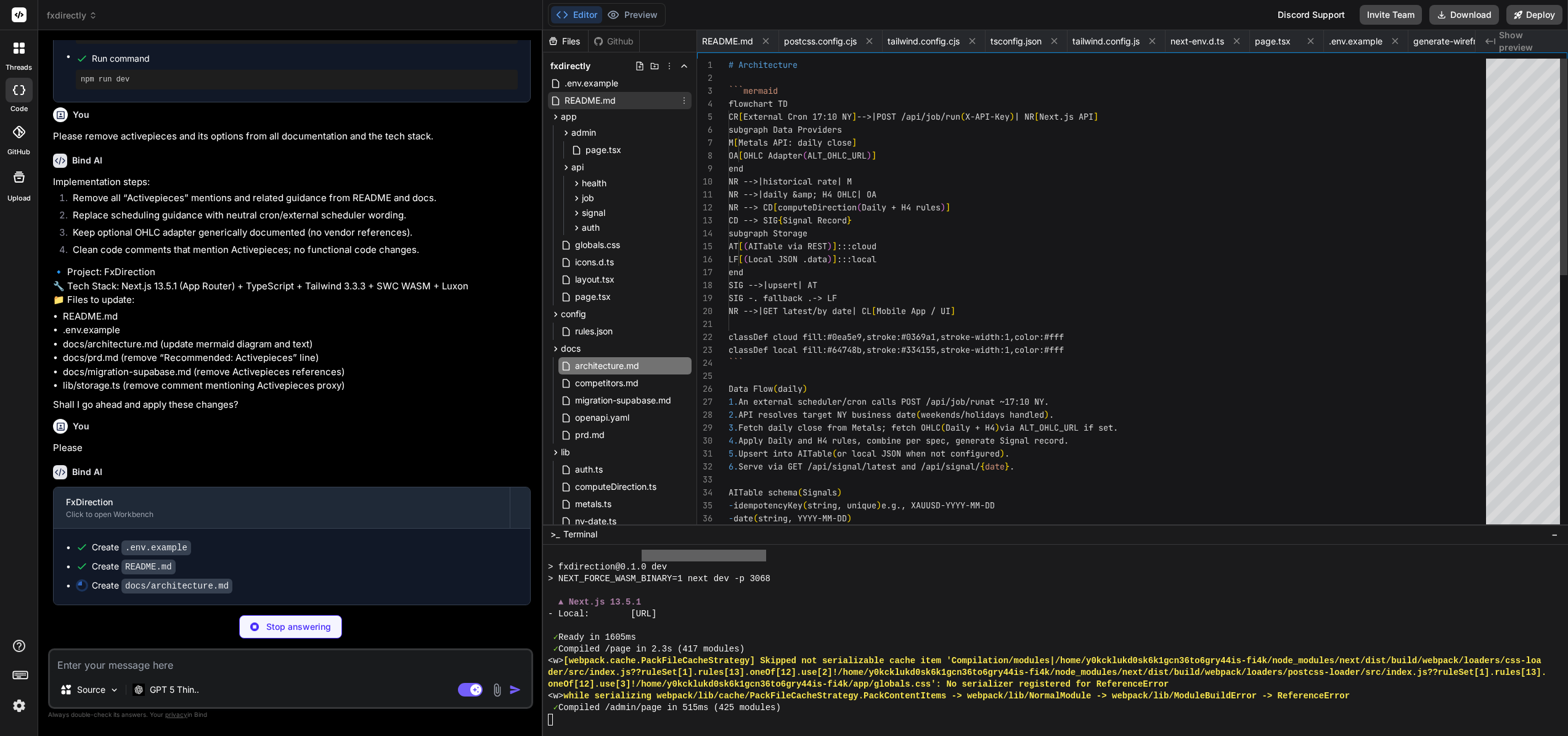
scroll to position [0, 158]
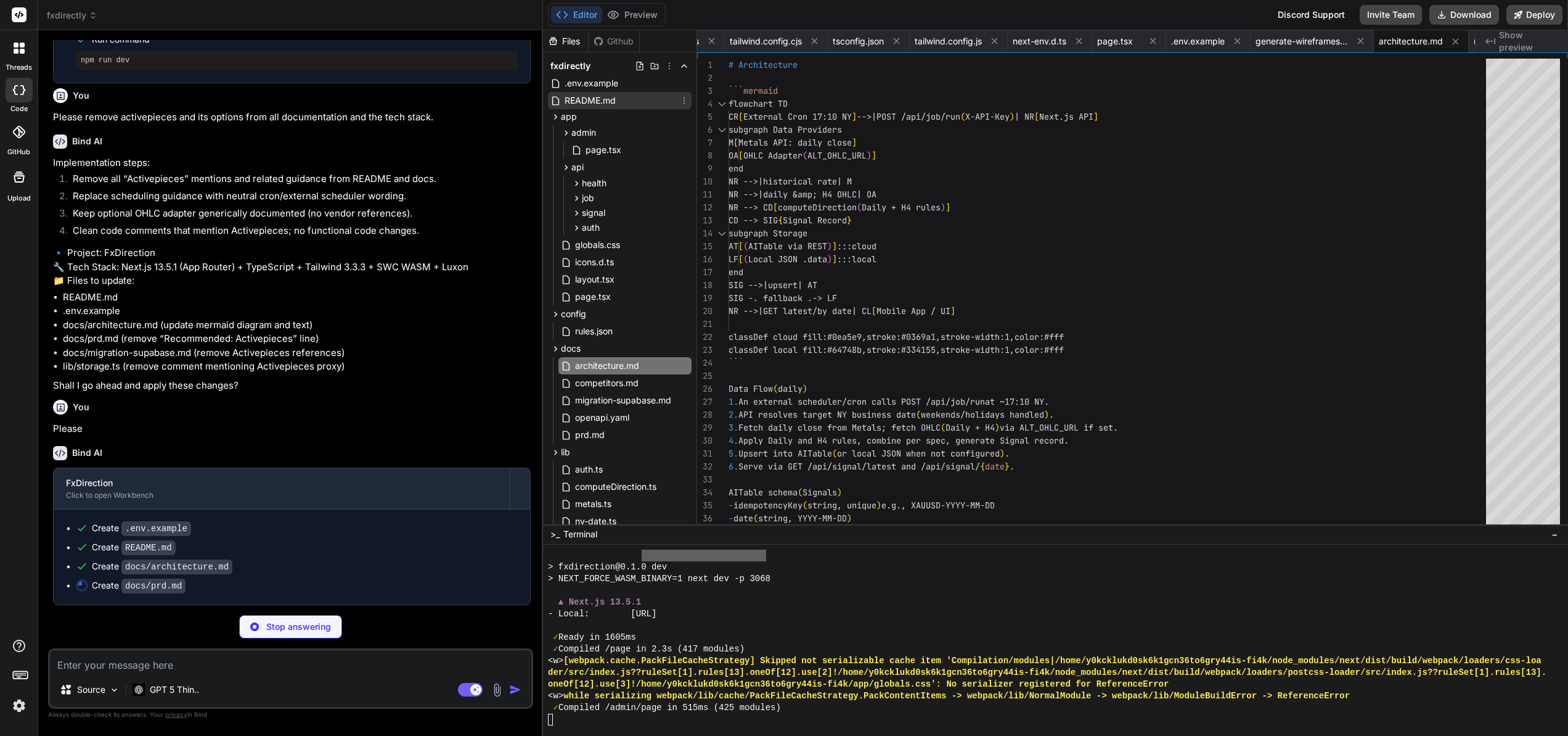
click at [588, 93] on div "README.md" at bounding box center [619, 100] width 144 height 18
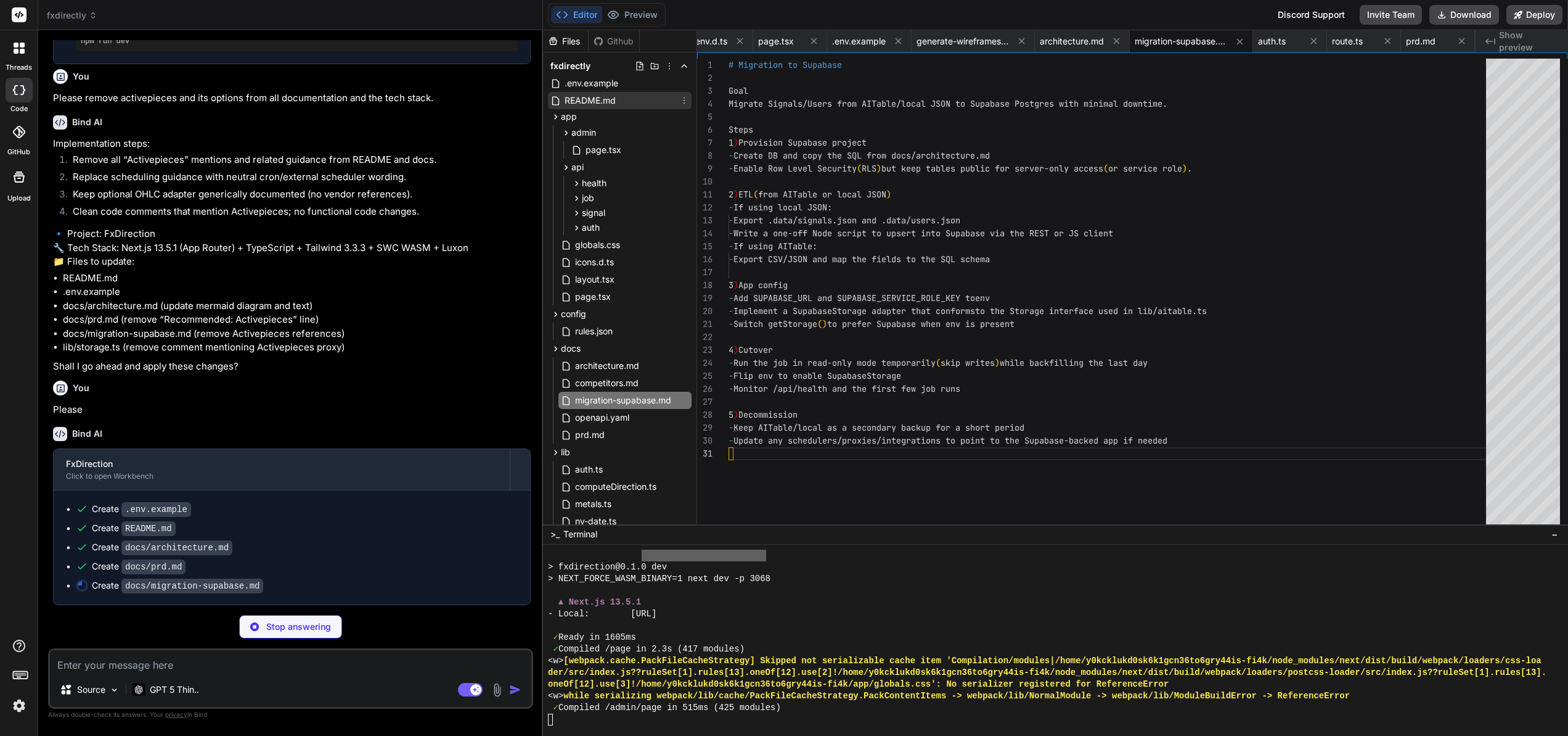
scroll to position [0, 0]
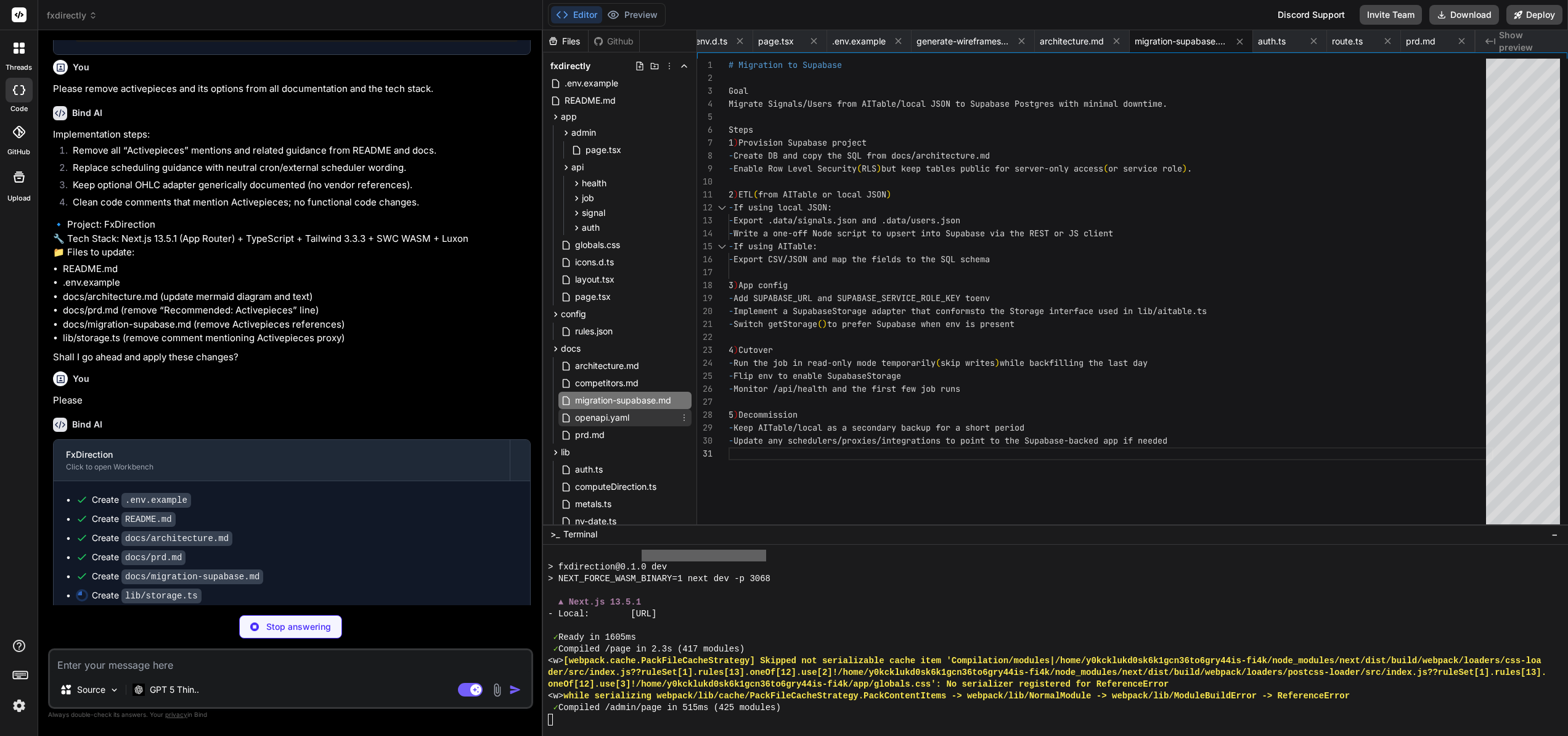
click at [602, 419] on span "openapi.yaml" at bounding box center [601, 417] width 57 height 15
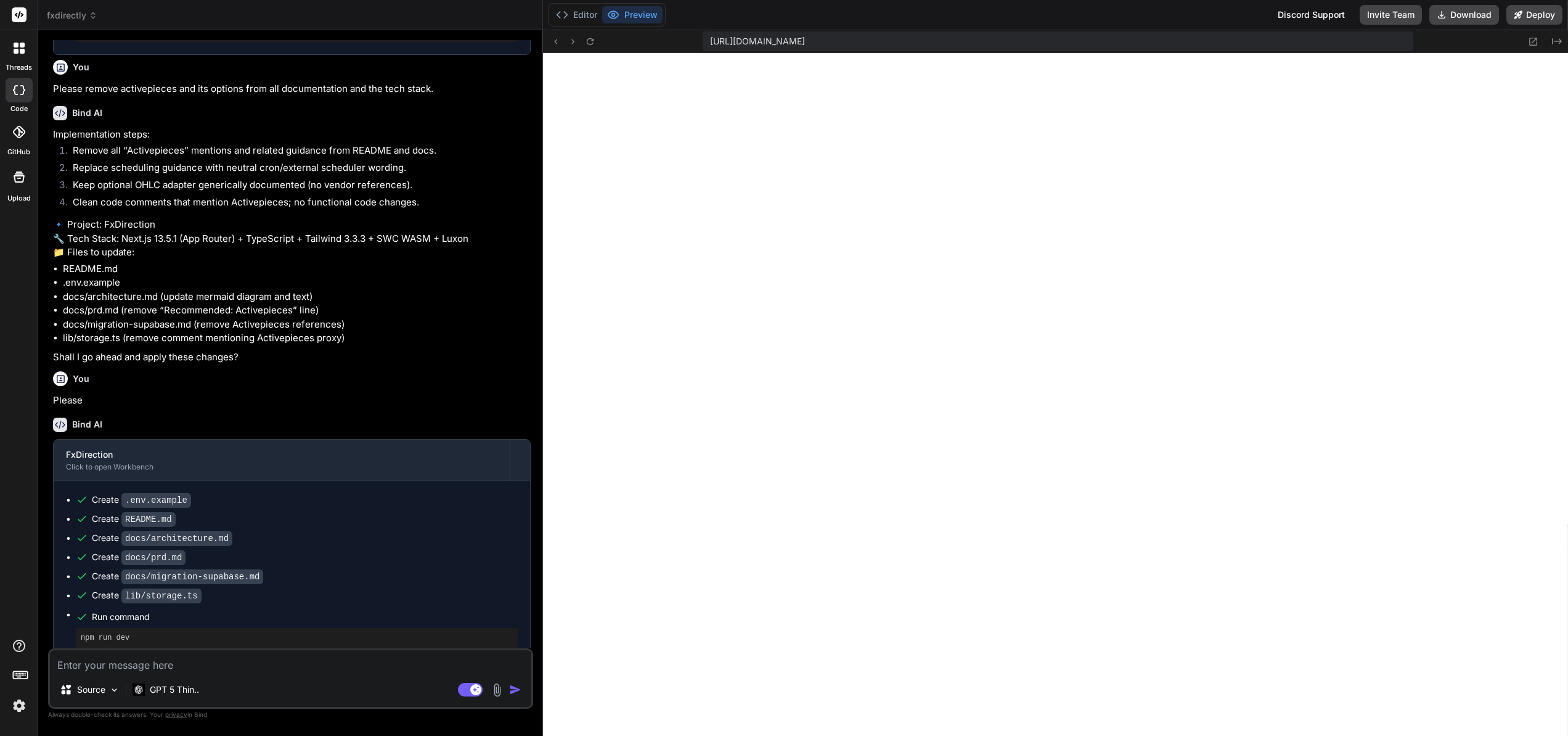
scroll to position [6503, 0]
click at [581, 17] on button "Editor" at bounding box center [576, 15] width 51 height 18
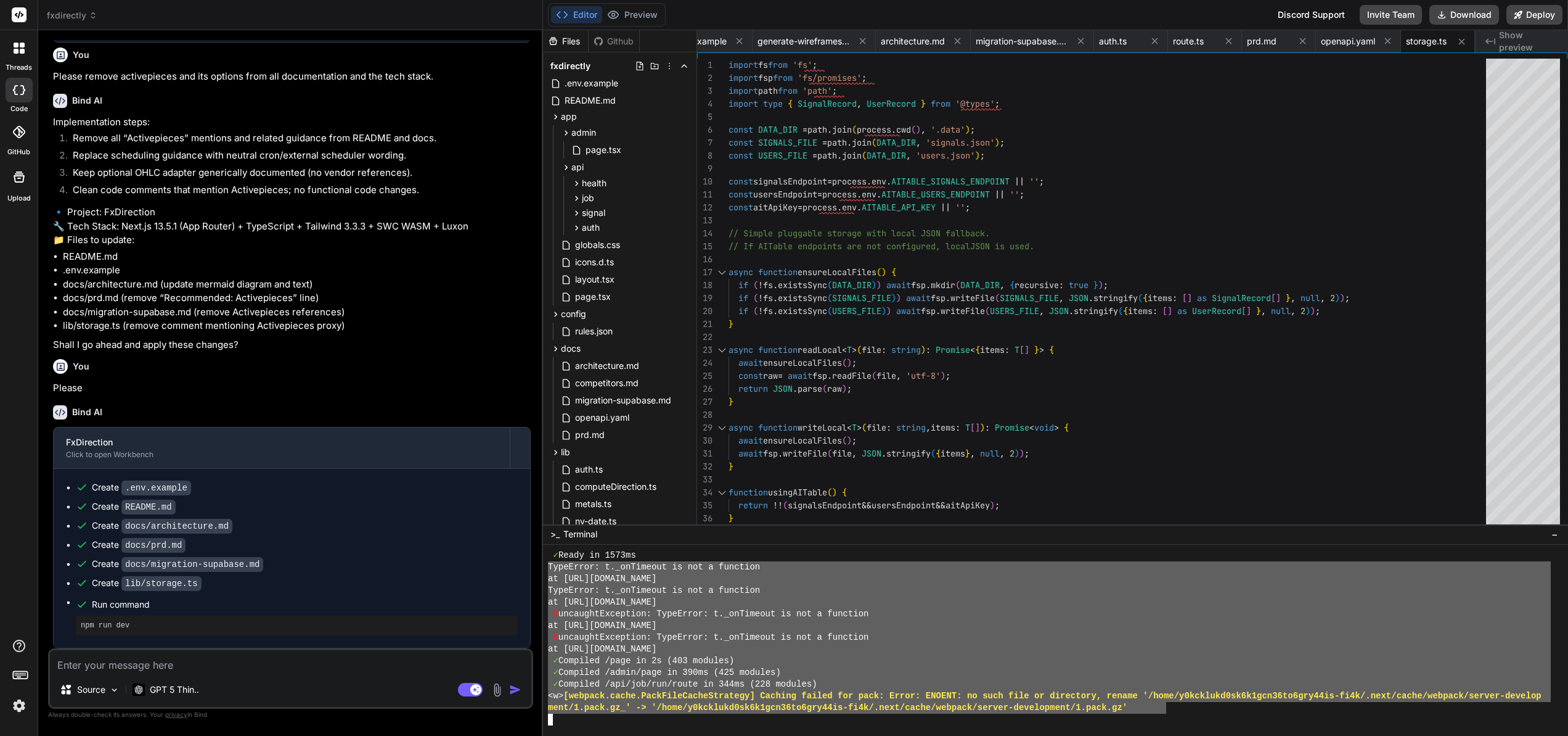
drag, startPoint x: 549, startPoint y: 591, endPoint x: 1167, endPoint y: 704, distance: 628.2
click at [104, 664] on textarea at bounding box center [291, 661] width 482 height 22
paste textarea "TypeError: t._onTimeout is not a function at https://y0kcklukd0sk6k1gcn36to6gry…"
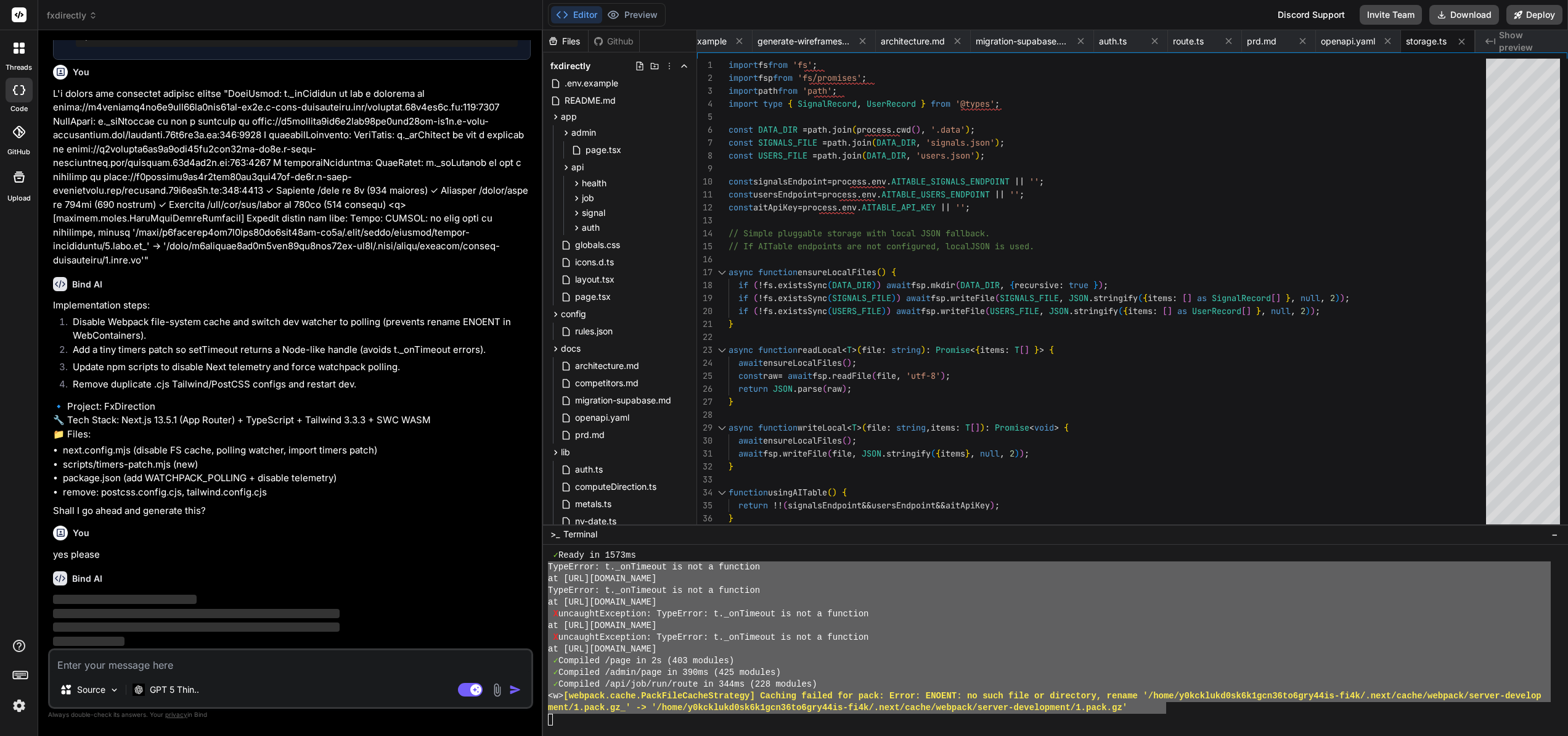
scroll to position [4473, 0]
click at [618, 44] on div "Github" at bounding box center [613, 41] width 51 height 12
click at [616, 40] on div "Github" at bounding box center [613, 41] width 51 height 12
click at [581, 102] on span "README.md" at bounding box center [590, 100] width 54 height 15
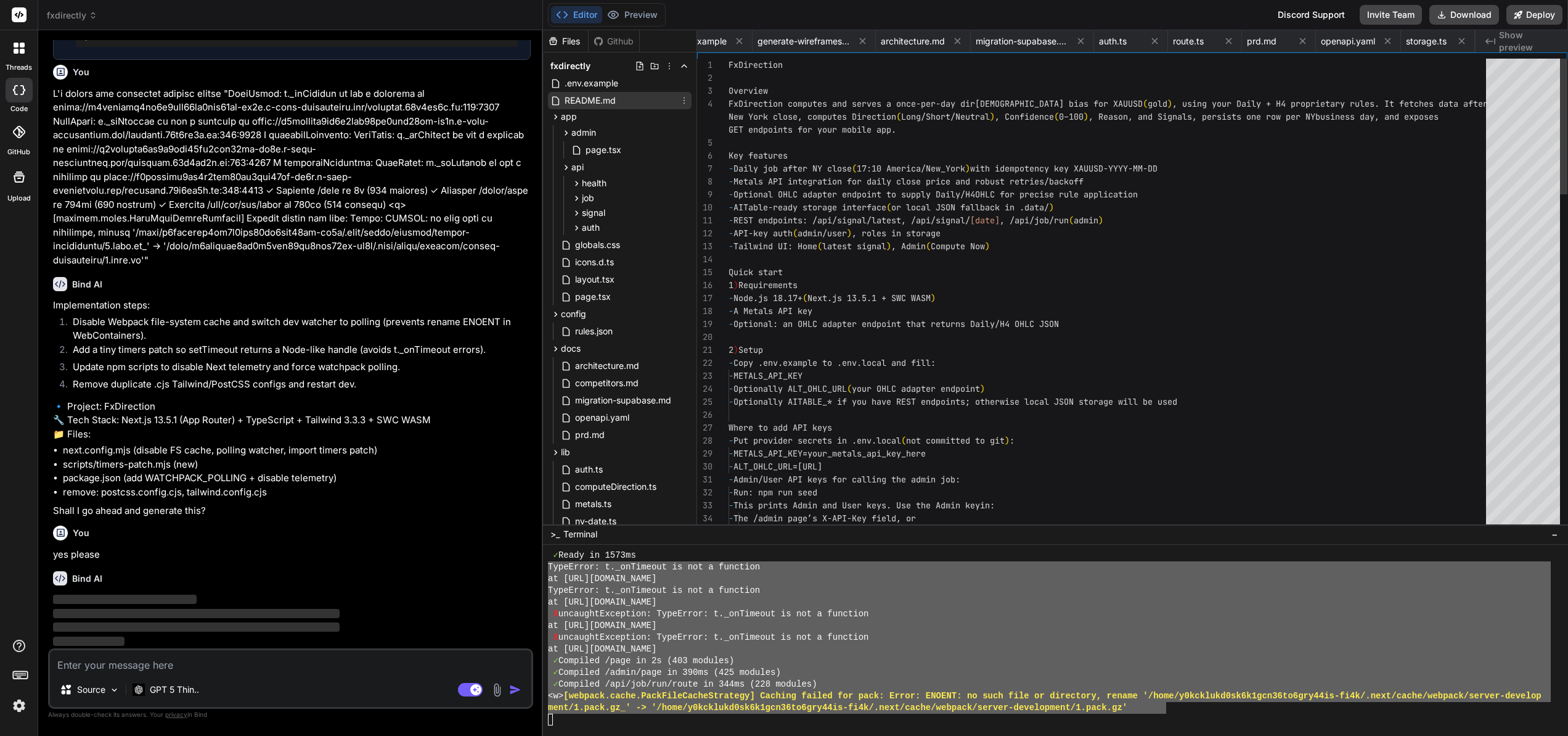
scroll to position [0, 0]
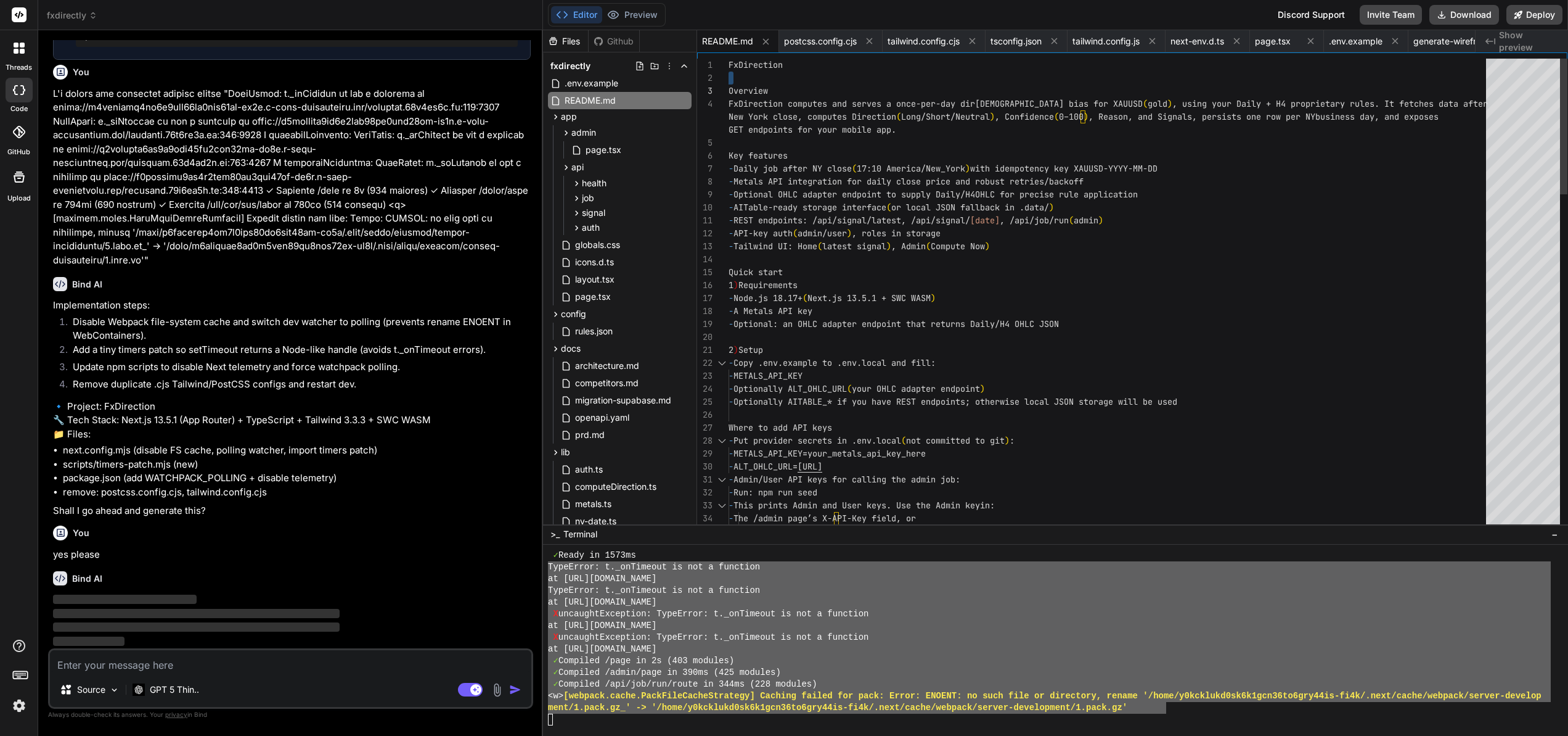
scroll to position [0, 0]
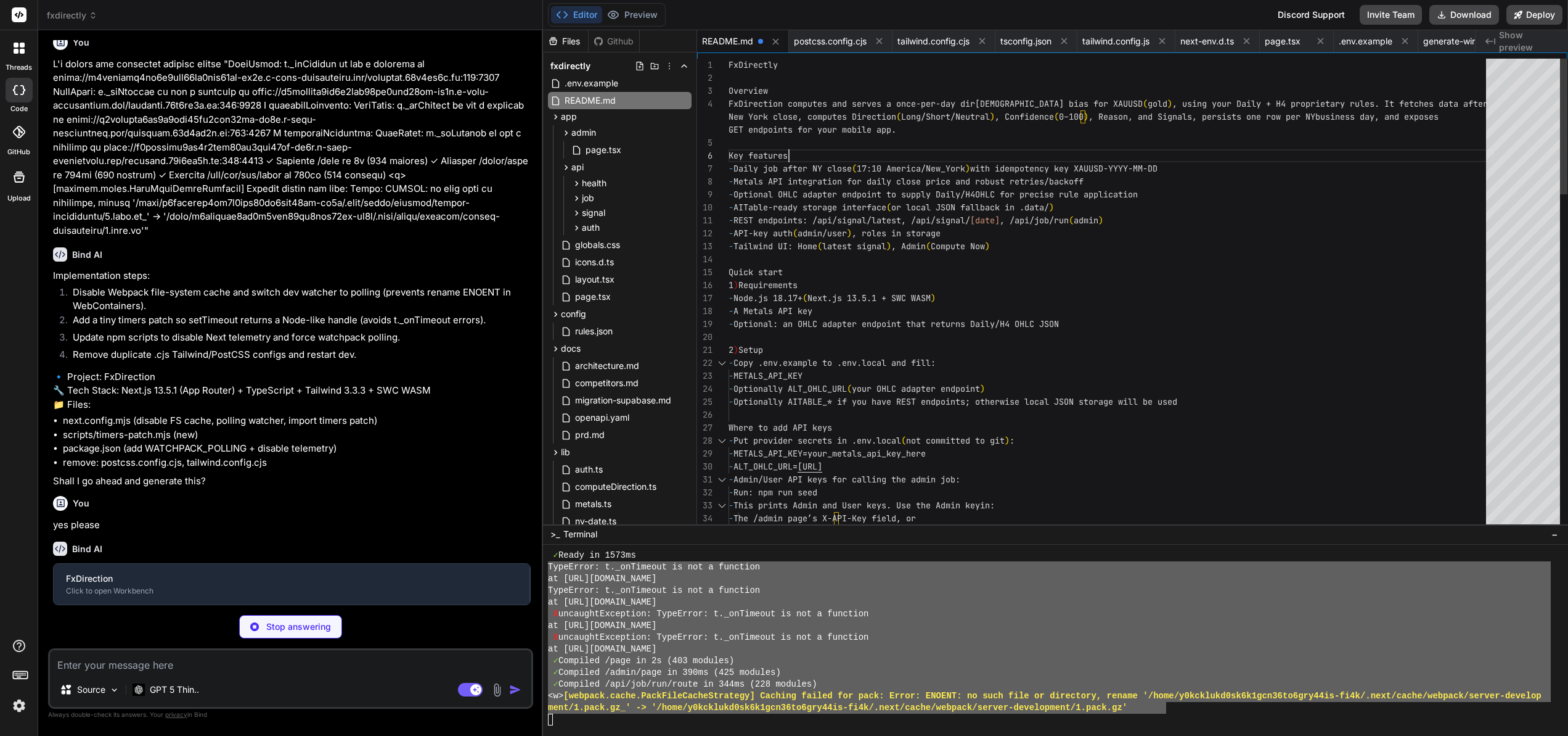
scroll to position [4473, 0]
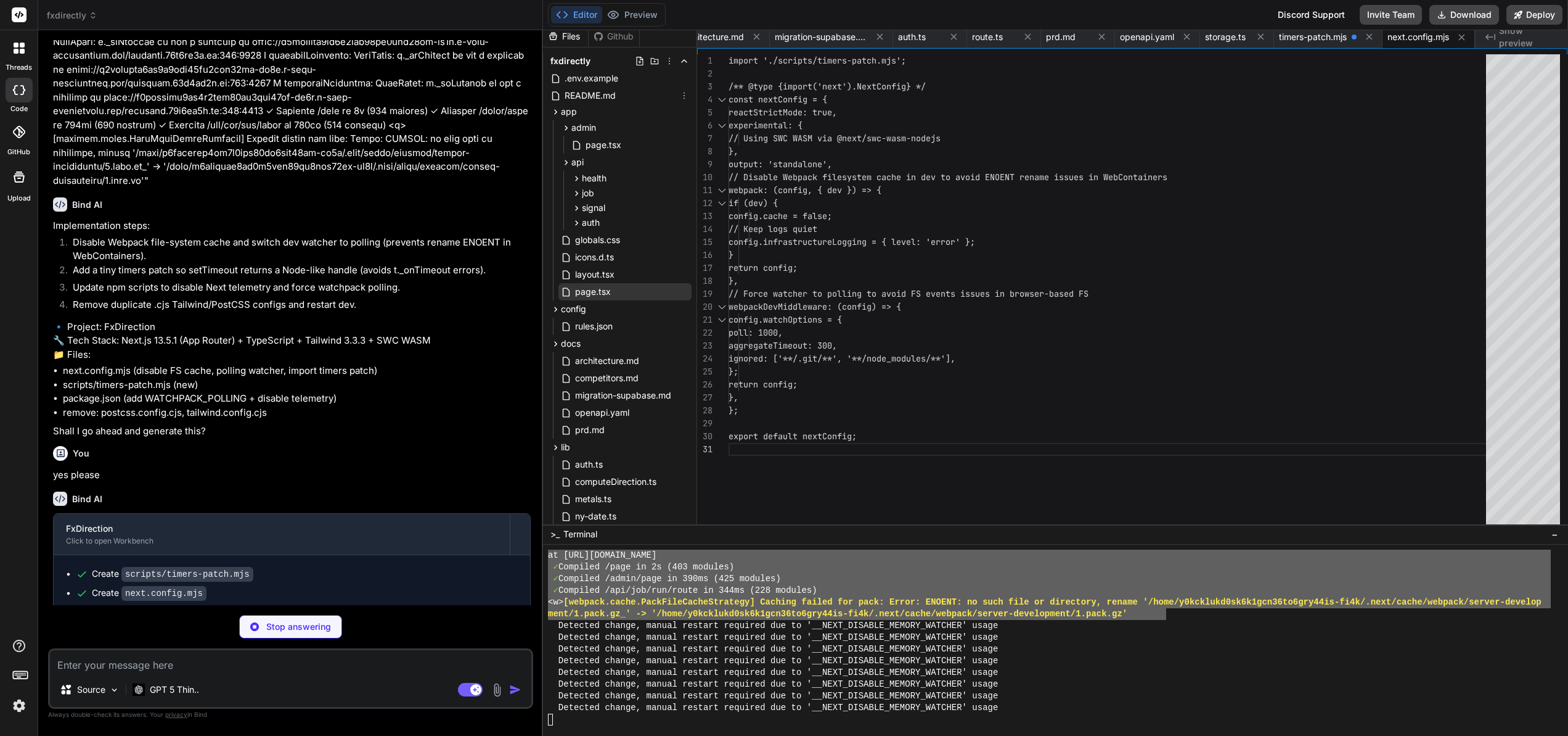
scroll to position [0, 0]
click at [585, 81] on span ".env.example" at bounding box center [591, 83] width 57 height 15
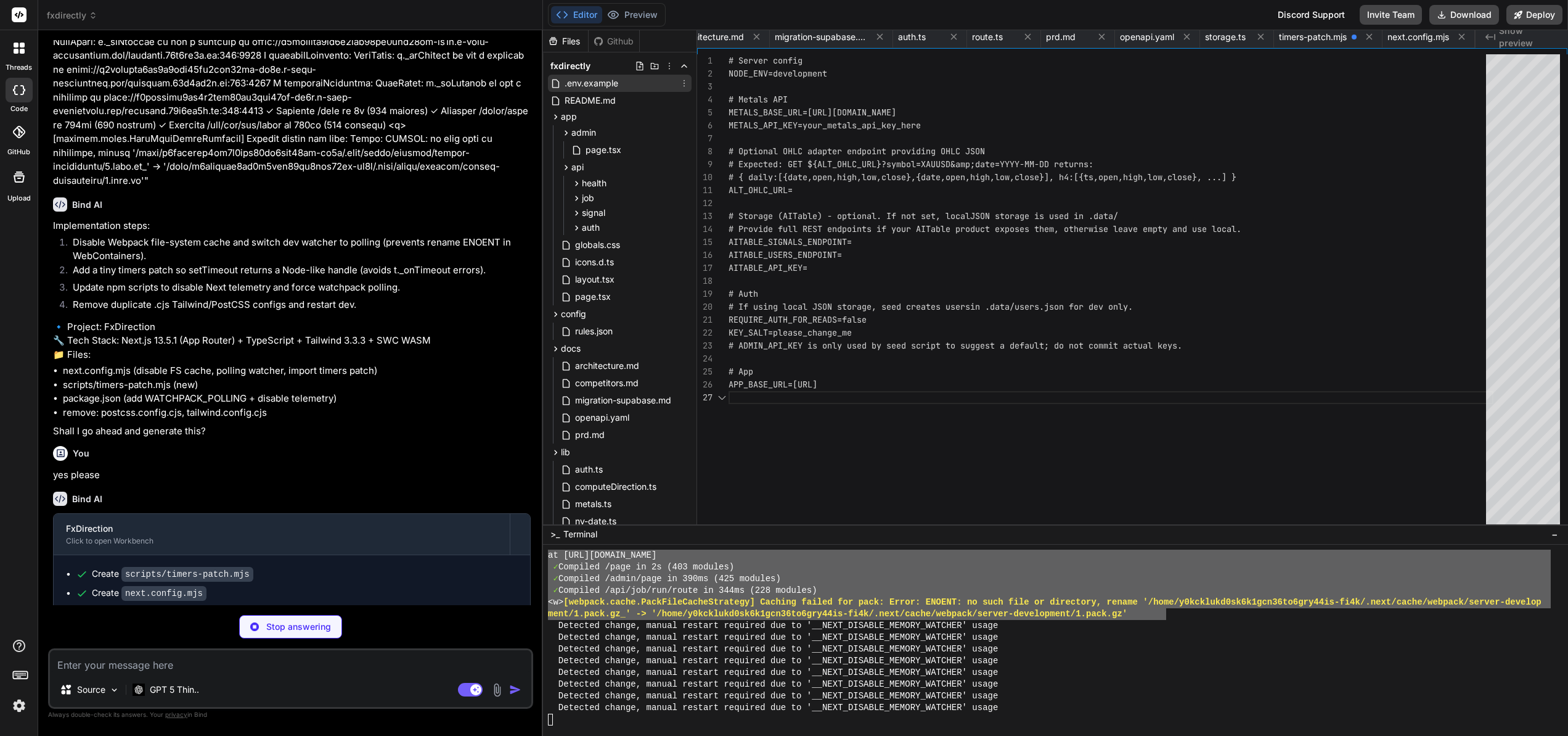
scroll to position [78, 0]
click at [591, 96] on span "README.md" at bounding box center [590, 100] width 54 height 15
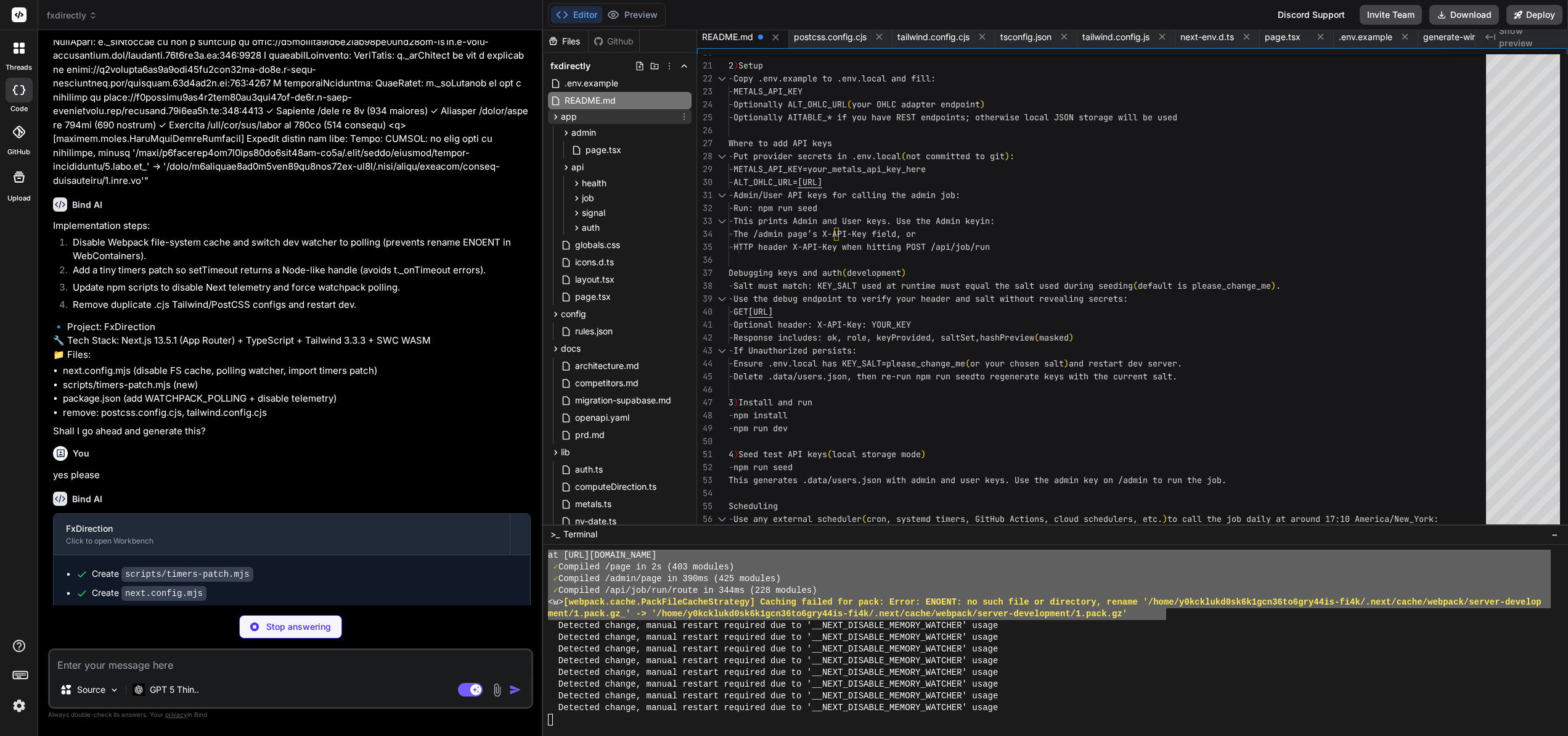
click at [574, 111] on span "app" at bounding box center [568, 116] width 16 height 12
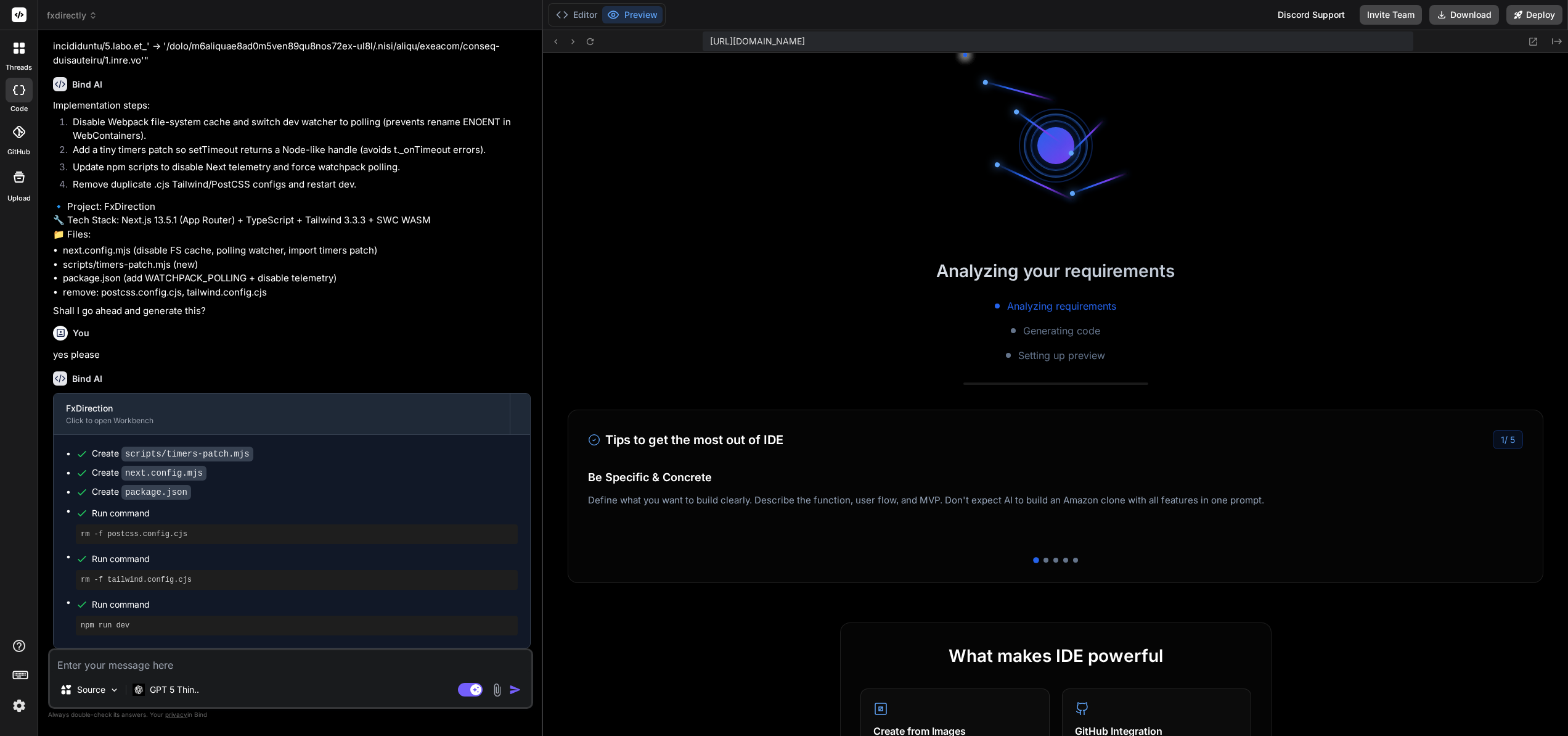
scroll to position [7639, 0]
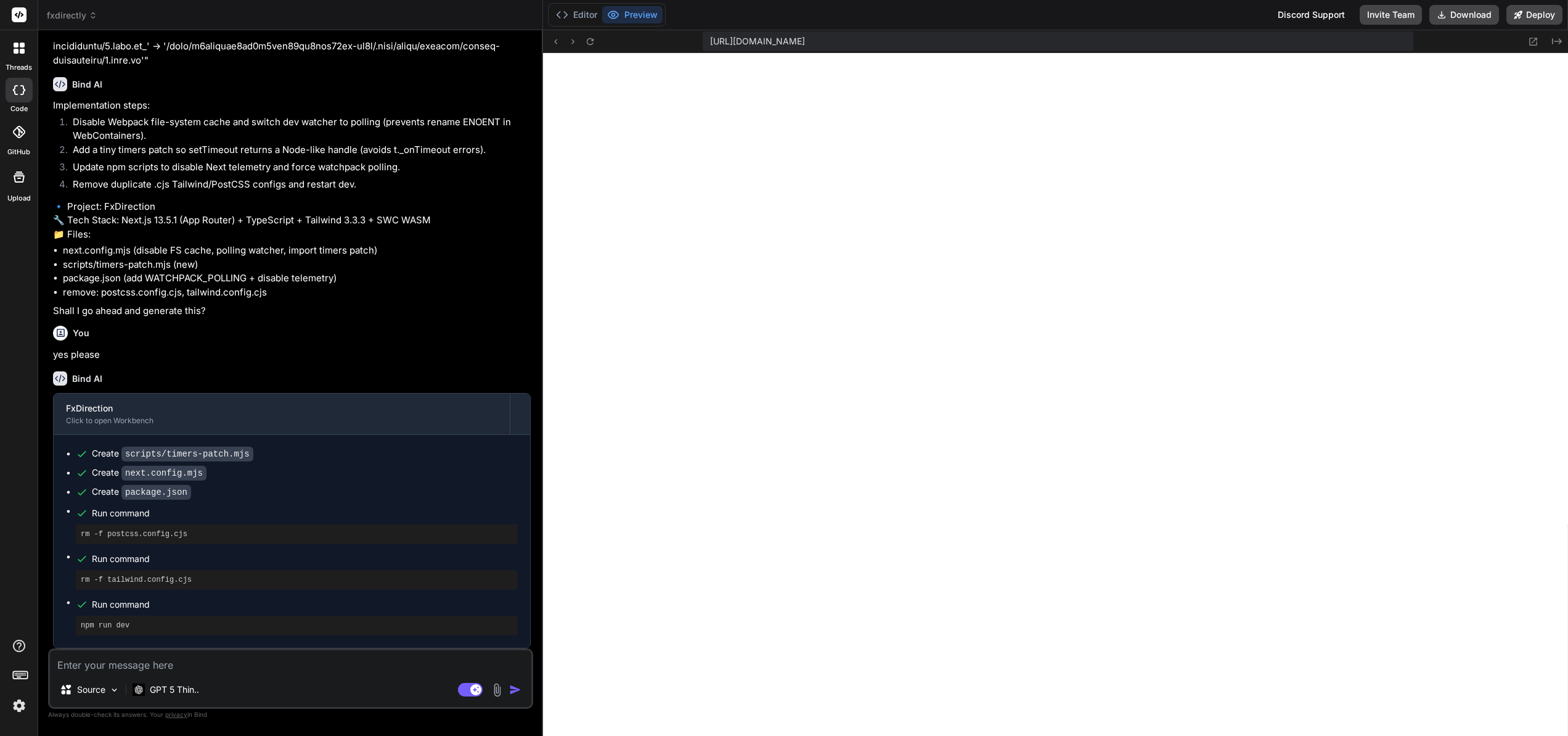
click at [122, 667] on textarea at bounding box center [291, 661] width 482 height 22
drag, startPoint x: 258, startPoint y: 664, endPoint x: 308, endPoint y: 668, distance: 50.2
click at [308, 668] on textarea "Please rebrand the app to FxDirectly from FXDirection, thanks. Please make sure…" at bounding box center [291, 661] width 482 height 22
click at [250, 665] on textarea "Please rebrand the app to FxDirectly from FXDirection, thanks. Please make sure…" at bounding box center [291, 661] width 482 height 22
drag, startPoint x: 254, startPoint y: 665, endPoint x: 310, endPoint y: 666, distance: 56.0
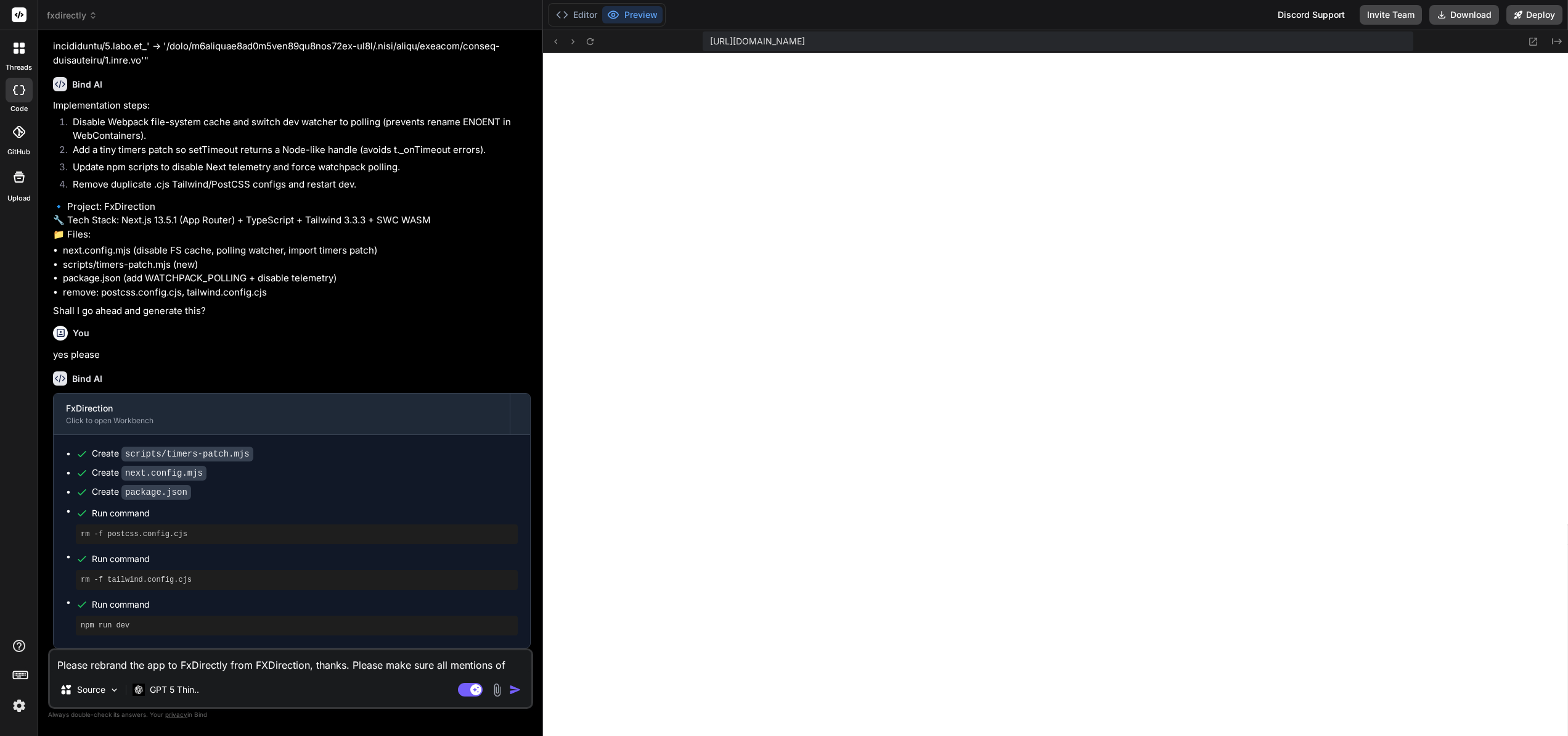
click at [310, 666] on textarea "Please rebrand the app to FxDirectly from FXDirection, thanks. Please make sure…" at bounding box center [291, 661] width 482 height 22
paste textarea "TypeError: t._onTimeout is not a function at https://y0kcklukd0sk6k1gcn36to6gry…"
click at [511, 664] on textarea "Please rebrand the app to FxDirectly from FXDirection, thanks. Please make sure…" at bounding box center [291, 661] width 482 height 22
paste textarea "FXDirection"
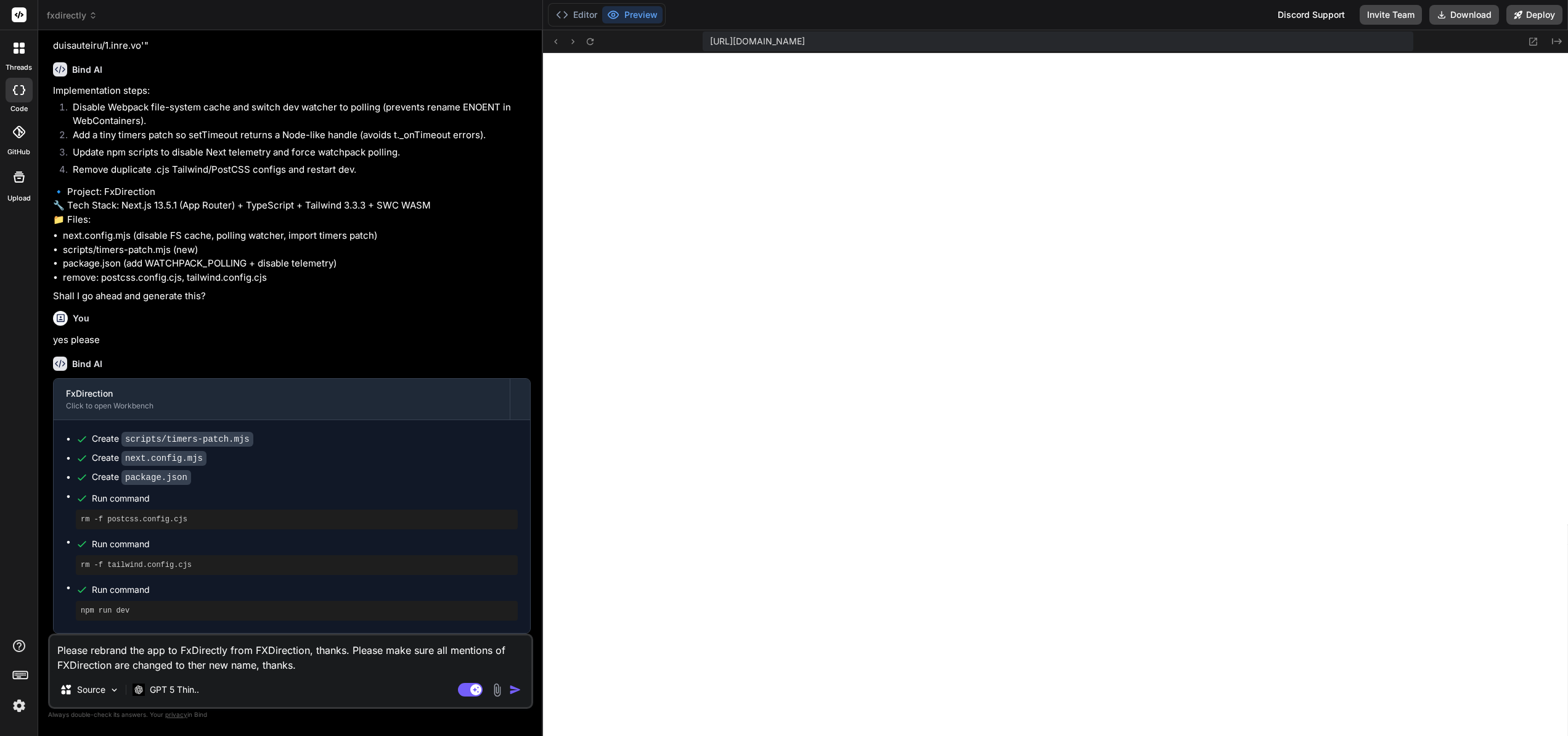
click at [514, 688] on img "button" at bounding box center [515, 689] width 12 height 12
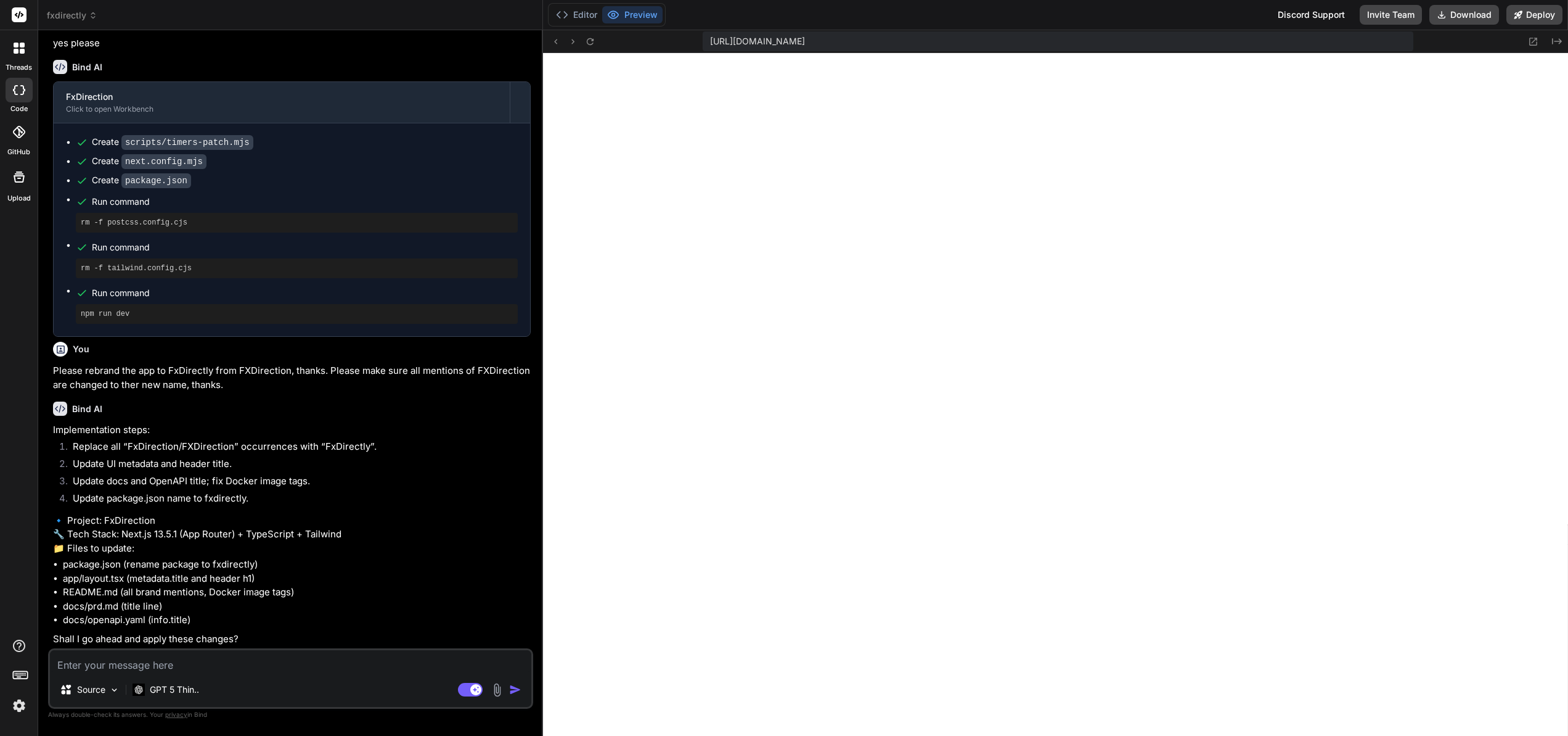
scroll to position [5012, 0]
click at [138, 659] on textarea at bounding box center [291, 661] width 482 height 22
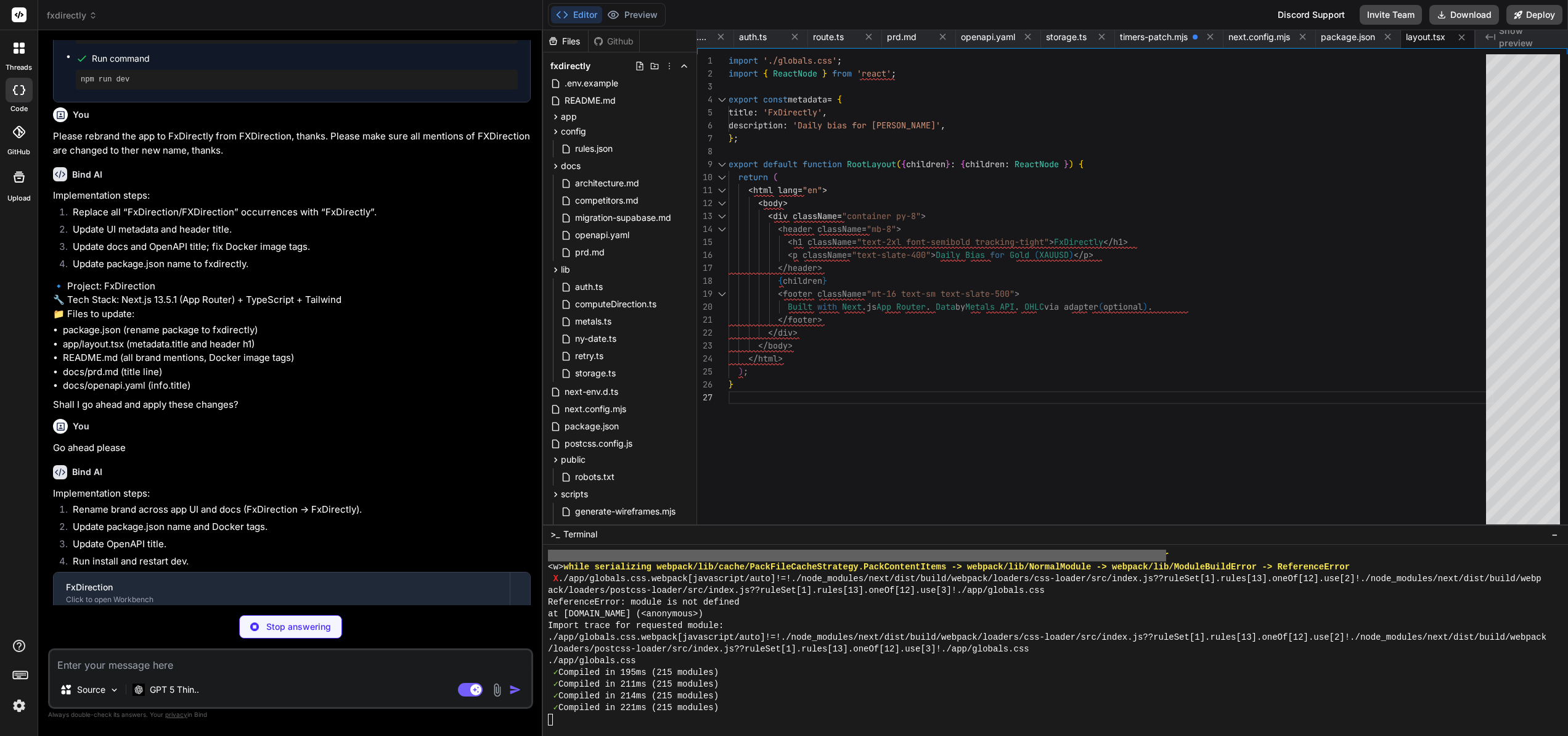
scroll to position [7838, 0]
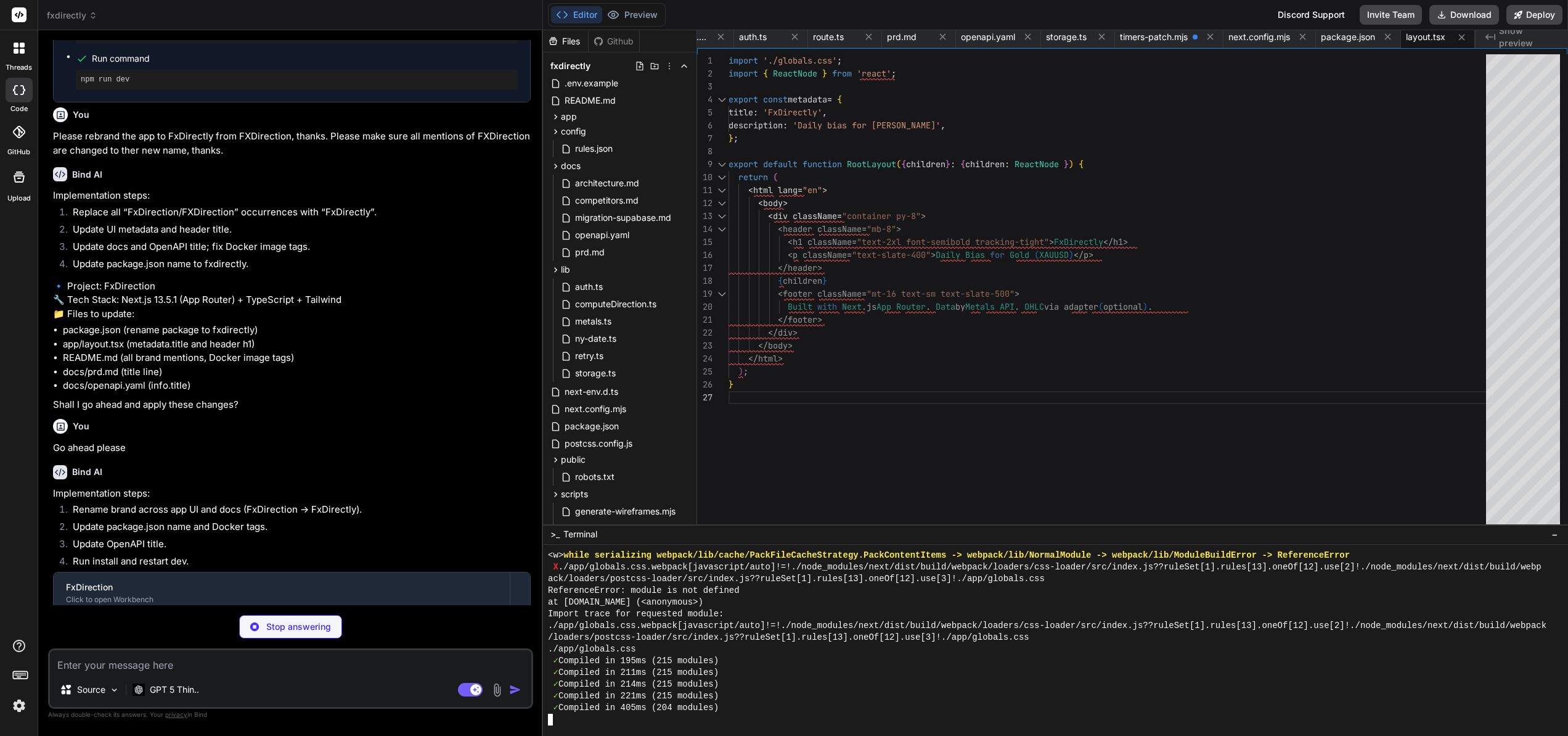
click at [967, 679] on div "✓ Compiled in 214ms (215 modules)" at bounding box center [1049, 684] width 1003 height 12
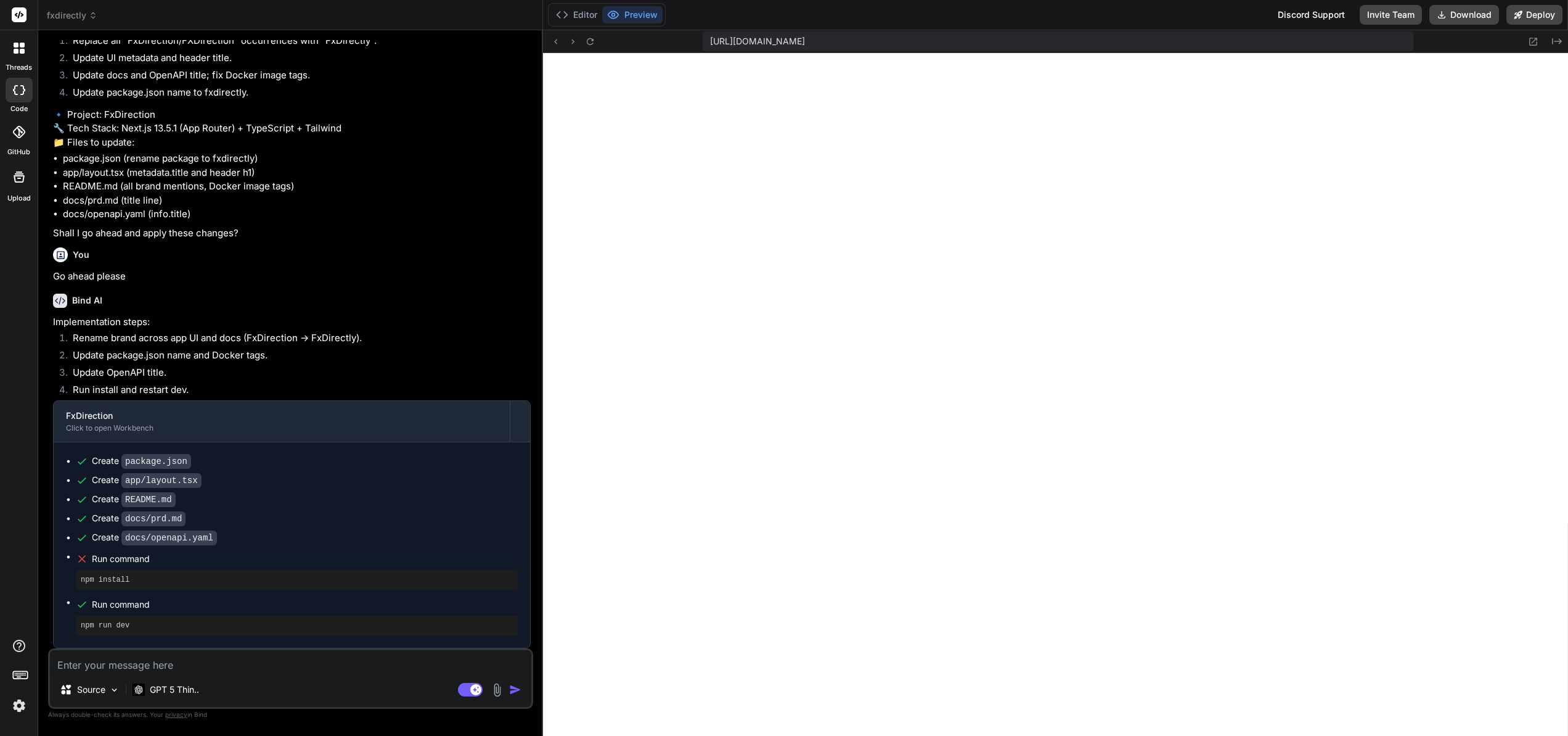
scroll to position [9350, 0]
click at [558, 44] on icon at bounding box center [555, 41] width 10 height 10
click at [570, 19] on button "Editor" at bounding box center [576, 15] width 51 height 18
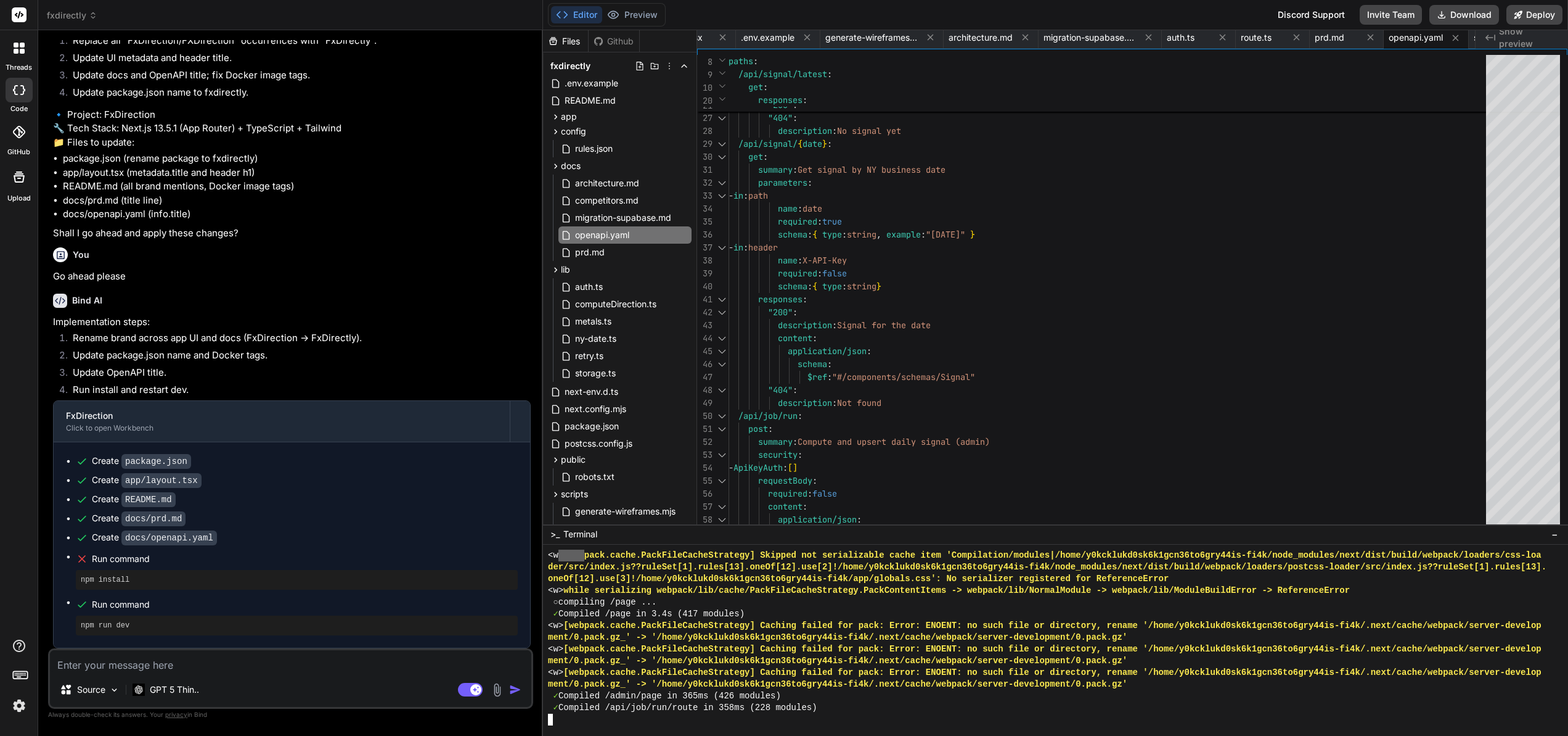
drag, startPoint x: 561, startPoint y: 695, endPoint x: 585, endPoint y: 634, distance: 65.6
click at [585, 634] on div "<w> [webpack.cache.PackFileCacheStrategy] Skipped not serializable cache item '…" at bounding box center [1049, 638] width 1003 height 176
click at [868, 703] on div "✓ Compiled /api/job/run/route in 358ms (228 modules)" at bounding box center [1049, 707] width 1003 height 12
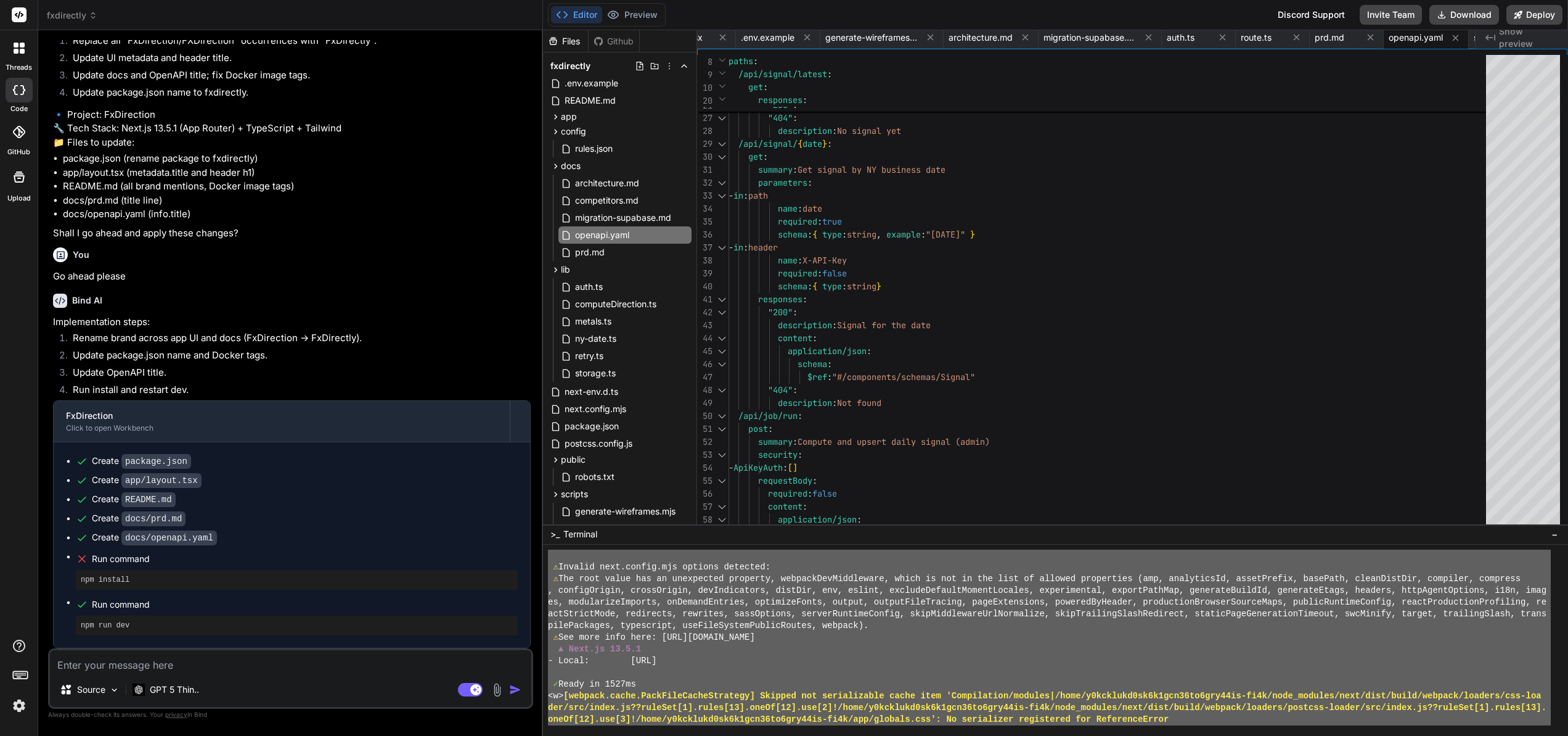
scroll to position [9139, 0]
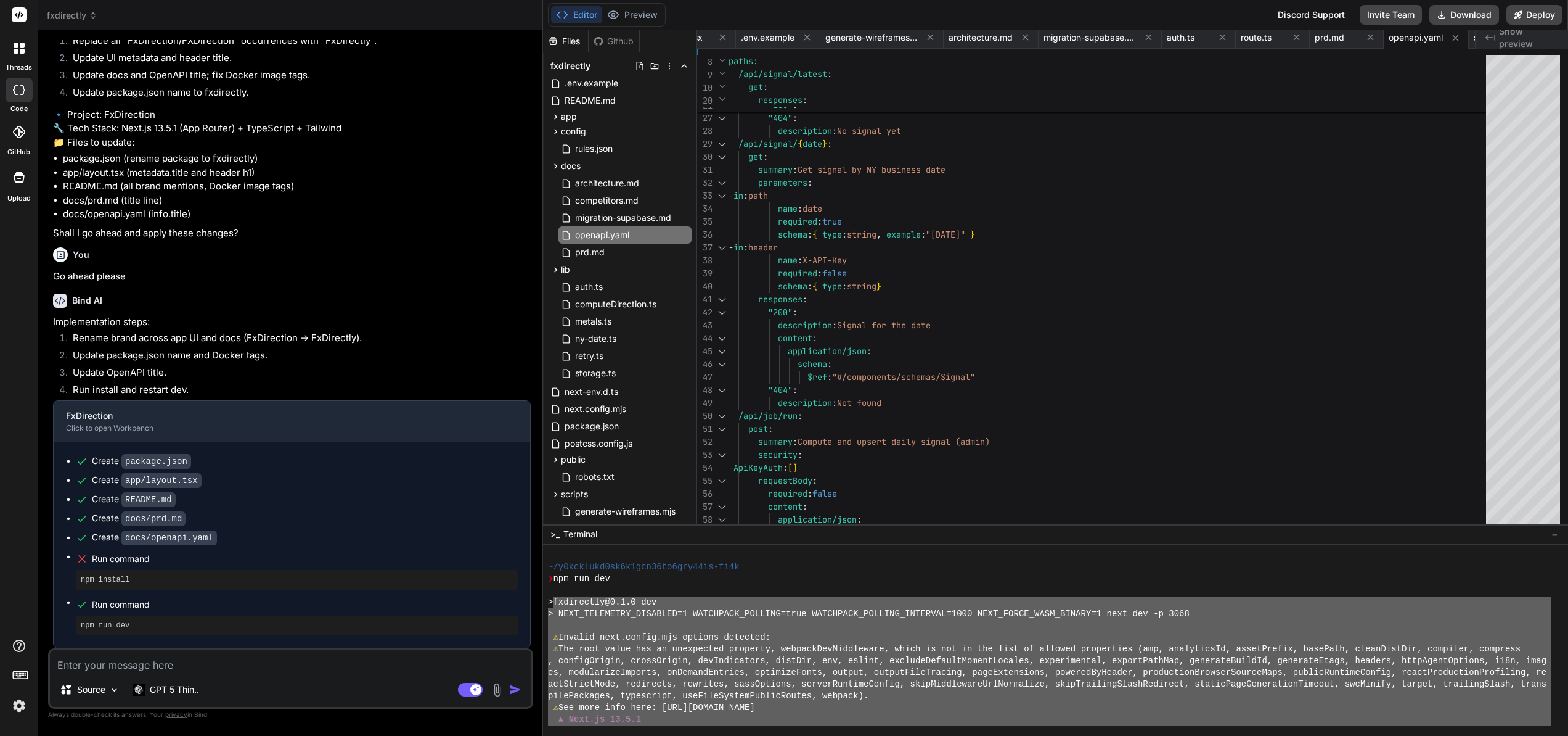
drag, startPoint x: 1135, startPoint y: 682, endPoint x: 552, endPoint y: 598, distance: 589.0
click at [552, 598] on div "~/y0kcklukd0sk6k1gcn36to6gry44is-fi4k ❯ npm run dev > fxdirectly@0.1.0 dev > NE…" at bounding box center [1049, 638] width 1003 height 176
click at [112, 669] on textarea at bounding box center [291, 661] width 482 height 22
paste textarea "> fxdirectly@0.1.0 dev > NEXT_TELEMETRY_DISABLED=1 WATCHPACK_POLLING=true WATCH…"
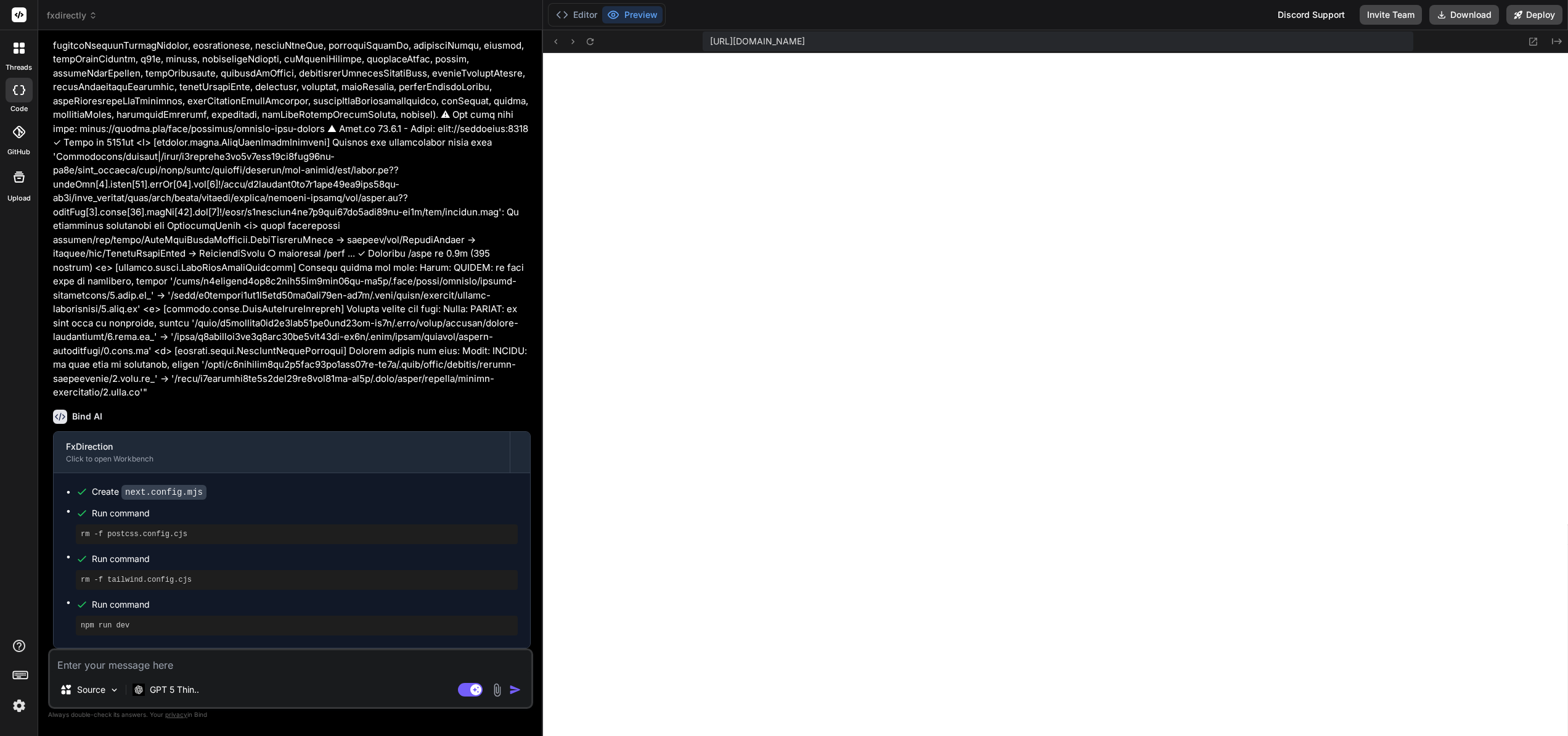
scroll to position [6122, 0]
click at [578, 12] on button "Editor" at bounding box center [576, 15] width 51 height 18
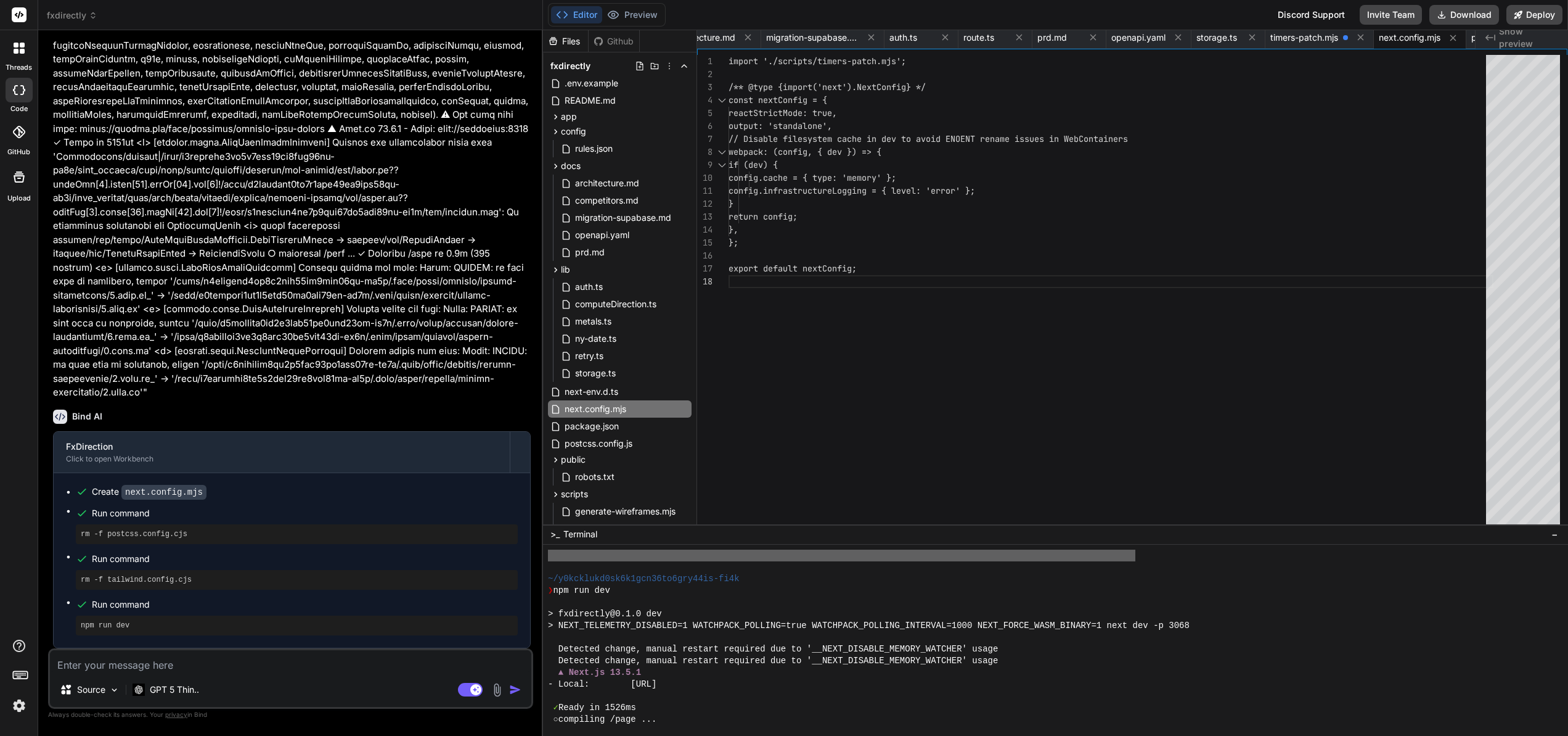
scroll to position [10804, 0]
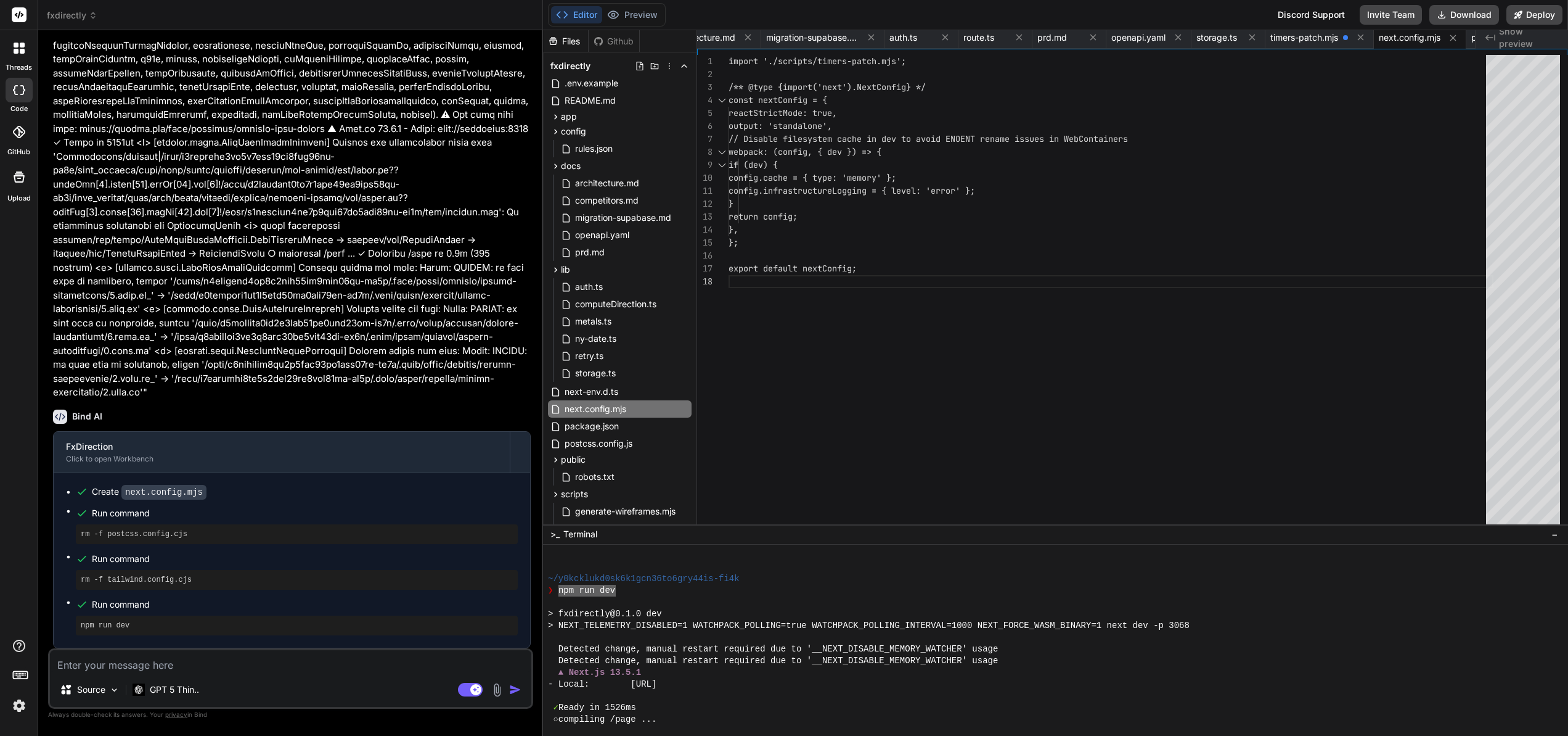
drag, startPoint x: 615, startPoint y: 591, endPoint x: 559, endPoint y: 592, distance: 56.0
click at [559, 592] on div "❯ npm run dev" at bounding box center [1049, 590] width 1003 height 12
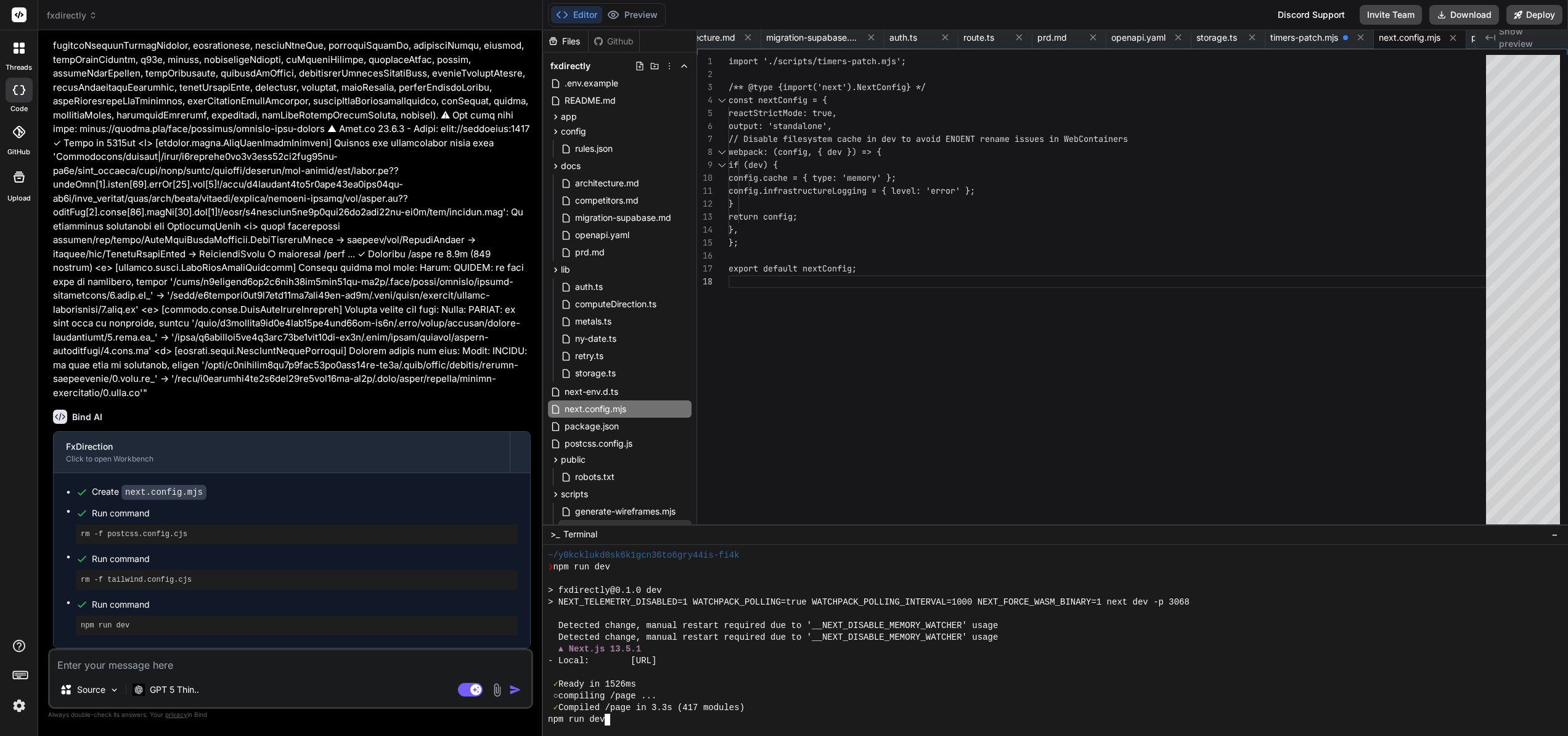
scroll to position [10838, 0]
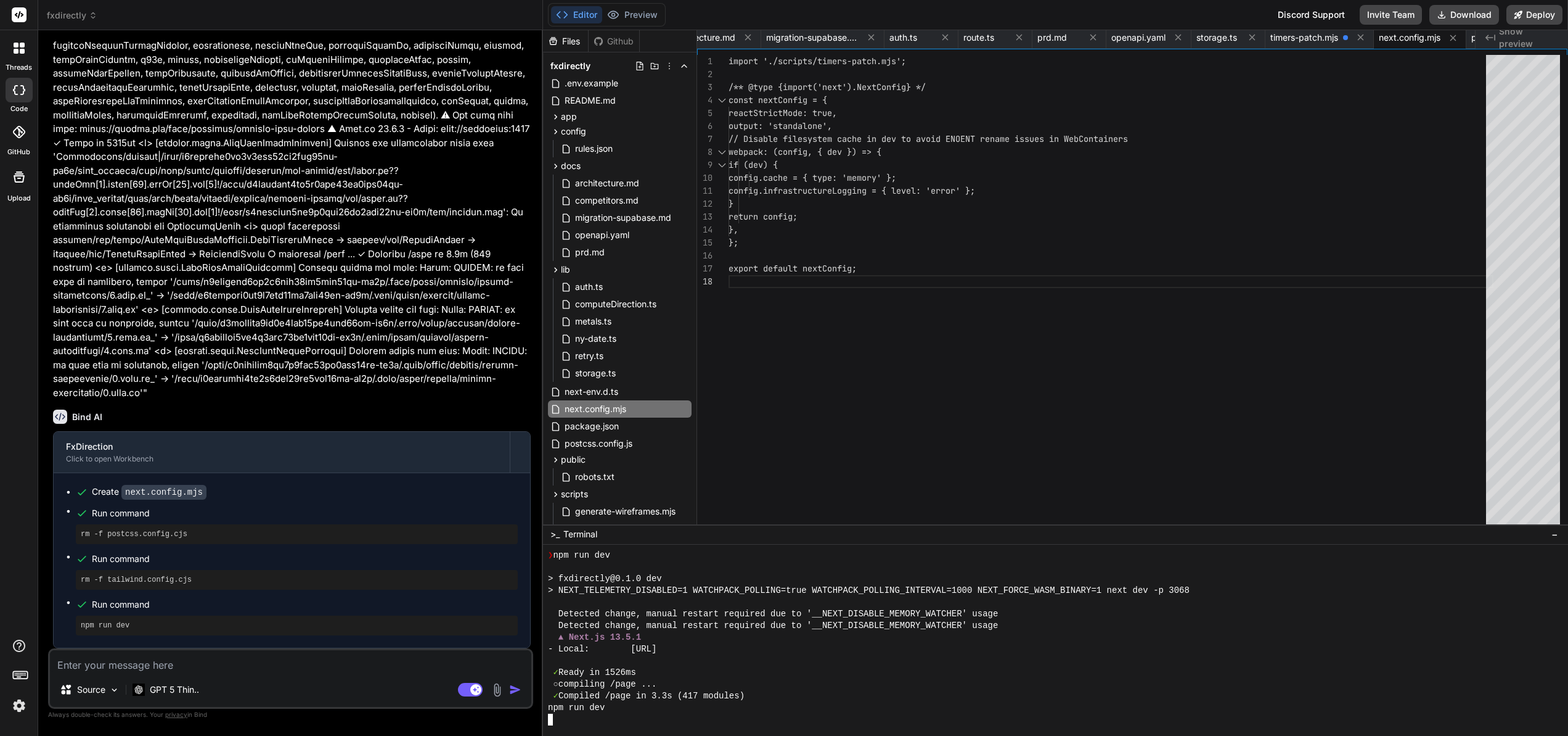
click at [627, 535] on div ">_ Terminal −" at bounding box center [1056, 534] width 1025 height 20
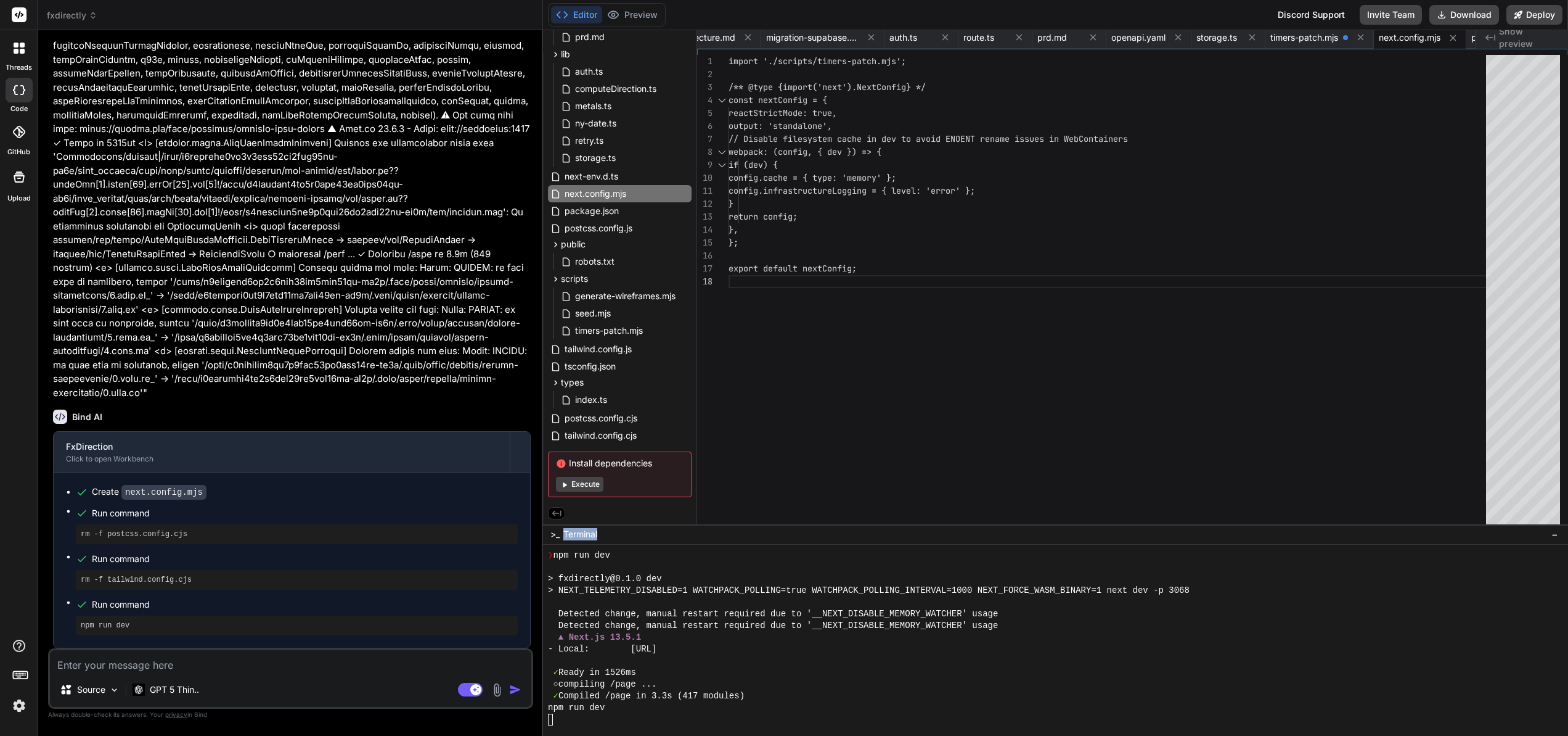
click at [587, 484] on button "Execute" at bounding box center [579, 484] width 47 height 15
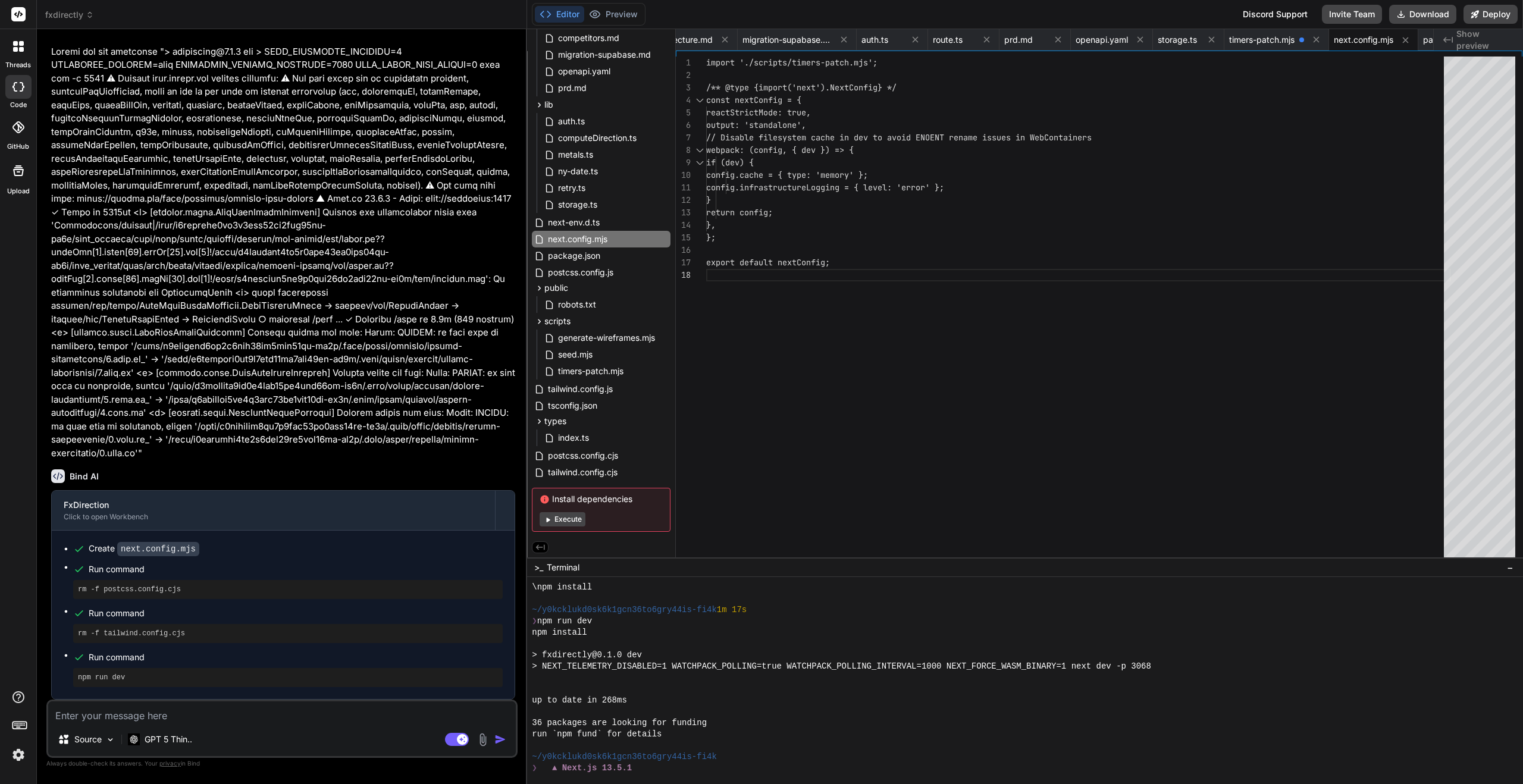
scroll to position [7988, 0]
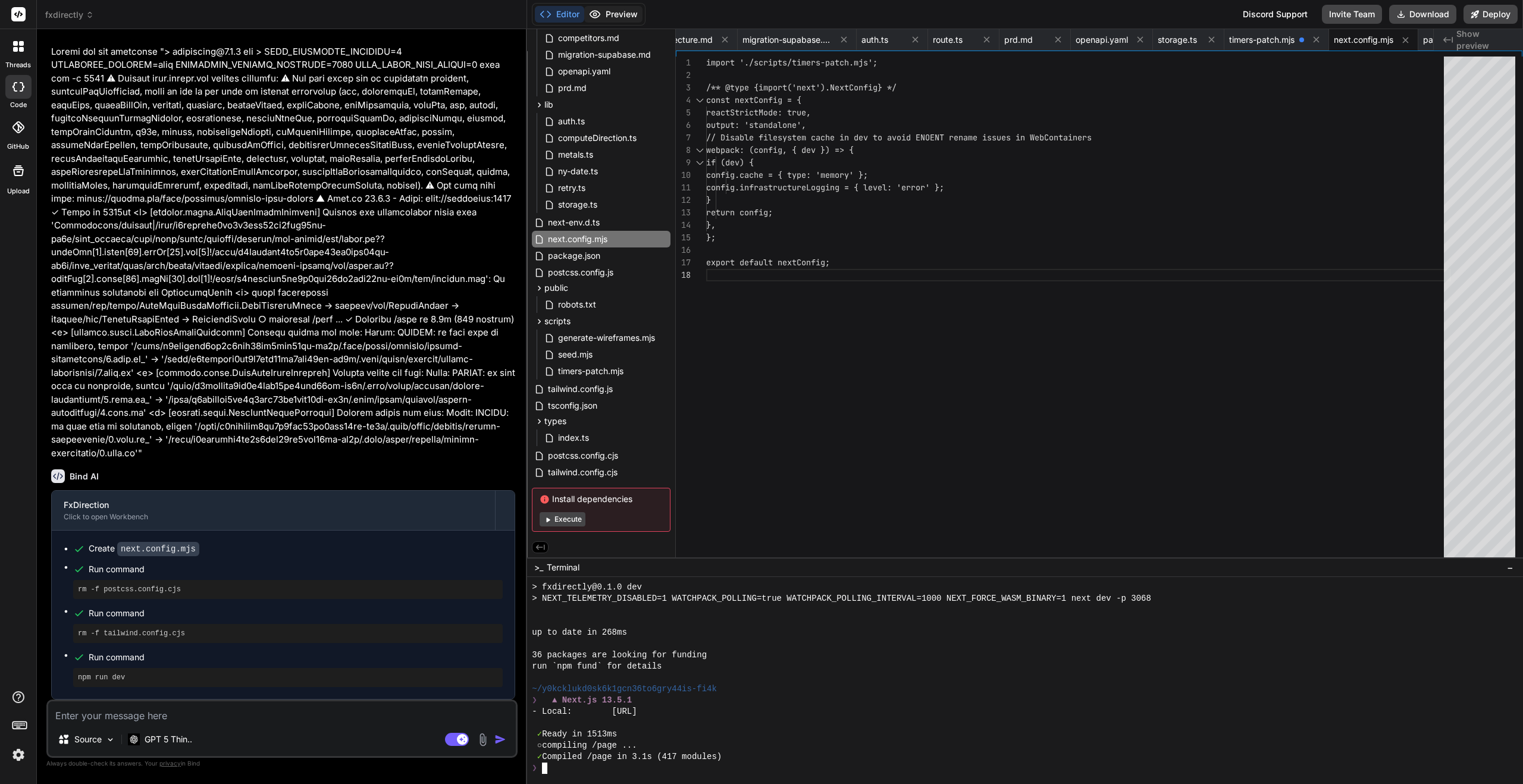
click at [612, 13] on button "Preview" at bounding box center [613, 14] width 58 height 17
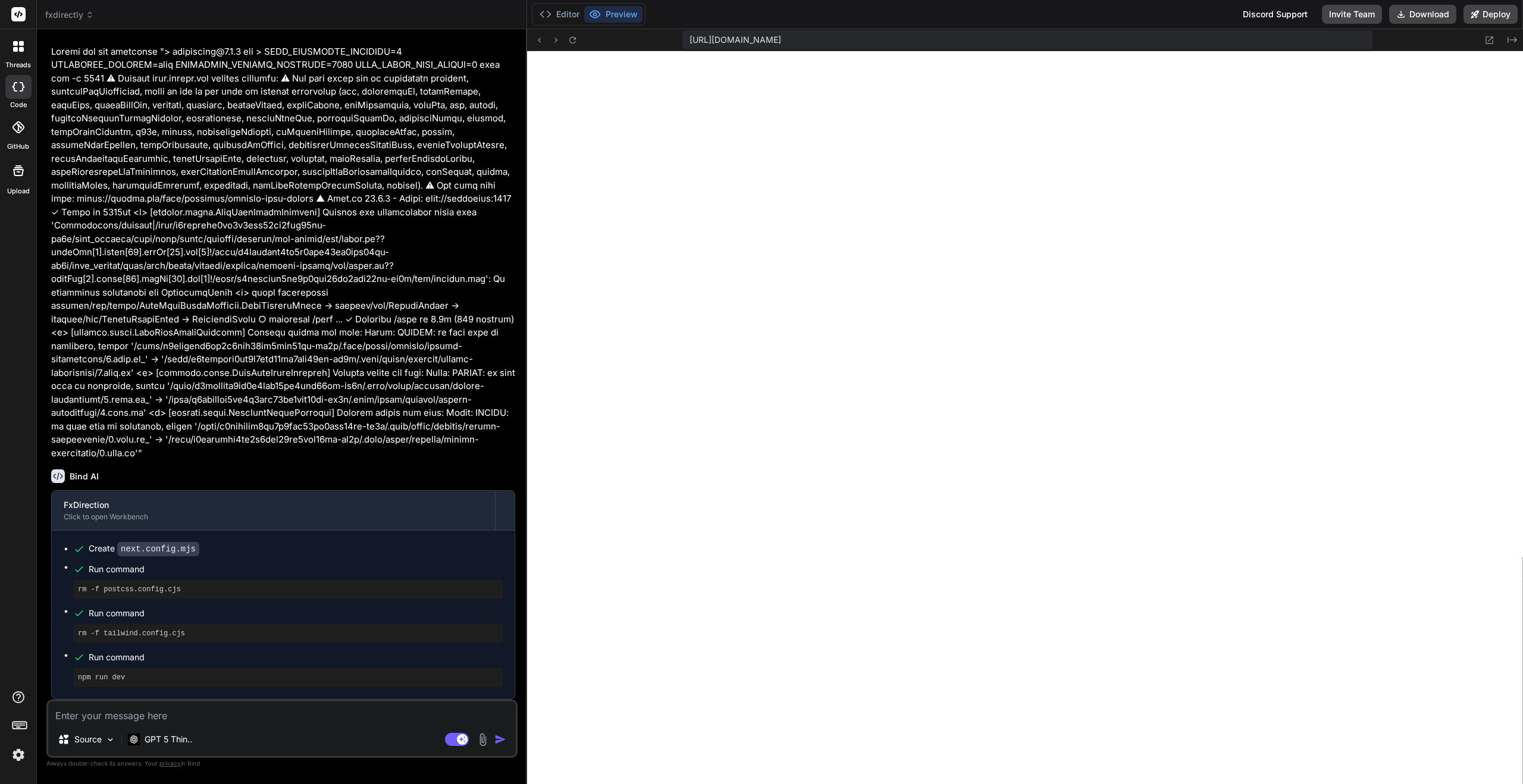
click at [612, 13] on button "Preview" at bounding box center [613, 14] width 58 height 17
click at [574, 42] on icon at bounding box center [572, 39] width 10 height 10
click at [561, 13] on button "Editor" at bounding box center [559, 14] width 49 height 17
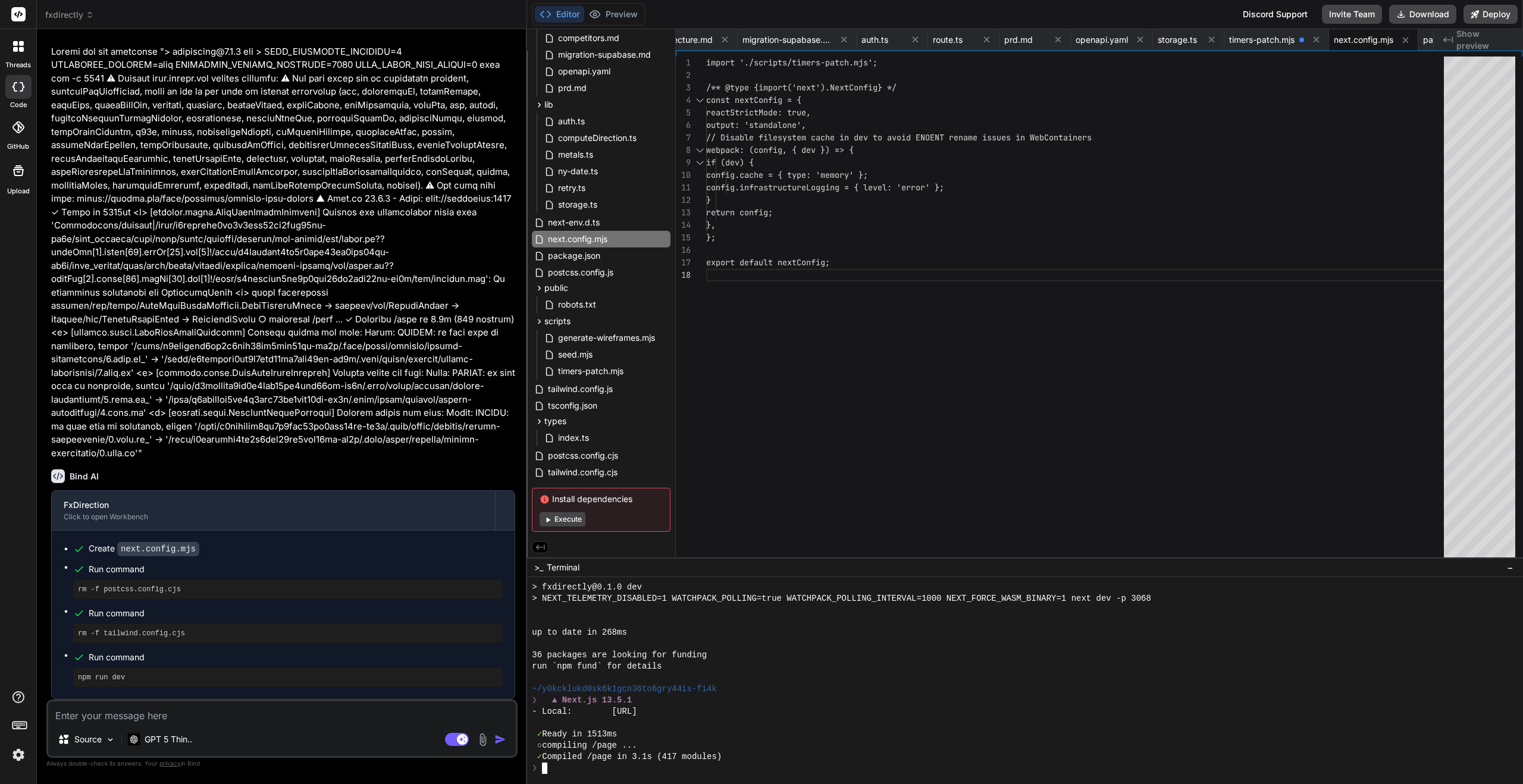
click at [804, 709] on div at bounding box center [1019, 722] width 973 height 12
click at [614, 15] on button "Preview" at bounding box center [613, 14] width 58 height 17
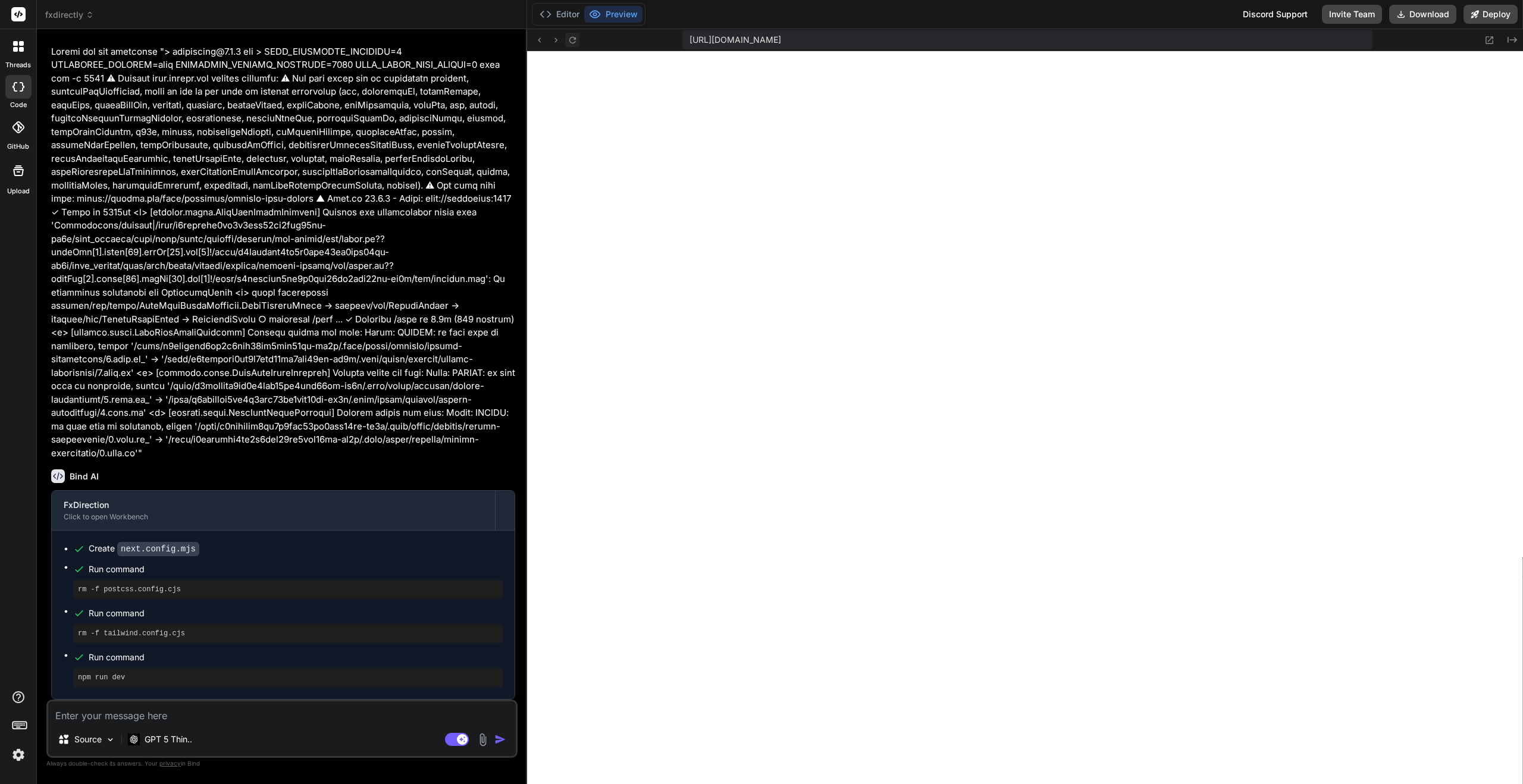
click at [575, 39] on icon at bounding box center [572, 39] width 10 height 10
click at [576, 41] on icon at bounding box center [572, 39] width 10 height 10
click at [564, 17] on button "Editor" at bounding box center [559, 14] width 49 height 17
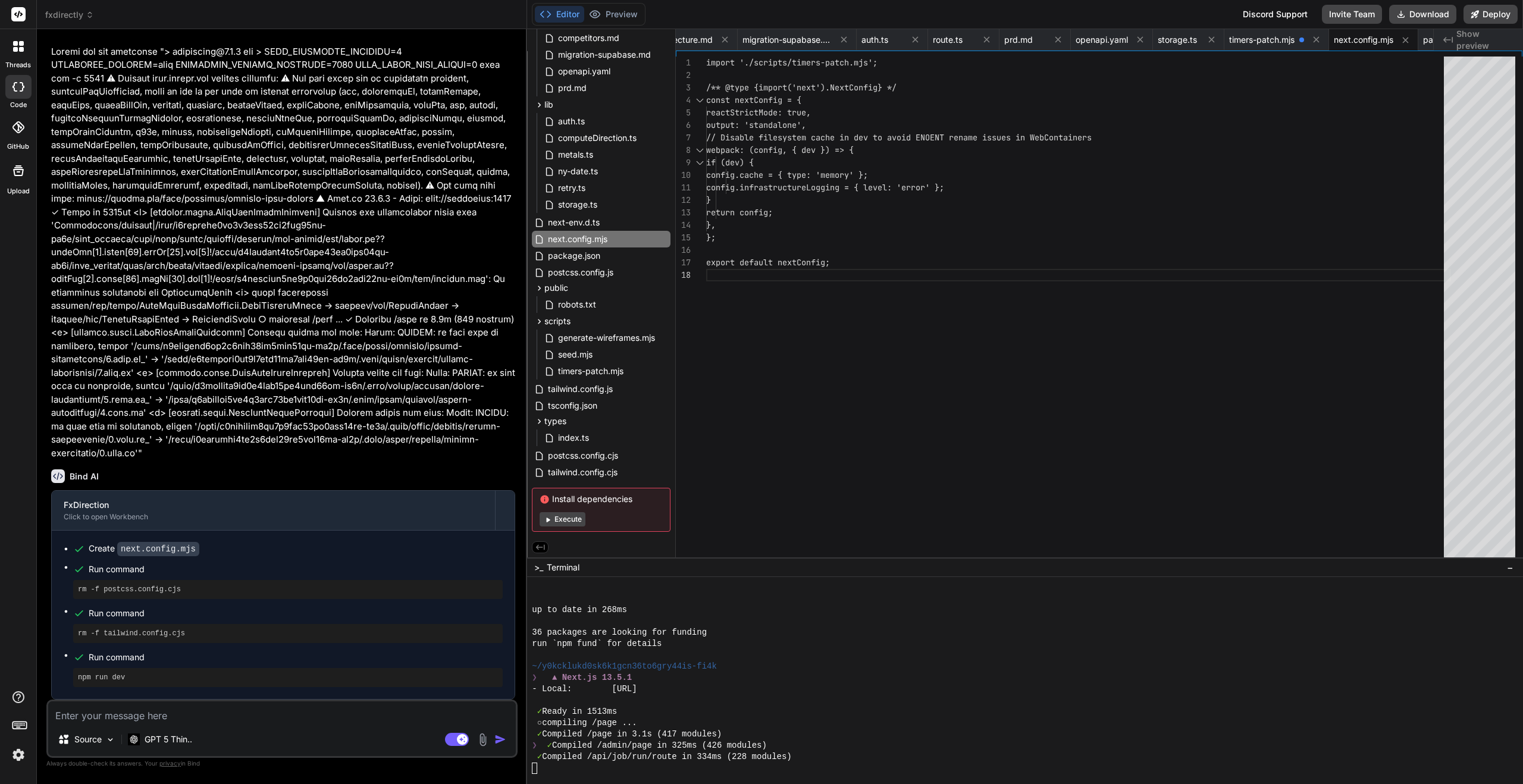
click at [571, 519] on button "Execute" at bounding box center [562, 519] width 46 height 14
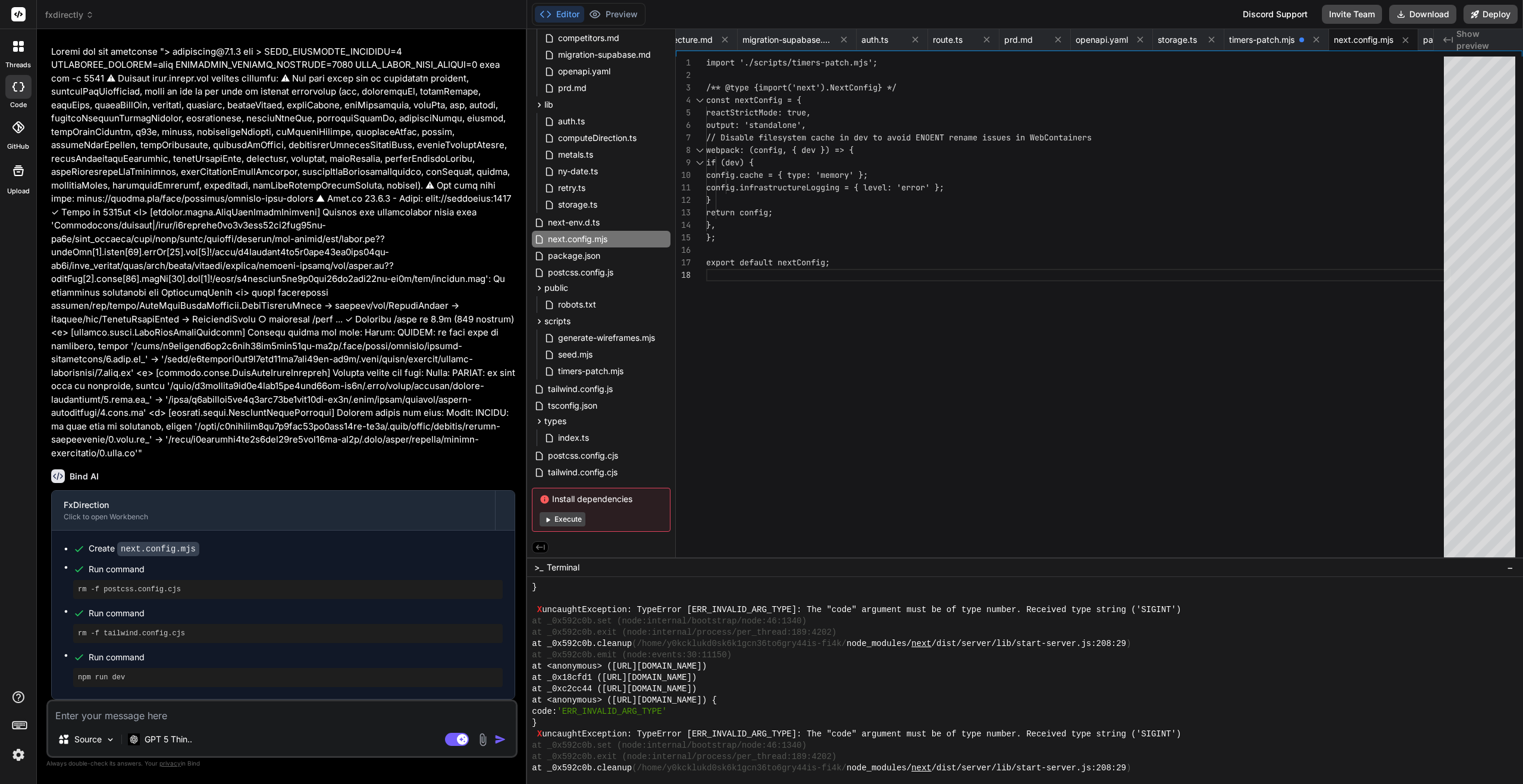
scroll to position [8474, 0]
click at [152, 709] on textarea at bounding box center [282, 712] width 468 height 21
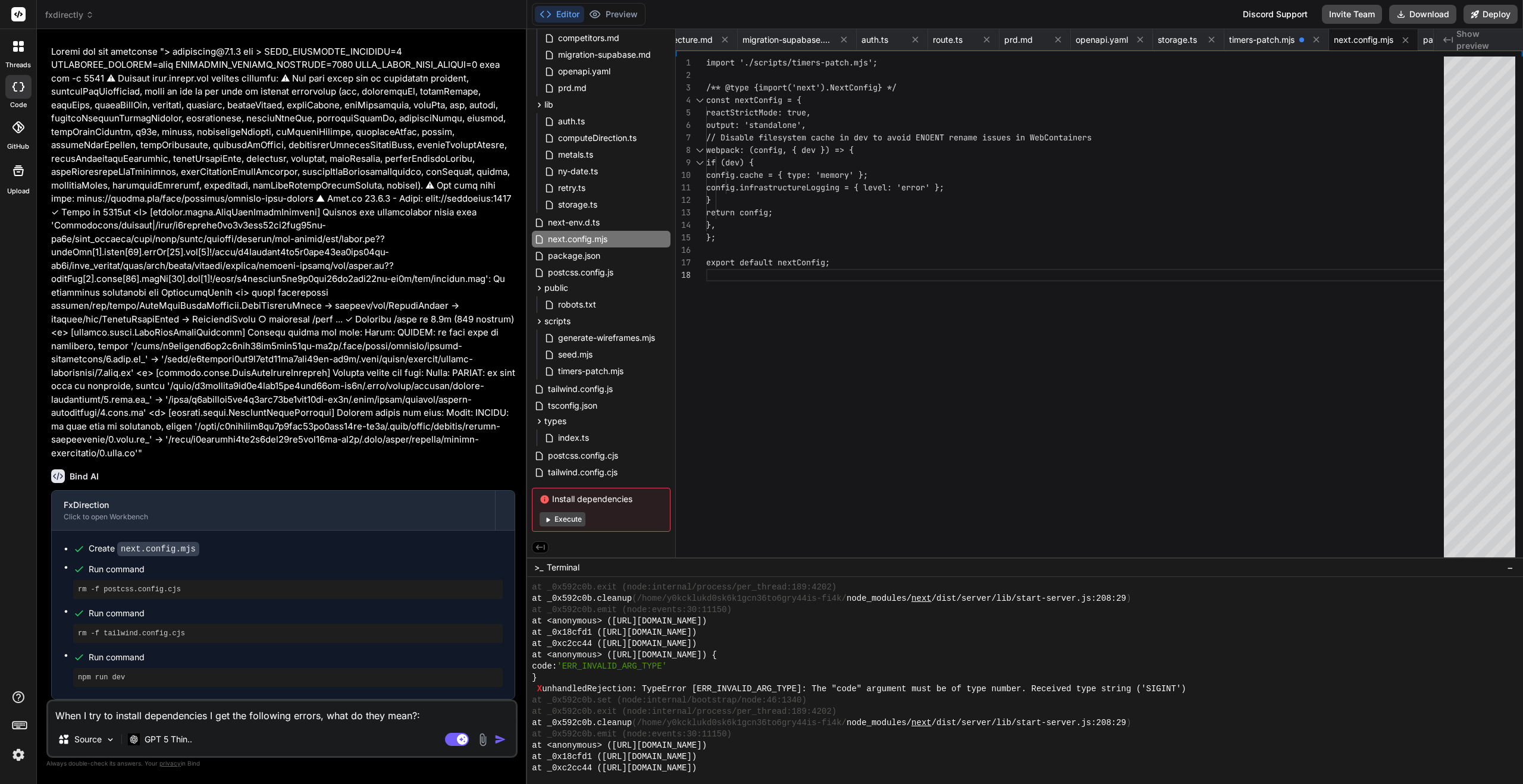
scroll to position [9198, 0]
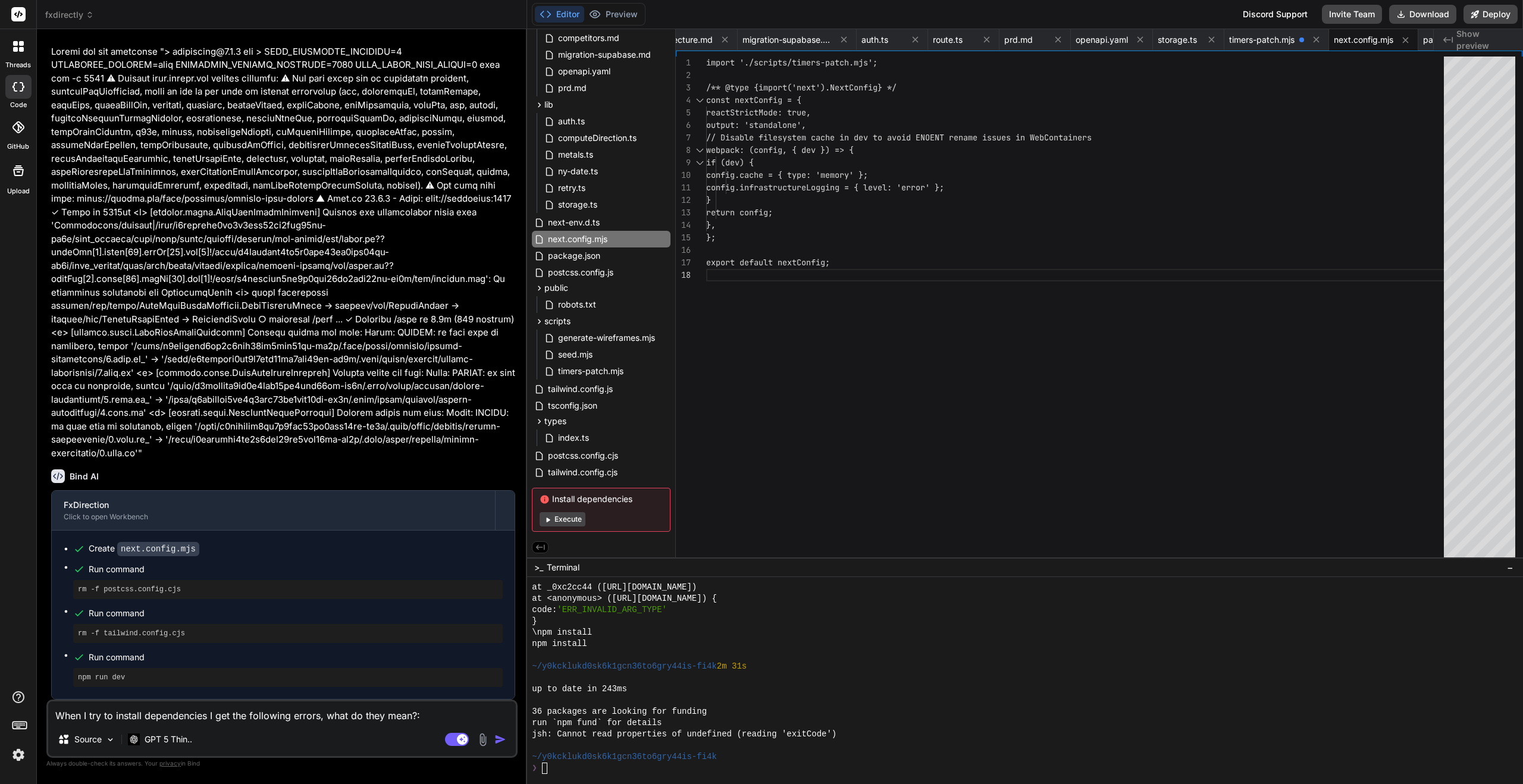
click at [569, 523] on button "Execute" at bounding box center [562, 519] width 46 height 14
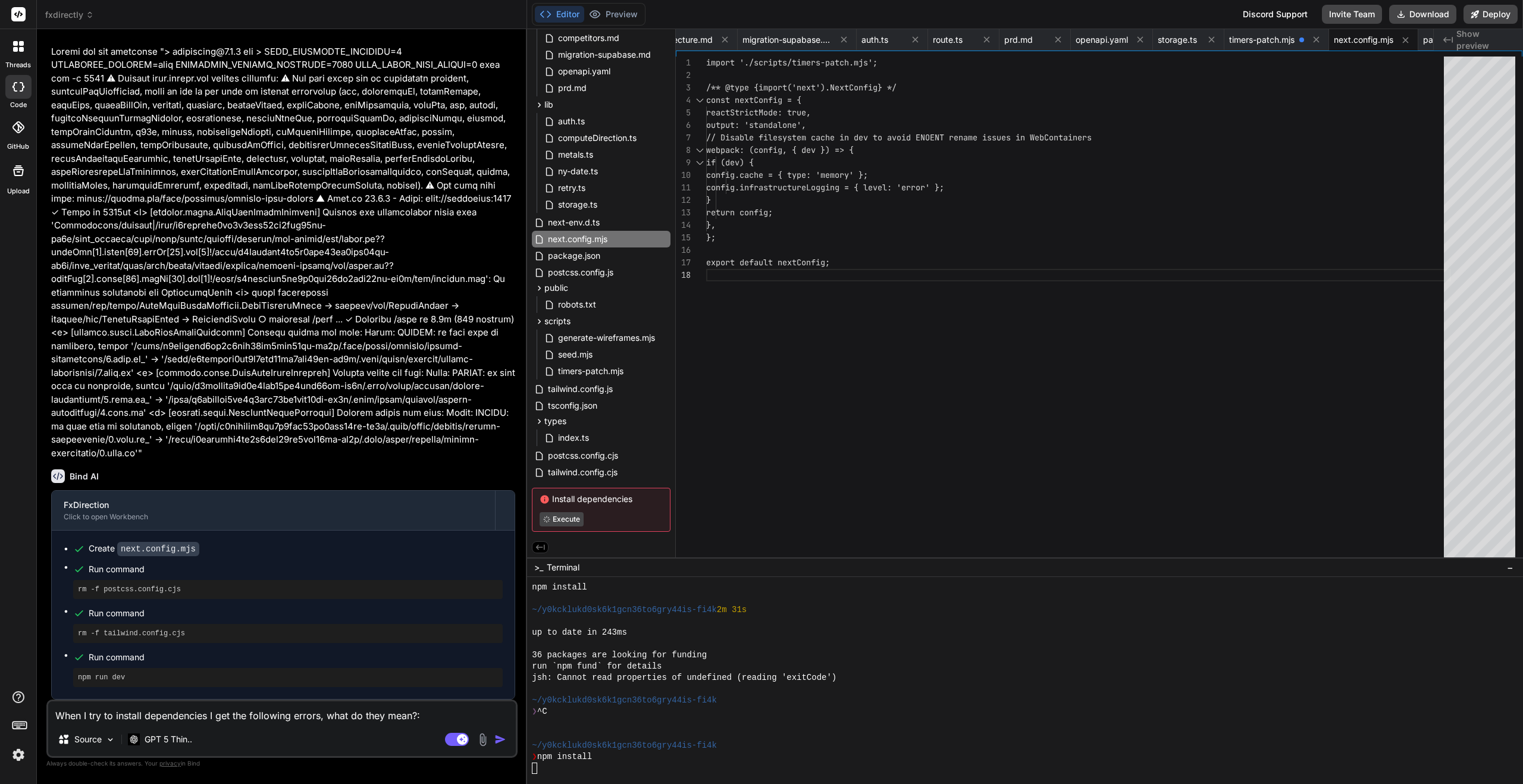
scroll to position [9334, 0]
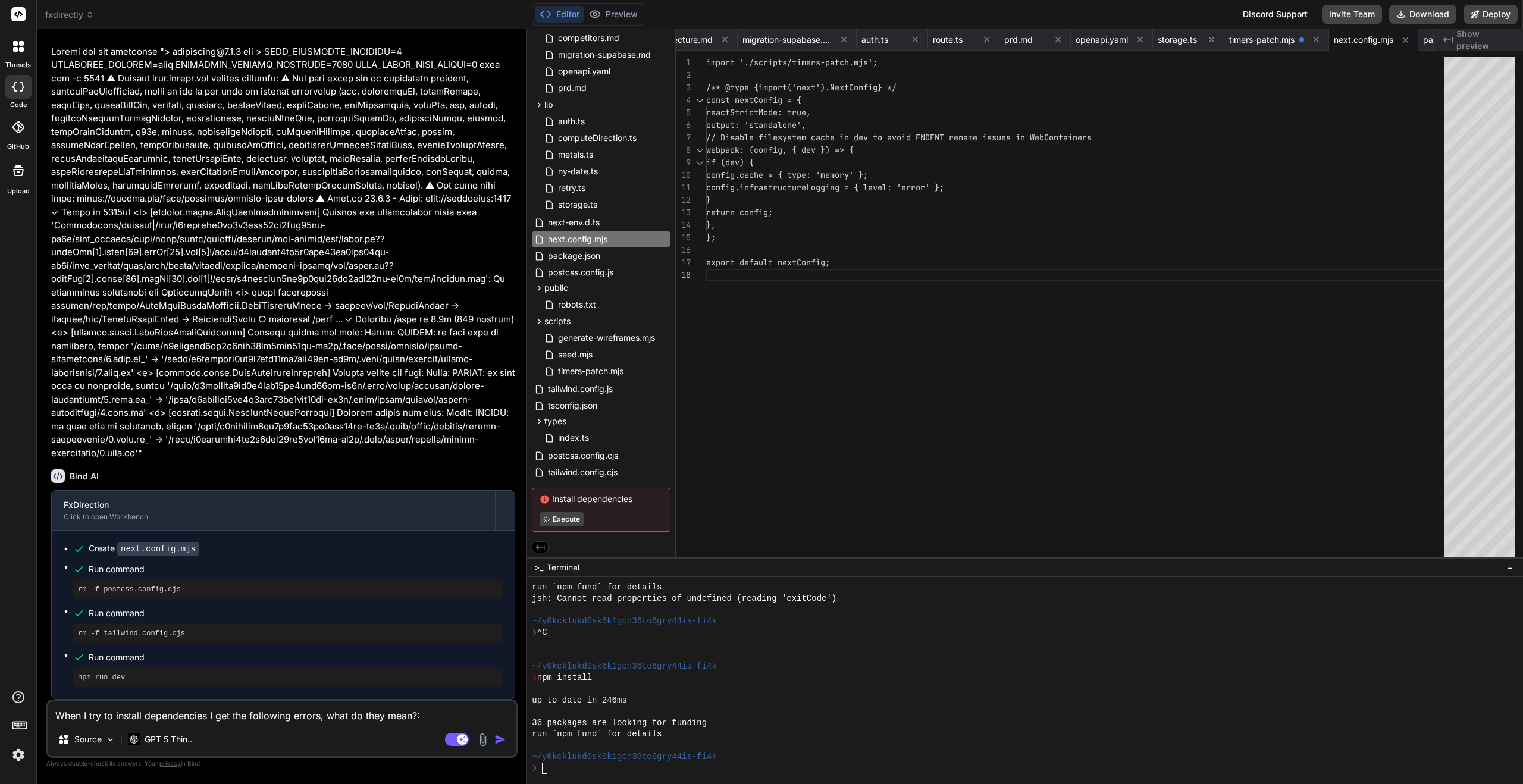
click at [569, 523] on button "Execute" at bounding box center [561, 519] width 44 height 14
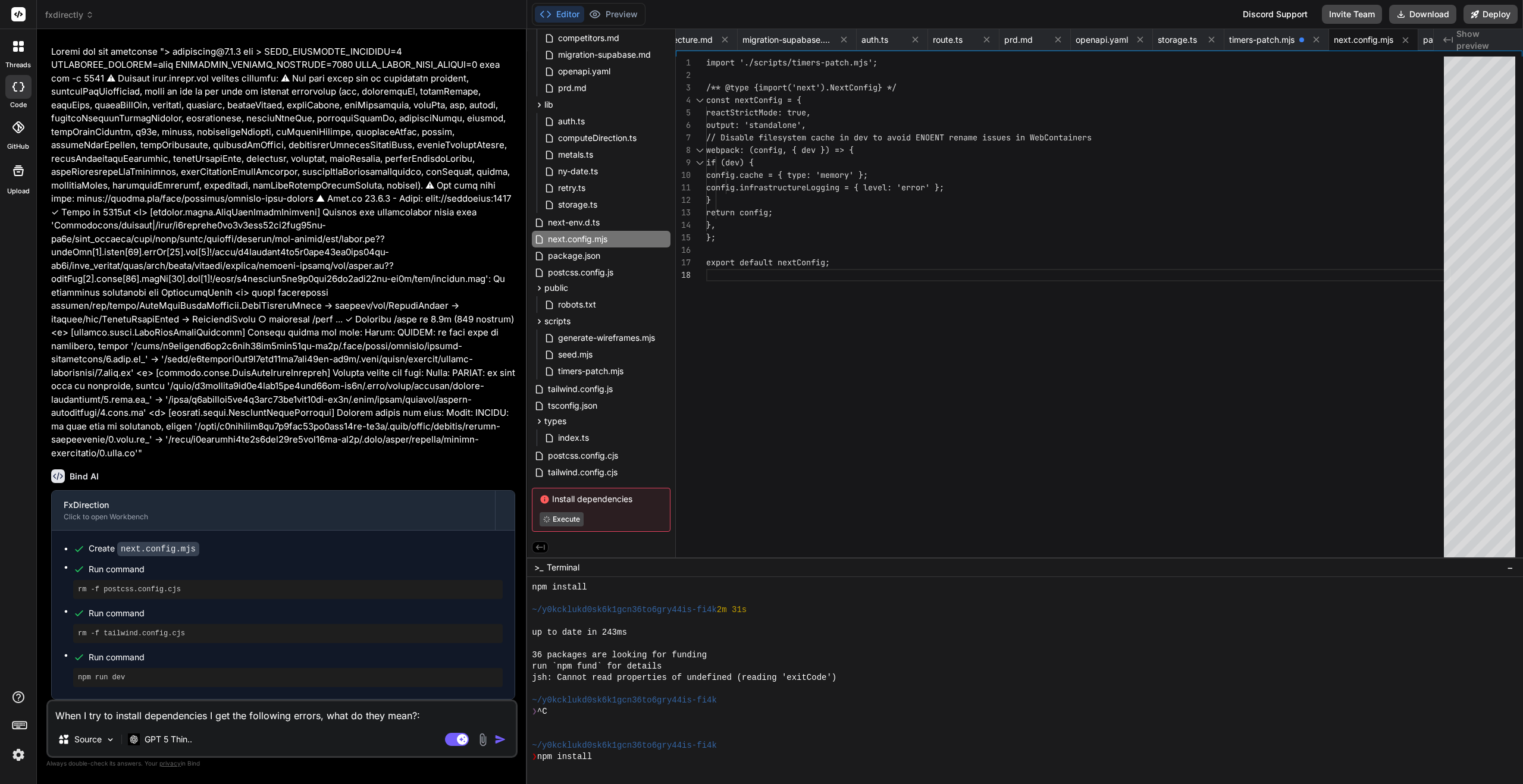
scroll to position [9446, 0]
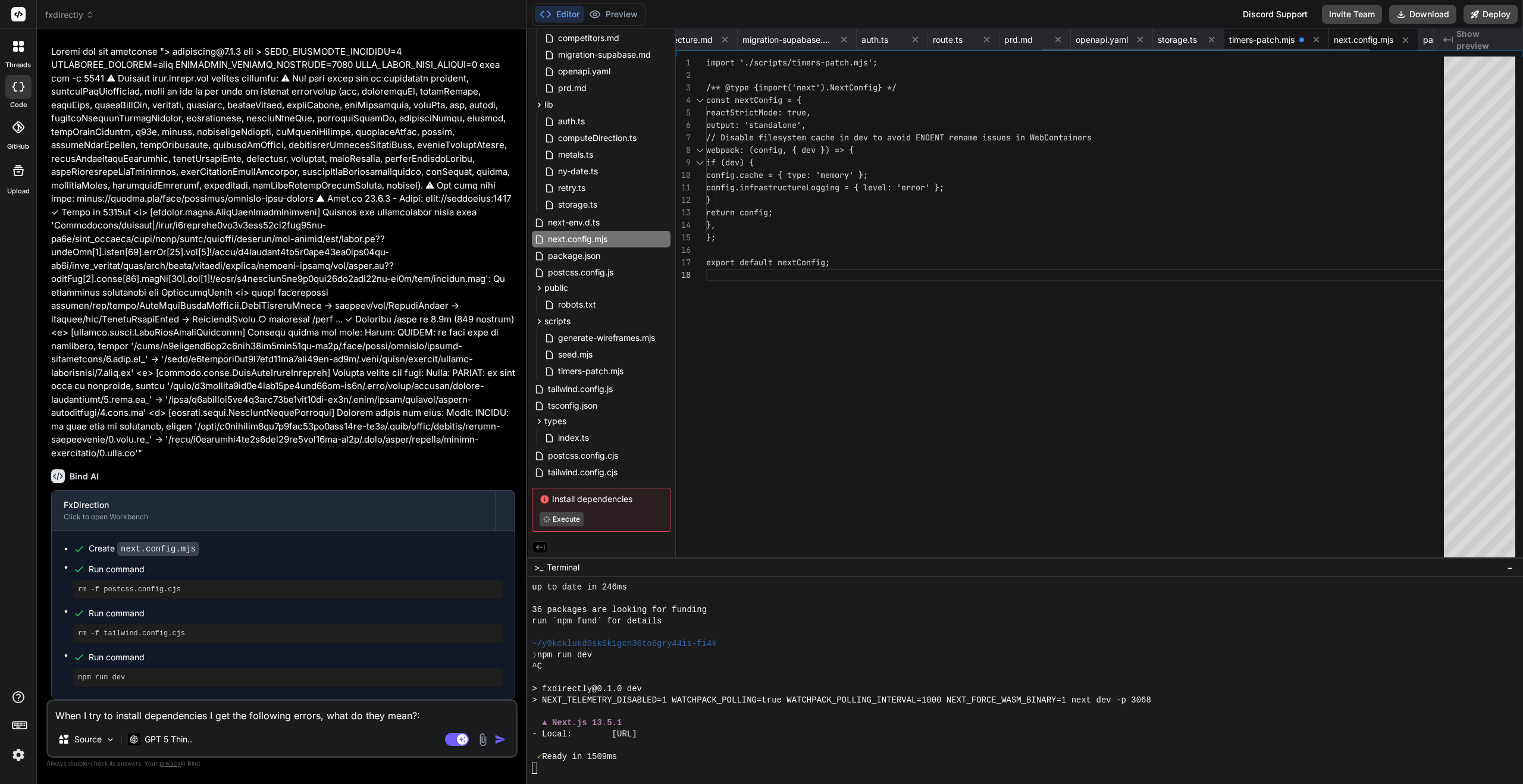
click at [1284, 38] on span "timers-patch.mjs" at bounding box center [1261, 39] width 65 height 12
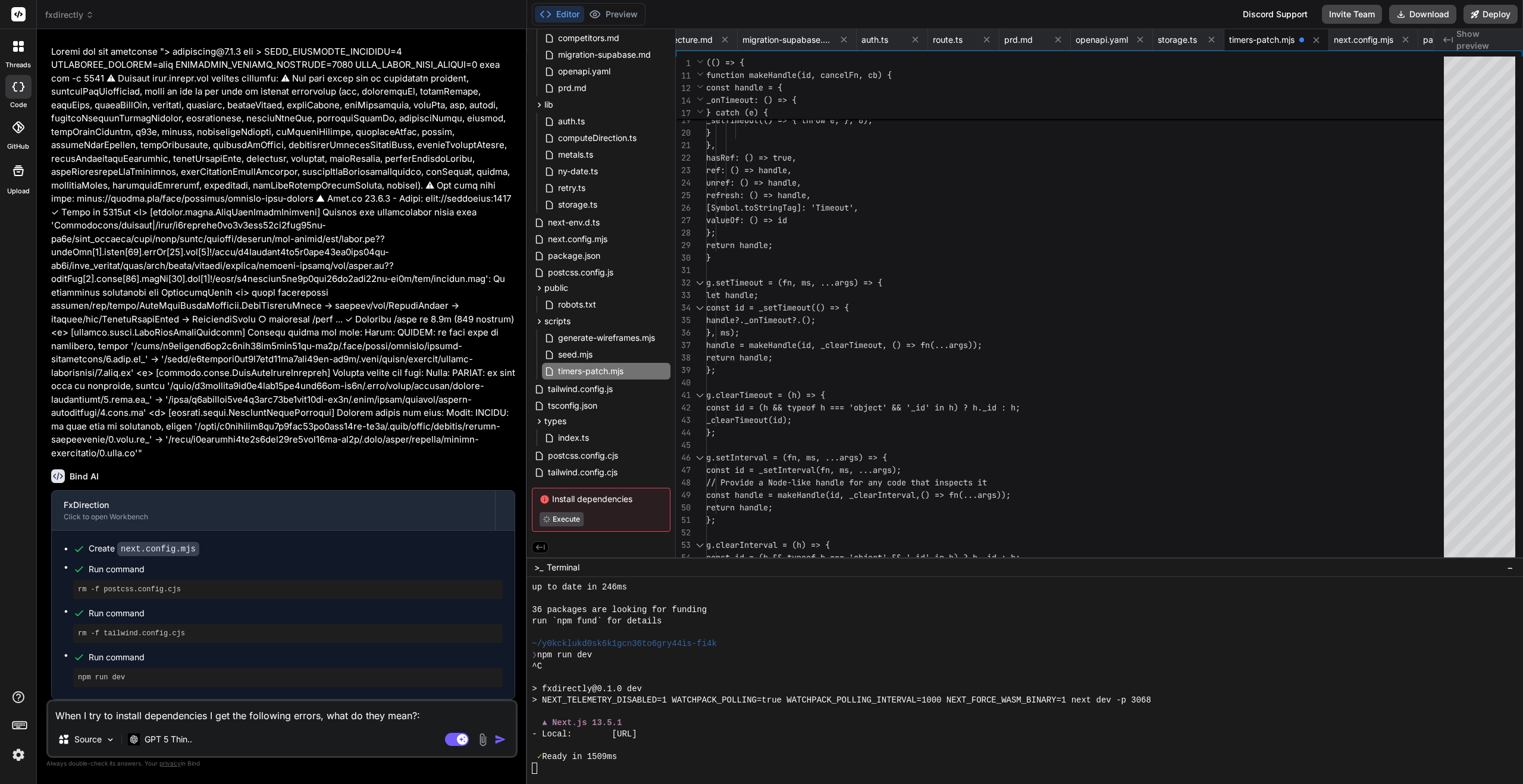
click at [1488, 38] on span "Show preview" at bounding box center [1485, 39] width 57 height 24
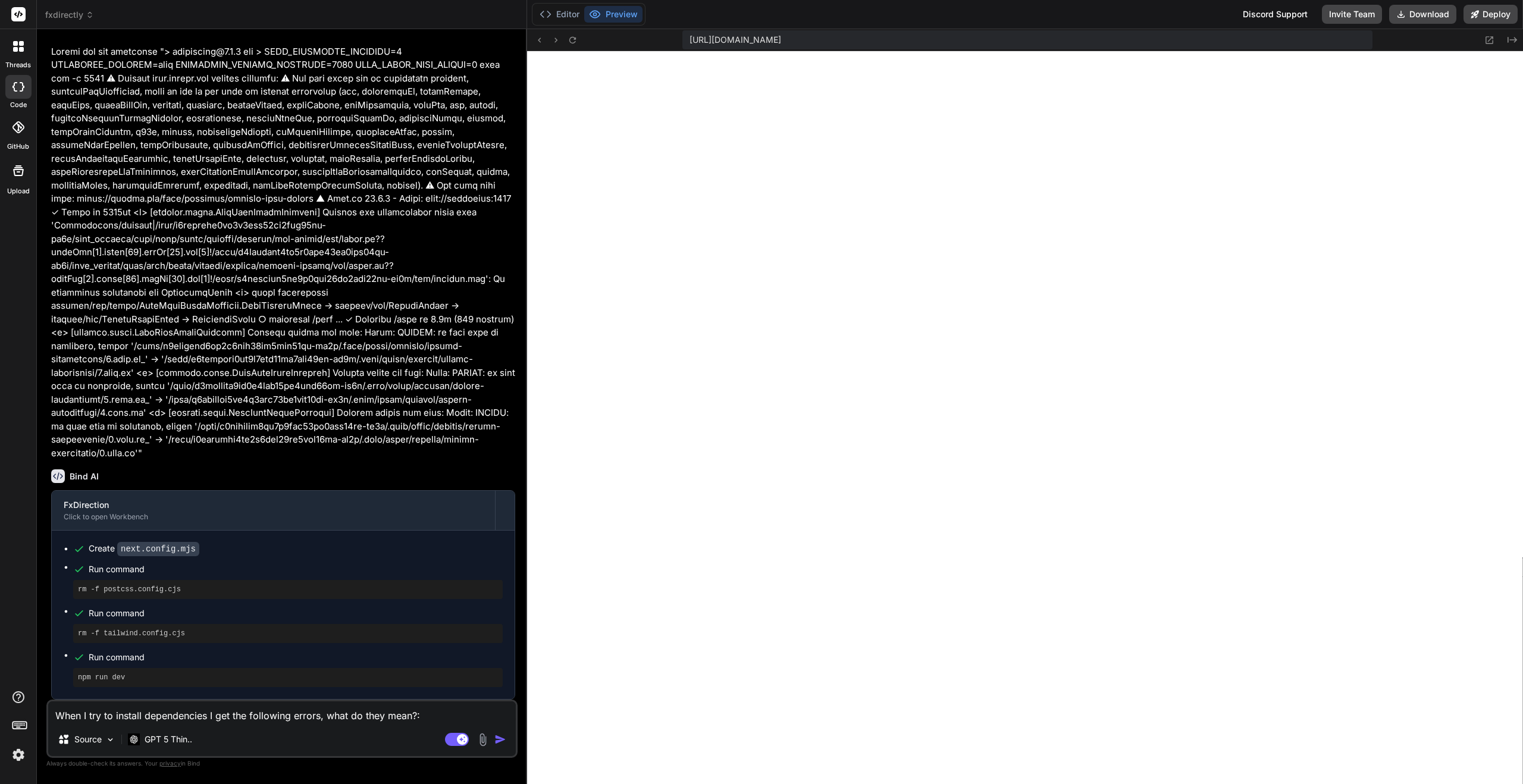
scroll to position [9469, 0]
click at [561, 14] on button "Editor" at bounding box center [559, 14] width 49 height 17
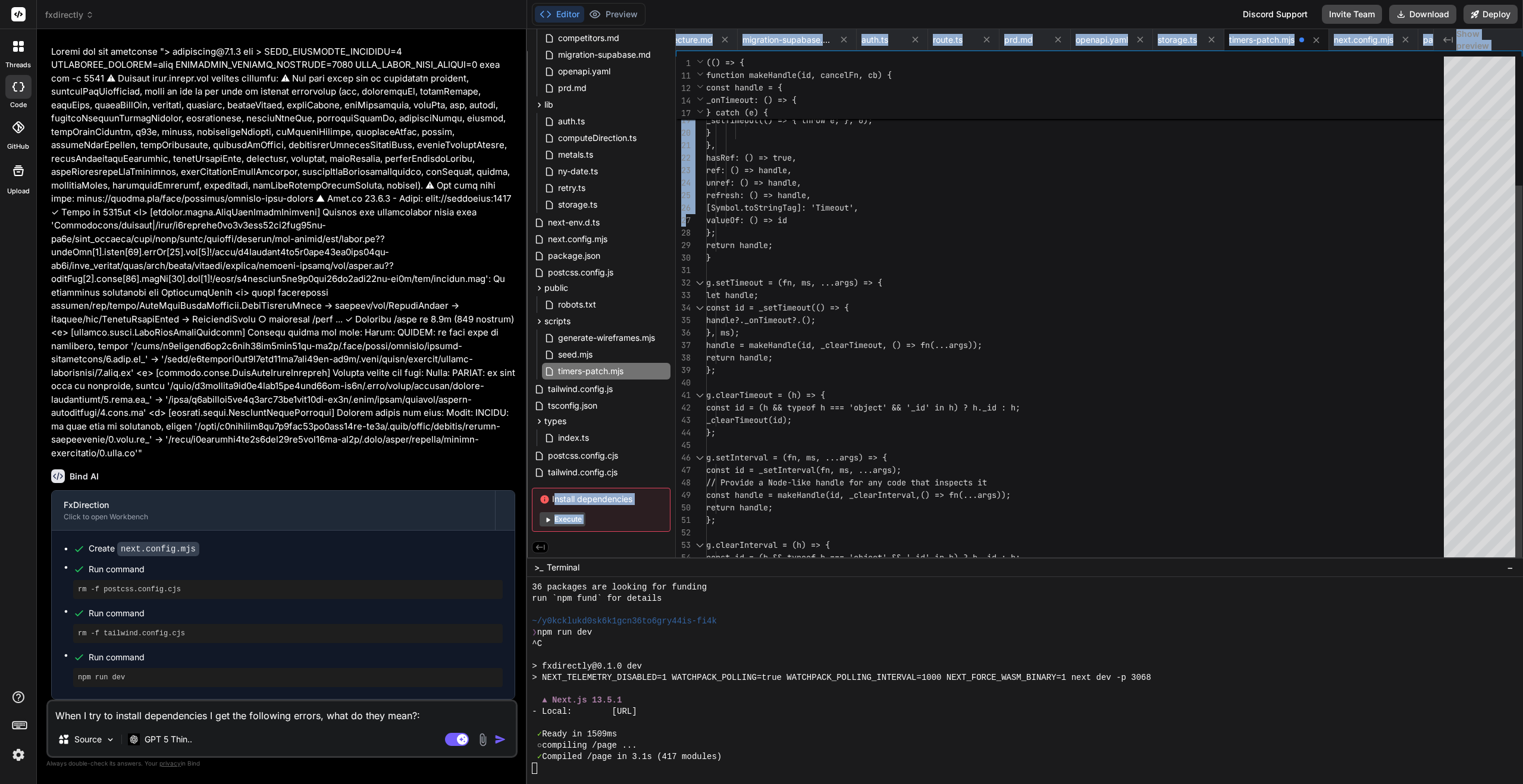
drag, startPoint x: 675, startPoint y: 370, endPoint x: 688, endPoint y: 220, distance: 150.6
click at [688, 220] on div "14 15 16 17 18 19 20 21 22 23 24 25 26 27 28 29 30 31 32 33 34 35 36 37 38 39 4…" at bounding box center [1099, 334] width 847 height 557
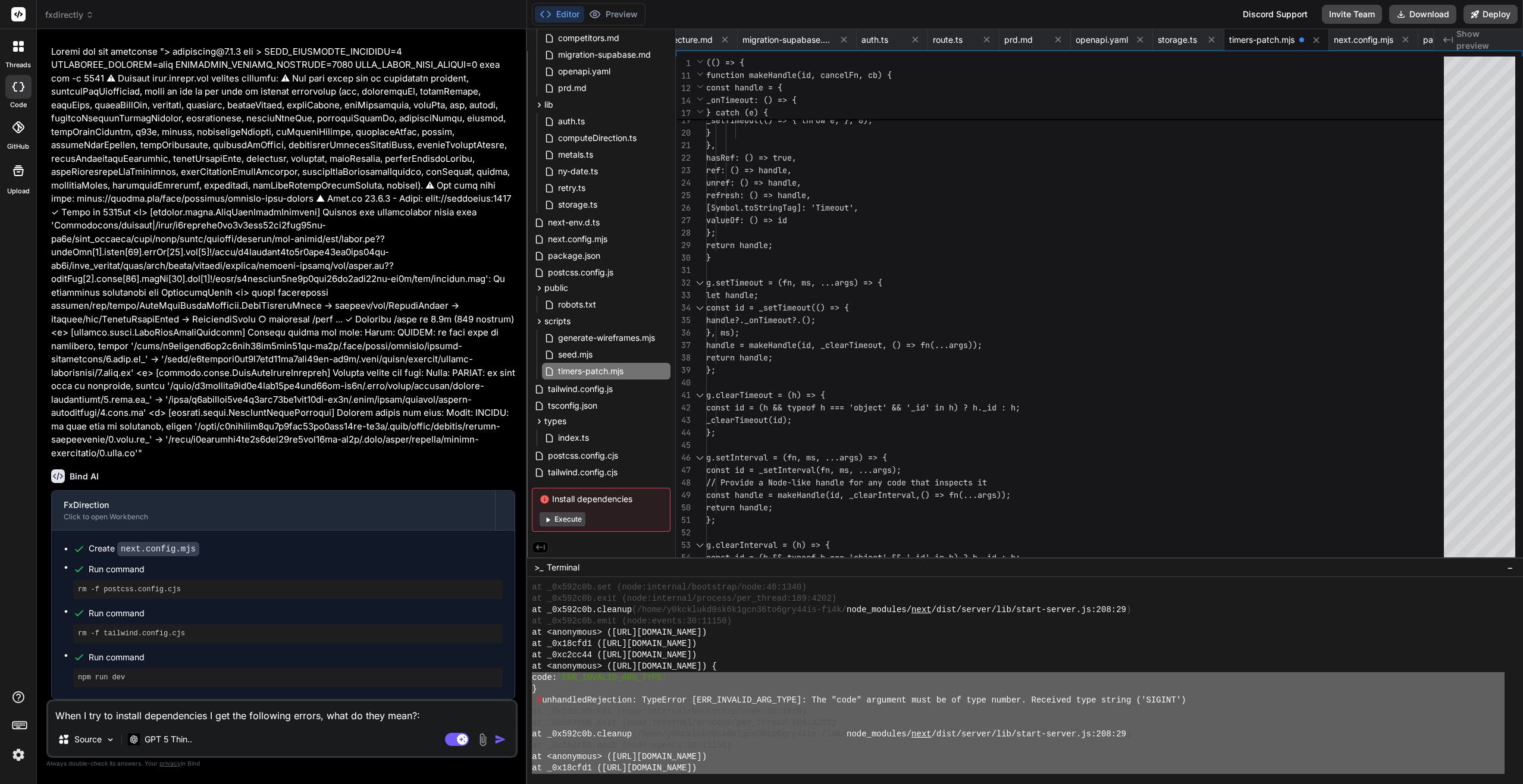
scroll to position [8985, 0]
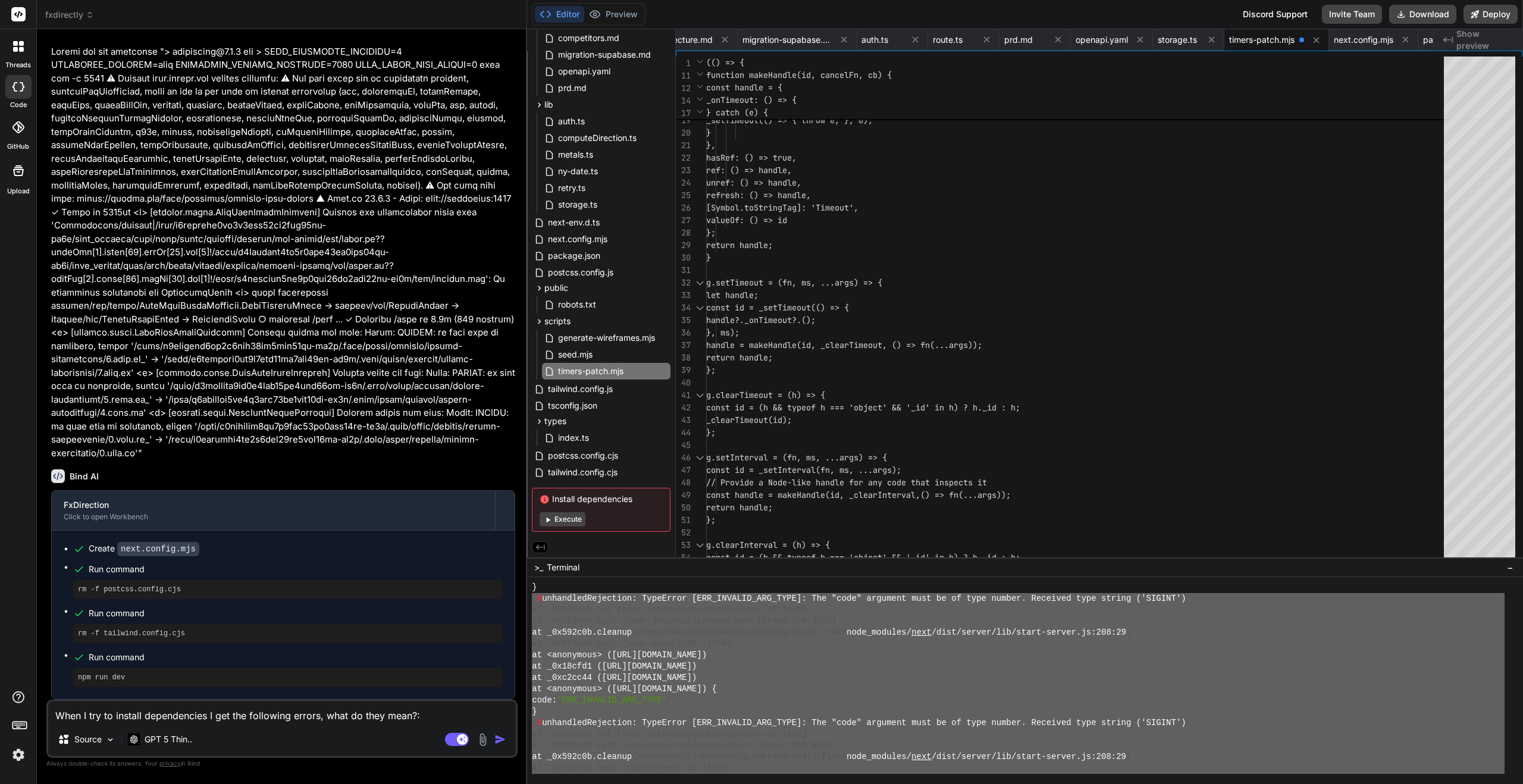
drag, startPoint x: 543, startPoint y: 744, endPoint x: 534, endPoint y: 596, distance: 148.3
click at [534, 596] on div "} X unhandledRejection: TypeError [ERR_INVALID_ARG_TYPE]: The "code" argument m…" at bounding box center [1019, 678] width 973 height 192
click at [442, 709] on textarea "When I try to install dependencies I get the following errors, what do they mea…" at bounding box center [282, 712] width 468 height 21
paste textarea "X unhandledRejection: TypeError [ERR_INVALID_ARG_TYPE]: The "code" argument mus…"
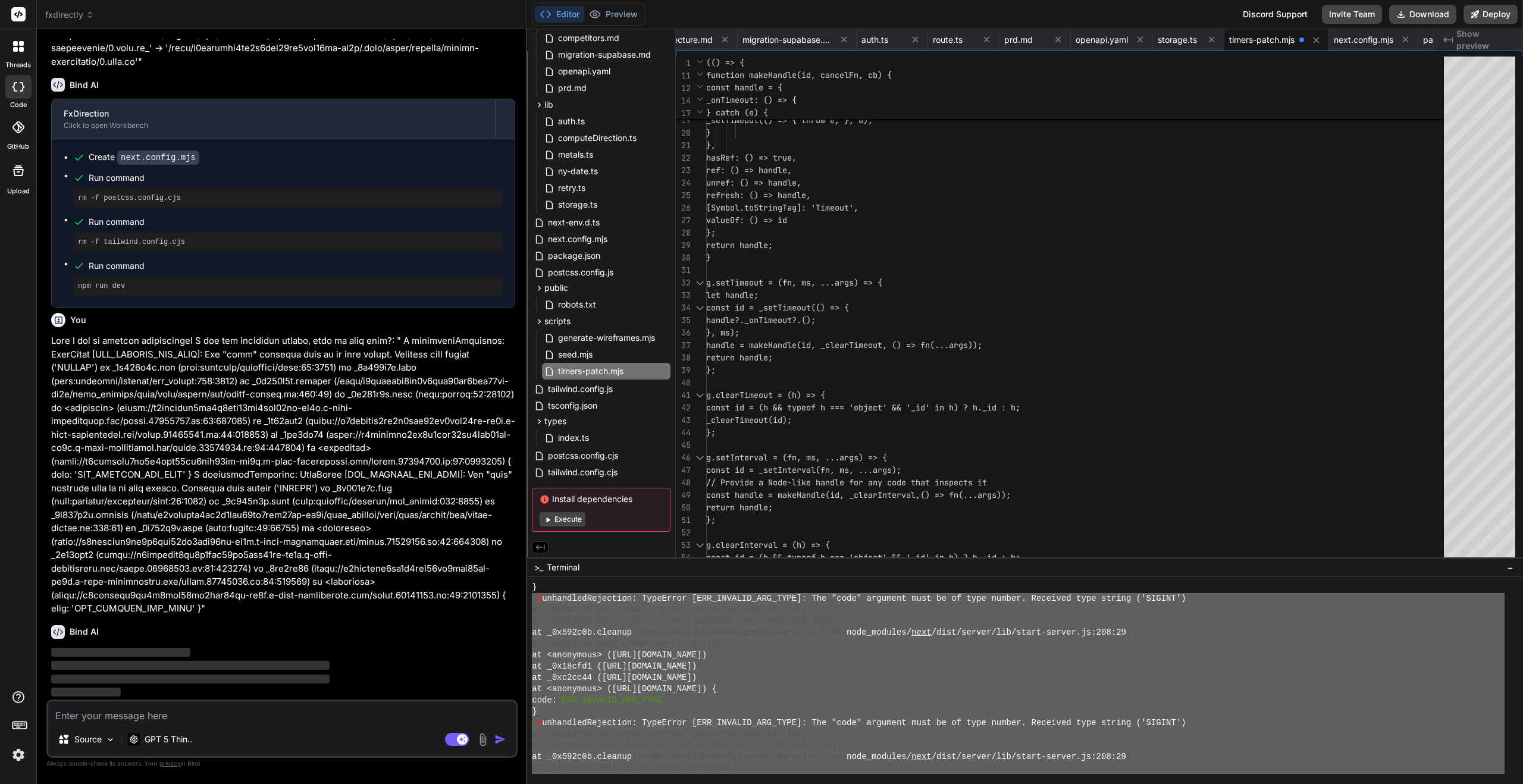
scroll to position [6220, 0]
click at [623, 17] on button "Preview" at bounding box center [613, 14] width 58 height 17
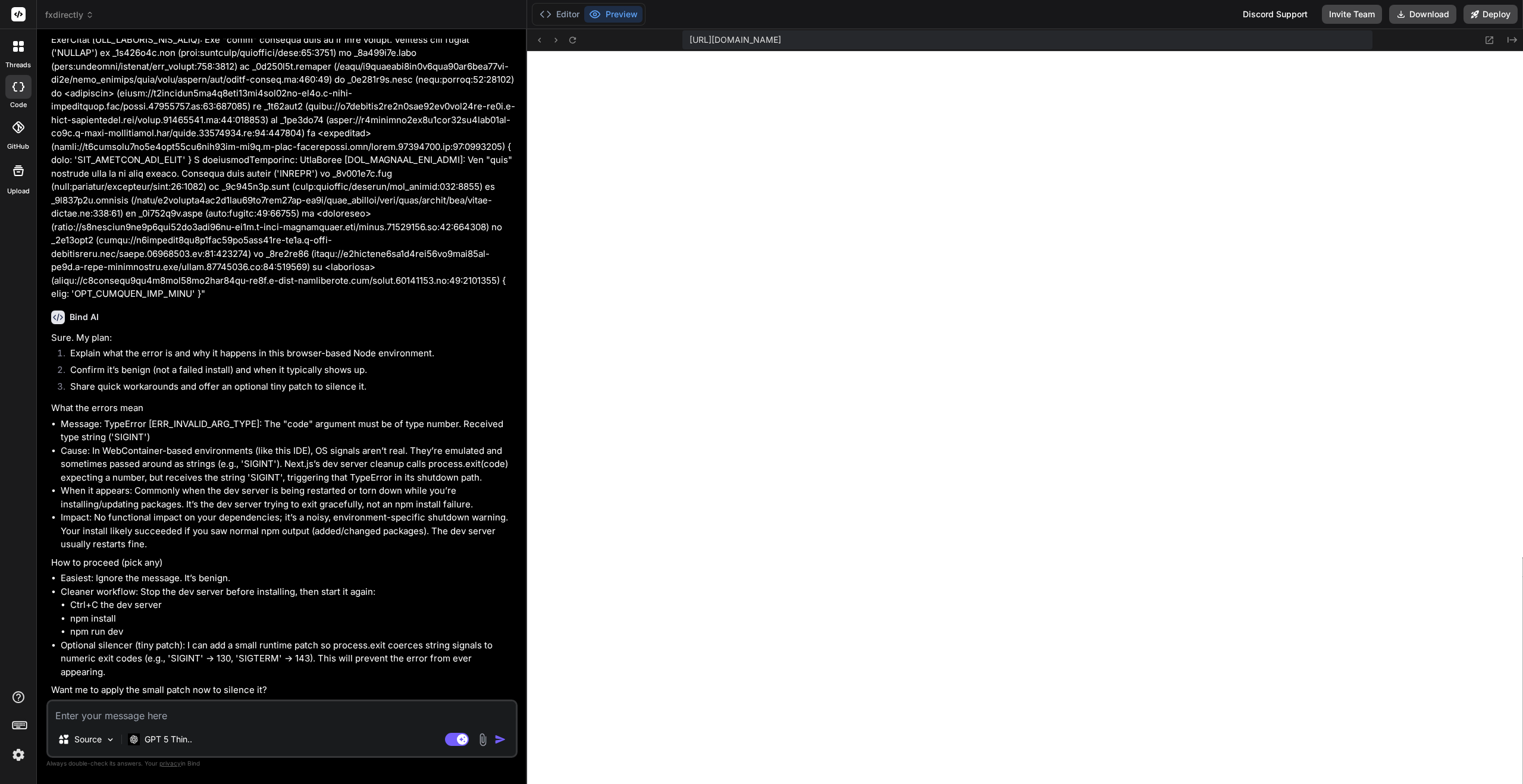
scroll to position [6535, 0]
click at [118, 709] on textarea at bounding box center [282, 712] width 468 height 21
click at [556, 13] on button "Editor" at bounding box center [559, 14] width 49 height 17
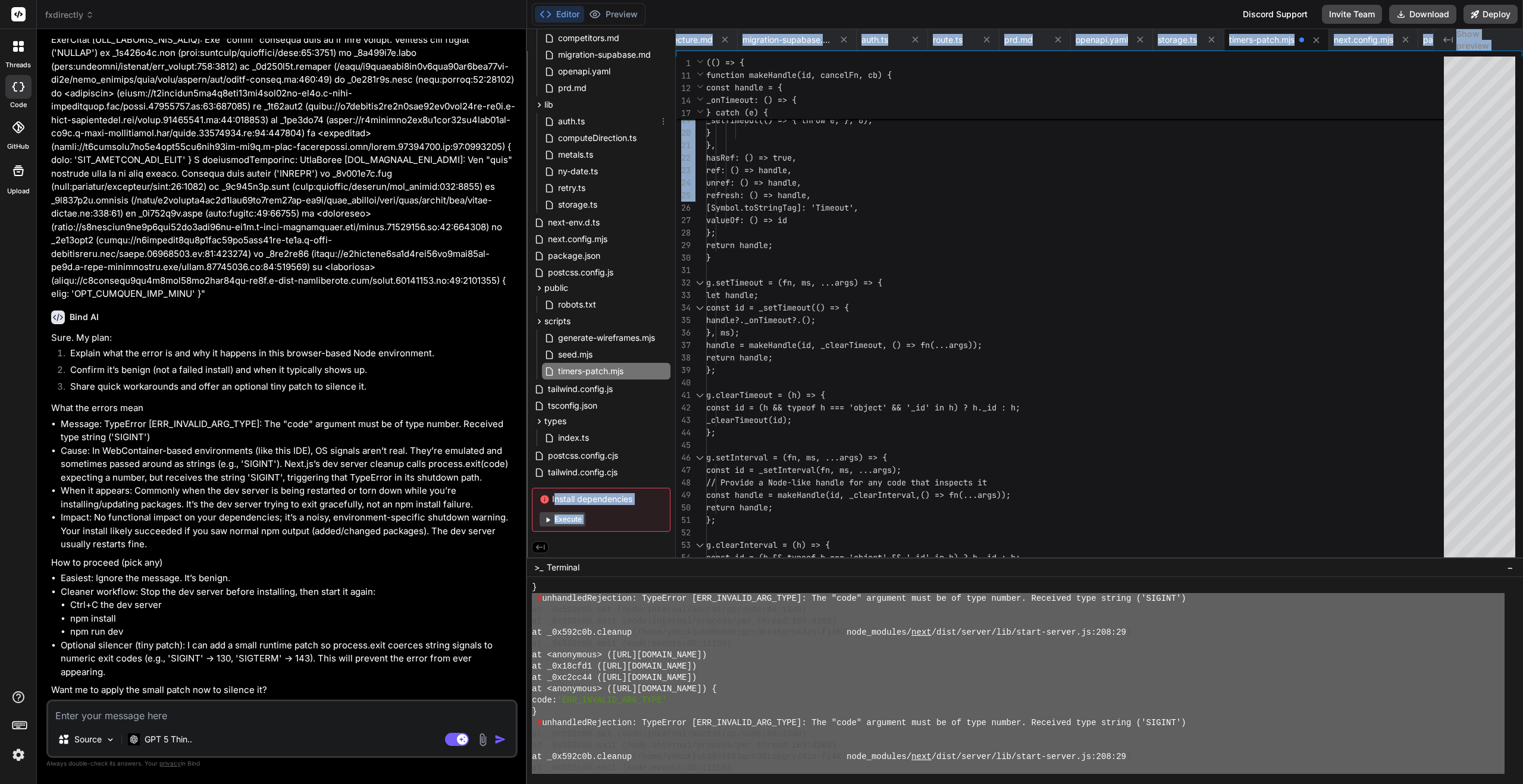
drag, startPoint x: 676, startPoint y: 209, endPoint x: 663, endPoint y: 112, distance: 97.9
click at [663, 112] on div "Files Github fxdirectly .env.example README.md app admin page.tsx api health ro…" at bounding box center [1025, 293] width 996 height 528
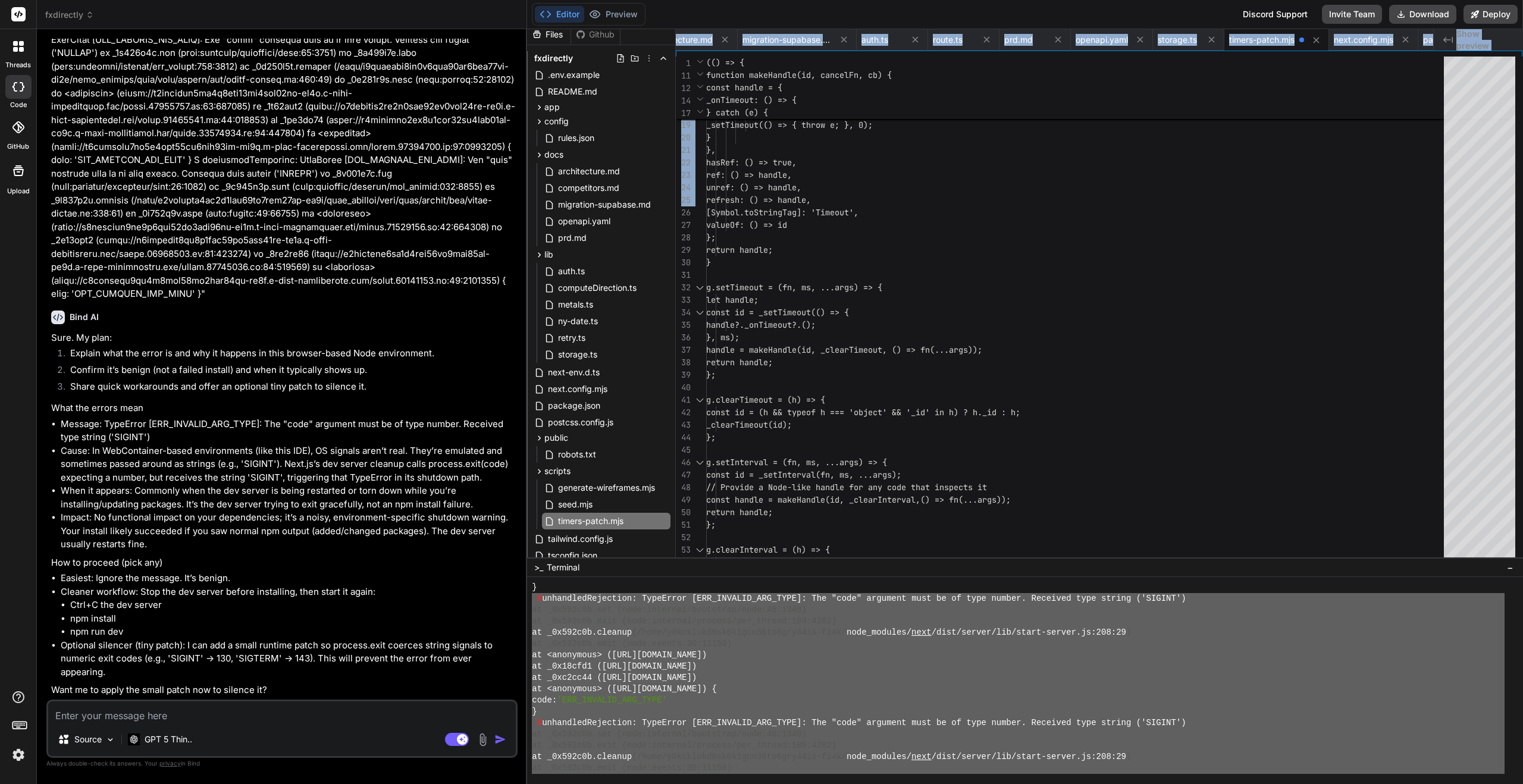
scroll to position [3, 0]
click at [577, 96] on span "README.md" at bounding box center [572, 94] width 52 height 14
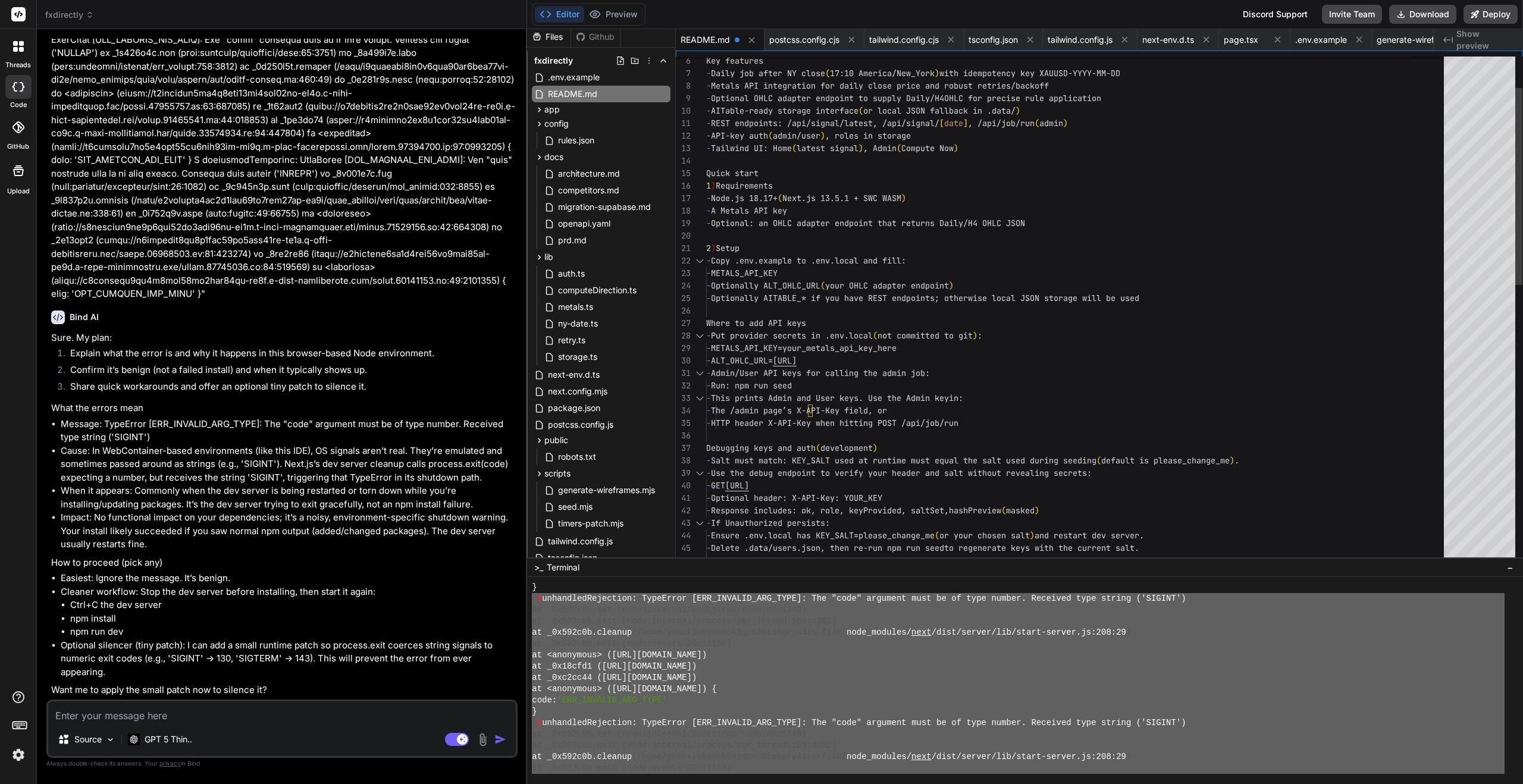
scroll to position [100, 0]
drag, startPoint x: 927, startPoint y: 197, endPoint x: 713, endPoint y: 191, distance: 214.1
click at [713, 191] on div "- GET http://localhost:3068/api/auth/debug - Optional header: X-API-Key: YOUR_K…" at bounding box center [1079, 754] width 745 height 1573
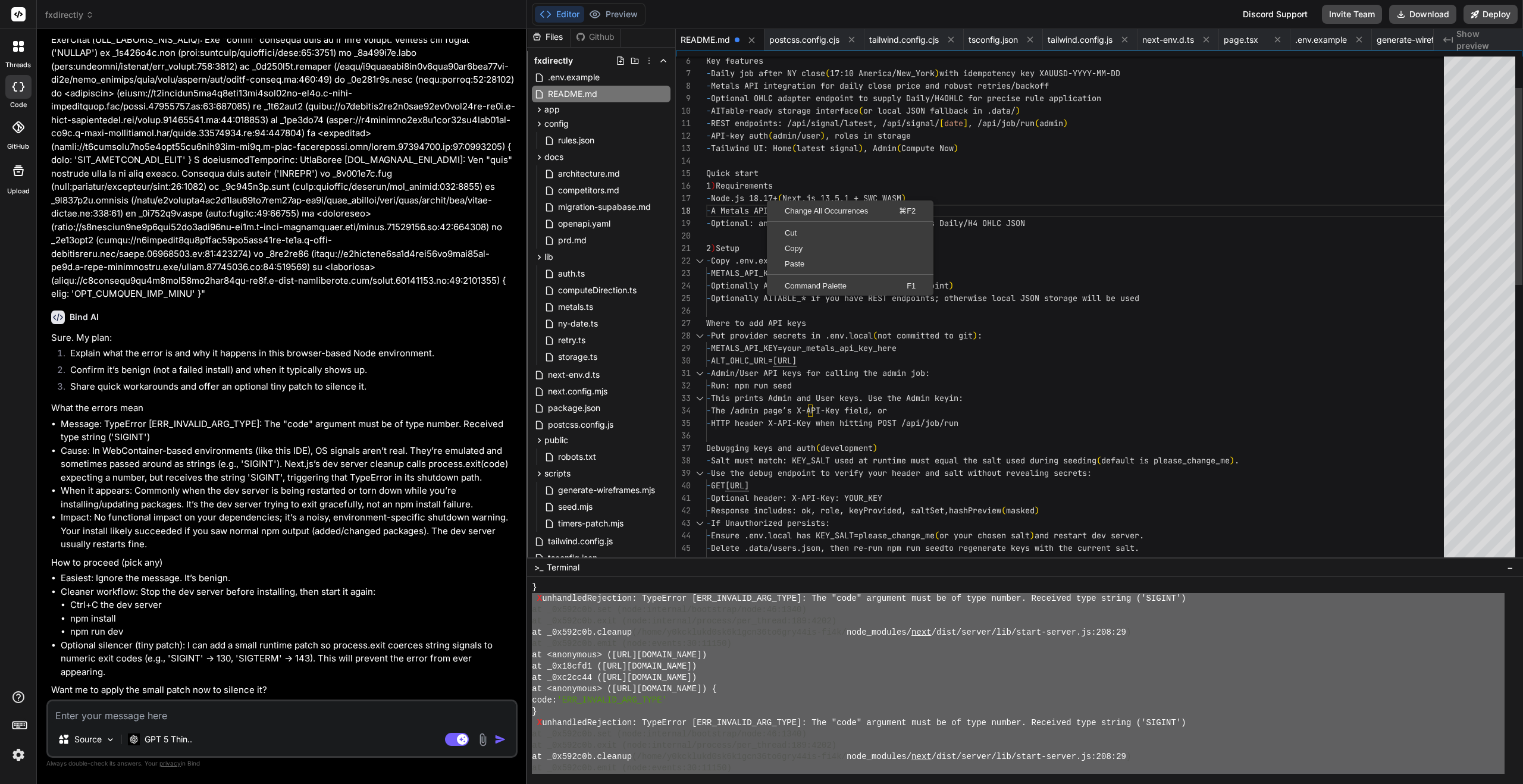
click at [759, 198] on div "- GET http://localhost:3068/api/auth/debug - Optional header: X-API-Key: YOUR_K…" at bounding box center [1079, 754] width 745 height 1573
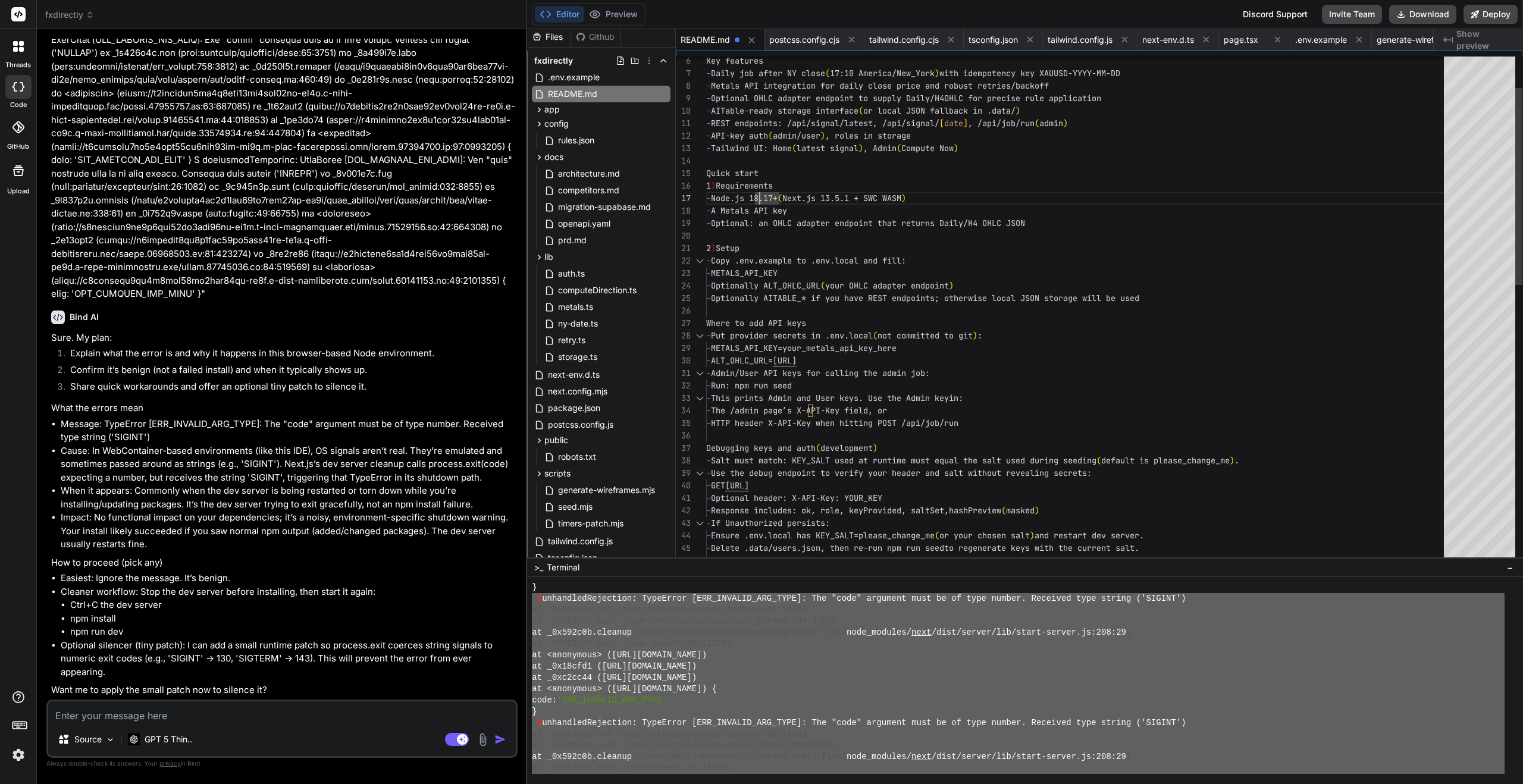
click at [758, 198] on div "- GET http://localhost:3068/api/auth/debug - Optional header: X-API-Key: YOUR_K…" at bounding box center [1079, 754] width 745 height 1573
click at [799, 243] on span "Copy" at bounding box center [851, 246] width 162 height 8
click at [66, 709] on textarea at bounding box center [282, 712] width 468 height 21
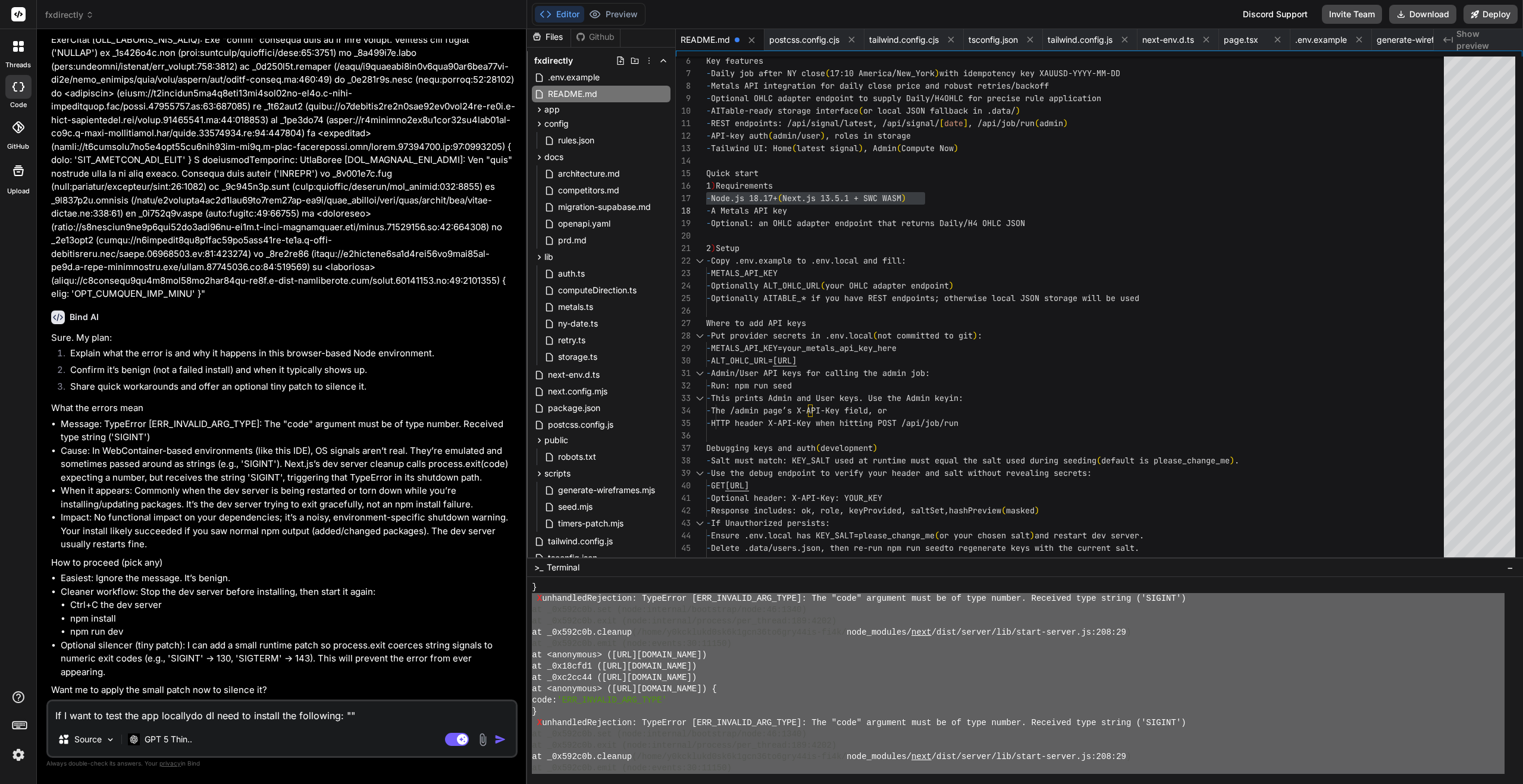
paste textarea "- Node.js 18.17+ (Next.js 13.5.1 + SWC WASM)"
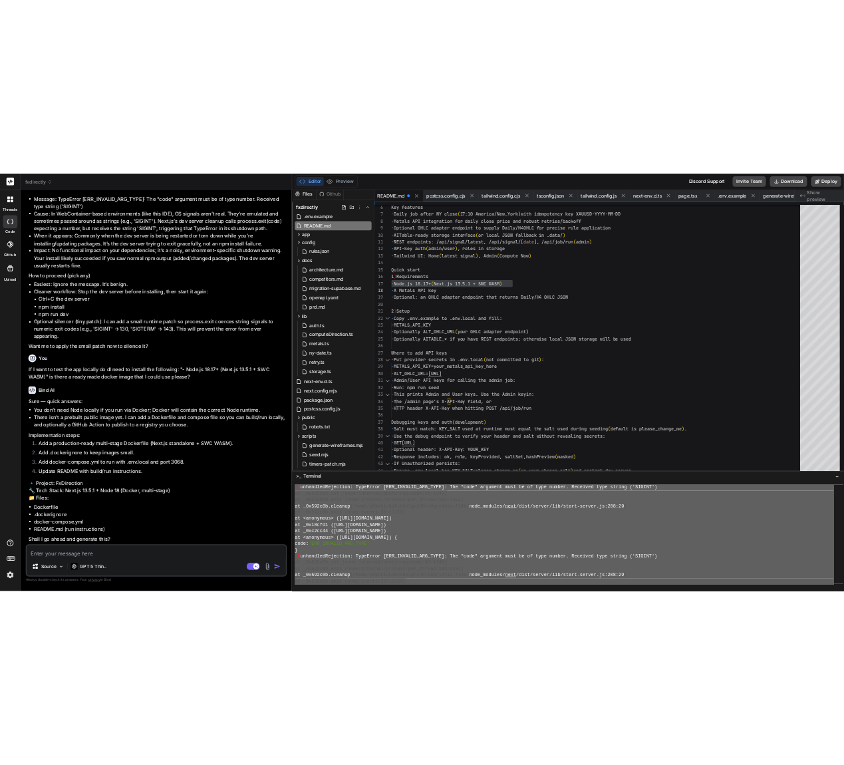
scroll to position [7670, 0]
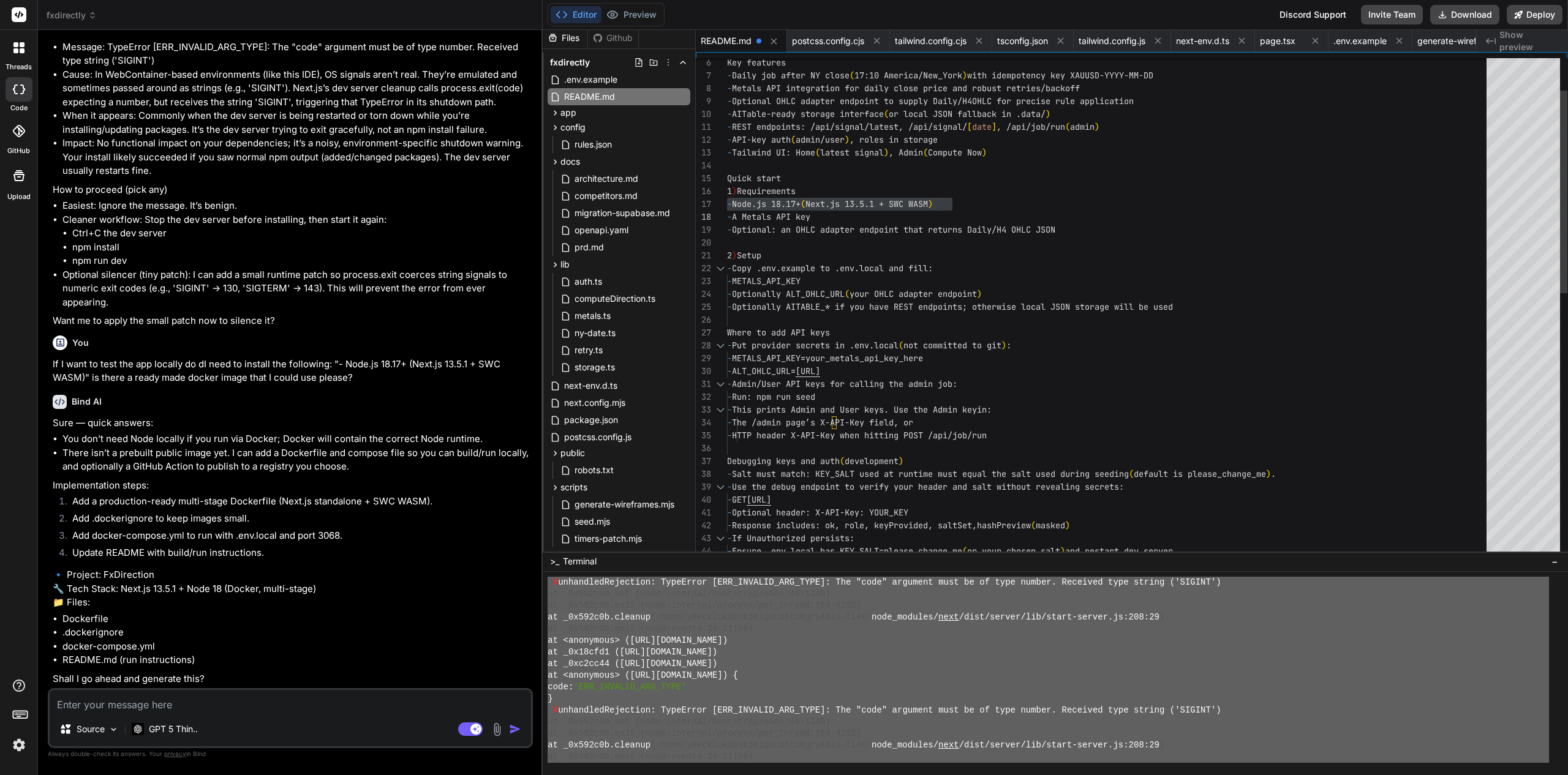
drag, startPoint x: 1039, startPoint y: 244, endPoint x: 987, endPoint y: 103, distance: 150.3
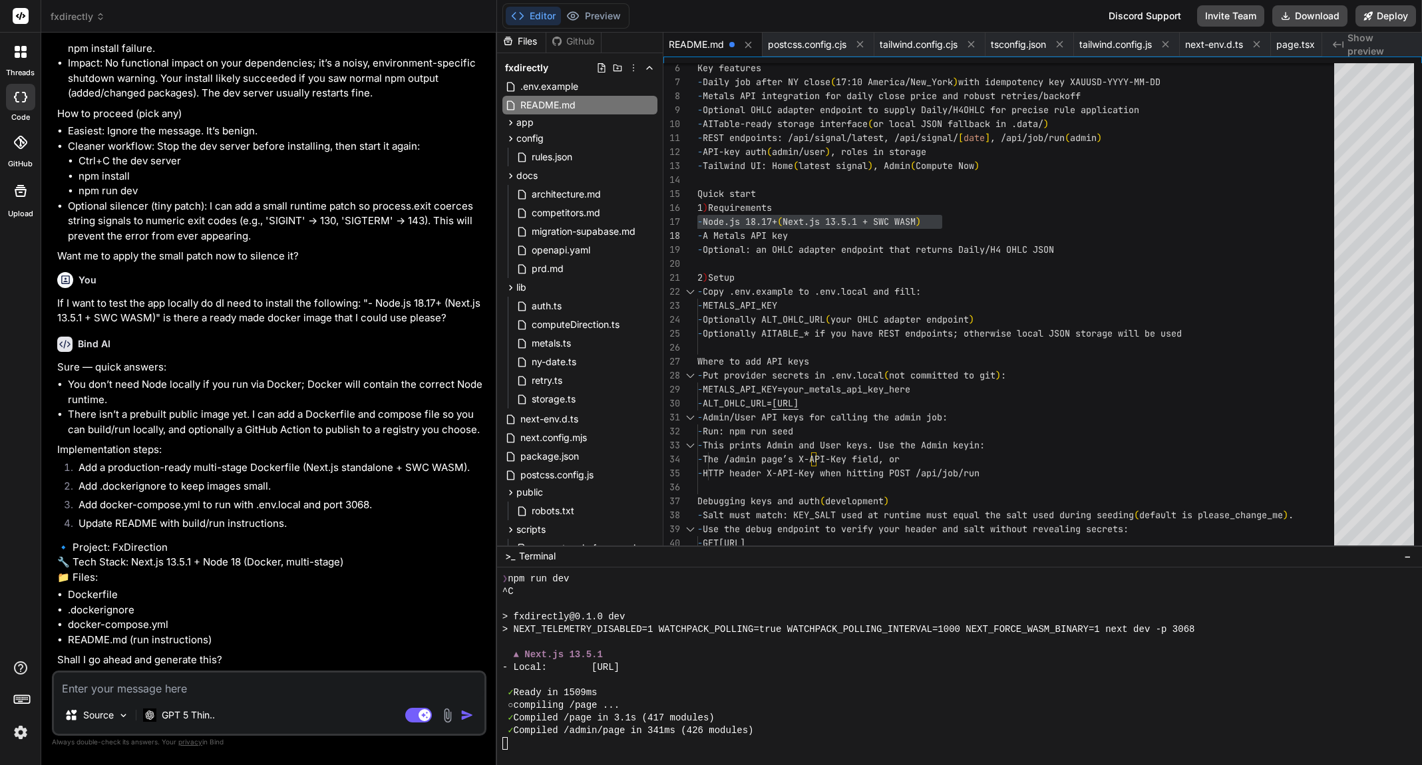
scroll to position [8365, 0]
click at [94, 685] on textarea at bounding box center [269, 685] width 430 height 24
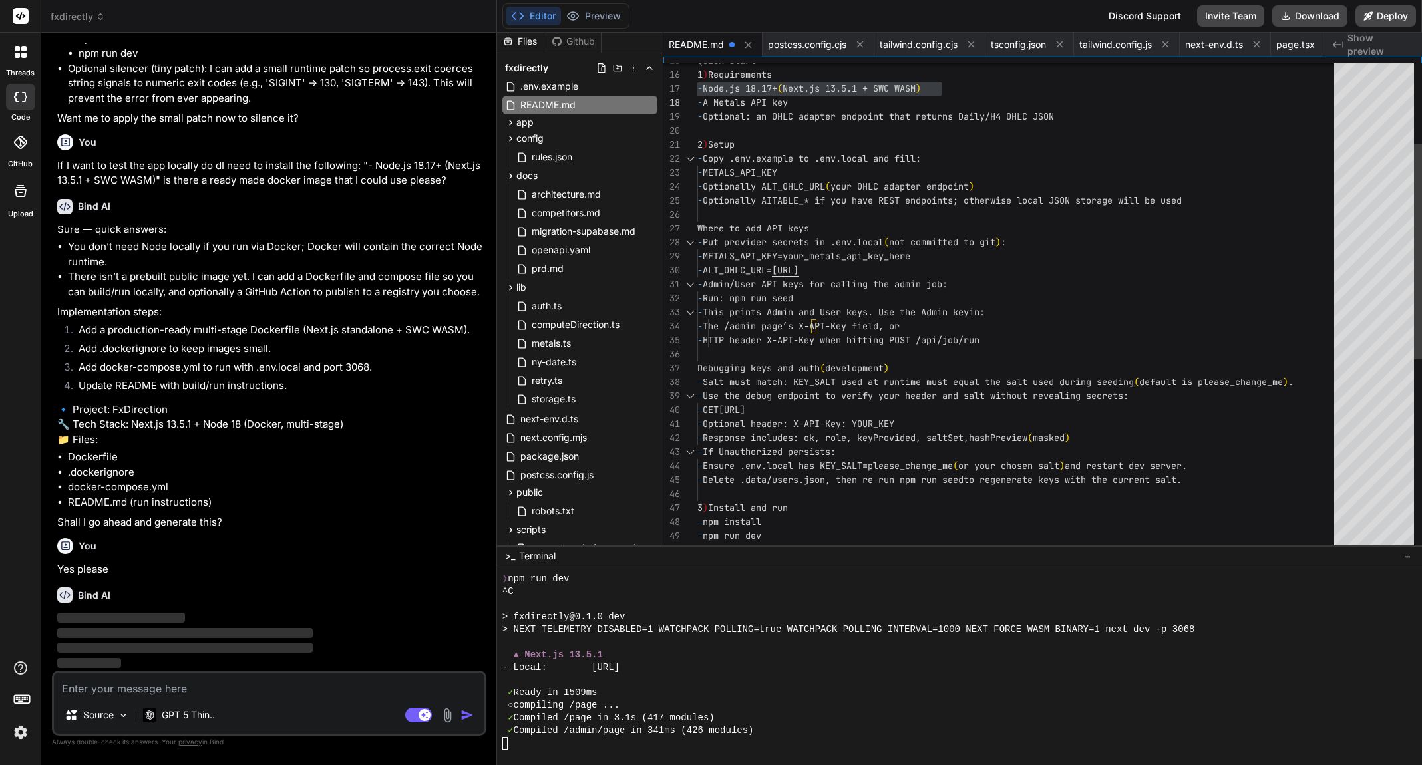
scroll to position [126, 0]
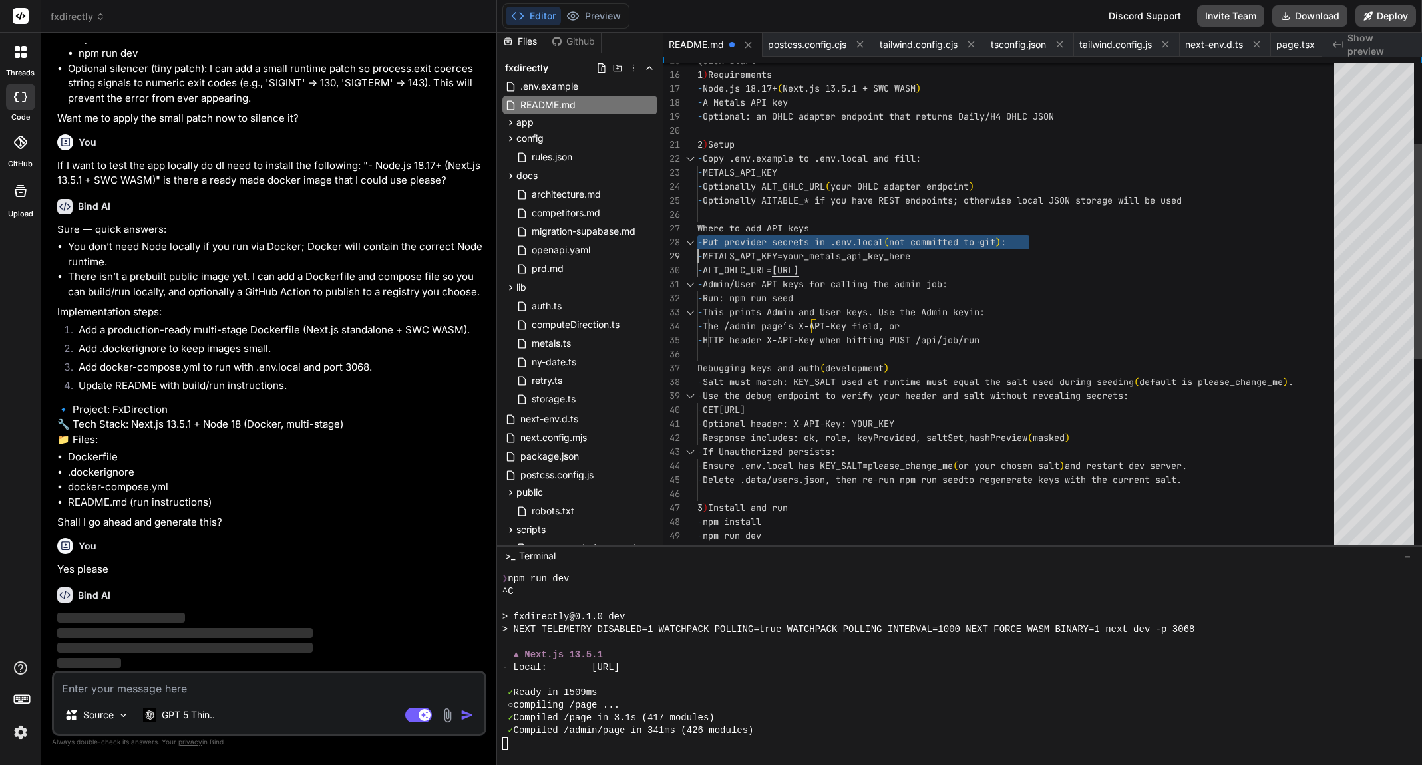
drag, startPoint x: 669, startPoint y: 229, endPoint x: 744, endPoint y: 232, distance: 75.9
click at [744, 232] on div "Quick start 1 ) Requirements - Node.js 18.17+ ( Next.js 13.5.1 + SWC WASM ) - A…" at bounding box center [1019, 731] width 645 height 1802
drag, startPoint x: 696, startPoint y: 228, endPoint x: 756, endPoint y: 231, distance: 60.6
click at [756, 231] on div "15 16 17 18 19 20 21 22 23 24 25 26 27 28 29 30 31 32 33 34 35 36 37 38 39 40 4…" at bounding box center [1042, 374] width 758 height 623
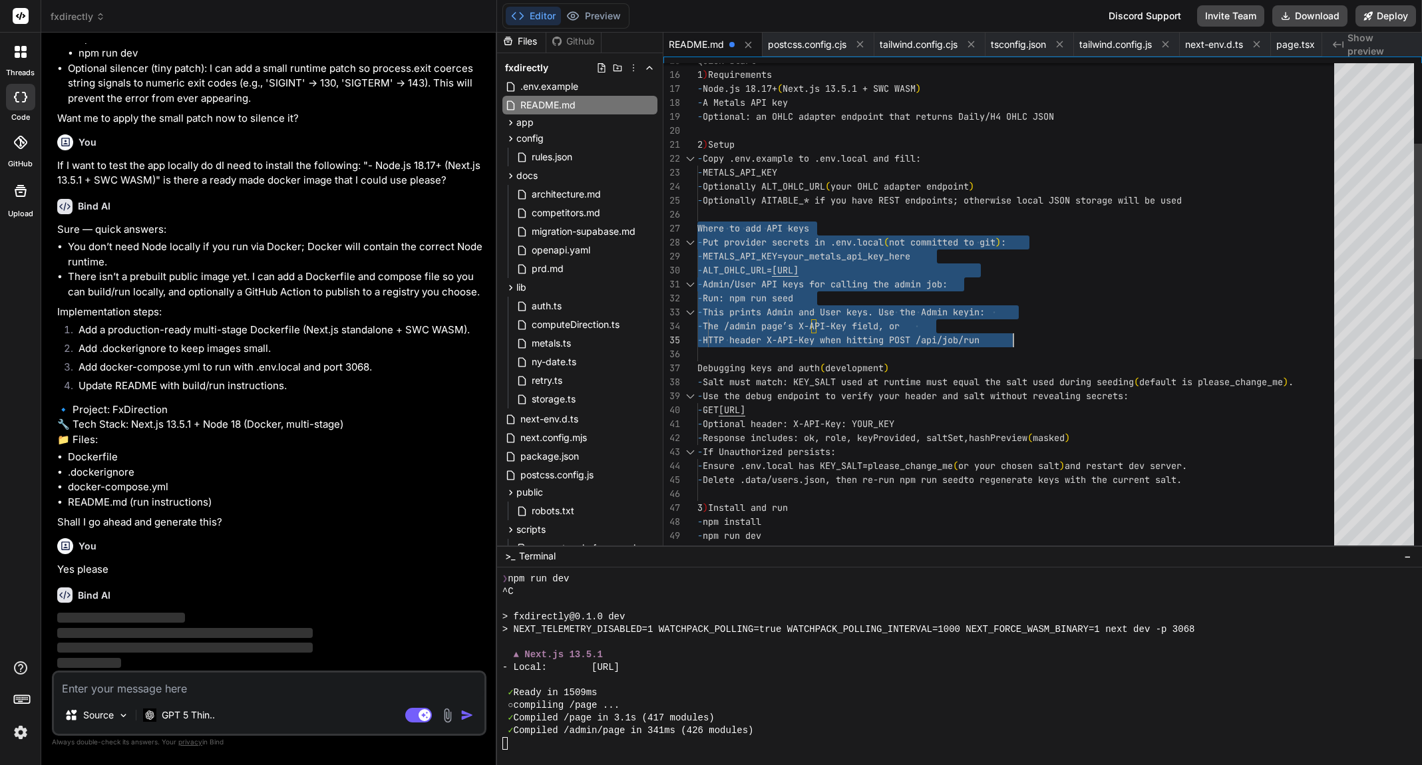
drag, startPoint x: 699, startPoint y: 227, endPoint x: 1038, endPoint y: 330, distance: 354.0
click at [1038, 330] on div "Quick start 1 ) Requirements - Node.js 18.17+ ( Next.js 13.5.1 + SWC WASM ) - A…" at bounding box center [1019, 731] width 645 height 1802
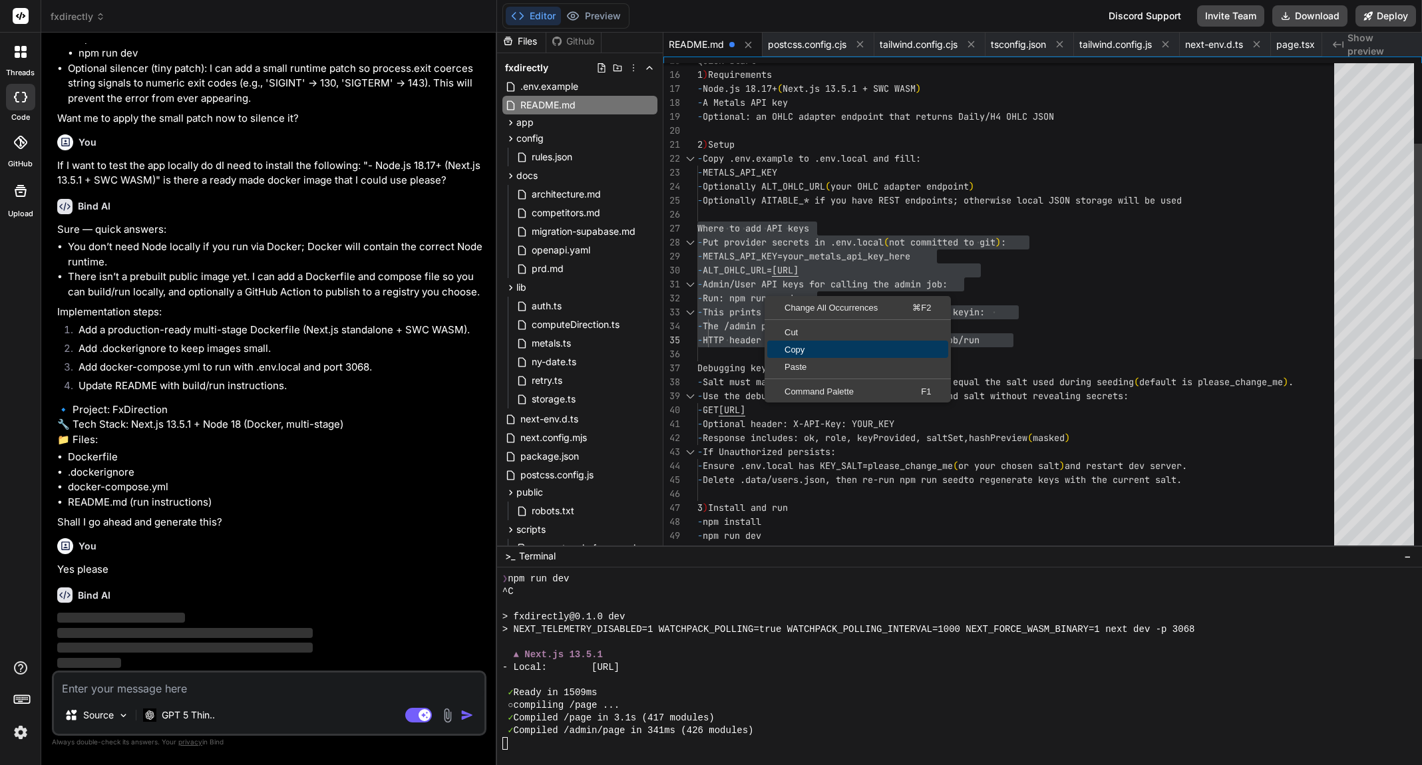
click at [800, 348] on span "Copy" at bounding box center [857, 349] width 181 height 9
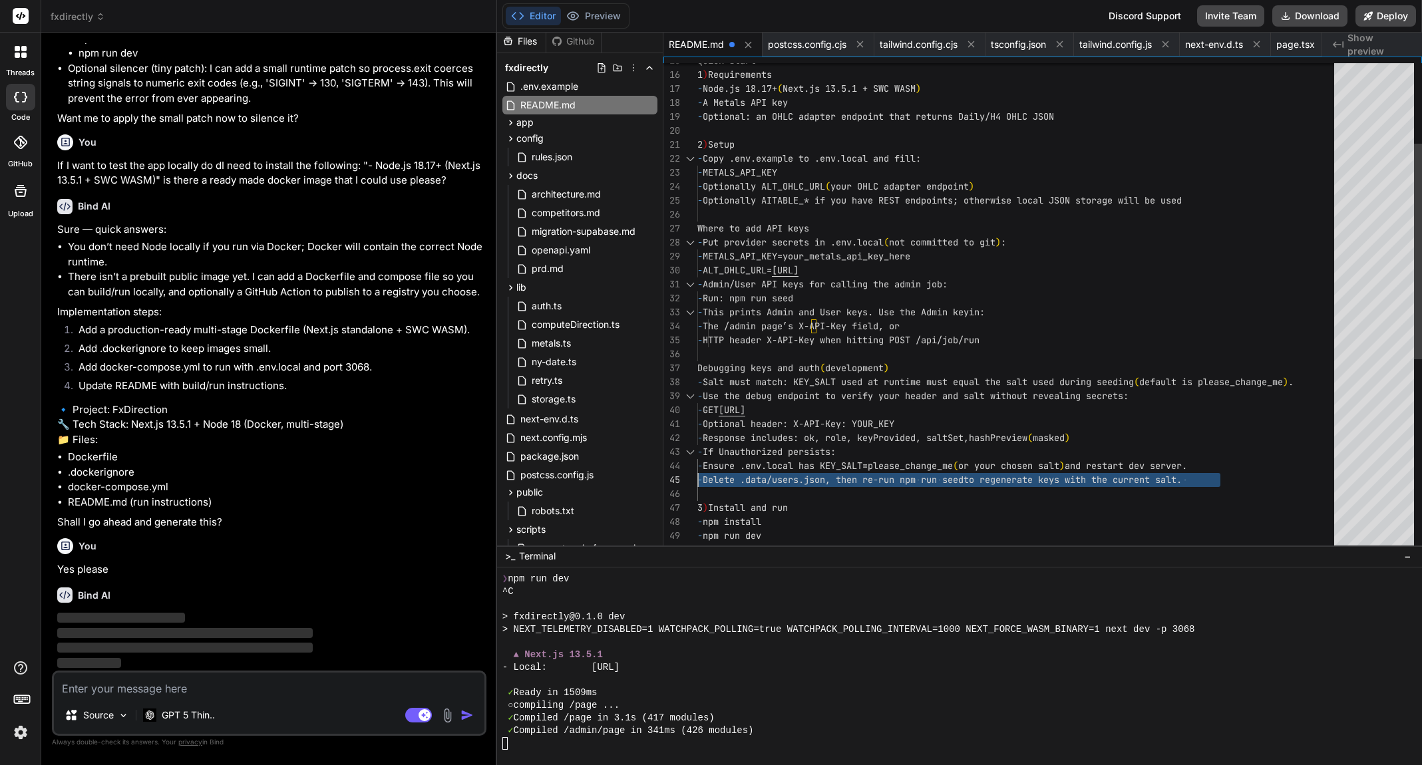
scroll to position [84, 0]
drag, startPoint x: 1217, startPoint y: 482, endPoint x: 672, endPoint y: 478, distance: 545.5
click at [697, 478] on div "Quick start 1 ) Requirements - Node.js 18.17+ ( Next.js 13.5.1 + SWC WASM ) - A…" at bounding box center [1019, 731] width 645 height 1802
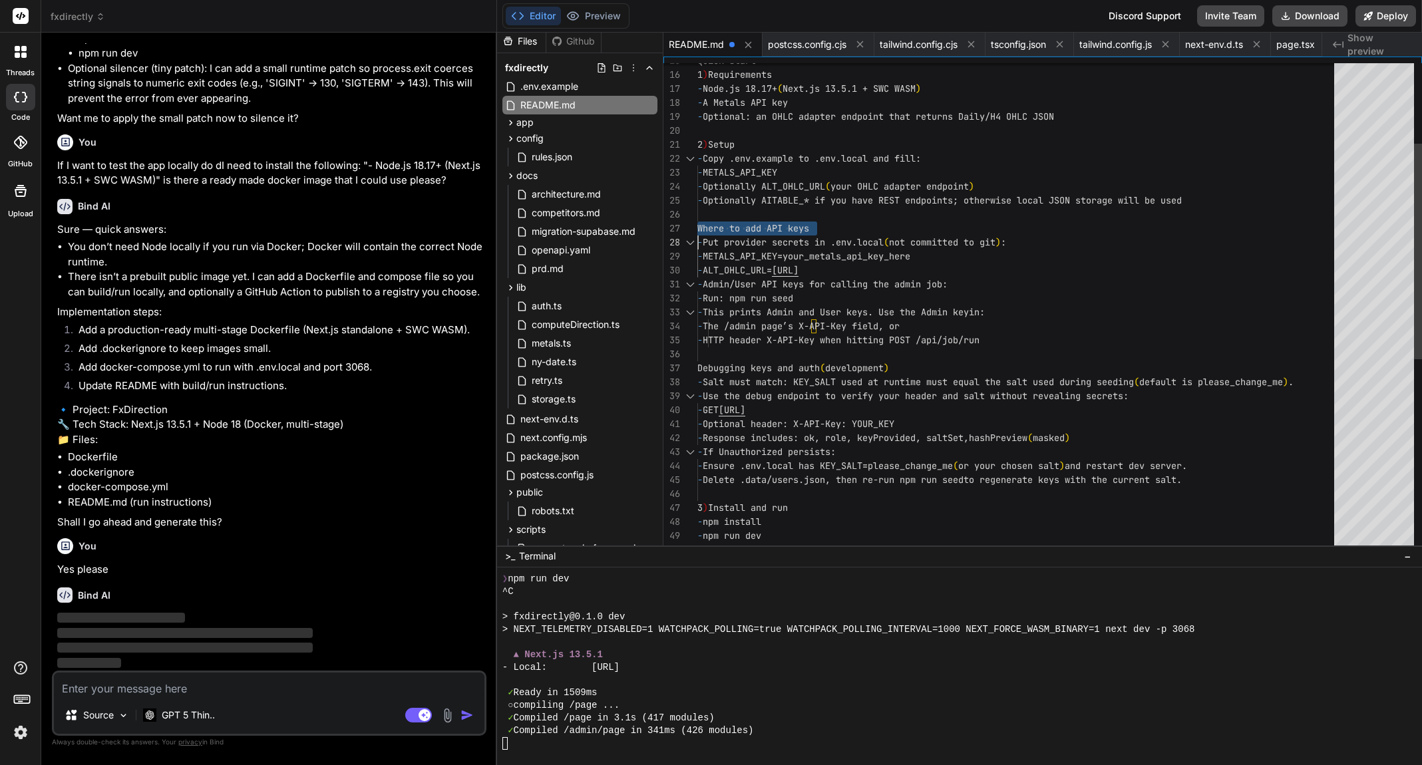
scroll to position [112, 0]
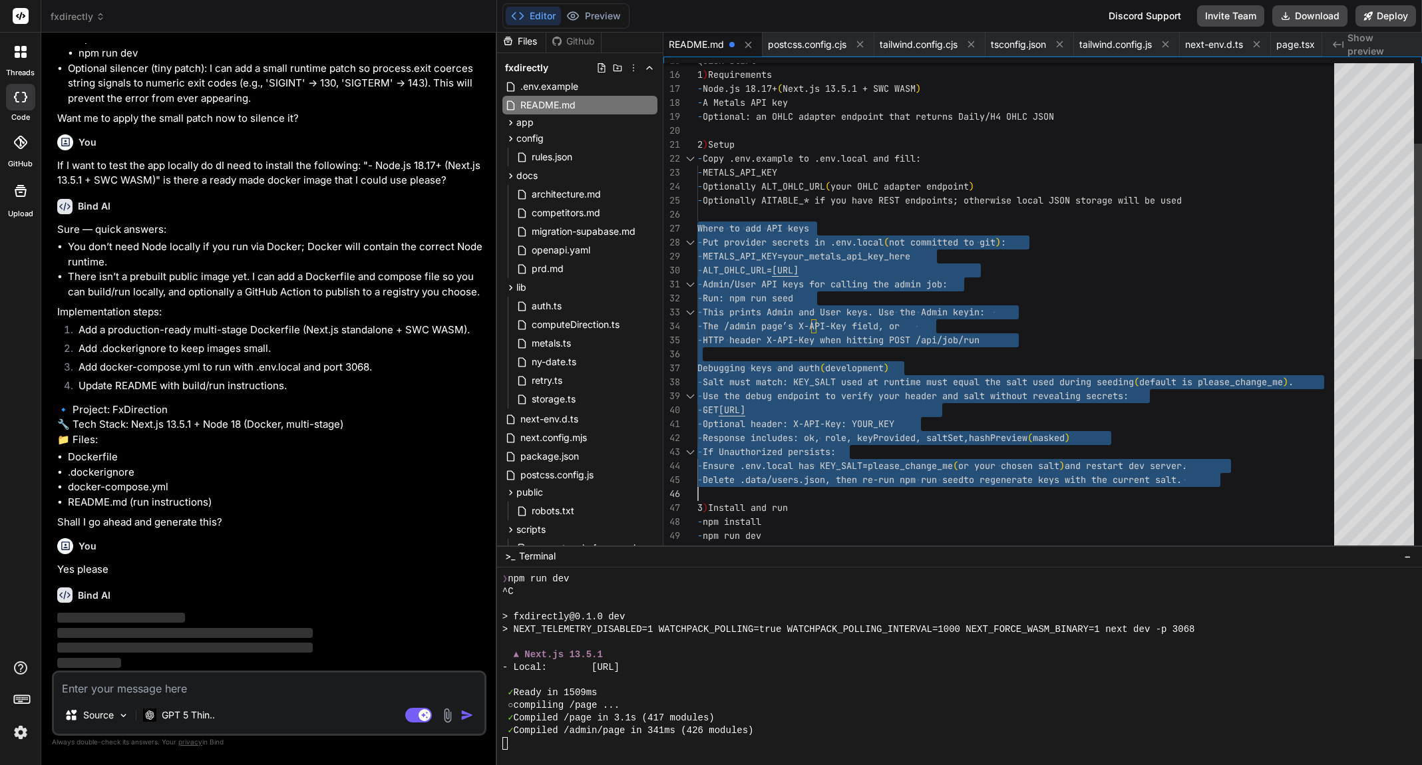
drag, startPoint x: 669, startPoint y: 228, endPoint x: 1227, endPoint y: 470, distance: 609.3
click at [1227, 470] on div "Quick start 1 ) Requirements - Node.js 18.17+ ( Next.js 13.5.1 + SWC WASM ) - A…" at bounding box center [1019, 731] width 645 height 1802
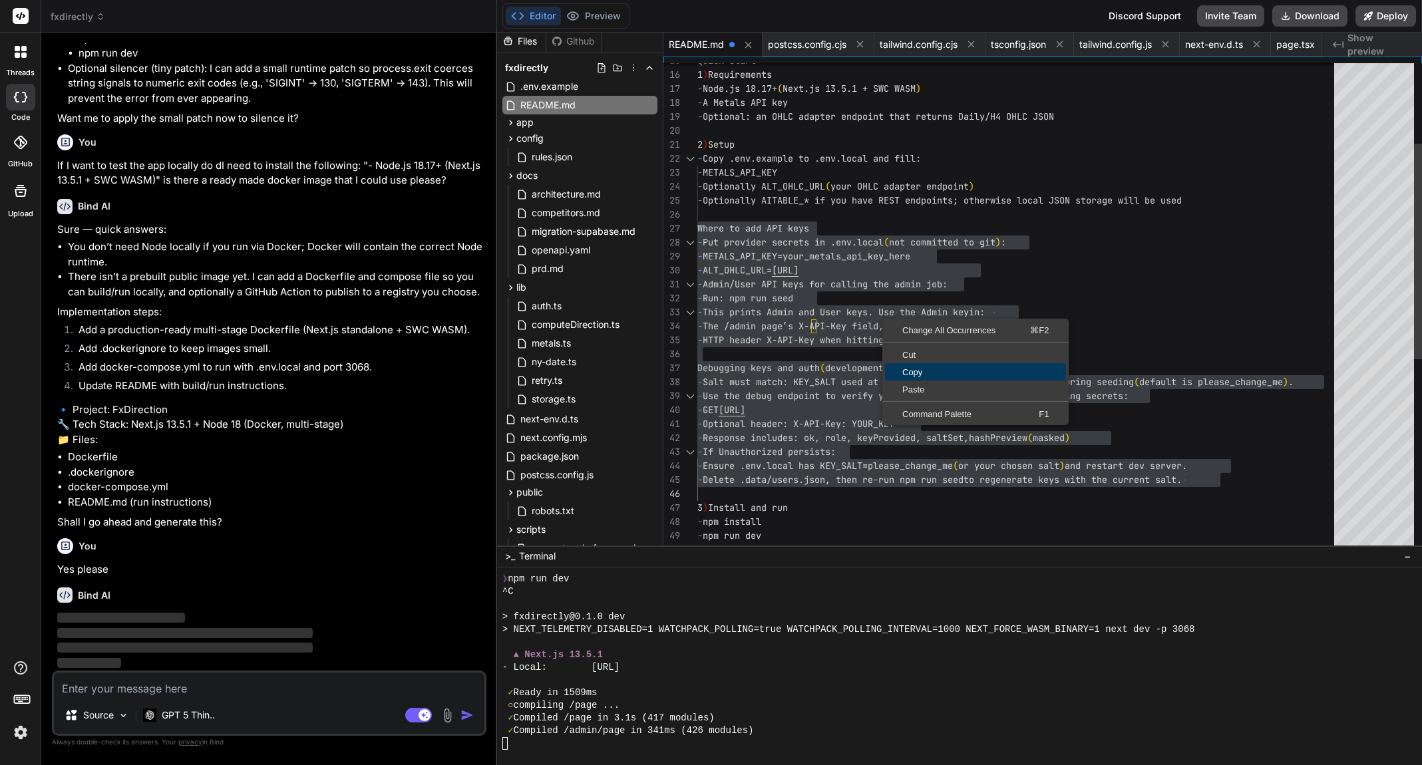
click at [913, 373] on span "Copy" at bounding box center [975, 372] width 181 height 9
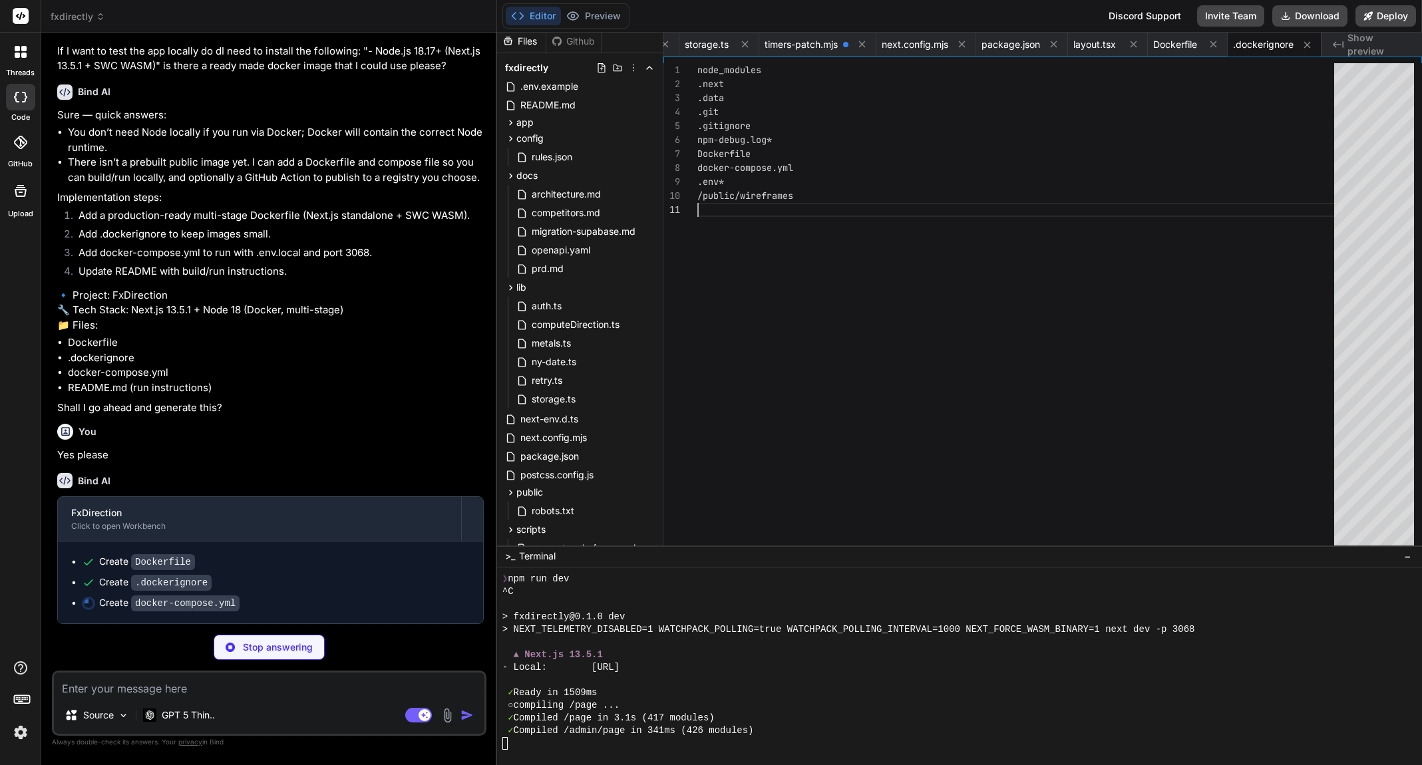
scroll to position [98, 0]
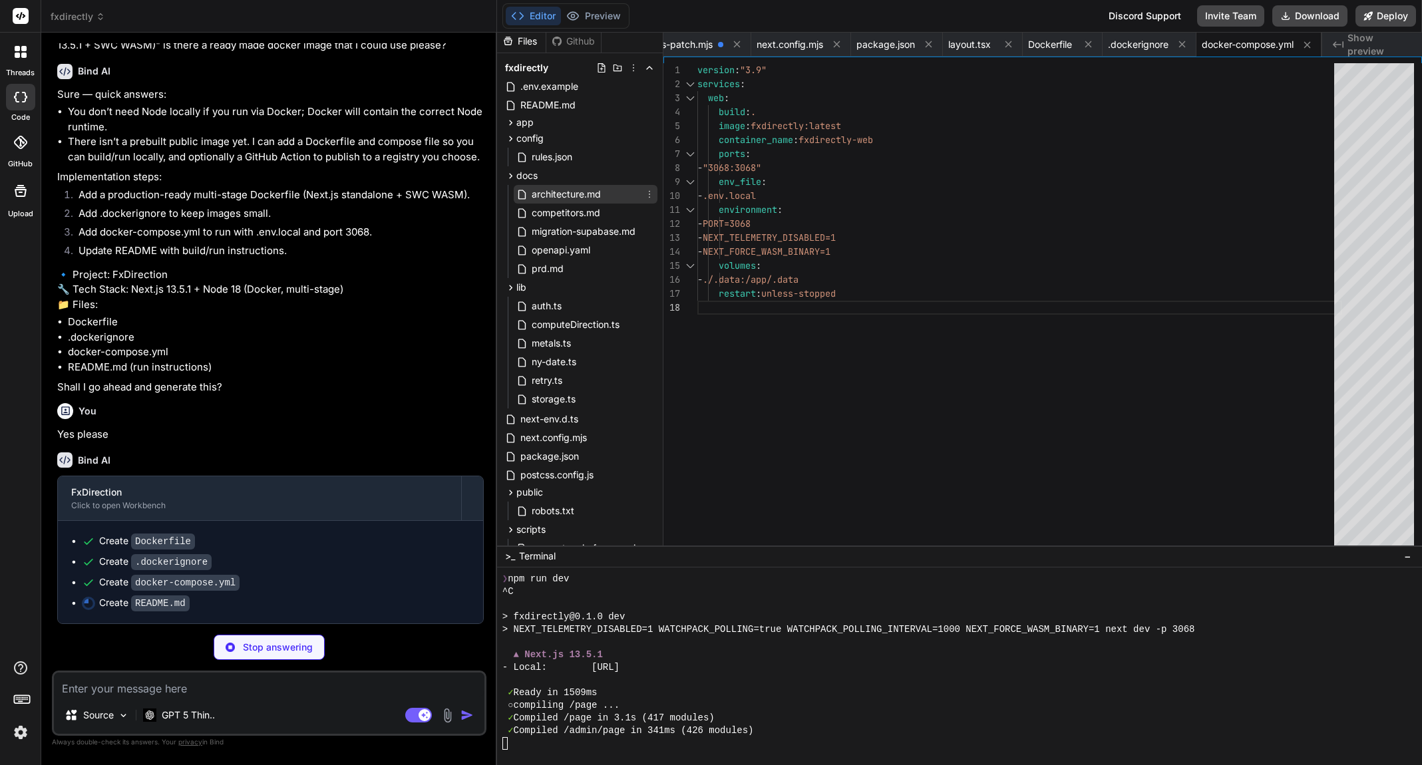
click at [554, 196] on span "architecture.md" at bounding box center [566, 194] width 72 height 16
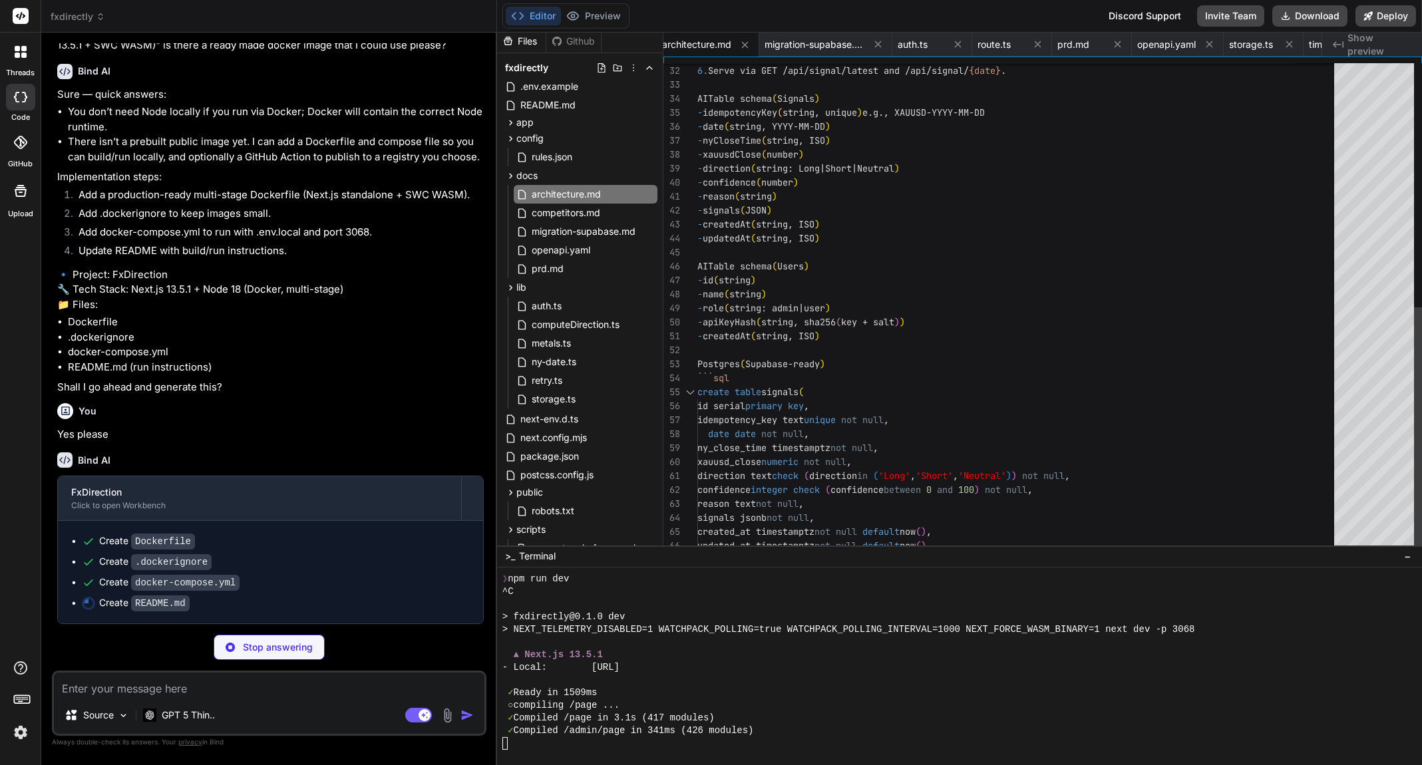
scroll to position [112, 0]
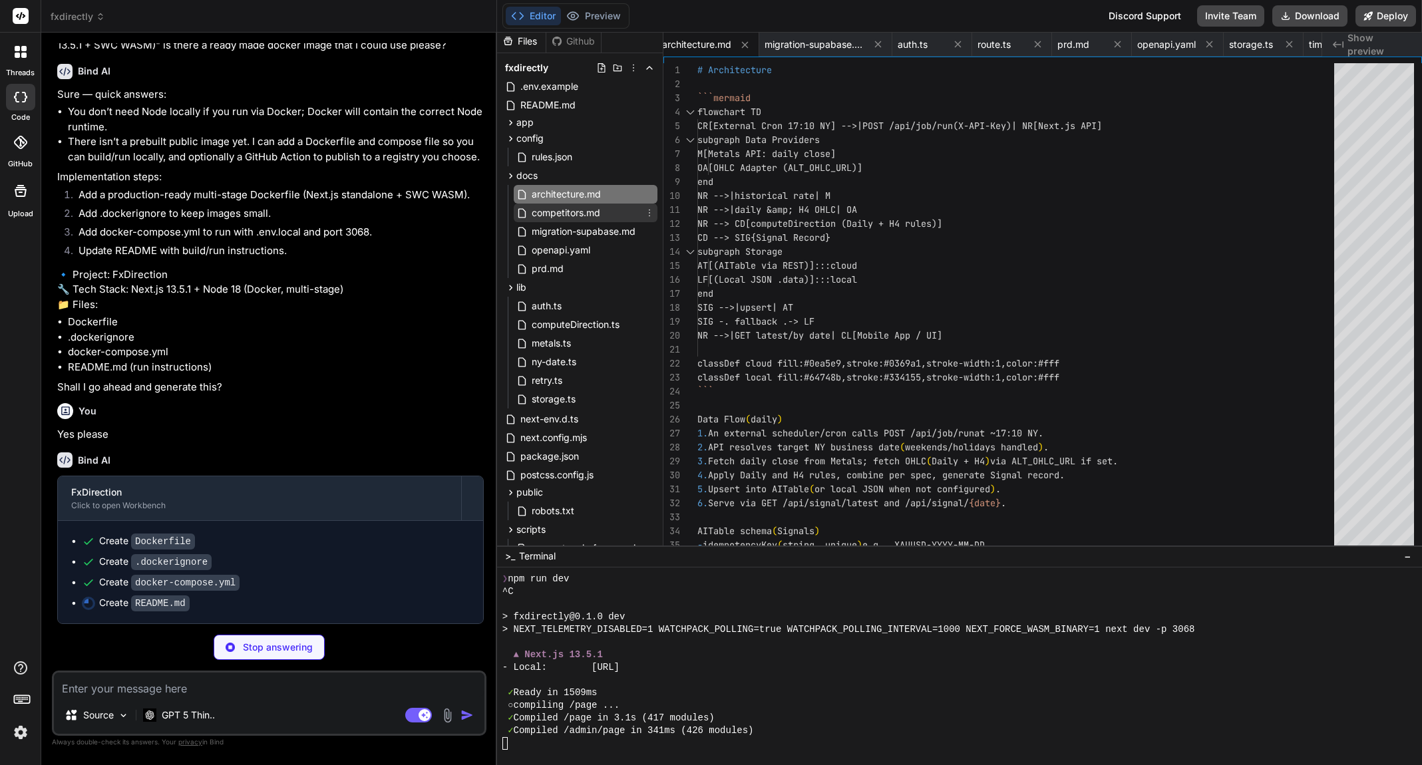
click at [578, 211] on span "competitors.md" at bounding box center [565, 213] width 71 height 16
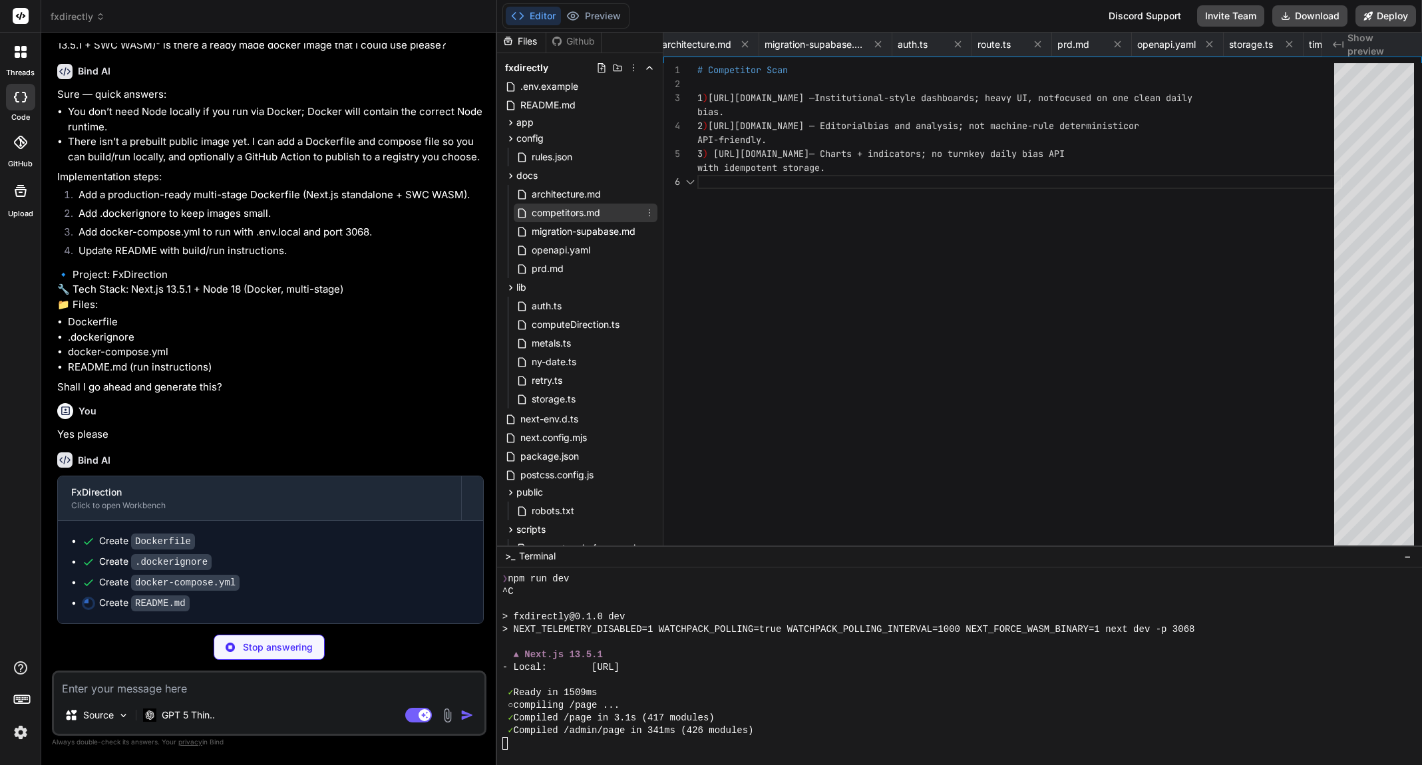
scroll to position [98, 0]
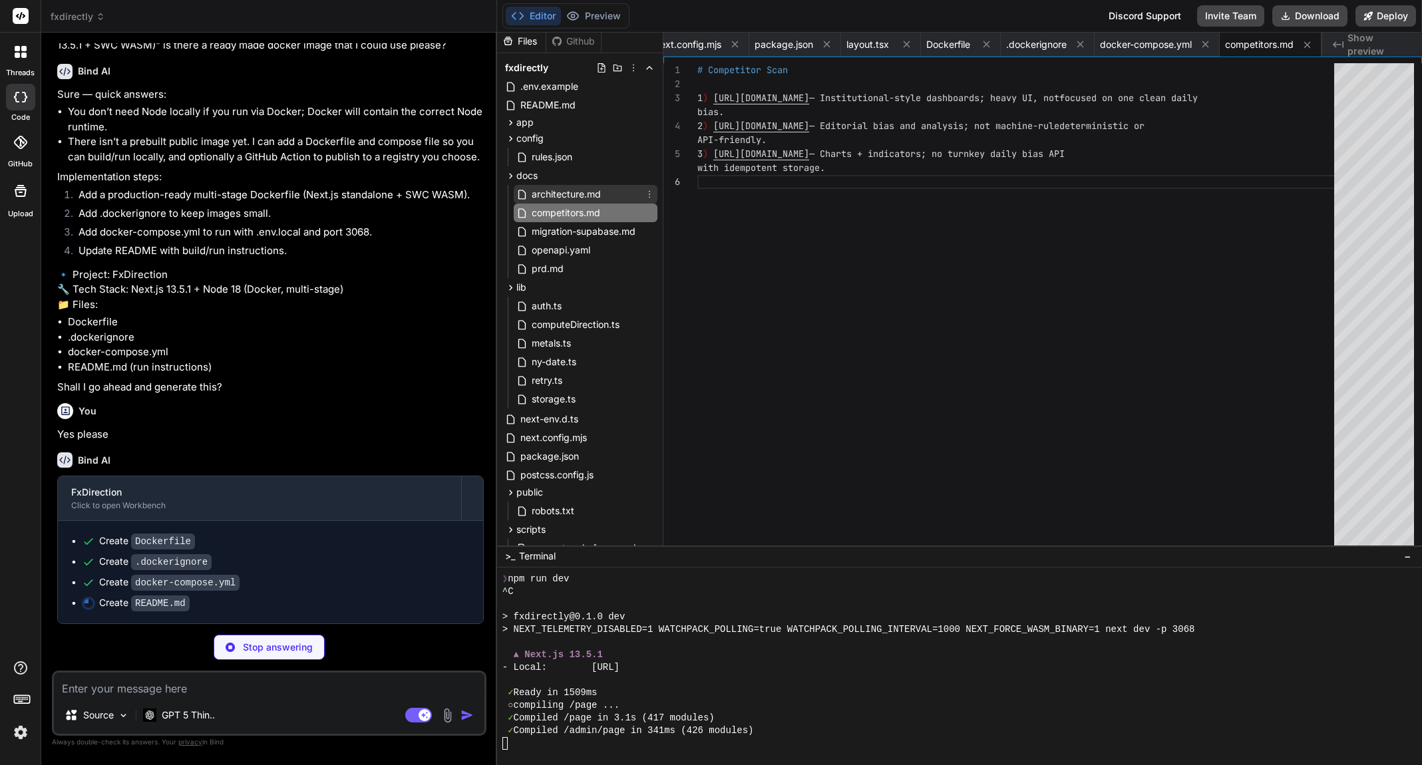
click at [581, 199] on span "architecture.md" at bounding box center [566, 194] width 72 height 16
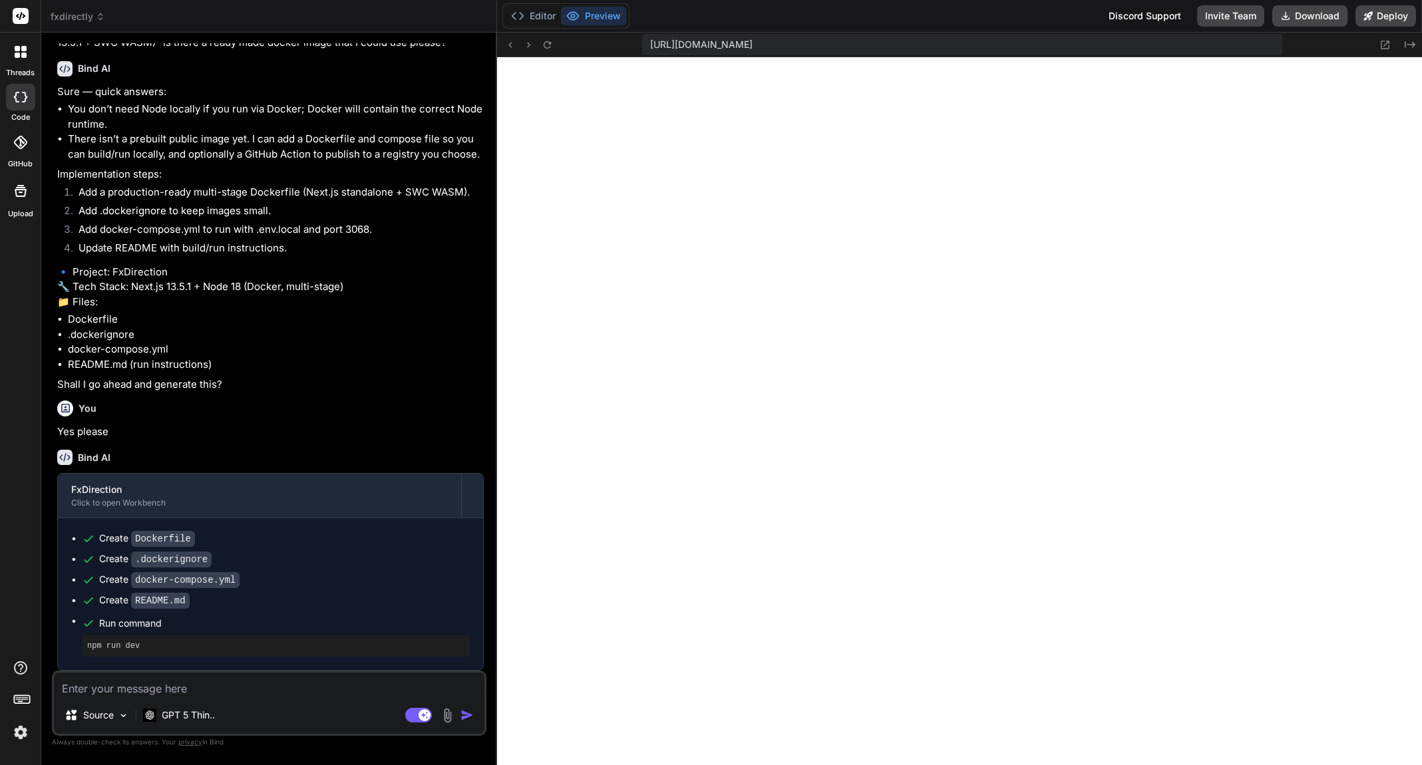
scroll to position [9024, 0]
click at [512, 43] on icon at bounding box center [509, 44] width 11 height 11
click at [534, 17] on button "Editor" at bounding box center [533, 16] width 55 height 19
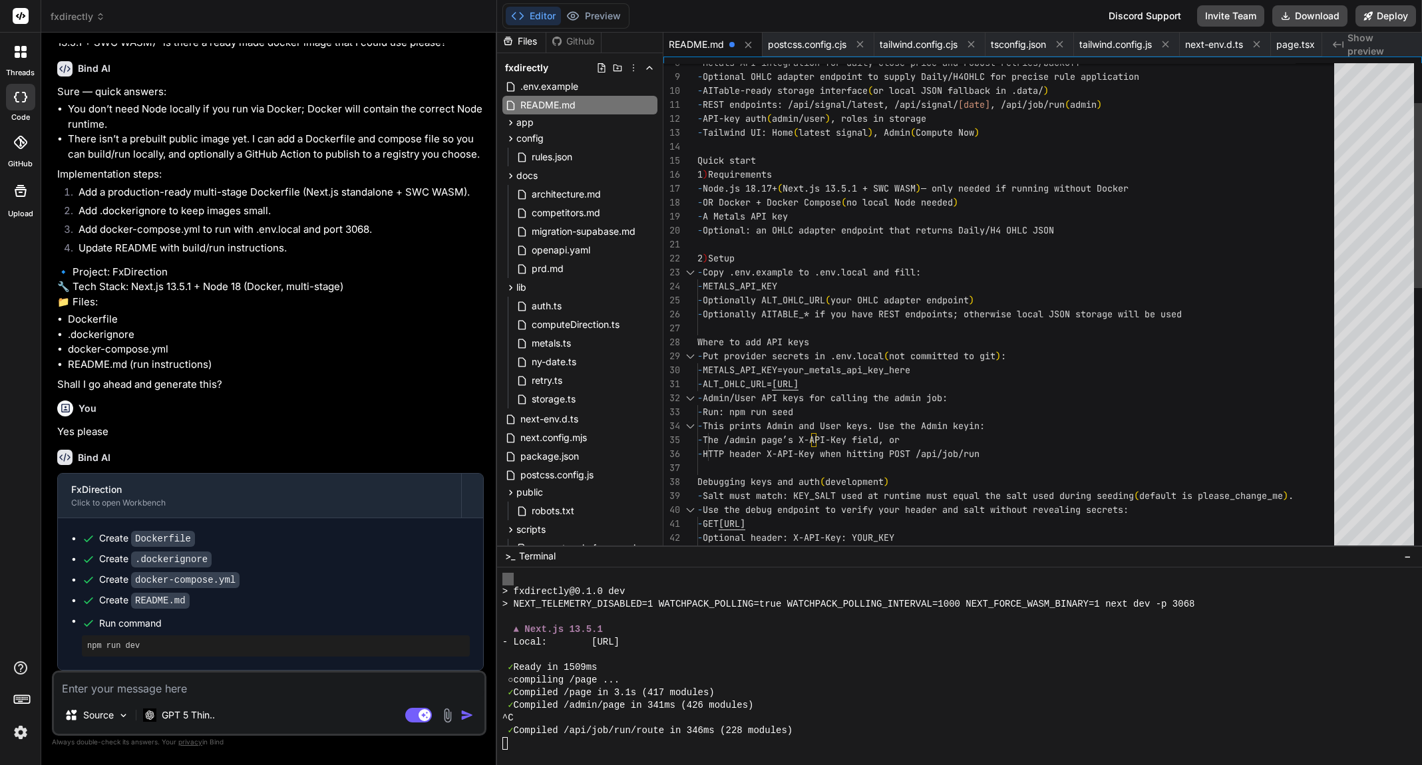
scroll to position [98, 0]
drag, startPoint x: 699, startPoint y: 161, endPoint x: 836, endPoint y: 313, distance: 204.5
drag, startPoint x: 697, startPoint y: 161, endPoint x: 802, endPoint y: 220, distance: 120.6
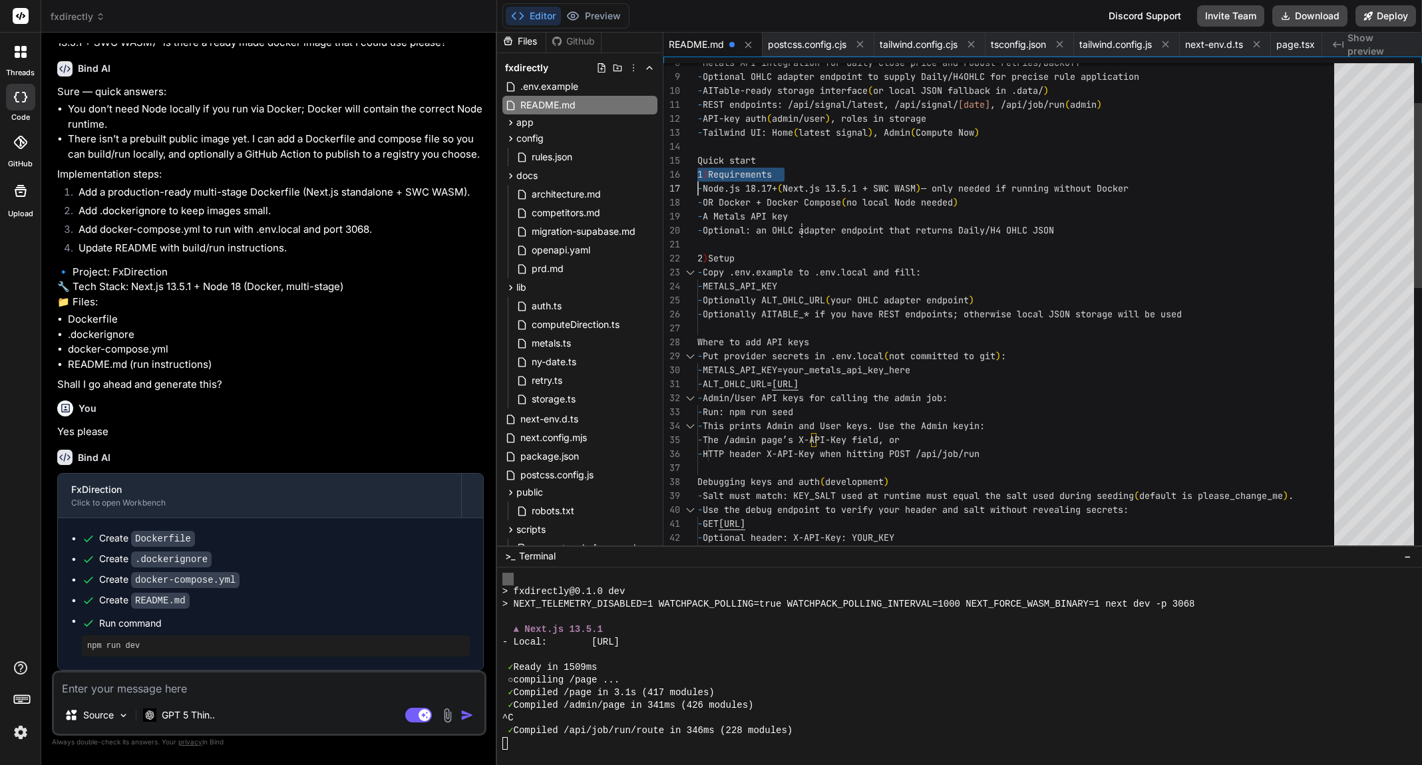
click at [697, 159] on span "Quick start" at bounding box center [726, 160] width 59 height 12
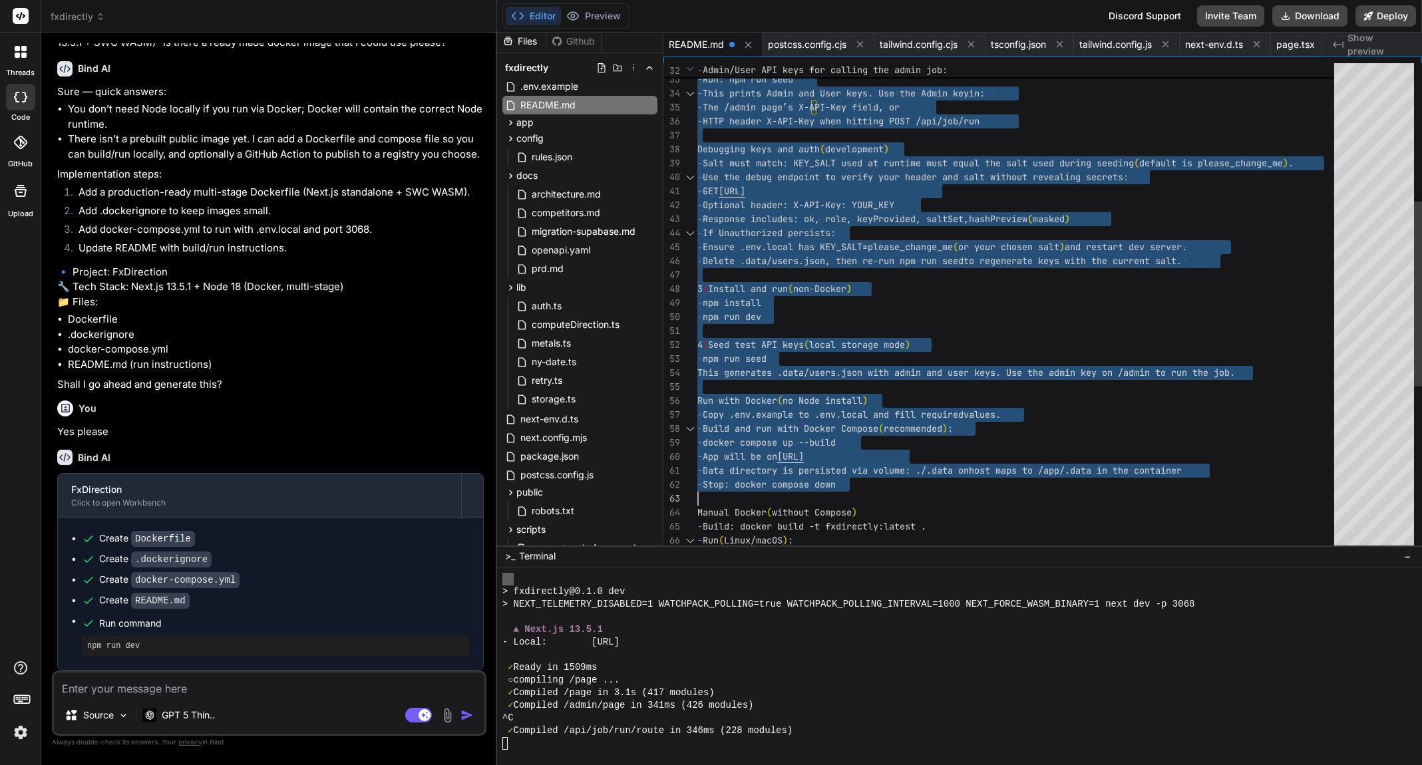
click at [871, 486] on div "- Admin/User API keys for calling the admin job: - Run: npm run seed - This pri…" at bounding box center [1019, 646] width 645 height 2096
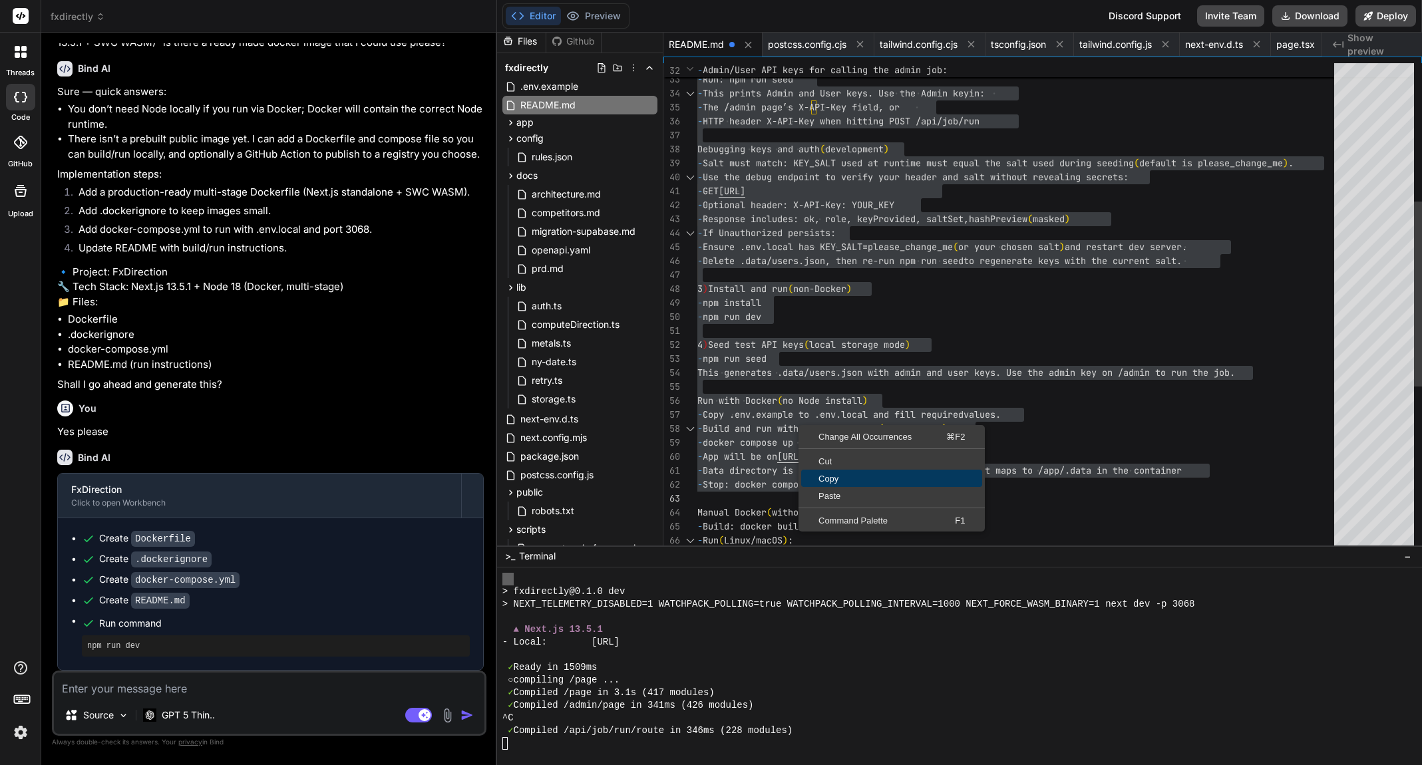
click at [829, 479] on span "Copy" at bounding box center [891, 478] width 181 height 9
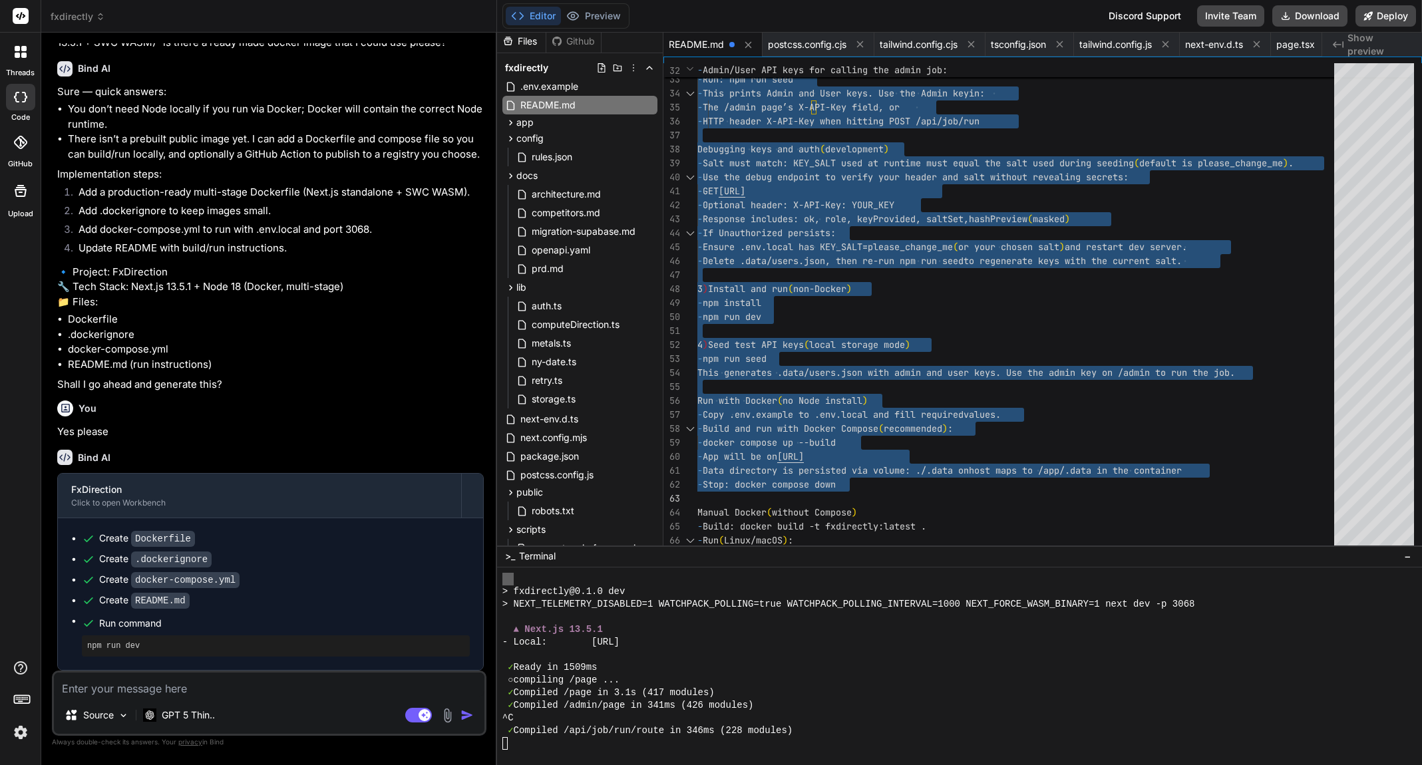
click at [179, 681] on textarea at bounding box center [269, 685] width 430 height 24
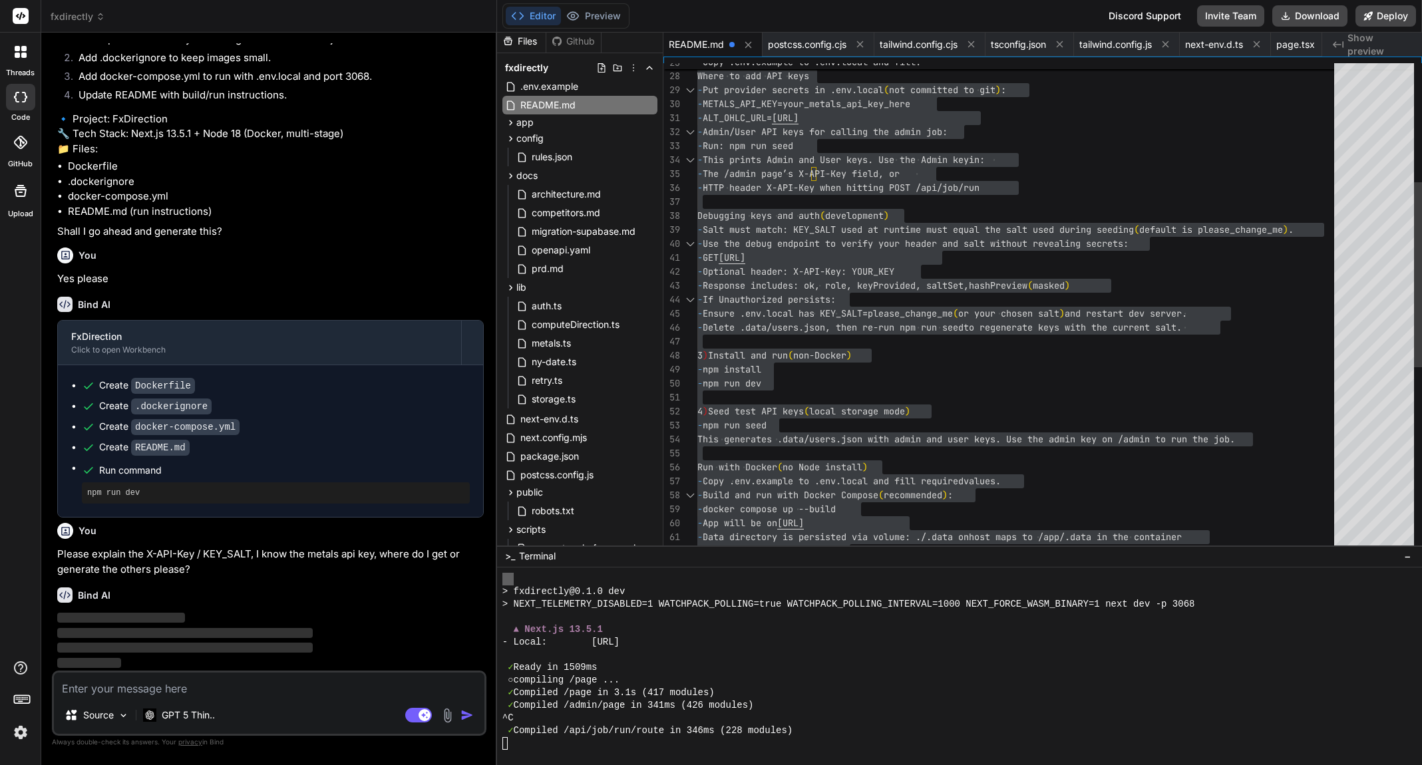
scroll to position [8792, 0]
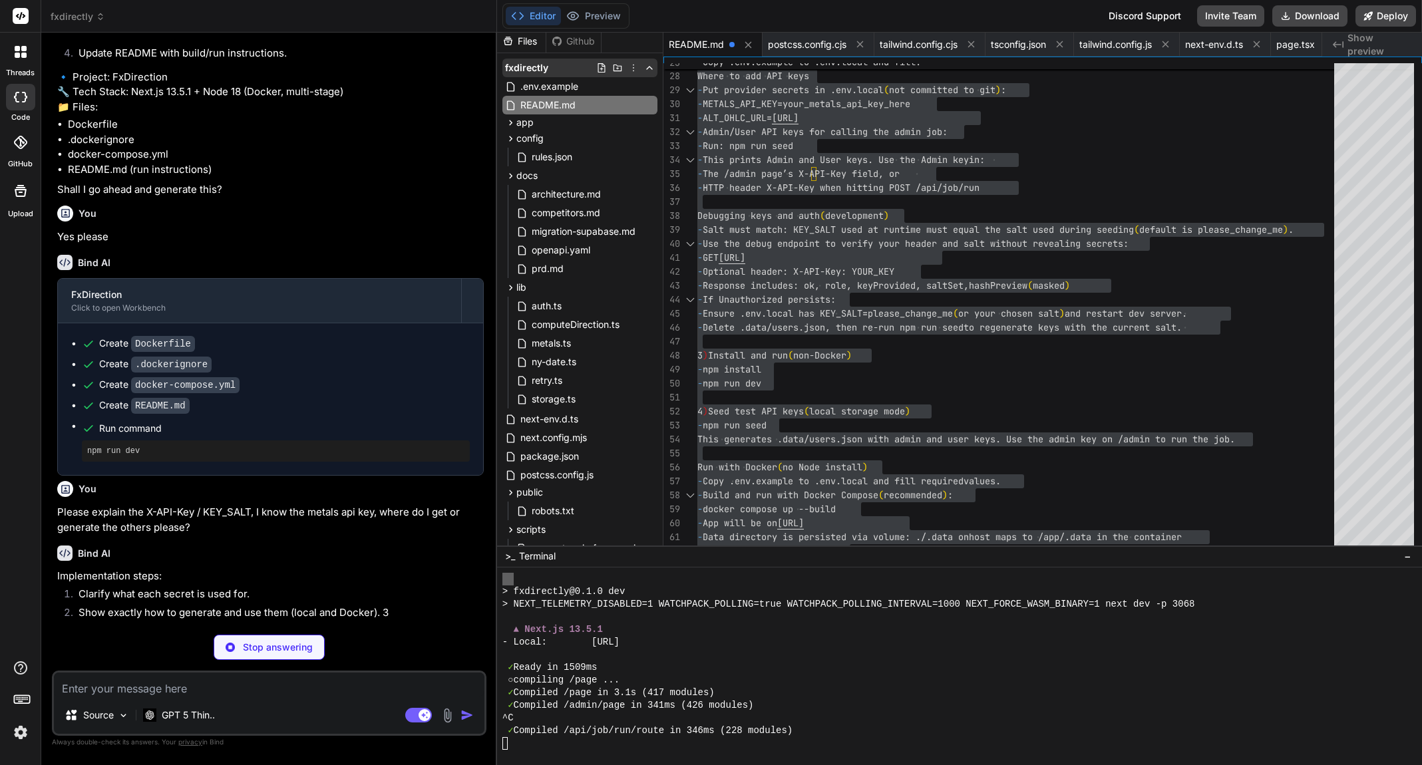
click at [516, 65] on span "fxdirectly" at bounding box center [526, 67] width 43 height 13
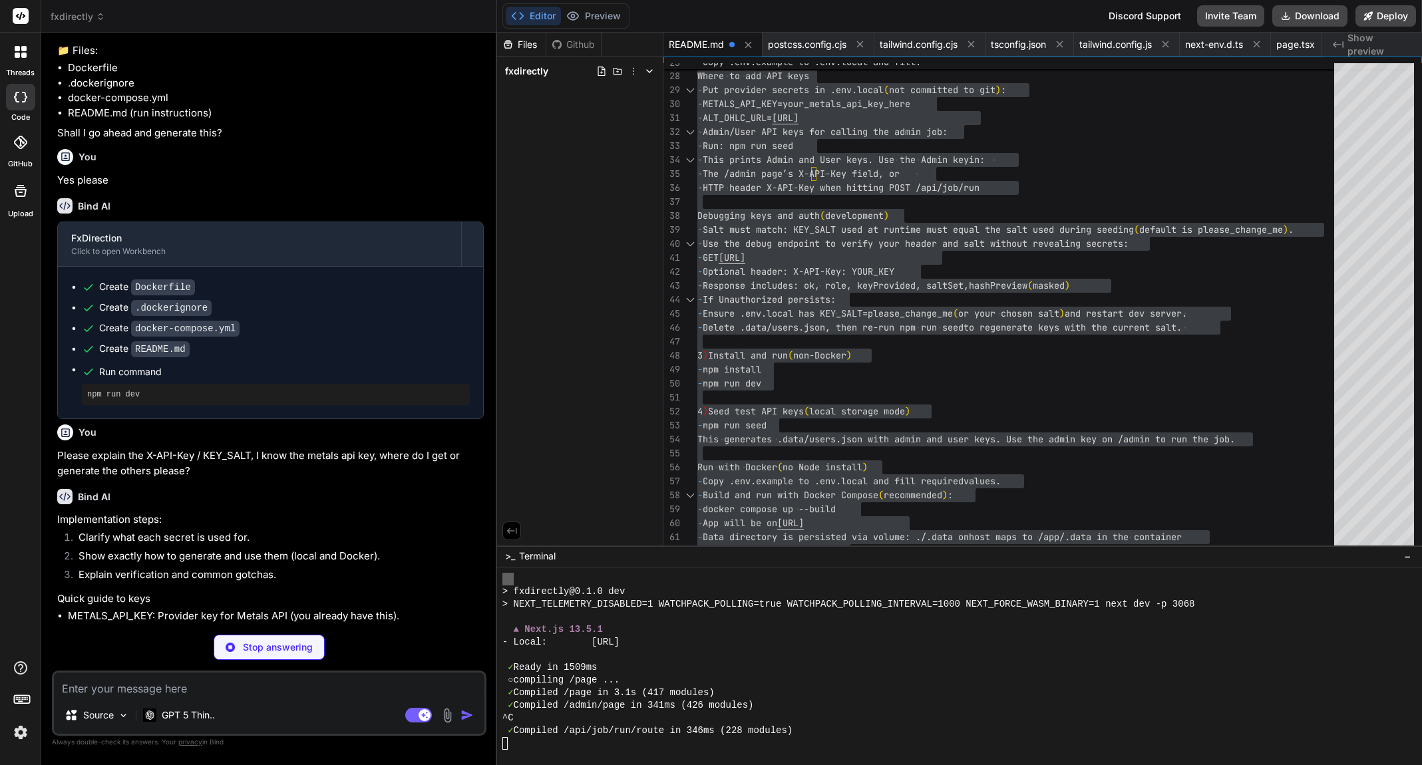
scroll to position [0, 0]
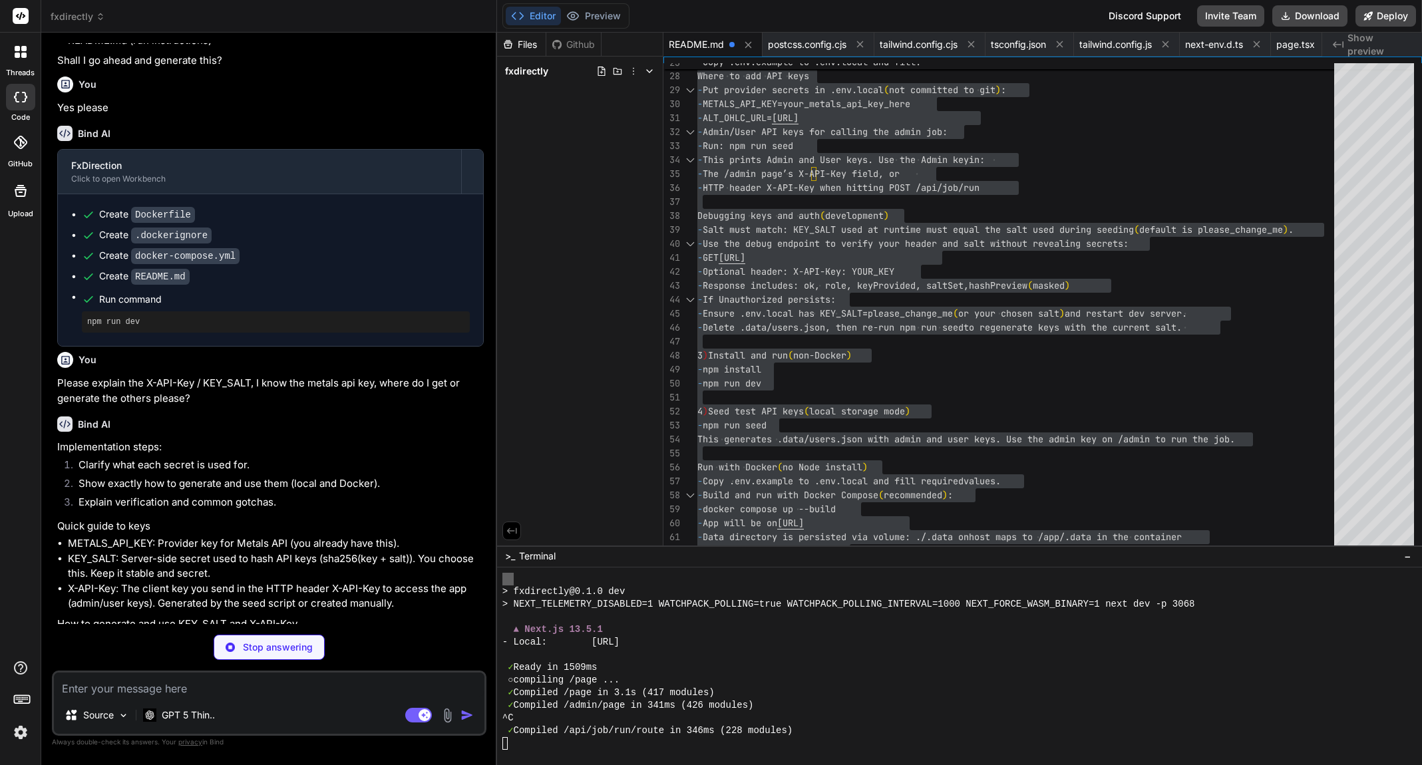
click at [579, 44] on div "Github" at bounding box center [573, 44] width 55 height 13
click at [645, 69] on icon at bounding box center [649, 71] width 11 height 11
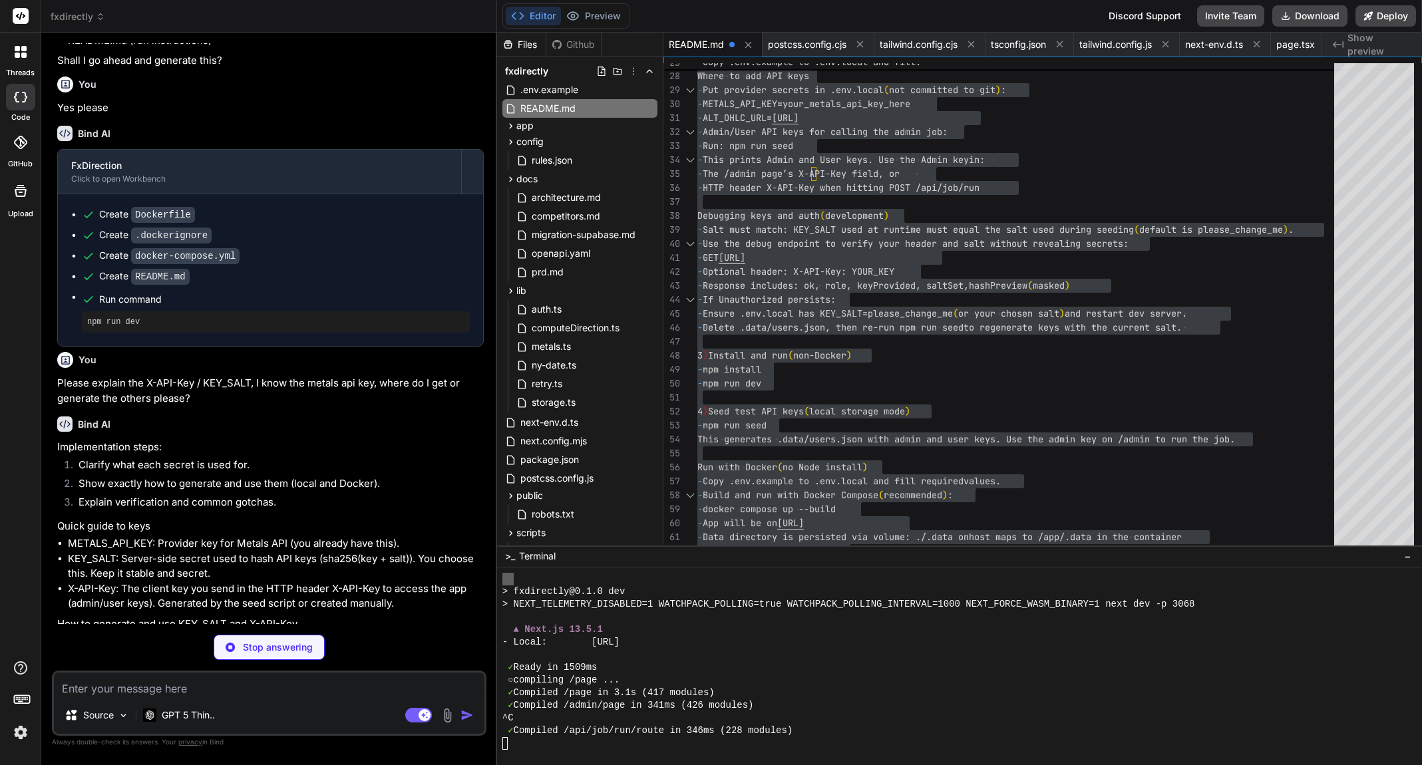
click at [633, 45] on div "Files Github" at bounding box center [580, 45] width 166 height 24
click at [632, 73] on icon at bounding box center [633, 71] width 11 height 11
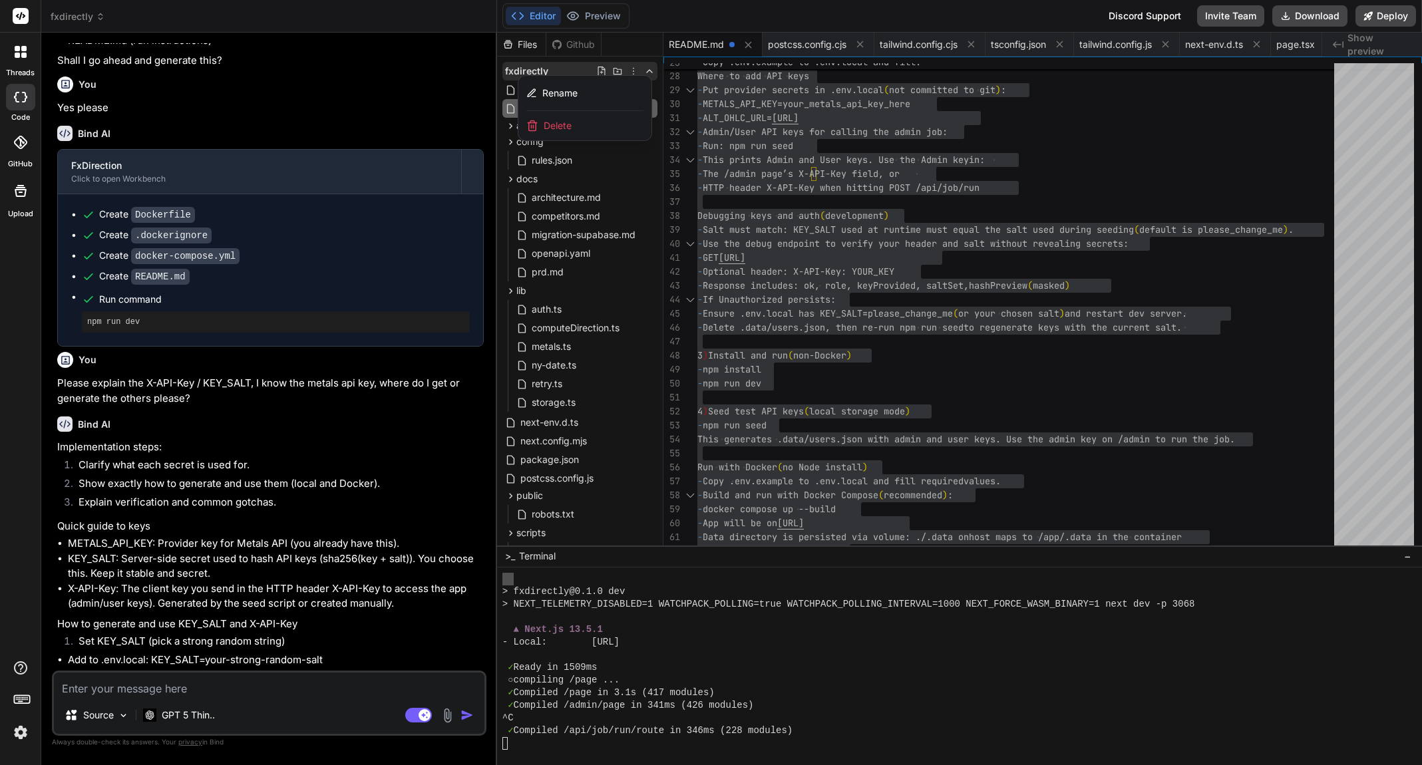
click at [641, 35] on div at bounding box center [959, 399] width 925 height 732
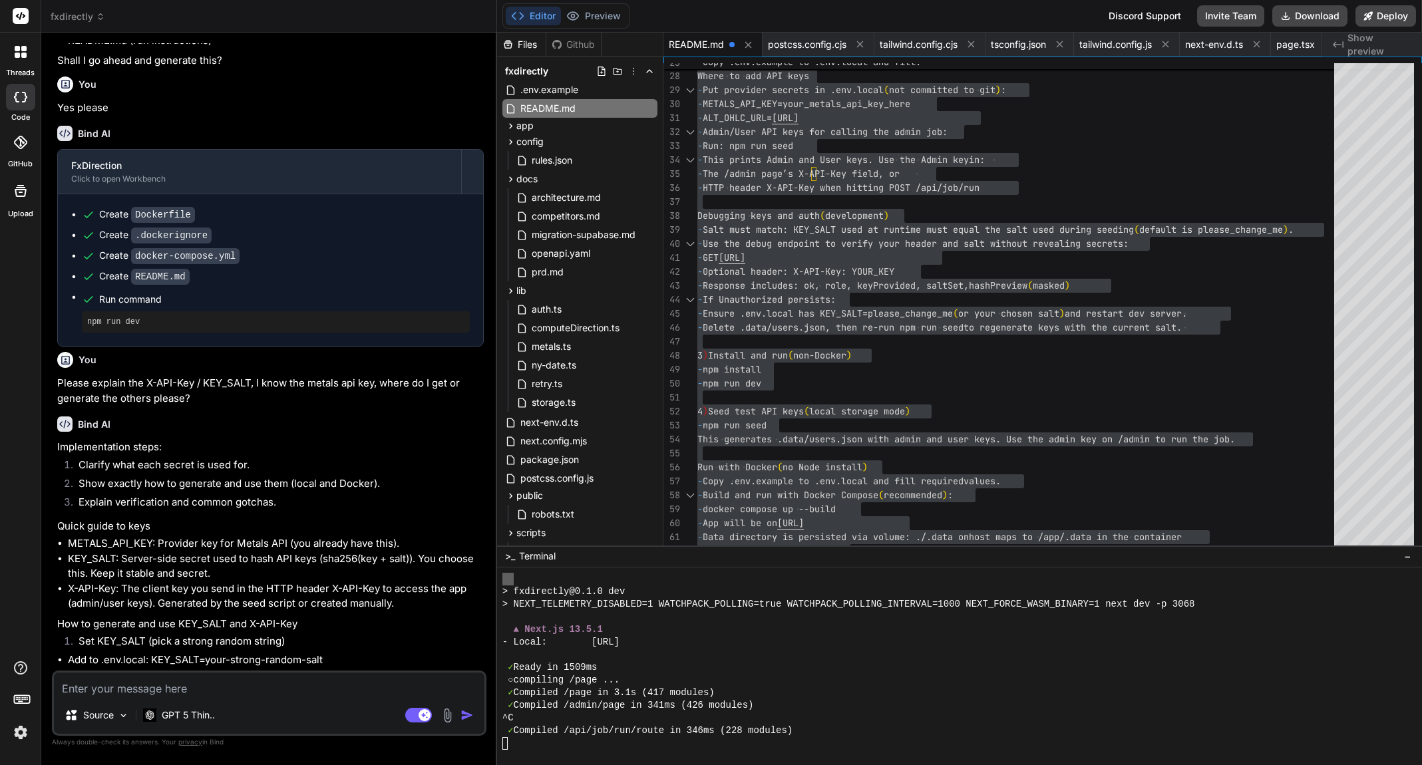
click at [630, 40] on div "Files Github" at bounding box center [580, 45] width 166 height 24
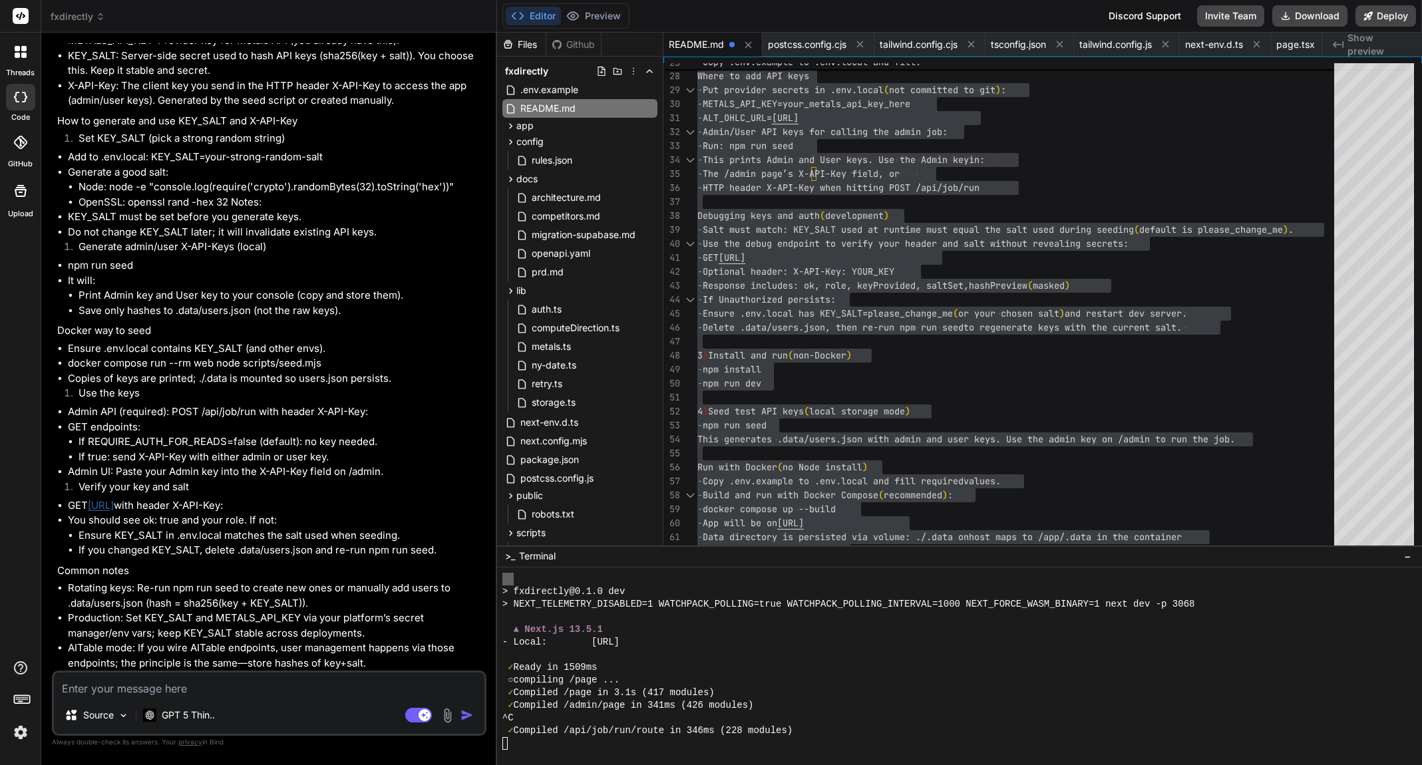
scroll to position [9466, 0]
click at [267, 202] on li "OpenSSL: openssl rand -hex 32 Notes:" at bounding box center [281, 202] width 405 height 15
drag, startPoint x: 266, startPoint y: 202, endPoint x: 78, endPoint y: 203, distance: 188.3
click at [78, 203] on ul "Node: node -e "console.log(require('crypto').randomBytes(32).toString('hex'))" …" at bounding box center [276, 195] width 416 height 30
copy li "OpenSSL: openssl rand -hex 32 Notes:"
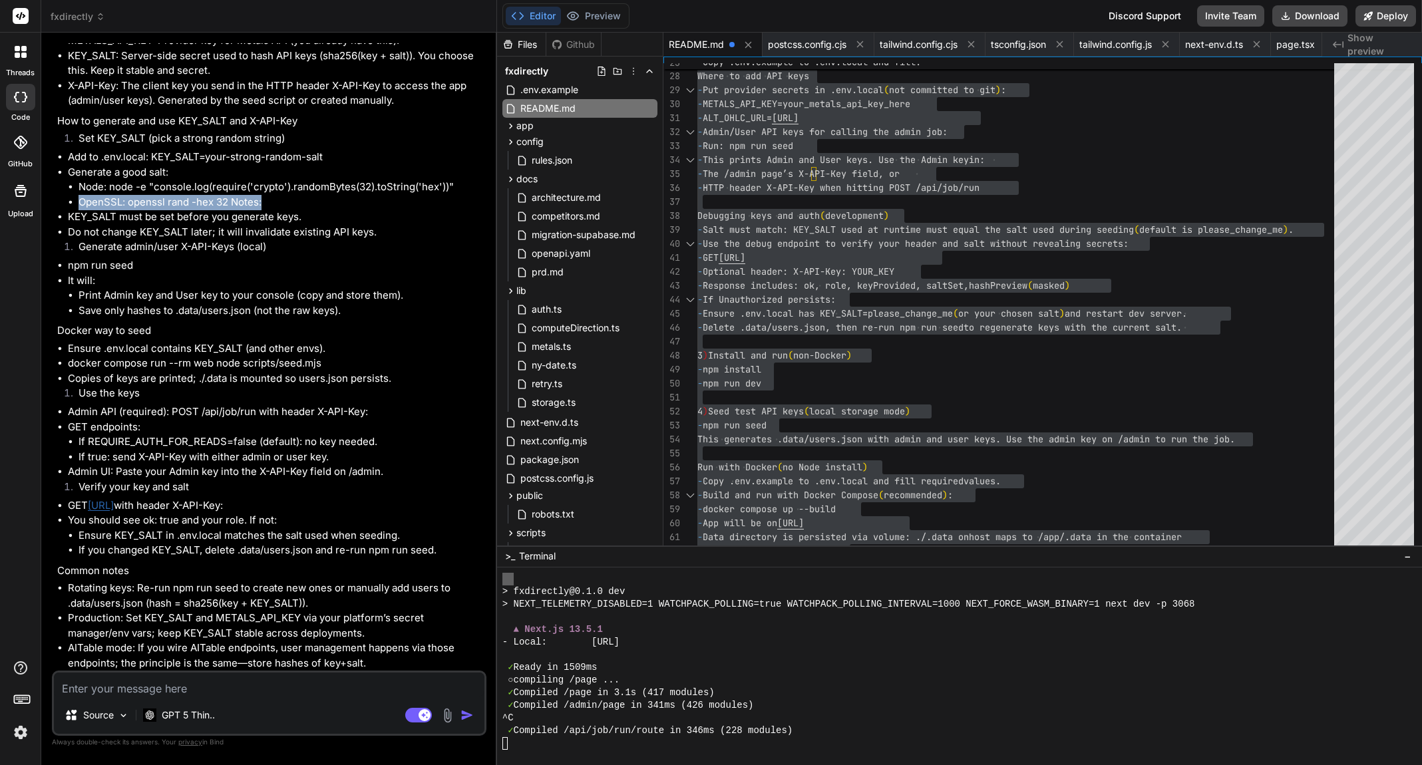
scroll to position [9393, 0]
drag, startPoint x: 135, startPoint y: 339, endPoint x: 69, endPoint y: 339, distance: 66.5
click at [69, 273] on li "npm run seed" at bounding box center [276, 265] width 416 height 15
copy li "npm run seed"
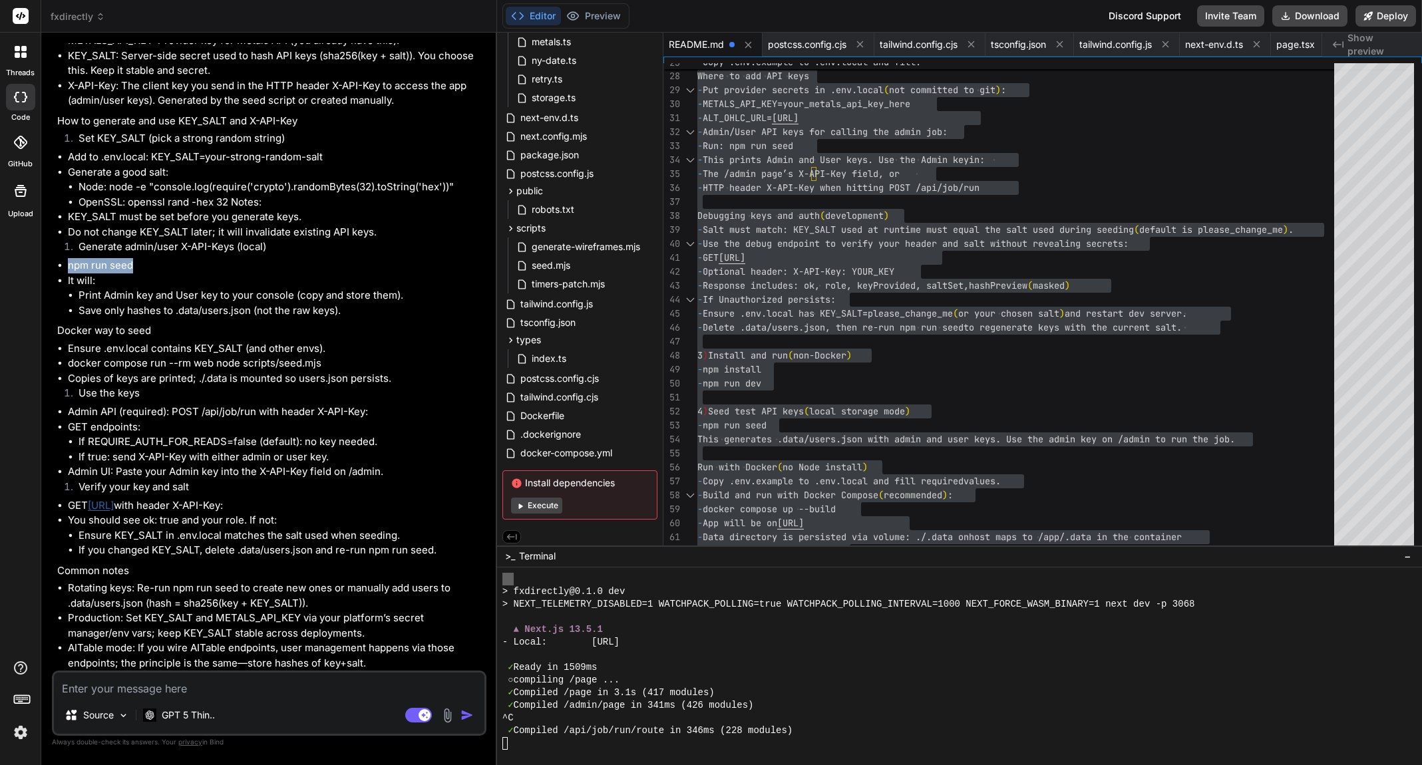
scroll to position [308, 0]
click at [543, 414] on span "Dockerfile" at bounding box center [542, 412] width 47 height 16
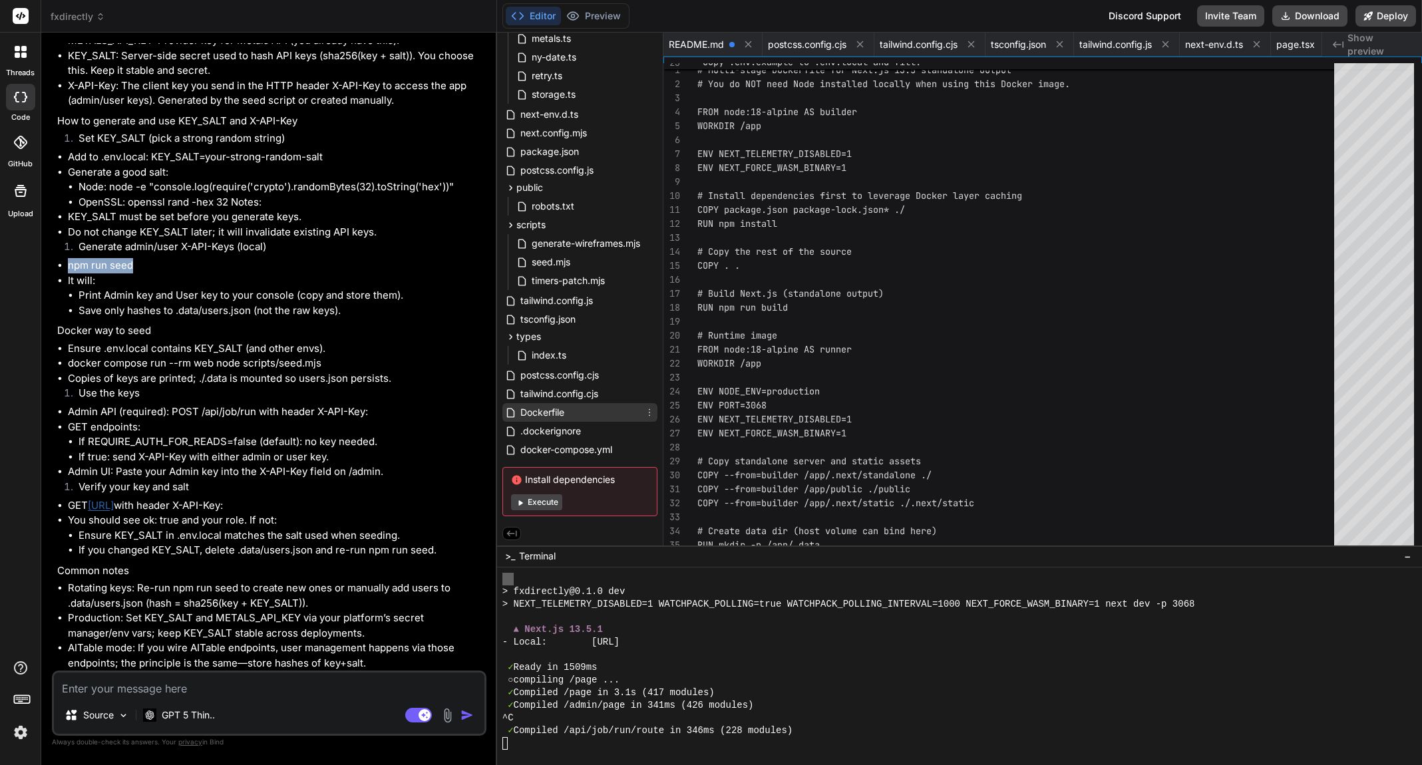
scroll to position [0, 0]
click at [543, 414] on span "Dockerfile" at bounding box center [542, 412] width 47 height 16
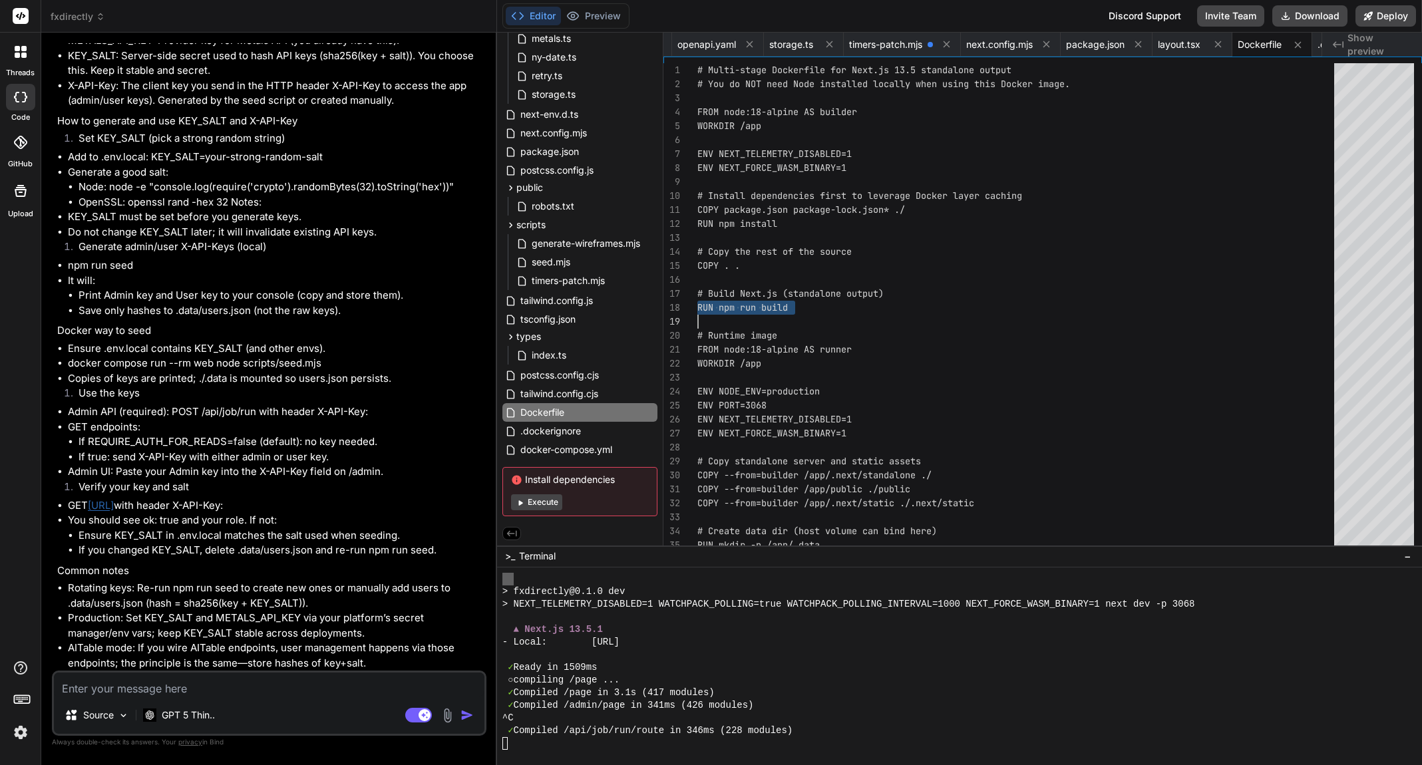
scroll to position [28, 0]
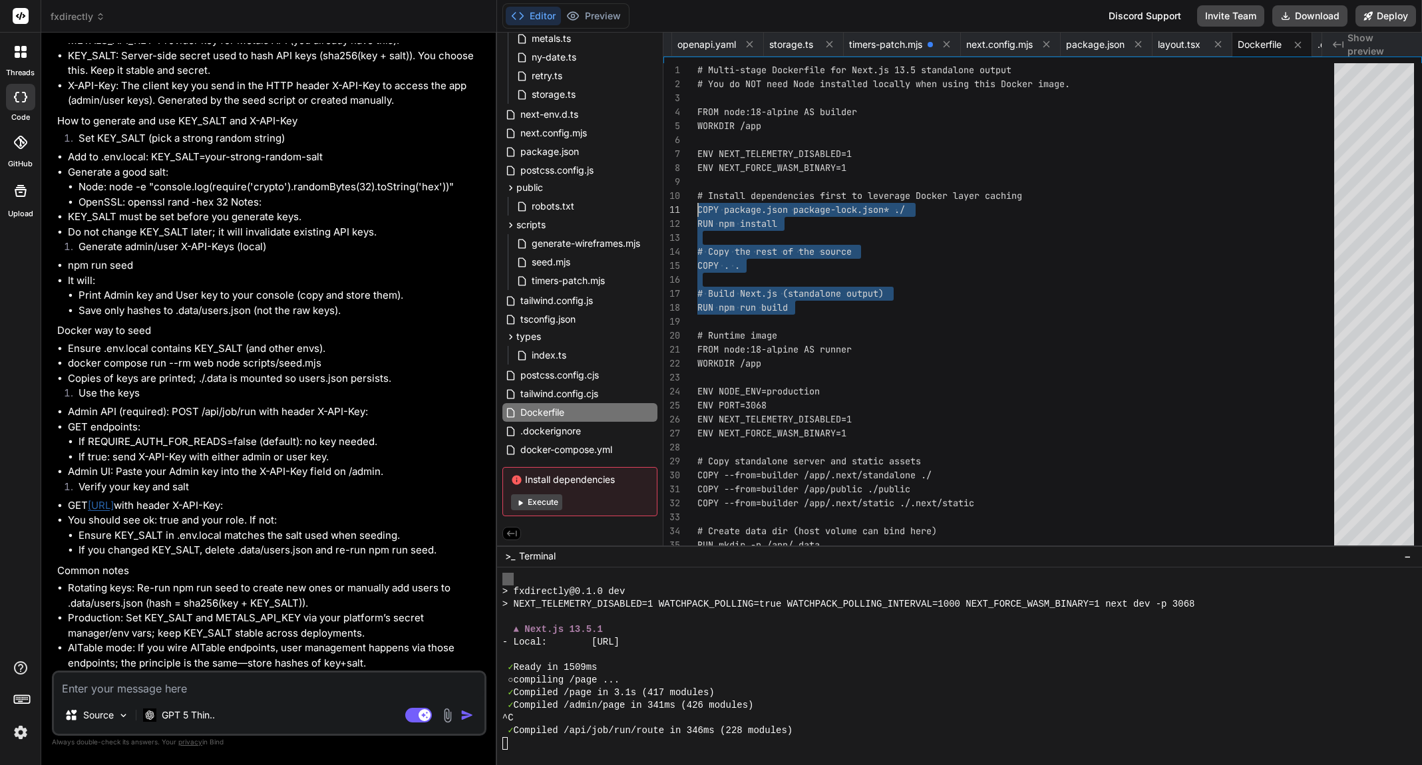
drag, startPoint x: 663, startPoint y: 305, endPoint x: 689, endPoint y: 205, distance: 103.8
click at [697, 205] on div "CMD ["node", "server.js"] EXPOSE 3068 USER node # Create data dir (host volume …" at bounding box center [1019, 374] width 645 height 623
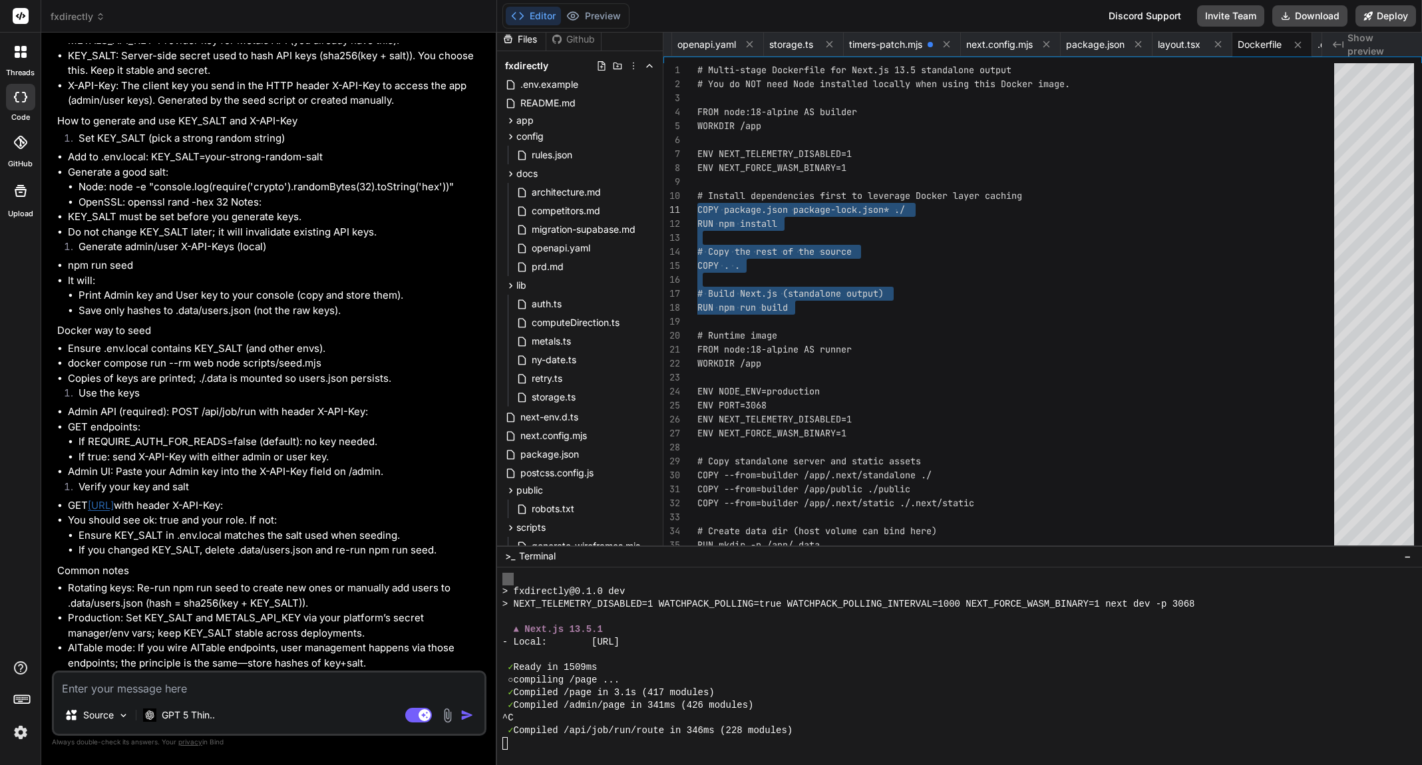
scroll to position [0, 0]
click at [579, 44] on div "Github" at bounding box center [573, 44] width 55 height 13
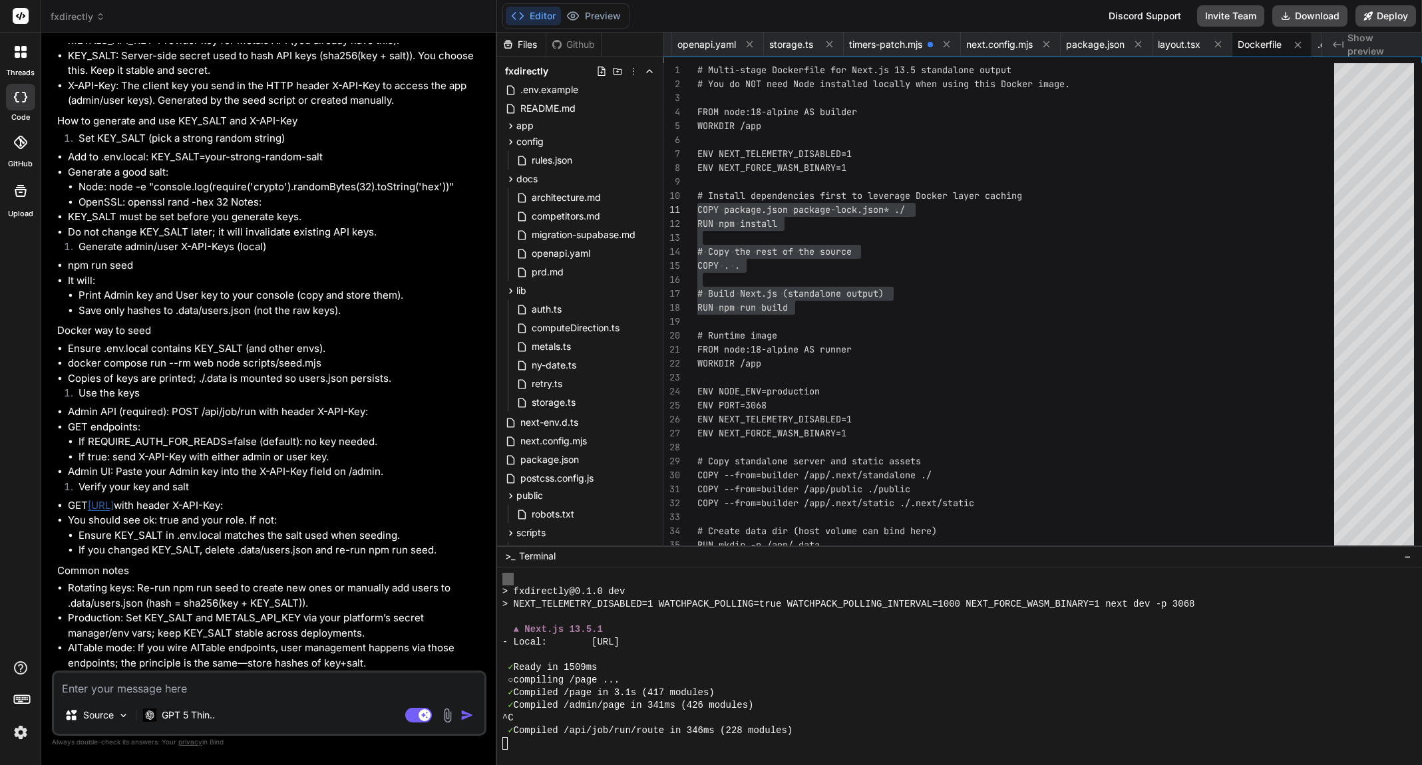
click at [579, 44] on div "Github" at bounding box center [573, 44] width 55 height 13
click at [19, 144] on icon at bounding box center [20, 142] width 13 height 13
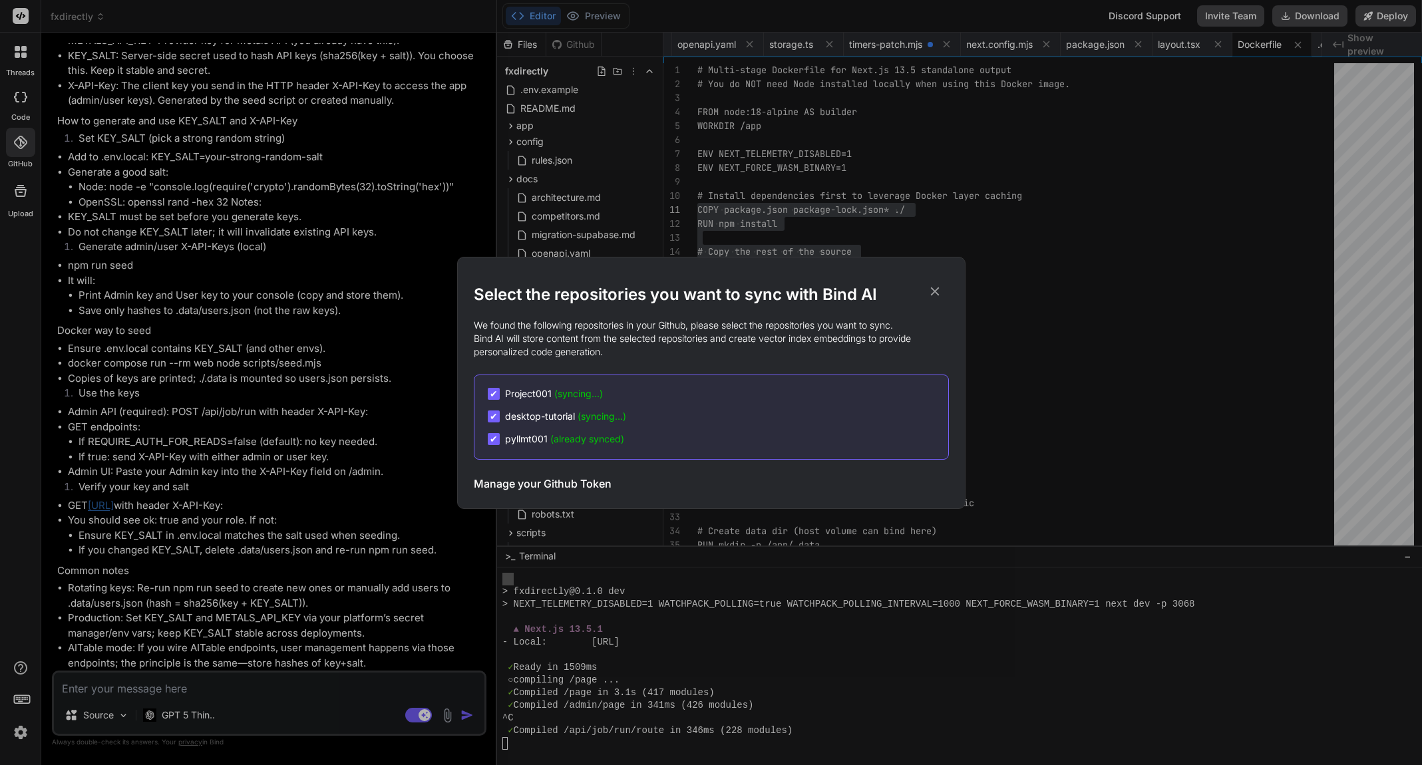
click at [494, 439] on span "✔" at bounding box center [494, 438] width 8 height 13
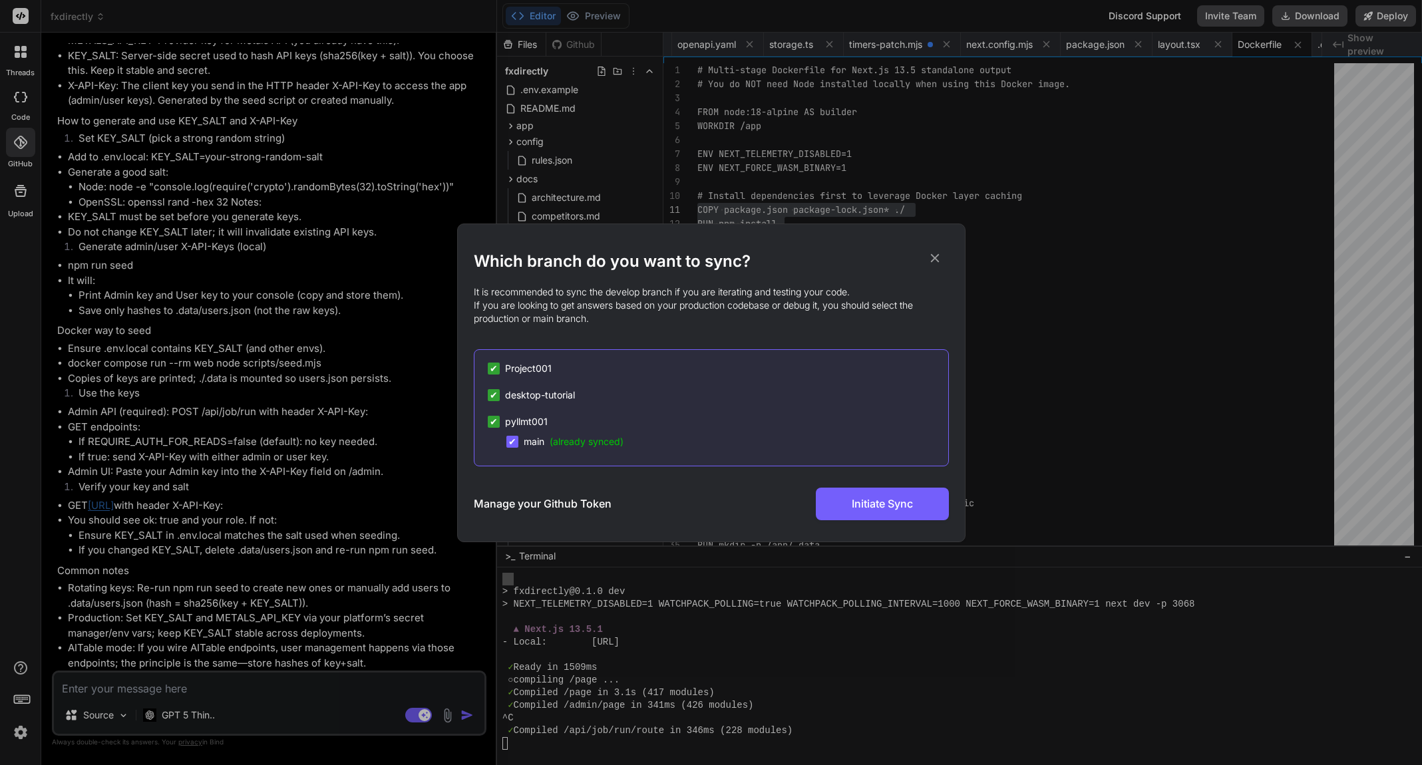
click at [494, 422] on span "✔" at bounding box center [494, 421] width 8 height 13
click at [512, 438] on span "✔" at bounding box center [512, 441] width 8 height 13
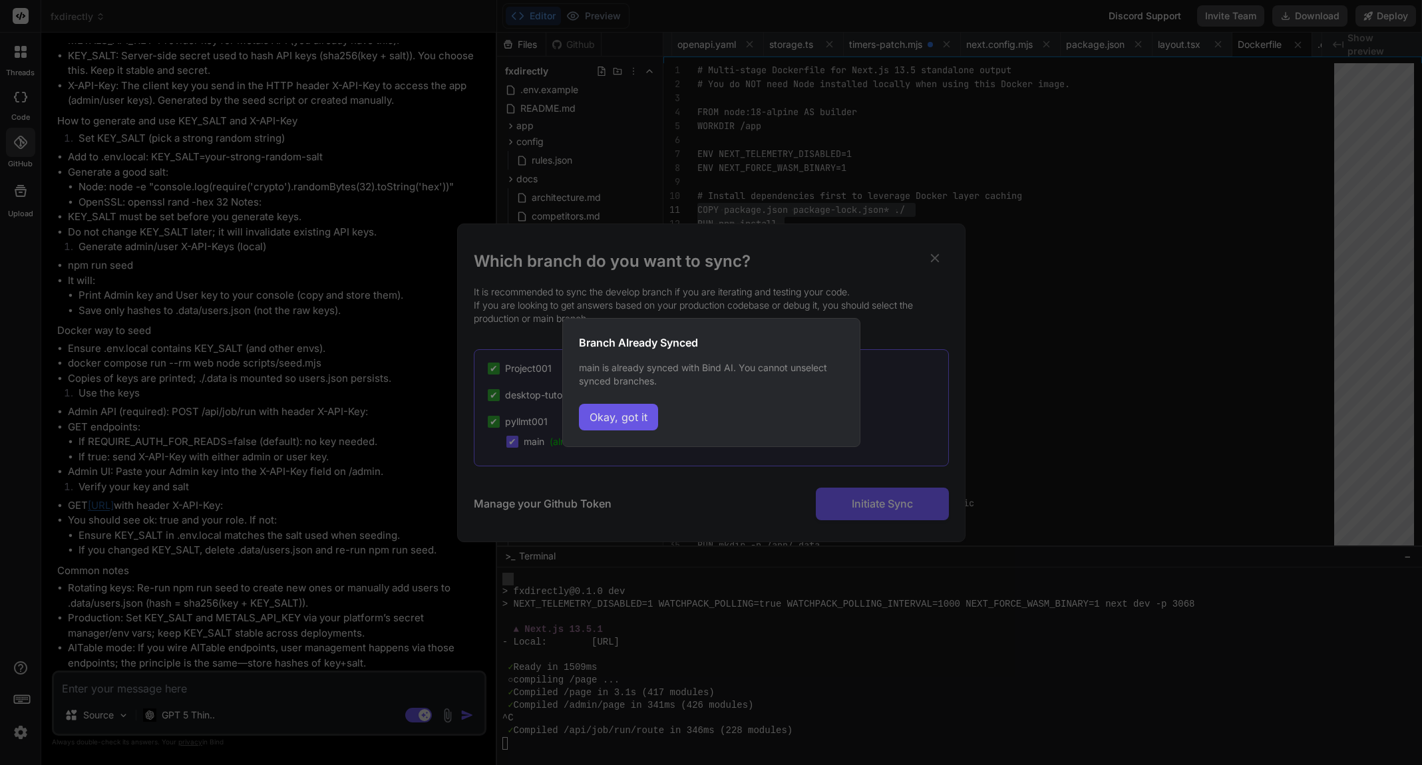
click at [644, 424] on button "Okay, got it" at bounding box center [618, 417] width 79 height 27
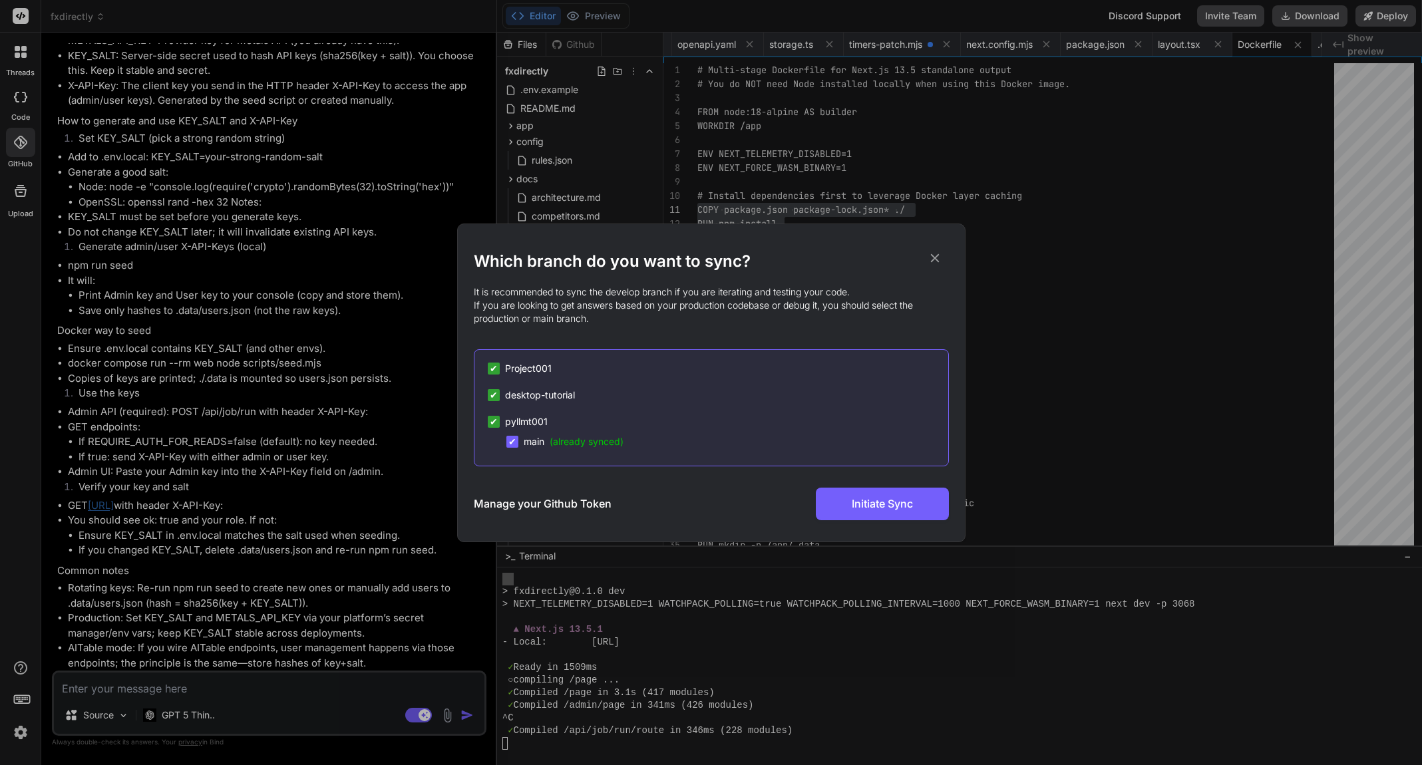
click at [696, 408] on div "✔ Project001 ✔ desktop-tutorial ✔ pyllmt001 ✔ main (already synced)" at bounding box center [711, 407] width 475 height 117
click at [27, 139] on div "Which branch do you want to sync? It is recommended to sync the develop branch …" at bounding box center [711, 382] width 1422 height 765
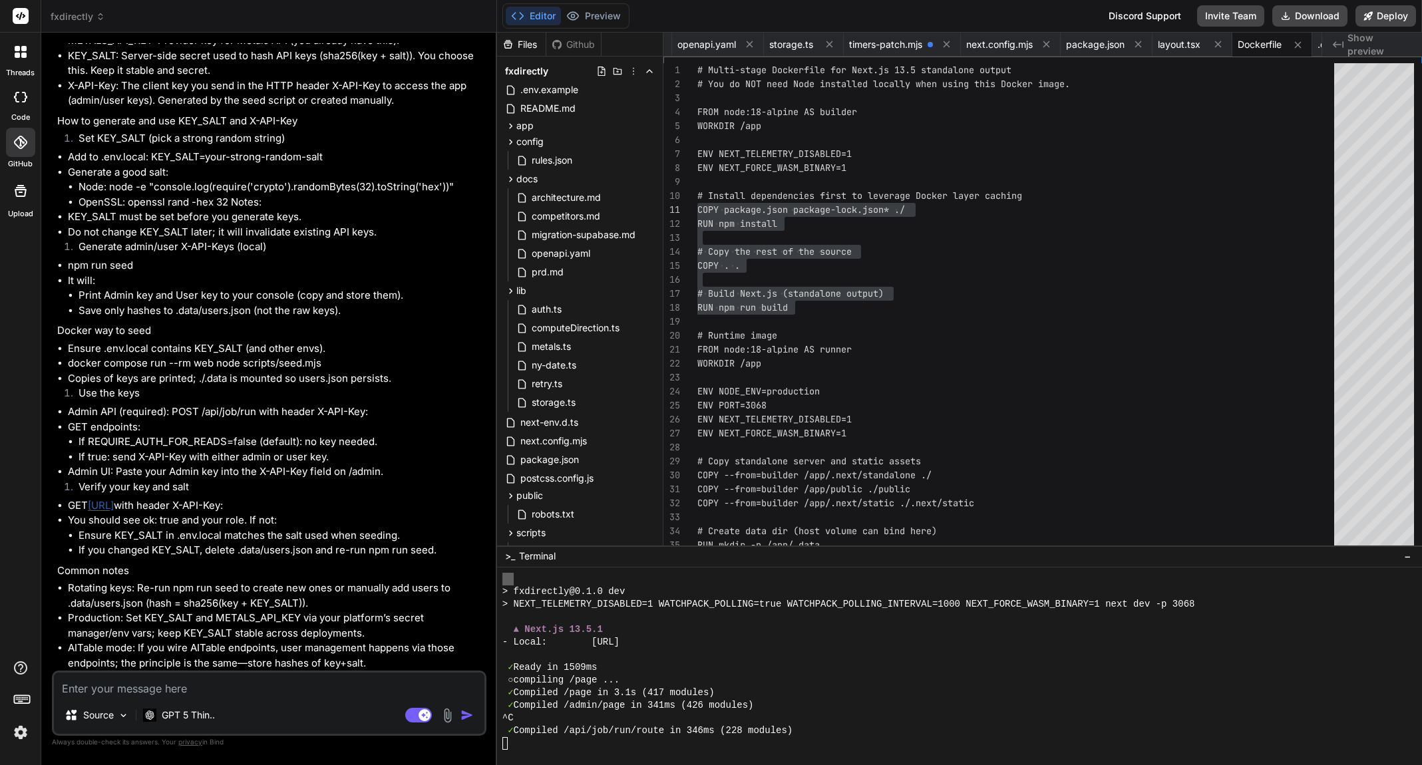
click at [27, 139] on div at bounding box center [20, 142] width 29 height 29
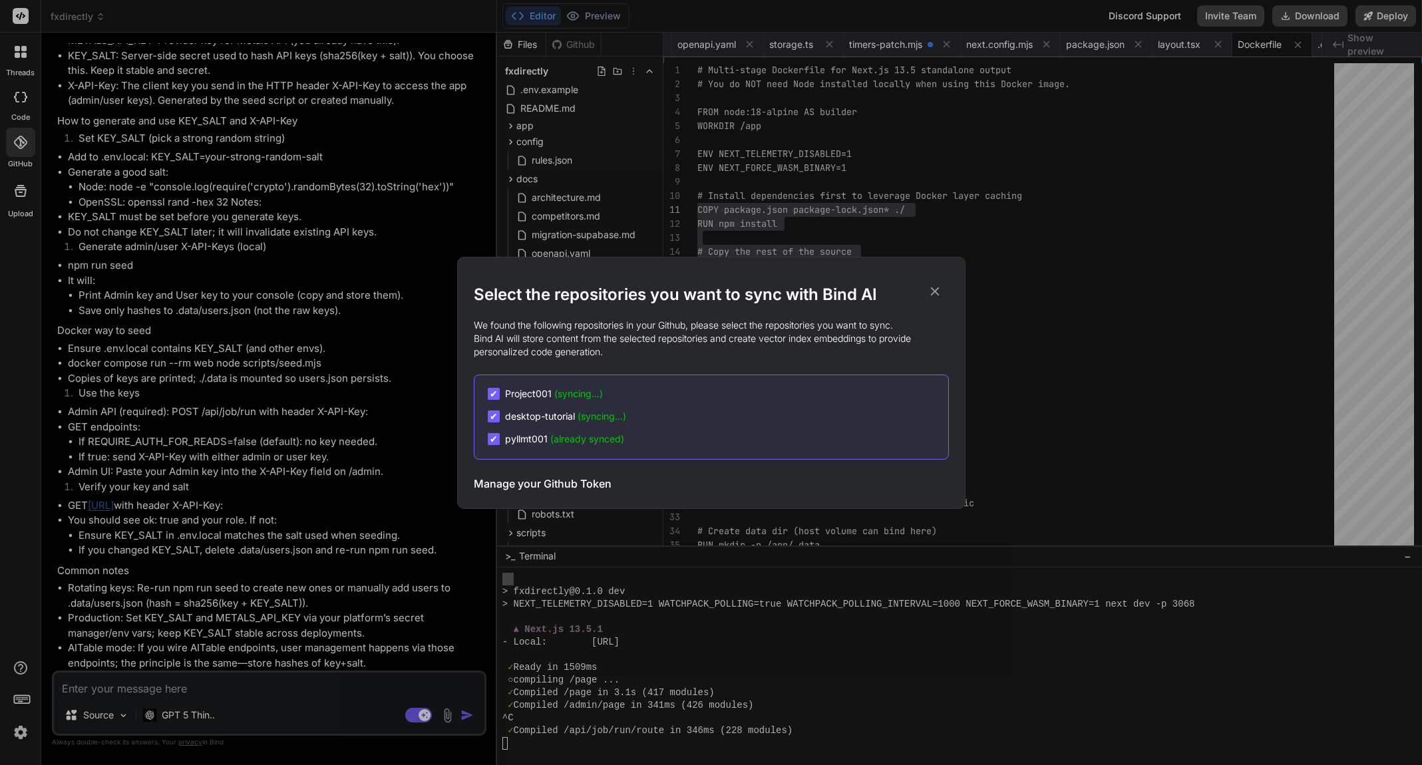
click at [533, 486] on h3 "Manage your Github Token" at bounding box center [543, 484] width 138 height 16
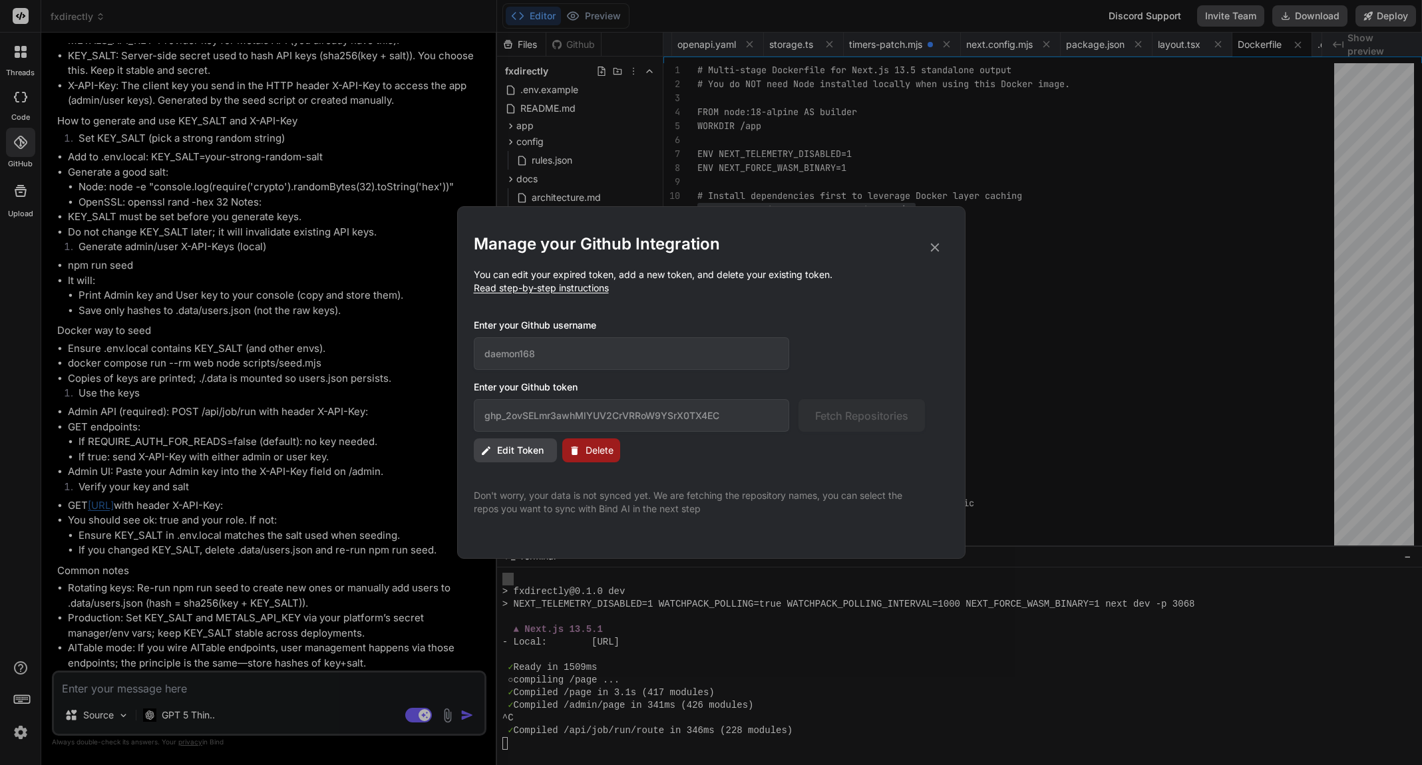
click at [522, 452] on span "Edit Token" at bounding box center [520, 450] width 47 height 13
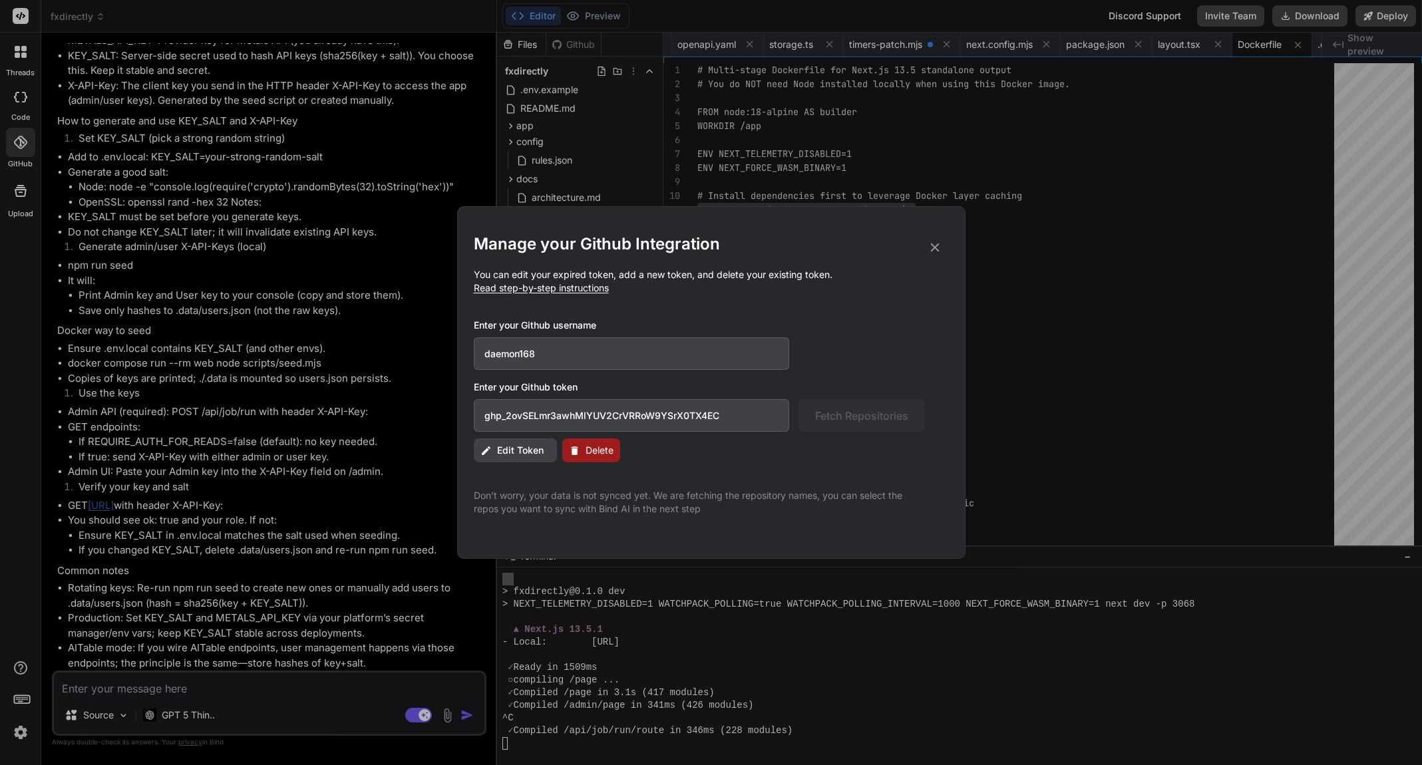
click at [738, 411] on input "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" at bounding box center [632, 415] width 316 height 33
drag, startPoint x: 736, startPoint y: 412, endPoint x: 454, endPoint y: 415, distance: 282.1
click at [454, 415] on div "Manage your Github Integration You can edit your expired token, add a new token…" at bounding box center [711, 382] width 1422 height 765
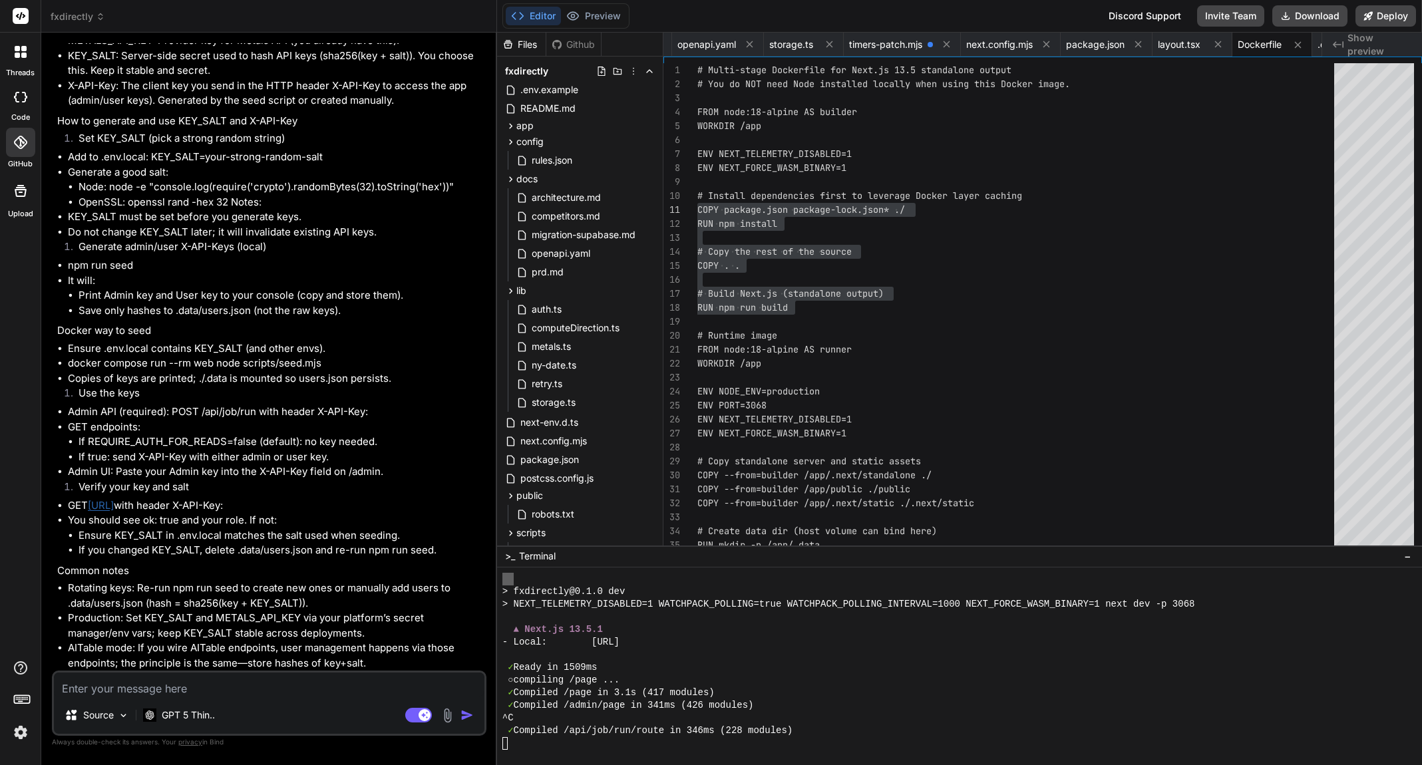
click at [18, 140] on icon at bounding box center [20, 142] width 13 height 13
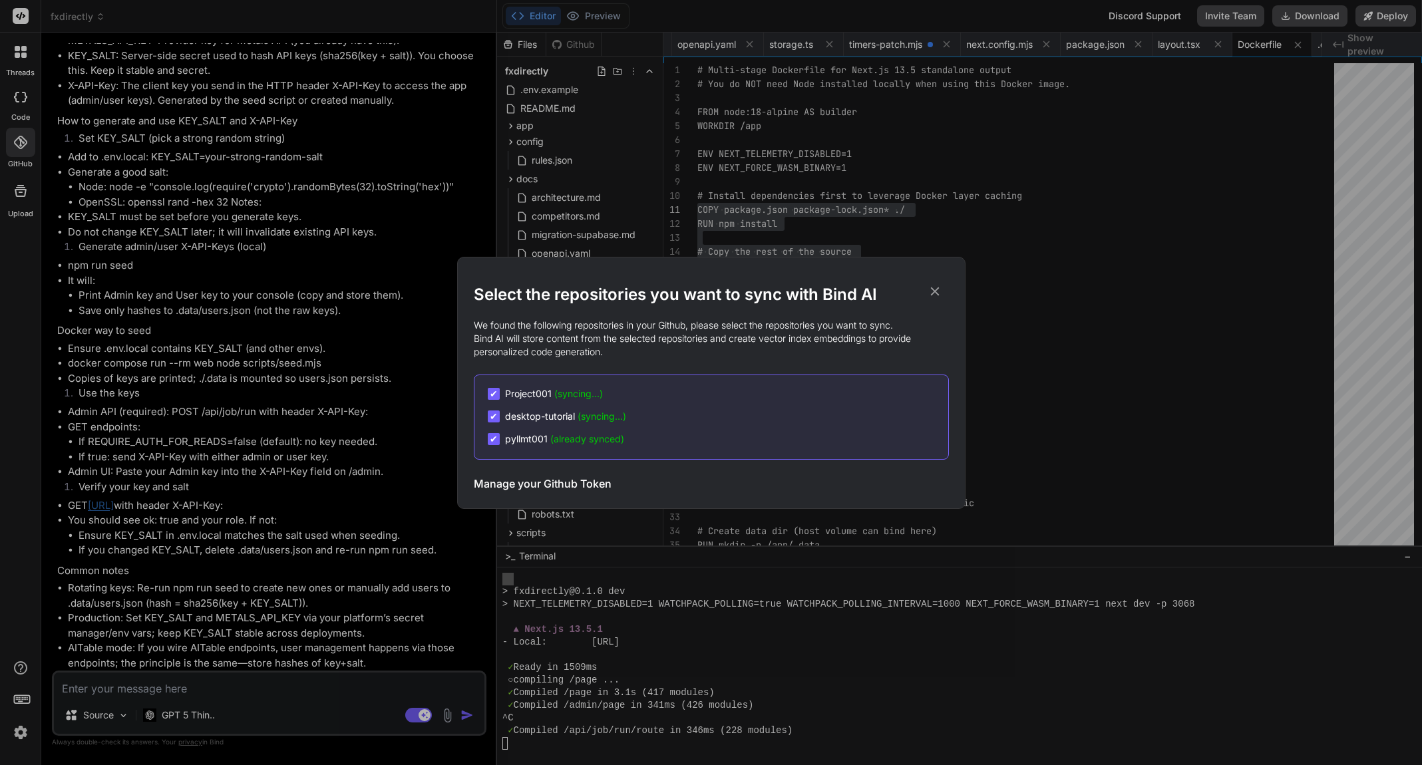
click at [567, 481] on h3 "Manage your Github Token" at bounding box center [543, 484] width 138 height 16
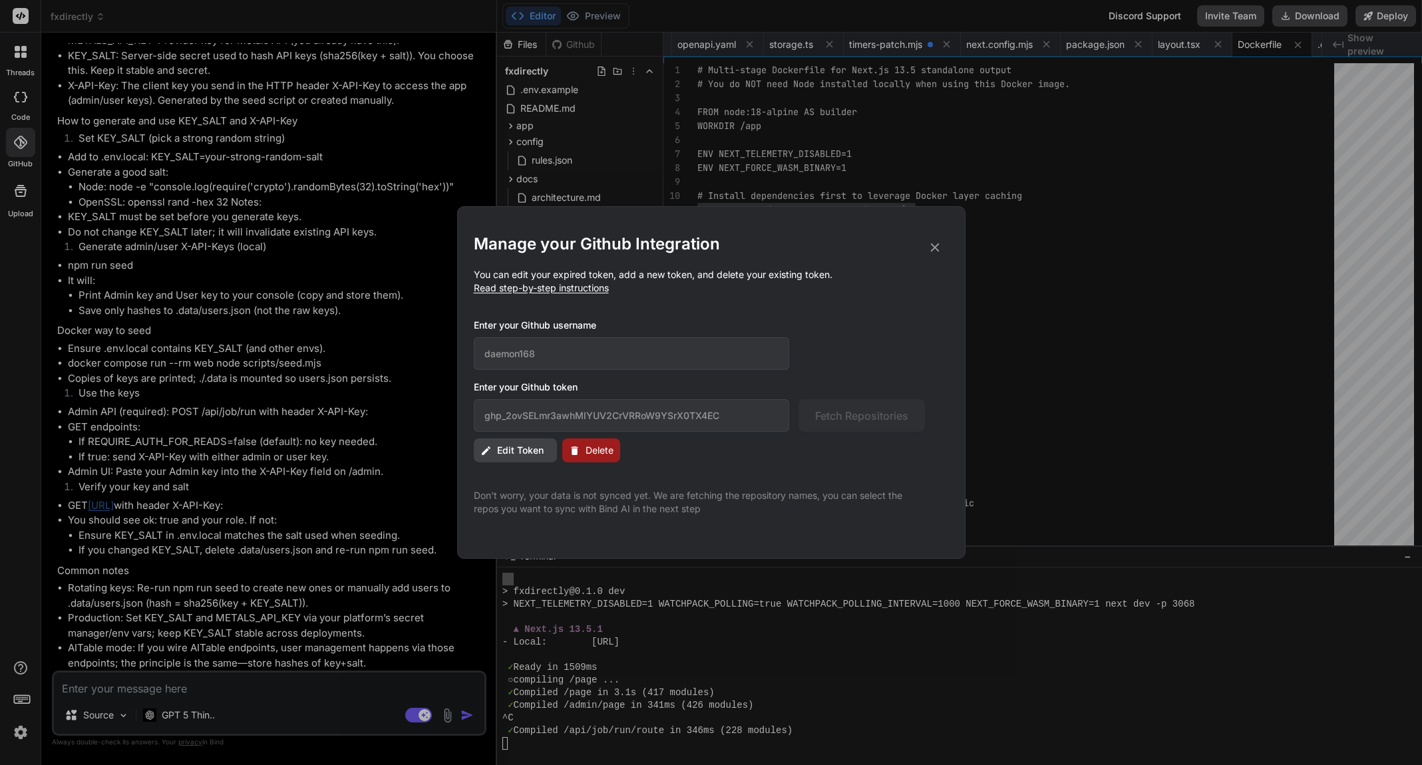
click at [501, 444] on span "Edit Token" at bounding box center [520, 450] width 47 height 13
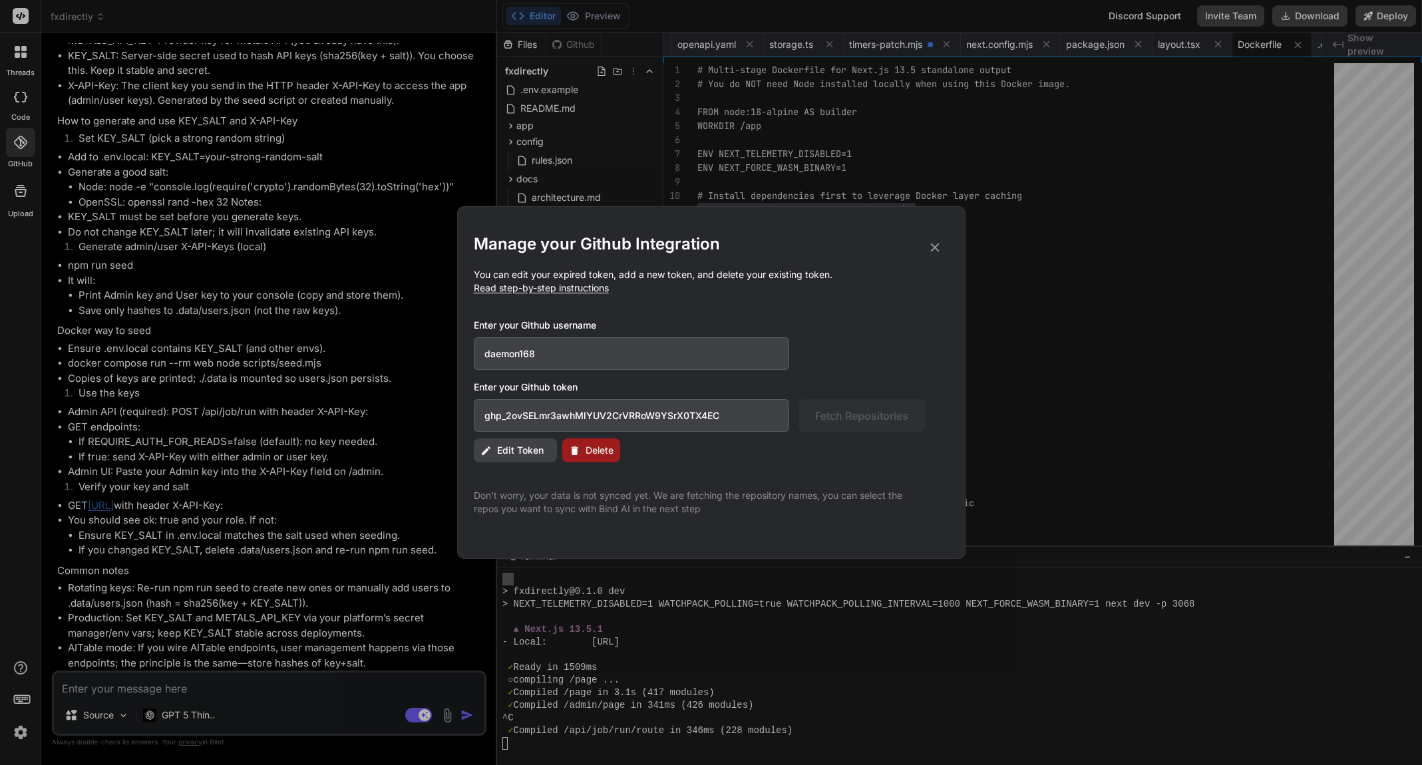
click at [524, 412] on input "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" at bounding box center [632, 415] width 316 height 33
click at [533, 454] on span "Edit Token" at bounding box center [520, 450] width 47 height 13
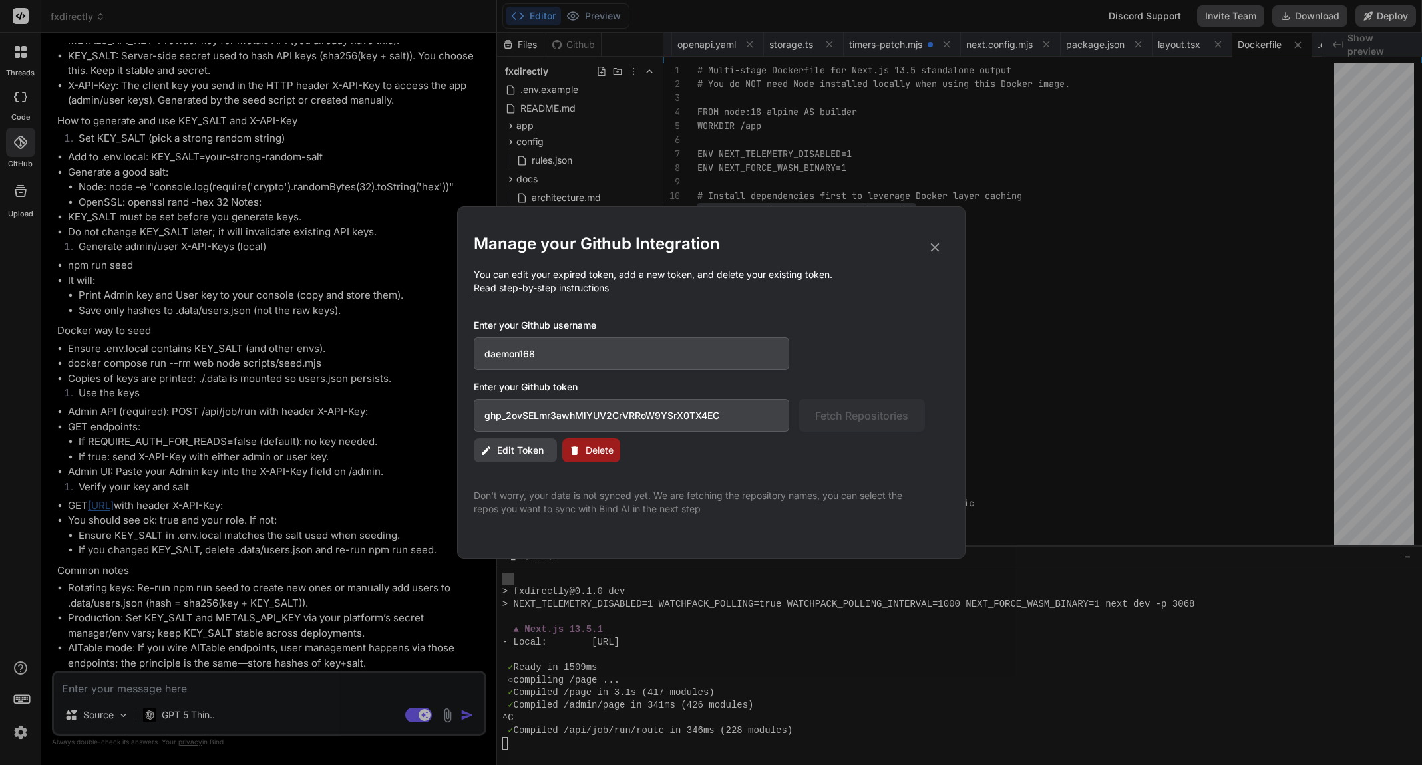
click at [520, 451] on span "Edit Token" at bounding box center [520, 450] width 47 height 13
click at [728, 418] on input "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" at bounding box center [632, 415] width 316 height 33
drag, startPoint x: 744, startPoint y: 416, endPoint x: 435, endPoint y: 416, distance: 308.7
click at [435, 416] on div "Manage your Github Integration You can edit your expired token, add a new token…" at bounding box center [711, 382] width 1422 height 765
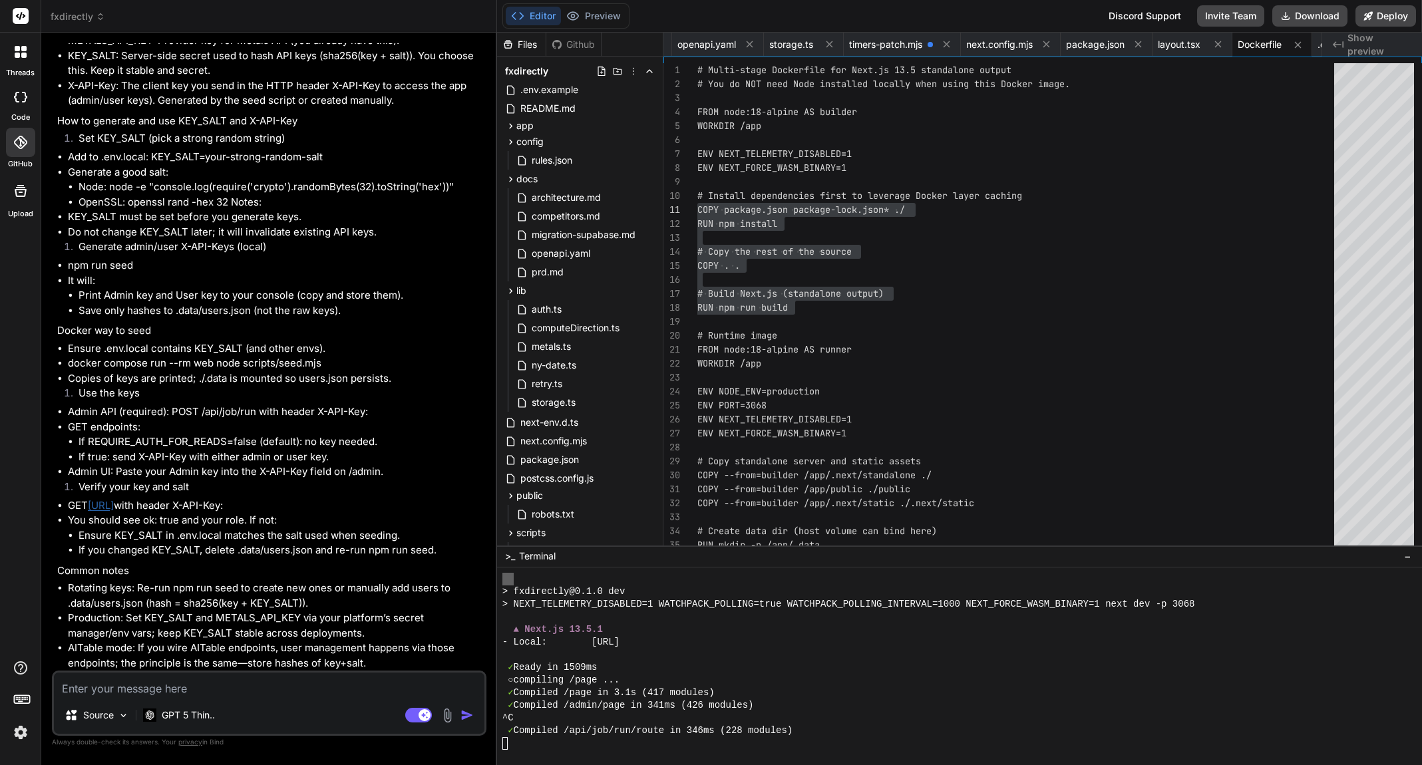
click at [23, 144] on icon at bounding box center [19, 142] width 13 height 13
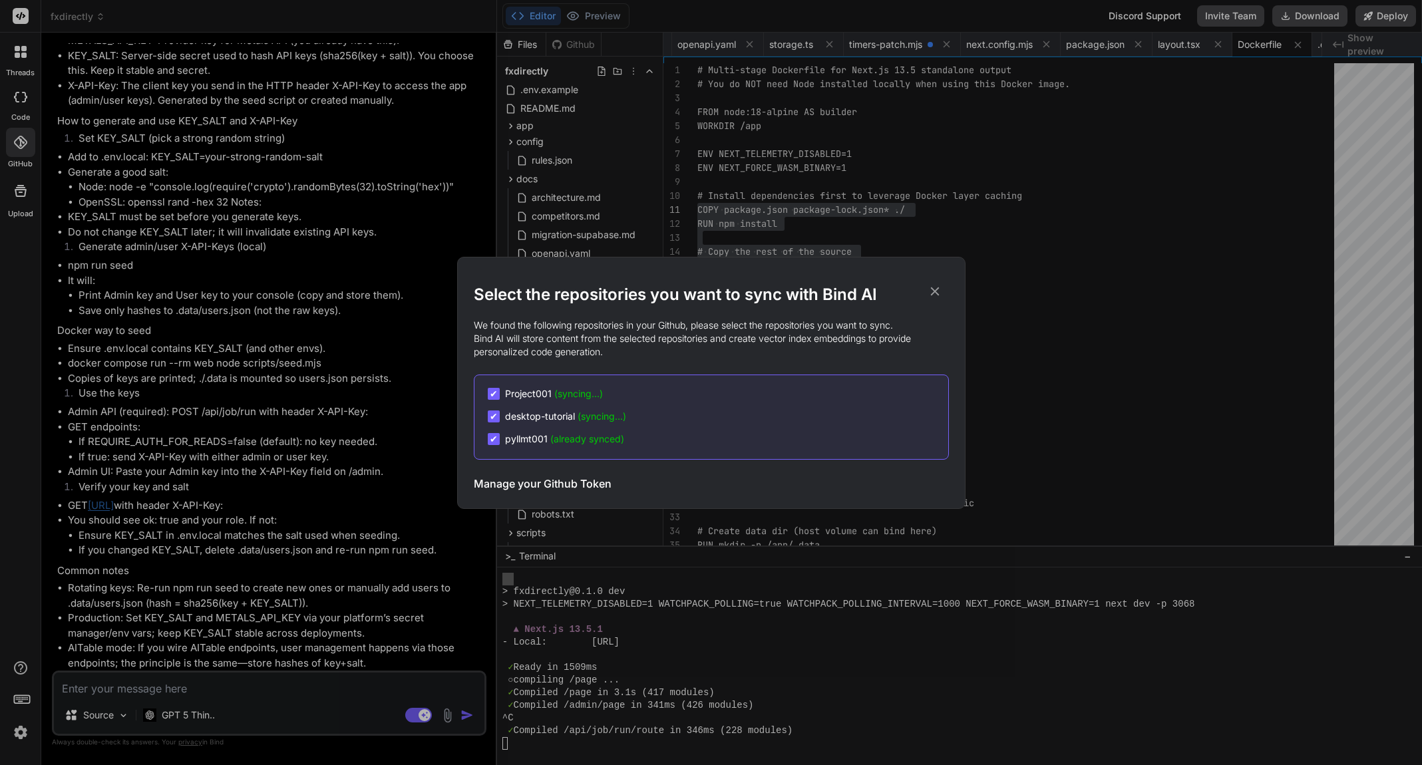
click at [510, 485] on h3 "Manage your Github Token" at bounding box center [543, 484] width 138 height 16
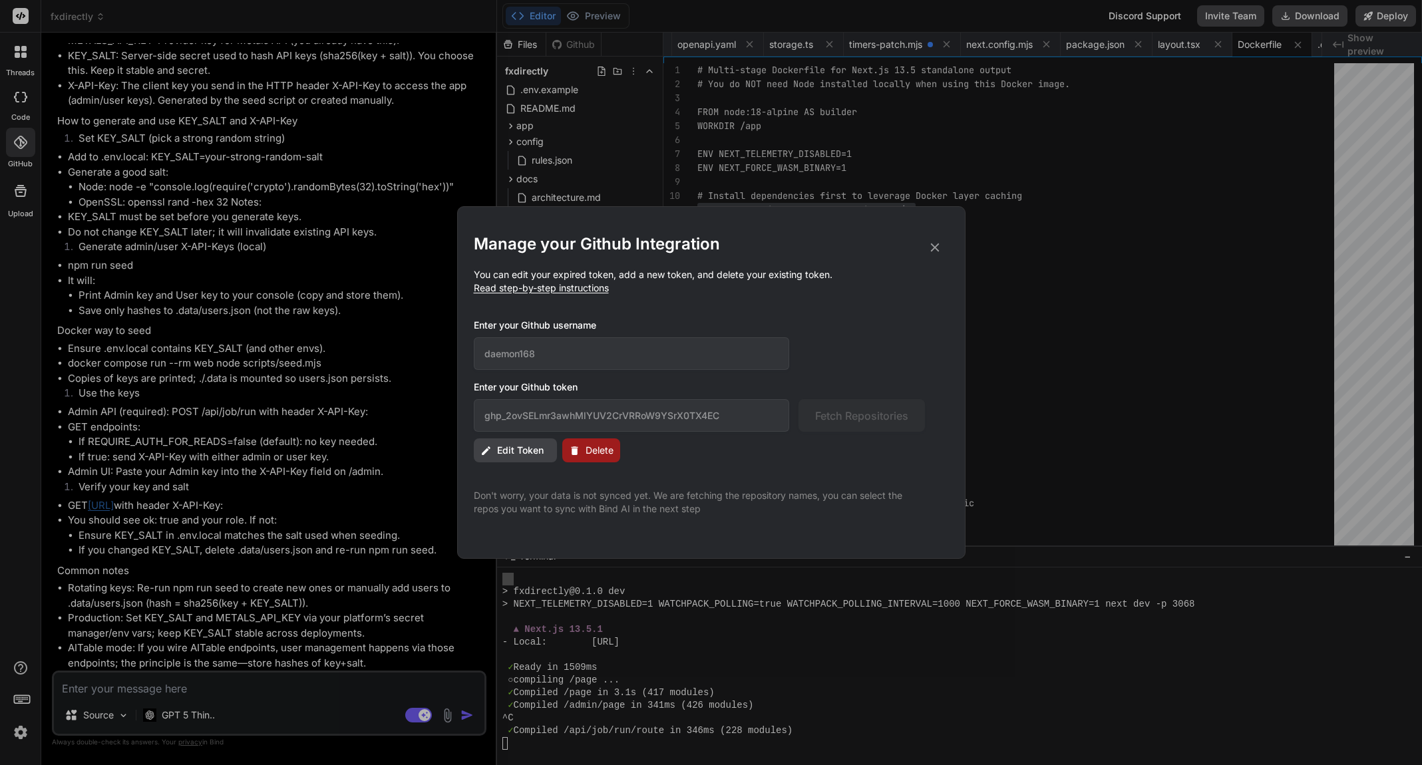
click at [594, 454] on span "Delete" at bounding box center [599, 450] width 28 height 13
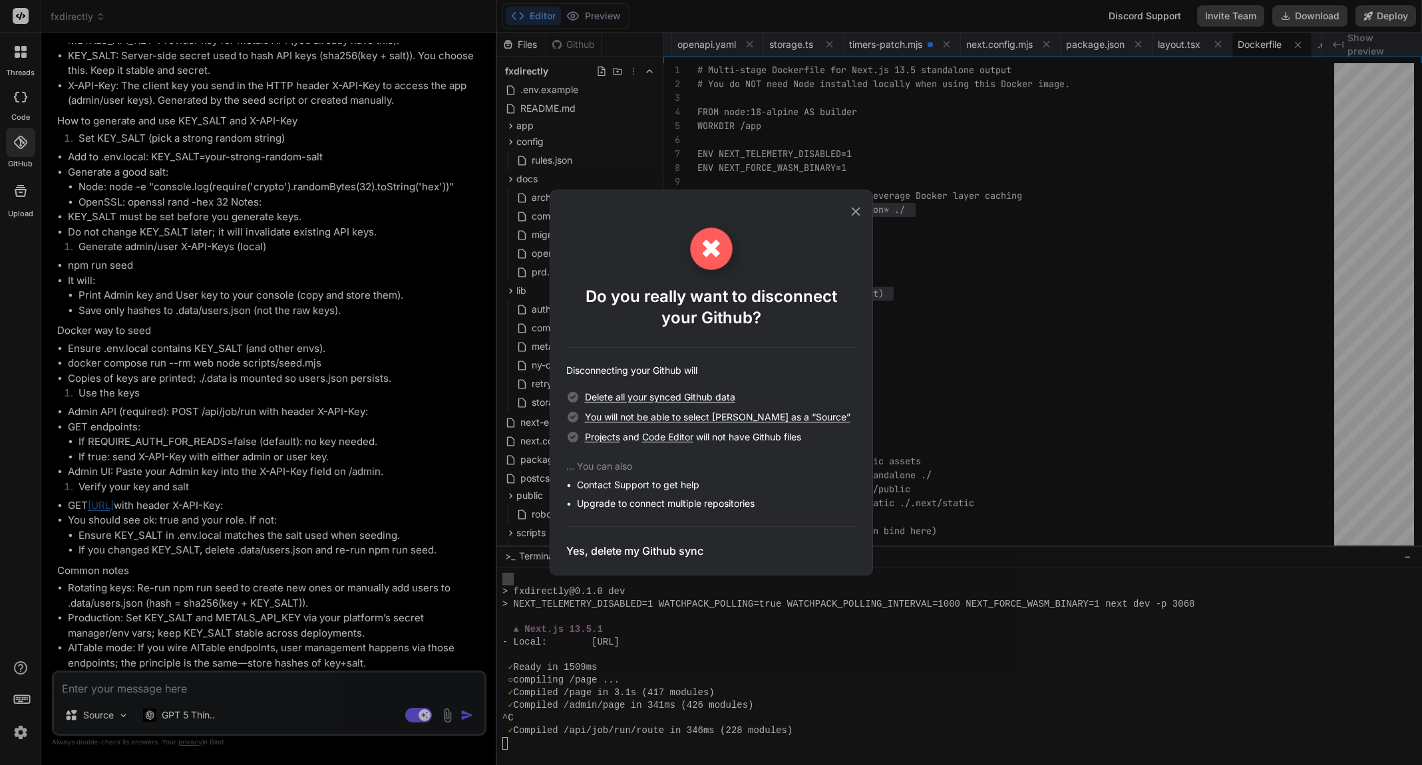
click at [641, 553] on h3 "Yes, delete my Github sync" at bounding box center [634, 551] width 137 height 16
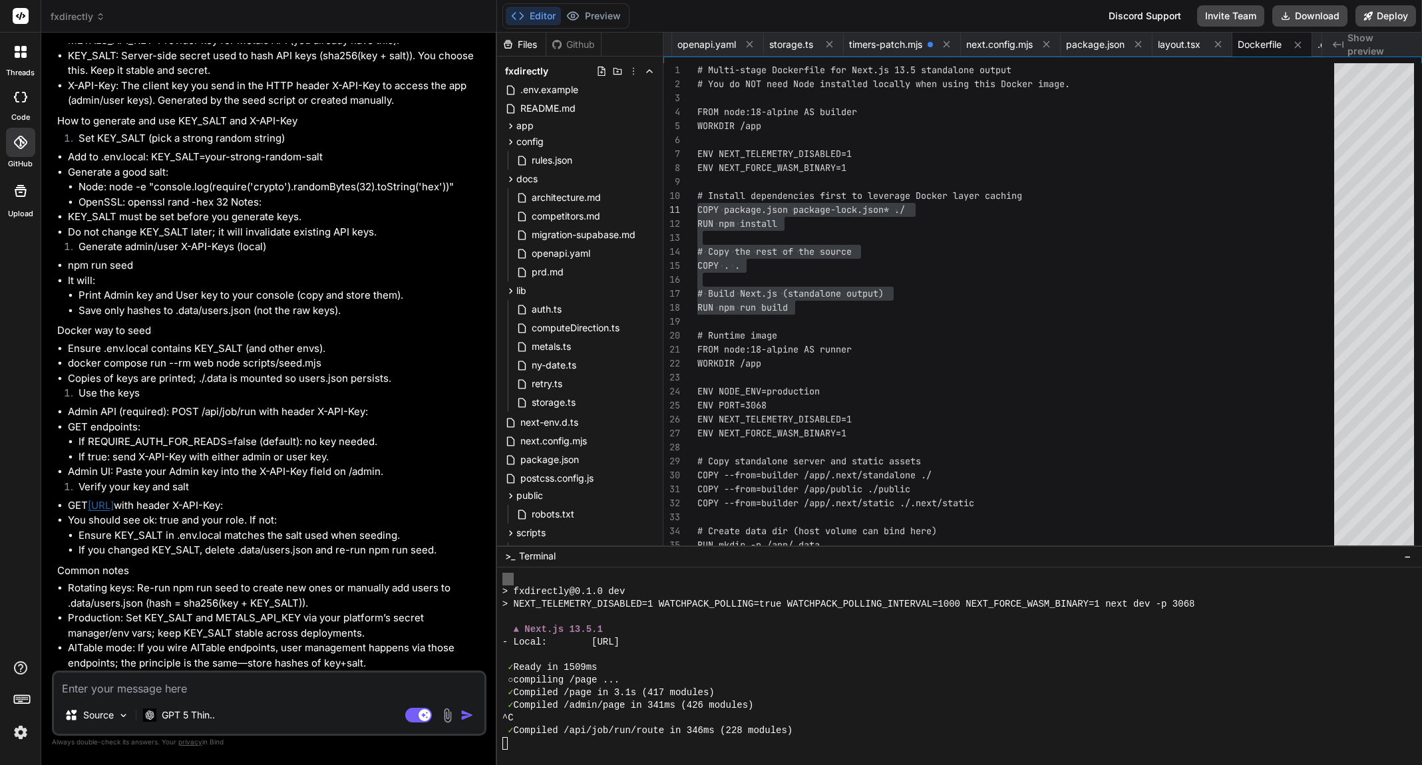
click at [18, 144] on icon at bounding box center [20, 142] width 13 height 13
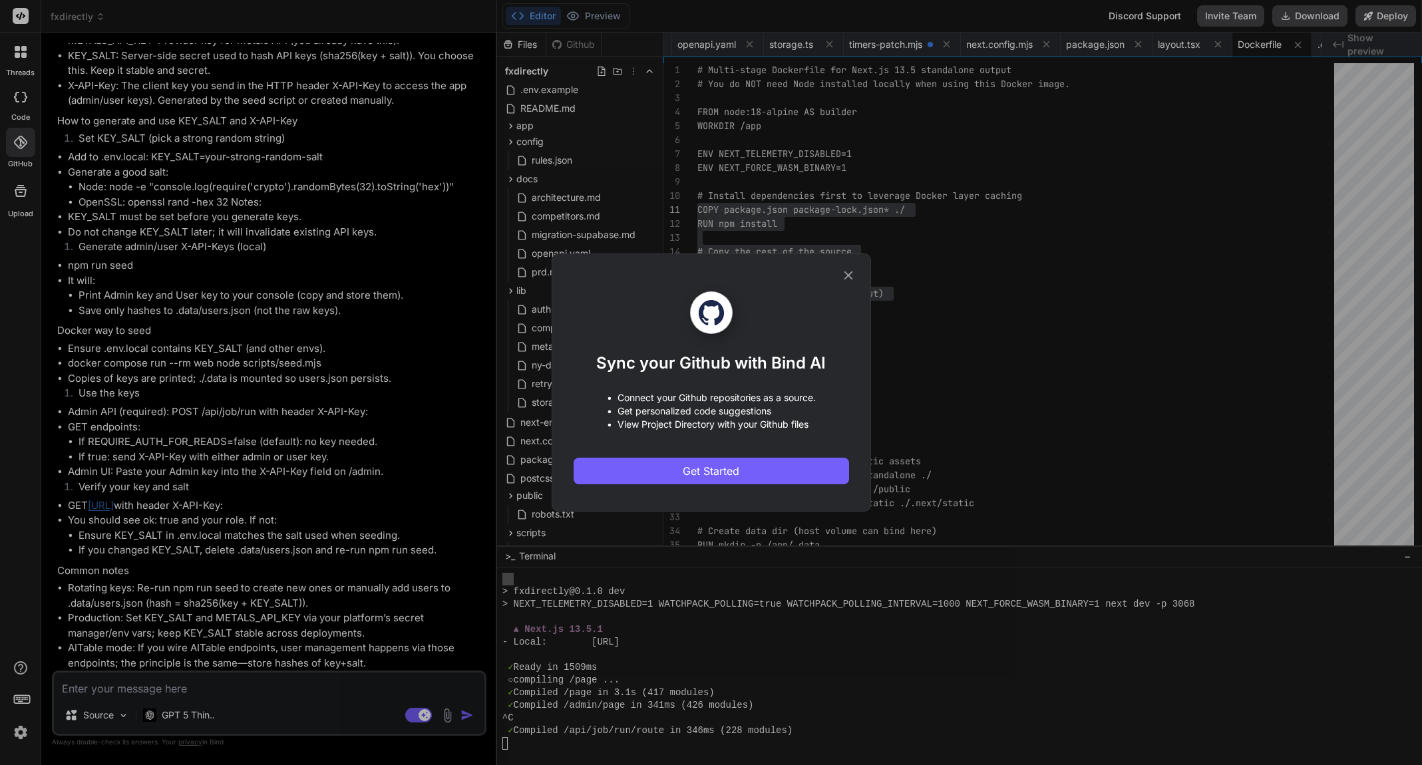
click at [21, 8] on div "Sync your Github with Bind AI • Connect your Github repositories as a source. •…" at bounding box center [711, 382] width 1422 height 765
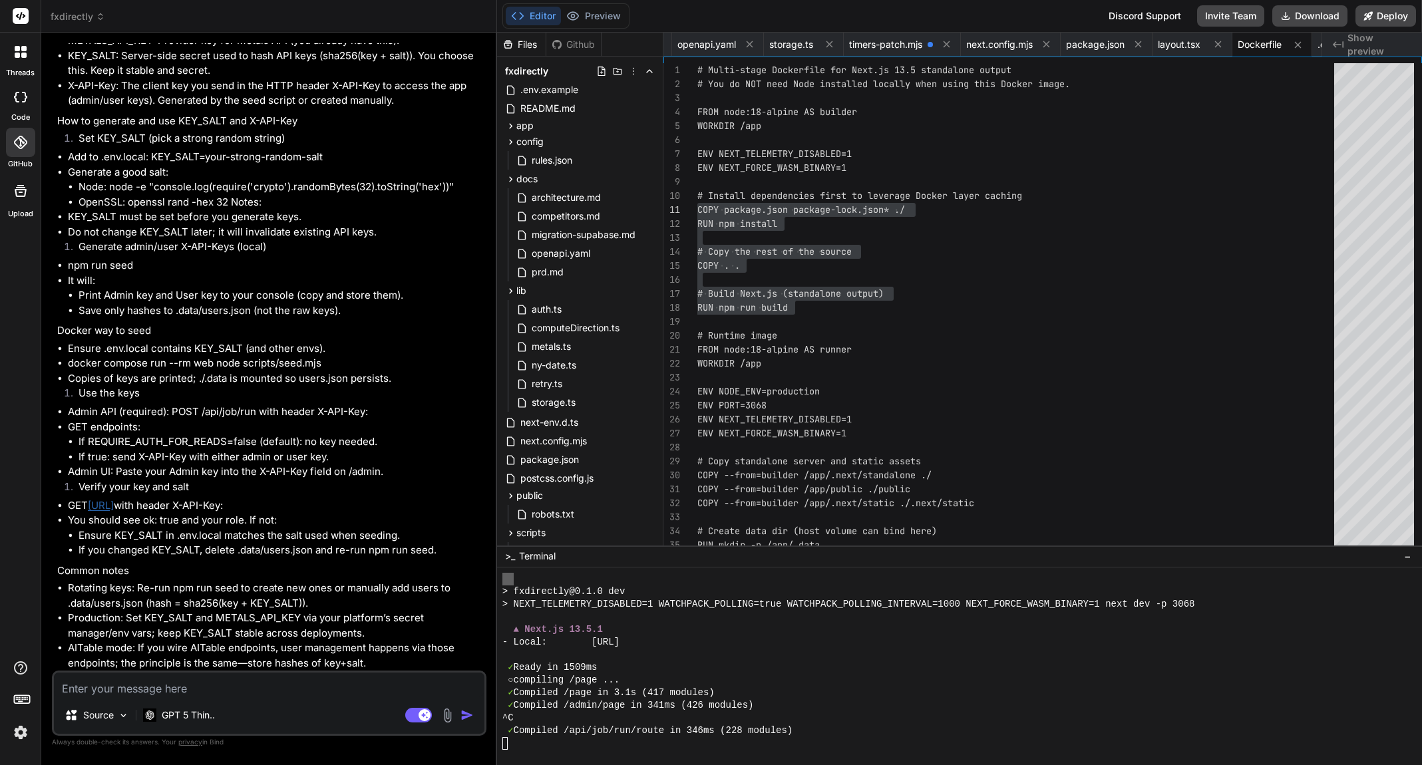
click at [22, 11] on rect at bounding box center [21, 16] width 16 height 16
click at [25, 27] on div at bounding box center [20, 16] width 41 height 33
click at [21, 17] on rect at bounding box center [21, 16] width 16 height 16
click at [27, 145] on icon at bounding box center [20, 142] width 13 height 13
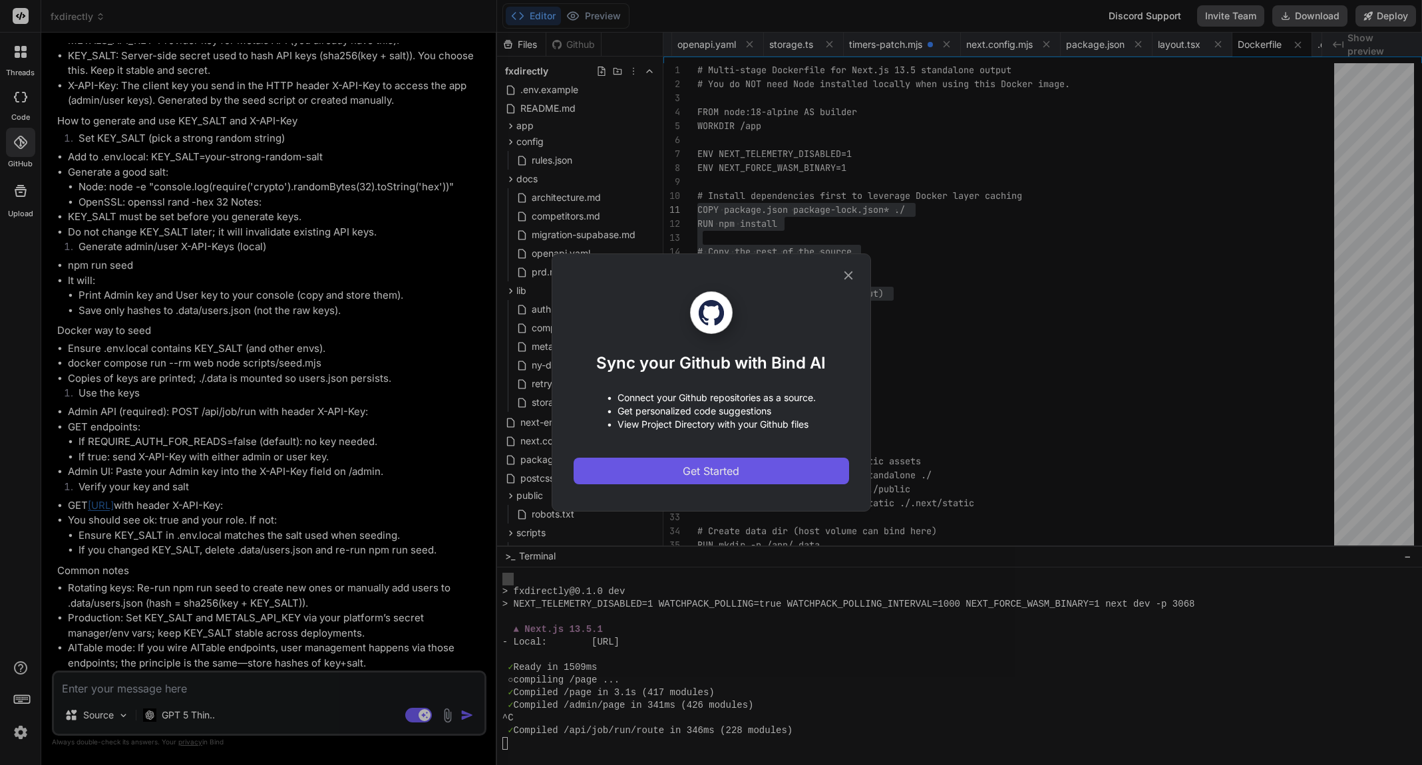
click at [704, 474] on span "Get Started" at bounding box center [711, 471] width 57 height 16
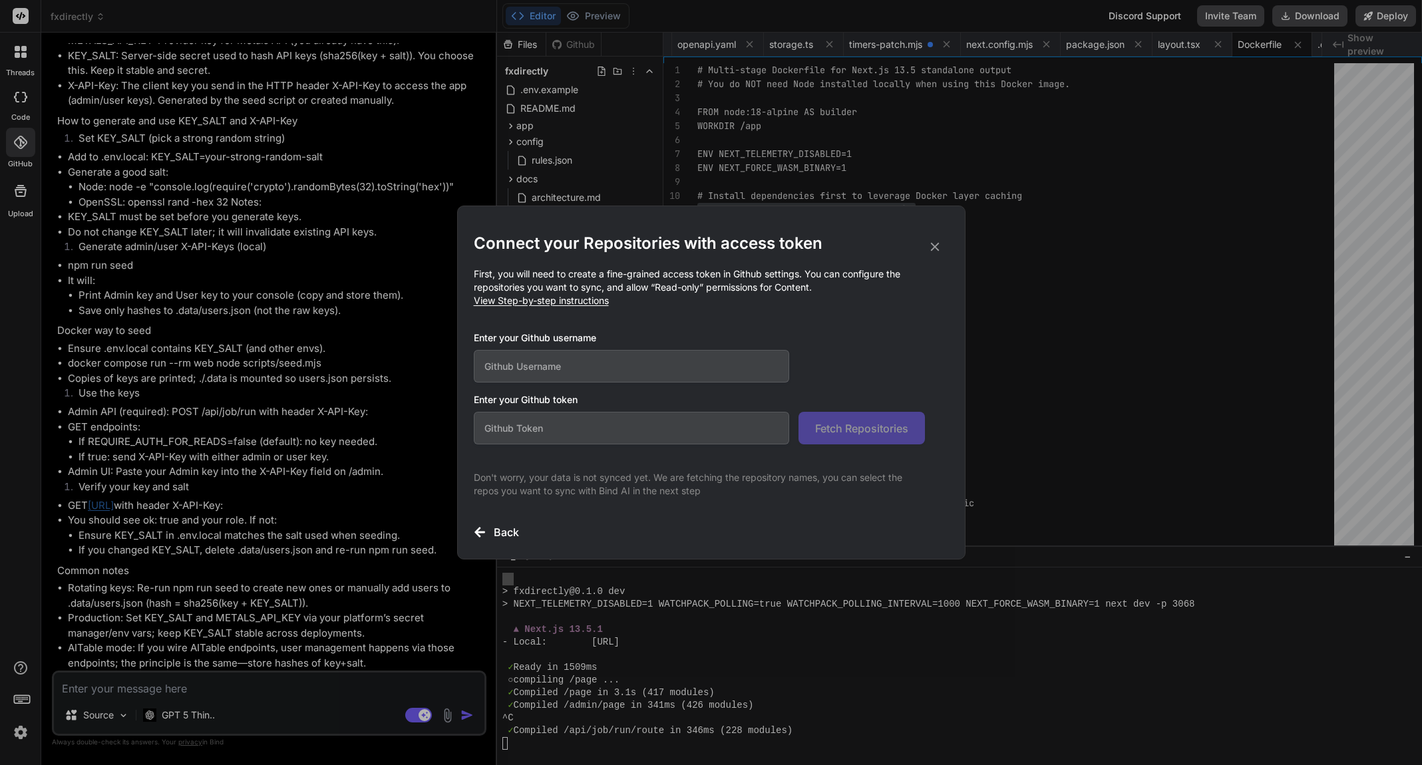
click at [502, 370] on input "text" at bounding box center [632, 366] width 316 height 33
click at [519, 433] on input "text" at bounding box center [632, 428] width 316 height 33
click at [511, 367] on input "text" at bounding box center [632, 366] width 316 height 33
click at [548, 424] on input "text" at bounding box center [632, 428] width 316 height 33
paste input "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"
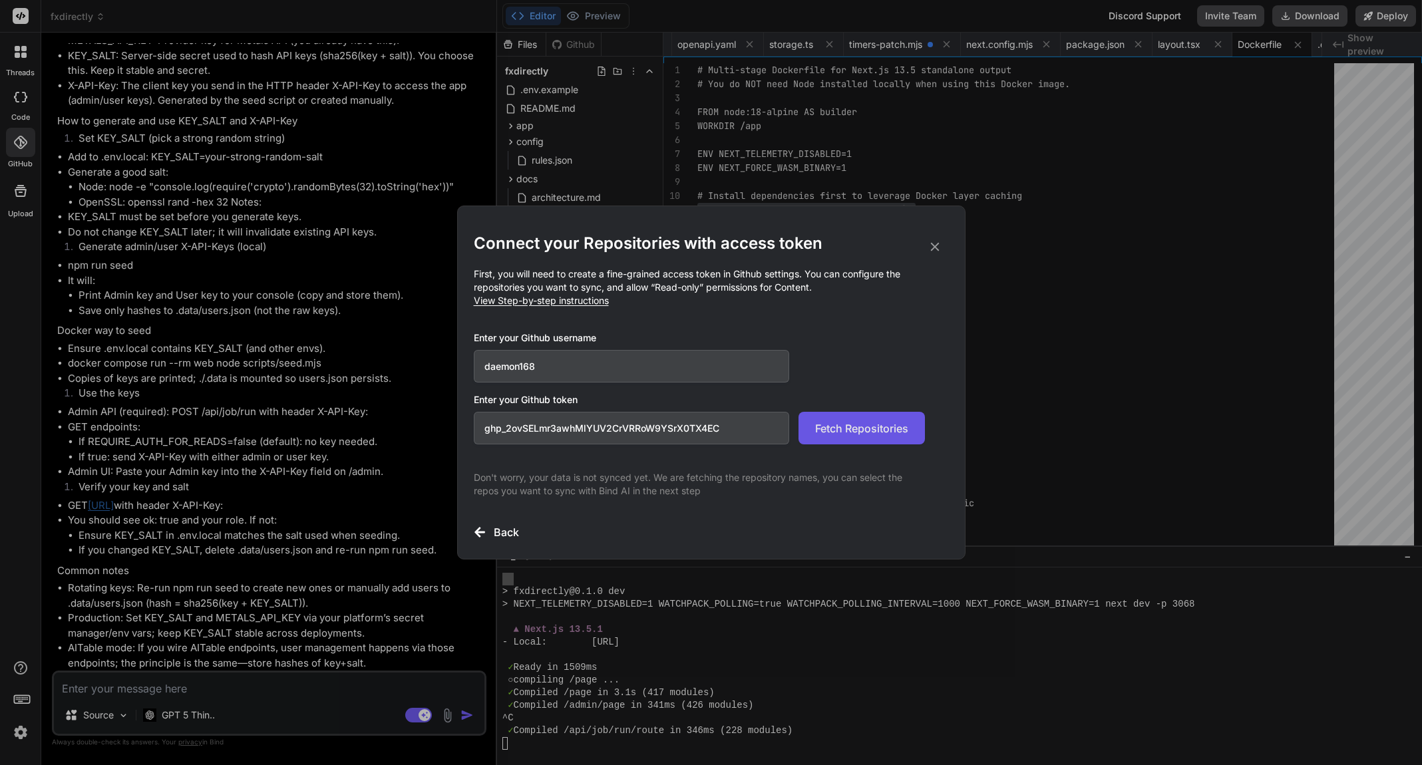
click at [856, 433] on span "Fetch Repositories" at bounding box center [861, 428] width 93 height 16
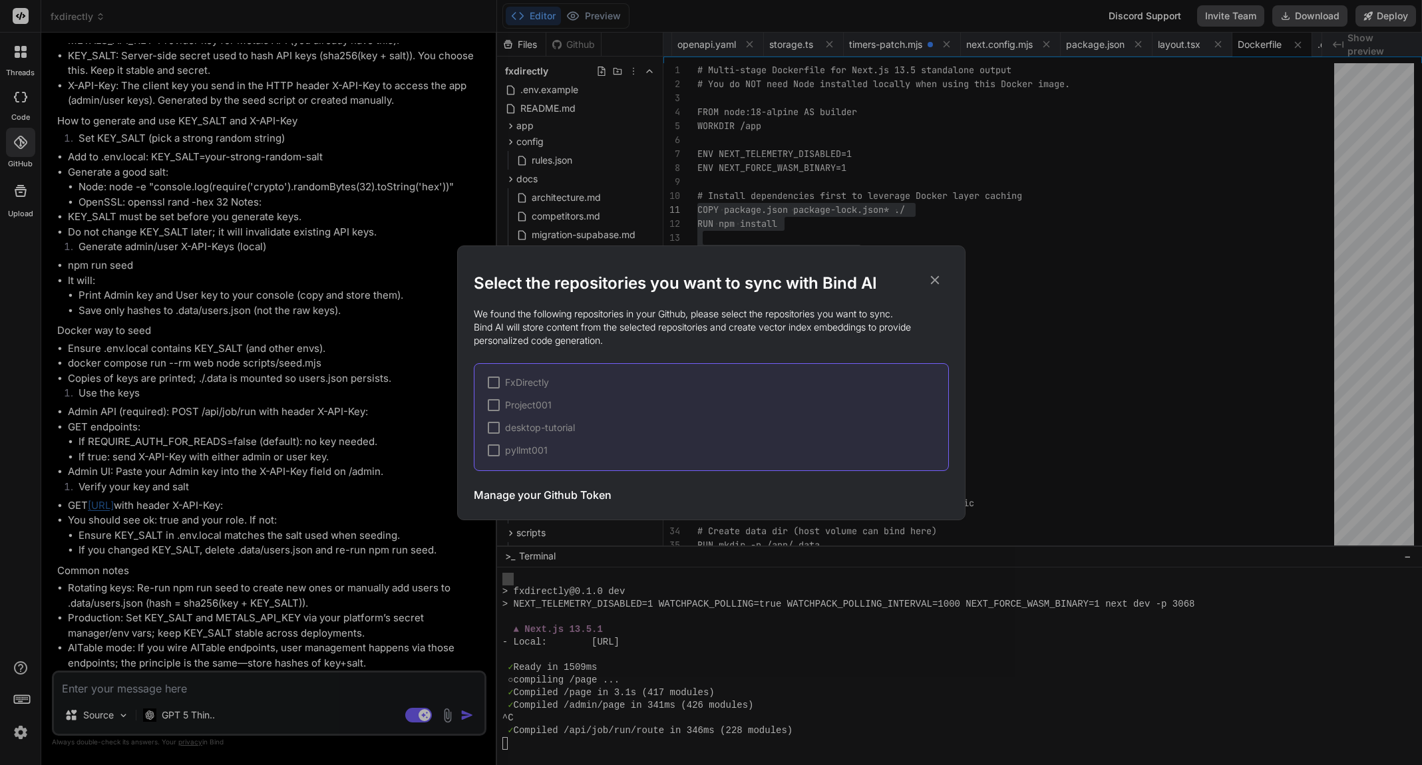
click at [493, 381] on div at bounding box center [494, 383] width 12 height 12
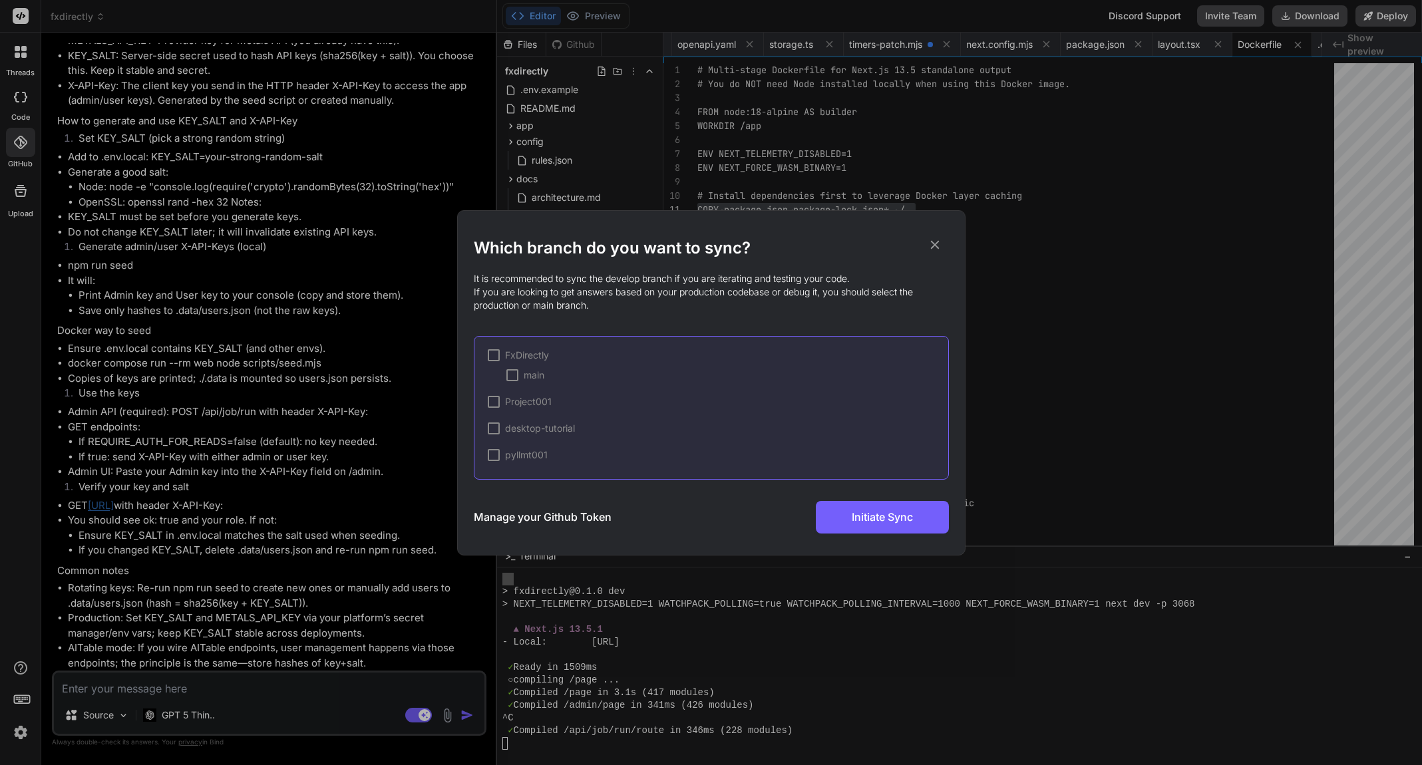
click at [513, 375] on div at bounding box center [512, 375] width 12 height 12
click at [873, 524] on span "Initiate Sync" at bounding box center [882, 517] width 61 height 16
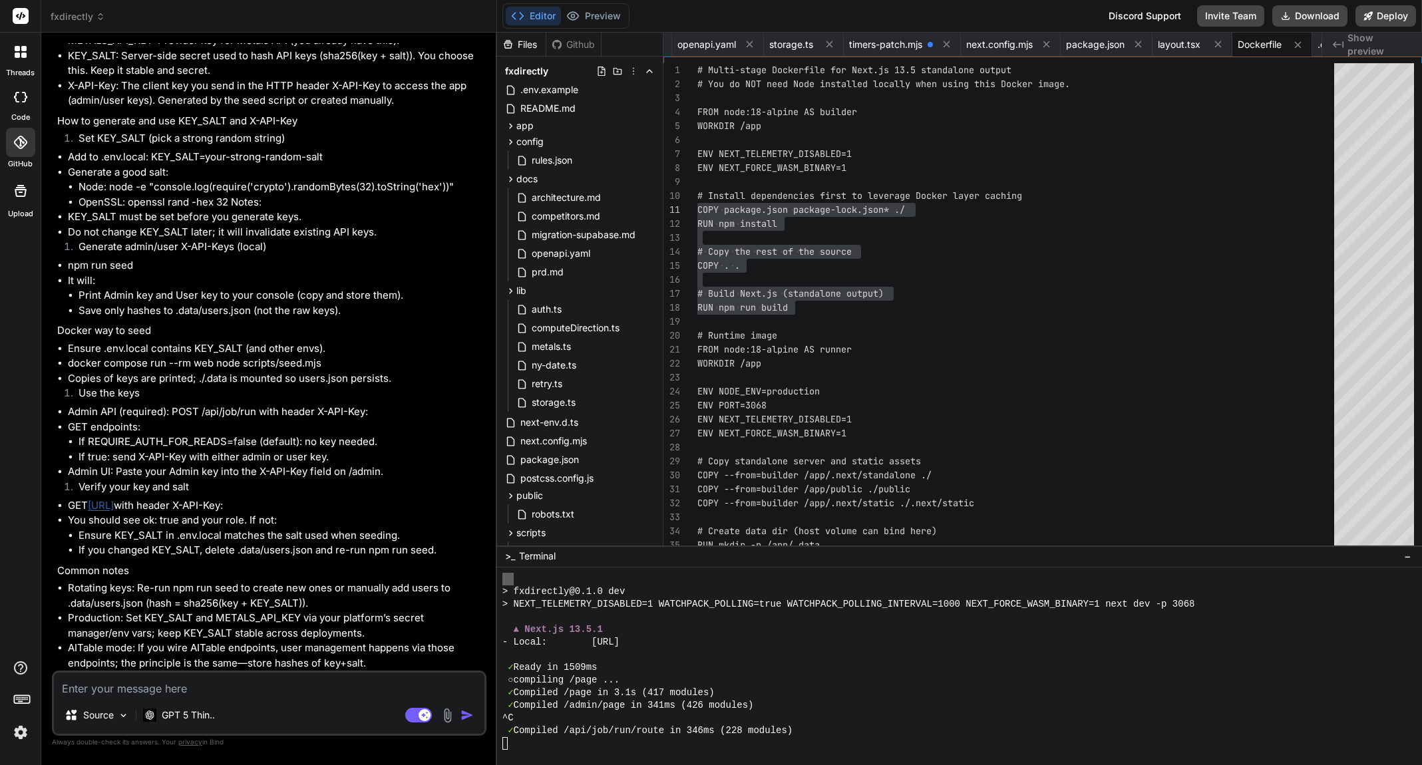
click at [135, 687] on textarea at bounding box center [269, 685] width 430 height 24
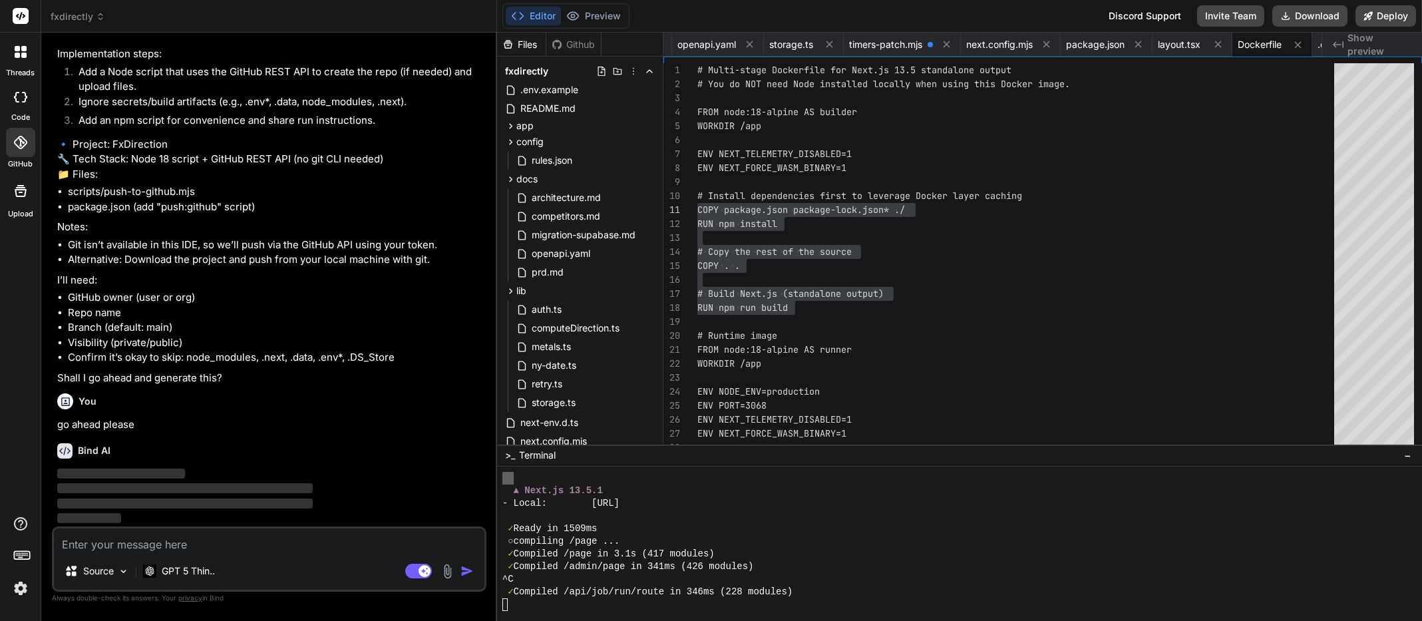
scroll to position [10213, 0]
click at [96, 544] on textarea at bounding box center [269, 540] width 430 height 24
paste textarea "https://github.com/daemon168/FxDirectly"
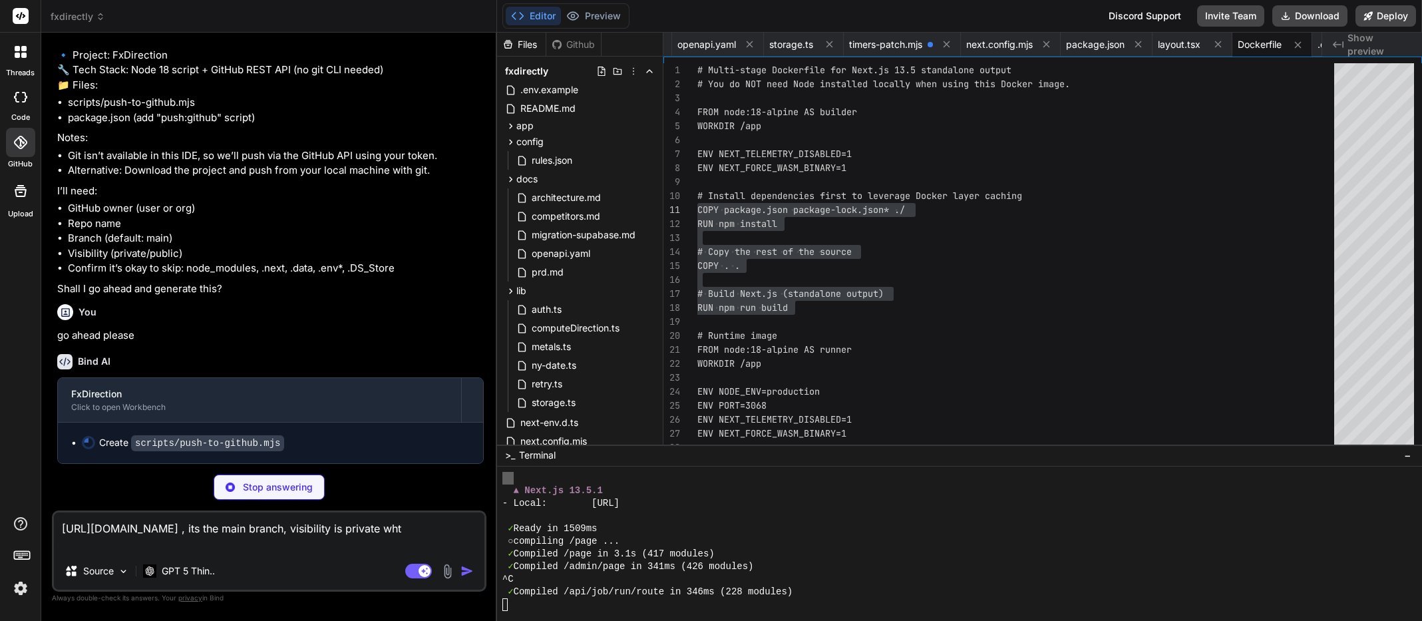
click at [291, 488] on p "Stop answering" at bounding box center [278, 486] width 70 height 13
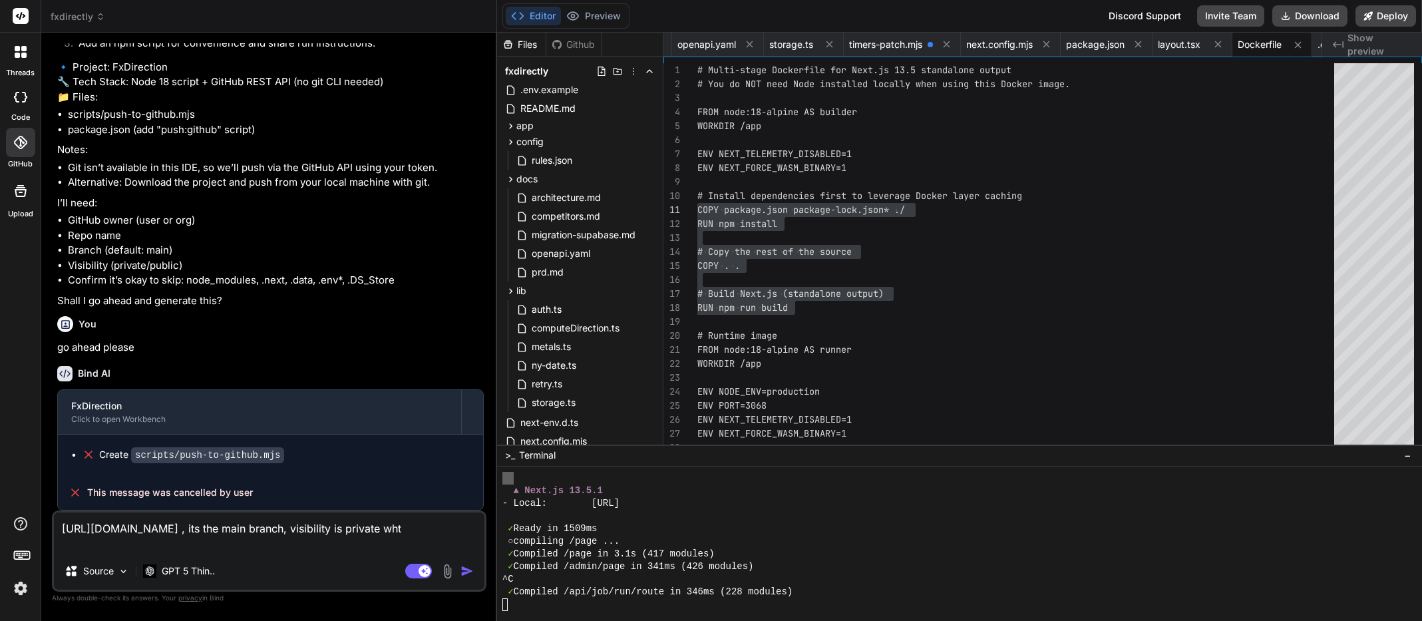
click at [96, 540] on textarea "https://github.com/daemon168/FxDirectly , its the main branch, visibility is pr…" at bounding box center [269, 532] width 430 height 40
drag, startPoint x: 396, startPoint y: 357, endPoint x: 189, endPoint y: 358, distance: 206.9
click at [189, 288] on li "Confirm it’s okay to skip: node_modules, .next, .data, .env*, .DS_Store" at bounding box center [276, 280] width 416 height 15
copy li "node_modules, .next, .data, .env*, .DS_Store"
click at [196, 533] on textarea "https://github.com/daemon168/FxDirectly , its the main branch, visibility is pr…" at bounding box center [269, 532] width 430 height 40
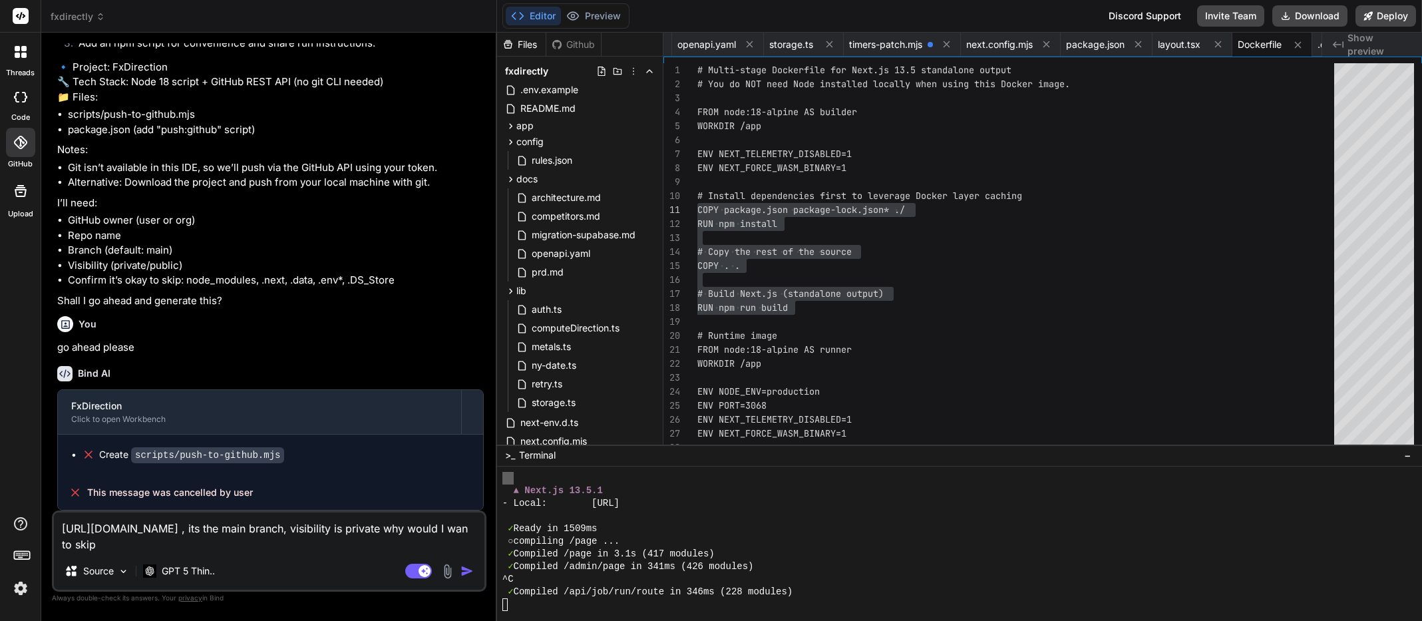
click at [196, 543] on textarea "https://github.com/daemon168/FxDirectly , its the main branch, visibility is pr…" at bounding box center [269, 532] width 430 height 40
paste textarea "node_modules, .next, .data, .env*, .DS_Store"
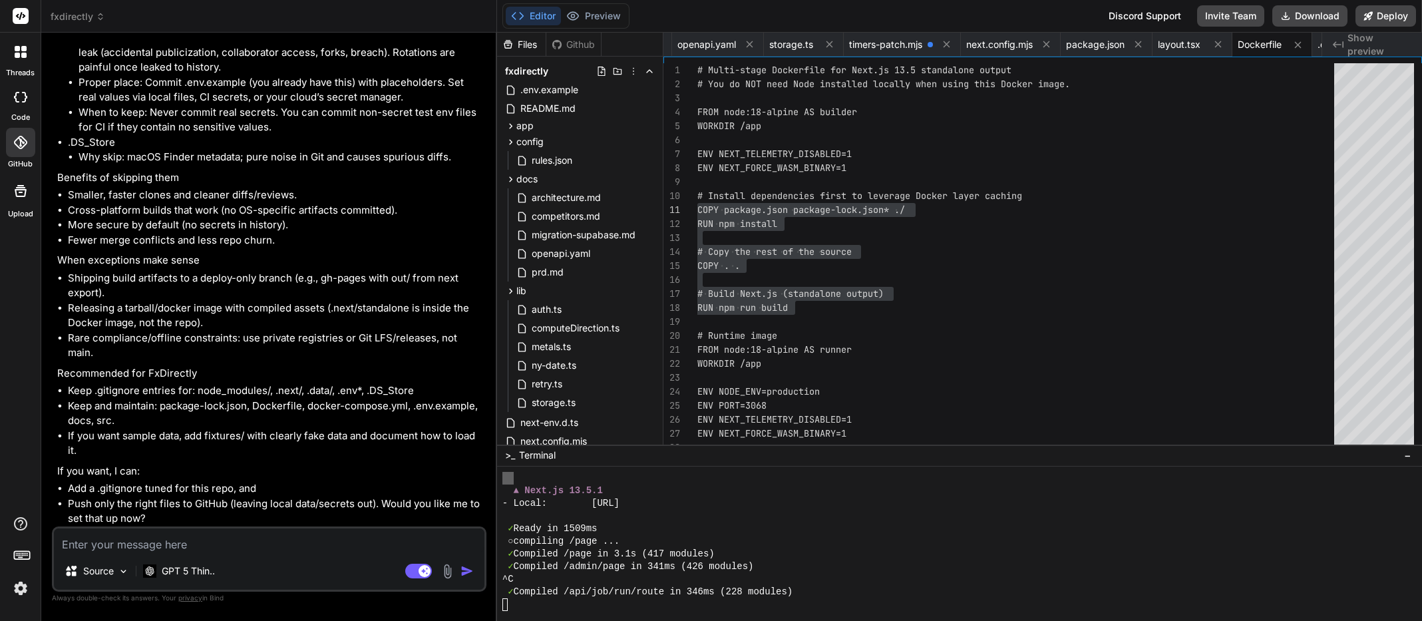
scroll to position [11270, 0]
click at [87, 547] on textarea at bounding box center [269, 540] width 430 height 24
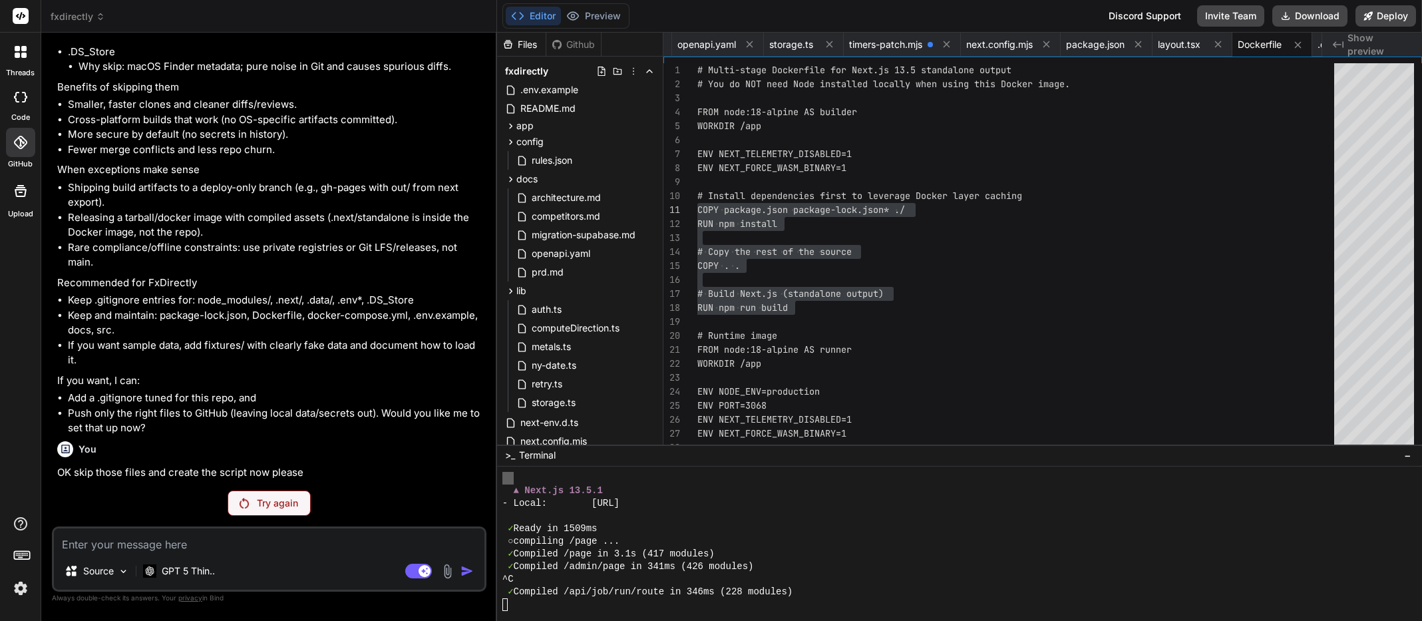
scroll to position [11361, 0]
click at [283, 510] on div "Try again" at bounding box center [269, 502] width 83 height 25
click at [282, 502] on p "Try again" at bounding box center [277, 502] width 41 height 13
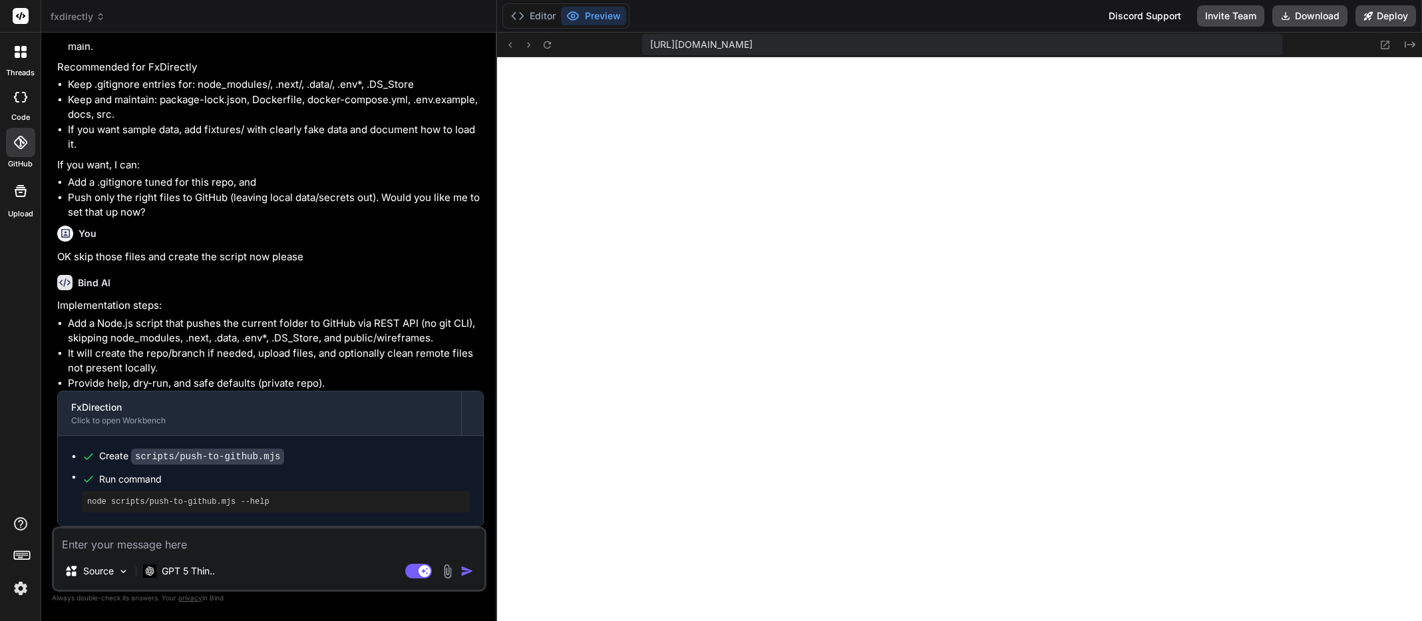
scroll to position [11576, 0]
click at [283, 505] on pre "node scripts/push-to-github.mjs --help" at bounding box center [275, 501] width 377 height 11
click at [243, 457] on code "scripts/push-to-github.mjs" at bounding box center [207, 456] width 153 height 16
click at [522, 11] on icon at bounding box center [517, 15] width 13 height 13
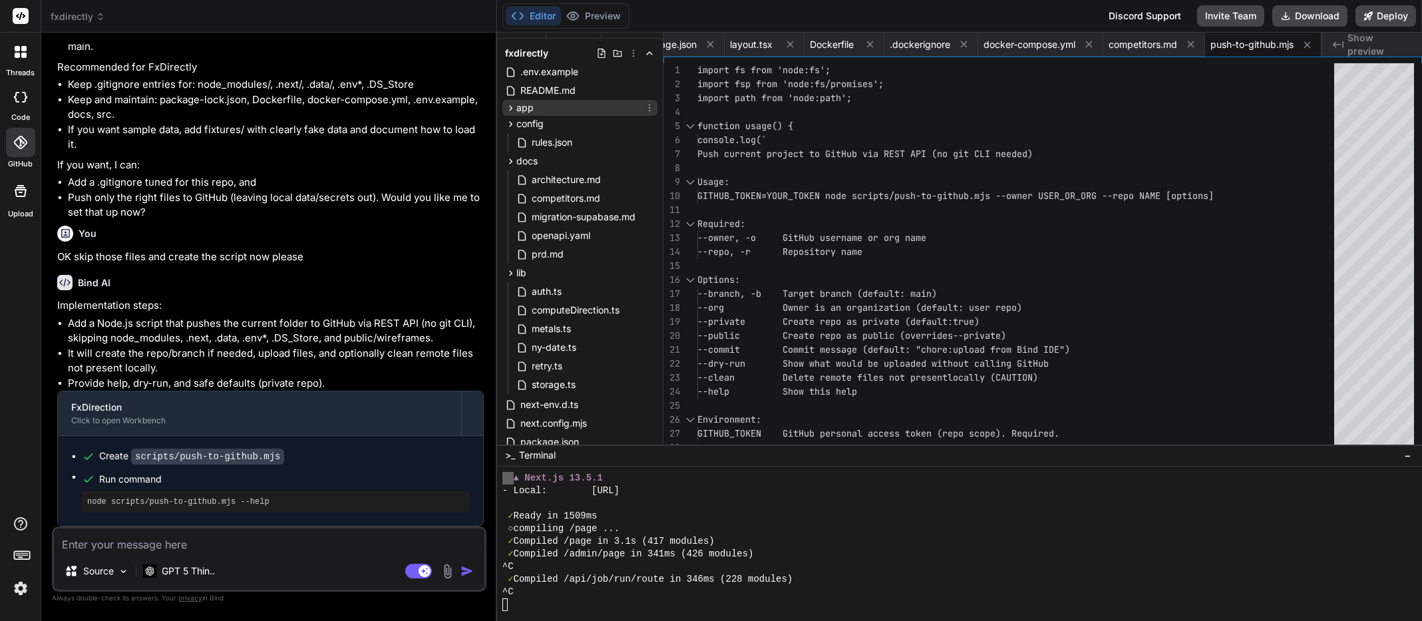
scroll to position [41, 0]
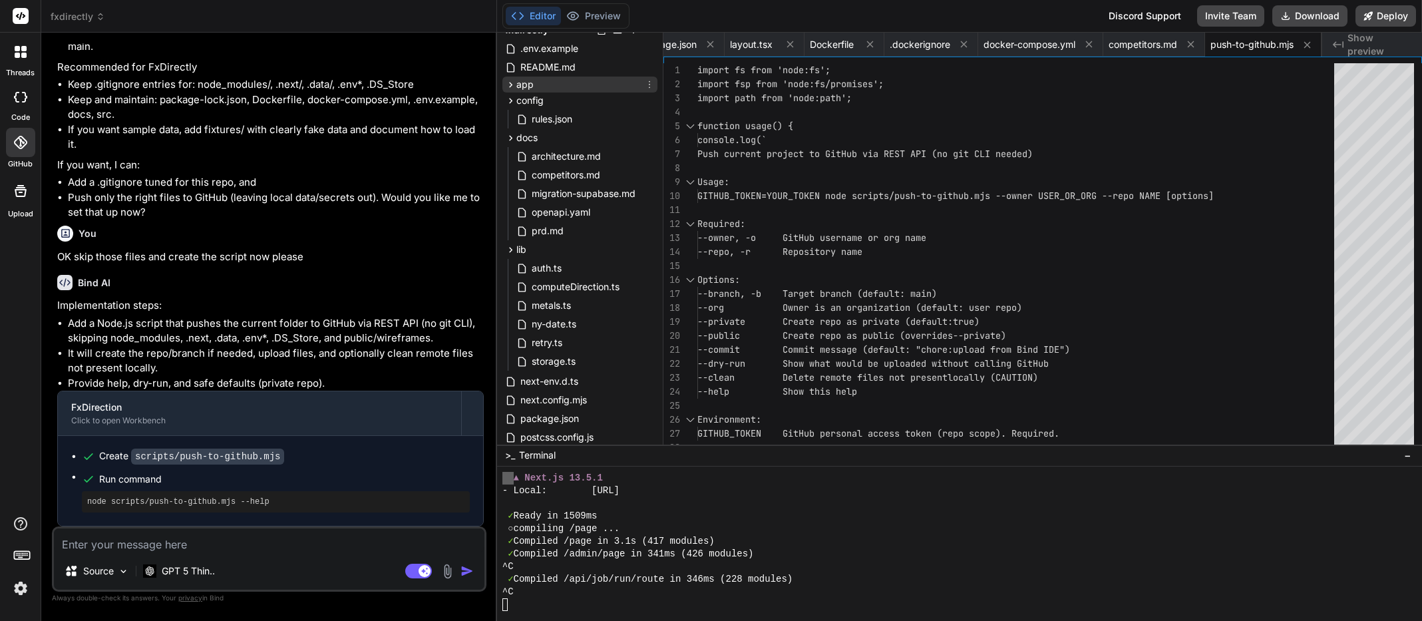
click at [510, 81] on icon at bounding box center [510, 84] width 11 height 11
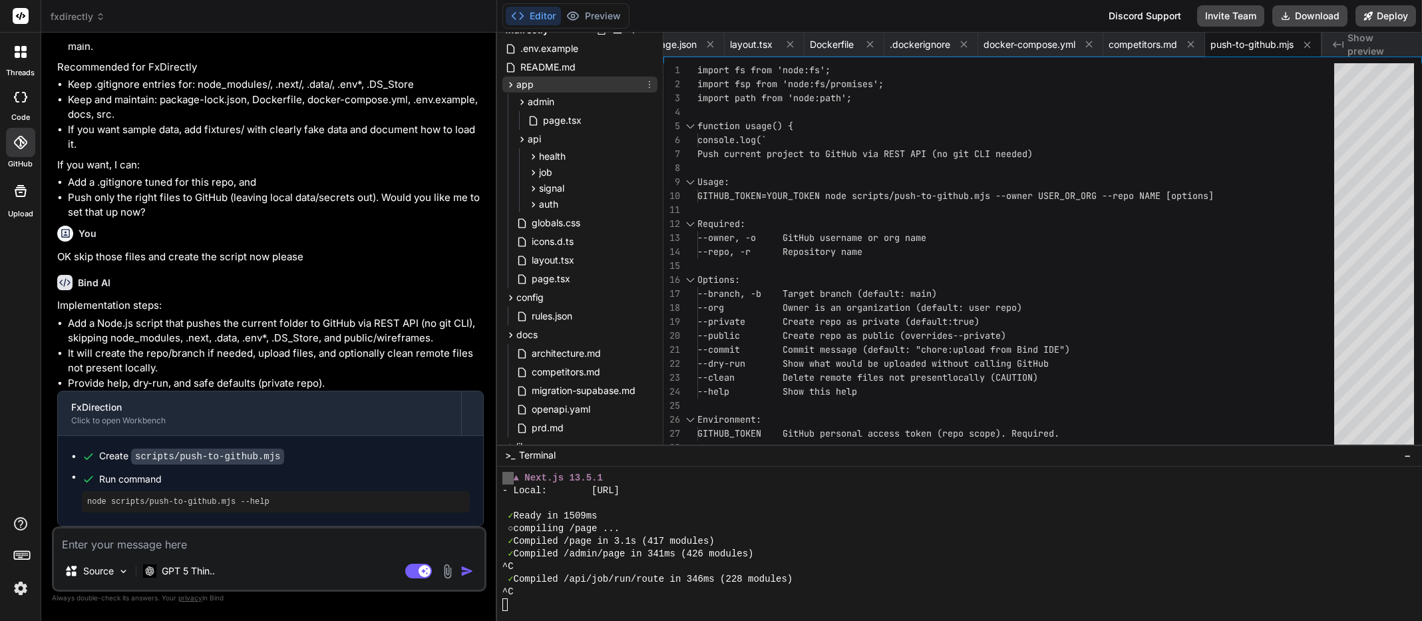
click at [514, 83] on icon at bounding box center [510, 84] width 11 height 11
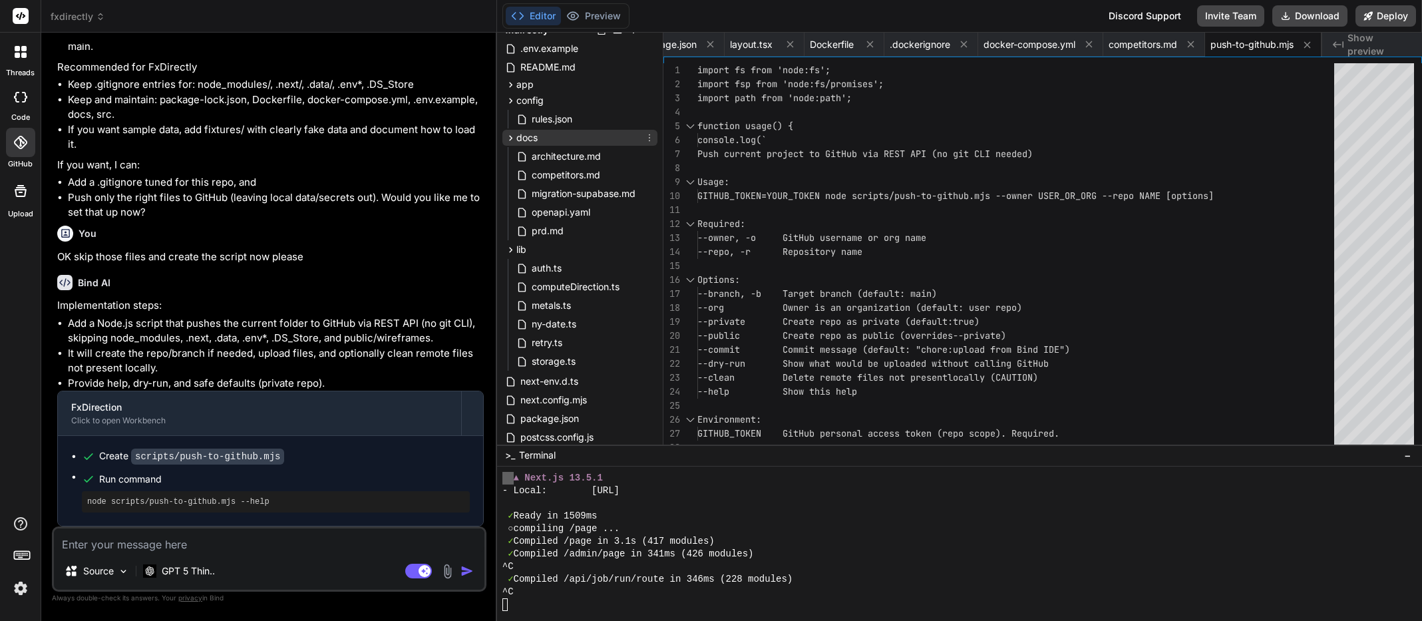
click at [510, 137] on icon at bounding box center [510, 137] width 11 height 11
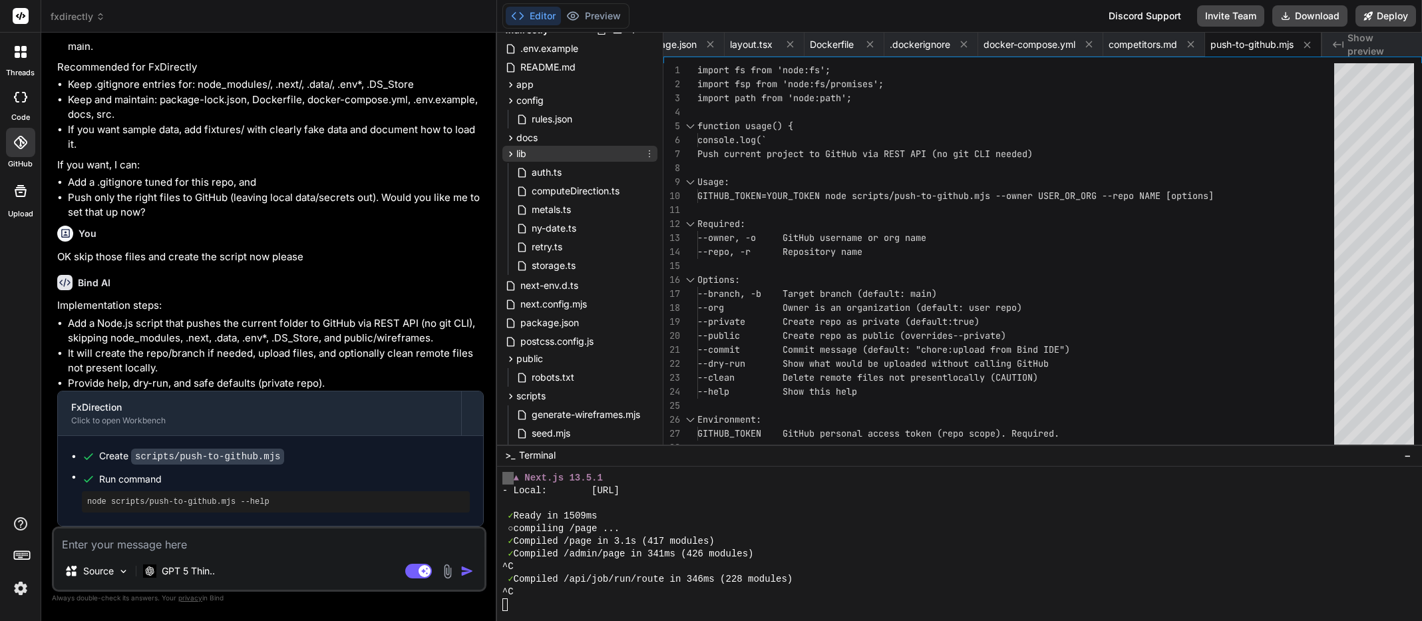
click at [506, 151] on icon at bounding box center [510, 153] width 11 height 11
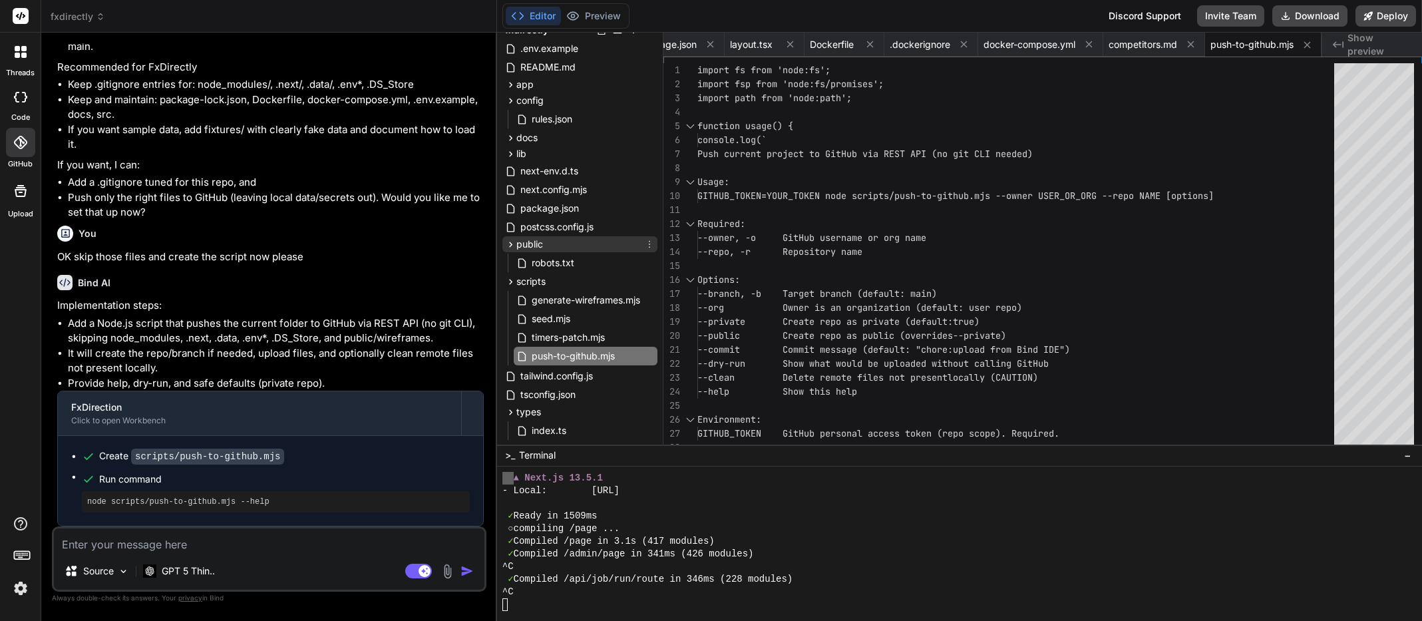
click at [510, 246] on icon at bounding box center [510, 244] width 11 height 11
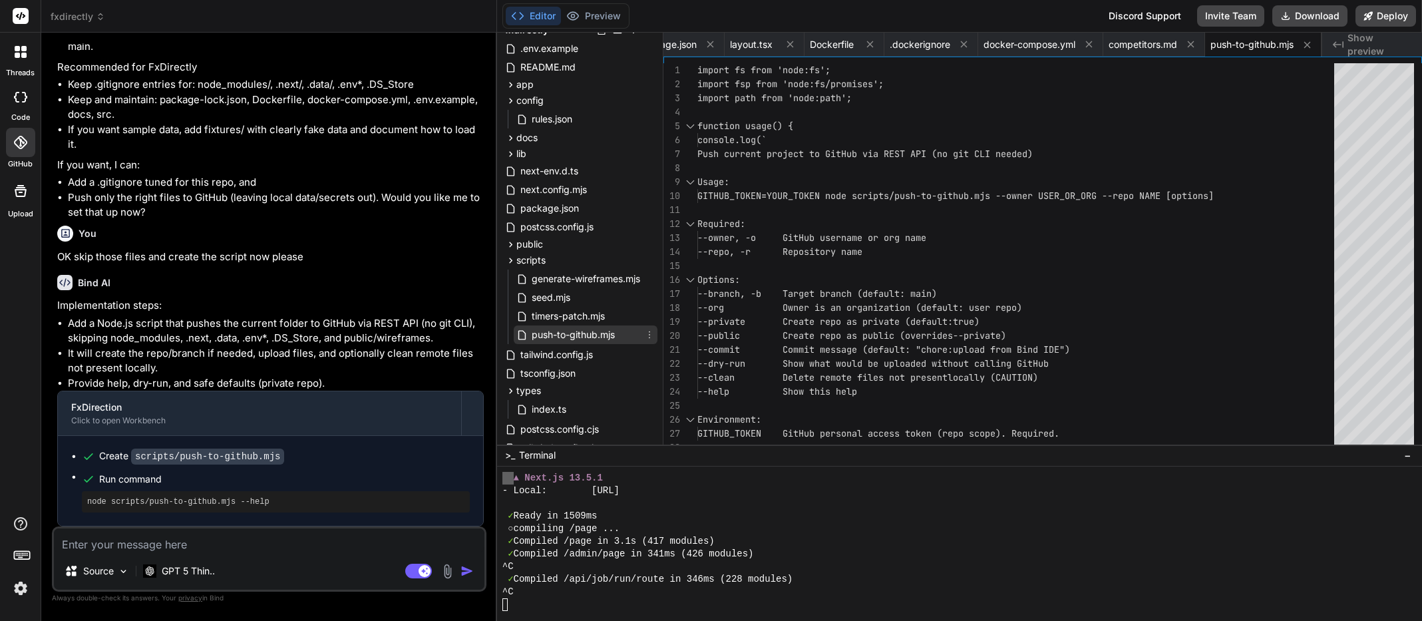
click at [584, 333] on span "push-to-github.mjs" at bounding box center [573, 335] width 86 height 16
click at [647, 333] on icon at bounding box center [649, 334] width 11 height 11
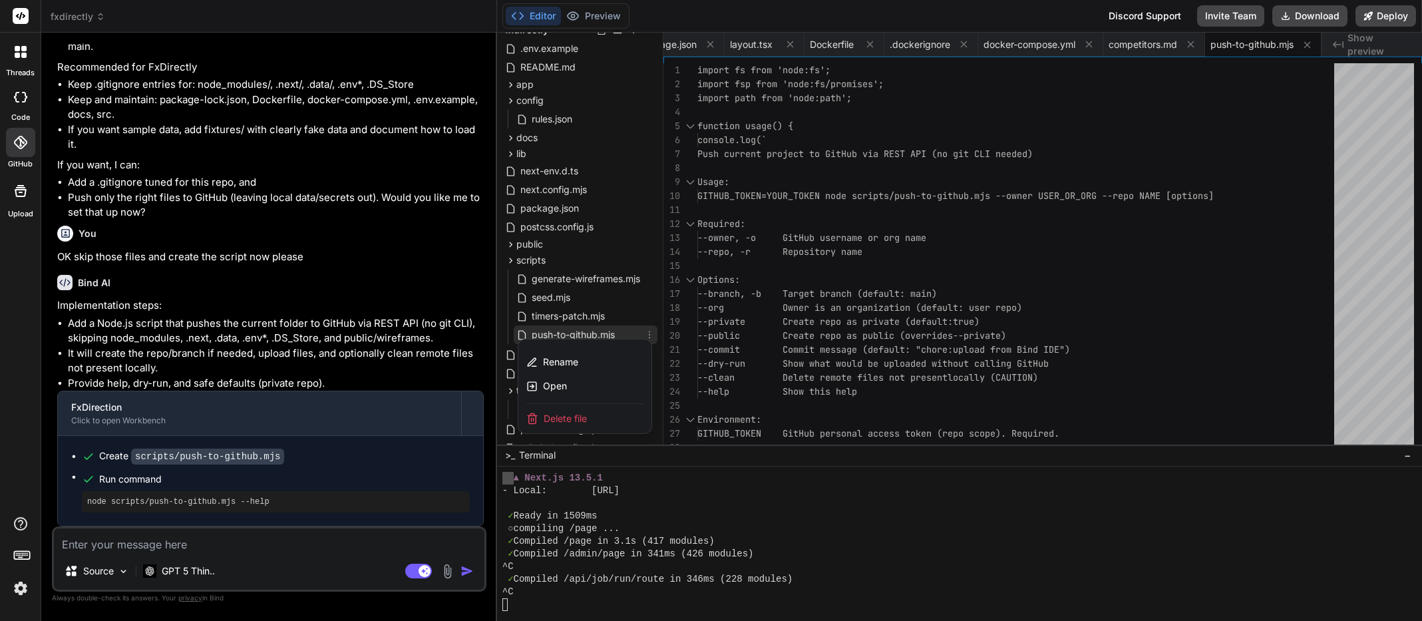
click at [603, 333] on div at bounding box center [959, 327] width 925 height 588
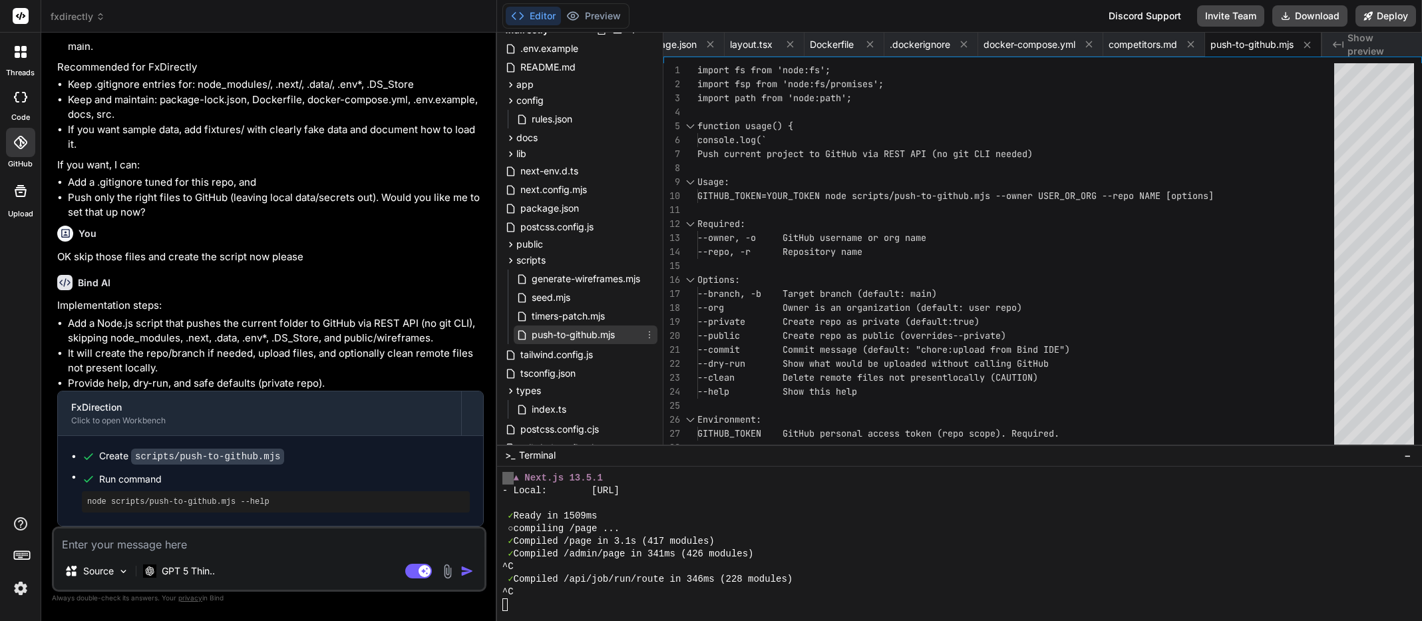
click at [603, 333] on span "push-to-github.mjs" at bounding box center [573, 335] width 86 height 16
click at [648, 333] on icon at bounding box center [649, 334] width 11 height 11
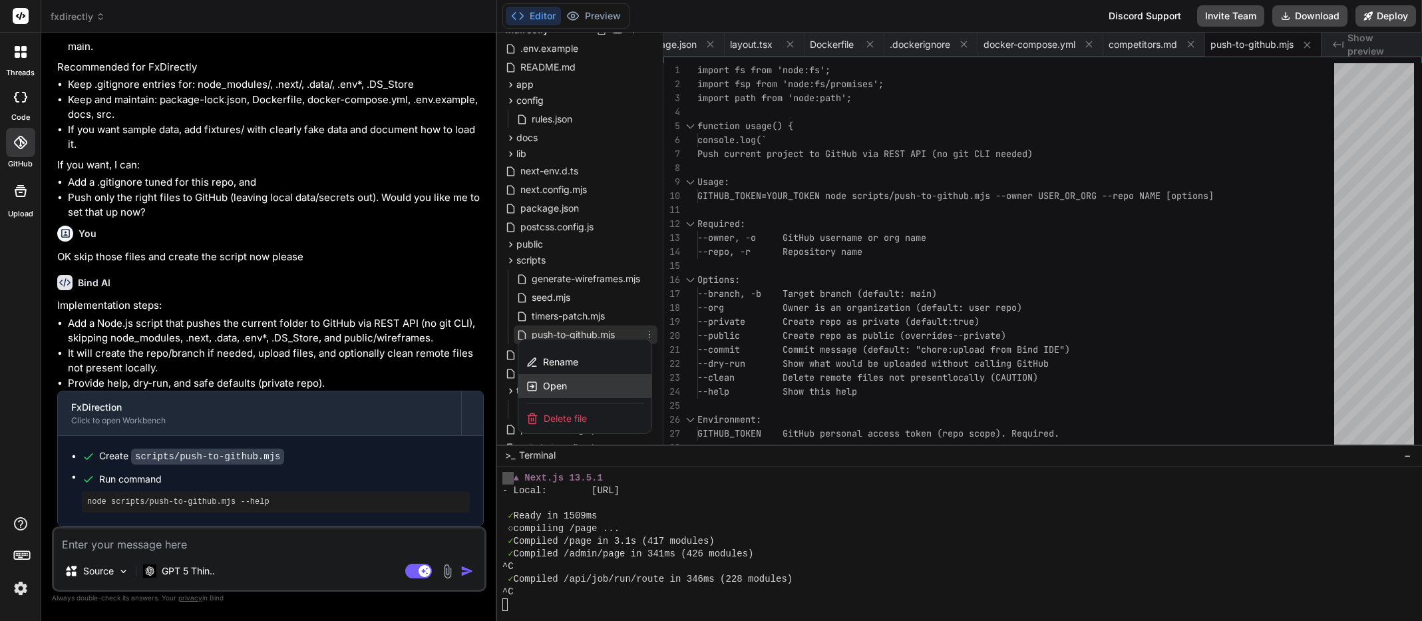
click at [556, 381] on span "Open" at bounding box center [555, 385] width 24 height 13
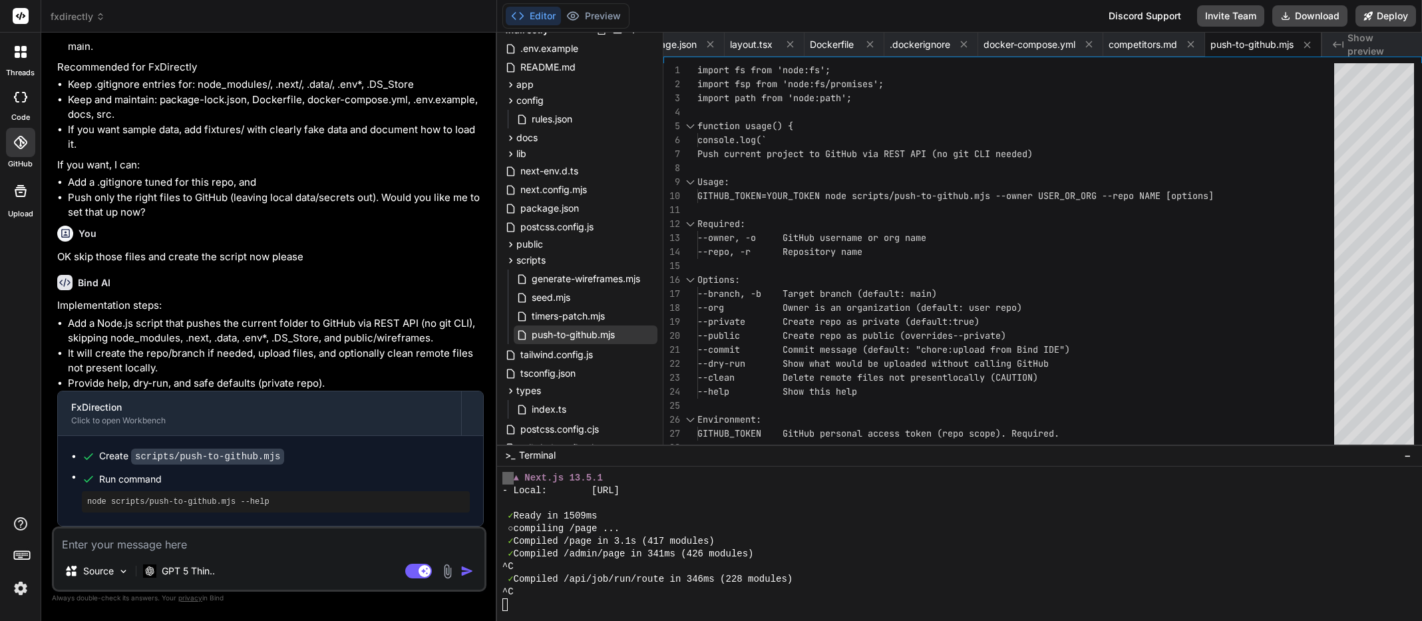
click at [168, 504] on pre "node scripts/push-to-github.mjs --help" at bounding box center [275, 501] width 377 height 11
click at [136, 484] on span "Run command" at bounding box center [284, 478] width 371 height 13
click at [116, 455] on div "Create scripts/push-to-github.mjs" at bounding box center [191, 456] width 185 height 14
click at [147, 504] on pre "node scripts/push-to-github.mjs --help" at bounding box center [275, 501] width 377 height 11
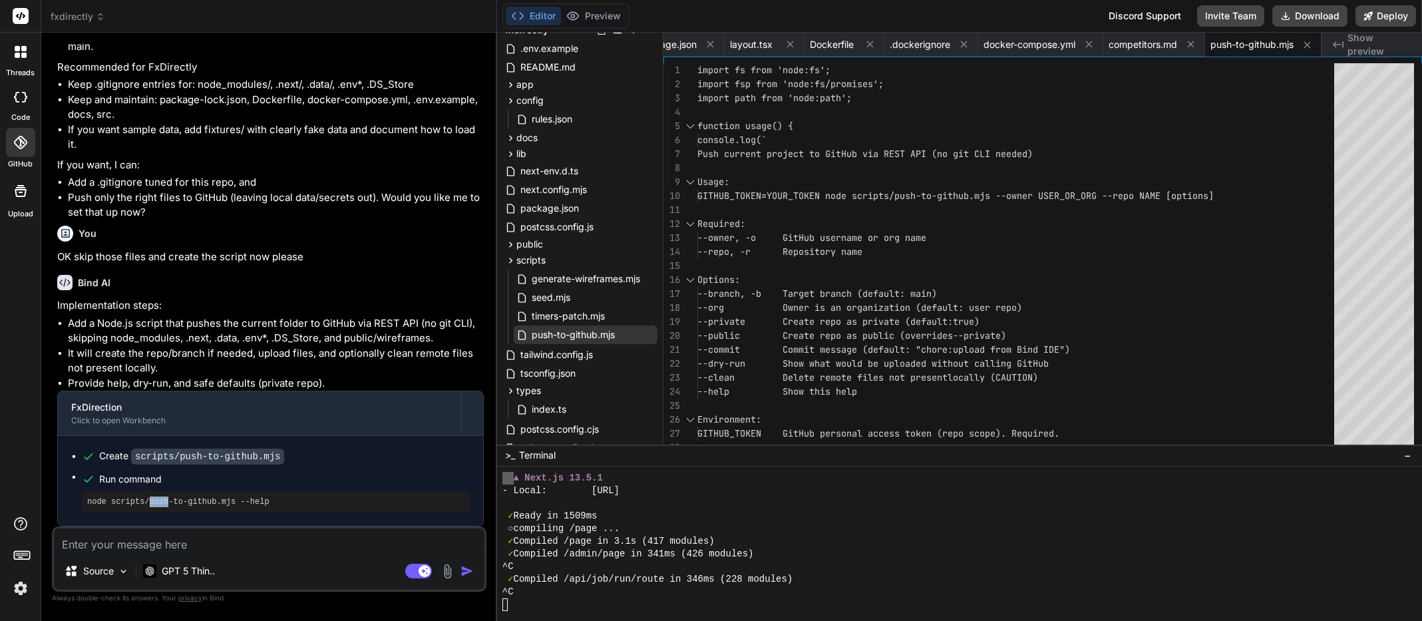
click at [147, 504] on pre "node scripts/push-to-github.mjs --help" at bounding box center [275, 501] width 377 height 11
copy div "node scripts/push-to-github.mjs --help 🎉 Your Preview is Ready! Tap to view you…"
click at [543, 608] on div at bounding box center [953, 604] width 903 height 13
click at [582, 455] on div ">_ Terminal −" at bounding box center [959, 455] width 925 height 22
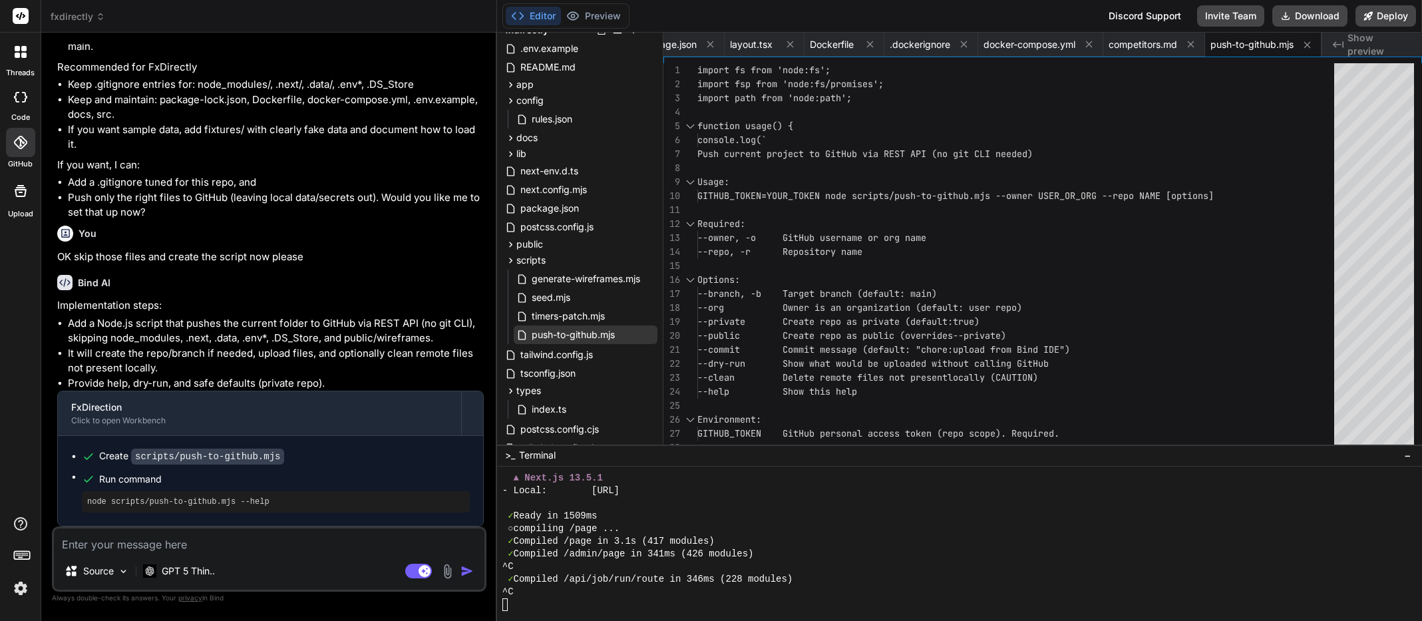
click at [582, 455] on div ">_ Terminal −" at bounding box center [959, 455] width 925 height 22
click at [583, 455] on div ">_ Terminal −" at bounding box center [959, 455] width 925 height 22
click at [515, 606] on div at bounding box center [953, 604] width 903 height 13
click at [21, 148] on icon at bounding box center [20, 142] width 13 height 13
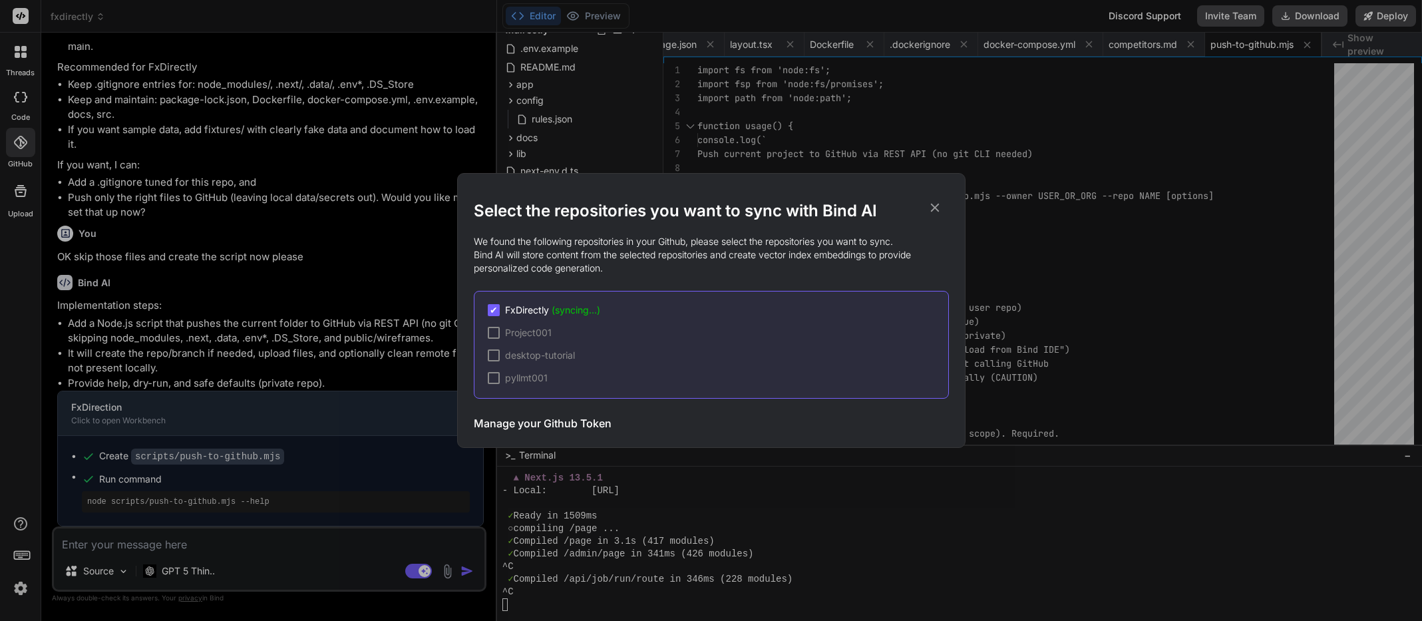
click at [568, 301] on div "✔ FxDirectly (syncing...) Project001 desktop-tutorial pyllmt001" at bounding box center [711, 345] width 475 height 108
click at [576, 310] on span "(syncing...)" at bounding box center [576, 309] width 49 height 11
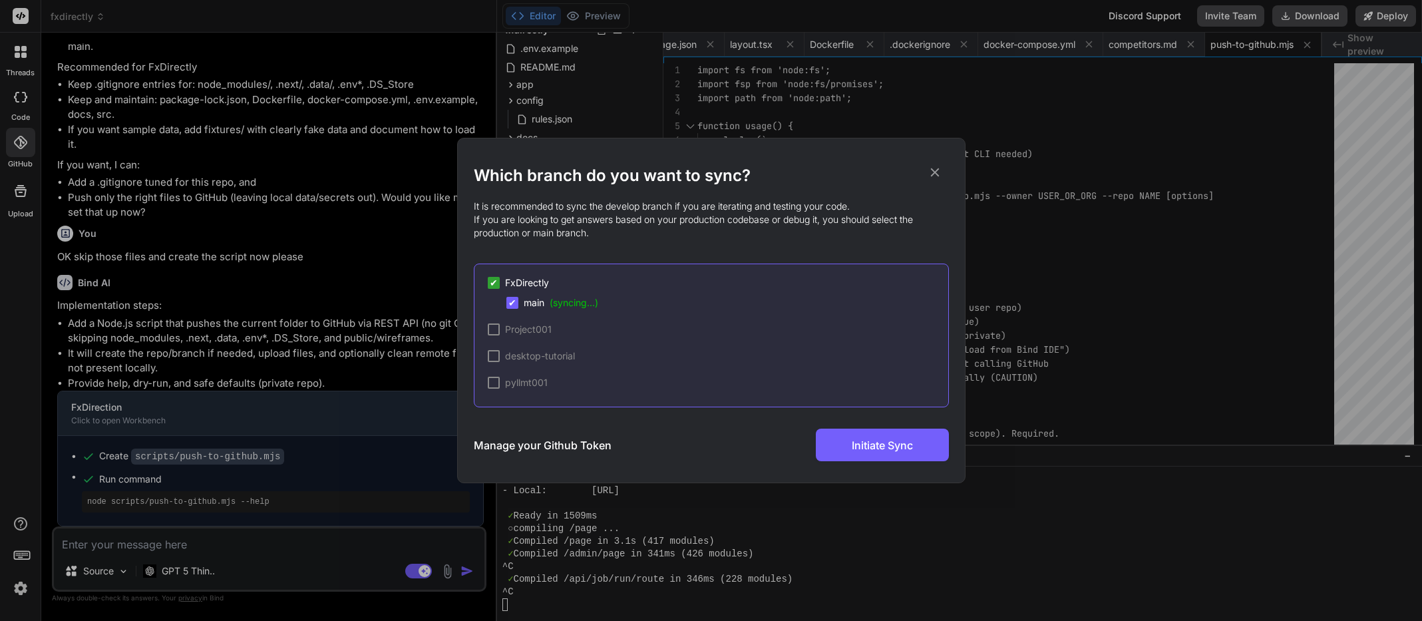
click at [582, 445] on h3 "Manage your Github Token" at bounding box center [543, 445] width 138 height 16
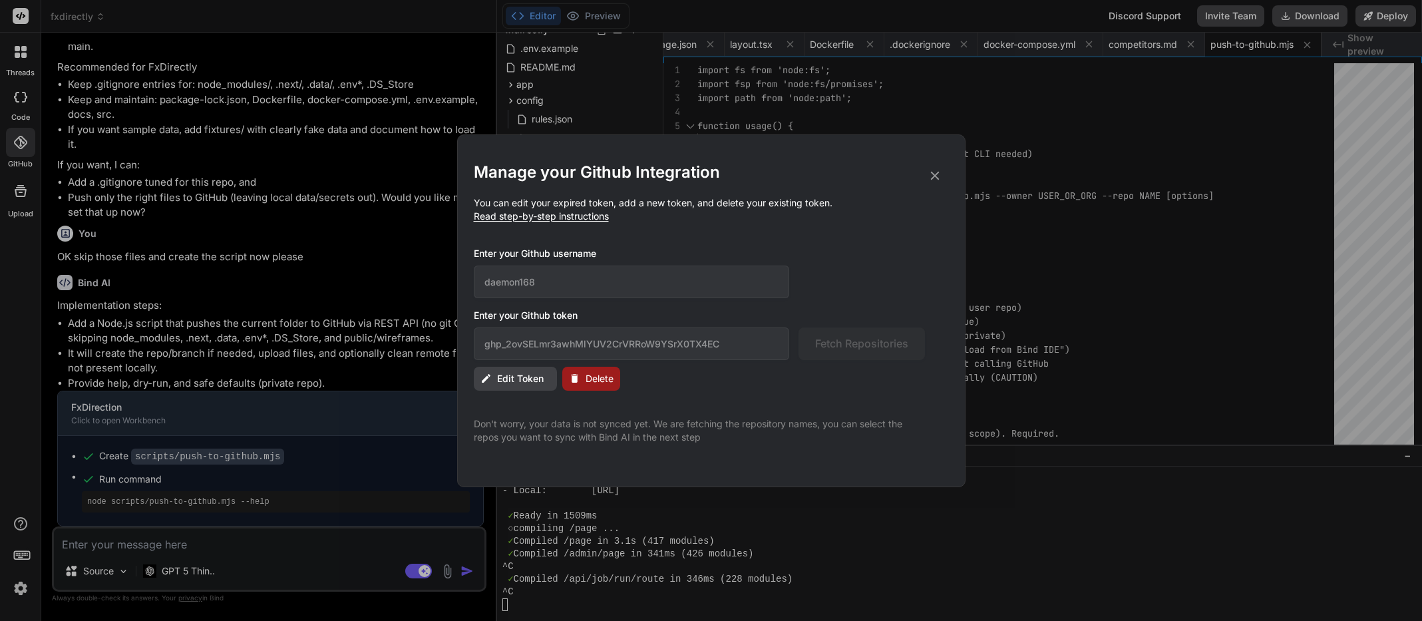
click at [593, 377] on span "Delete" at bounding box center [599, 378] width 28 height 13
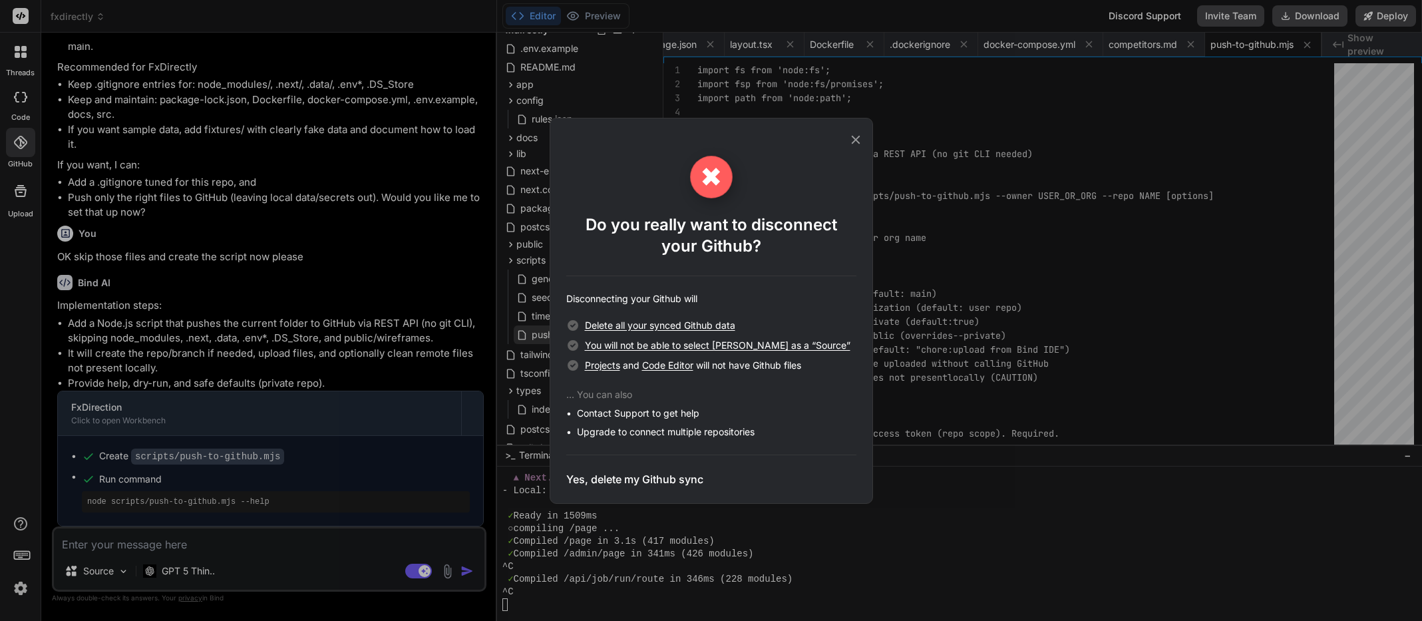
click at [644, 480] on h3 "Yes, delete my Github sync" at bounding box center [634, 479] width 137 height 16
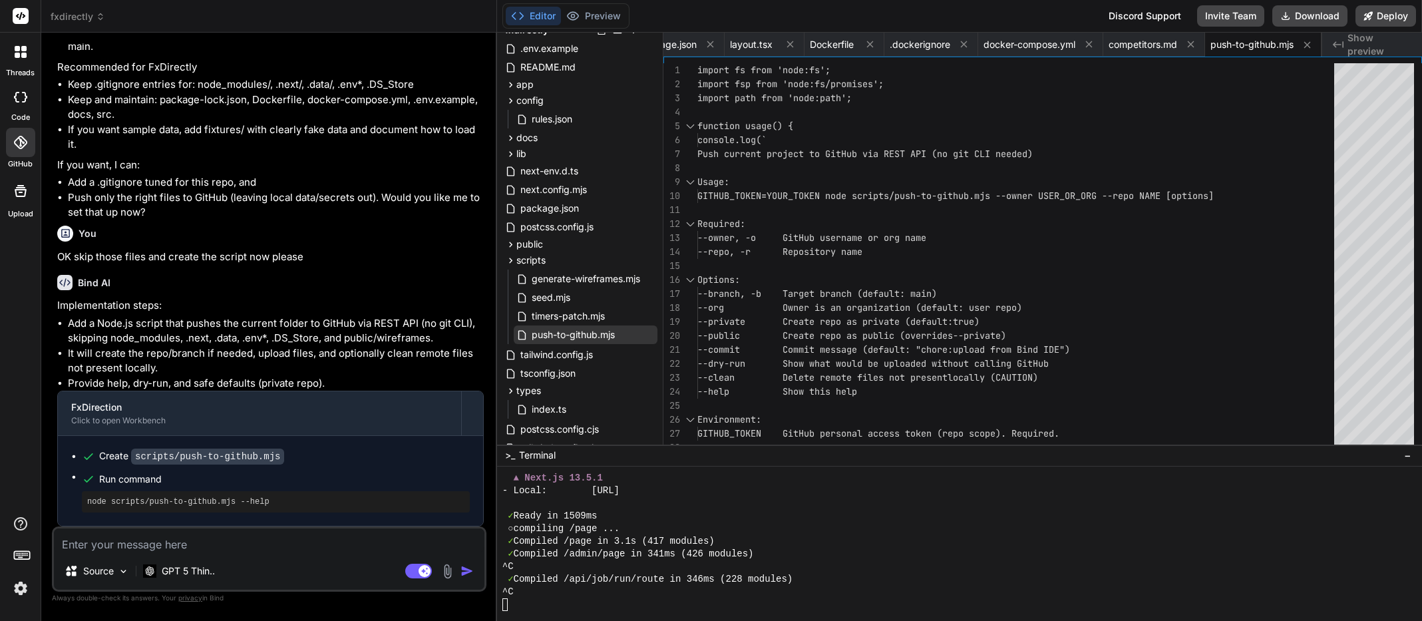
click at [23, 143] on icon at bounding box center [19, 142] width 13 height 13
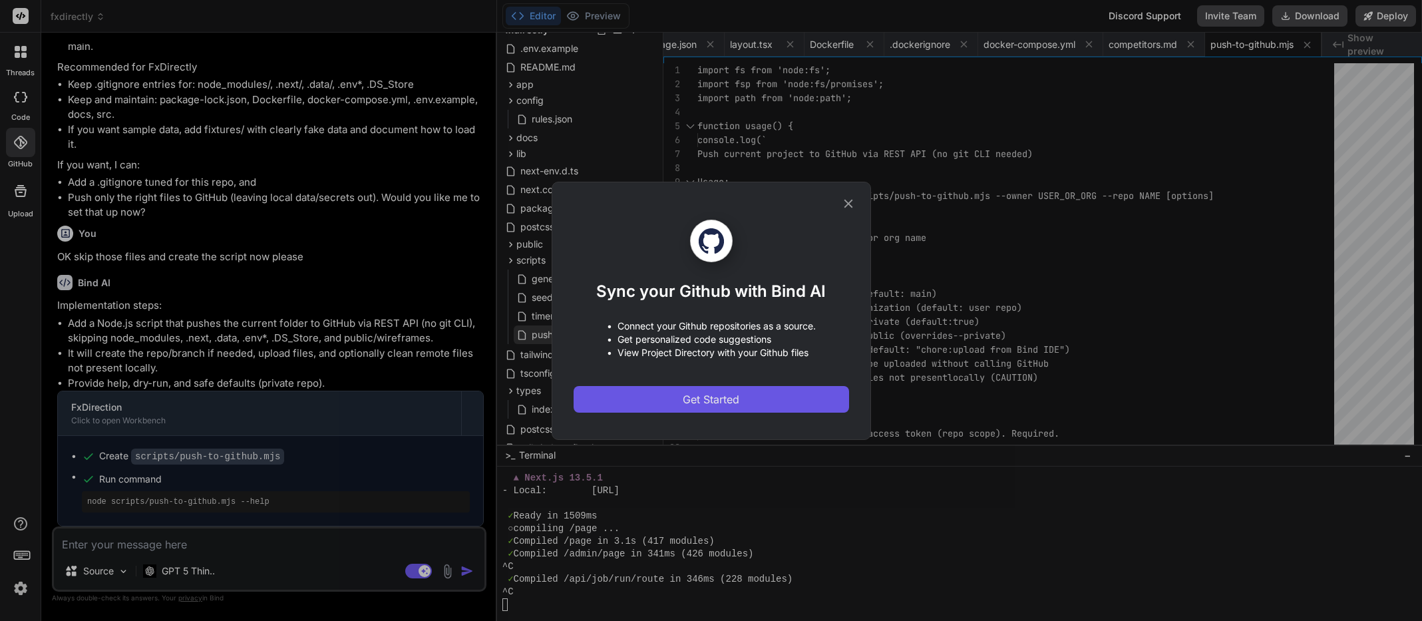
click at [720, 404] on span "Get Started" at bounding box center [711, 399] width 57 height 16
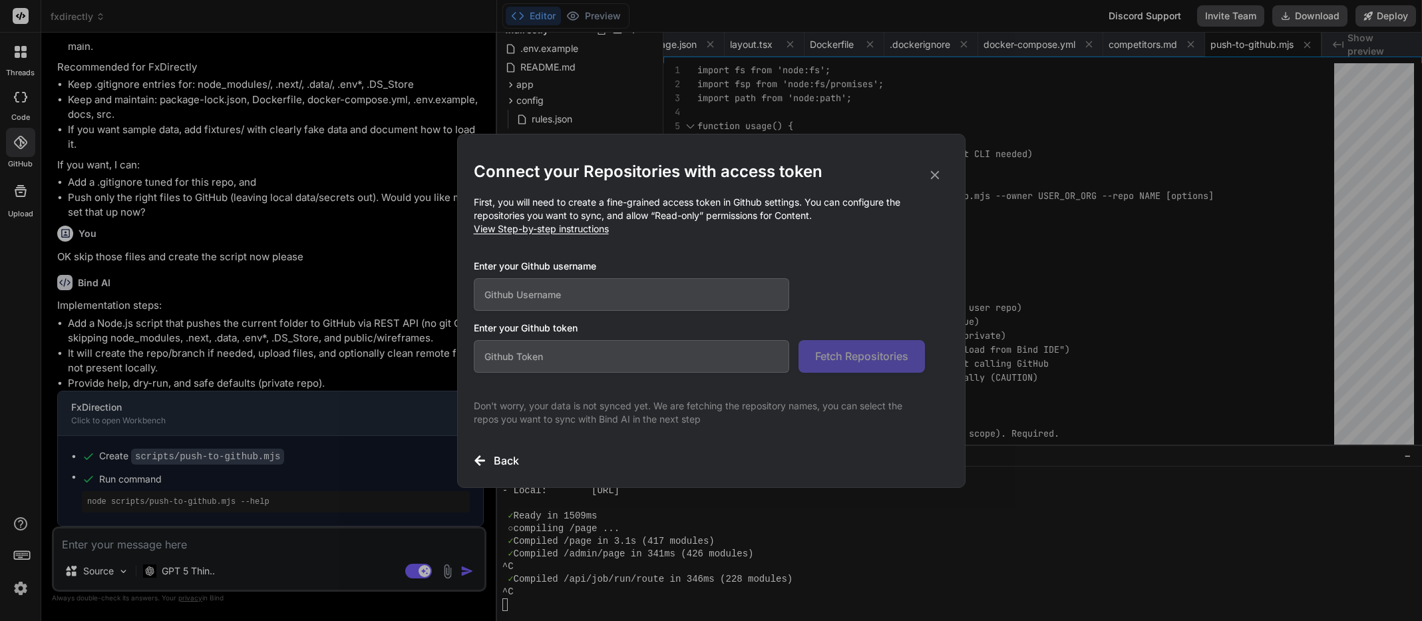
click at [518, 294] on input "text" at bounding box center [632, 294] width 316 height 33
click at [533, 359] on input "text" at bounding box center [632, 356] width 316 height 33
paste input "github_pat_11BV2HJTA09pSx1RnivwZp_03UaiEy4lRMSrWAS9ws6myDiN7OT4JJZvqhHGQtpA55VW…"
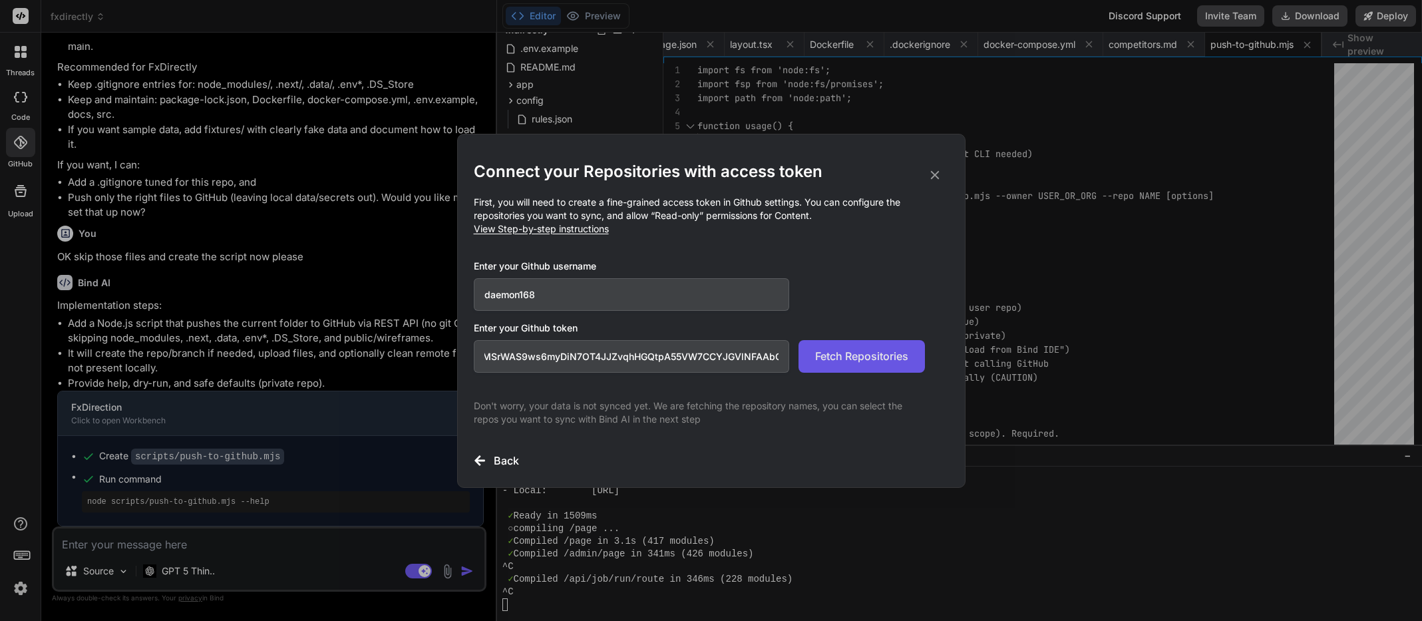
scroll to position [0, 0]
click at [879, 356] on span "Fetch Repositories" at bounding box center [861, 356] width 93 height 16
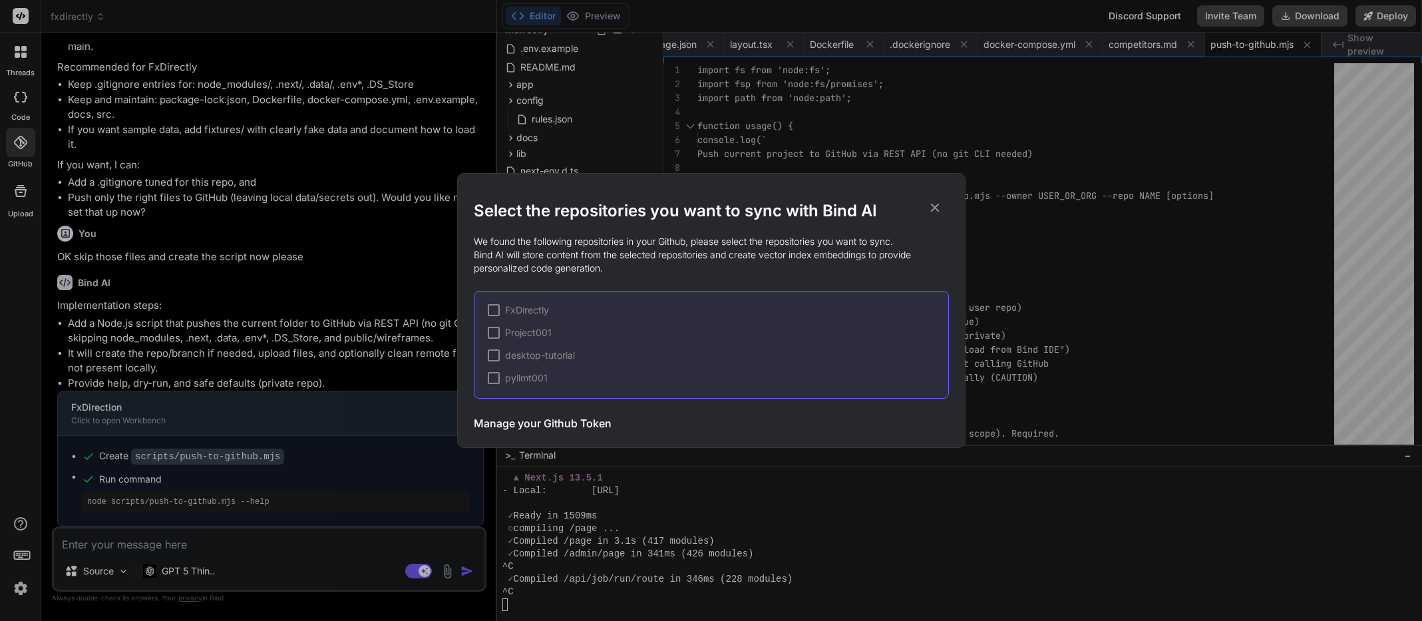
click at [498, 310] on div at bounding box center [494, 310] width 12 height 12
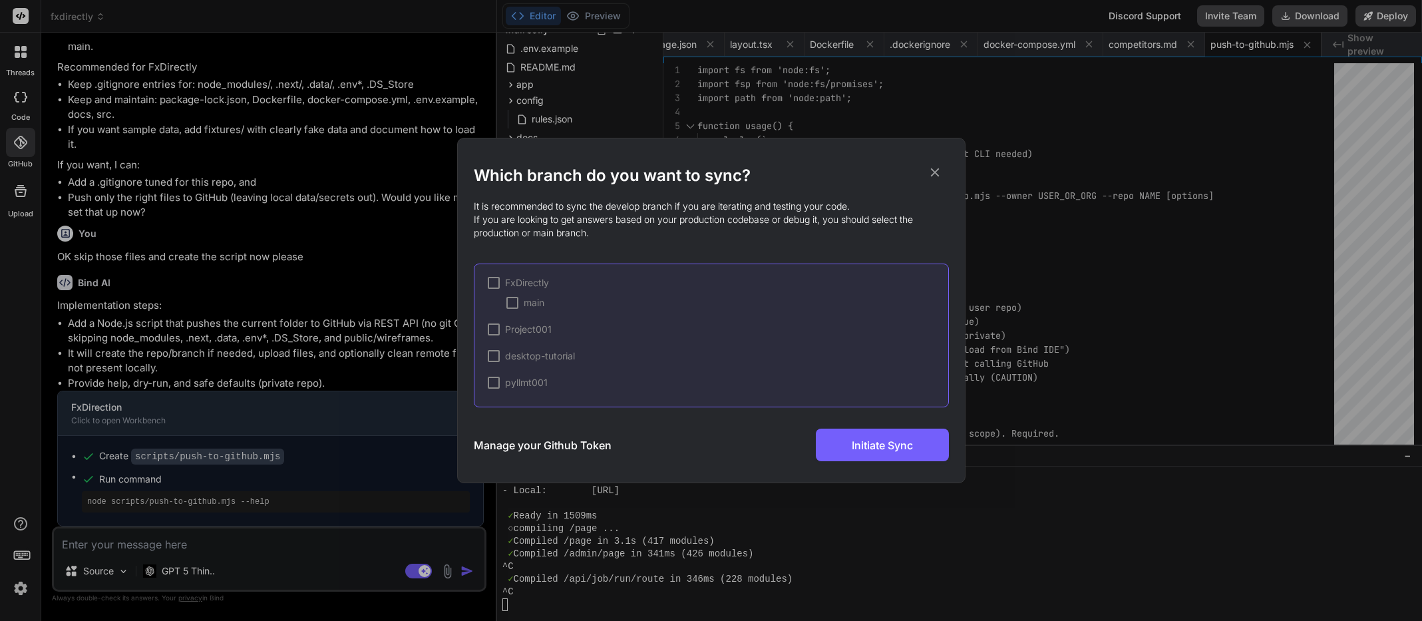
click at [497, 285] on div at bounding box center [494, 283] width 12 height 12
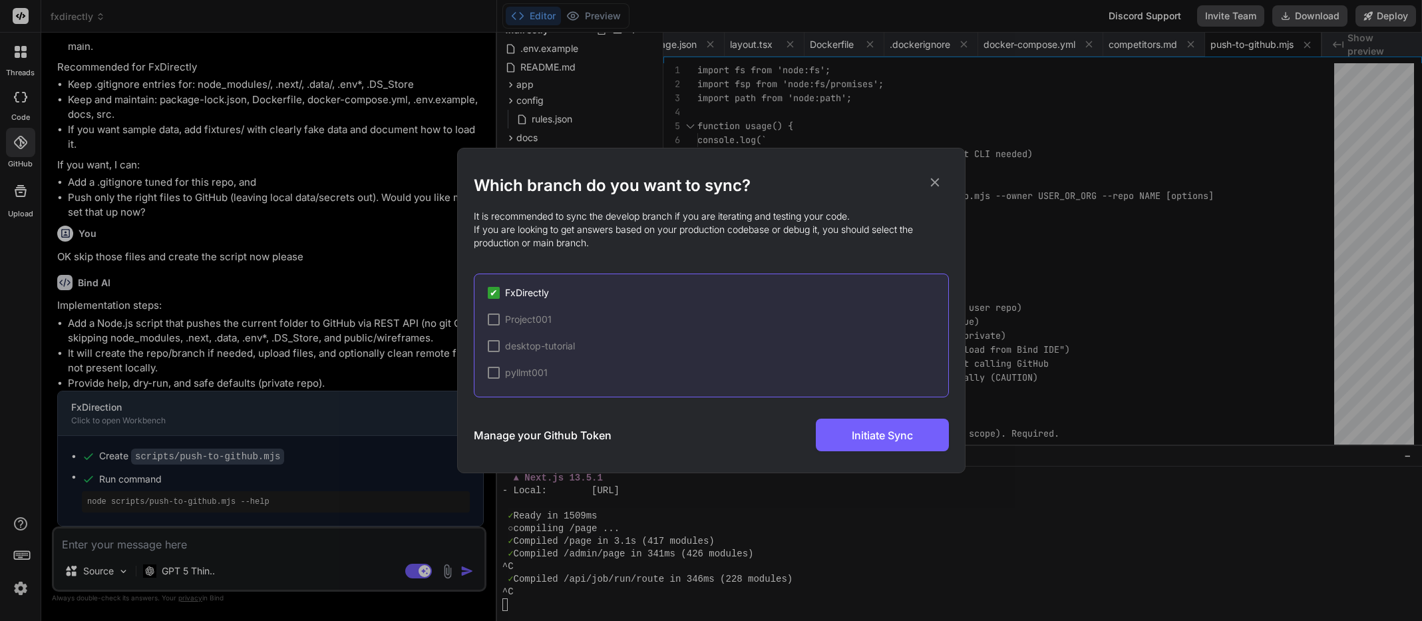
click at [492, 291] on span "✔" at bounding box center [494, 292] width 8 height 13
click at [492, 291] on div at bounding box center [494, 293] width 12 height 12
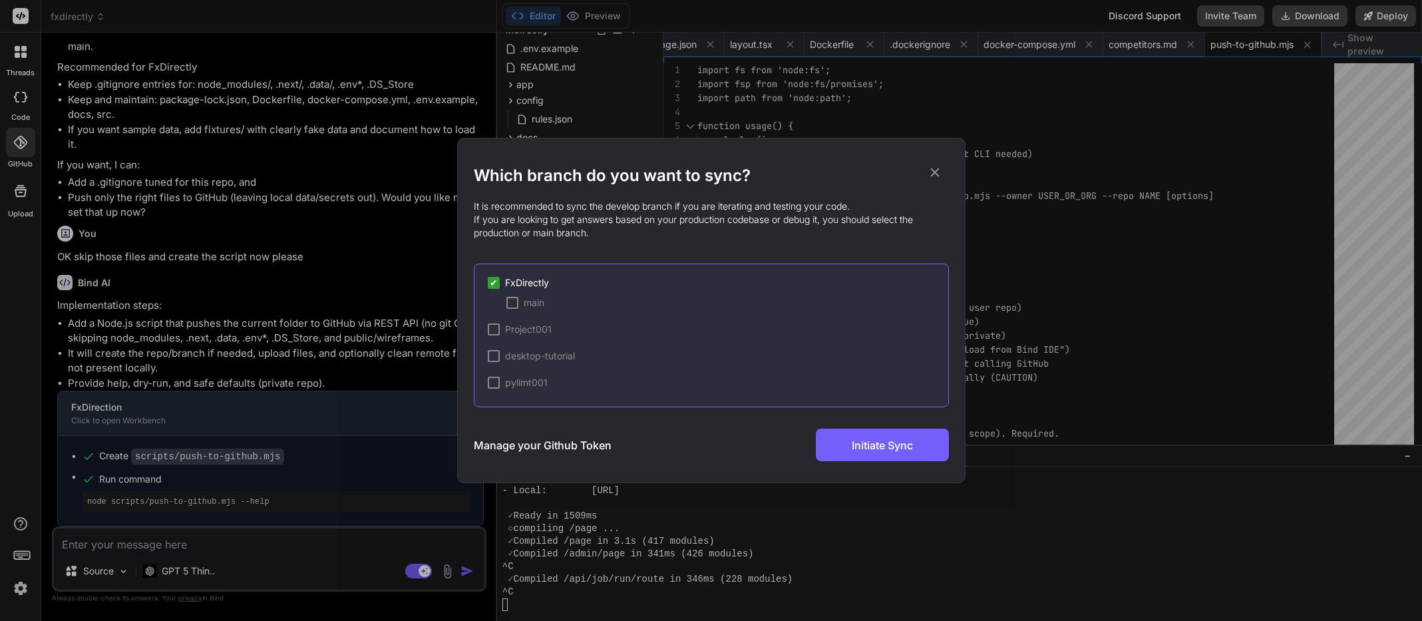
click at [512, 303] on div at bounding box center [512, 303] width 12 height 12
click at [493, 329] on div at bounding box center [494, 329] width 12 height 12
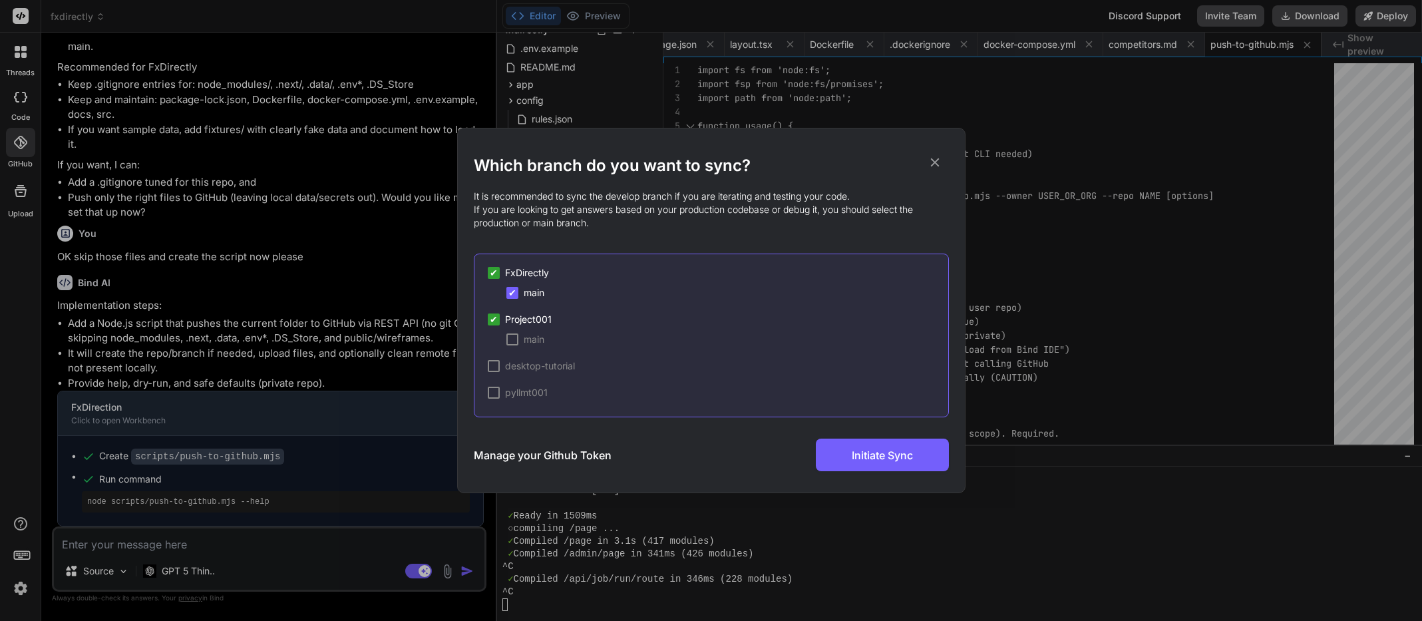
click at [514, 337] on div at bounding box center [512, 339] width 12 height 12
click at [493, 365] on div at bounding box center [494, 366] width 12 height 12
click at [515, 384] on div at bounding box center [512, 385] width 12 height 12
click at [492, 412] on div at bounding box center [494, 411] width 12 height 12
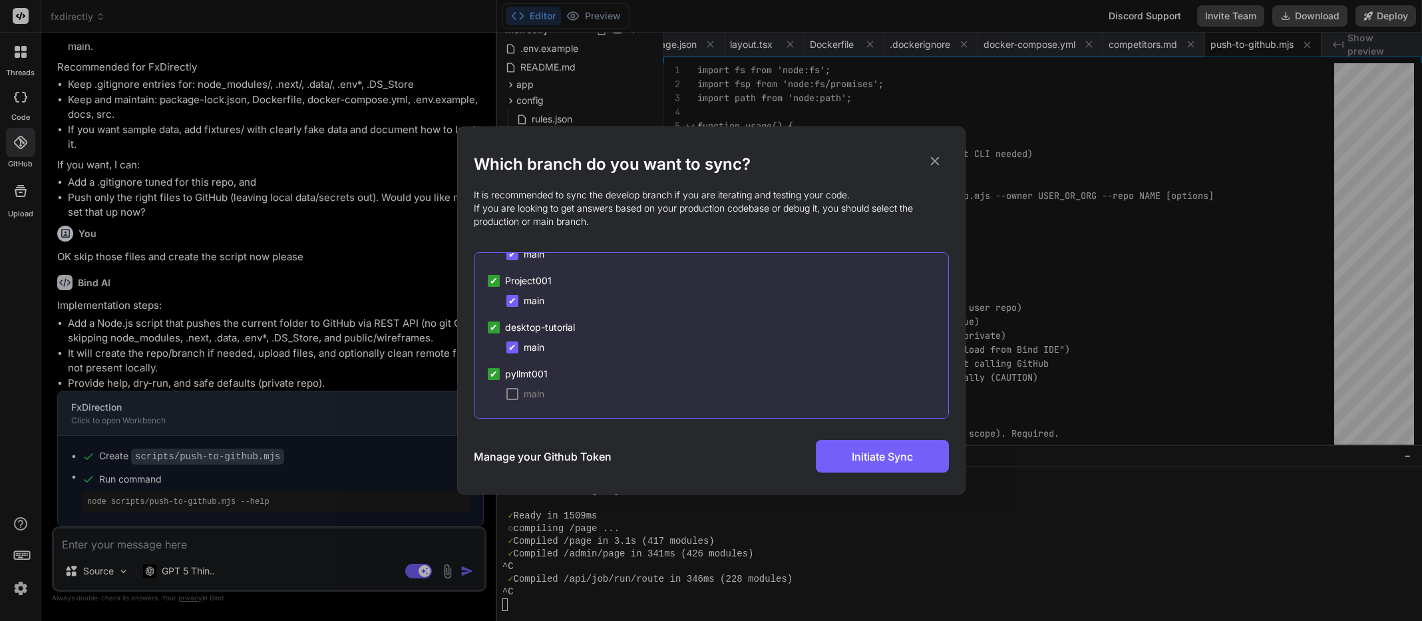
click at [514, 395] on div at bounding box center [512, 394] width 12 height 12
click at [895, 455] on span "Initiate Sync" at bounding box center [882, 456] width 61 height 16
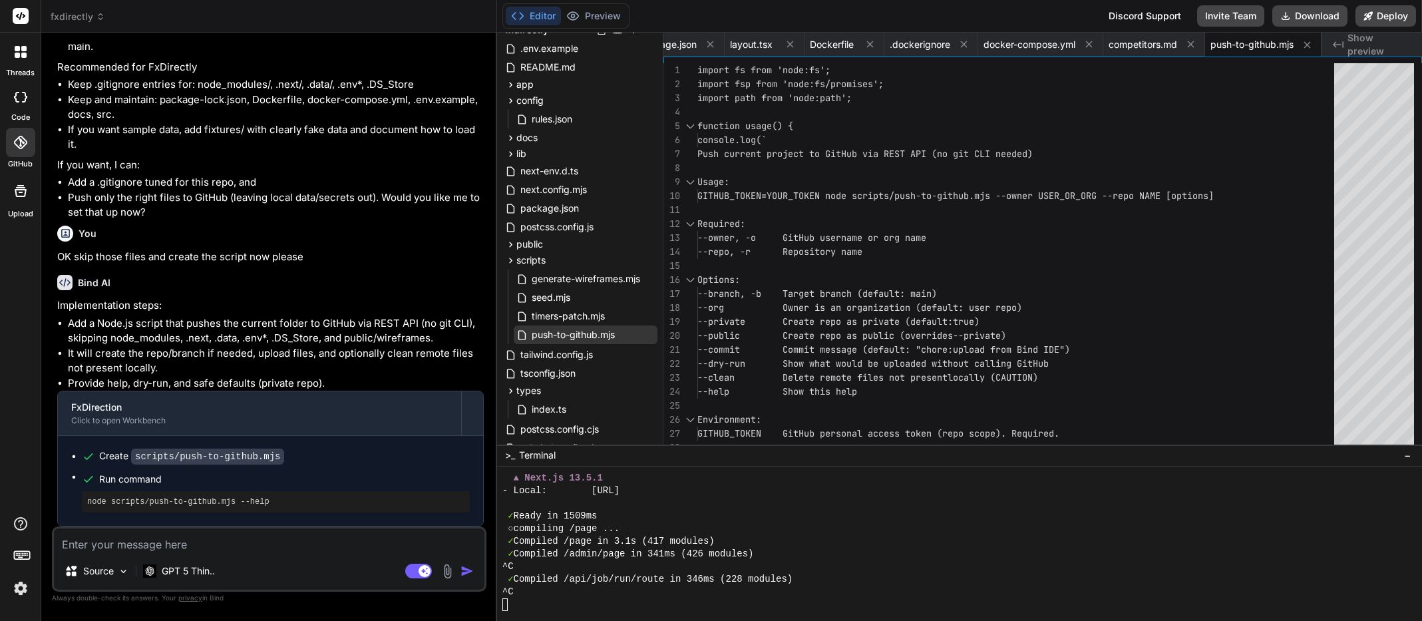
click at [21, 102] on icon at bounding box center [20, 97] width 13 height 11
click at [17, 99] on icon at bounding box center [20, 97] width 13 height 11
click at [18, 19] on rect at bounding box center [21, 16] width 16 height 16
click at [19, 94] on icon at bounding box center [20, 97] width 13 height 11
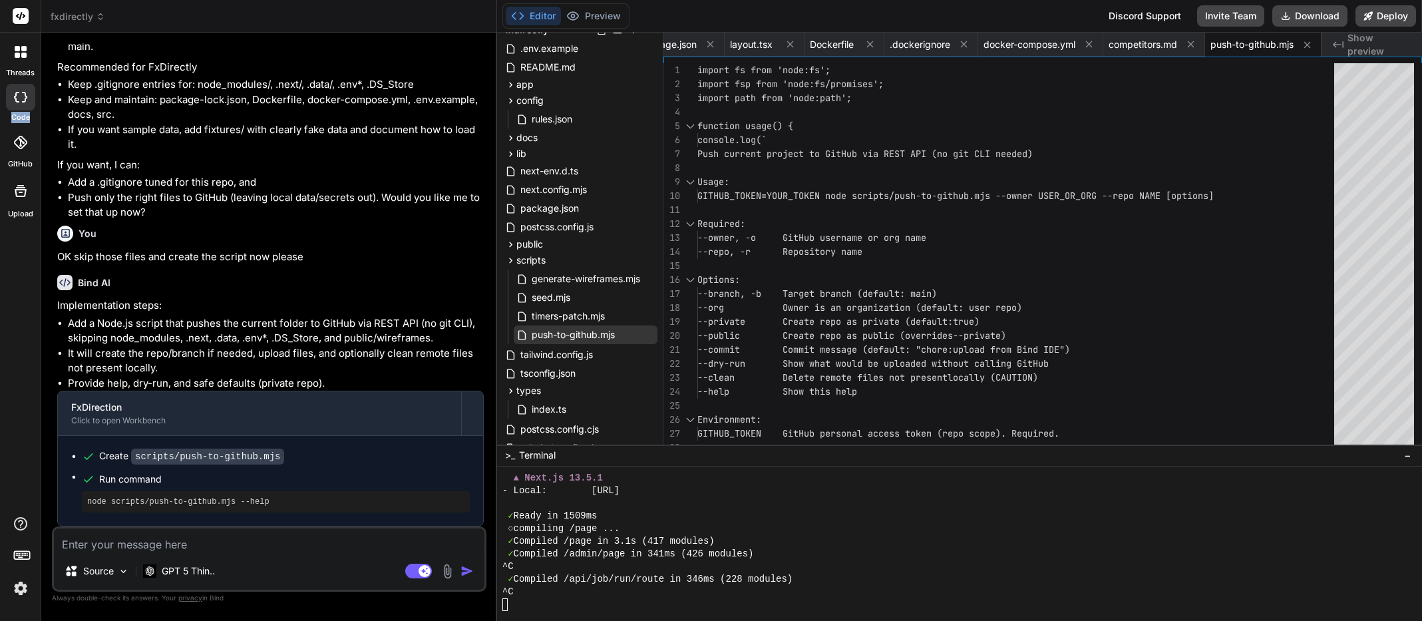
click at [19, 94] on icon at bounding box center [20, 97] width 13 height 11
click at [23, 142] on icon at bounding box center [19, 142] width 13 height 13
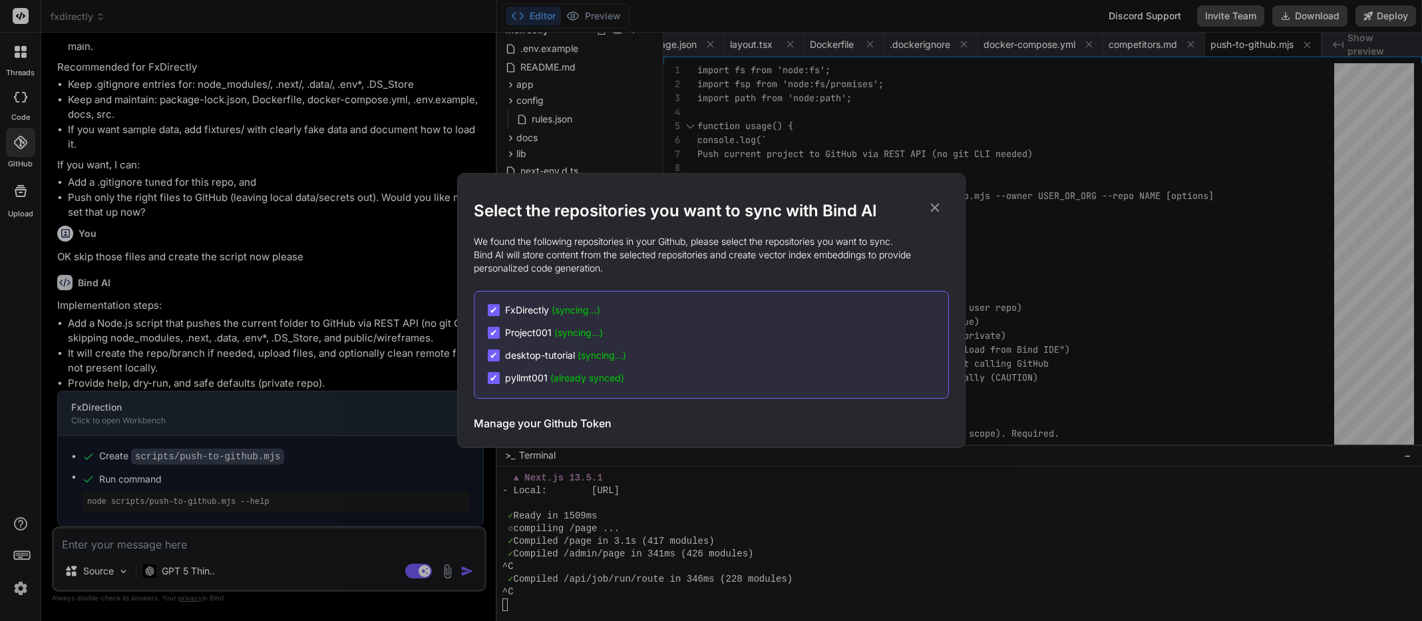
click at [568, 333] on span "(syncing...)" at bounding box center [578, 332] width 49 height 11
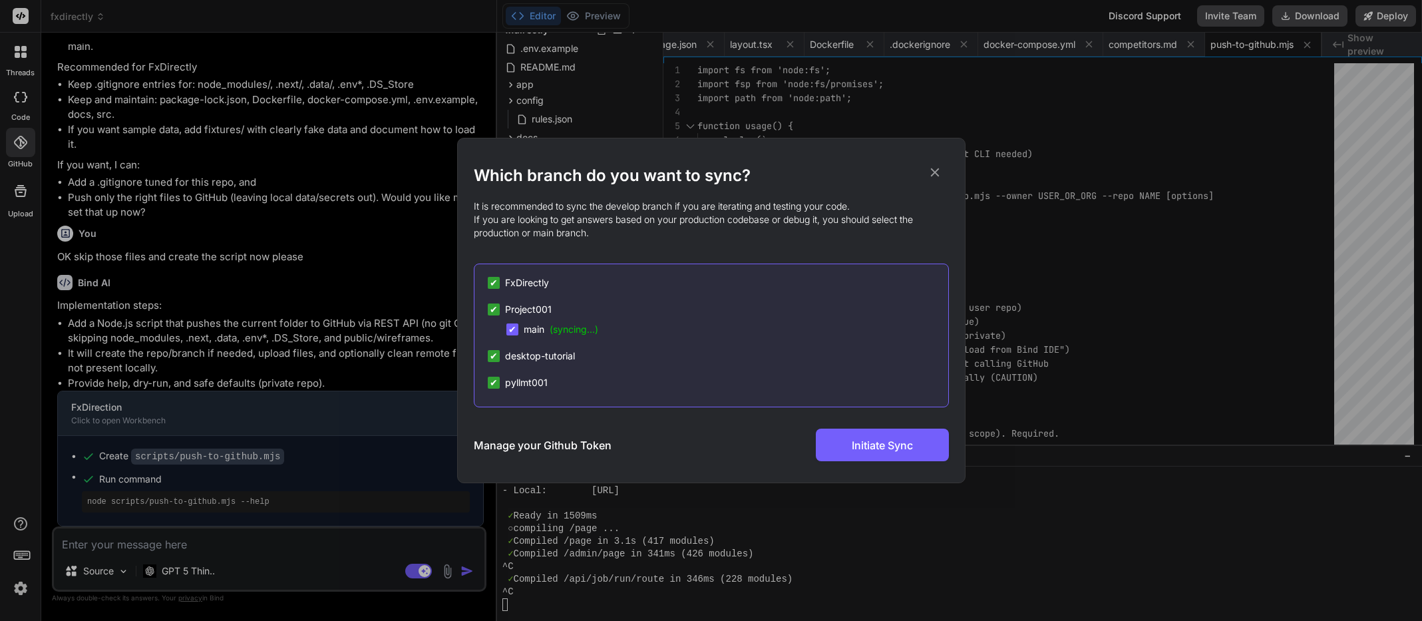
click at [536, 288] on span "FxDirectly" at bounding box center [527, 282] width 44 height 13
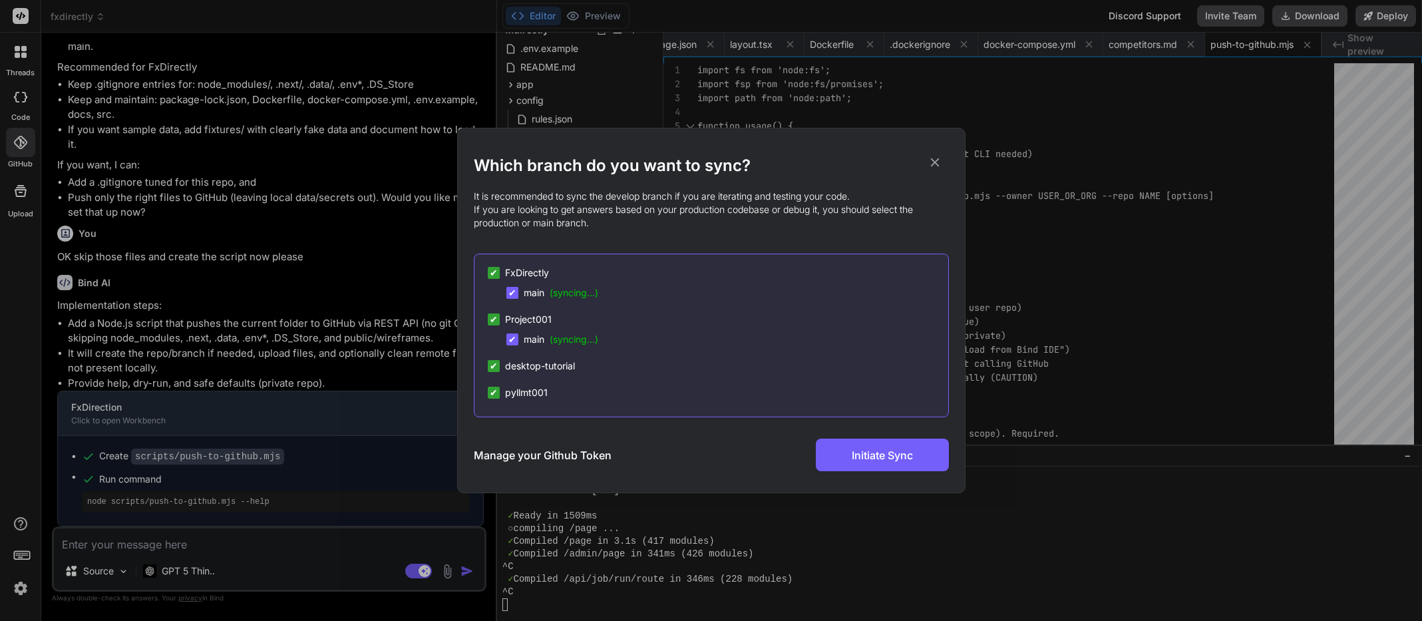
click at [561, 293] on span "(syncing...)" at bounding box center [574, 292] width 49 height 11
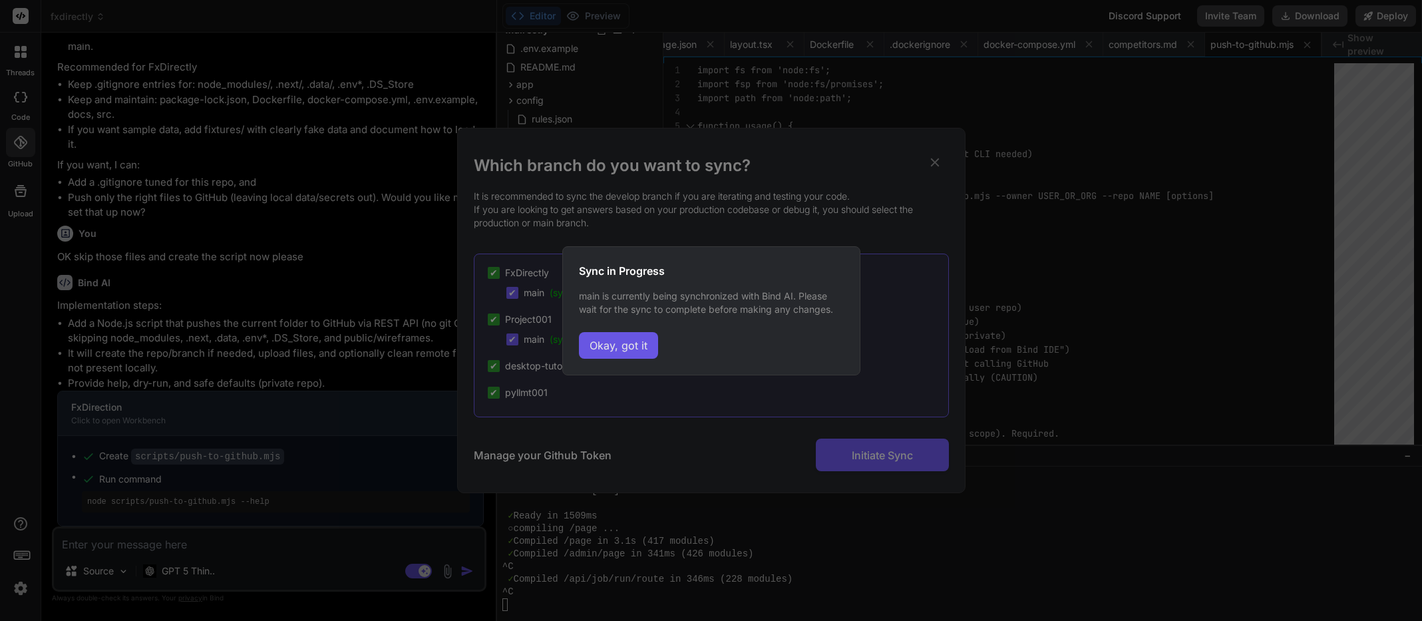
click at [613, 347] on button "Okay, got it" at bounding box center [618, 345] width 79 height 27
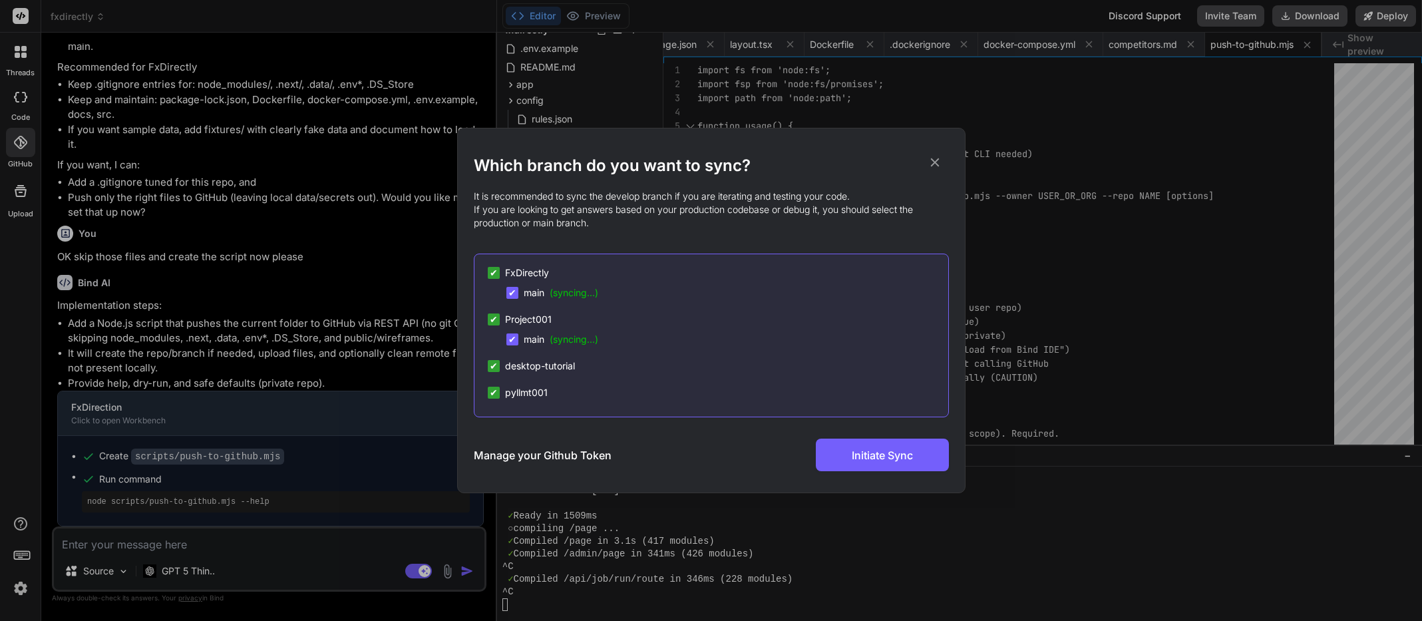
click at [935, 163] on icon at bounding box center [934, 162] width 9 height 9
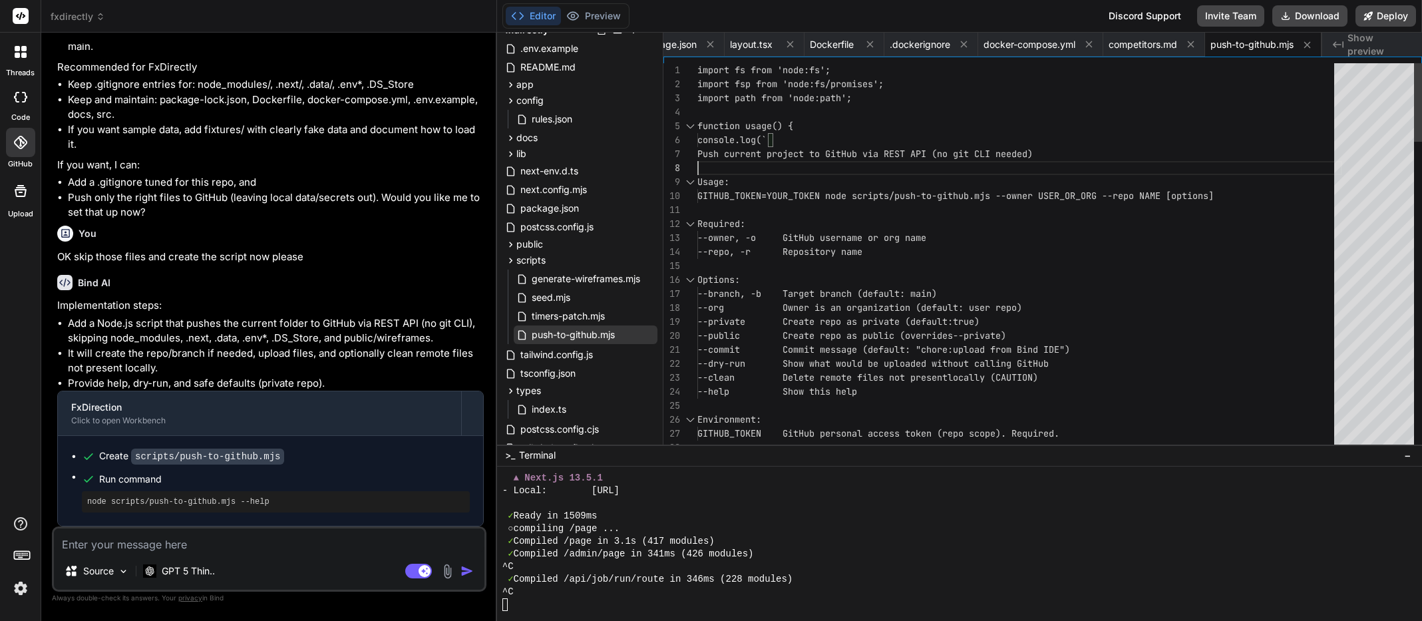
click at [122, 569] on img at bounding box center [123, 570] width 11 height 11
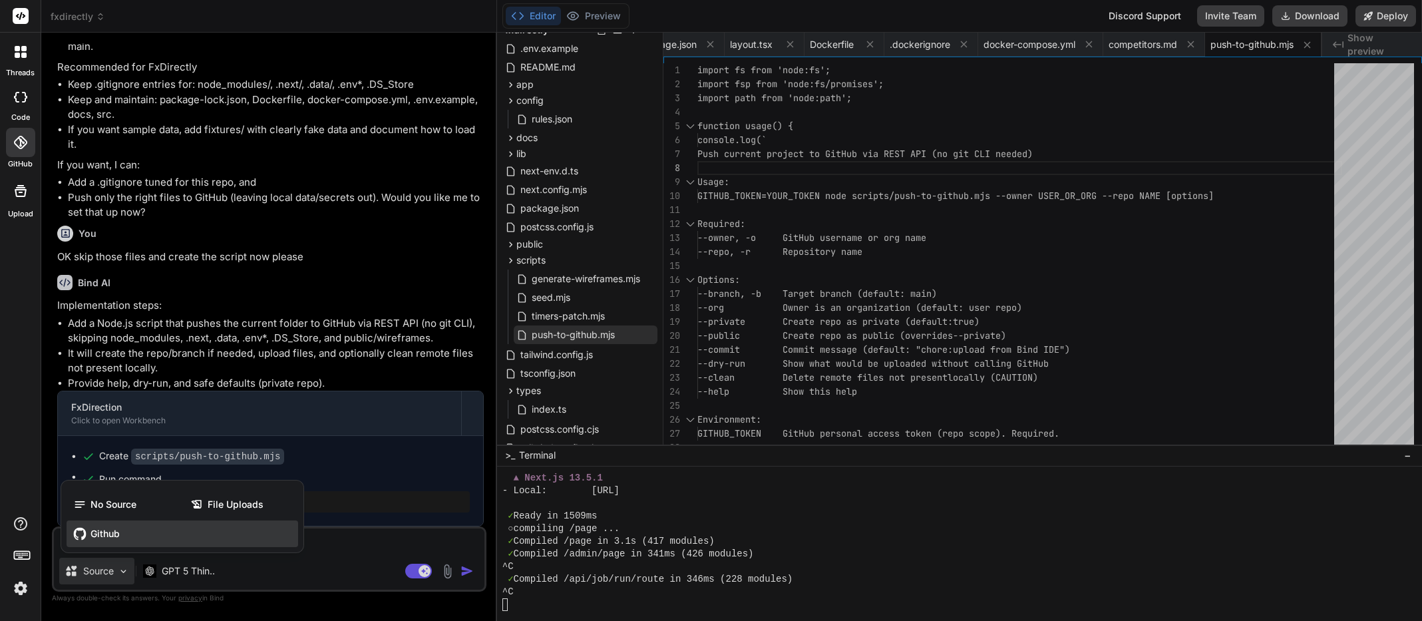
click at [112, 536] on span "Github" at bounding box center [104, 533] width 29 height 13
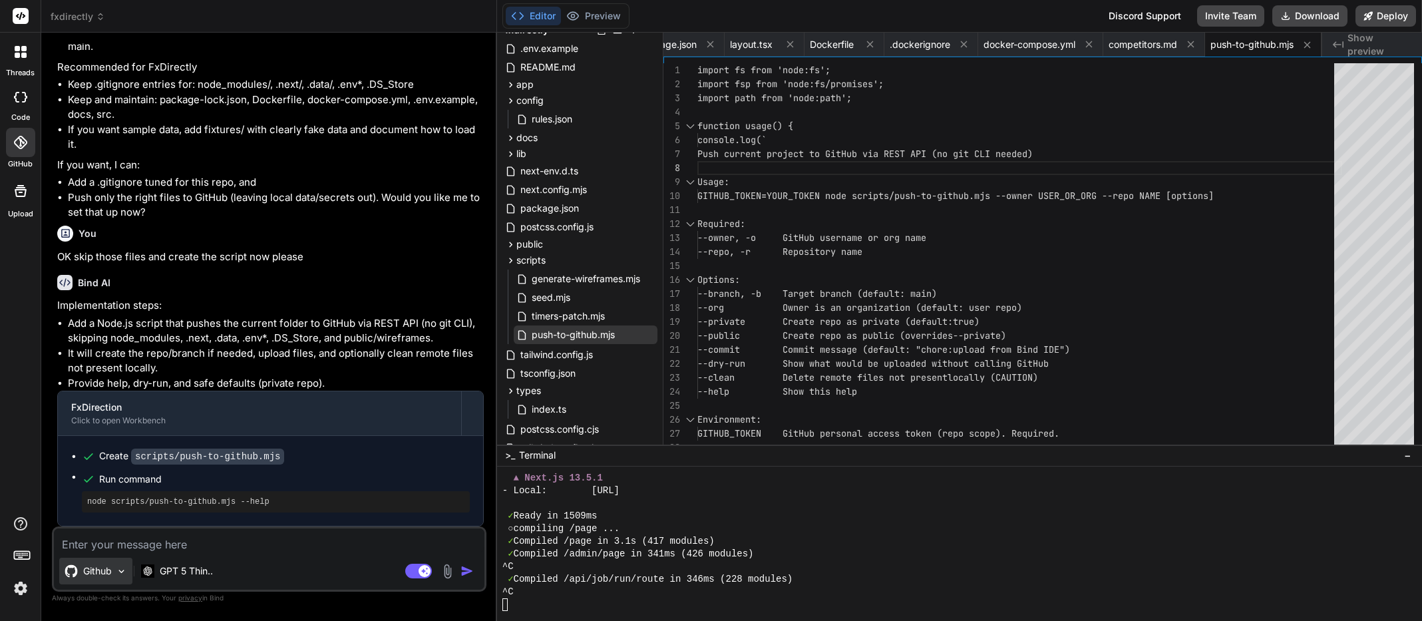
click at [118, 570] on img at bounding box center [121, 570] width 11 height 11
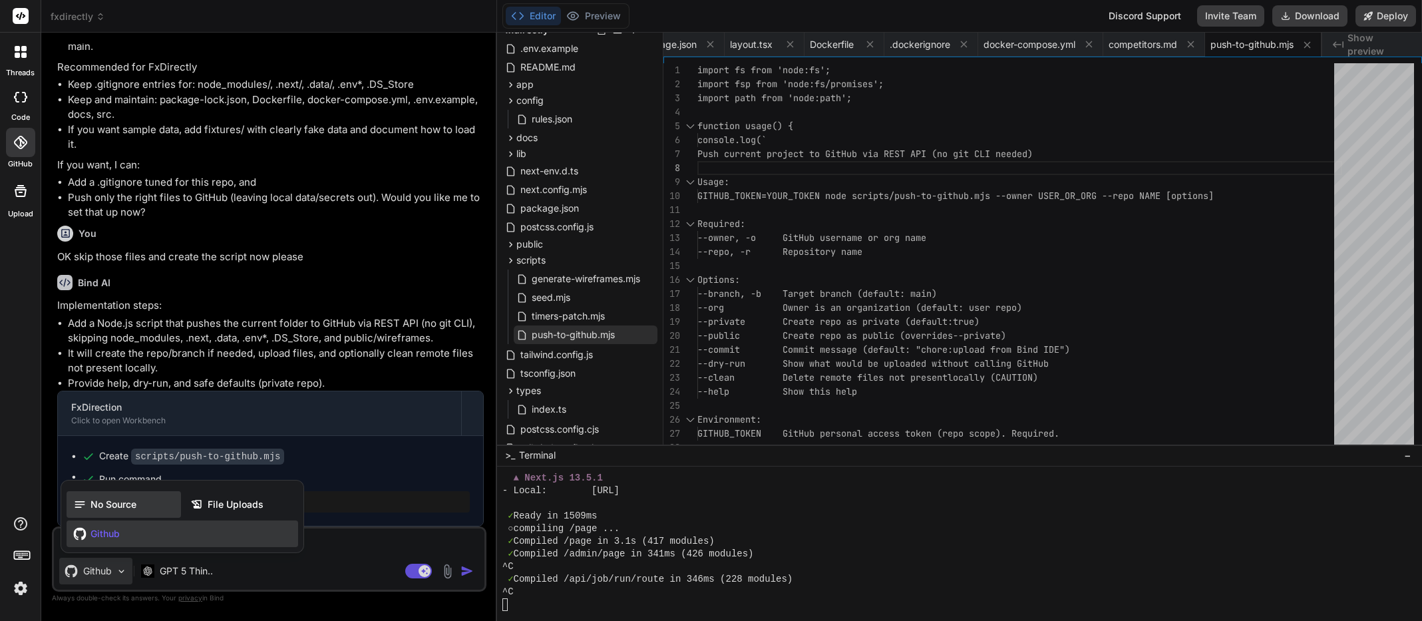
click at [122, 508] on span "No Source" at bounding box center [113, 504] width 46 height 13
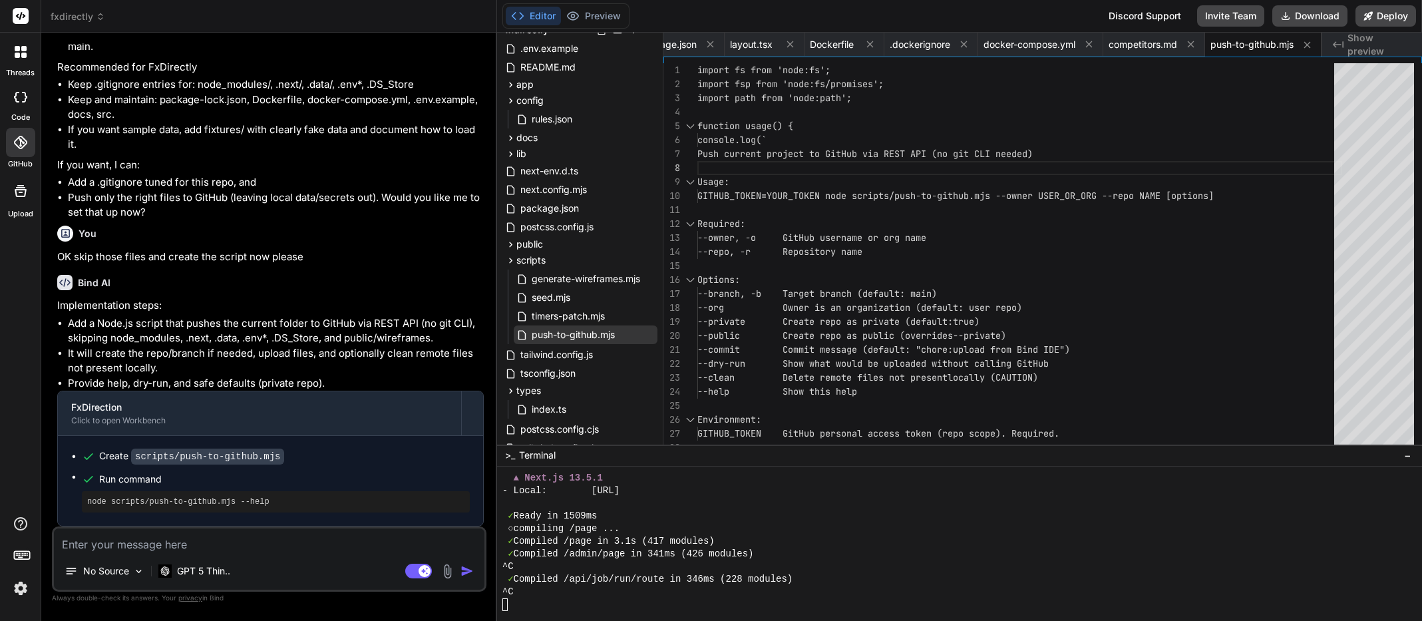
click at [19, 142] on icon at bounding box center [20, 142] width 13 height 13
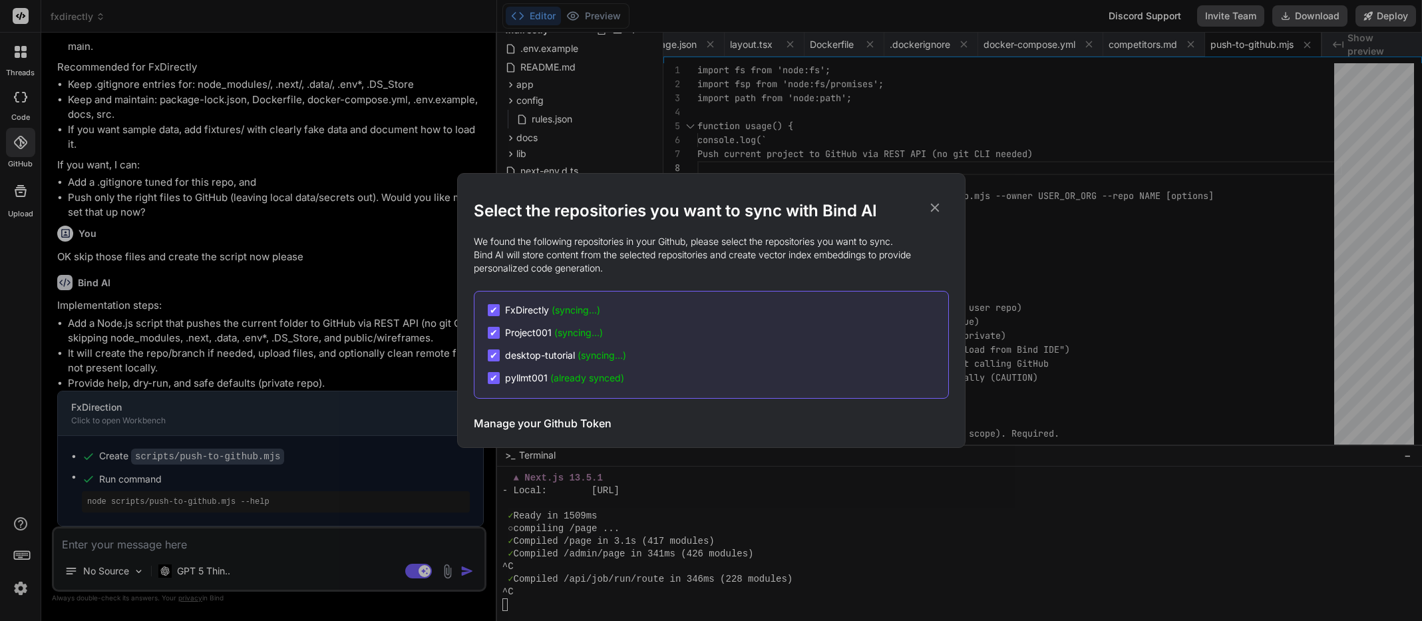
click at [528, 354] on span "desktop-tutorial (syncing...)" at bounding box center [565, 355] width 121 height 13
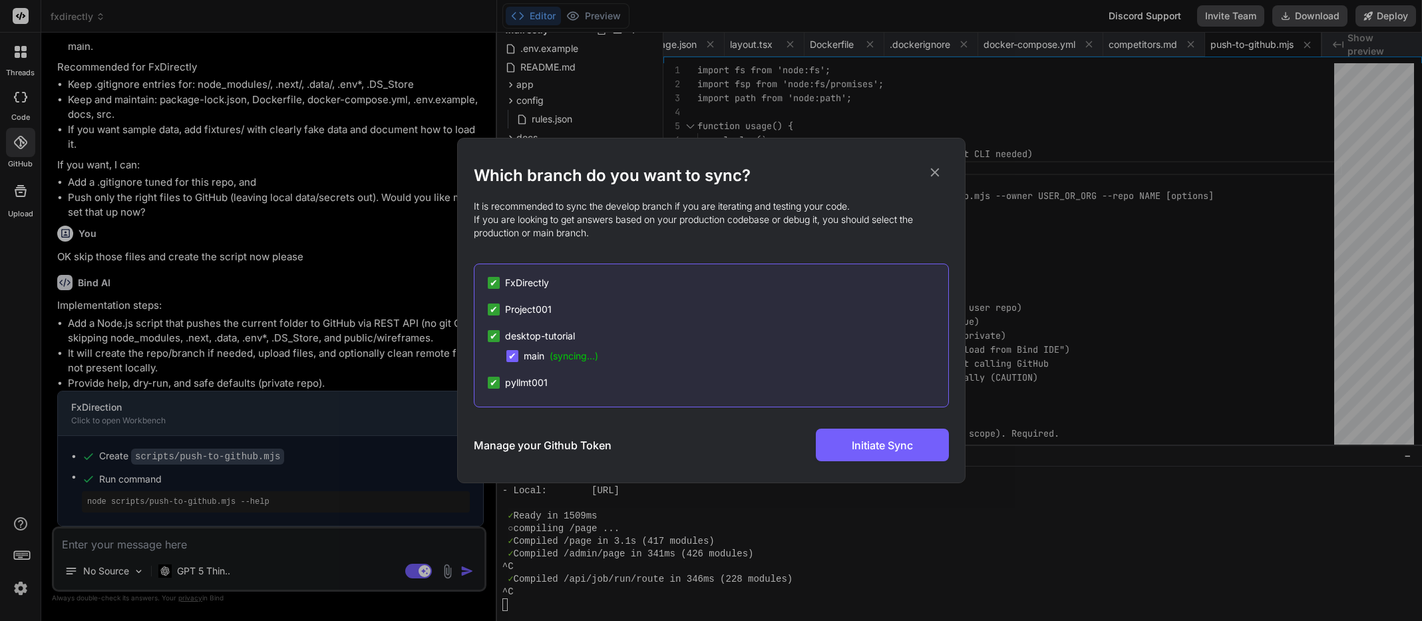
click at [528, 354] on span "main (syncing...)" at bounding box center [561, 355] width 75 height 13
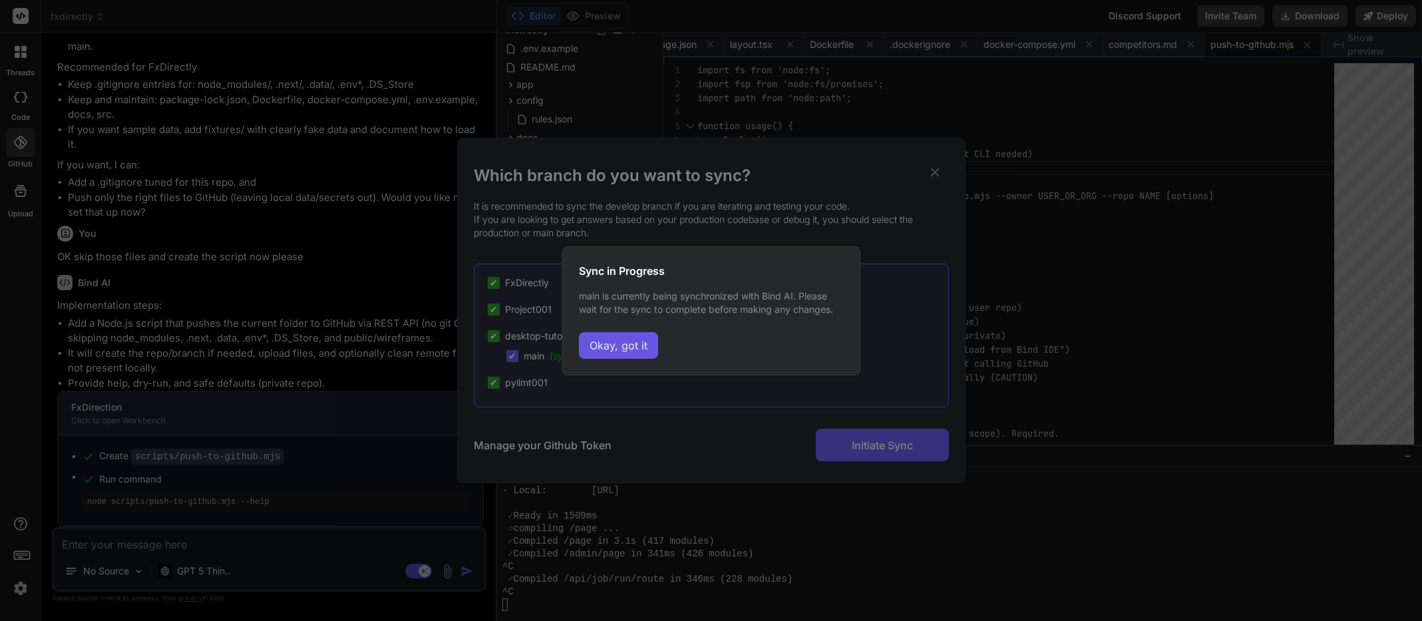
click at [627, 346] on button "Okay, got it" at bounding box center [618, 345] width 79 height 27
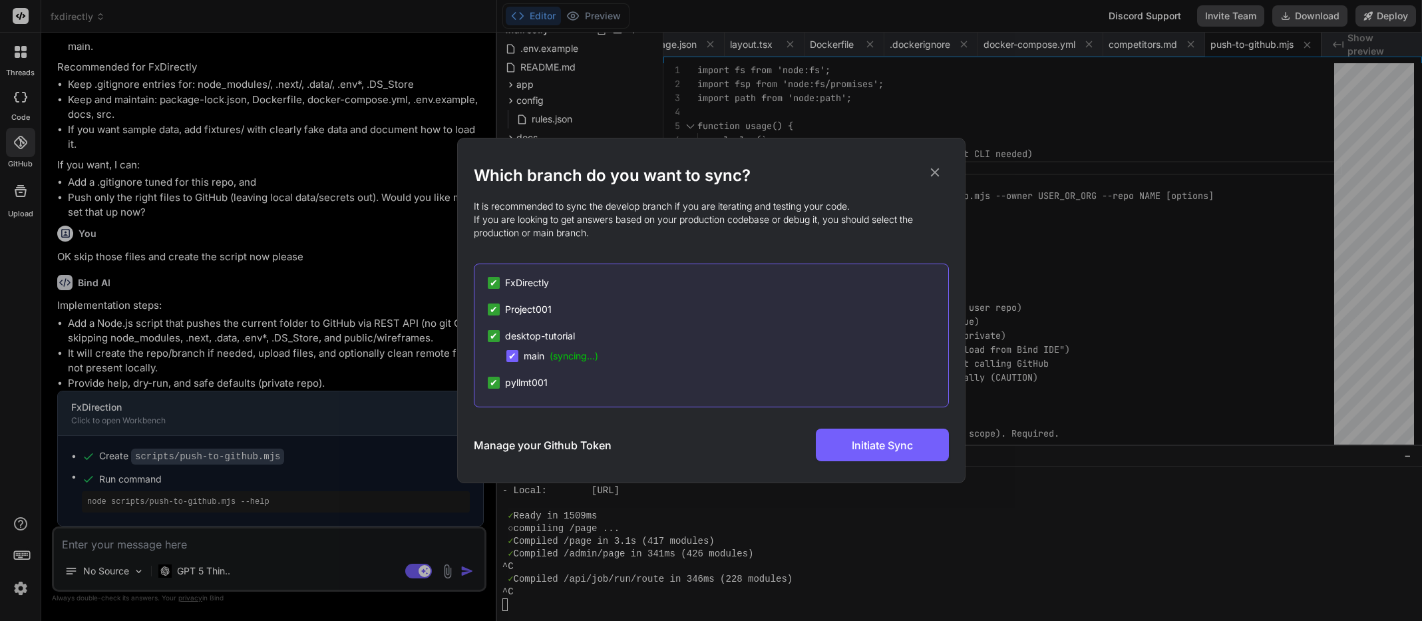
click at [518, 335] on span "desktop-tutorial" at bounding box center [540, 335] width 70 height 13
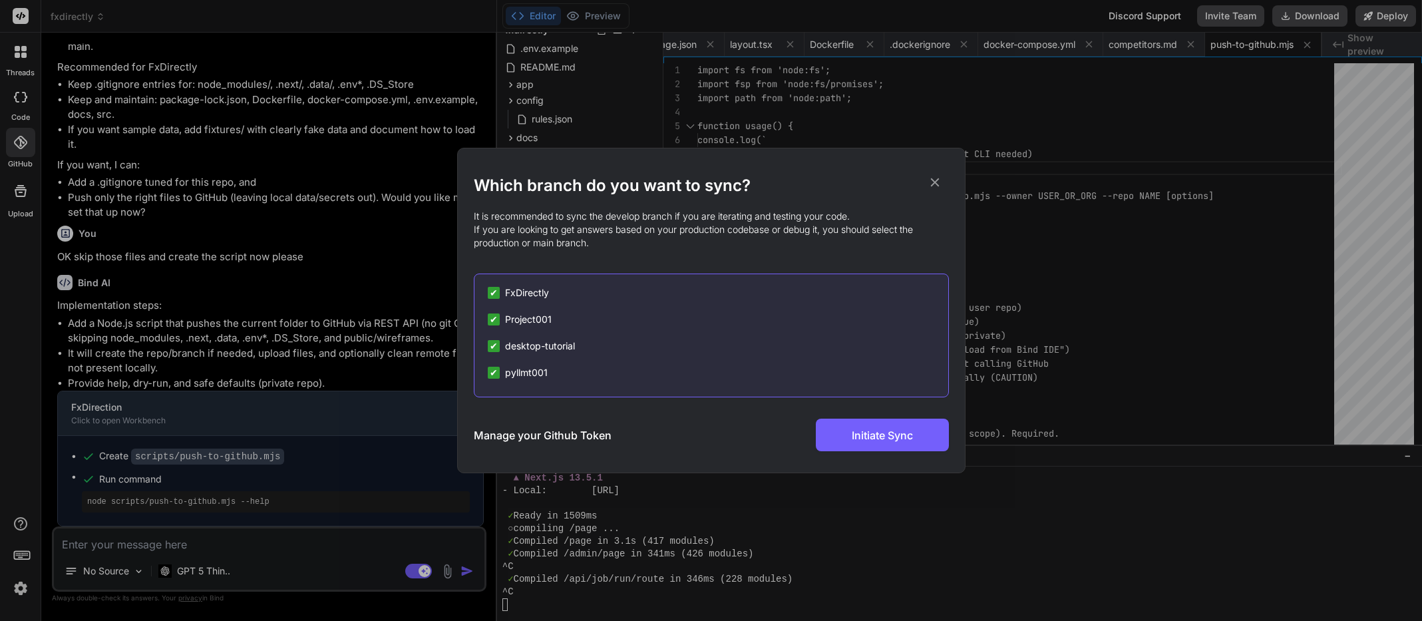
click at [939, 182] on icon at bounding box center [934, 182] width 15 height 15
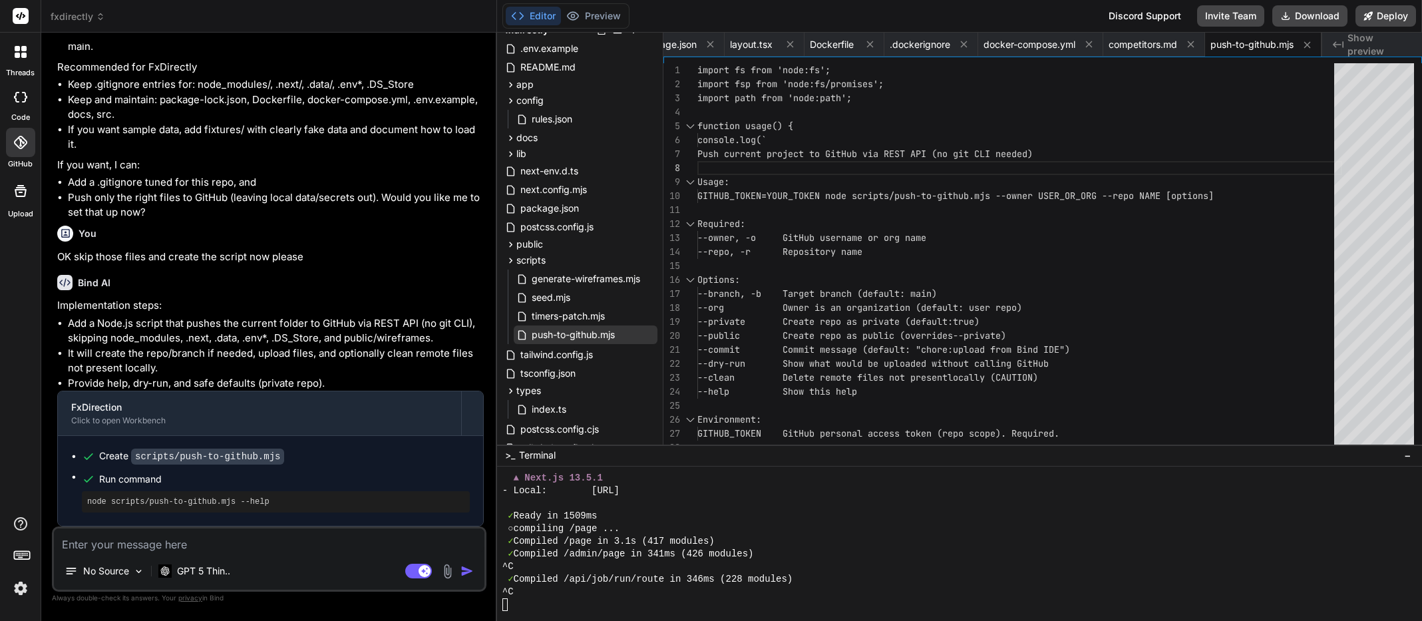
click at [21, 141] on icon at bounding box center [20, 142] width 13 height 13
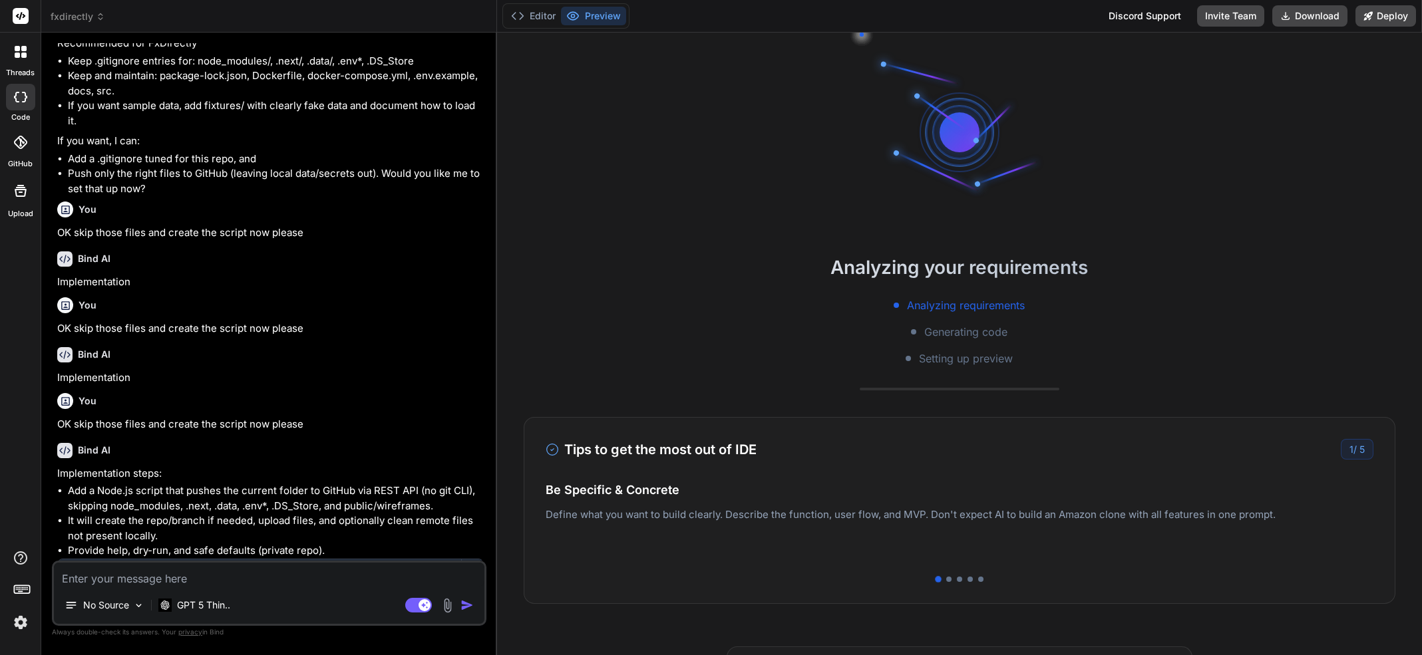
scroll to position [1058, 0]
click at [22, 96] on icon at bounding box center [20, 97] width 13 height 11
click at [24, 145] on icon at bounding box center [19, 142] width 13 height 13
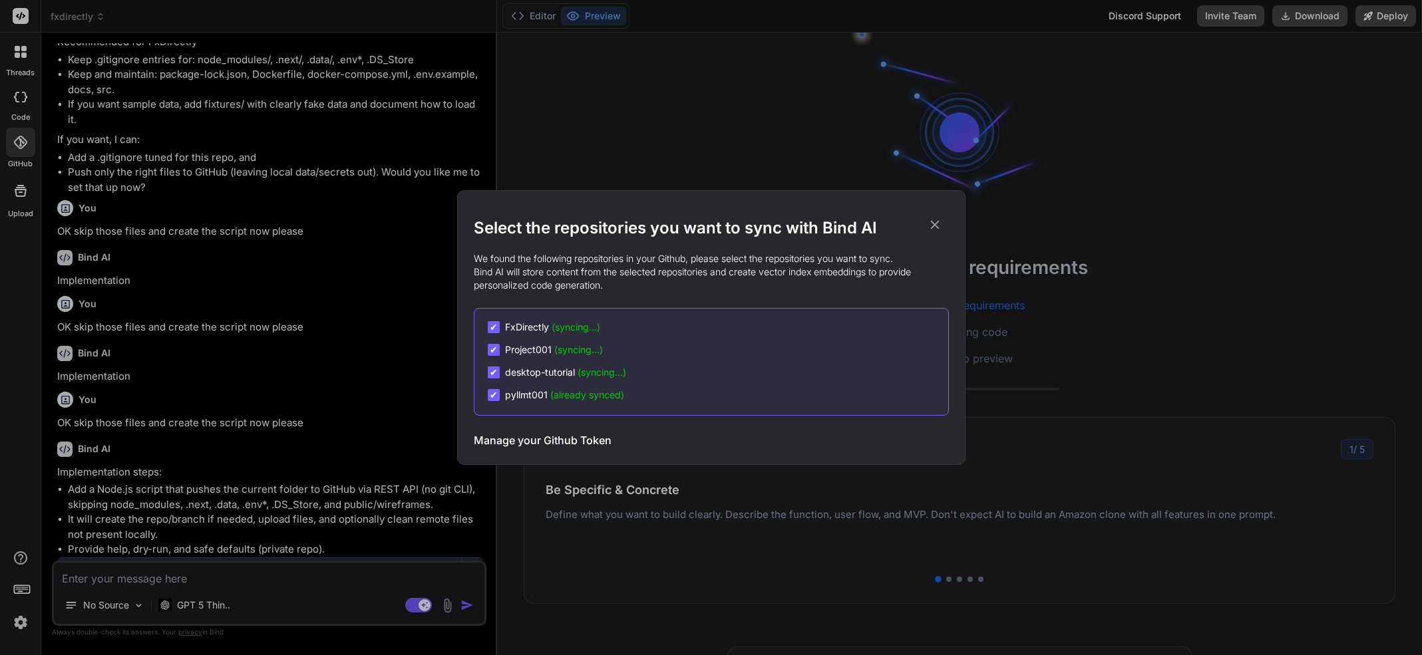
drag, startPoint x: 816, startPoint y: 202, endPoint x: 701, endPoint y: 202, distance: 114.4
click at [701, 202] on div "Select the repositories you want to sync with Bind AI We found the following re…" at bounding box center [711, 327] width 475 height 273
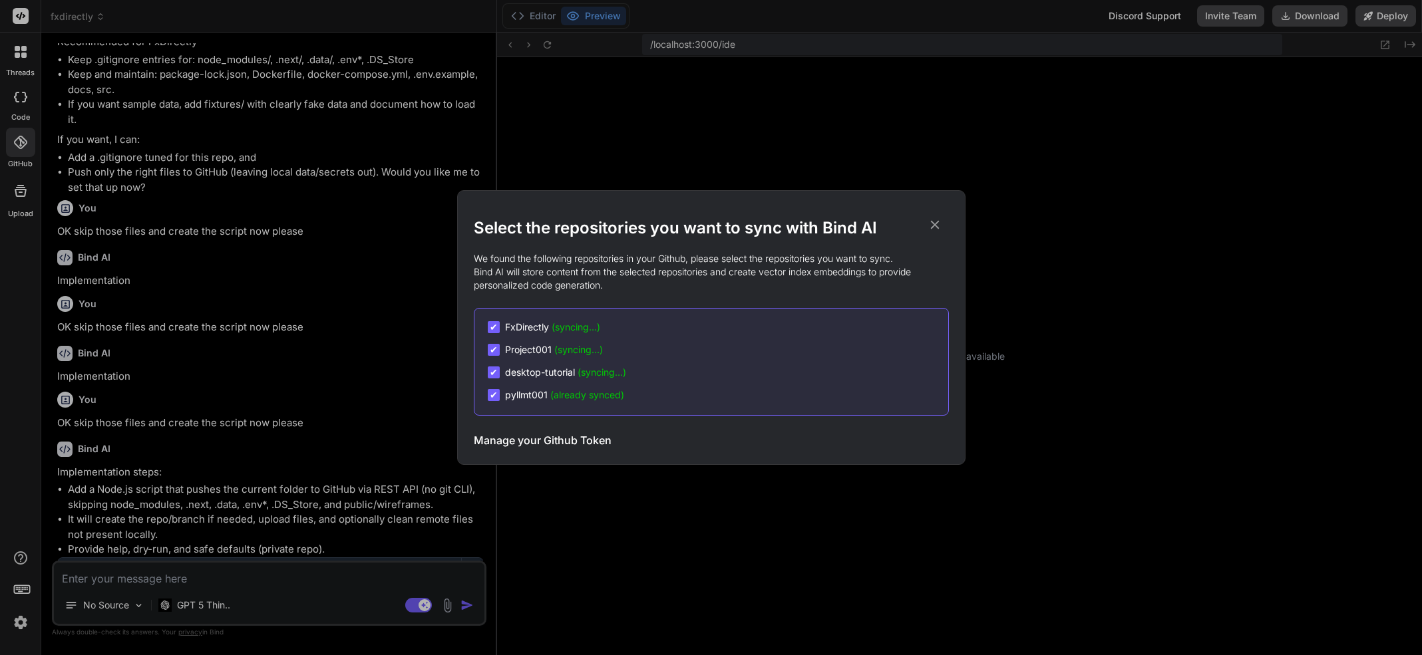
type textarea "x"
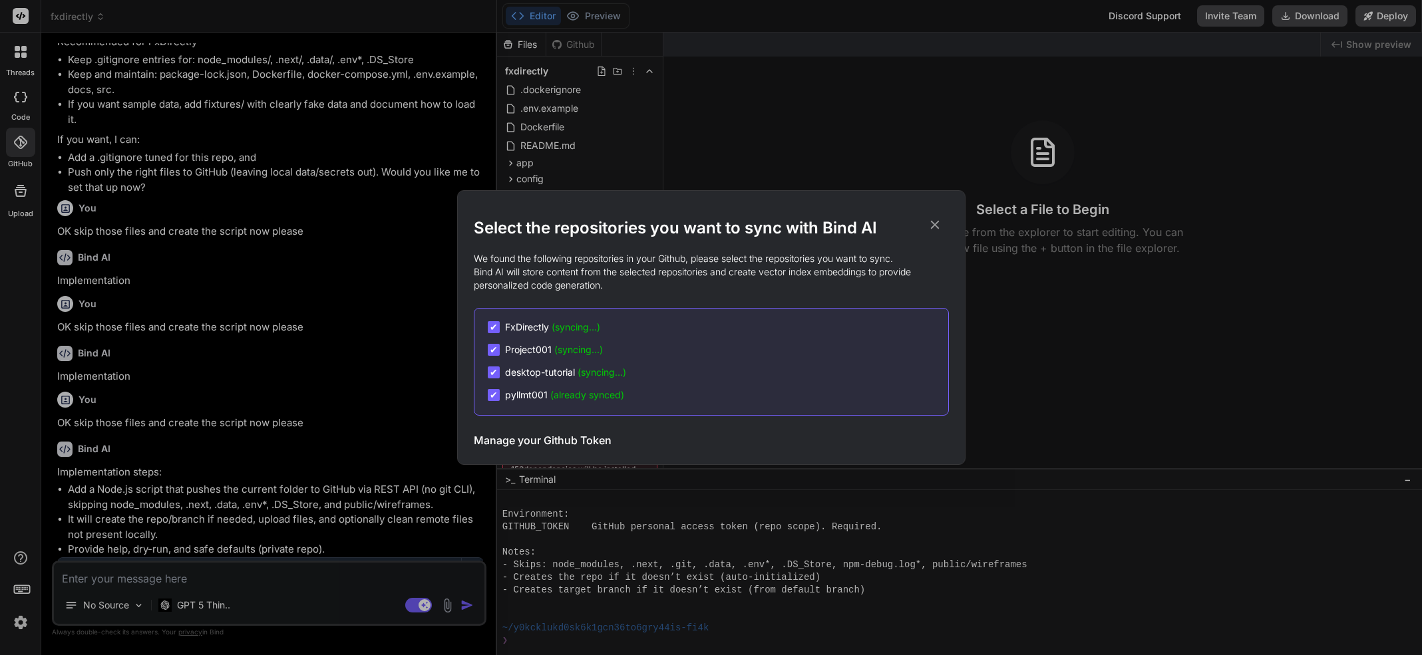
click at [802, 90] on div "Select the repositories you want to sync with Bind AI We found the following re…" at bounding box center [711, 327] width 1422 height 655
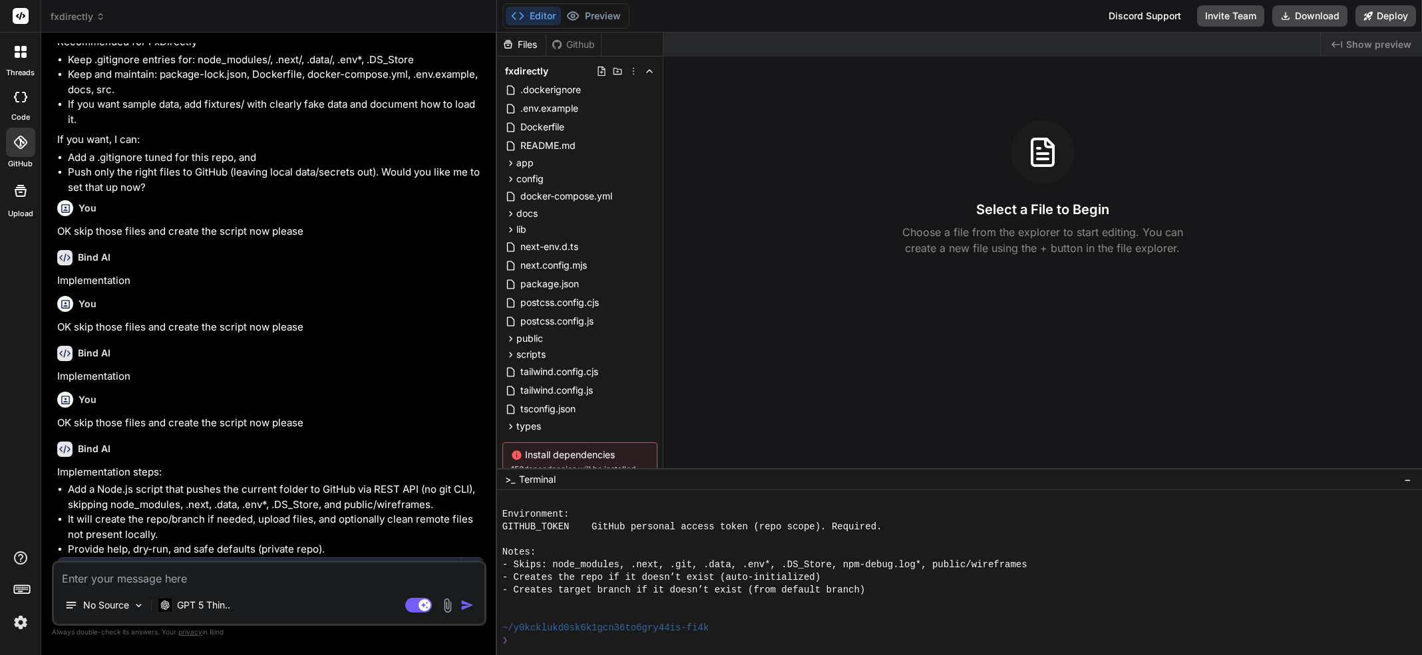
click at [23, 144] on icon at bounding box center [20, 142] width 13 height 13
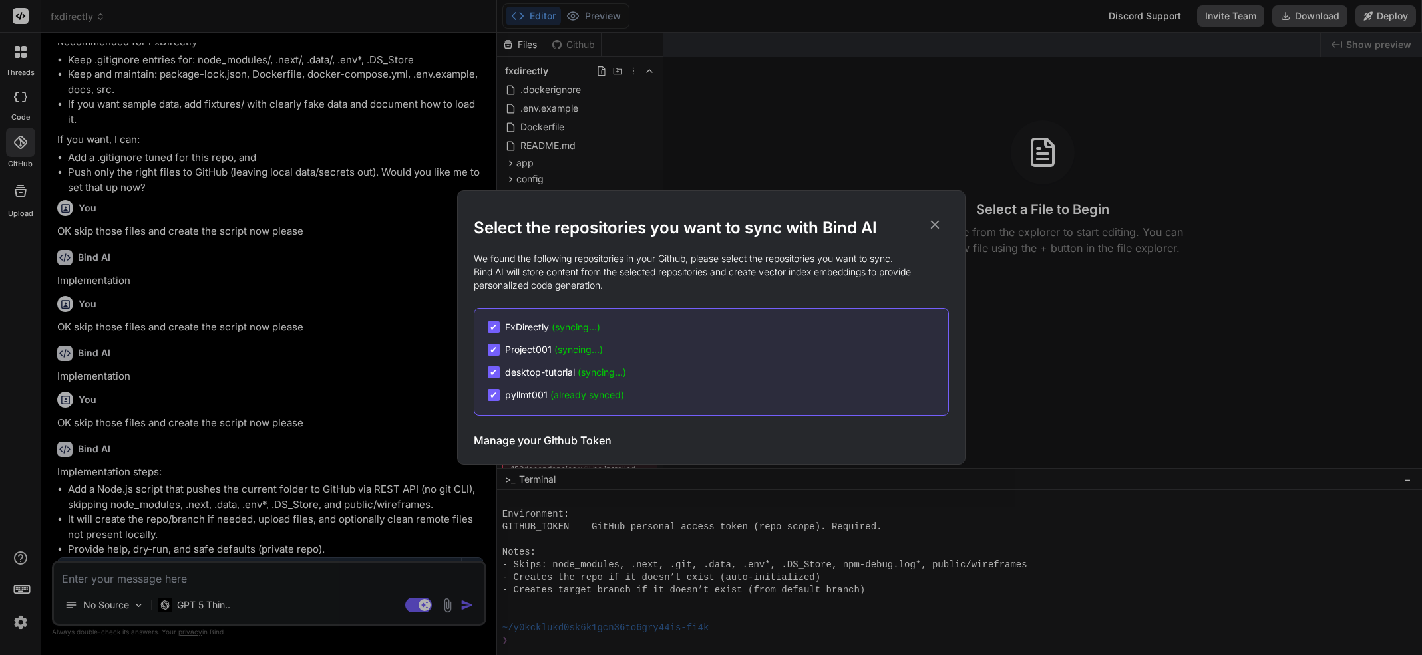
click at [756, 226] on h2 "Select the repositories you want to sync with Bind AI" at bounding box center [711, 228] width 475 height 21
click at [933, 226] on icon at bounding box center [934, 225] width 9 height 9
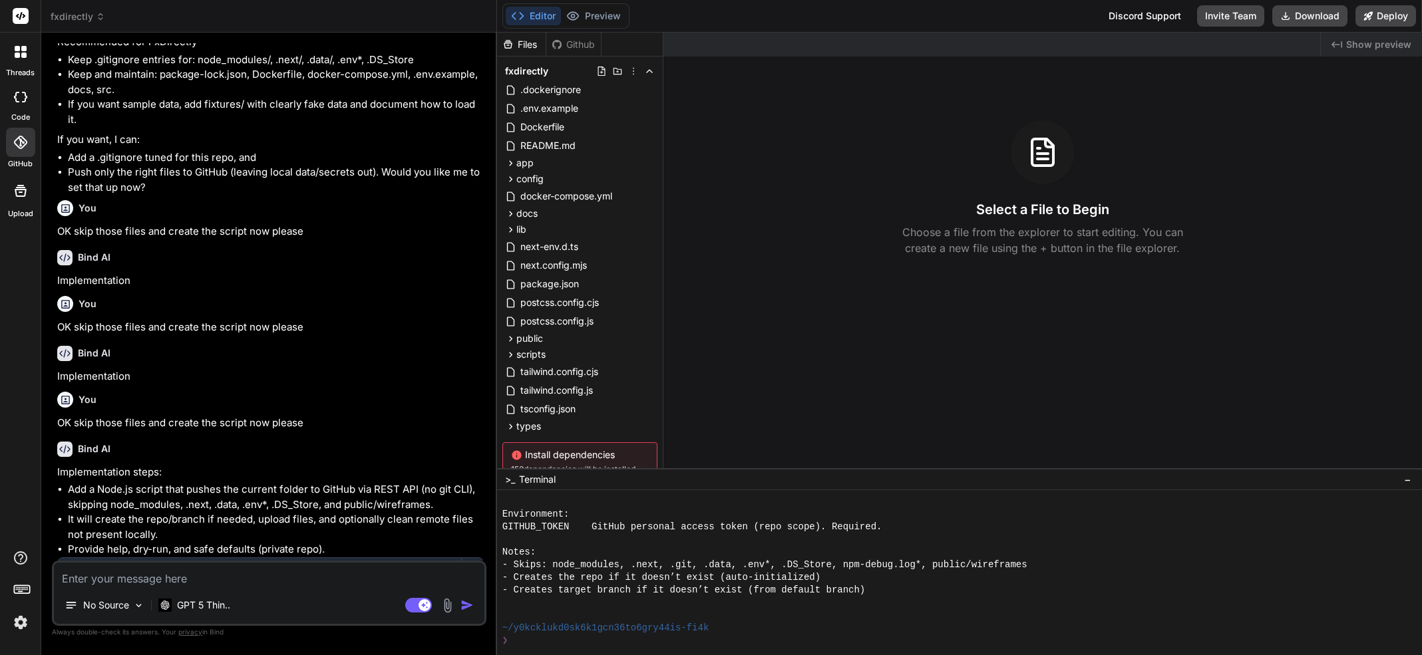
click at [17, 141] on icon at bounding box center [20, 142] width 13 height 13
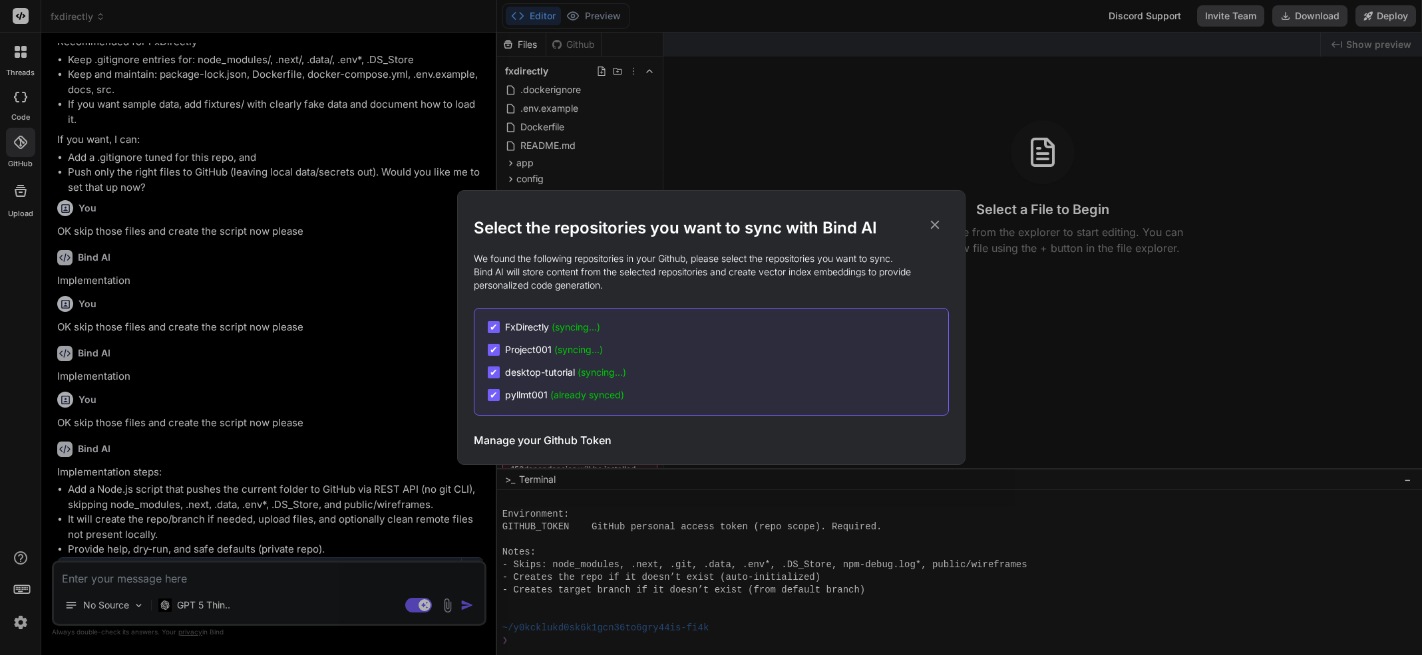
click at [522, 327] on span "FxDirectly (syncing...)" at bounding box center [552, 327] width 95 height 13
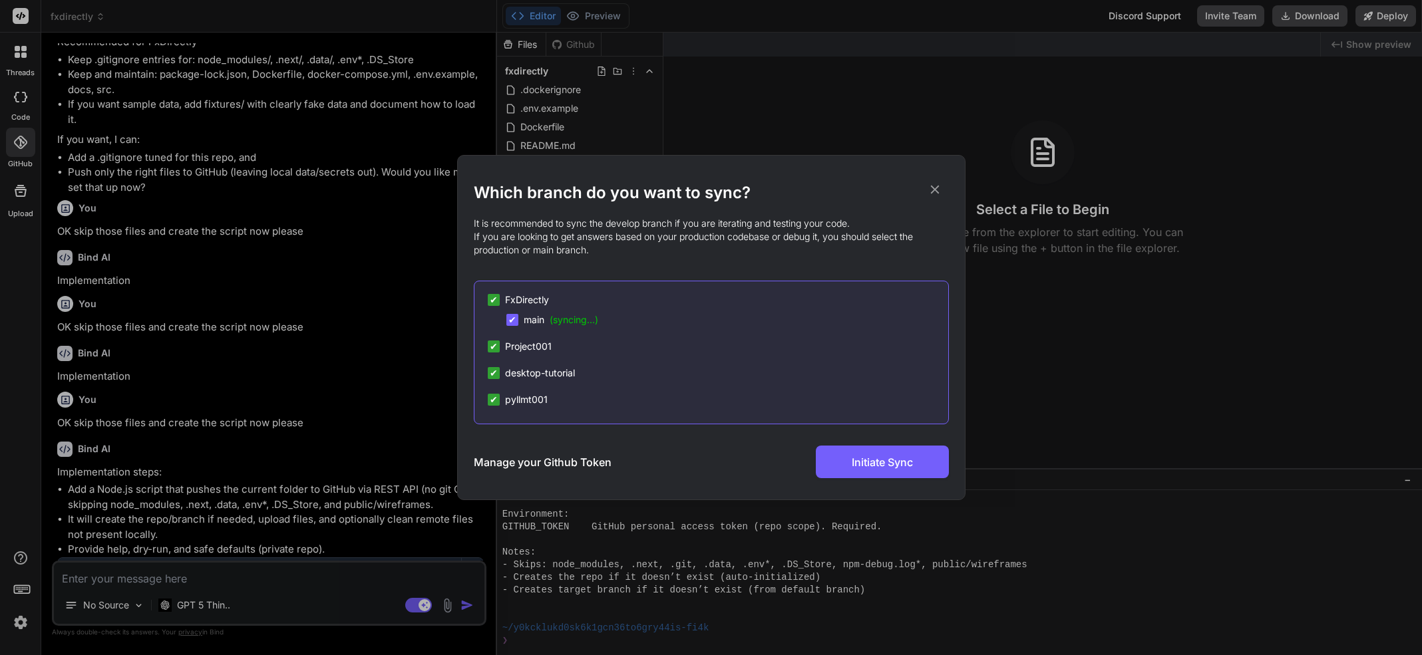
click at [527, 347] on span "Project001" at bounding box center [528, 346] width 47 height 13
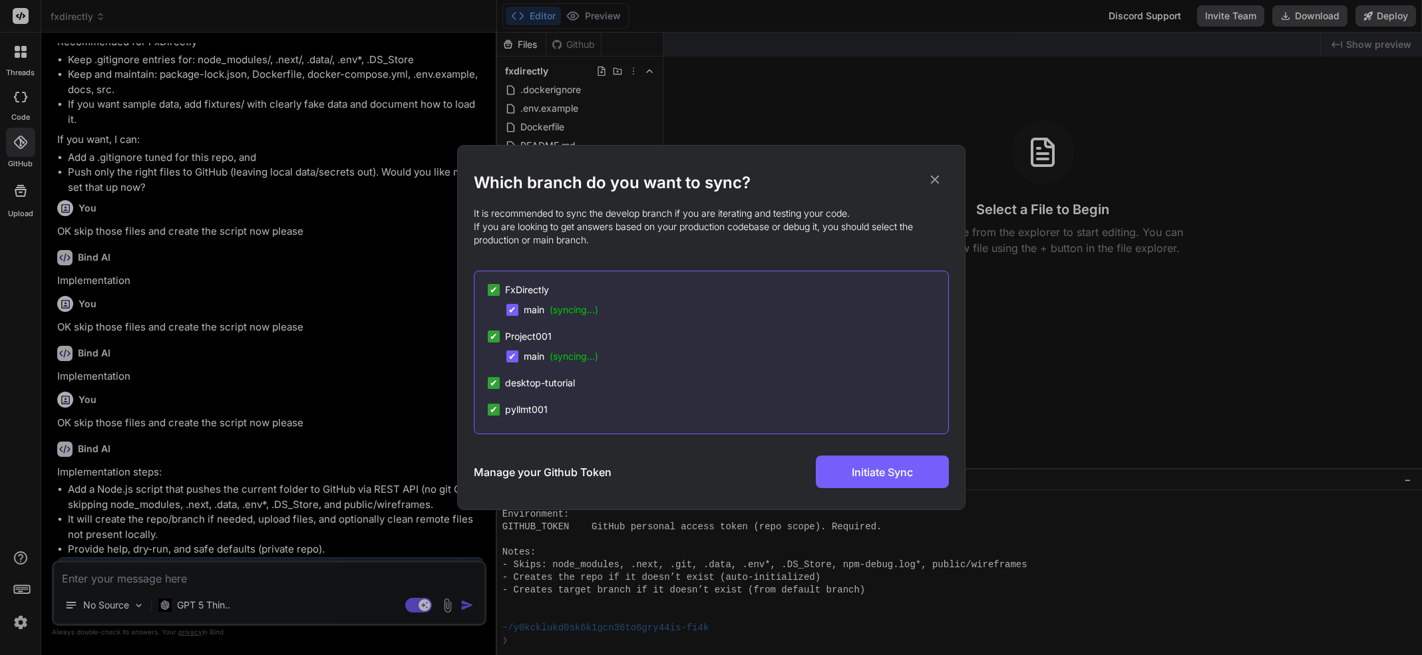
click at [525, 382] on span "desktop-tutorial" at bounding box center [540, 383] width 70 height 13
click at [532, 426] on span "pyllmt001" at bounding box center [526, 428] width 43 height 13
click at [498, 381] on div "✔" at bounding box center [494, 382] width 12 height 12
click at [515, 402] on span "✔" at bounding box center [512, 401] width 8 height 13
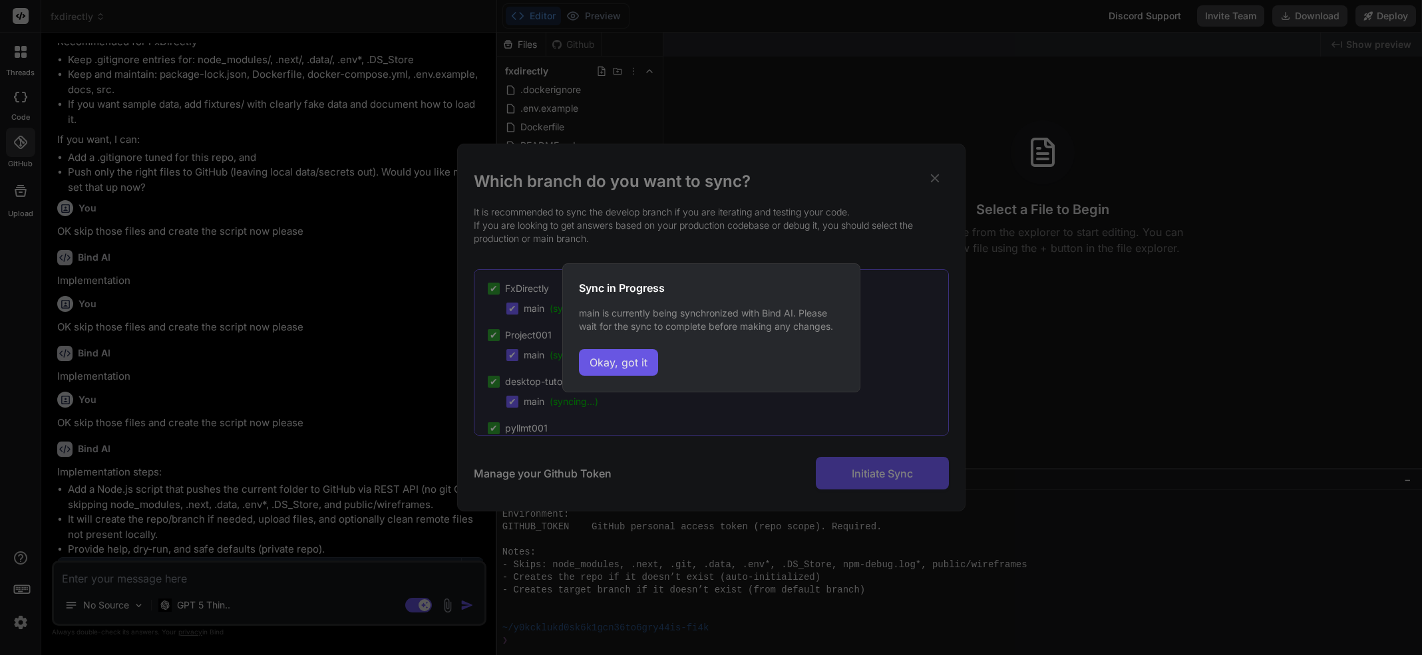
click at [641, 359] on button "Okay, got it" at bounding box center [618, 362] width 79 height 27
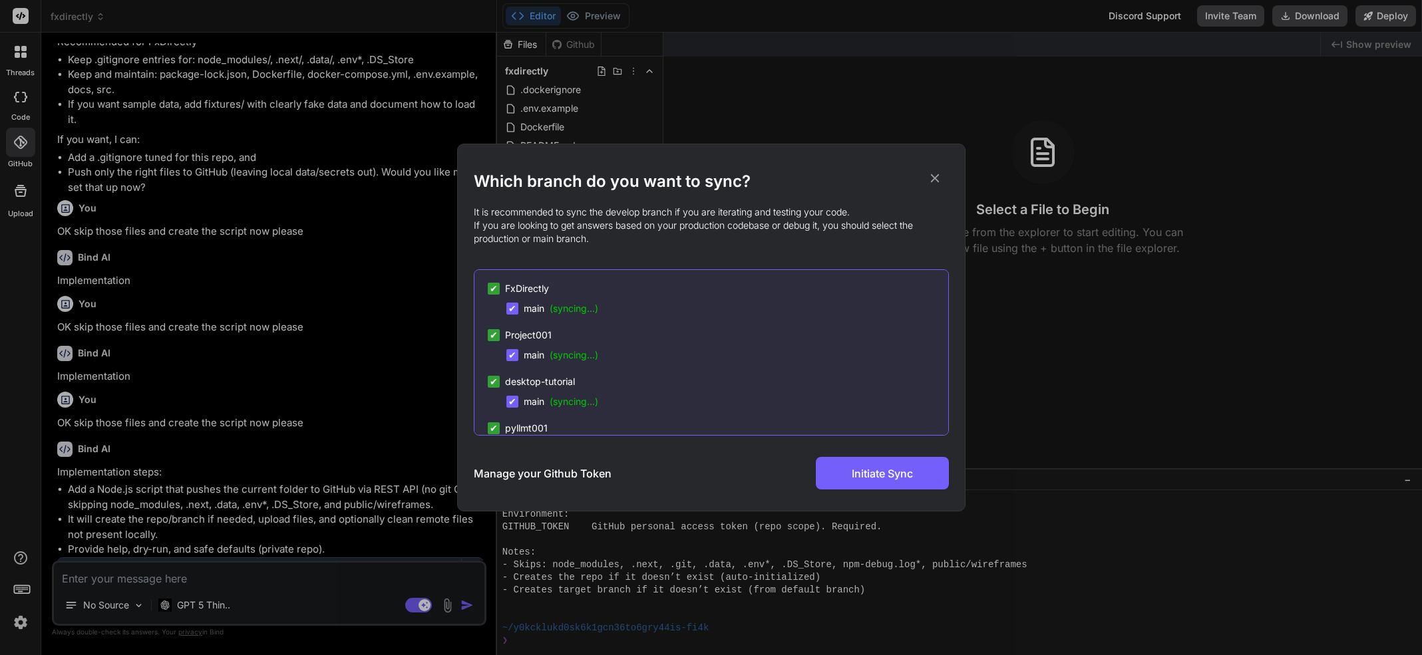
click at [935, 177] on icon at bounding box center [934, 178] width 9 height 9
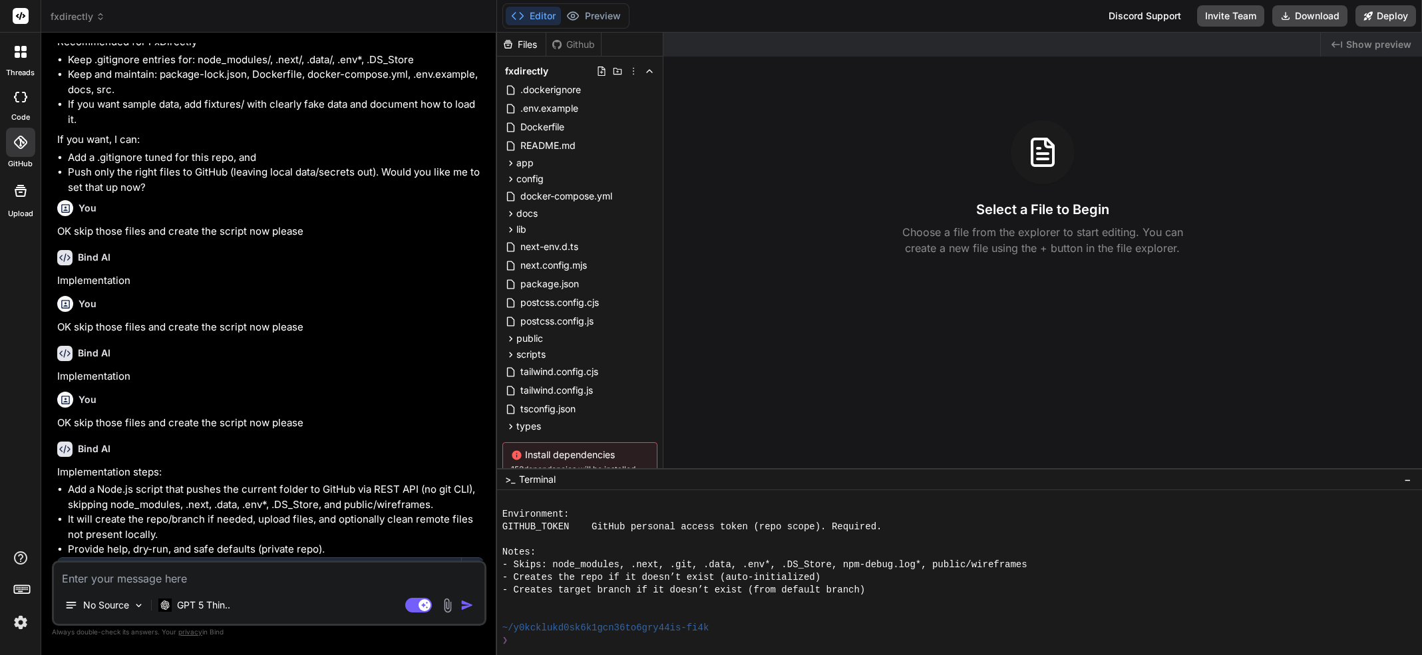
click at [19, 146] on icon at bounding box center [20, 142] width 13 height 13
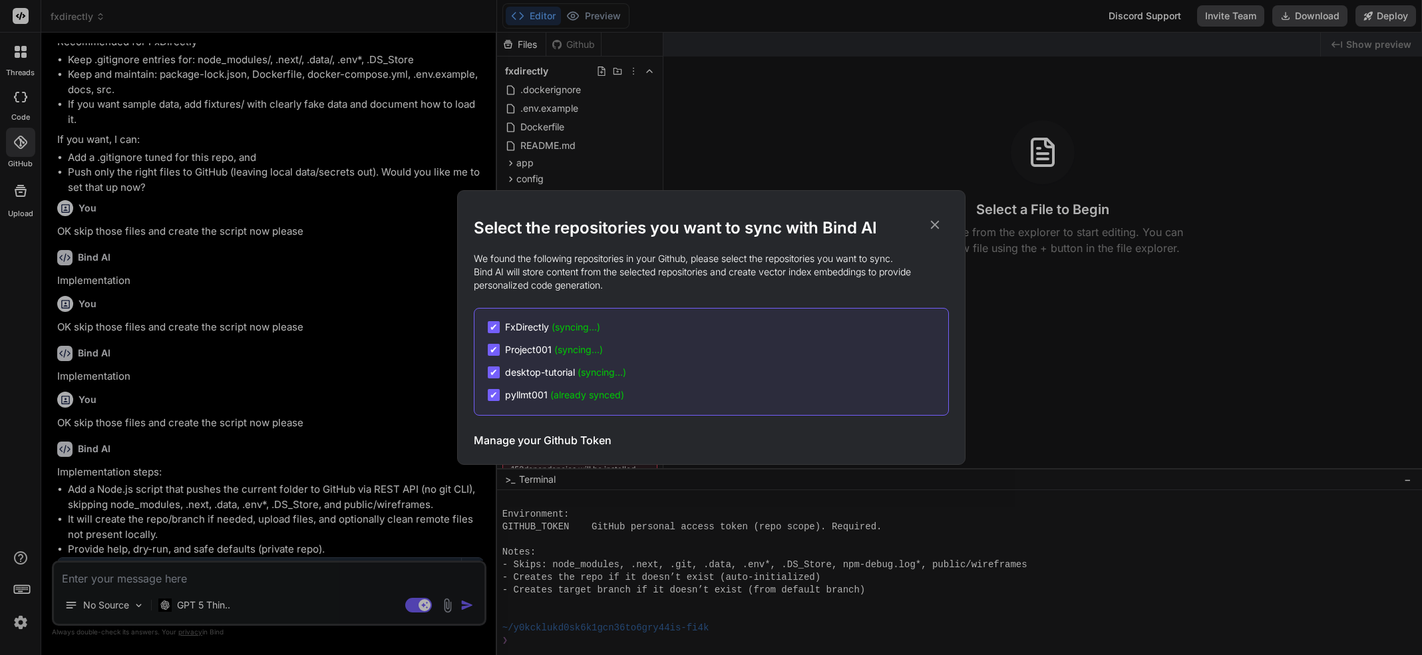
click at [497, 369] on div "✔" at bounding box center [494, 373] width 12 height 12
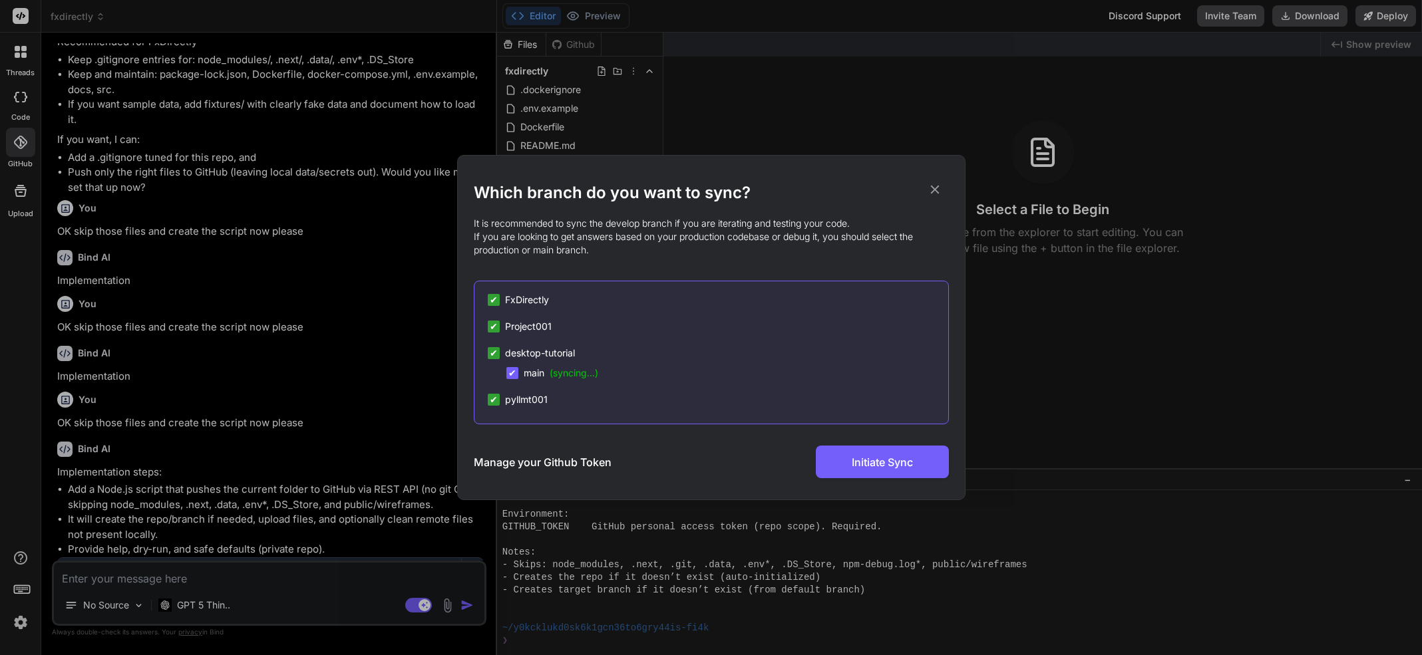
click at [515, 374] on span "✔" at bounding box center [512, 373] width 8 height 13
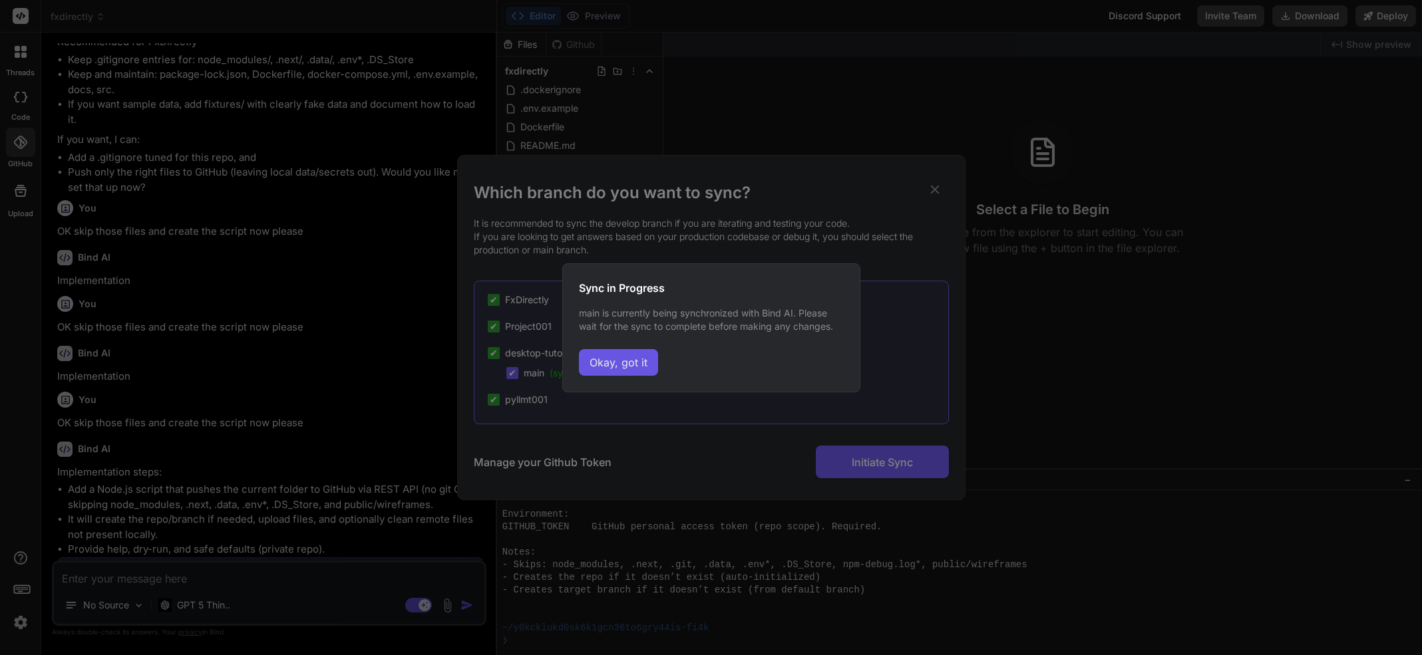
click at [628, 367] on button "Okay, got it" at bounding box center [618, 362] width 79 height 27
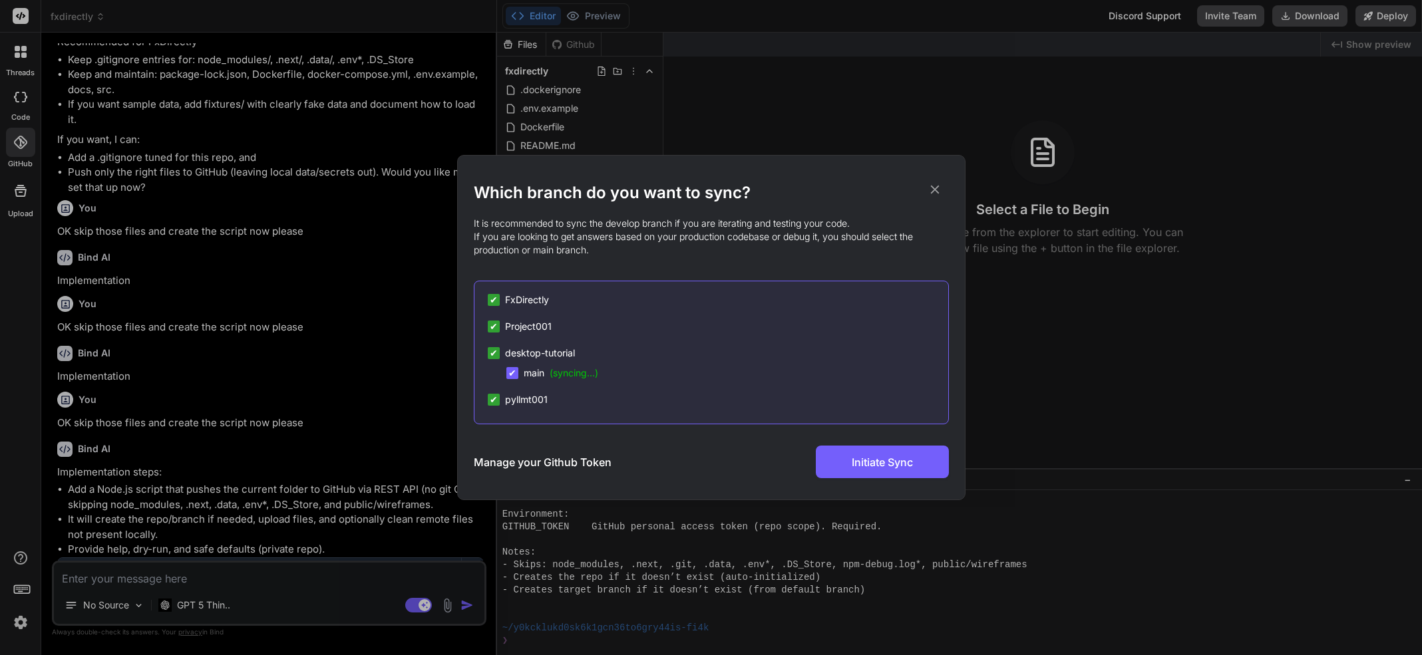
click at [515, 284] on div "✔ FxDirectly ✔ Project001 ✔ desktop-tutorial ✔ main (syncing...) ✔ pyllmt001" at bounding box center [711, 353] width 475 height 144
click at [518, 296] on span "FxDirectly" at bounding box center [527, 299] width 44 height 13
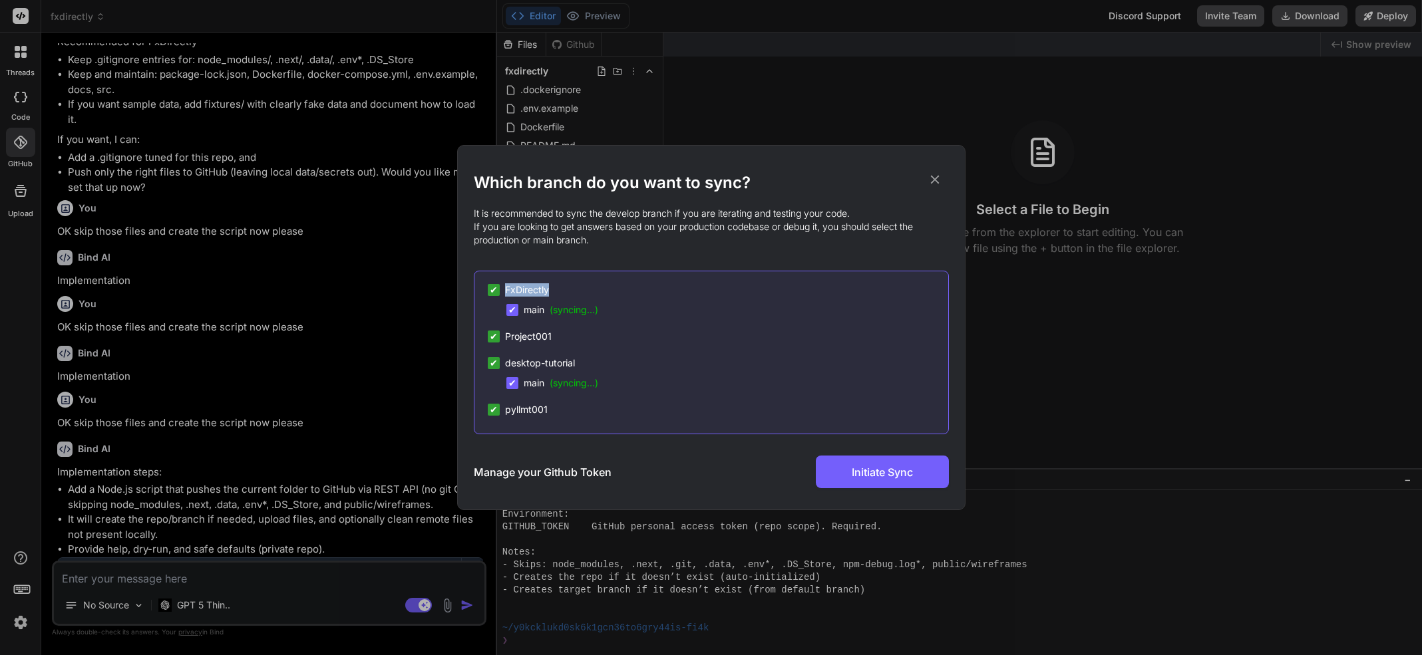
click at [518, 296] on span "FxDirectly" at bounding box center [527, 289] width 44 height 13
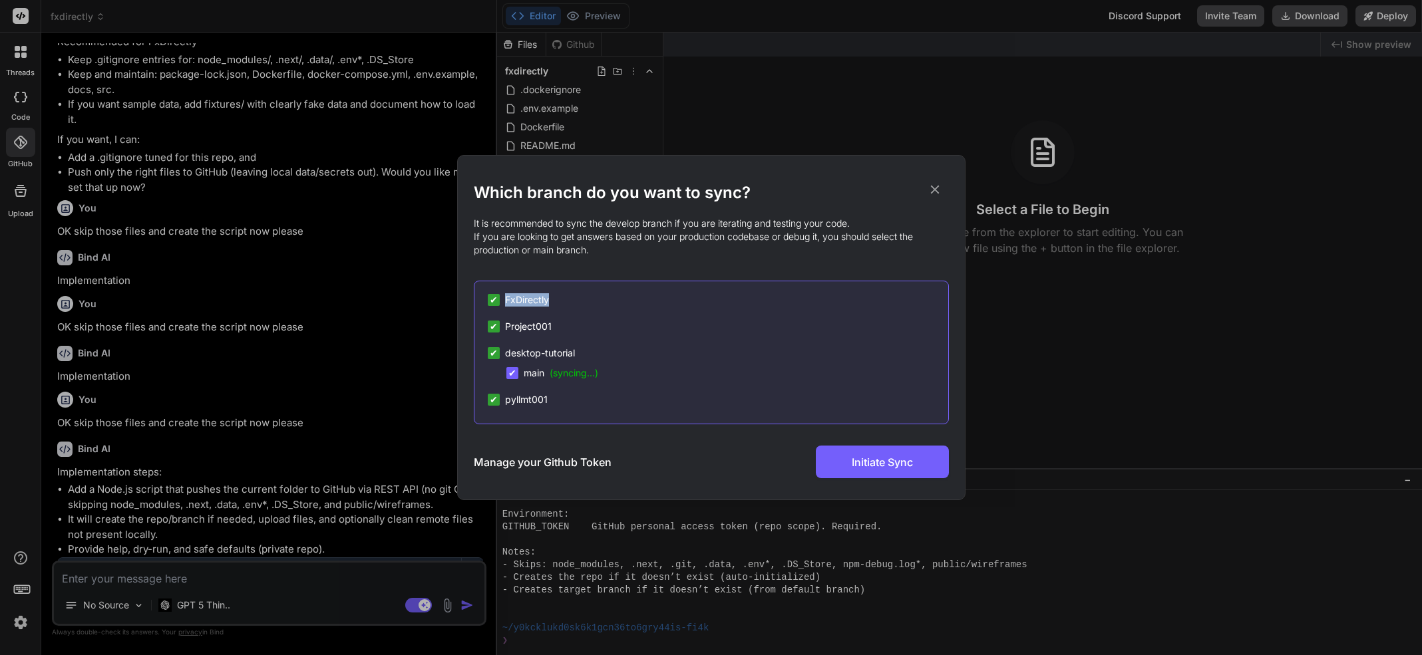
click at [518, 296] on span "FxDirectly" at bounding box center [527, 299] width 44 height 13
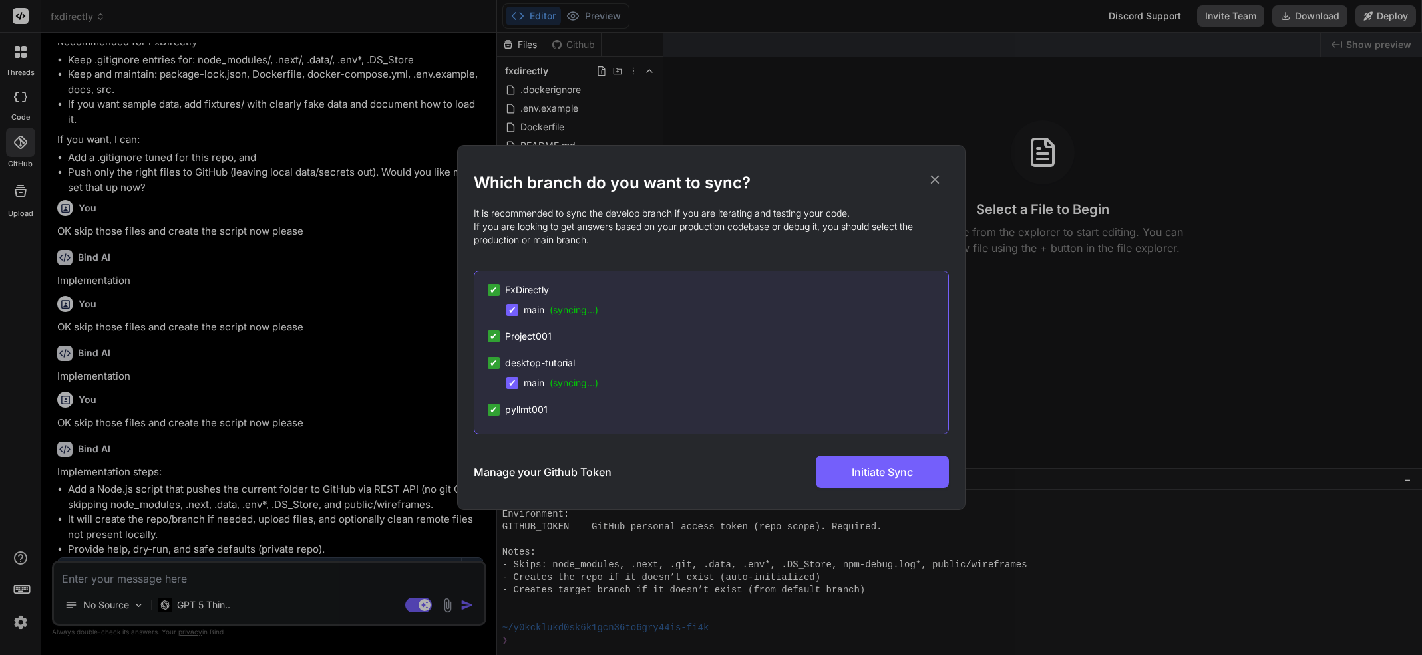
click at [518, 309] on div "✔ main (syncing...)" at bounding box center [552, 309] width 92 height 13
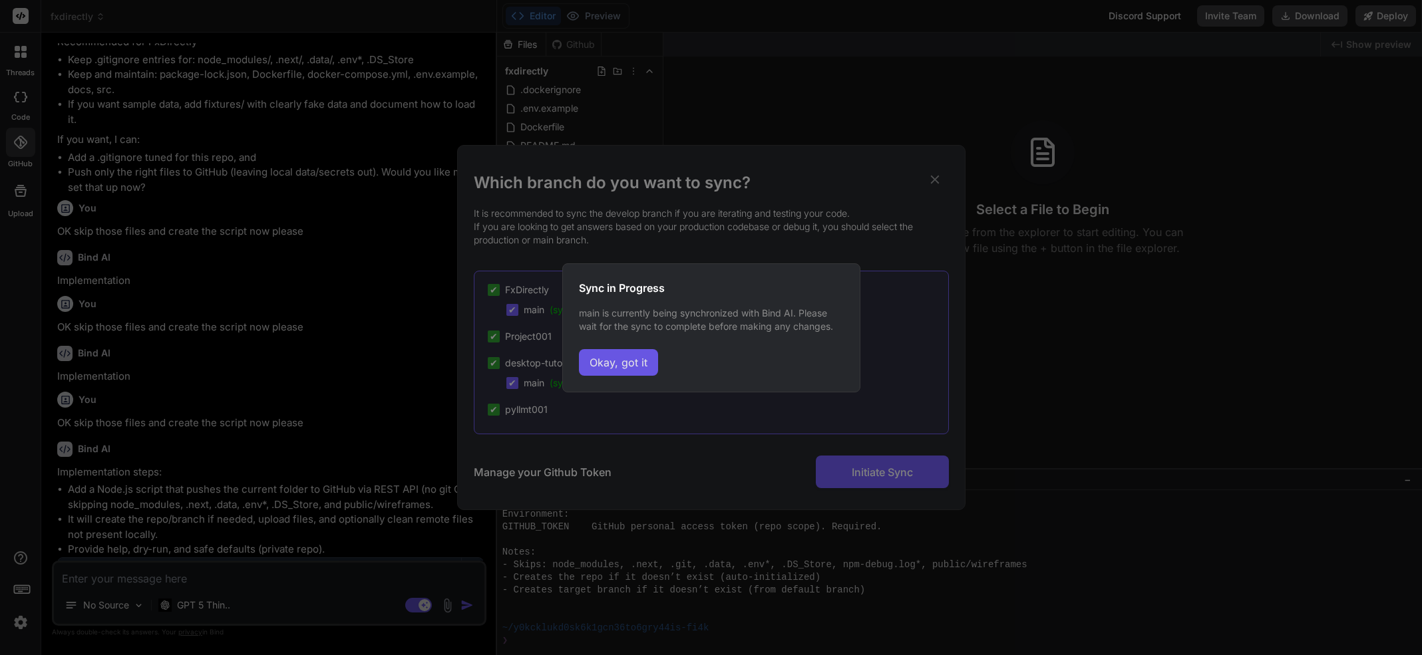
click at [615, 363] on button "Okay, got it" at bounding box center [618, 362] width 79 height 27
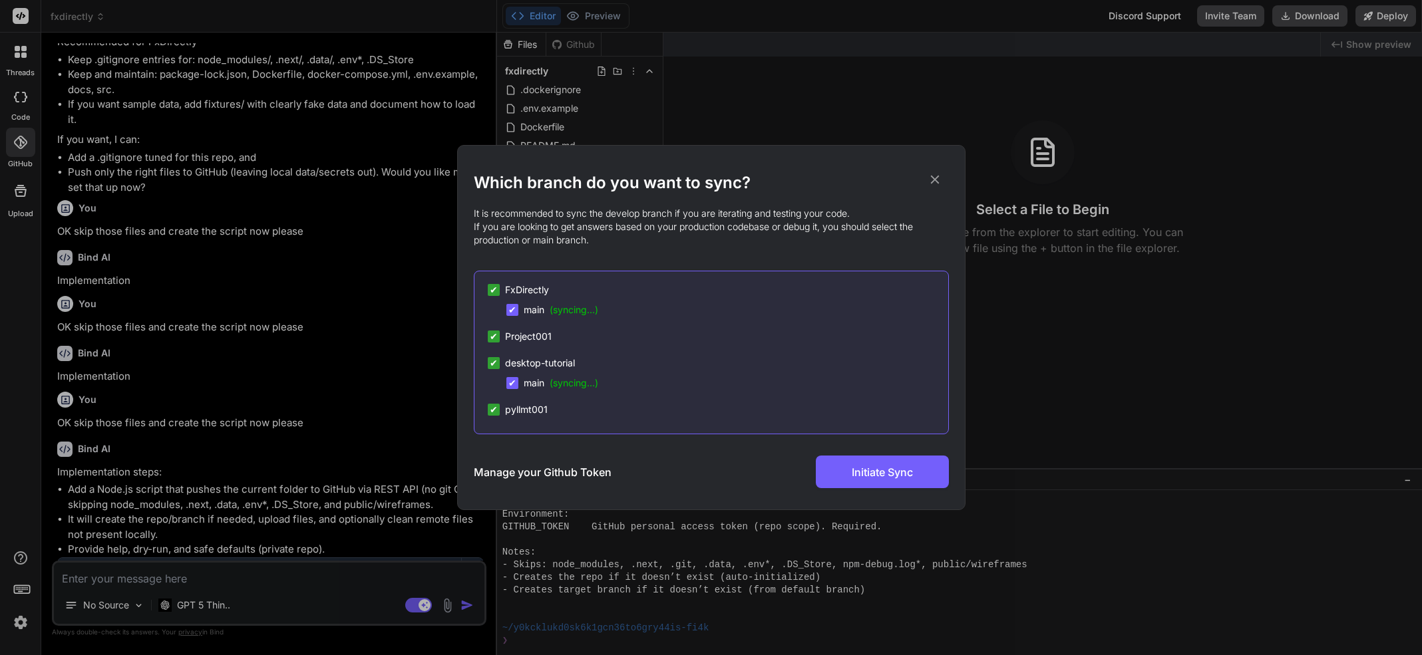
click at [1138, 314] on div "Which branch do you want to sync? It is recommended to sync the develop branch …" at bounding box center [711, 327] width 1422 height 655
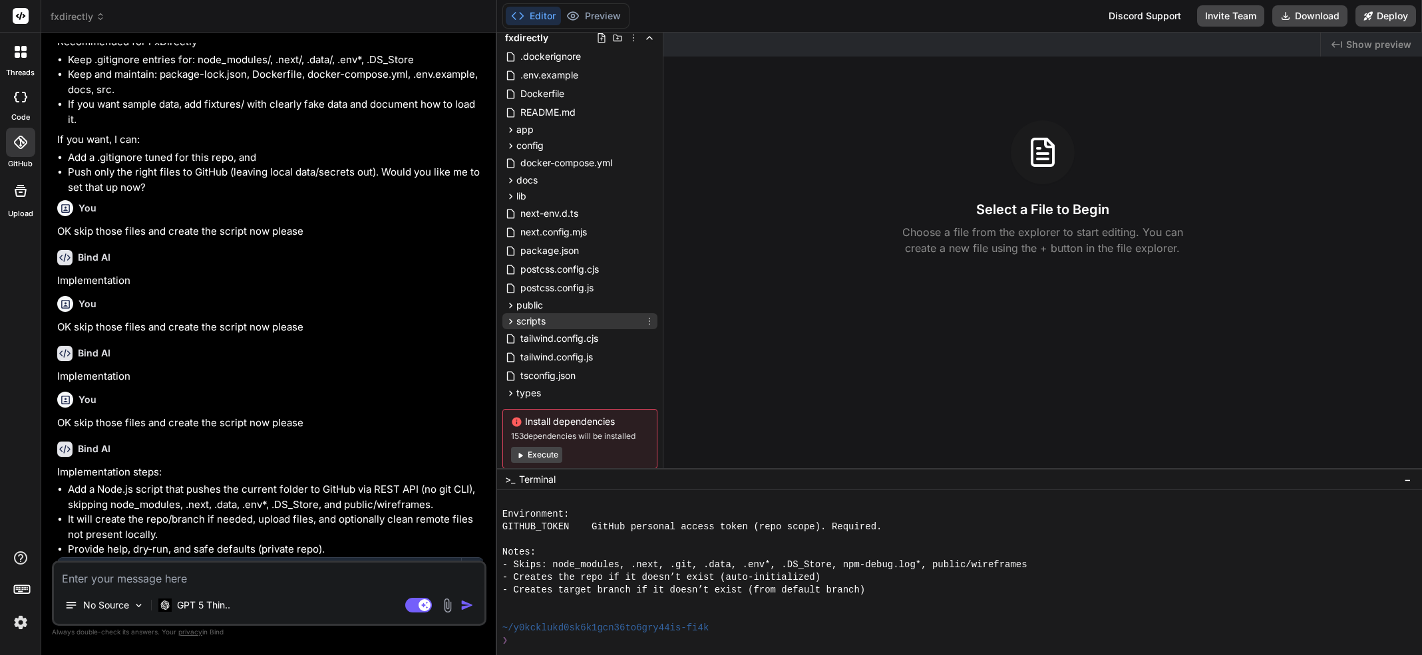
scroll to position [63, 0]
